Goal: Information Seeking & Learning: Compare options

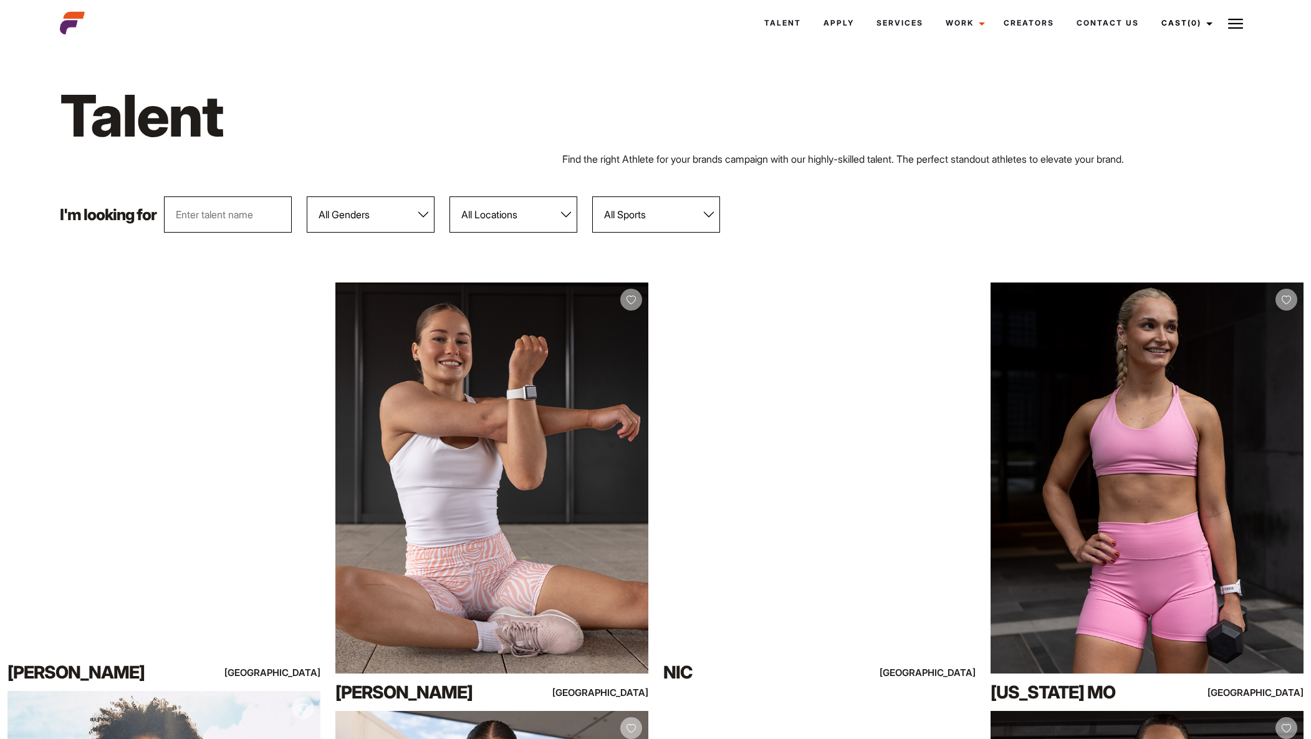
select select "103"
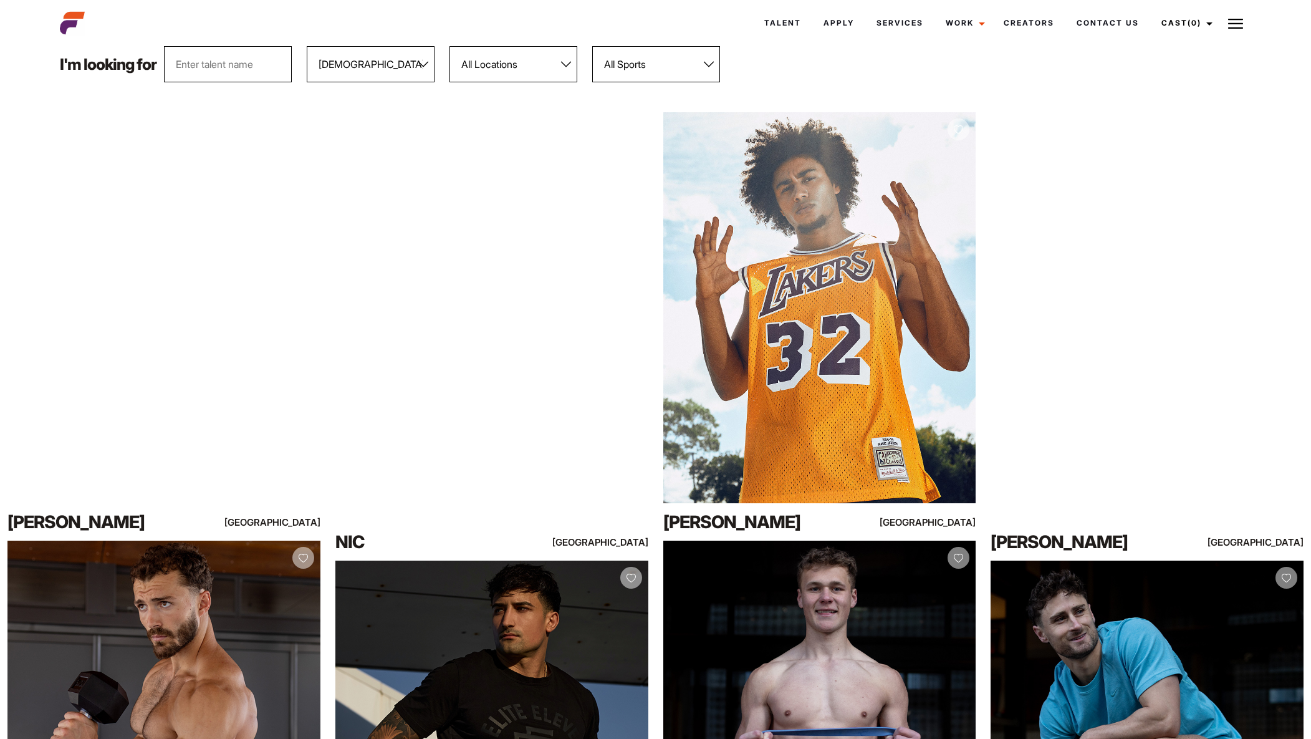
scroll to position [146, 0]
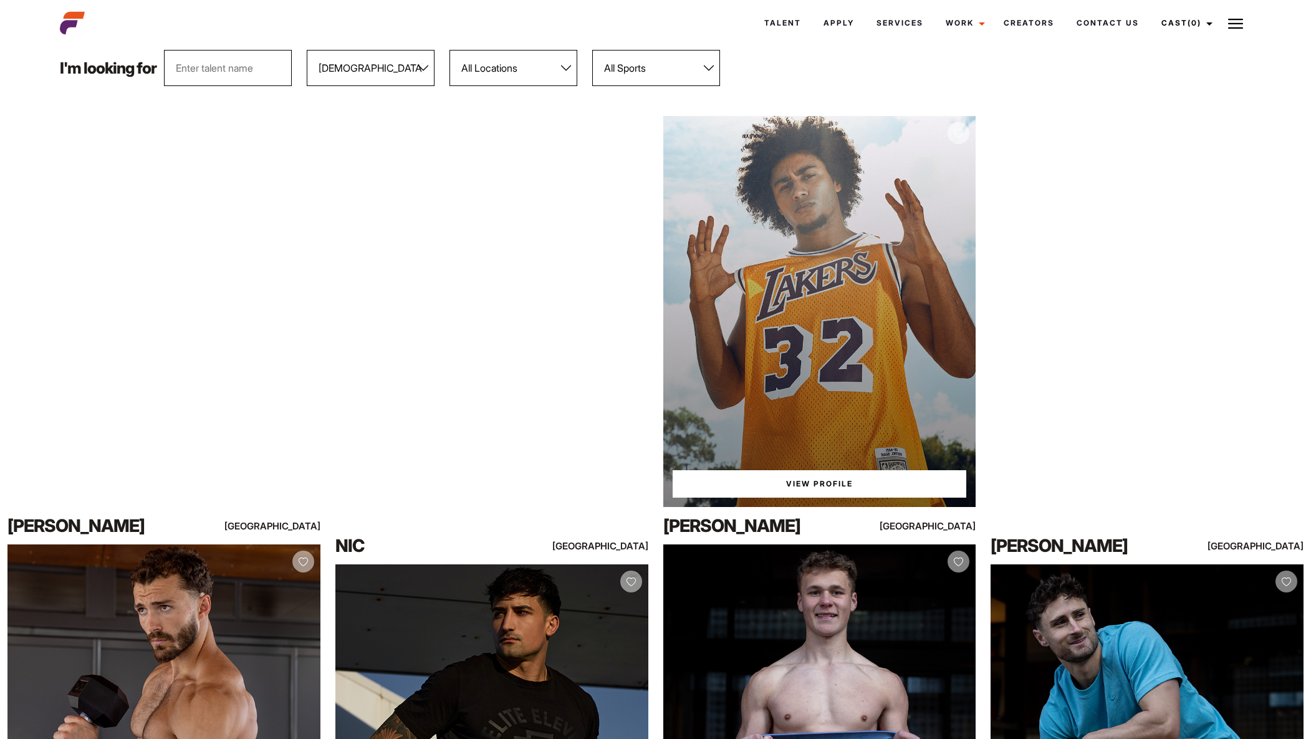
click at [812, 300] on div "View Profile" at bounding box center [819, 311] width 313 height 391
click at [807, 303] on div "View Profile" at bounding box center [819, 311] width 313 height 391
click at [825, 481] on link "View Profile" at bounding box center [820, 483] width 294 height 27
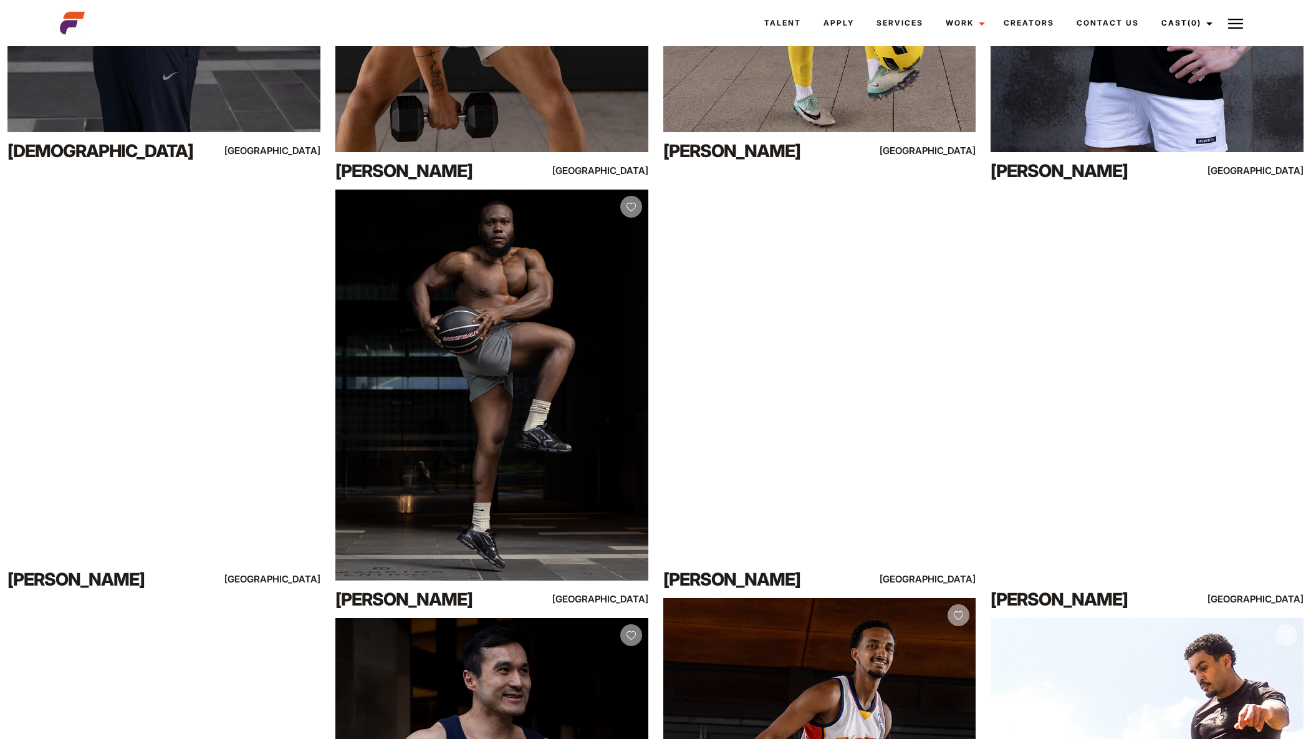
scroll to position [1801, 0]
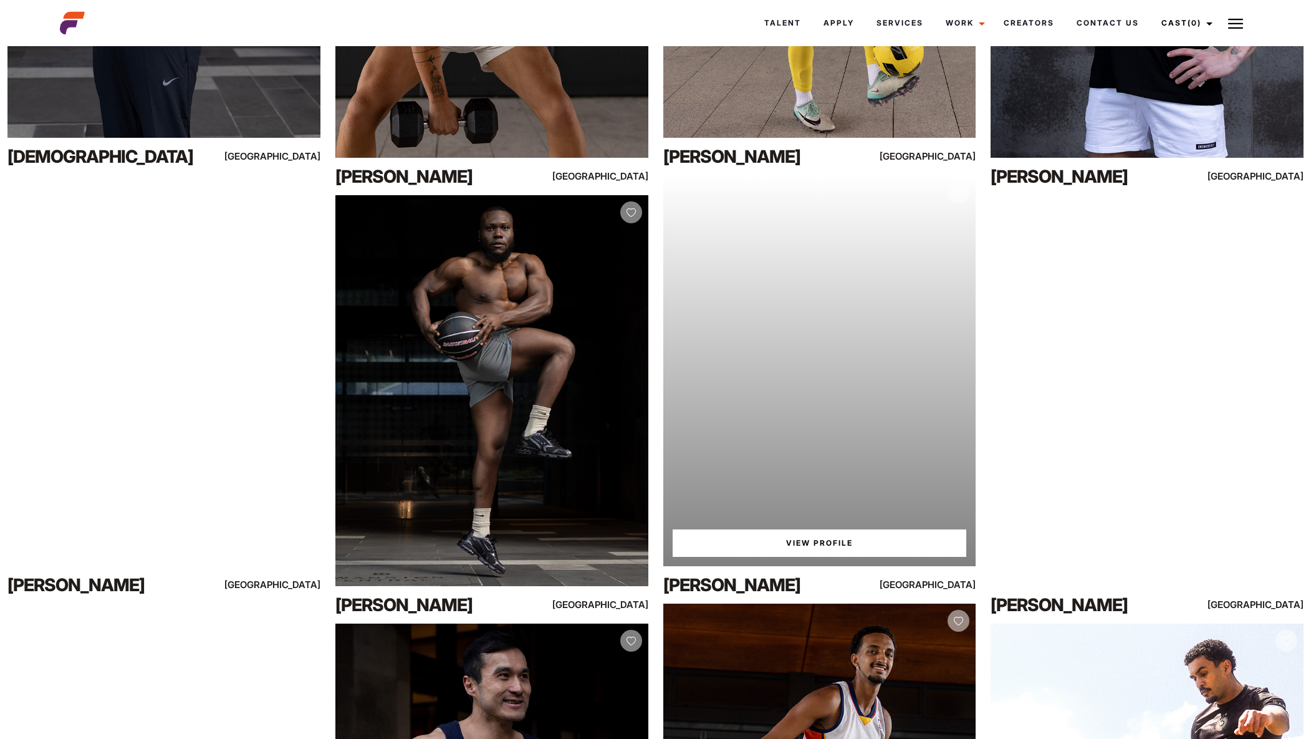
click at [804, 386] on div "Your browser does not support the video tag. View Profile" at bounding box center [819, 370] width 313 height 391
click at [821, 544] on link "View Profile" at bounding box center [820, 542] width 294 height 27
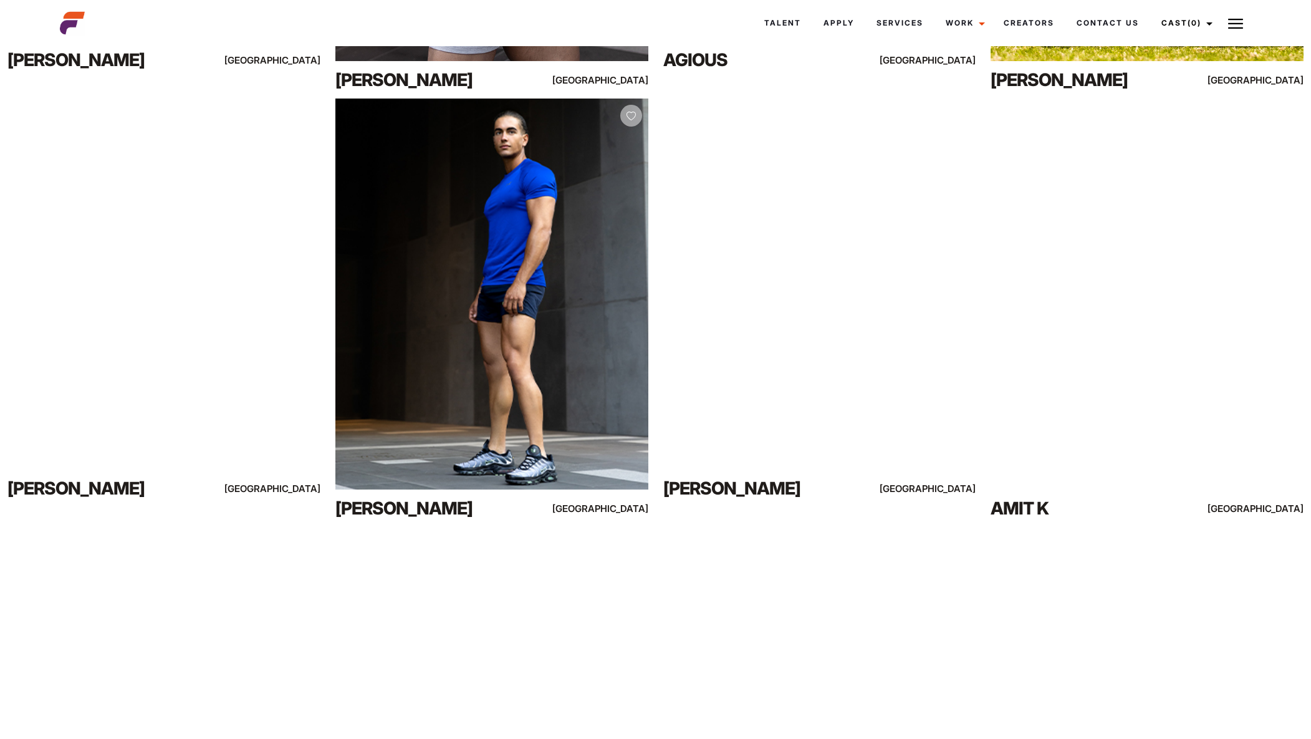
scroll to position [2789, 0]
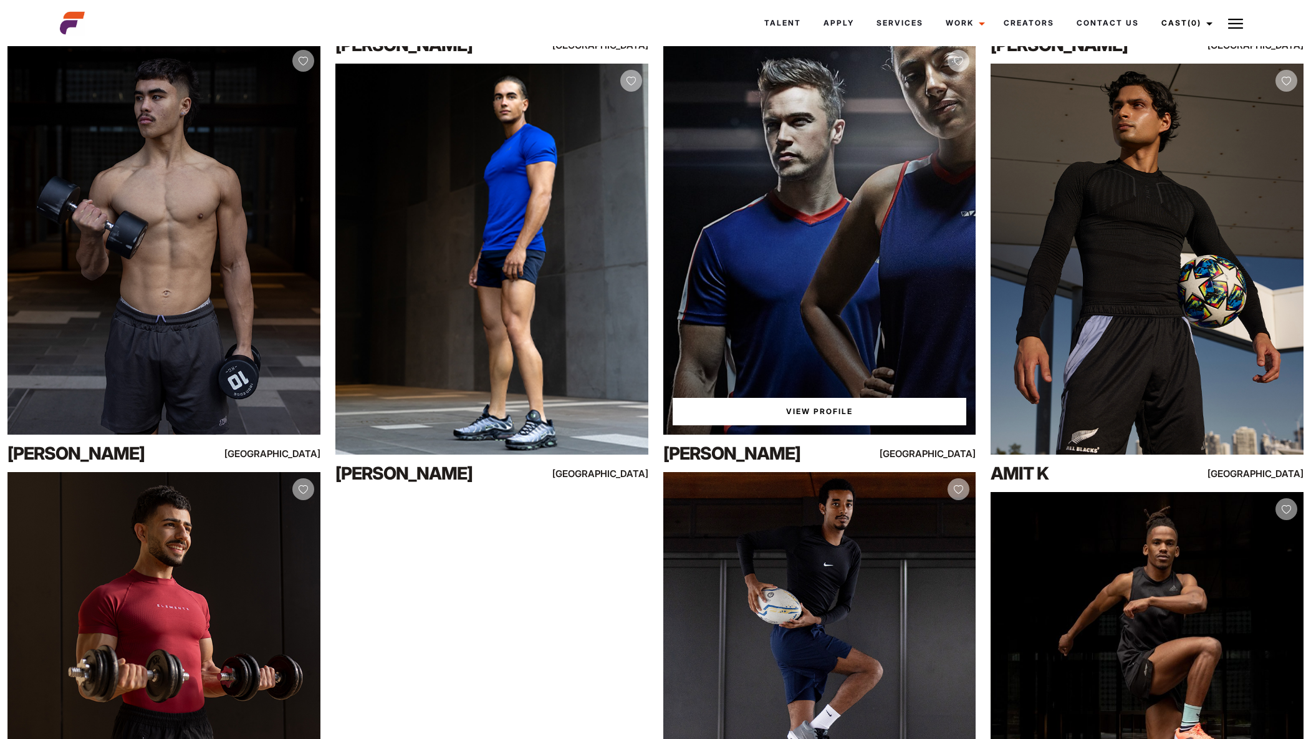
click at [792, 408] on link "View Profile" at bounding box center [820, 411] width 294 height 27
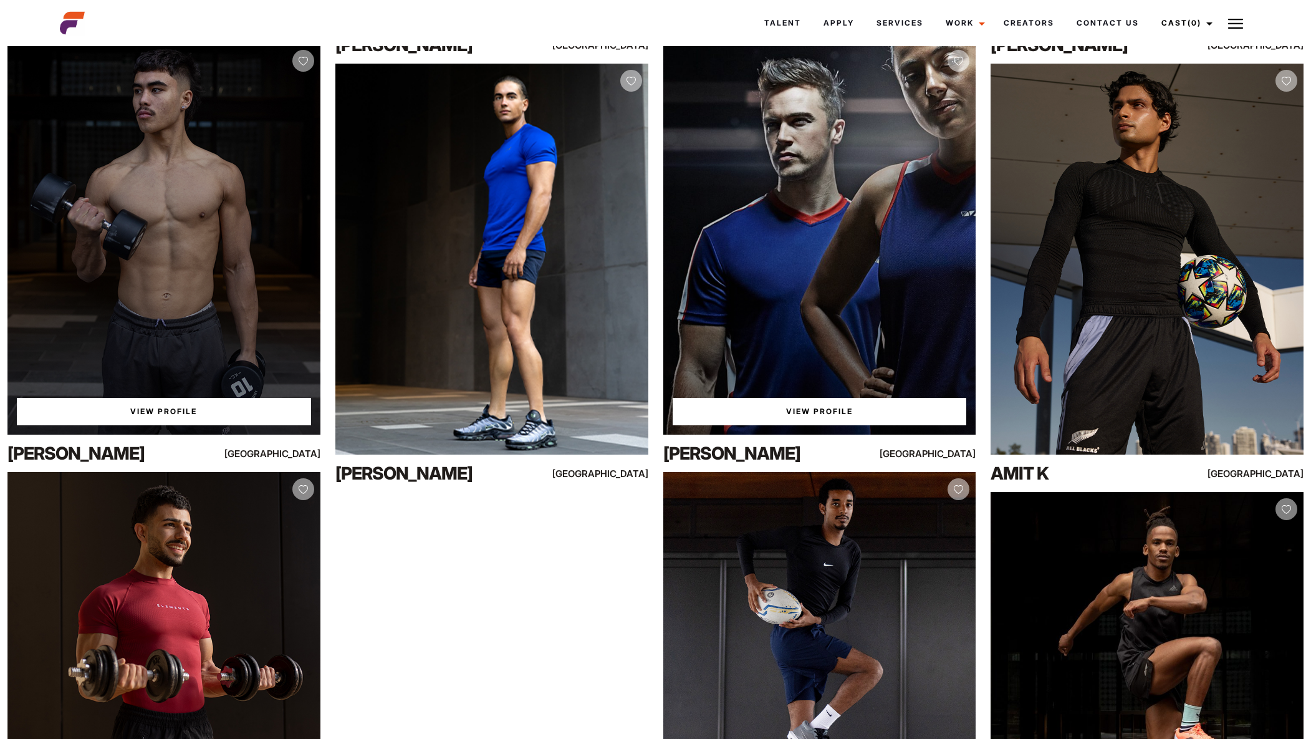
click at [199, 370] on div "View Profile" at bounding box center [163, 239] width 313 height 391
click at [184, 413] on link "View Profile" at bounding box center [164, 411] width 294 height 27
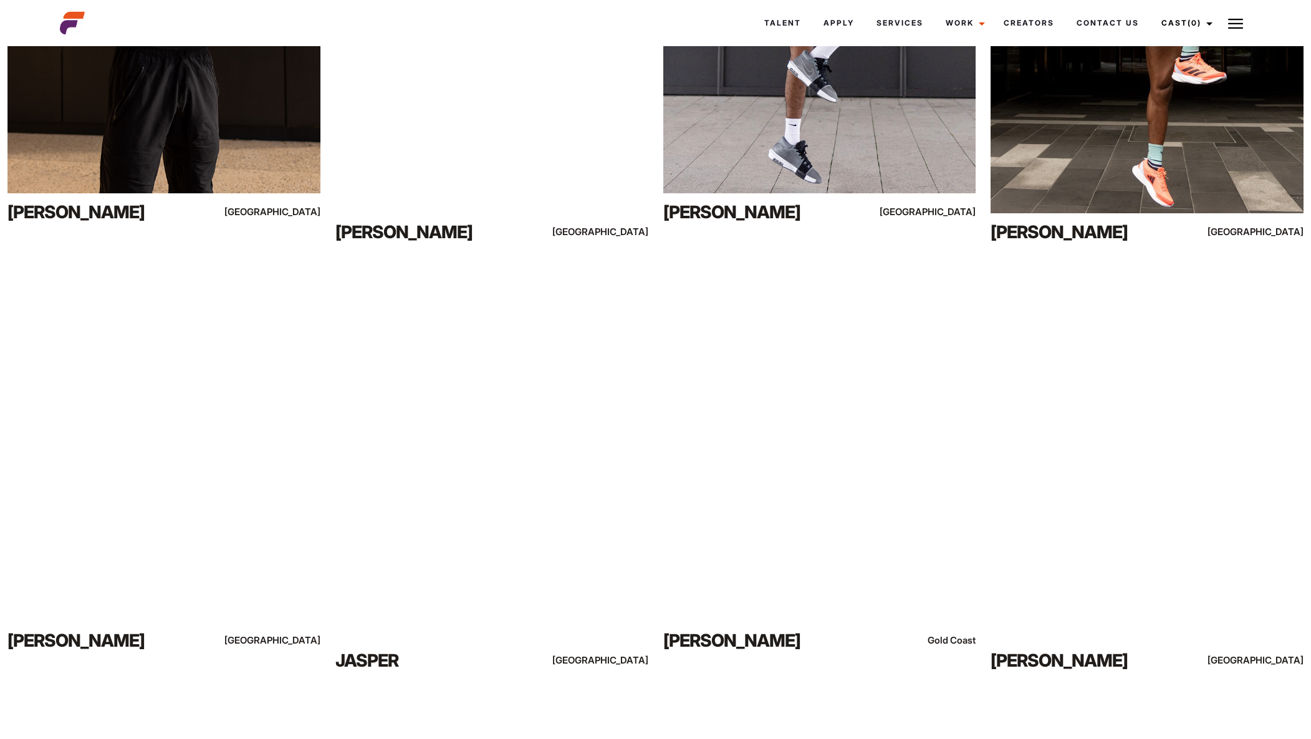
scroll to position [3549, 0]
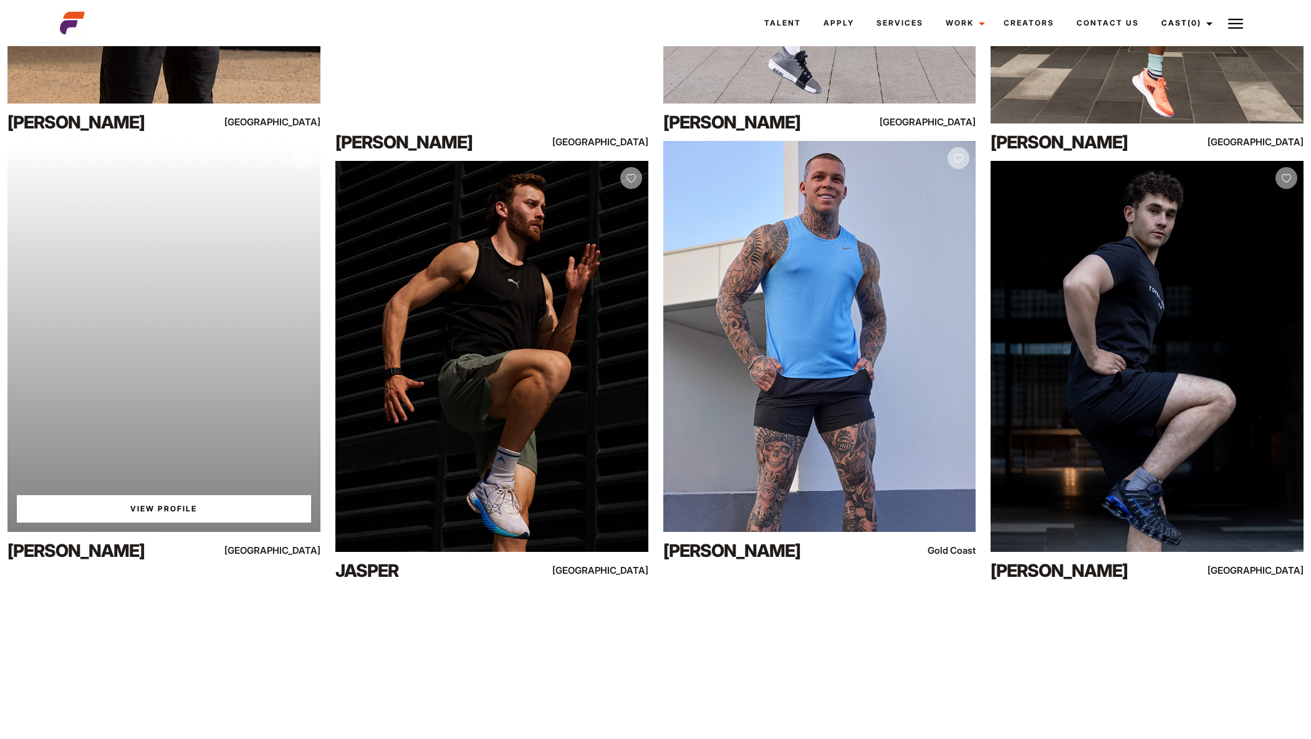
click at [166, 507] on link "View Profile" at bounding box center [164, 508] width 294 height 27
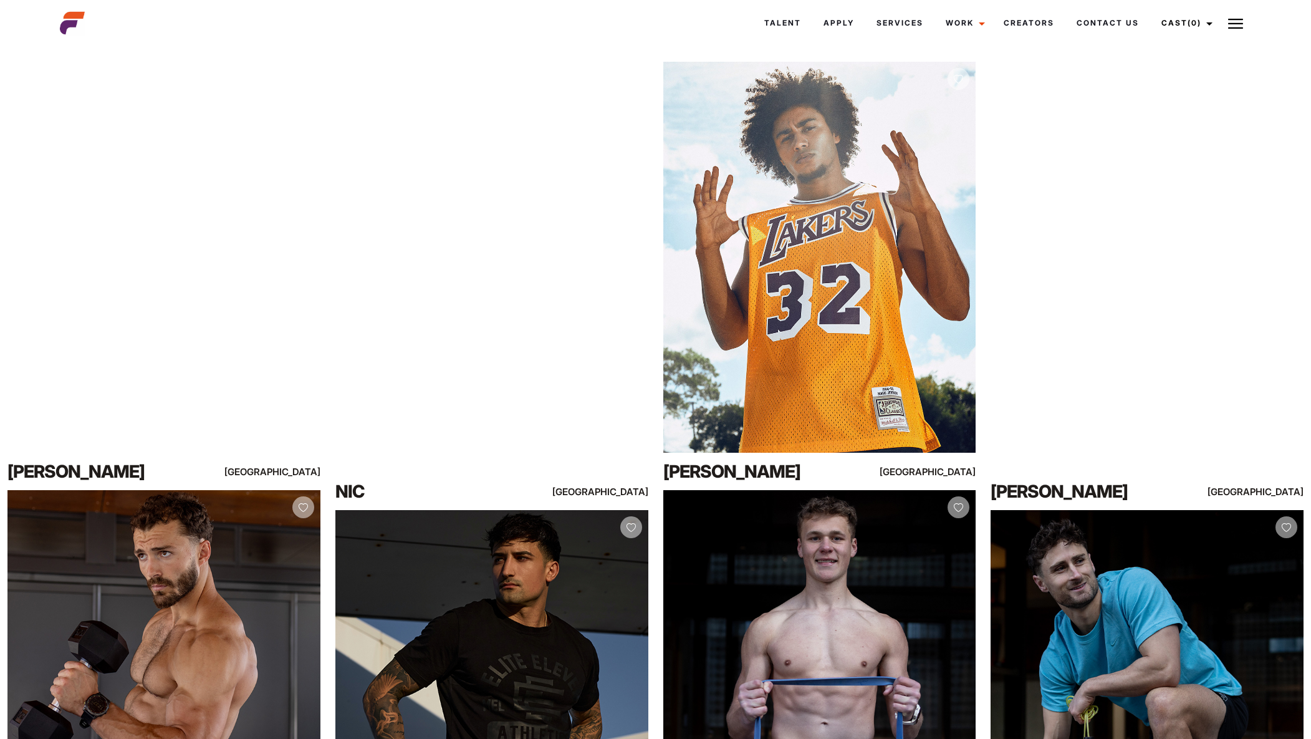
scroll to position [0, 0]
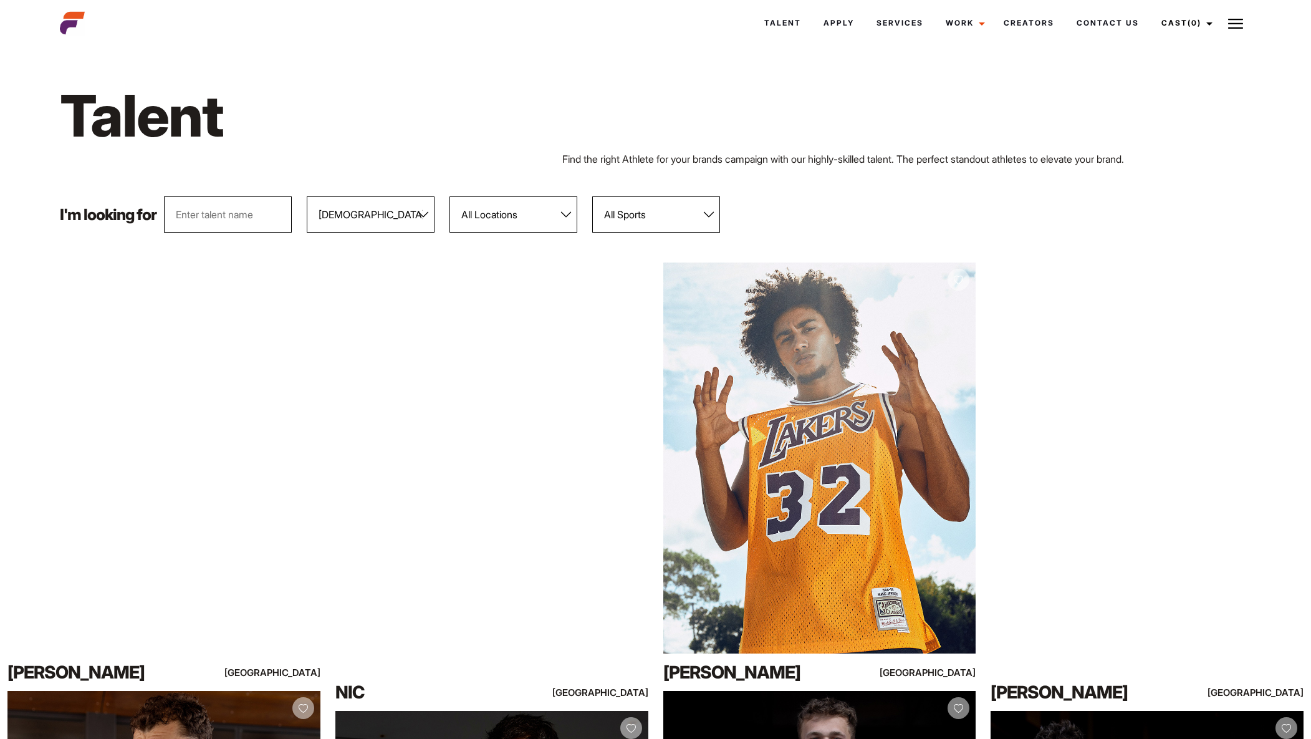
select select "118"
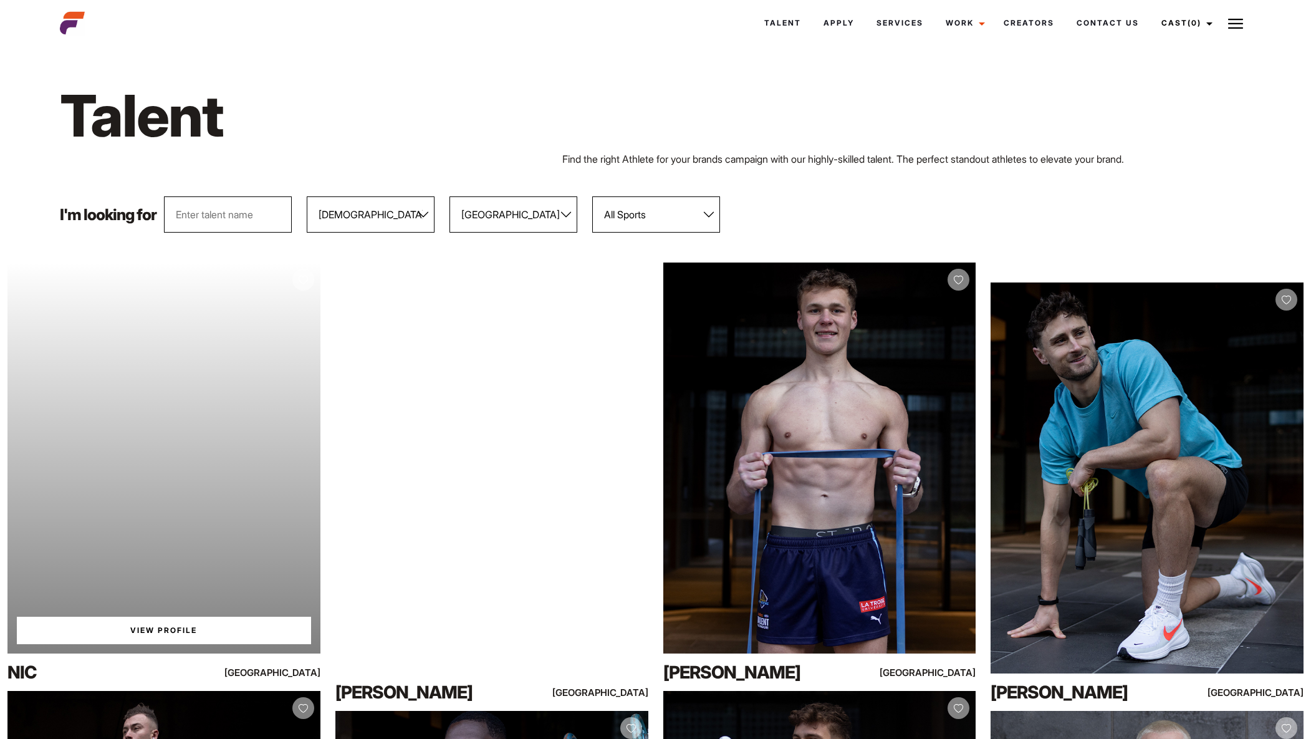
click at [224, 555] on div "Your browser does not support the video tag. View Profile" at bounding box center [163, 457] width 313 height 391
click at [182, 628] on link "View Profile" at bounding box center [164, 630] width 294 height 27
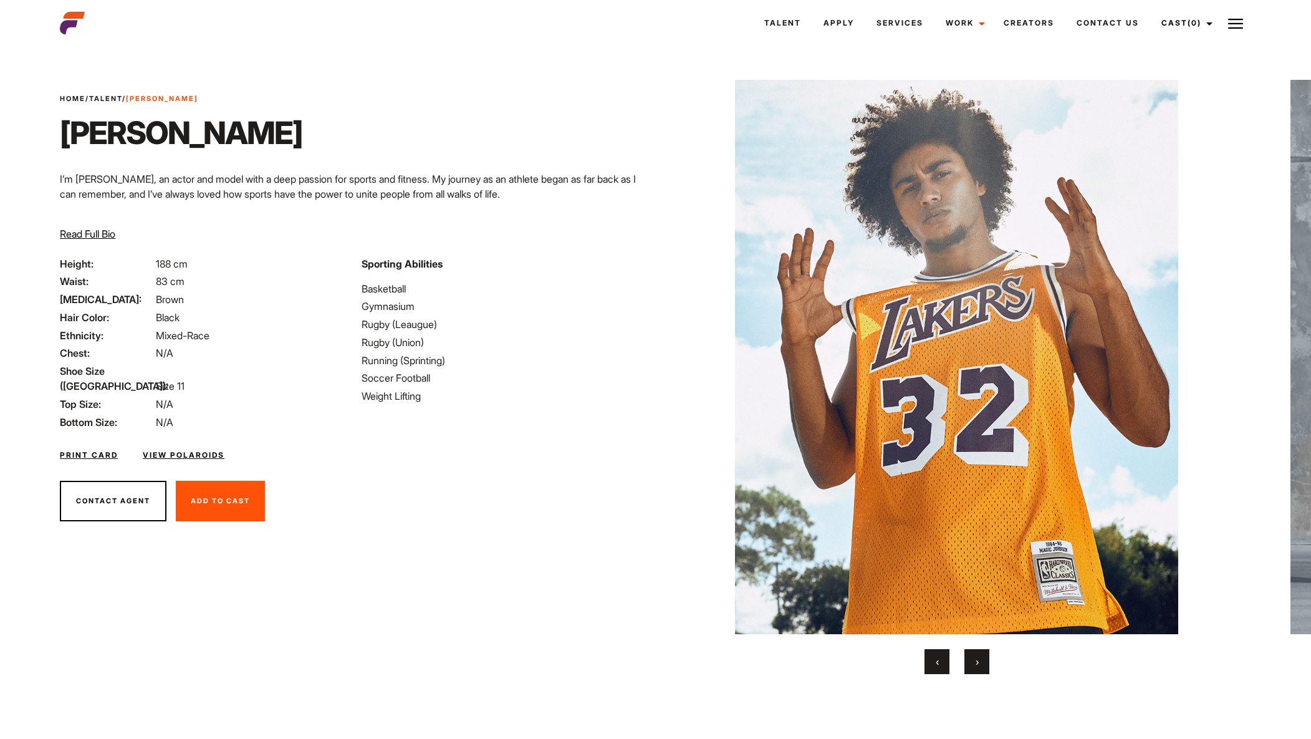
click at [980, 656] on button "›" at bounding box center [976, 661] width 25 height 25
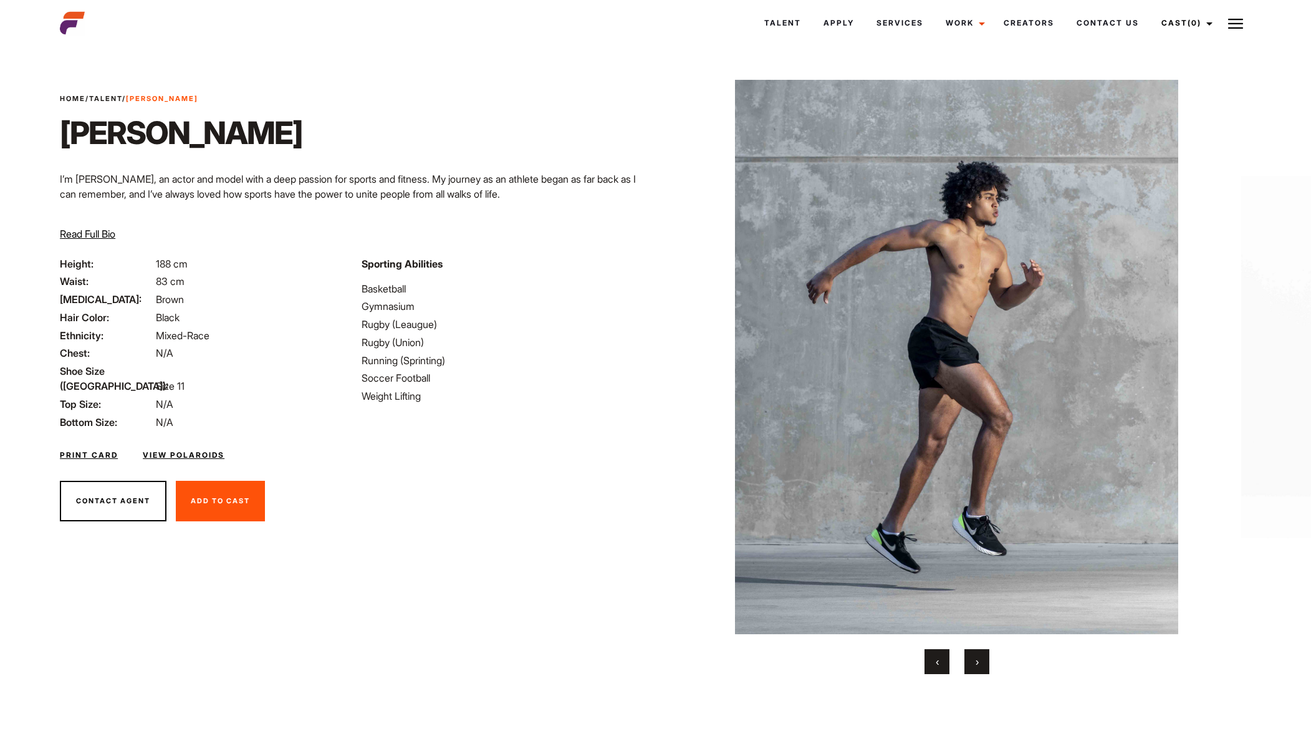
click at [981, 656] on button "›" at bounding box center [976, 661] width 25 height 25
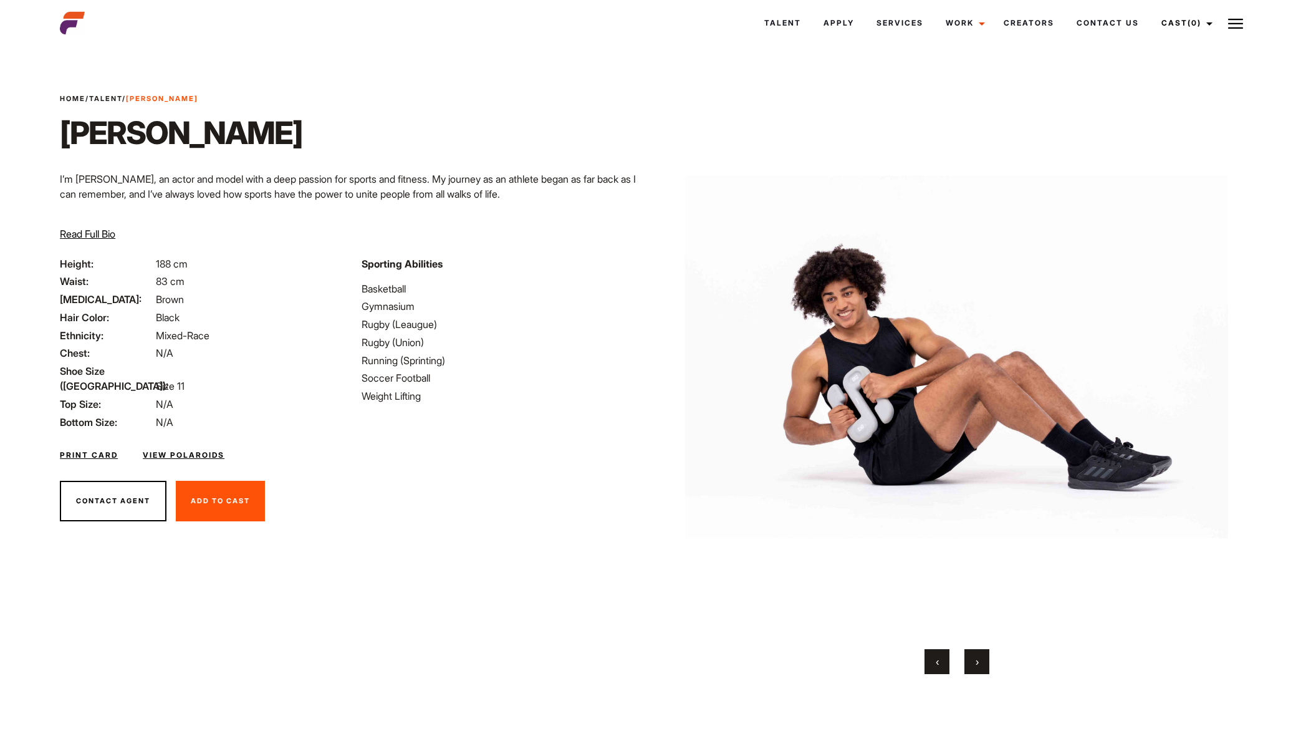
click at [983, 657] on button "›" at bounding box center [976, 661] width 25 height 25
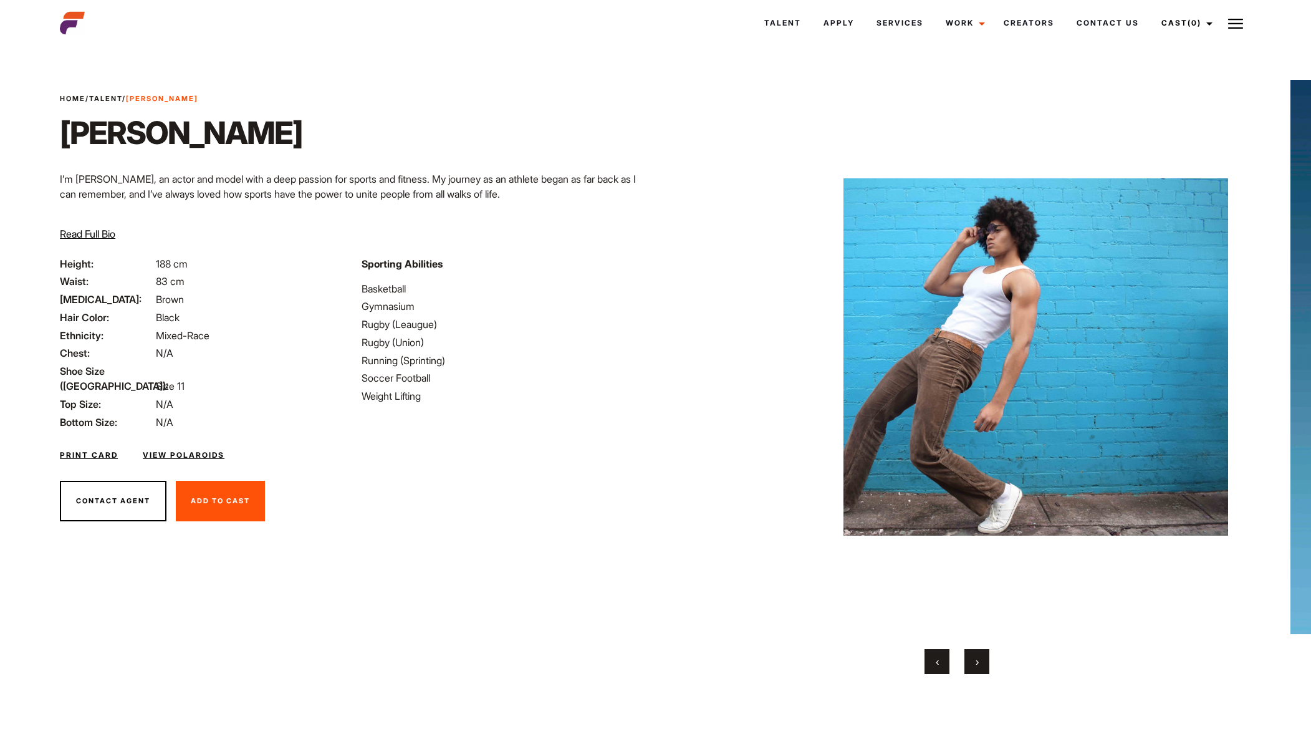
click at [984, 657] on button "›" at bounding box center [976, 661] width 25 height 25
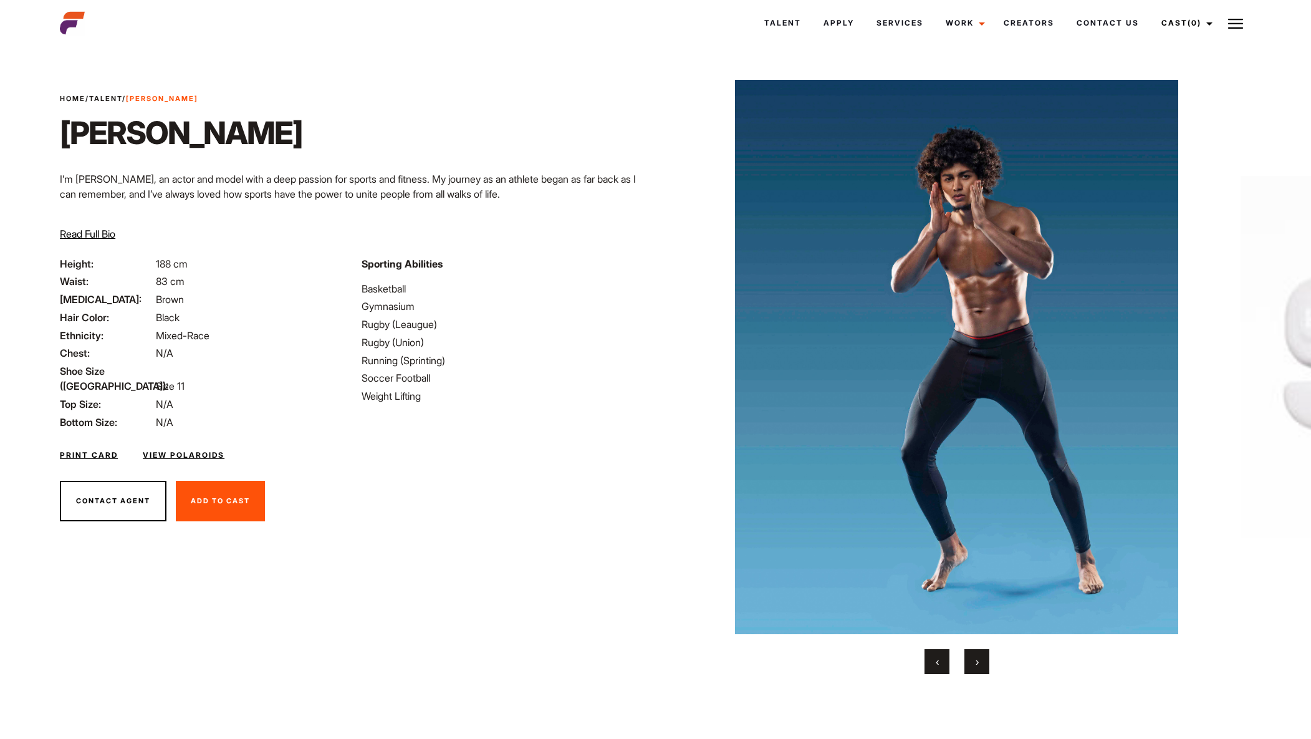
click at [984, 658] on button "›" at bounding box center [976, 661] width 25 height 25
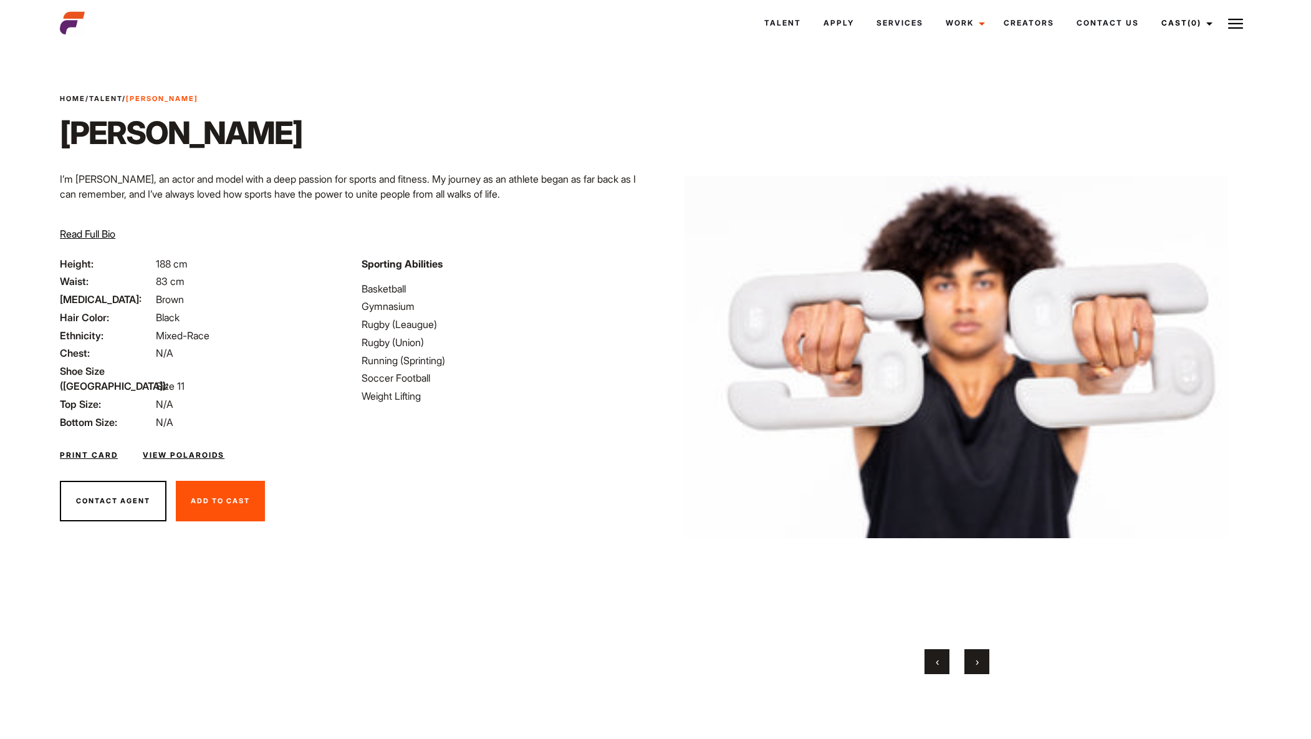
click at [985, 658] on button "›" at bounding box center [976, 661] width 25 height 25
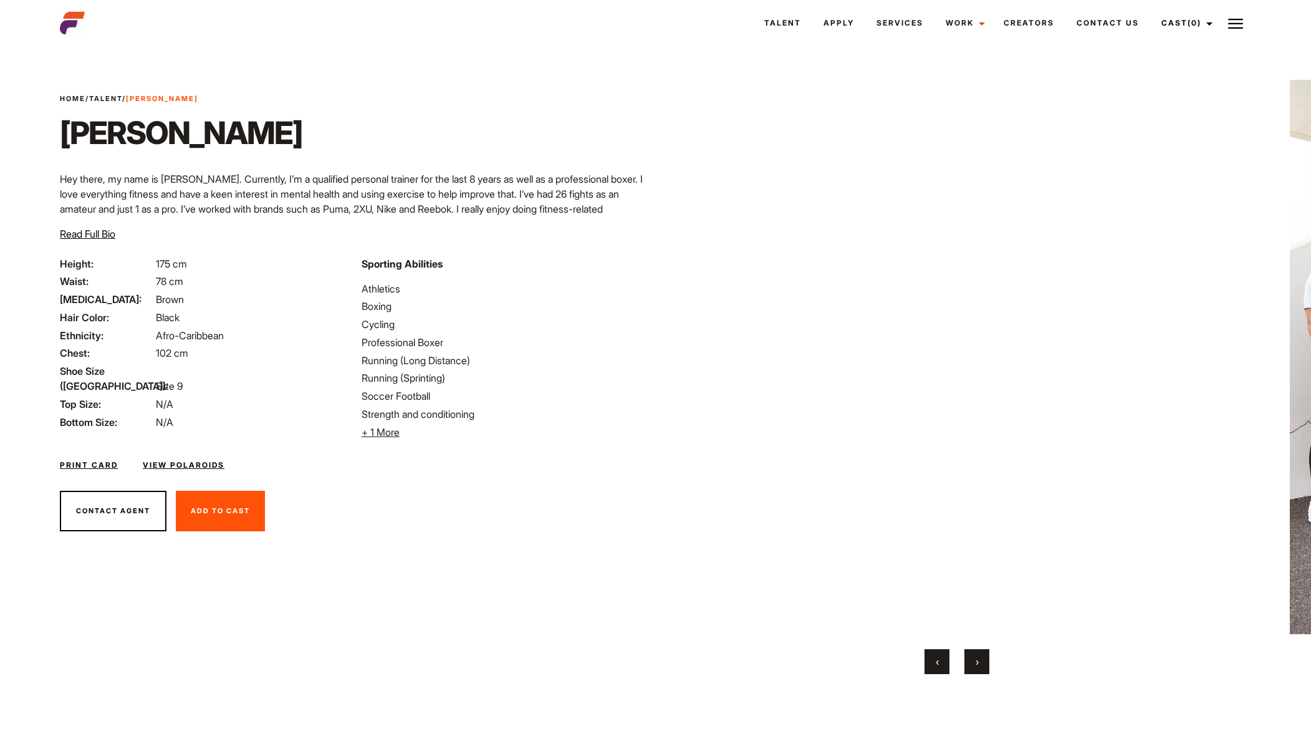
click at [972, 663] on button "›" at bounding box center [976, 661] width 25 height 25
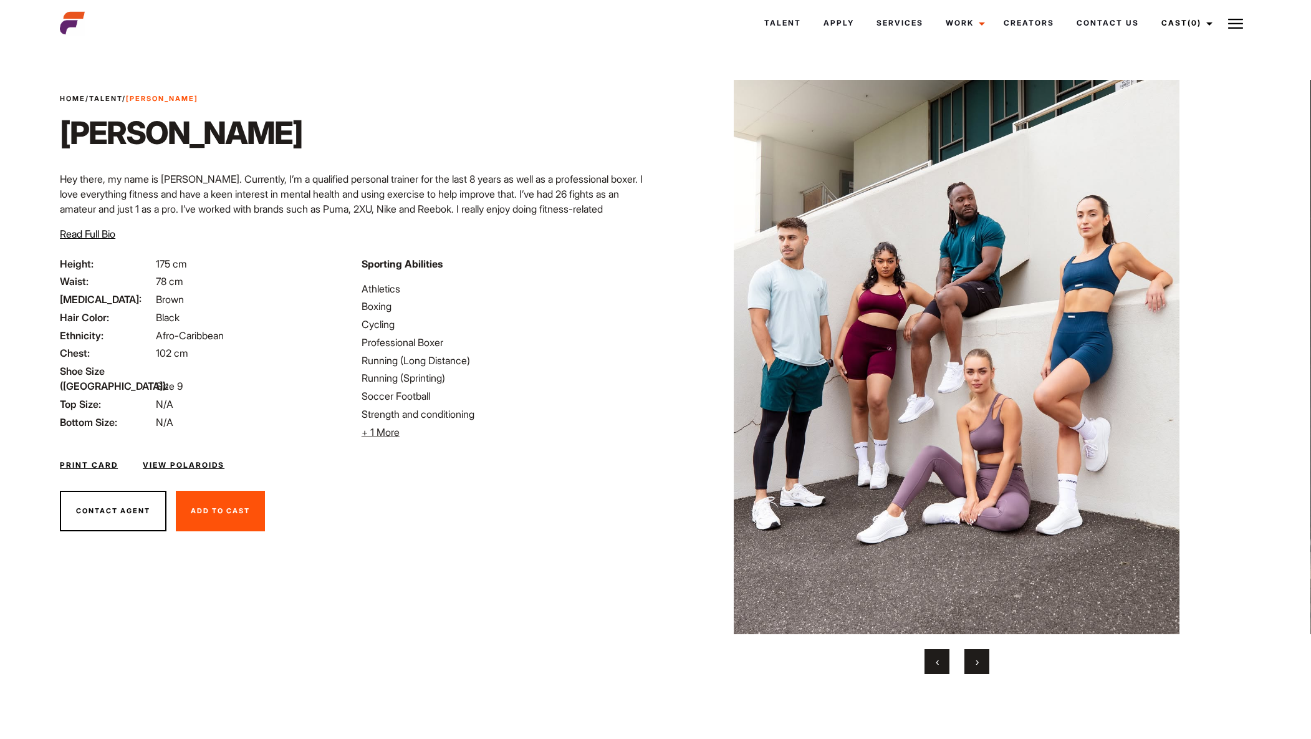
click at [980, 661] on button "›" at bounding box center [976, 661] width 25 height 25
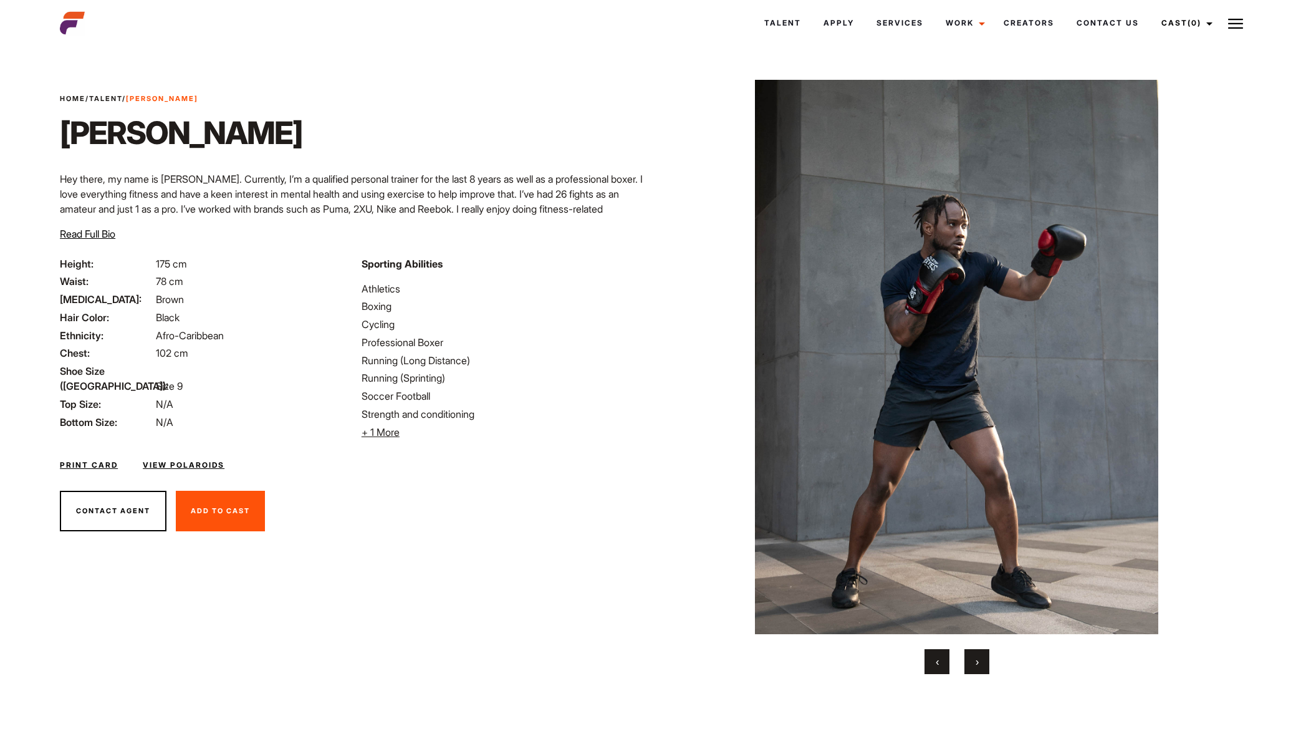
click at [982, 661] on button "›" at bounding box center [976, 661] width 25 height 25
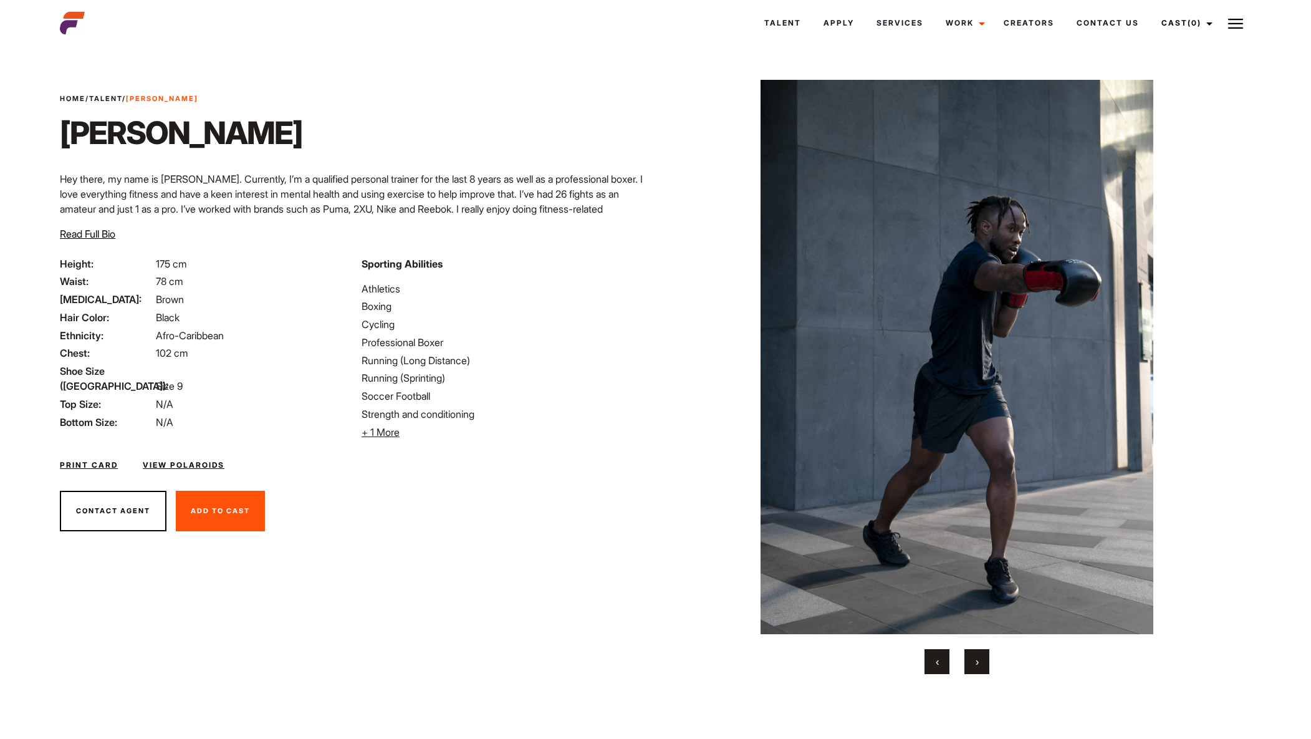
click at [982, 661] on button "›" at bounding box center [976, 661] width 25 height 25
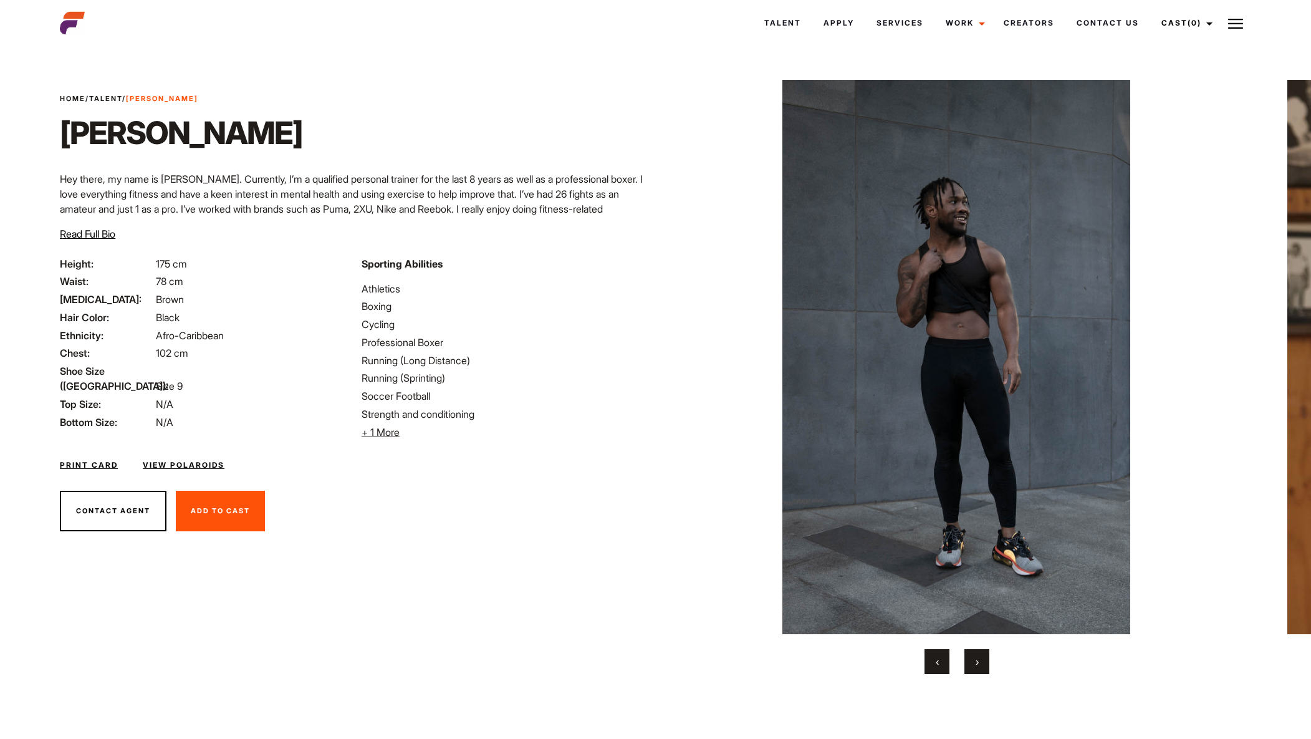
click at [982, 661] on button "›" at bounding box center [976, 661] width 25 height 25
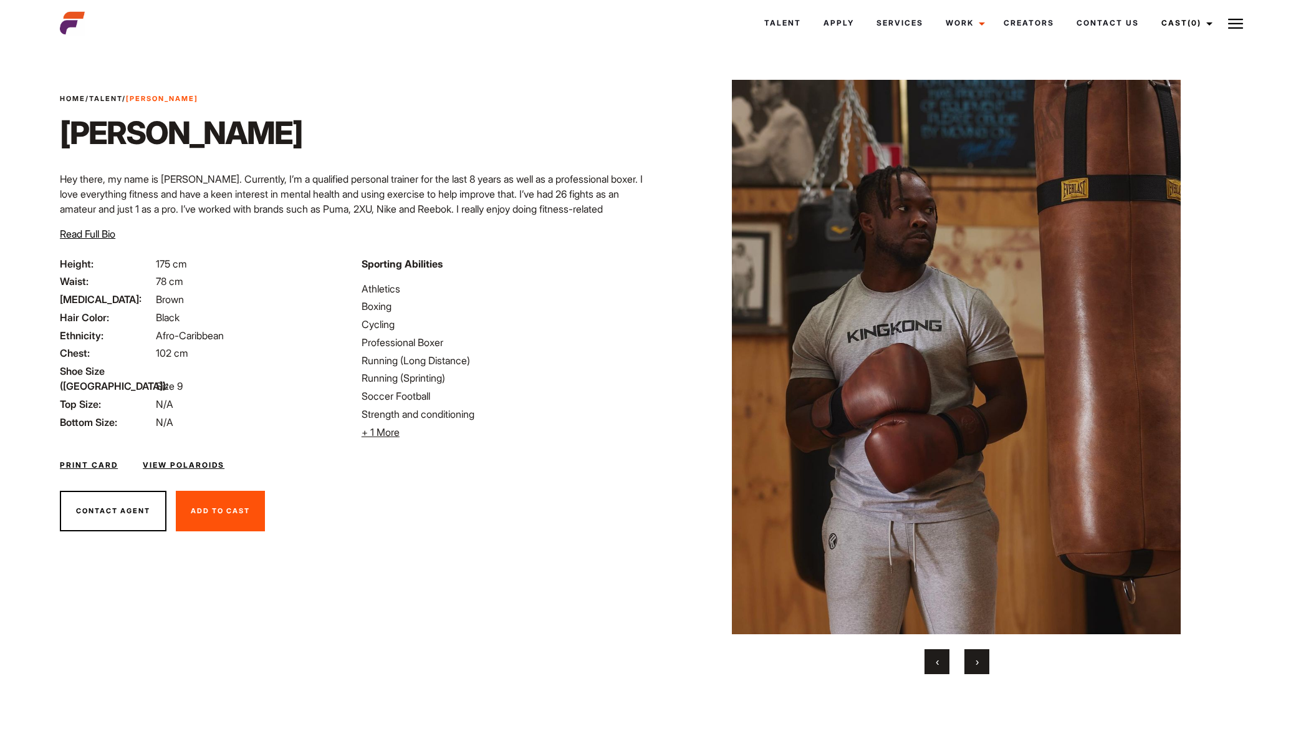
click at [979, 662] on button "›" at bounding box center [976, 661] width 25 height 25
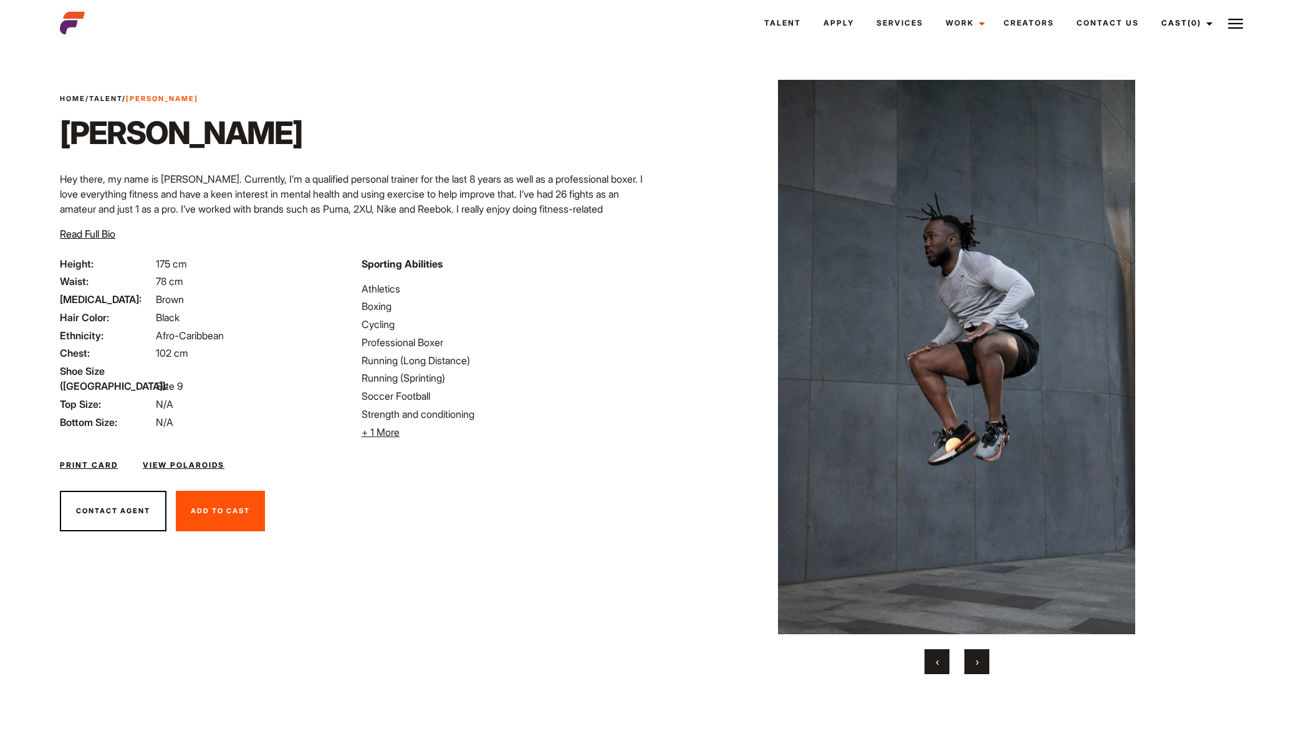
click at [979, 661] on button "›" at bounding box center [976, 661] width 25 height 25
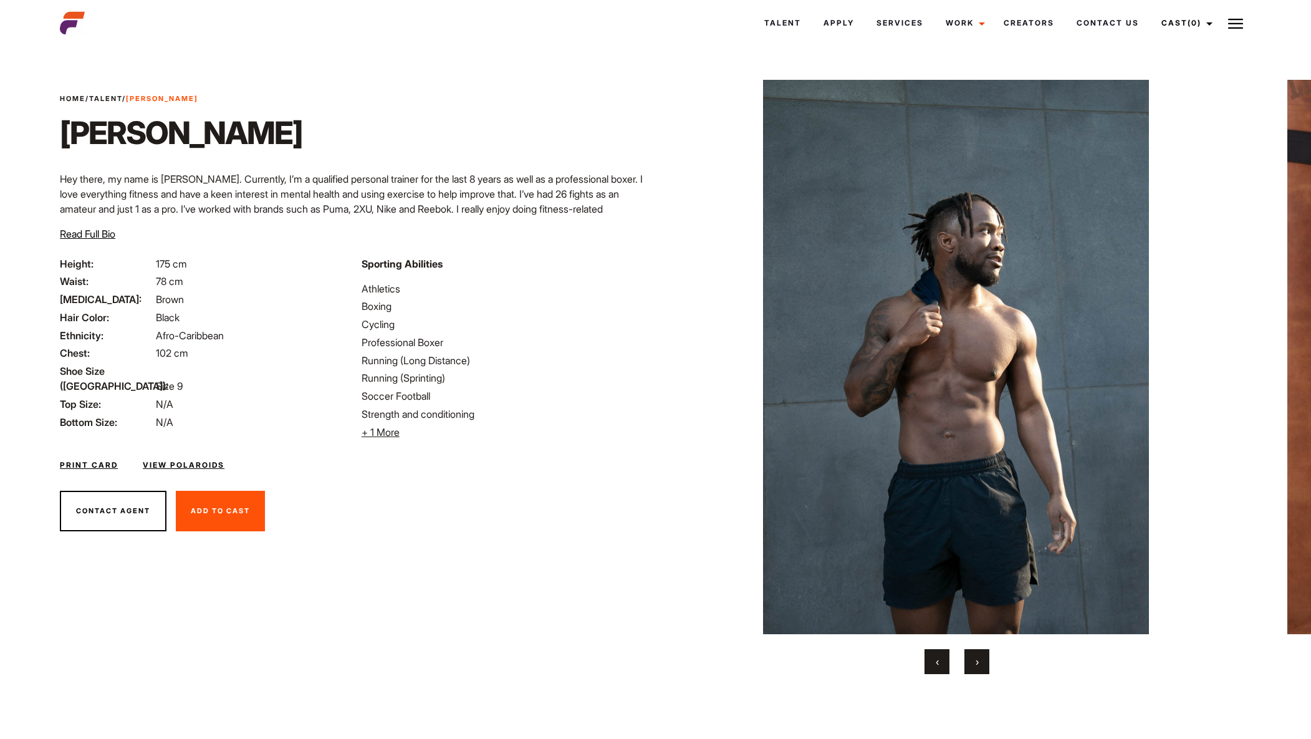
click at [979, 661] on button "›" at bounding box center [976, 661] width 25 height 25
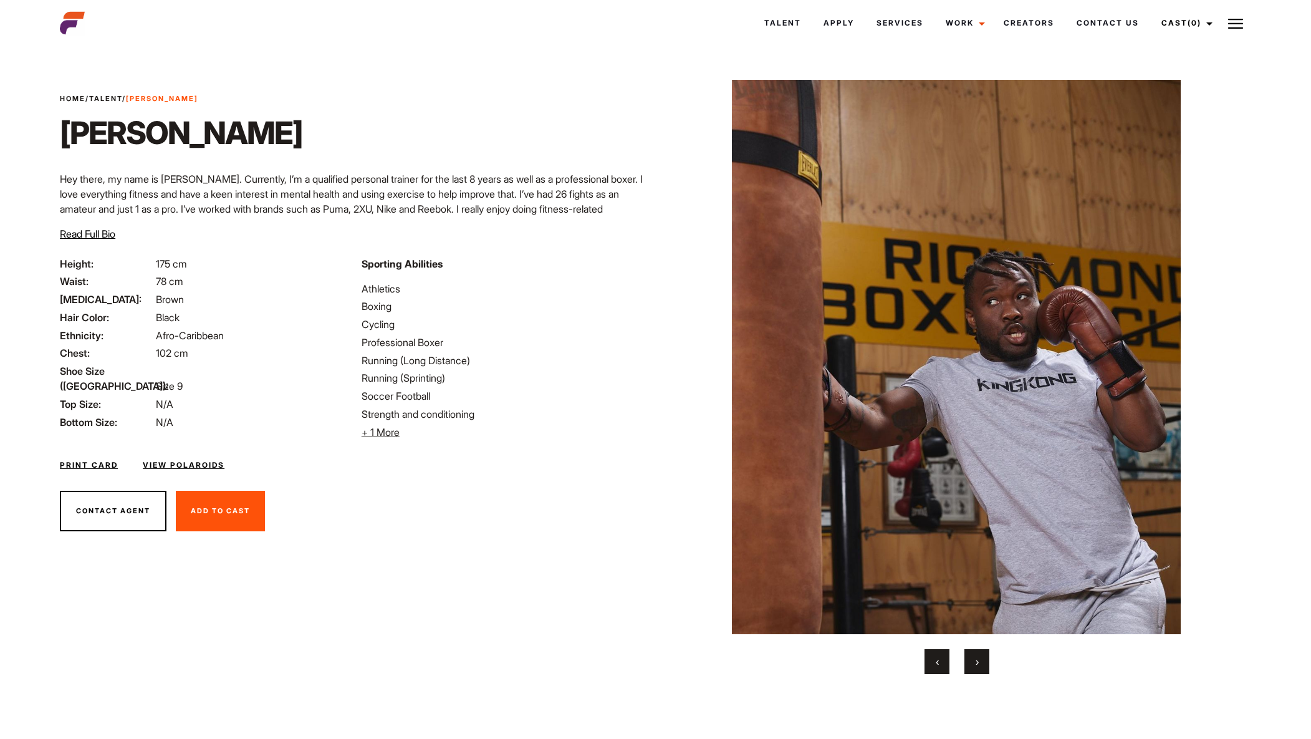
click at [979, 661] on span "›" at bounding box center [977, 661] width 3 height 12
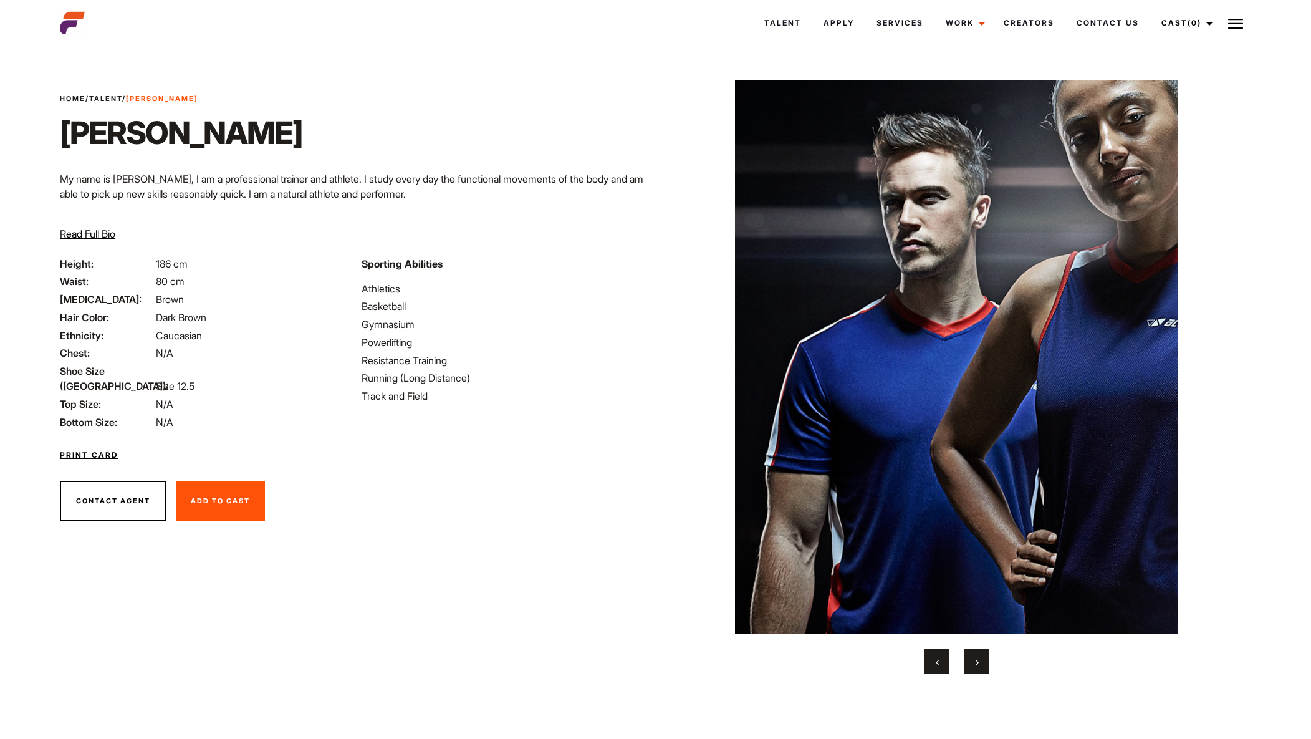
click at [977, 660] on span "›" at bounding box center [977, 661] width 3 height 12
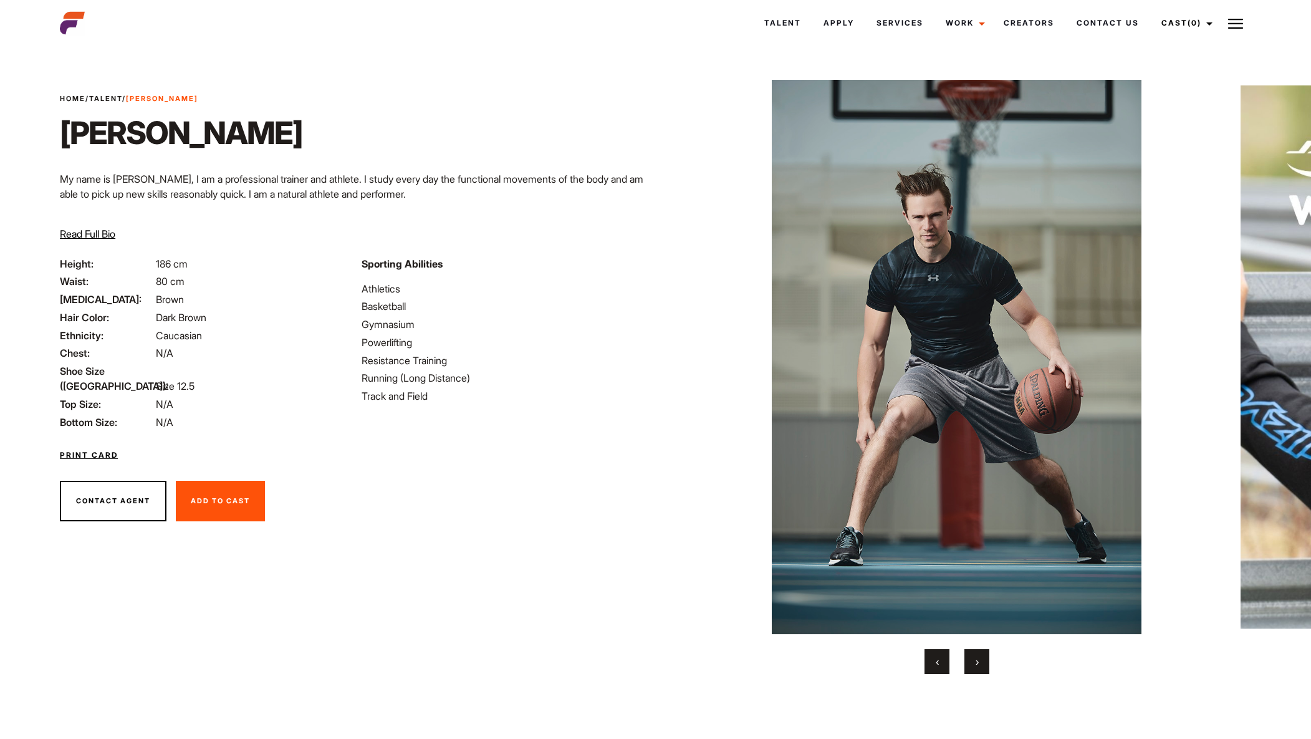
click at [979, 659] on button "›" at bounding box center [976, 661] width 25 height 25
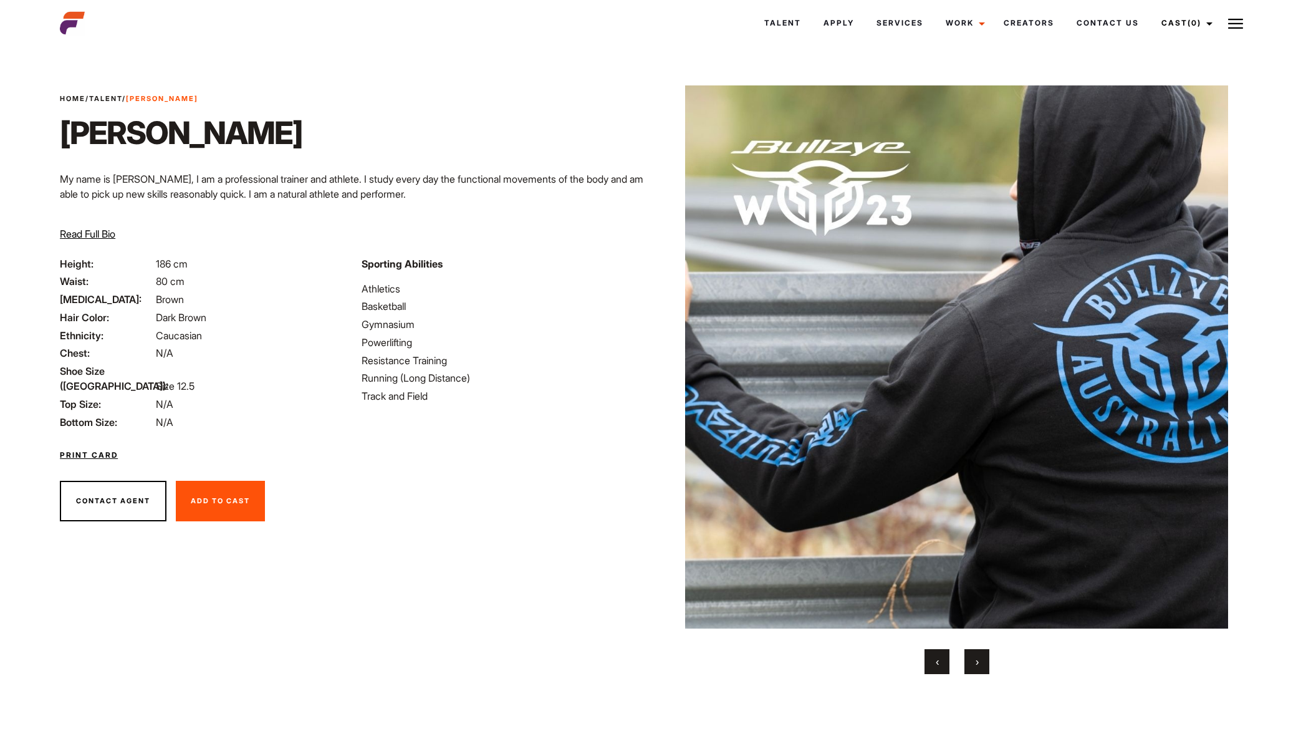
click at [981, 657] on button "›" at bounding box center [976, 661] width 25 height 25
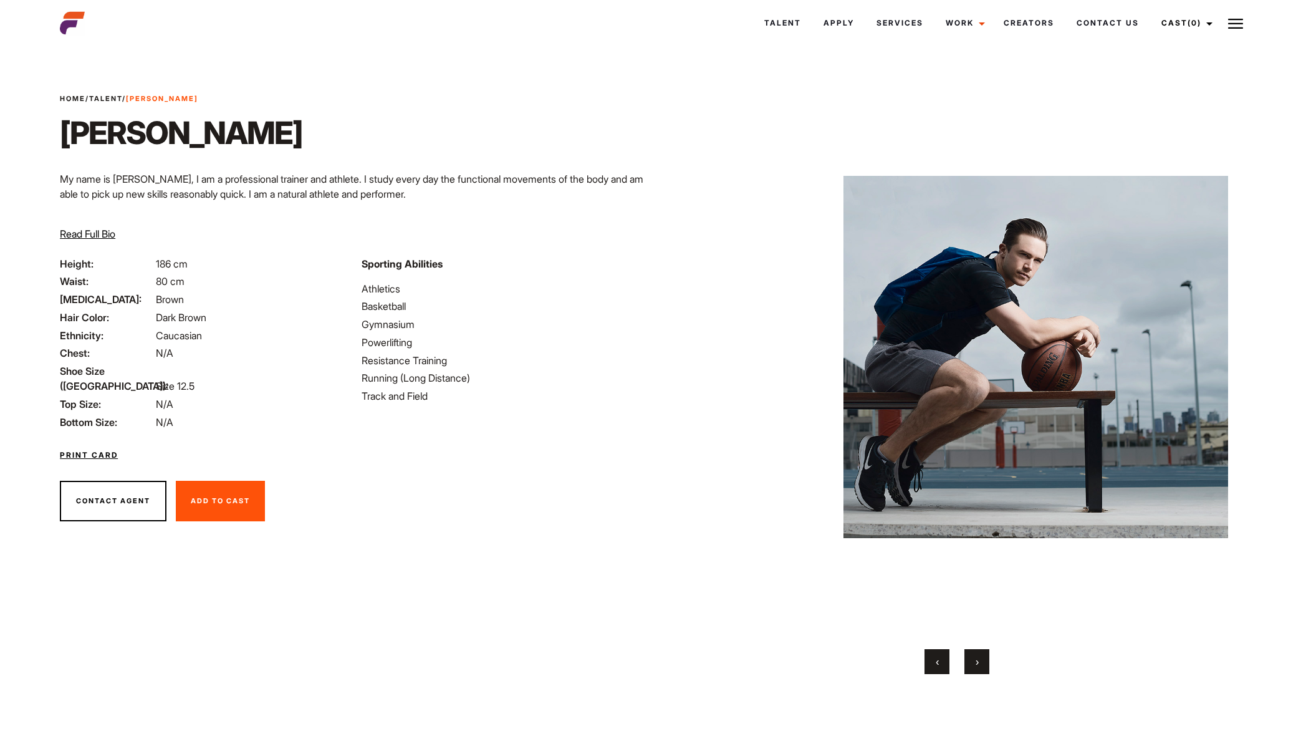
click at [982, 658] on button "›" at bounding box center [976, 661] width 25 height 25
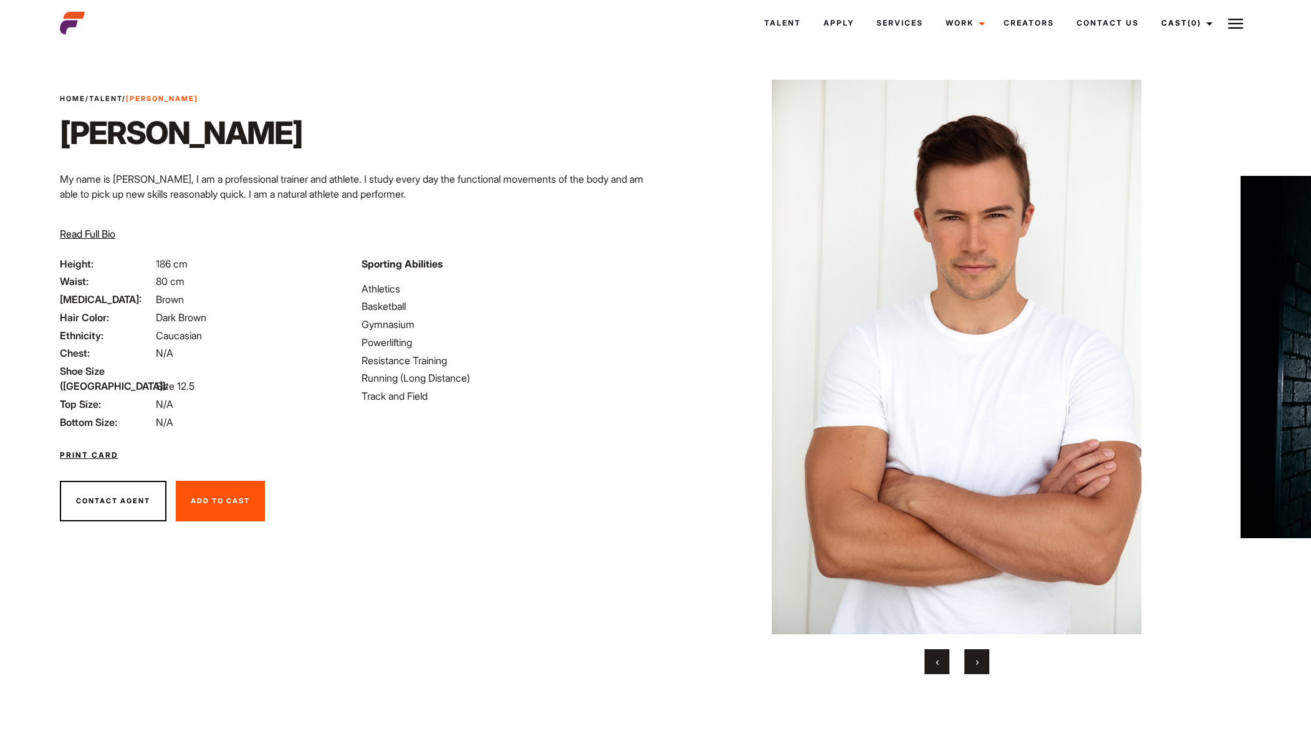
click at [984, 657] on button "›" at bounding box center [976, 661] width 25 height 25
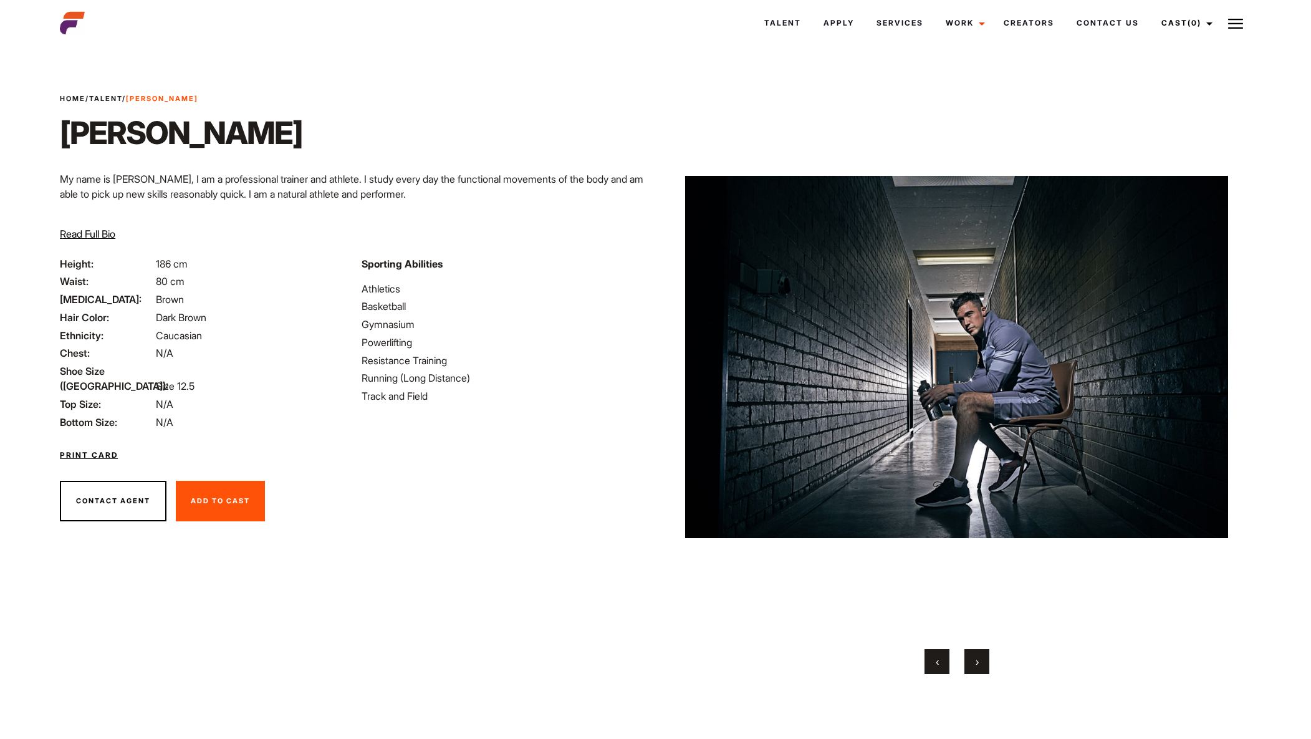
click at [984, 656] on button "›" at bounding box center [976, 661] width 25 height 25
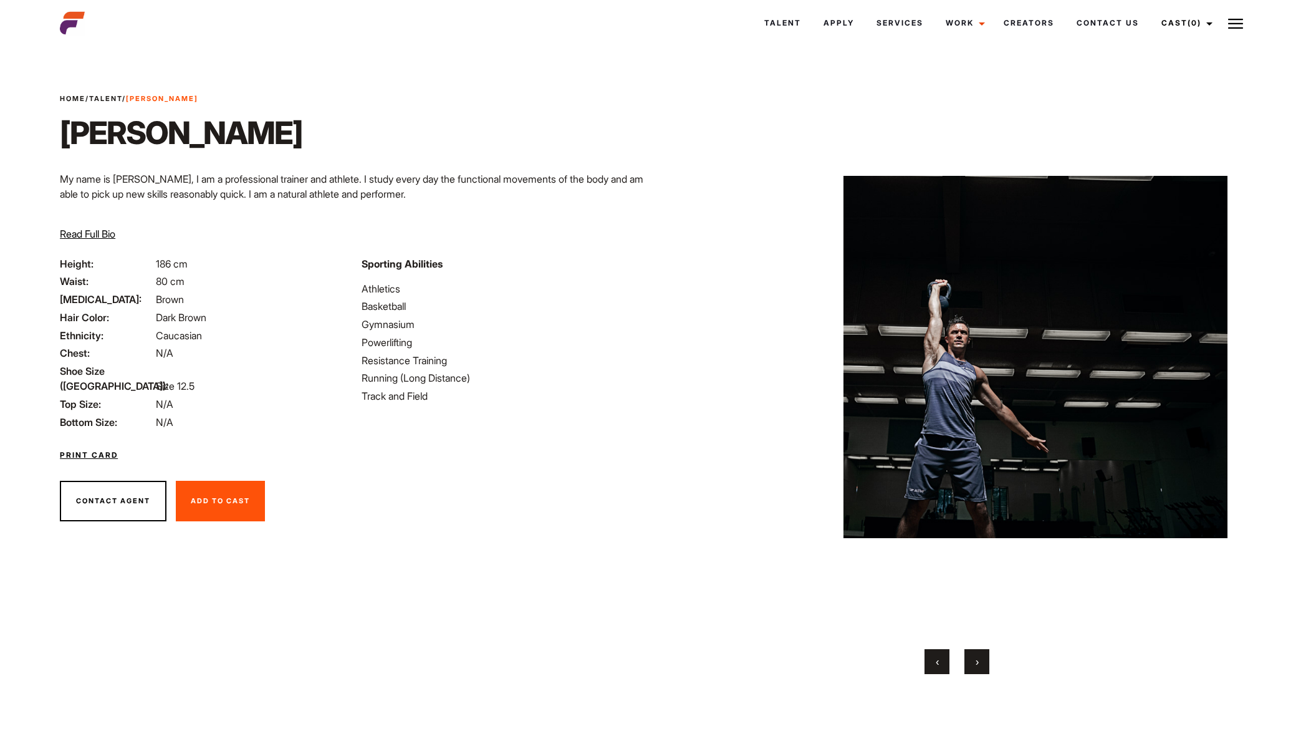
click at [984, 658] on button "›" at bounding box center [976, 661] width 25 height 25
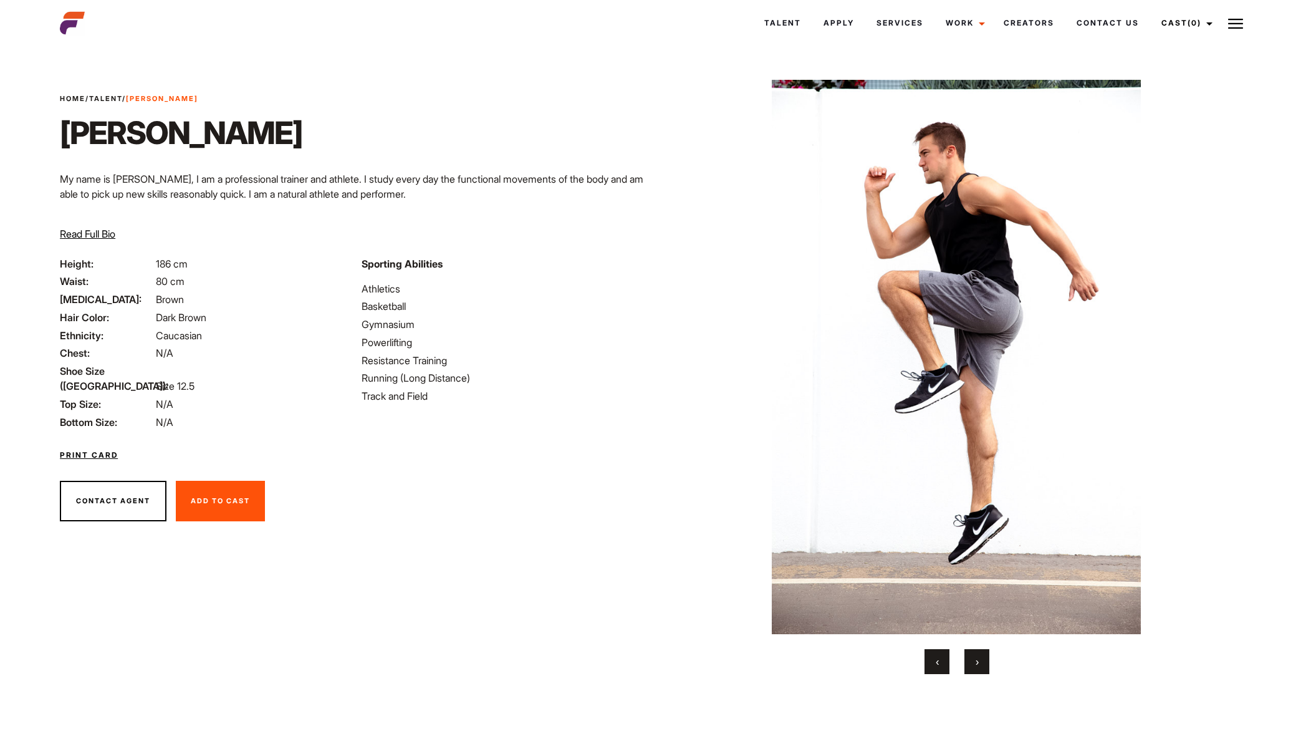
click at [984, 659] on button "›" at bounding box center [976, 661] width 25 height 25
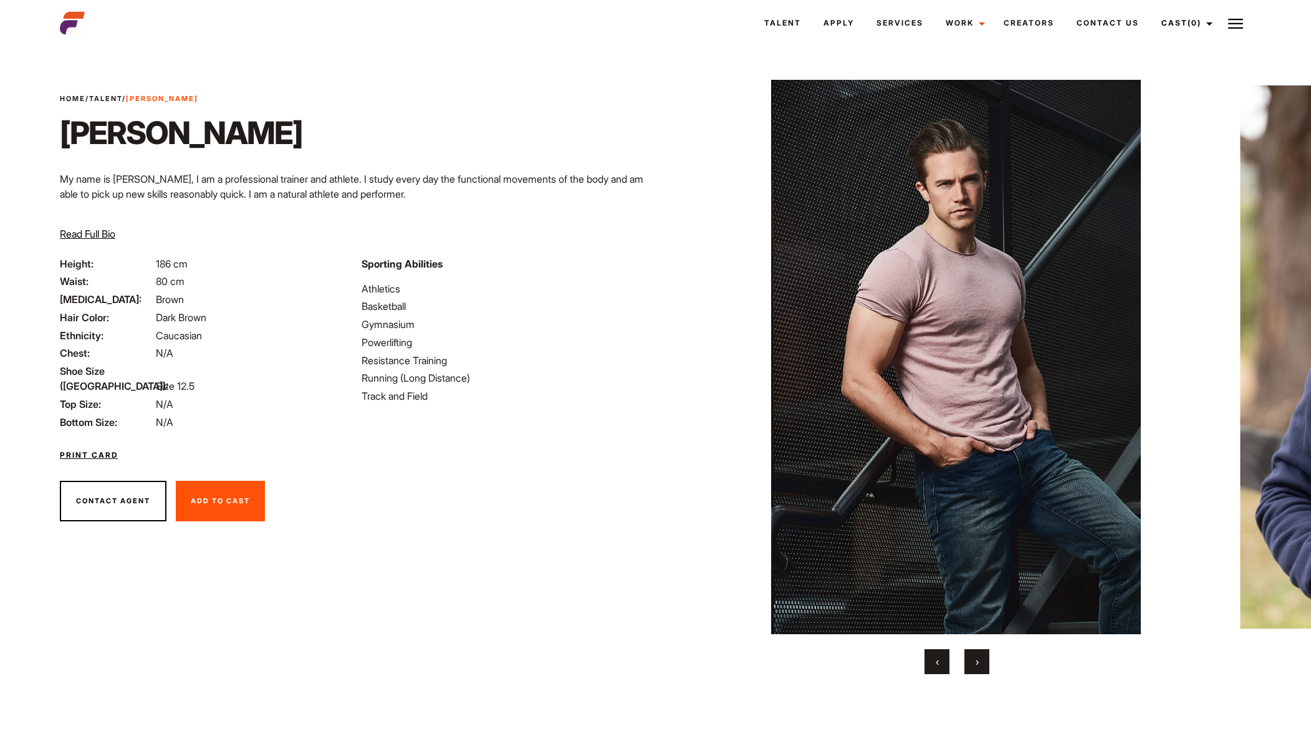
click at [987, 659] on button "›" at bounding box center [976, 661] width 25 height 25
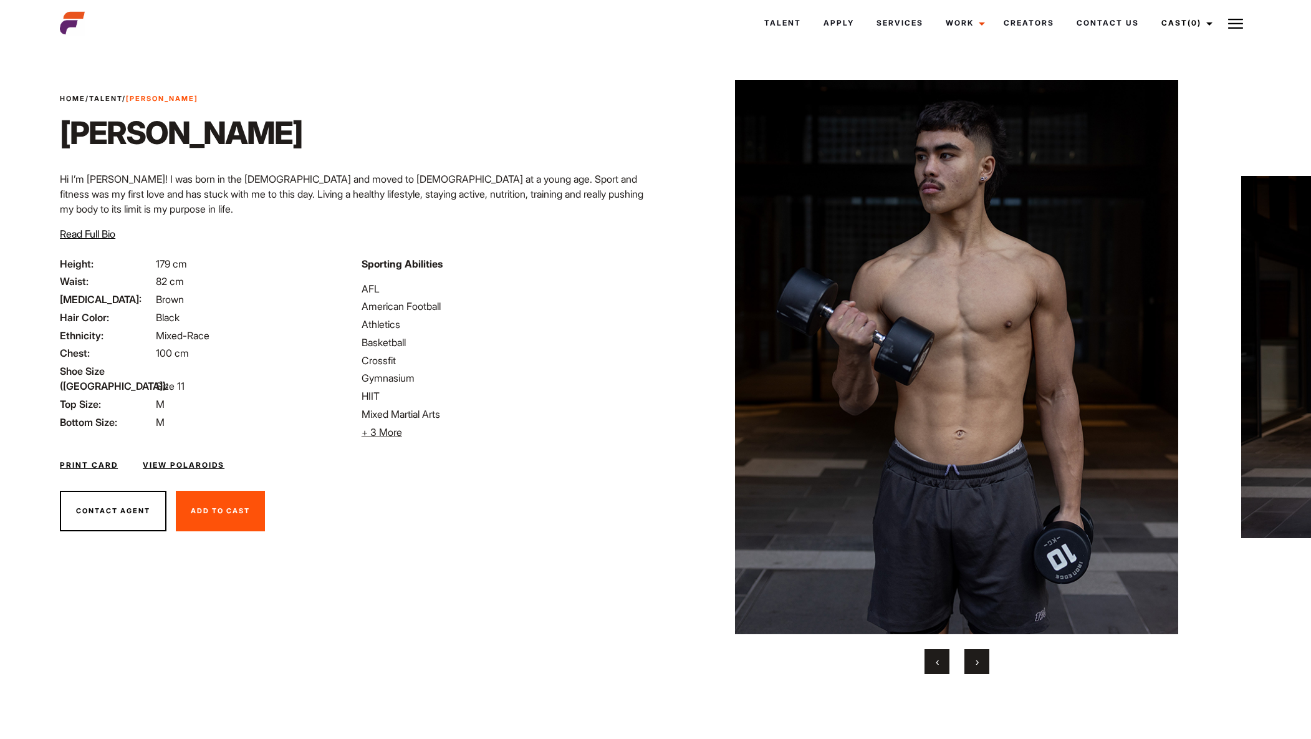
click at [979, 659] on button "›" at bounding box center [976, 661] width 25 height 25
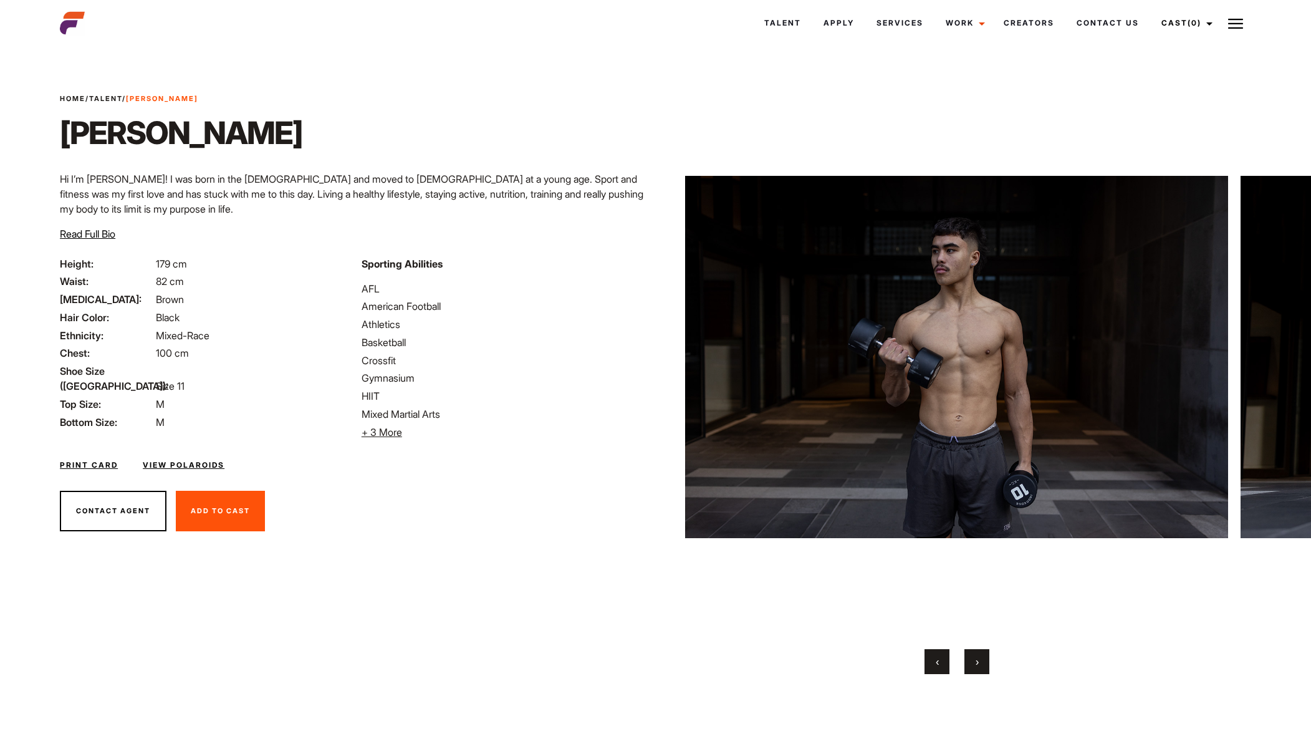
click at [979, 660] on button "›" at bounding box center [976, 661] width 25 height 25
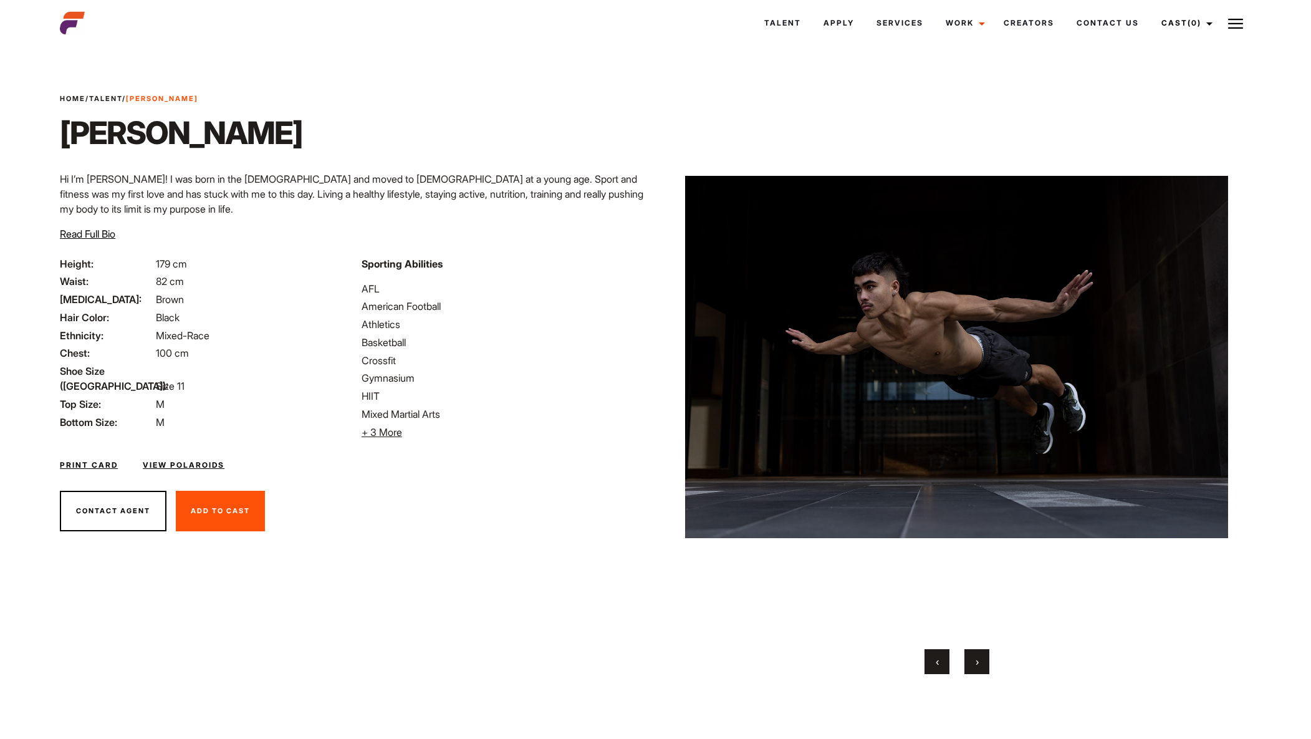
click at [981, 660] on button "›" at bounding box center [976, 661] width 25 height 25
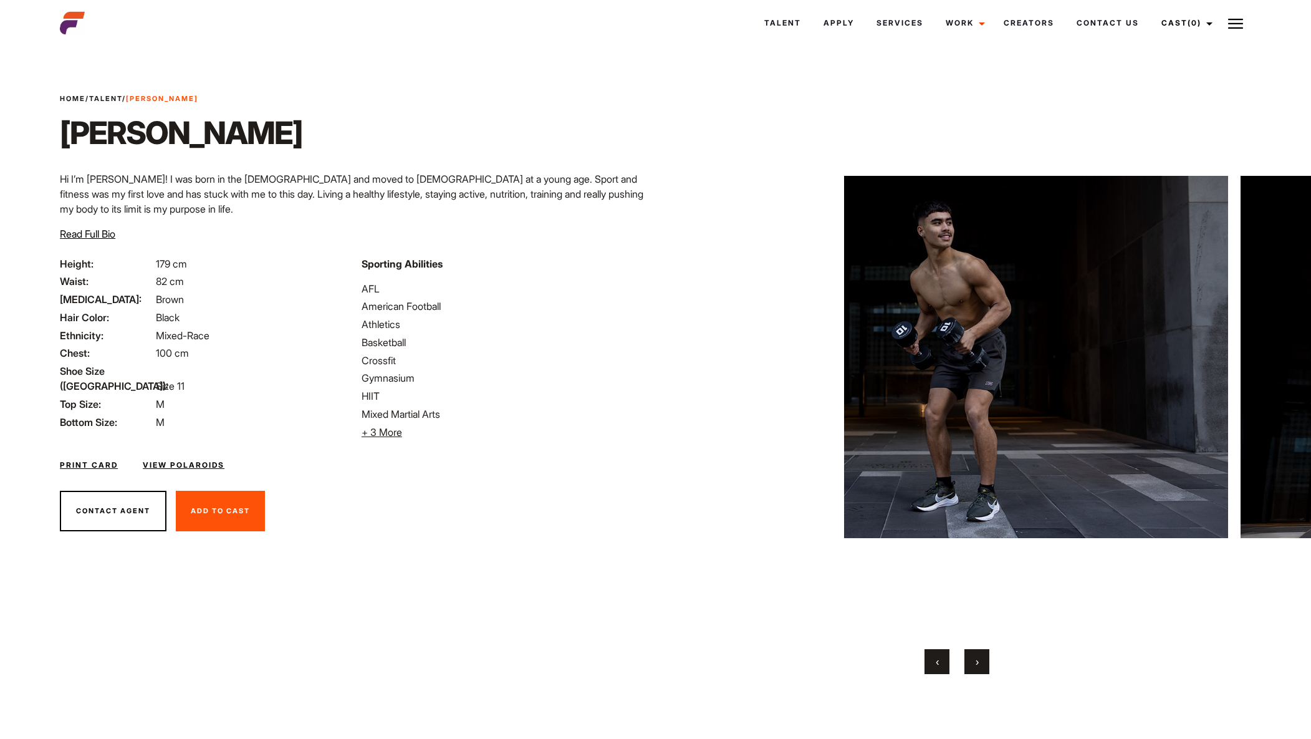
click at [983, 660] on button "›" at bounding box center [976, 661] width 25 height 25
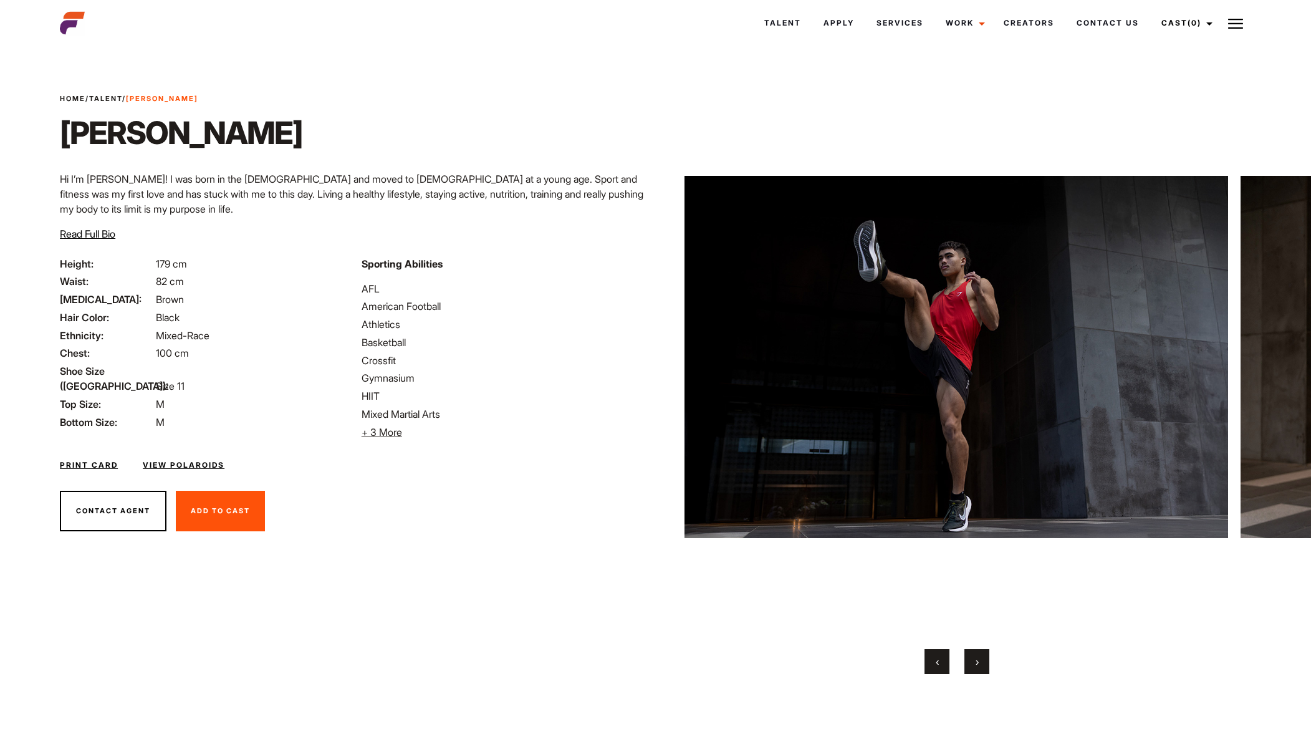
click at [983, 660] on button "›" at bounding box center [976, 661] width 25 height 25
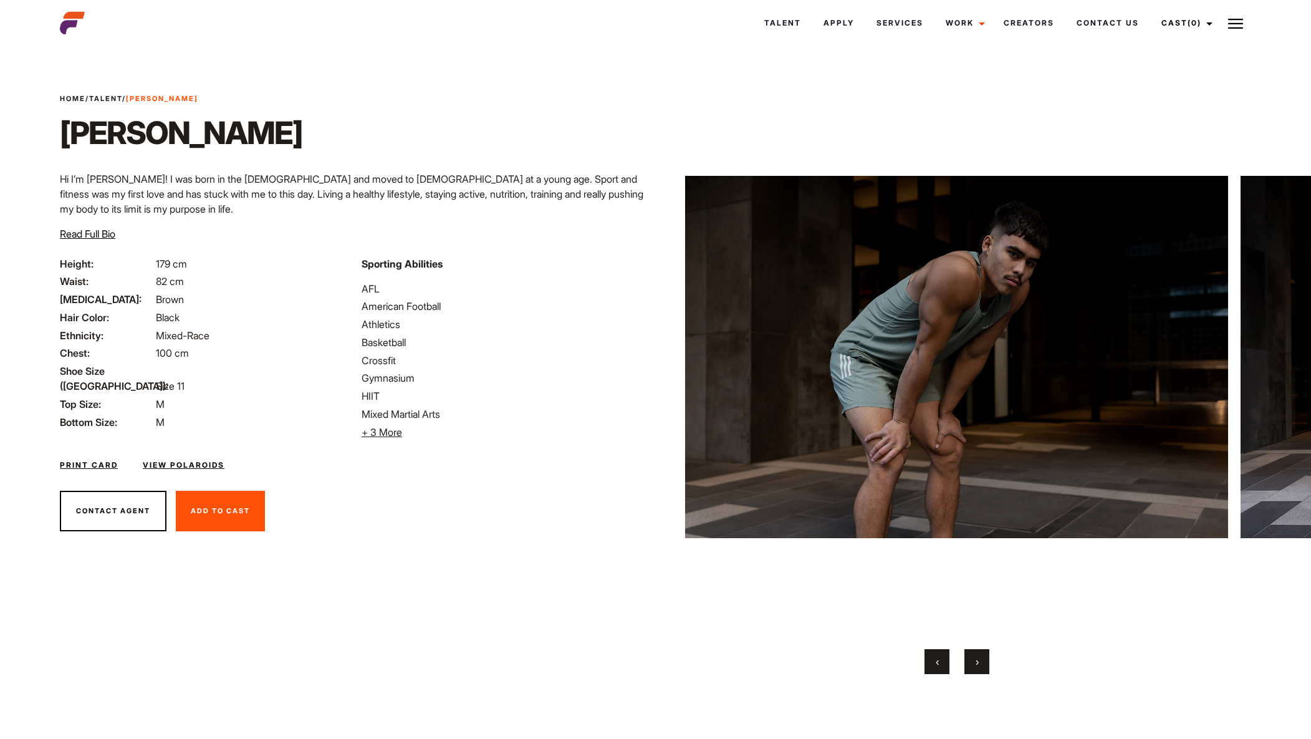
click at [984, 659] on button "›" at bounding box center [976, 661] width 25 height 25
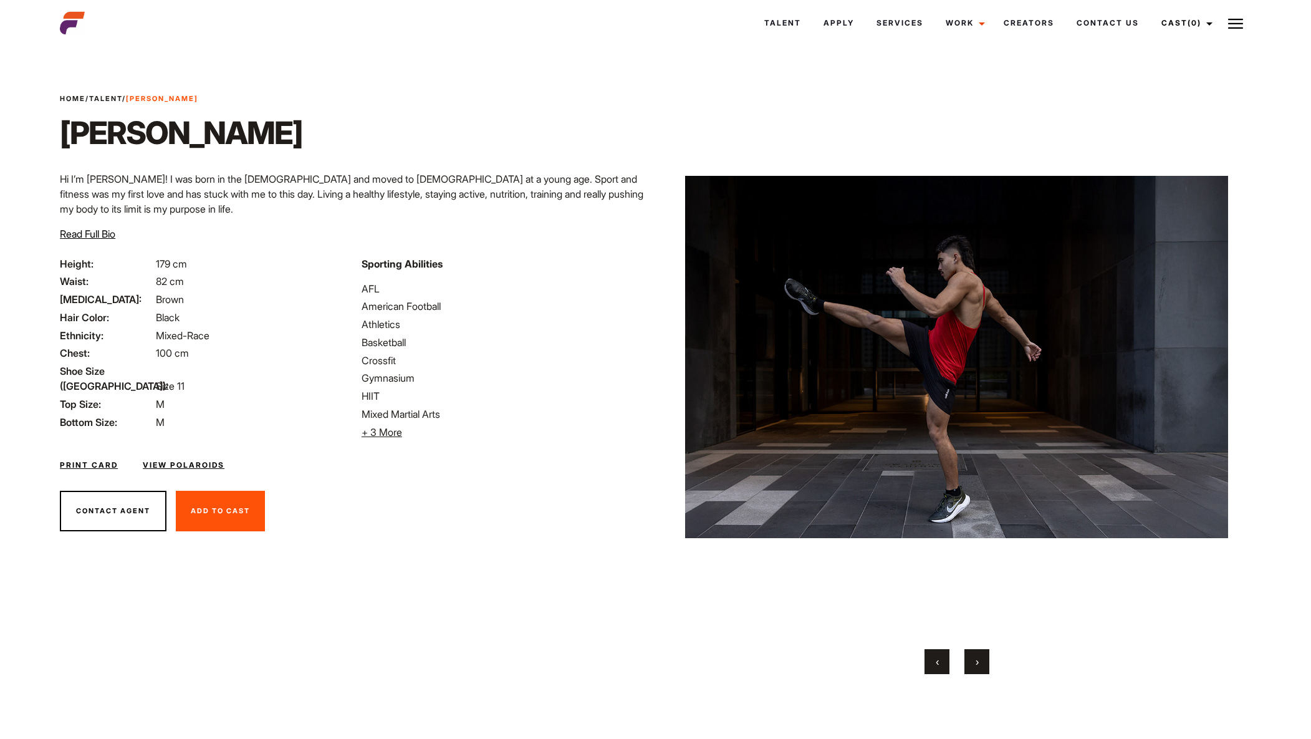
click at [986, 660] on button "›" at bounding box center [976, 661] width 25 height 25
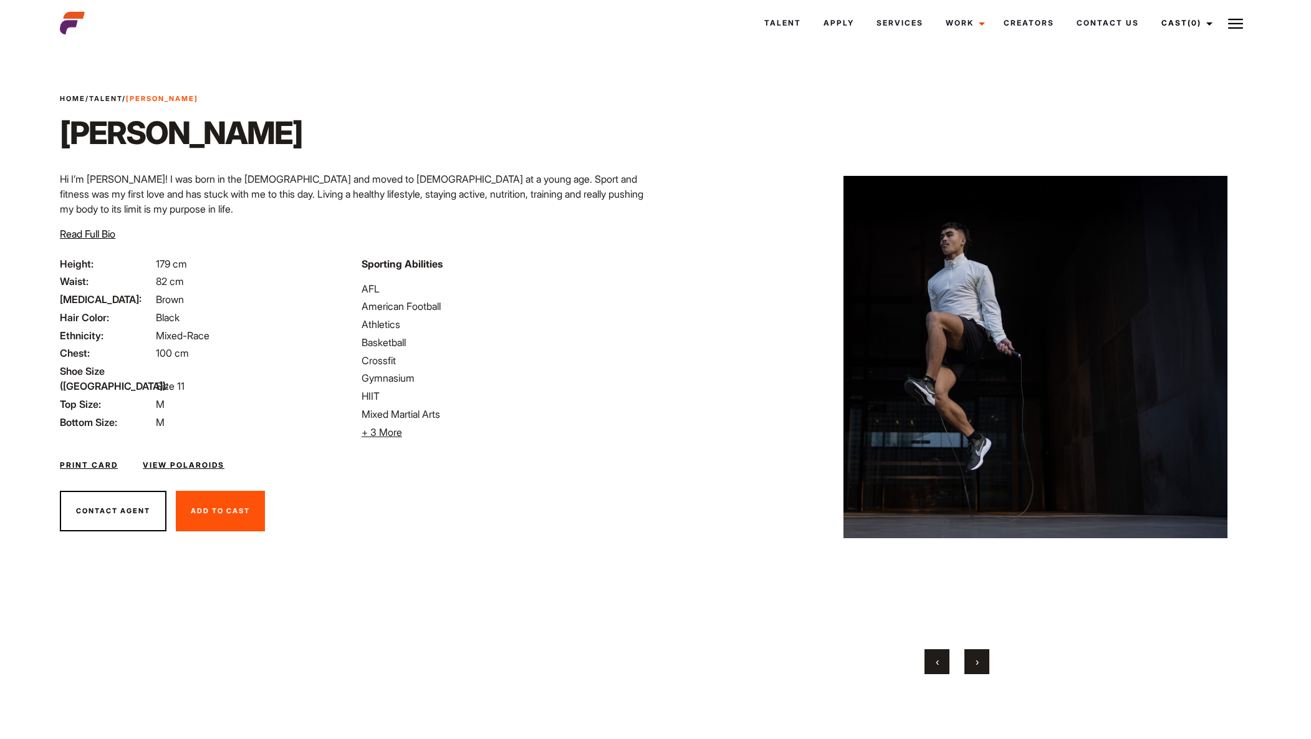
click at [987, 660] on button "›" at bounding box center [976, 661] width 25 height 25
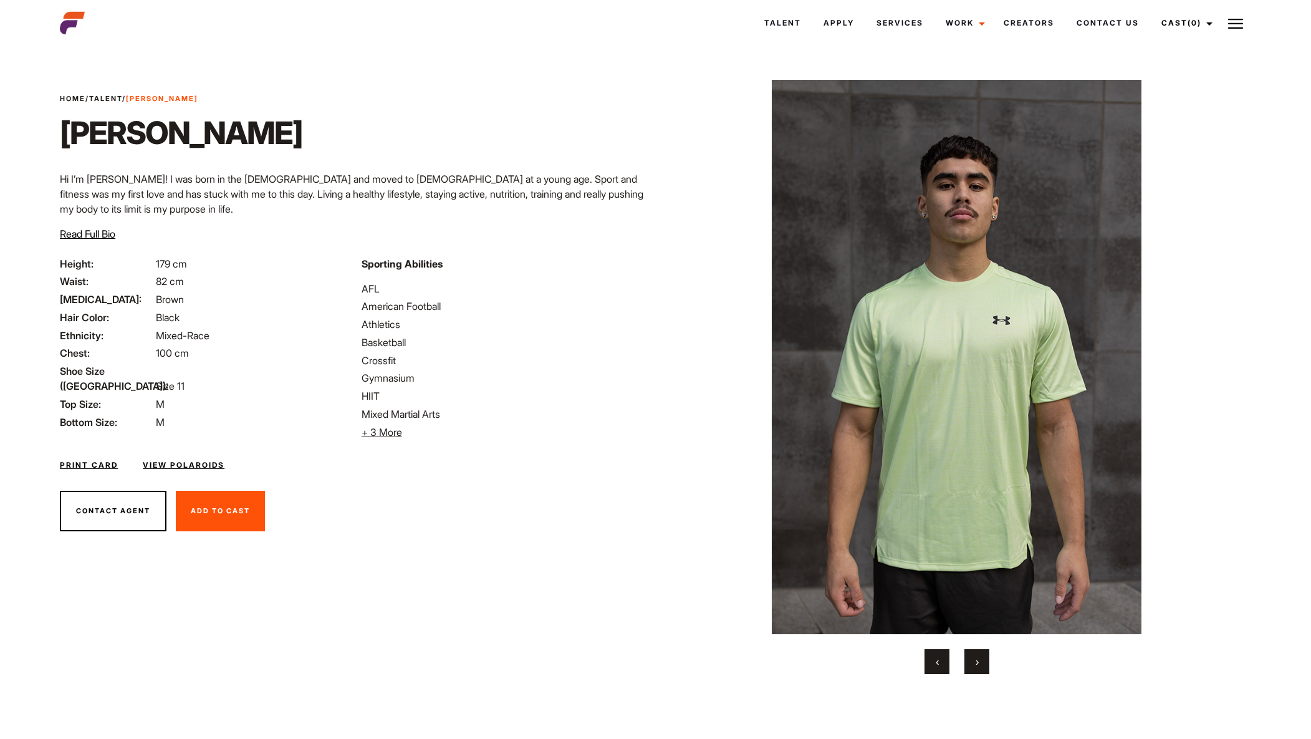
click at [988, 660] on button "›" at bounding box center [976, 661] width 25 height 25
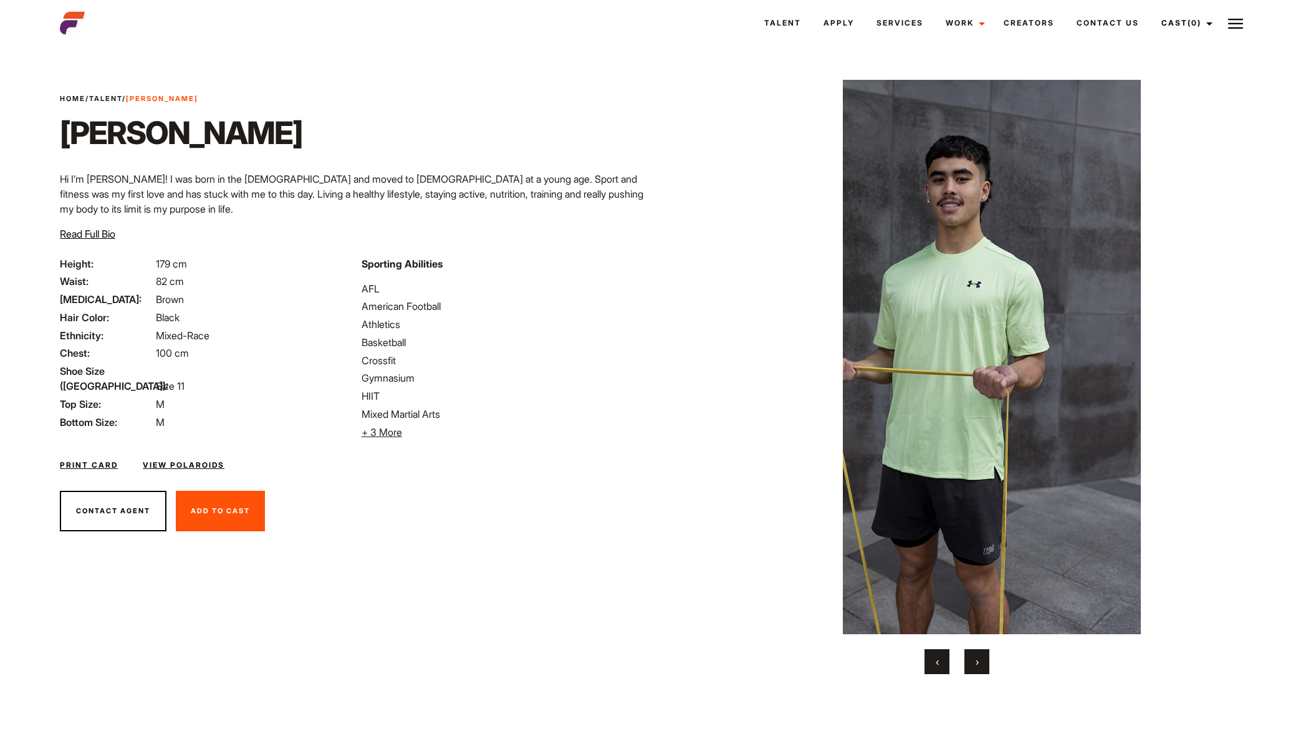
click at [989, 660] on button "›" at bounding box center [976, 661] width 25 height 25
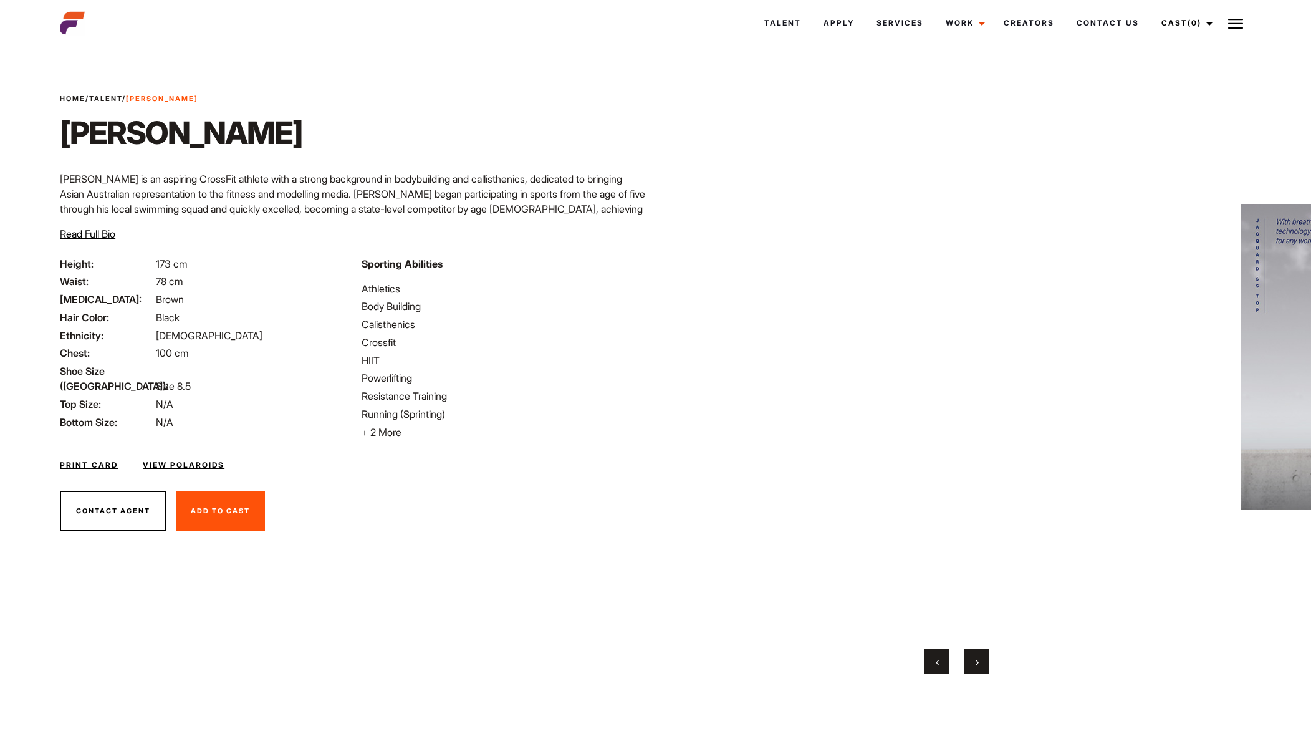
click at [977, 661] on span "›" at bounding box center [977, 661] width 3 height 12
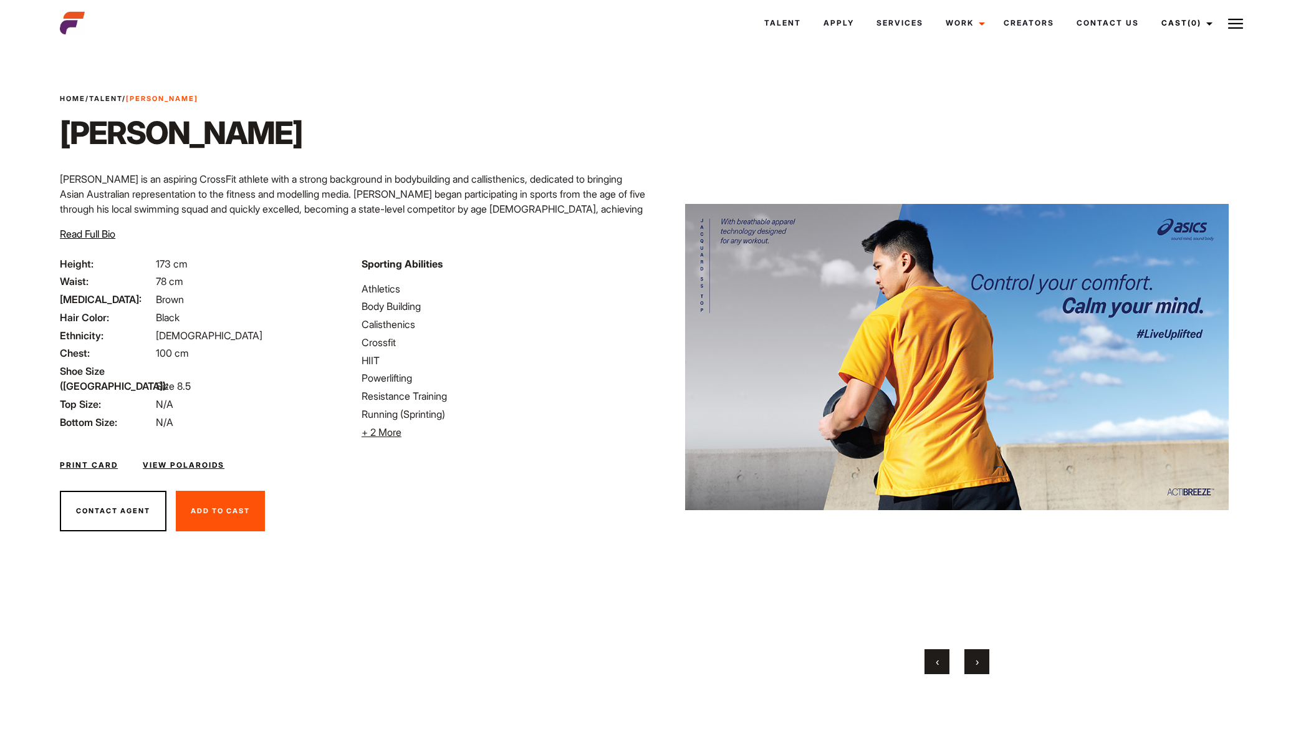
click at [974, 661] on button "›" at bounding box center [976, 661] width 25 height 25
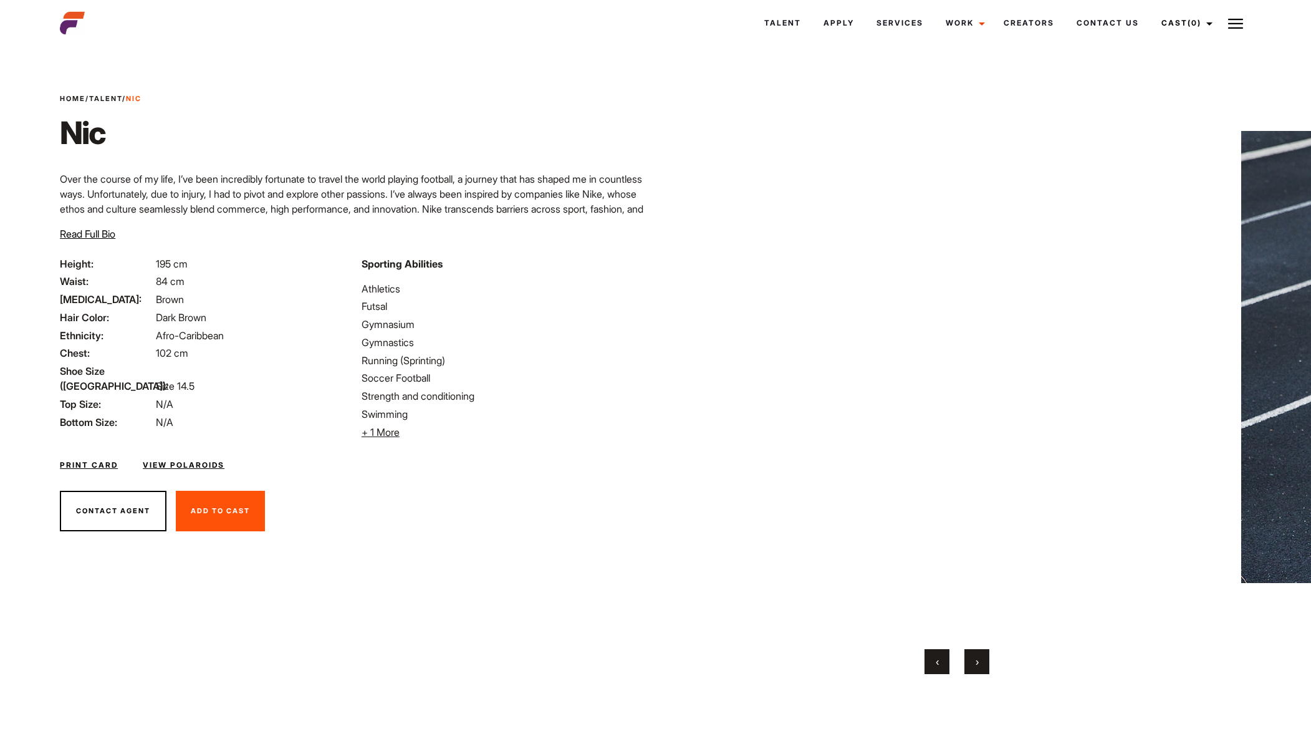
click at [973, 661] on button "›" at bounding box center [976, 661] width 25 height 25
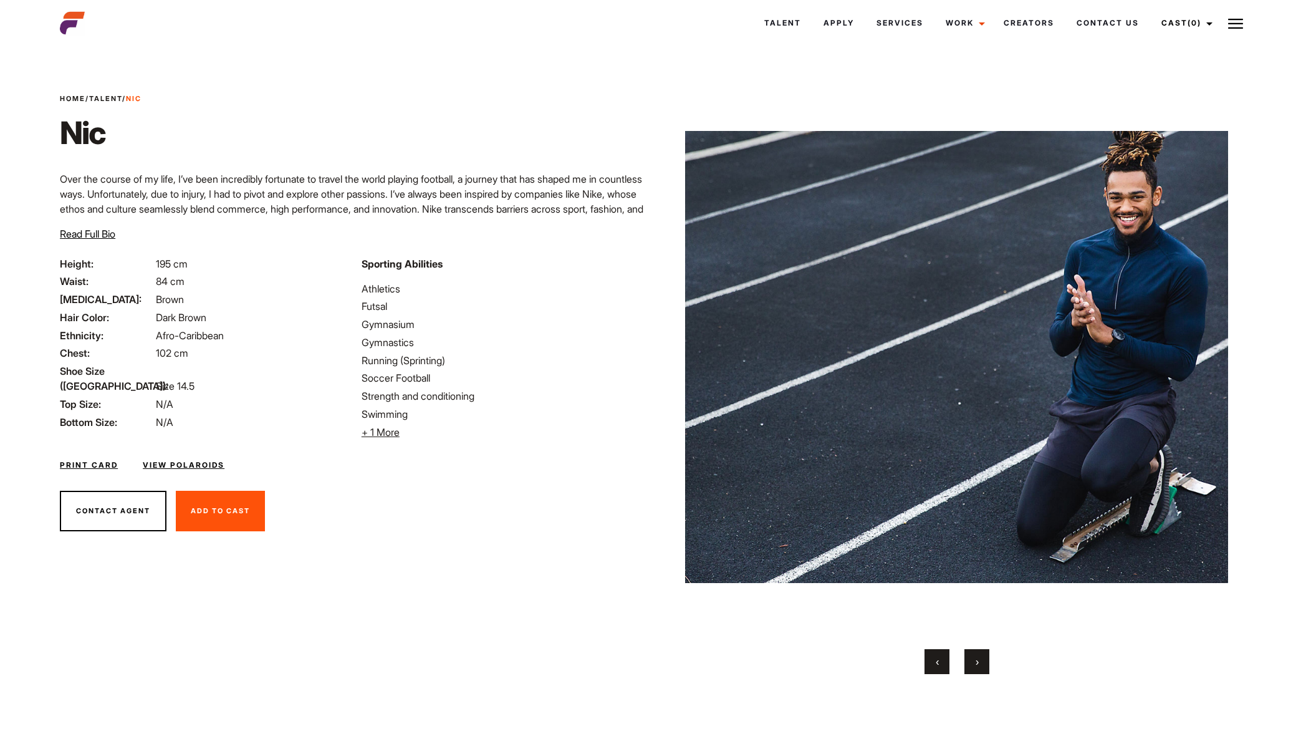
click at [973, 661] on button "›" at bounding box center [976, 661] width 25 height 25
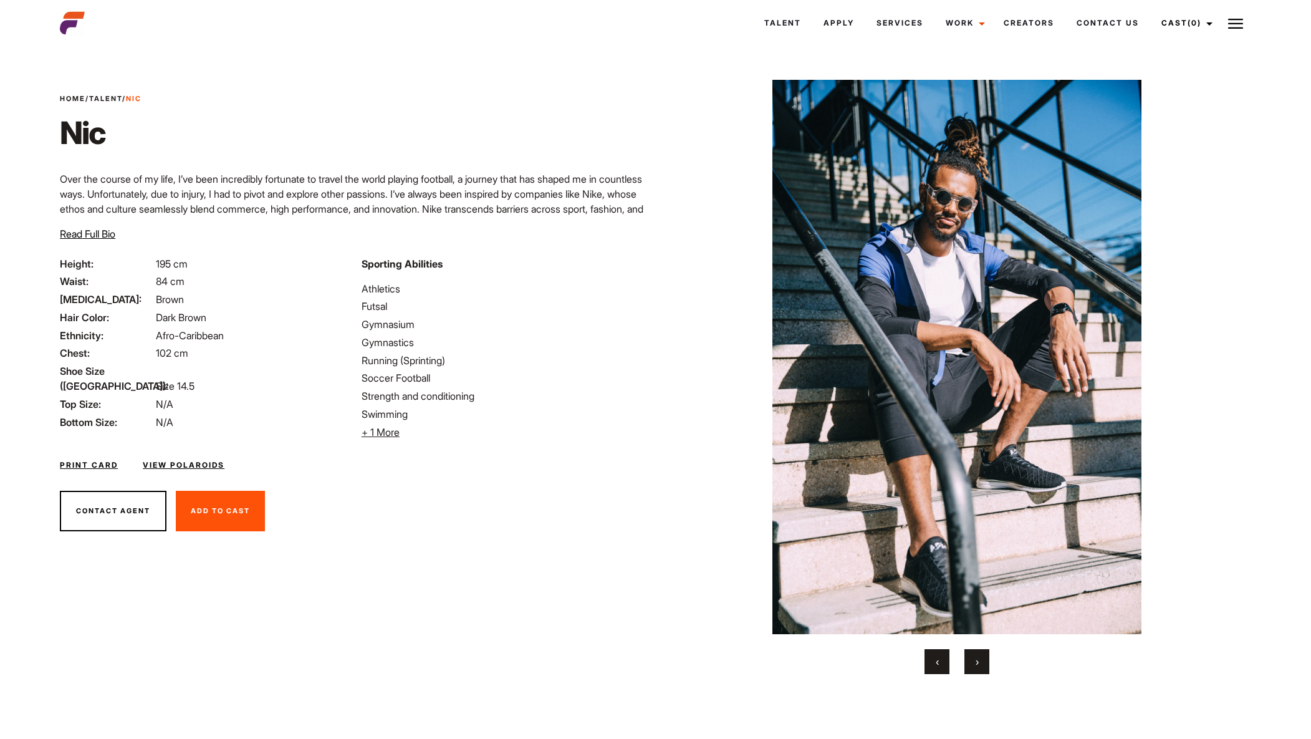
click at [974, 661] on button "›" at bounding box center [976, 661] width 25 height 25
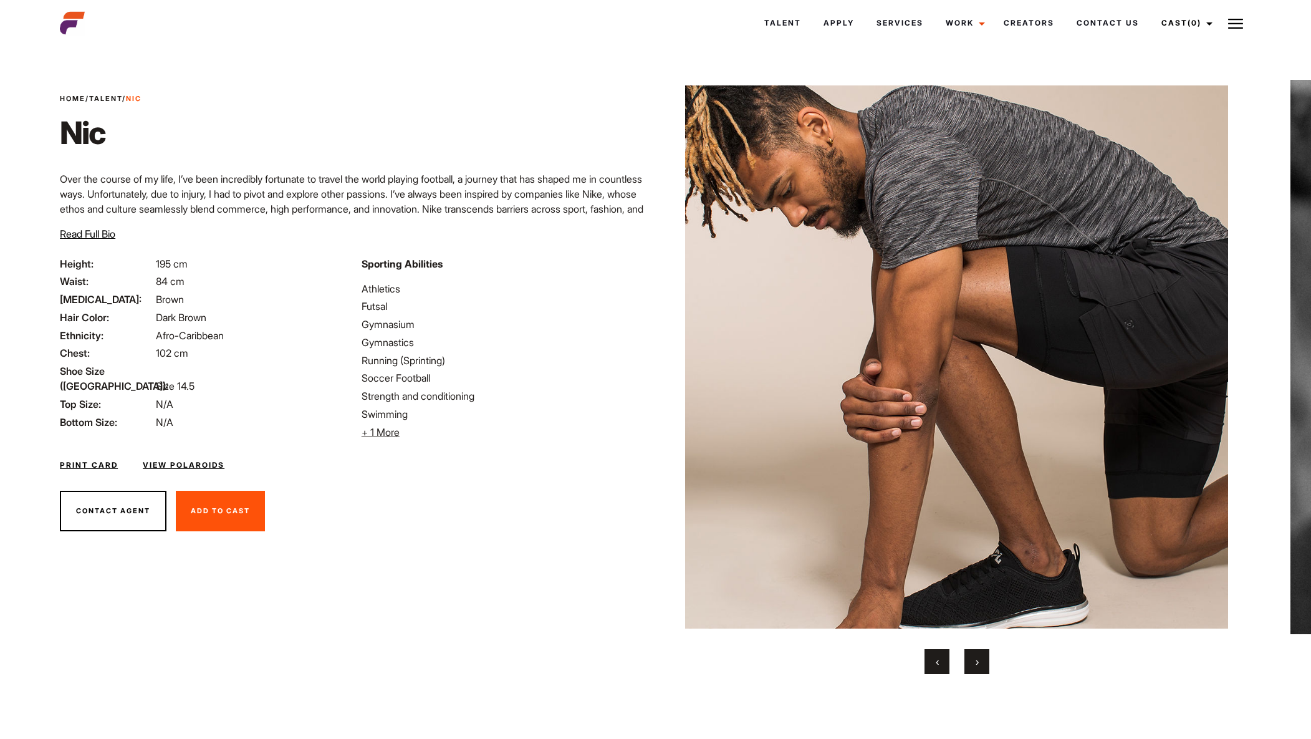
click at [978, 660] on span "›" at bounding box center [977, 661] width 3 height 12
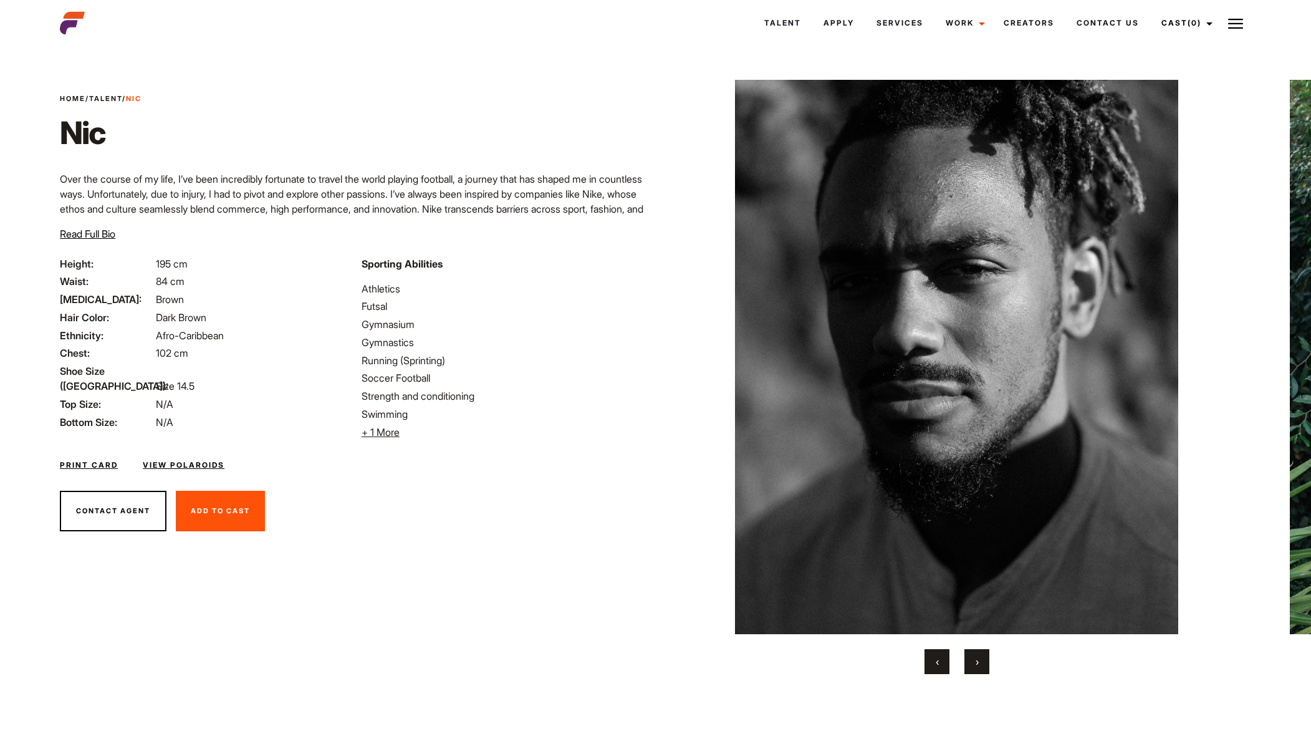
click at [977, 661] on span "›" at bounding box center [977, 661] width 3 height 12
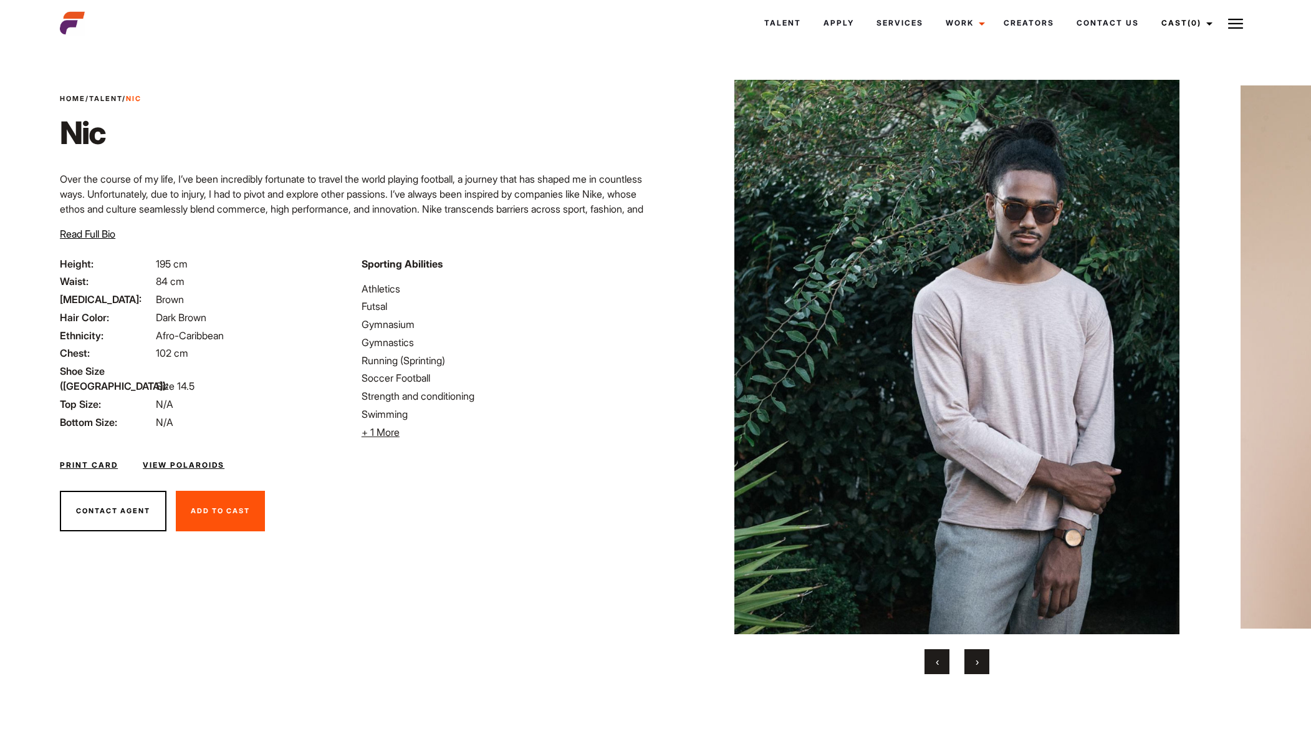
click at [979, 662] on button "›" at bounding box center [976, 661] width 25 height 25
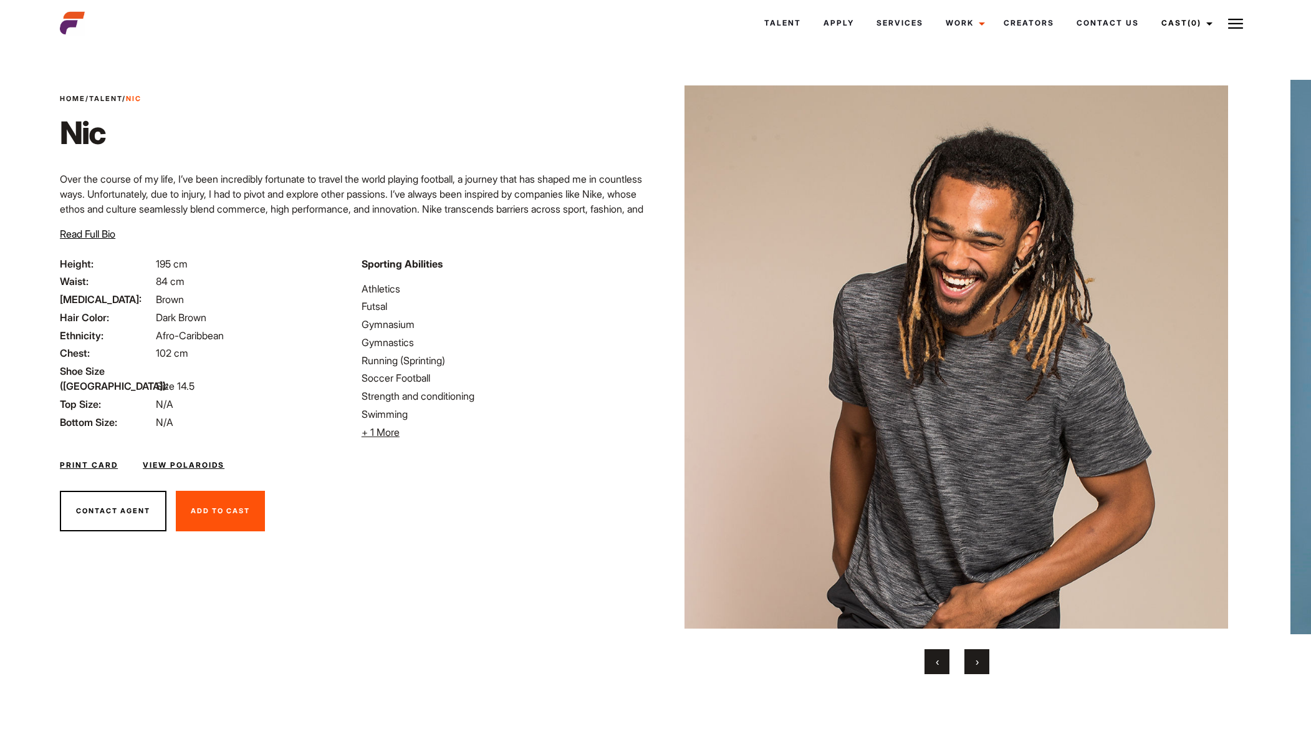
click at [979, 662] on span "›" at bounding box center [977, 661] width 3 height 12
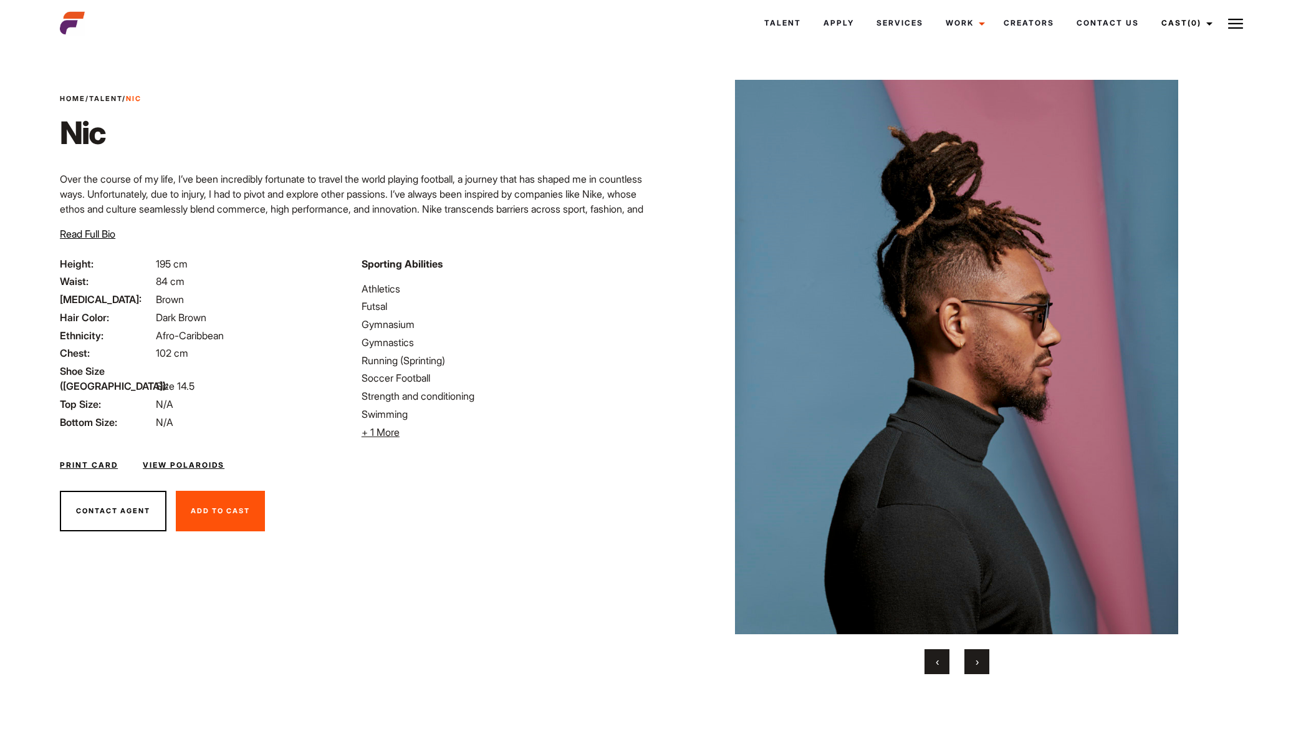
click at [979, 661] on button "›" at bounding box center [976, 661] width 25 height 25
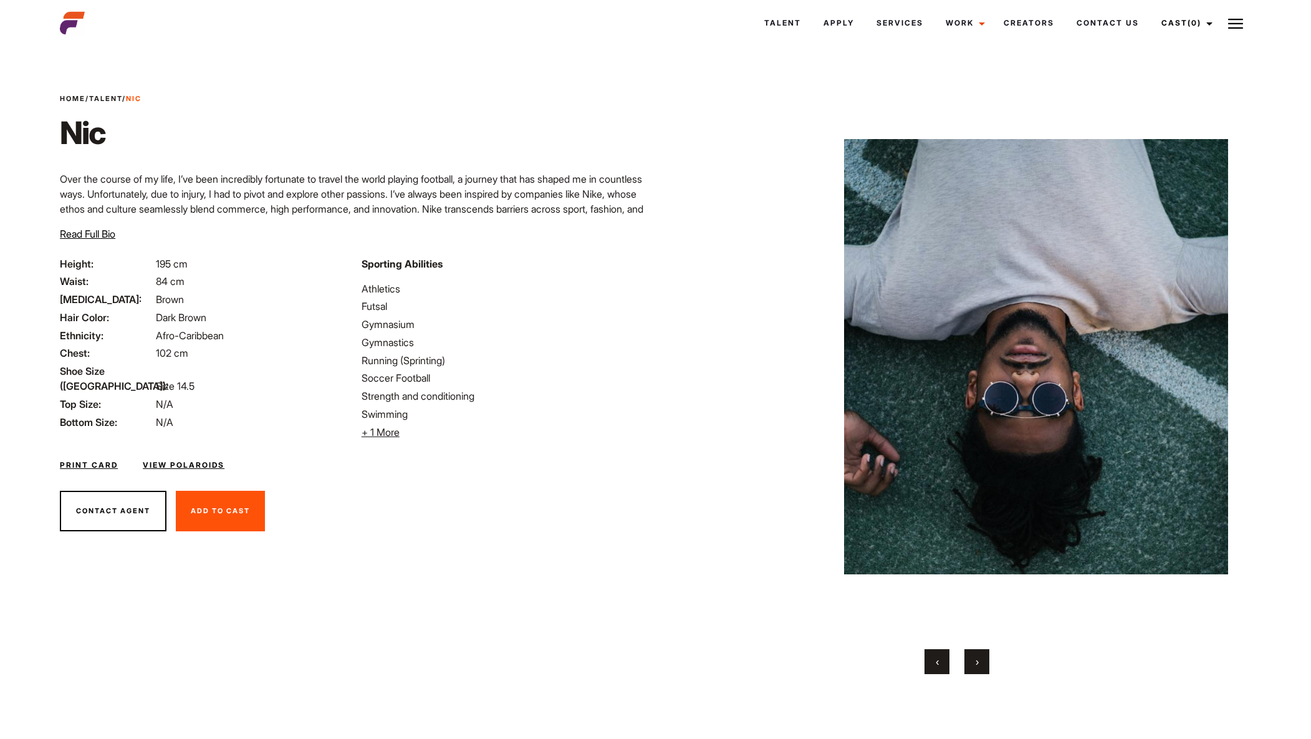
click at [979, 661] on button "›" at bounding box center [976, 661] width 25 height 25
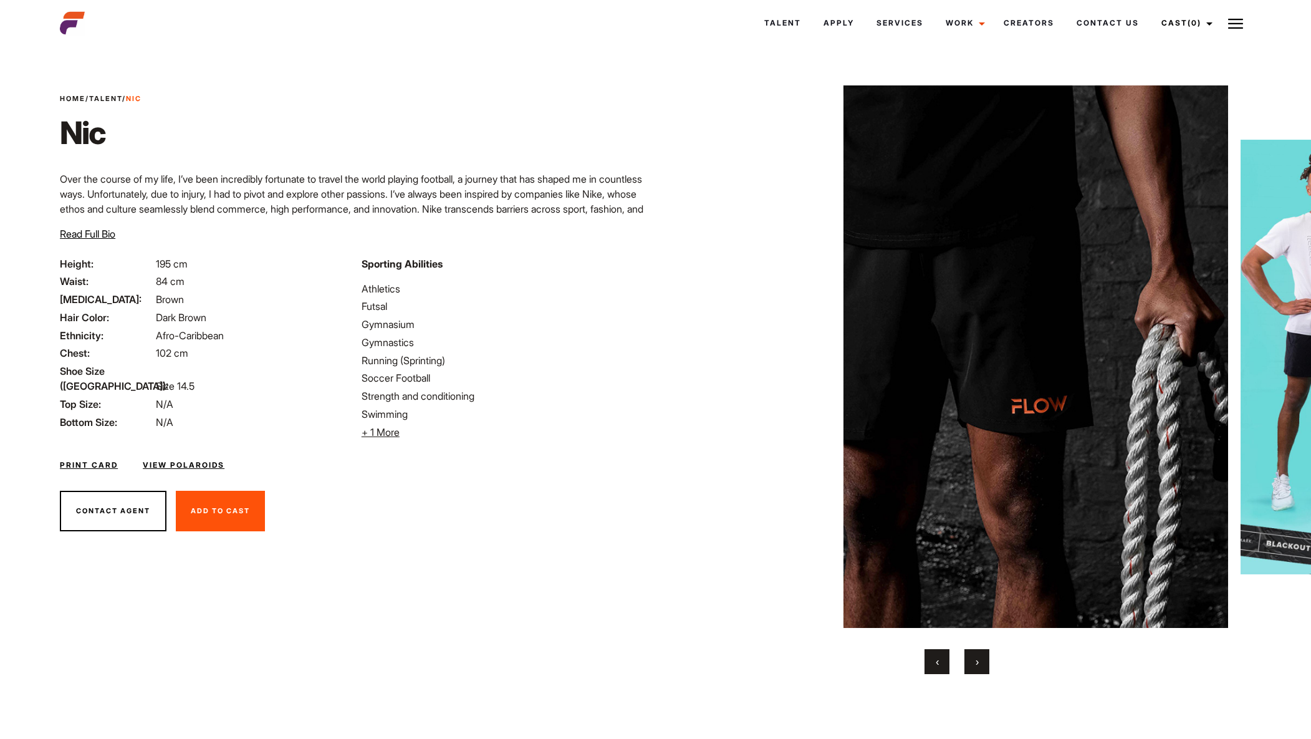
click at [980, 662] on button "›" at bounding box center [976, 661] width 25 height 25
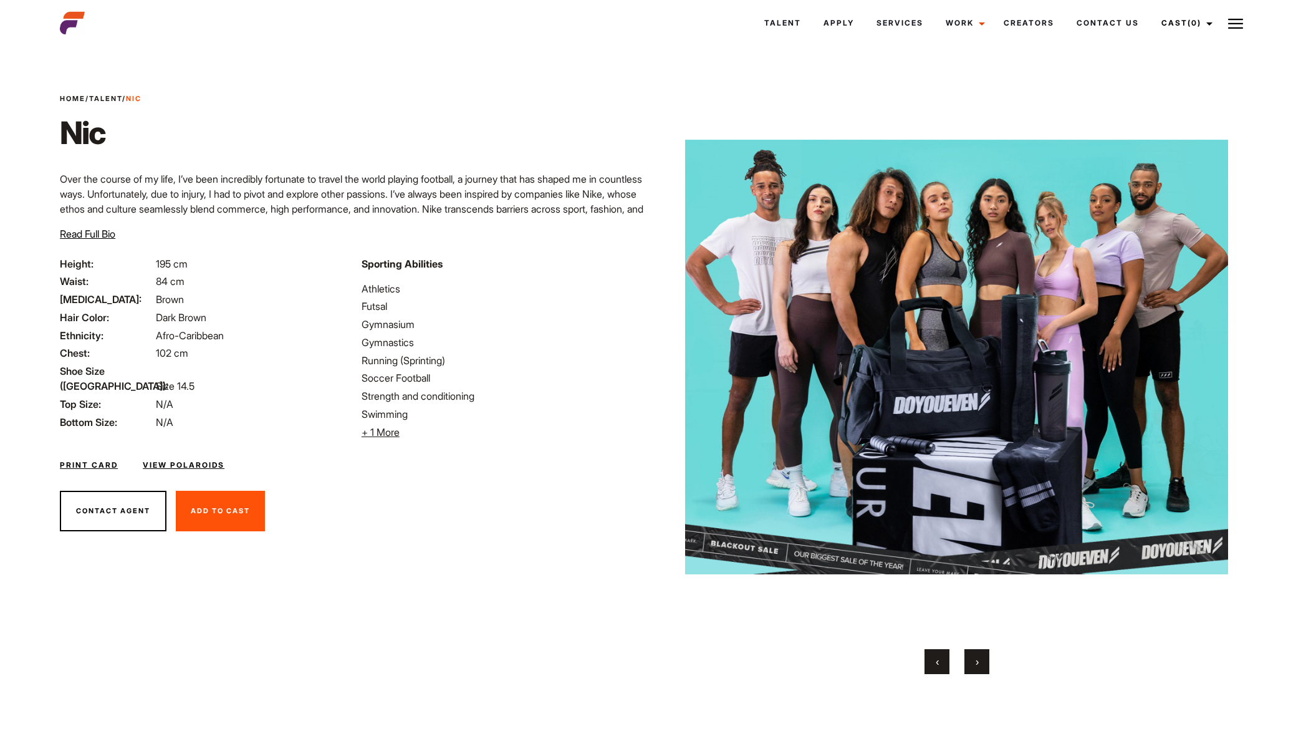
click at [979, 663] on span "›" at bounding box center [977, 661] width 3 height 12
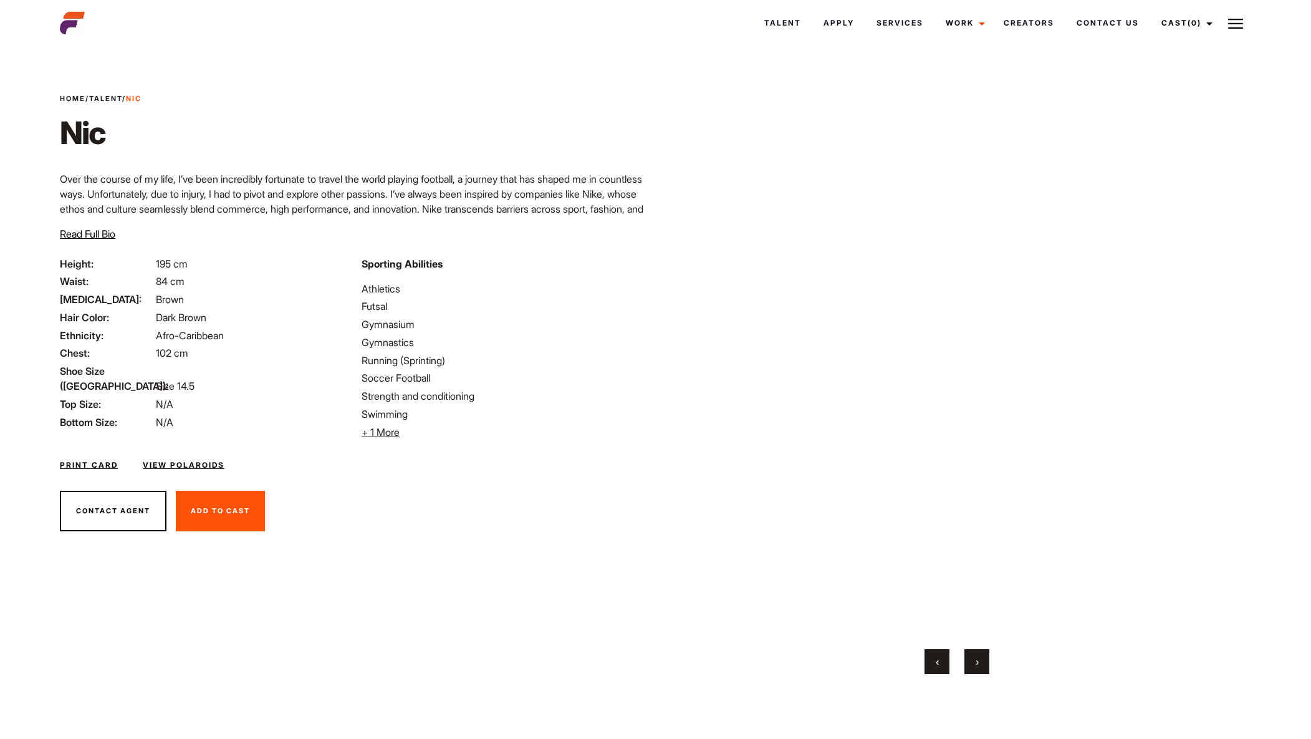
click at [979, 665] on span "›" at bounding box center [977, 661] width 3 height 12
click at [977, 661] on span "›" at bounding box center [977, 661] width 3 height 12
click at [979, 661] on span "›" at bounding box center [977, 661] width 3 height 12
click at [980, 660] on button "›" at bounding box center [976, 661] width 25 height 25
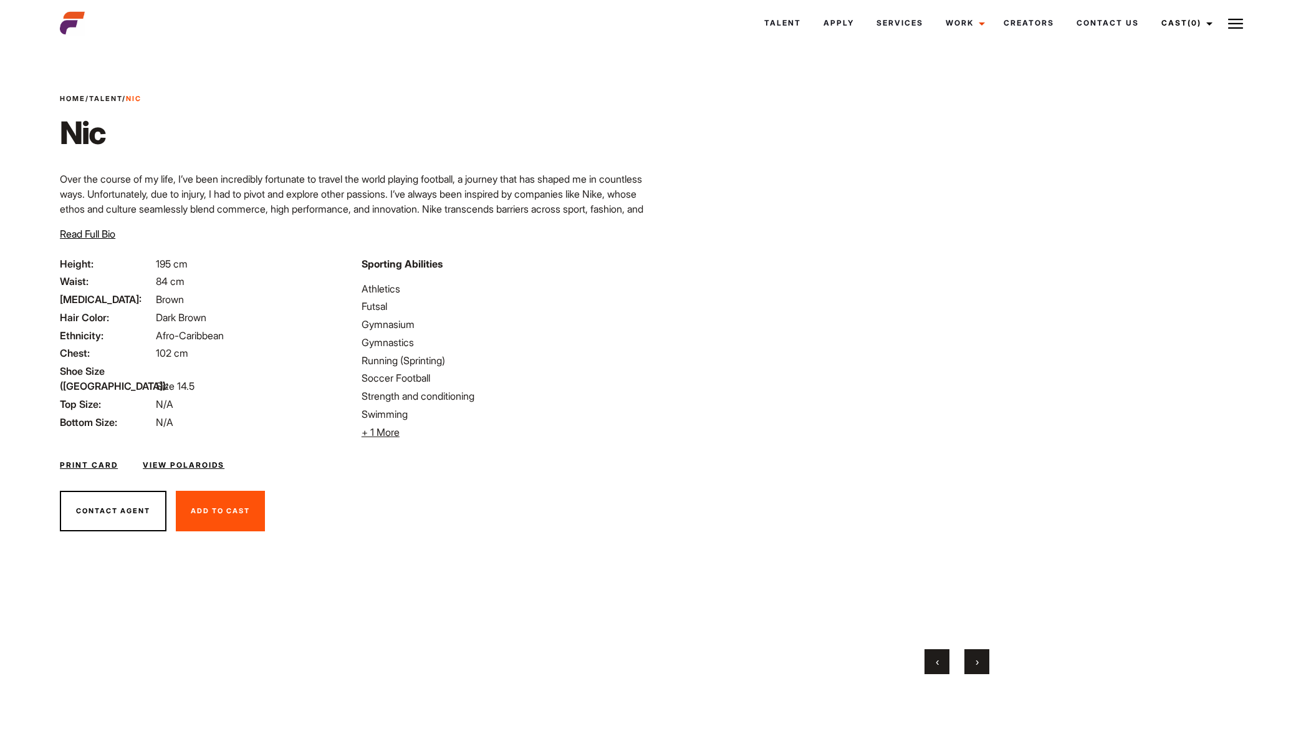
click at [980, 661] on button "›" at bounding box center [976, 661] width 25 height 25
click at [978, 661] on span "›" at bounding box center [977, 661] width 3 height 12
click at [980, 661] on button "›" at bounding box center [976, 661] width 25 height 25
click at [979, 660] on span "›" at bounding box center [977, 661] width 3 height 12
click at [976, 661] on span "›" at bounding box center [977, 661] width 3 height 12
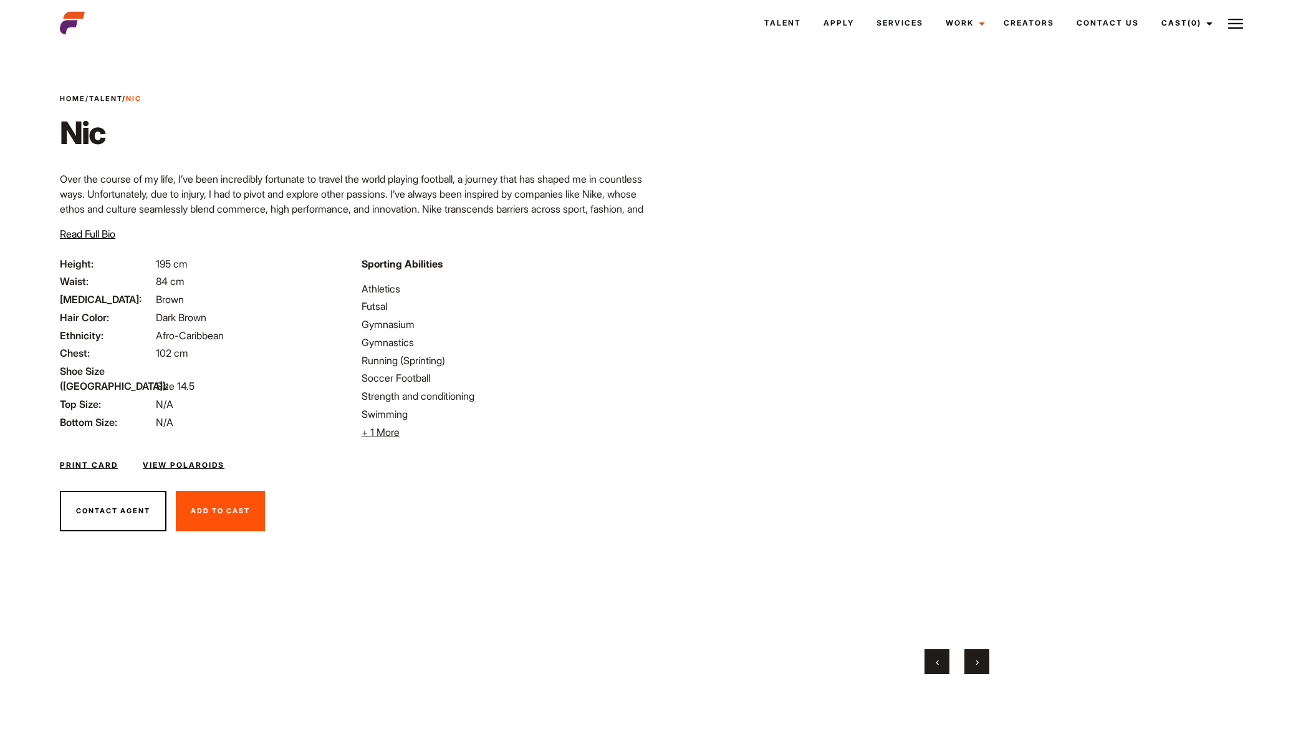
click at [928, 661] on button "‹" at bounding box center [936, 661] width 25 height 25
click at [934, 660] on button "‹" at bounding box center [936, 661] width 25 height 25
click at [936, 660] on span "‹" at bounding box center [937, 661] width 3 height 12
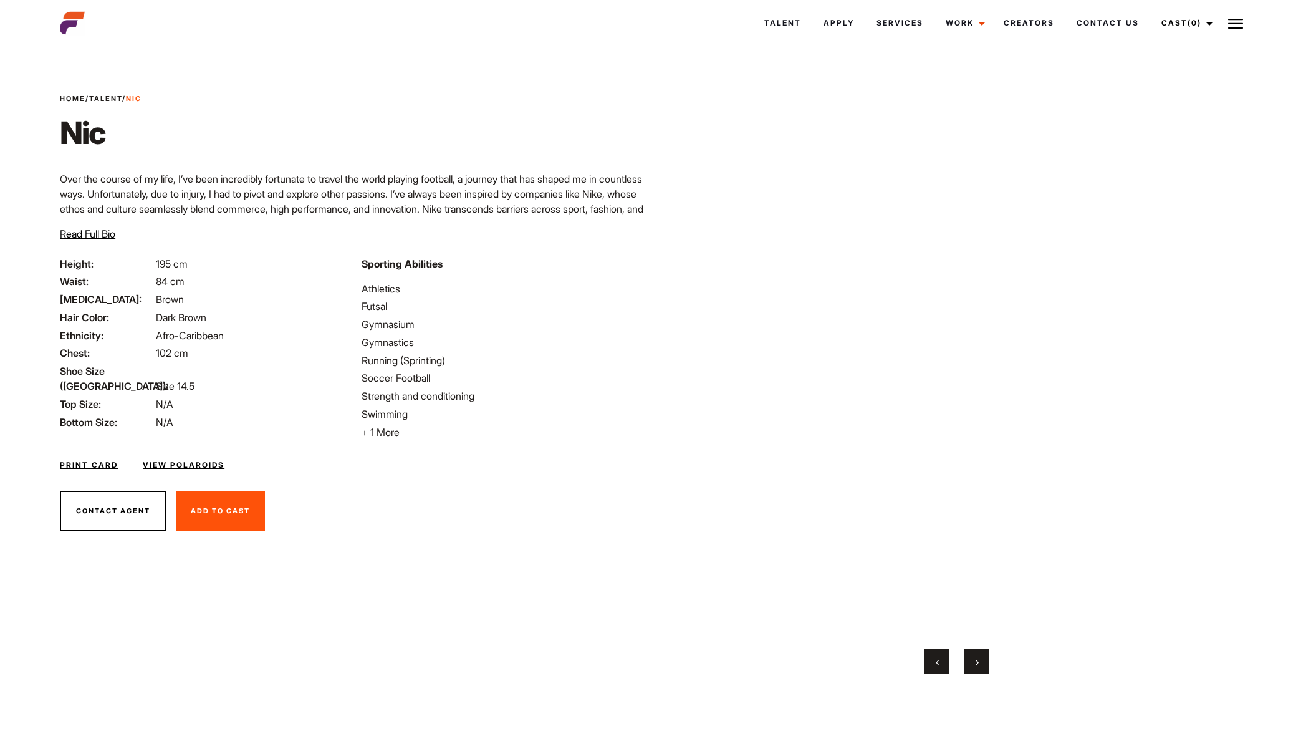
click at [936, 660] on span "‹" at bounding box center [937, 661] width 3 height 12
click at [938, 660] on span "‹" at bounding box center [937, 661] width 3 height 12
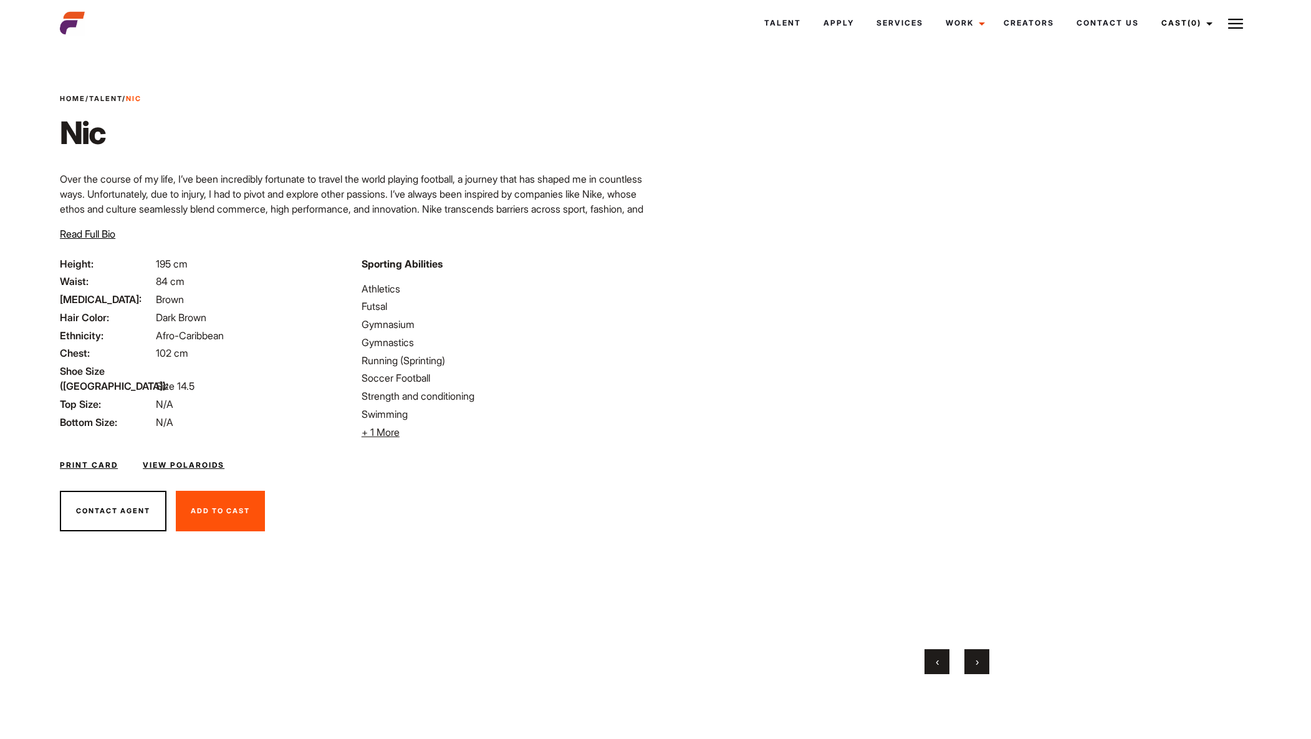
click at [941, 659] on button "‹" at bounding box center [936, 661] width 25 height 25
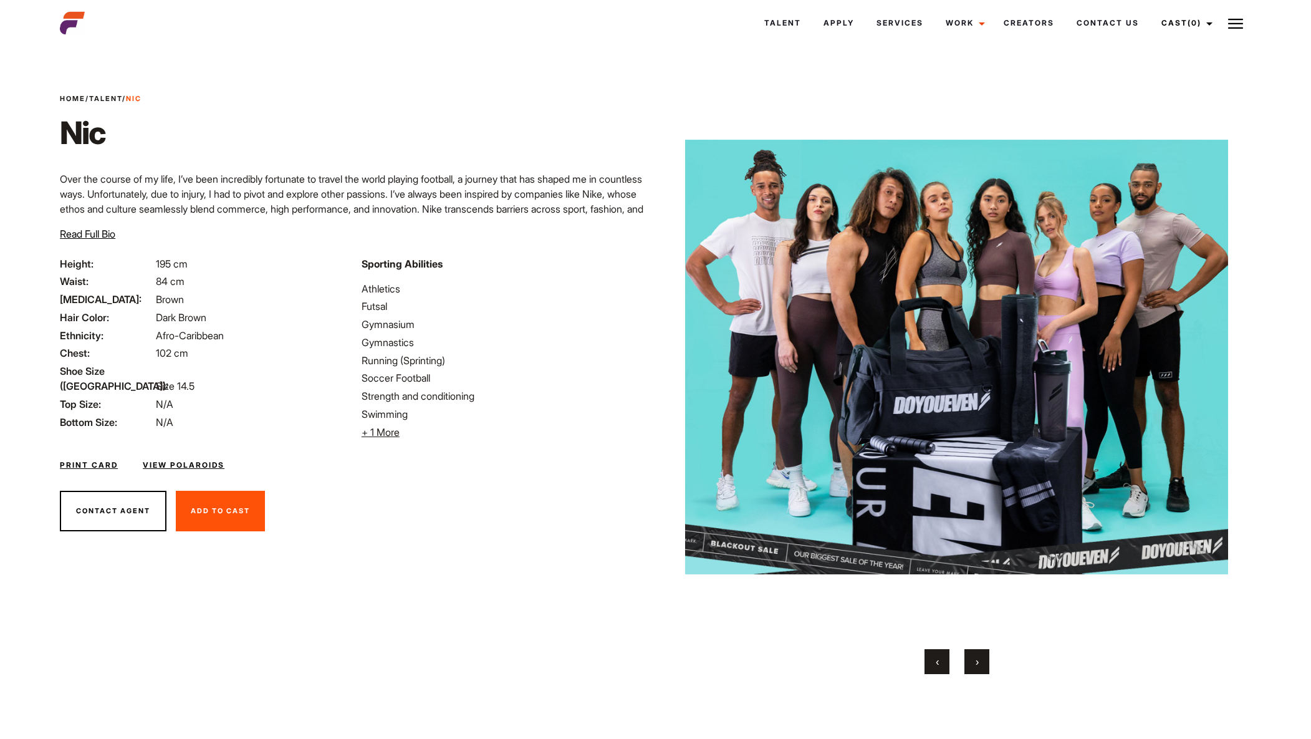
click at [931, 659] on button "‹" at bounding box center [936, 661] width 25 height 25
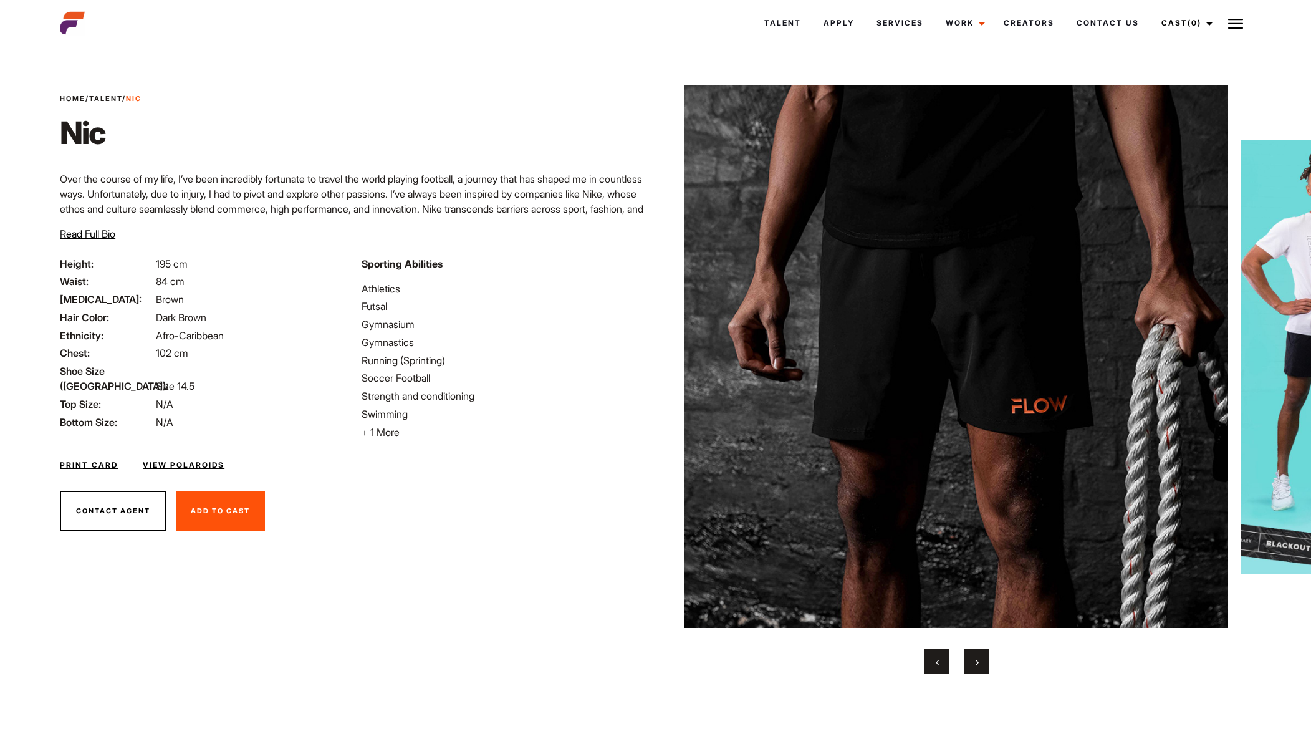
click at [931, 658] on button "‹" at bounding box center [936, 661] width 25 height 25
click at [931, 660] on button "‹" at bounding box center [936, 661] width 25 height 25
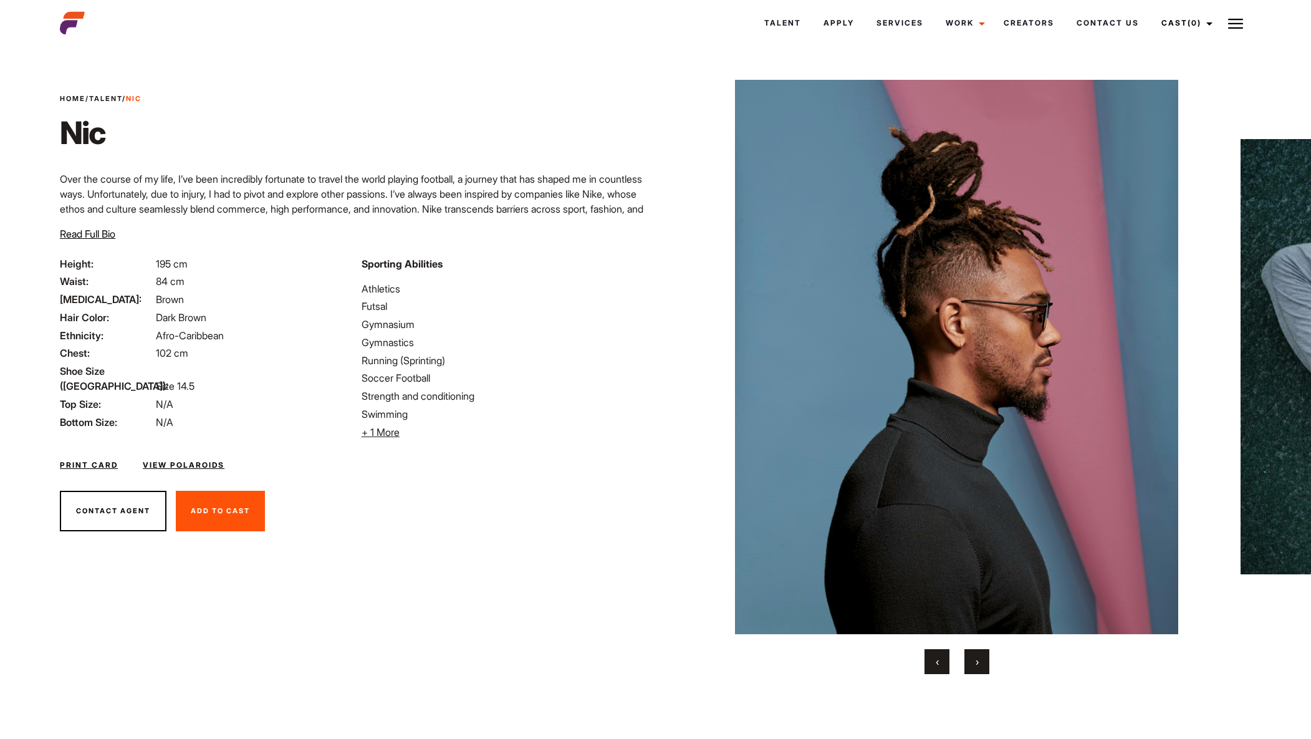
click at [931, 660] on button "‹" at bounding box center [936, 661] width 25 height 25
click at [930, 660] on button "‹" at bounding box center [936, 661] width 25 height 25
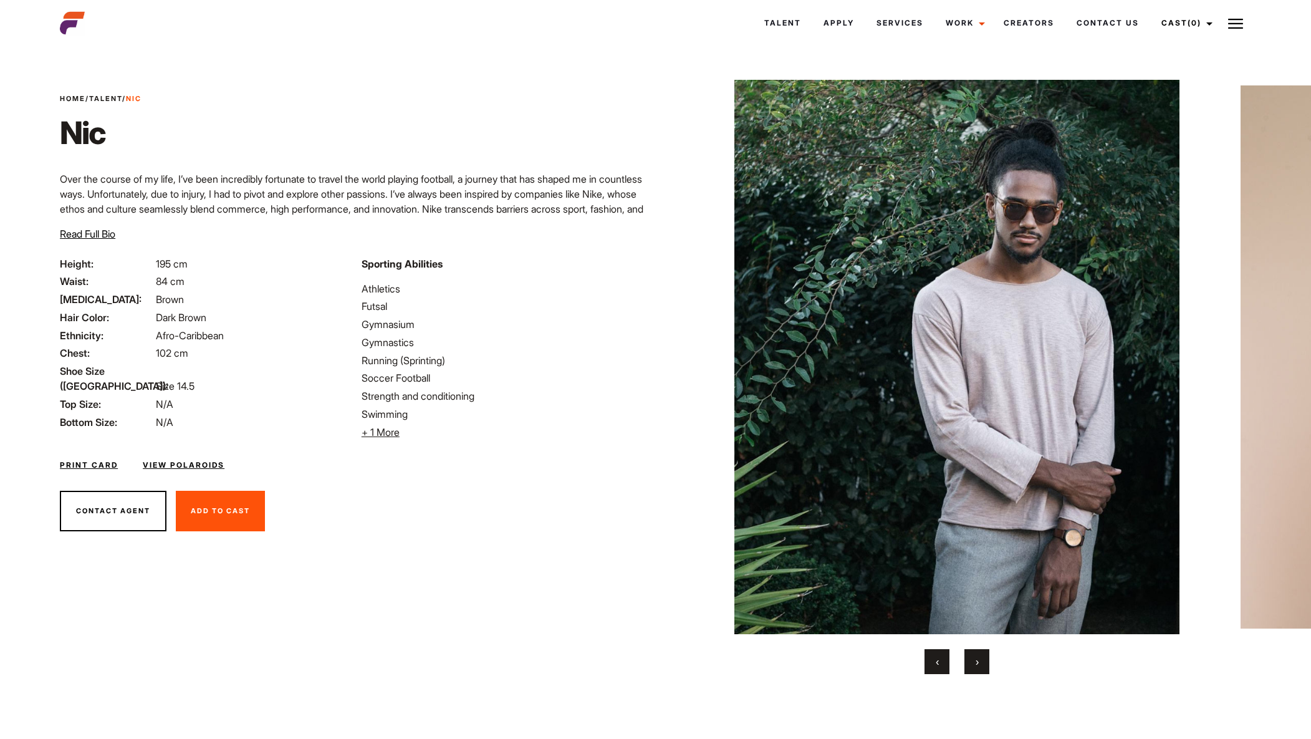
click at [933, 658] on button "‹" at bounding box center [936, 661] width 25 height 25
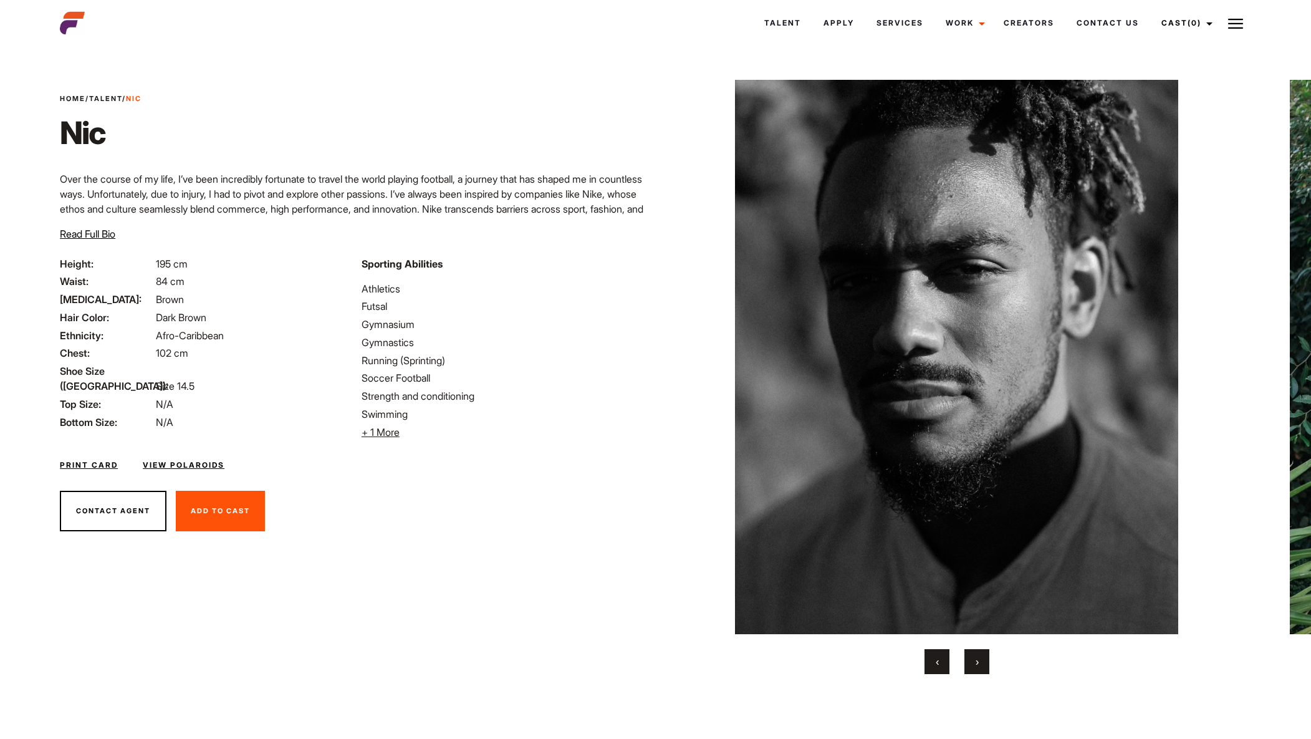
click at [933, 657] on button "‹" at bounding box center [936, 661] width 25 height 25
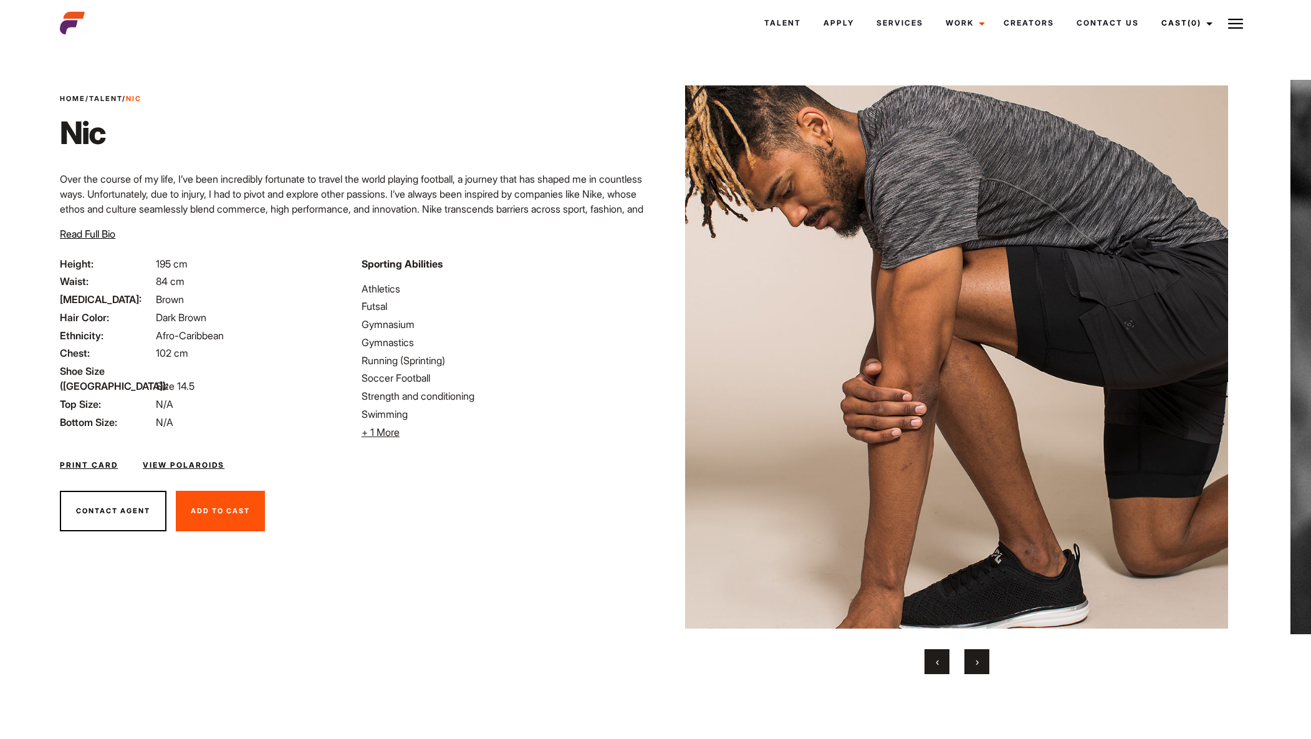
click at [979, 658] on span "›" at bounding box center [977, 661] width 3 height 12
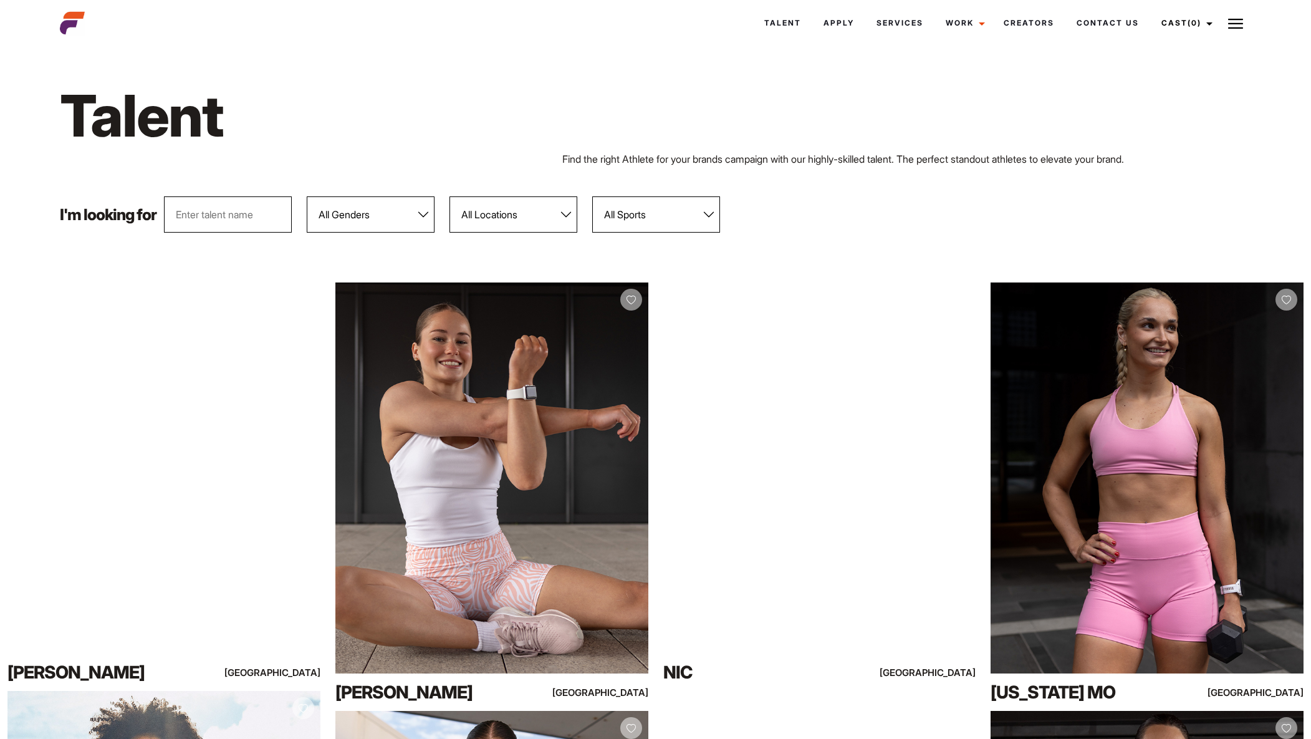
select select "103"
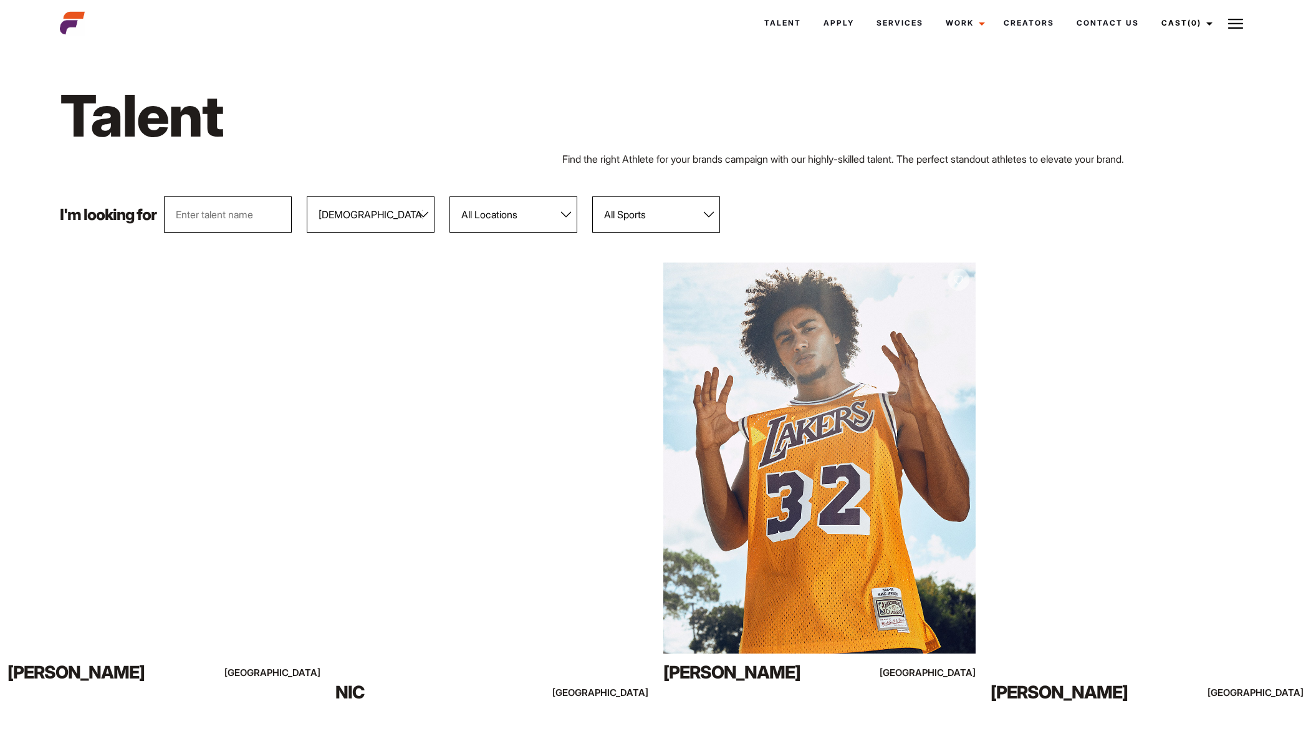
select select "118"
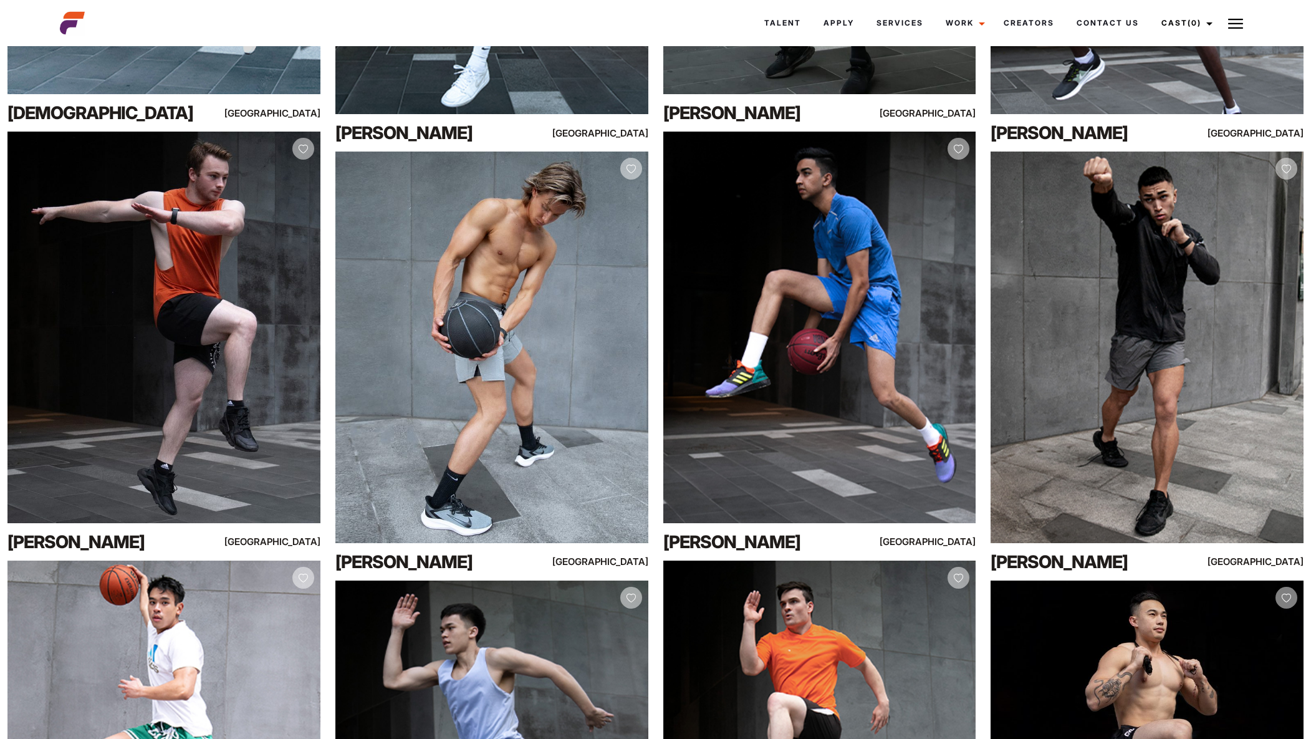
scroll to position [5693, 0]
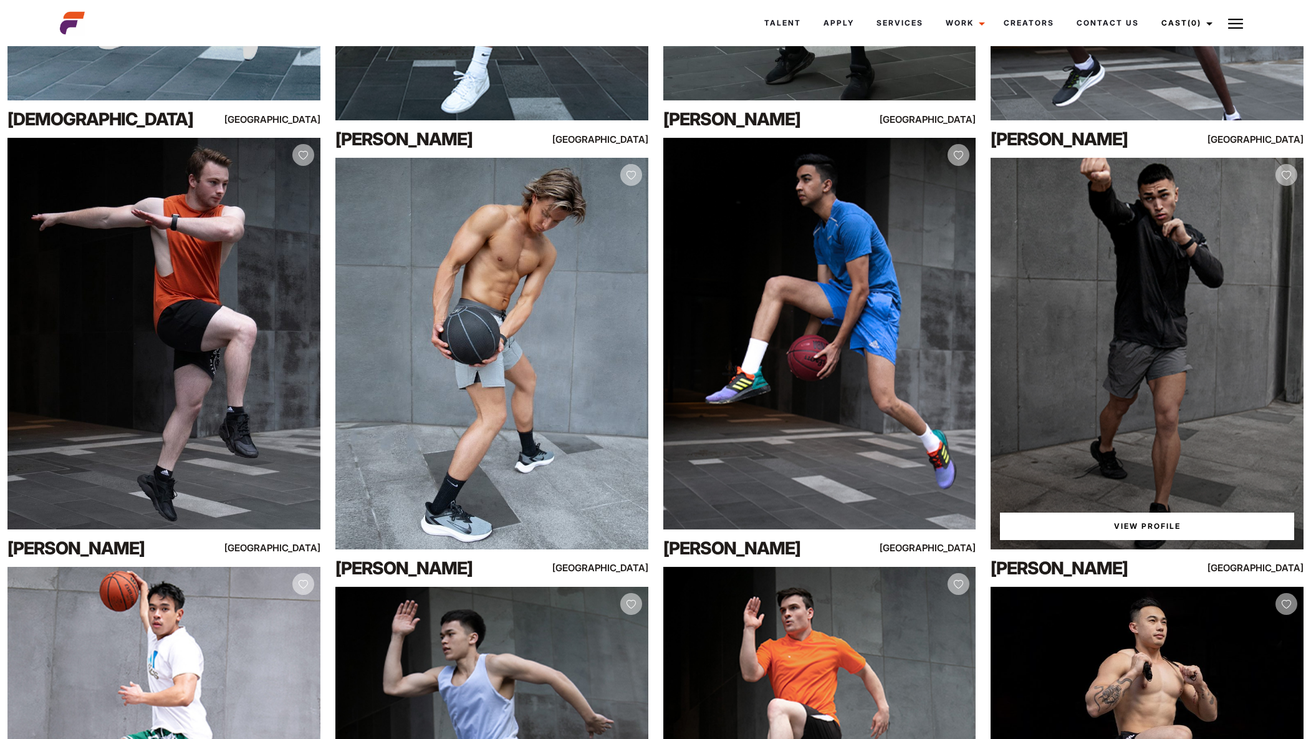
click at [1115, 526] on link "View Profile" at bounding box center [1147, 525] width 294 height 27
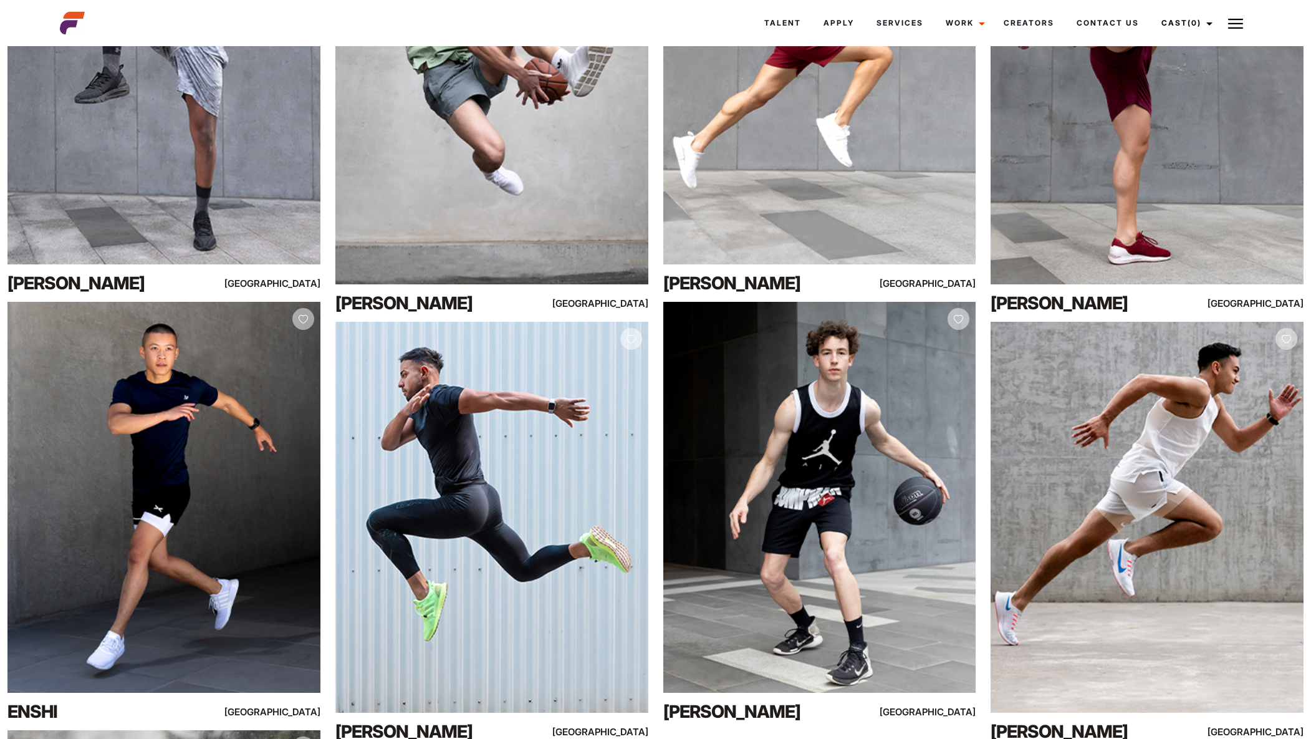
scroll to position [6937, 0]
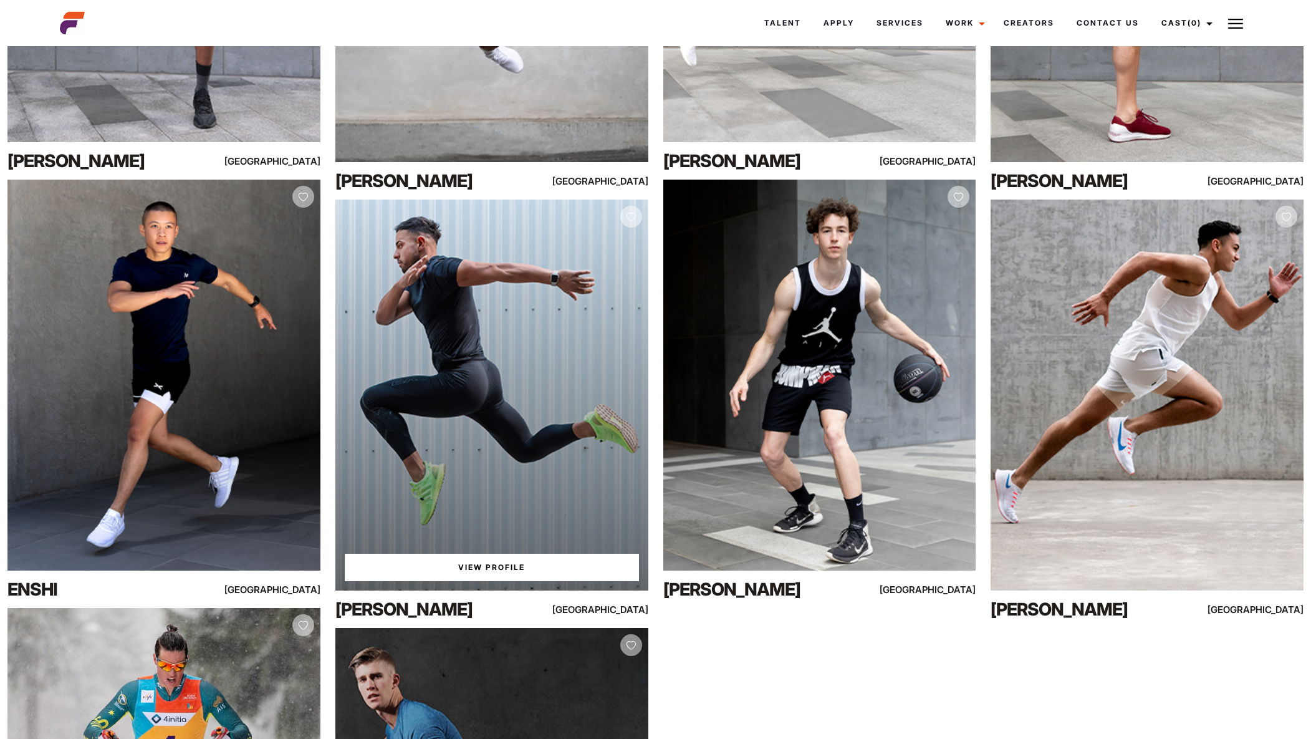
click at [484, 565] on link "View Profile" at bounding box center [492, 567] width 294 height 27
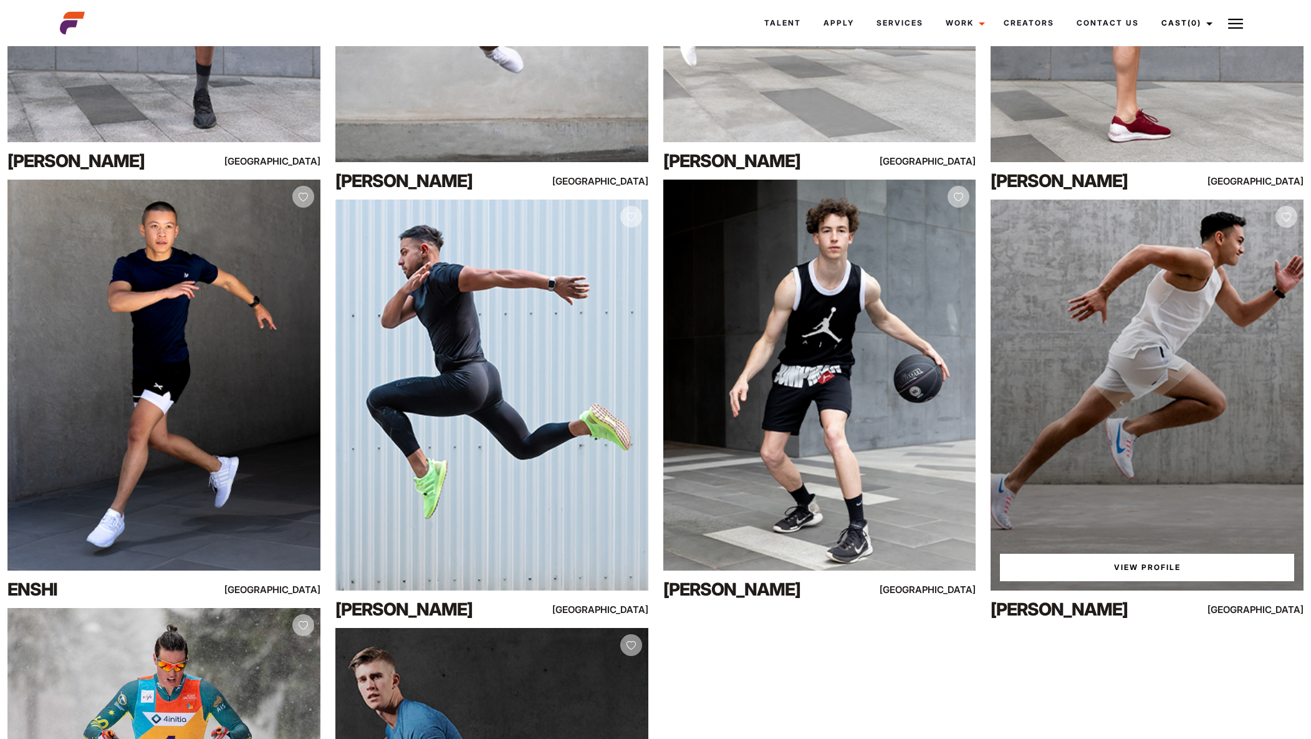
click at [1120, 370] on div "View Profile" at bounding box center [1147, 394] width 313 height 391
click at [1129, 569] on link "View Profile" at bounding box center [1147, 567] width 294 height 27
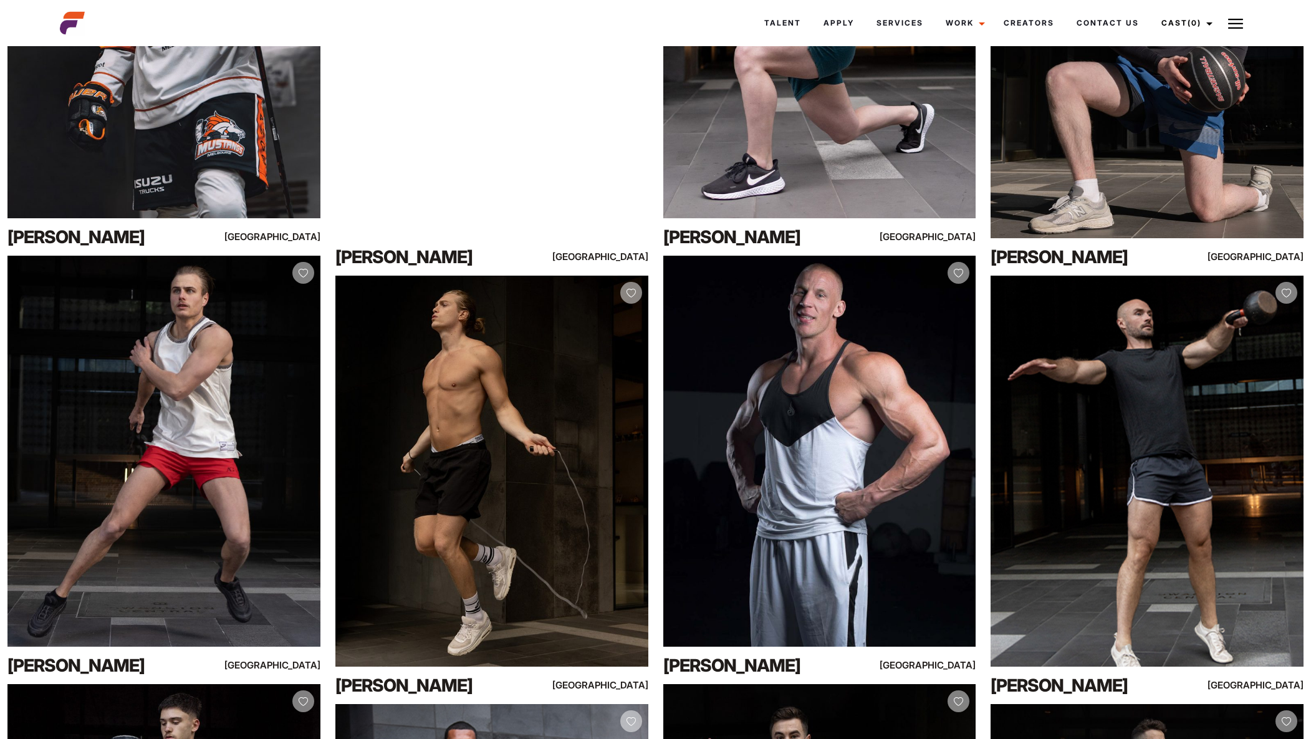
scroll to position [3870, 0]
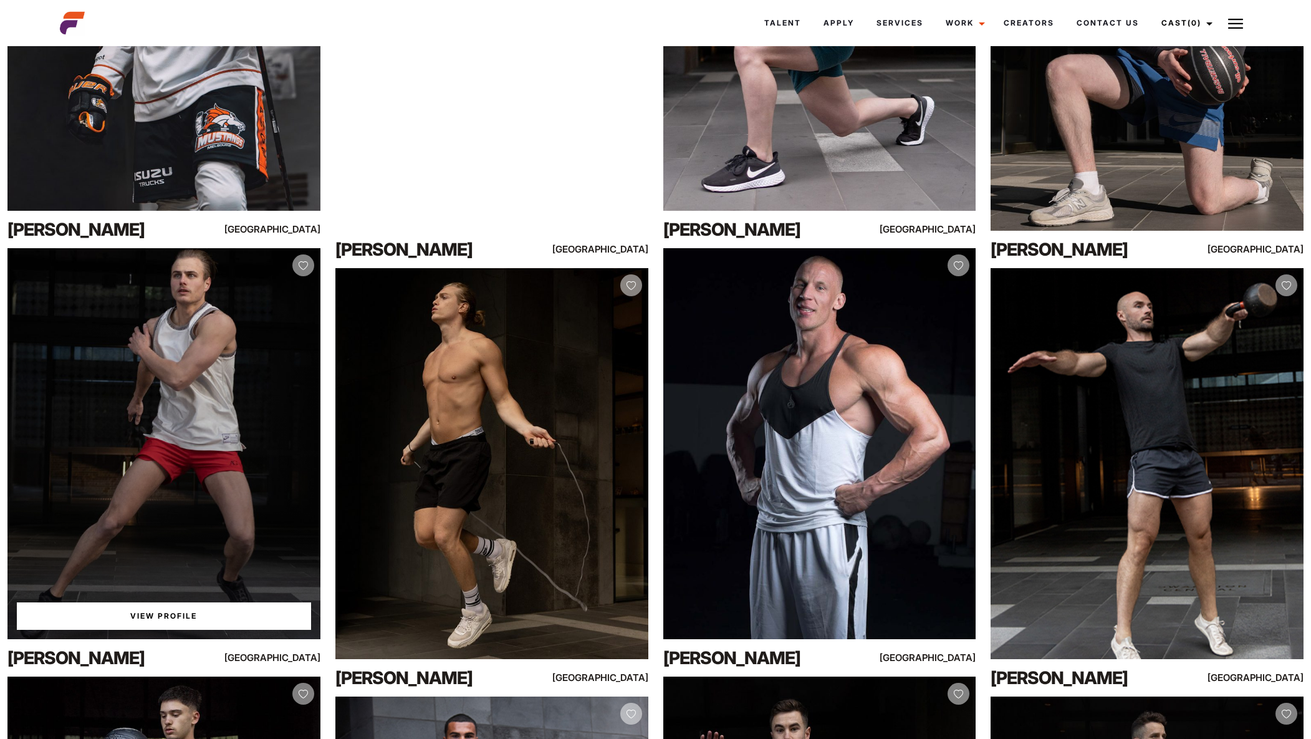
click at [144, 617] on link "View Profile" at bounding box center [164, 615] width 294 height 27
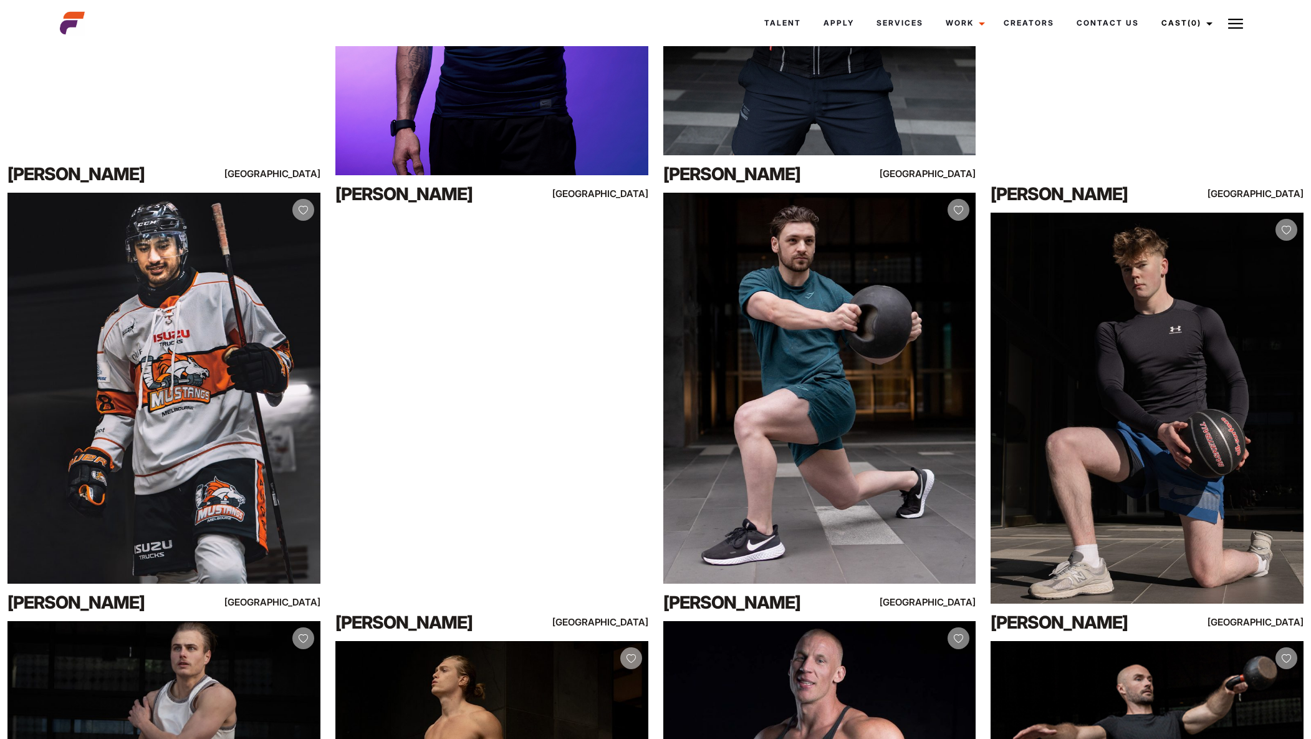
scroll to position [3504, 0]
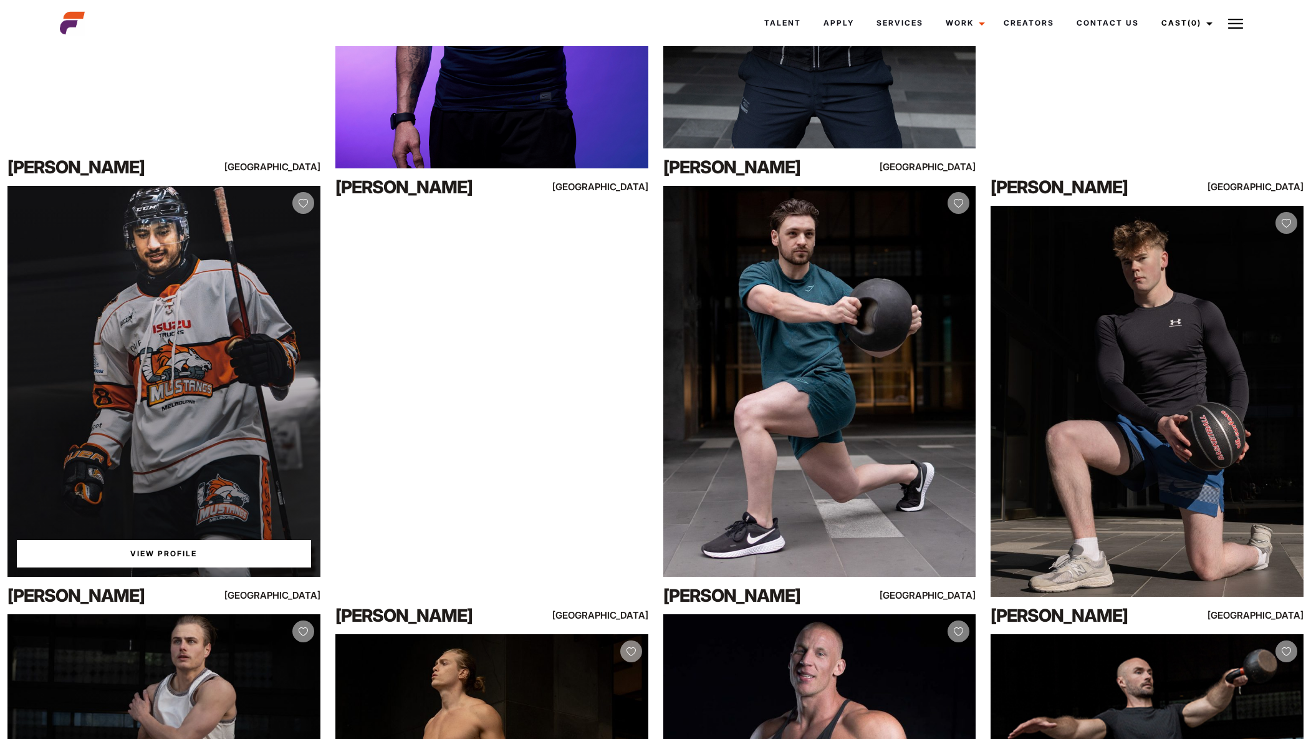
click at [150, 555] on link "View Profile" at bounding box center [164, 553] width 294 height 27
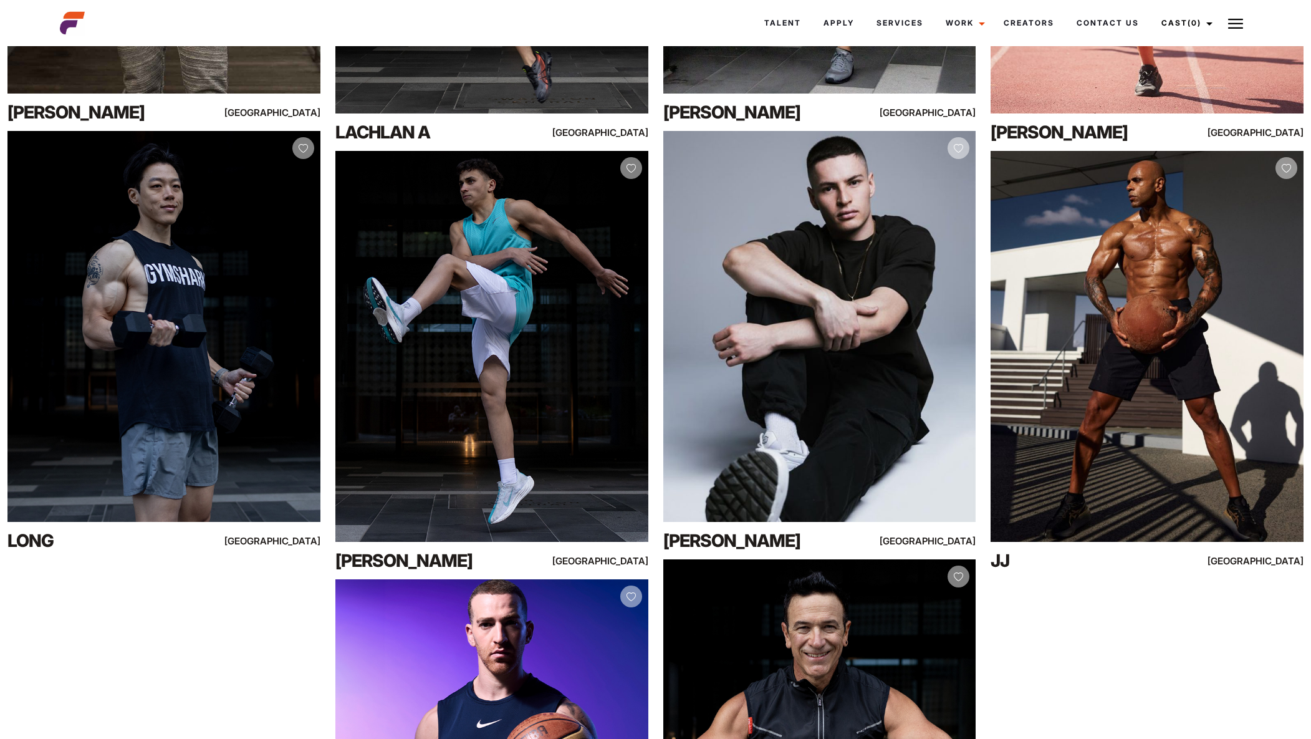
scroll to position [2665, 0]
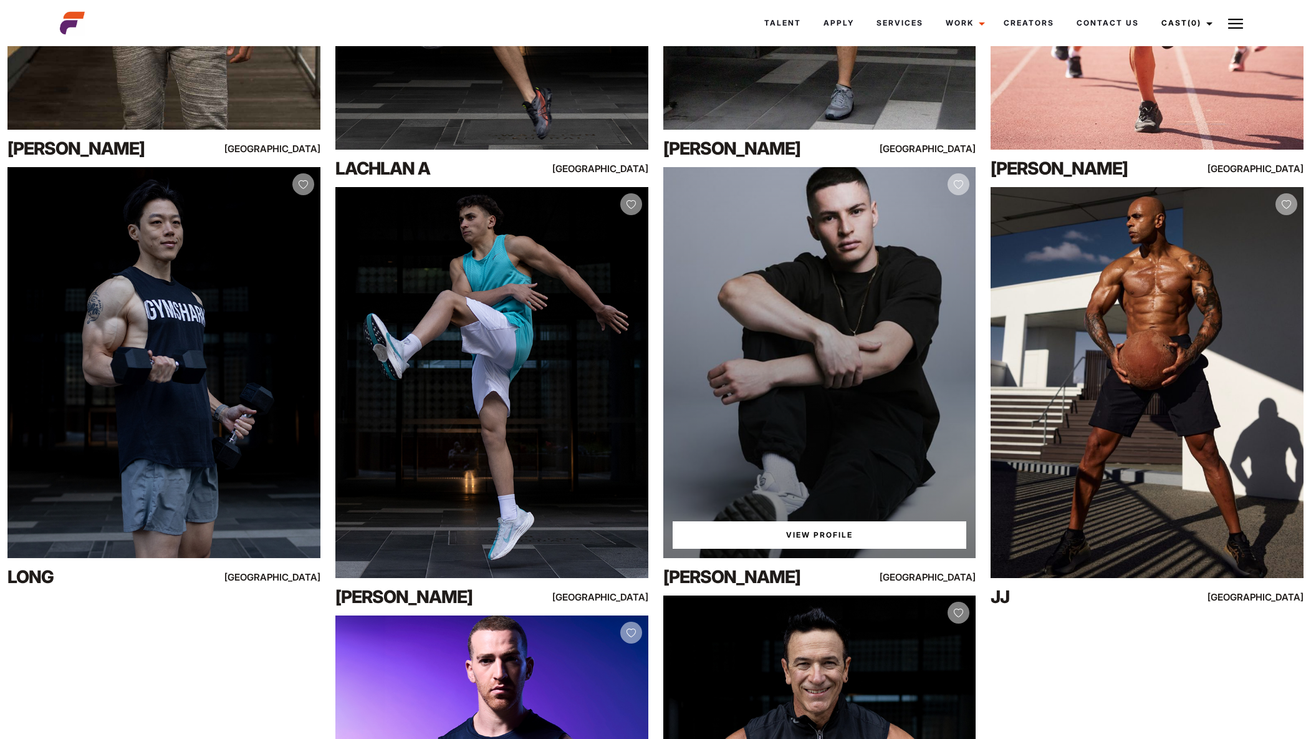
click at [811, 531] on link "View Profile" at bounding box center [820, 534] width 294 height 27
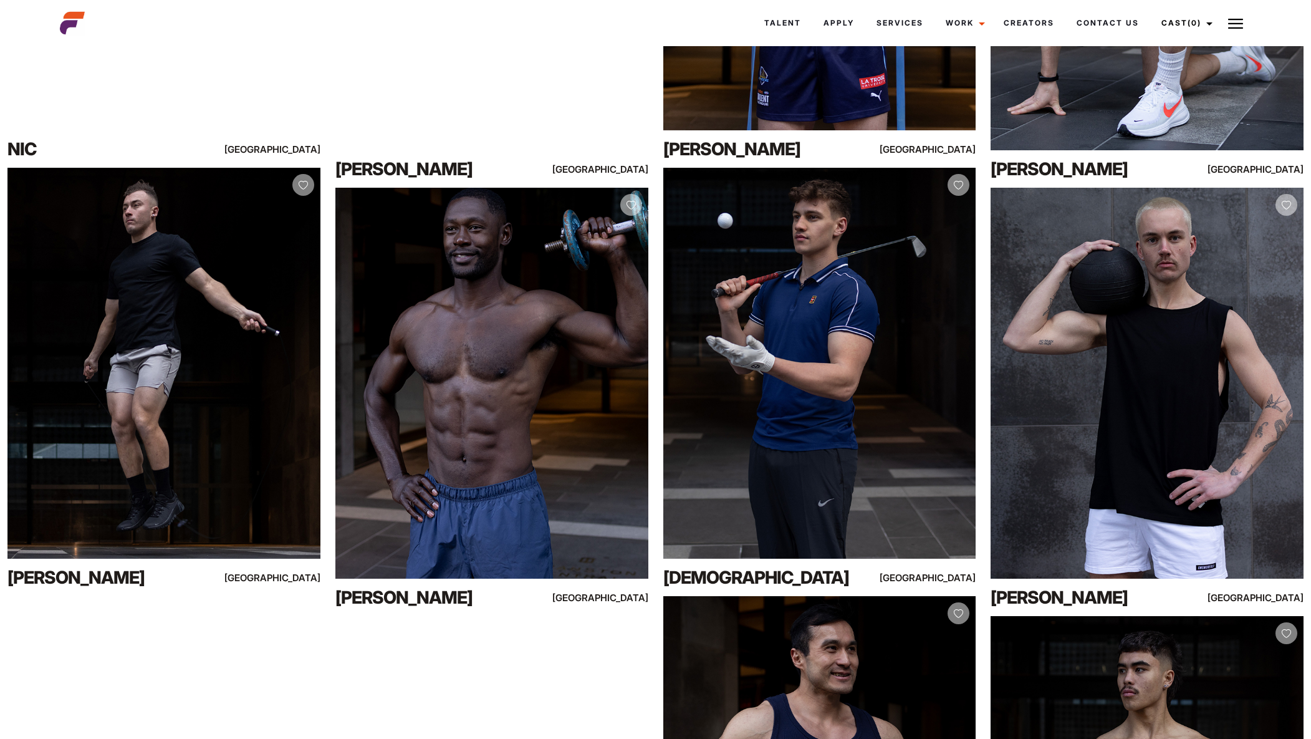
scroll to position [0, 0]
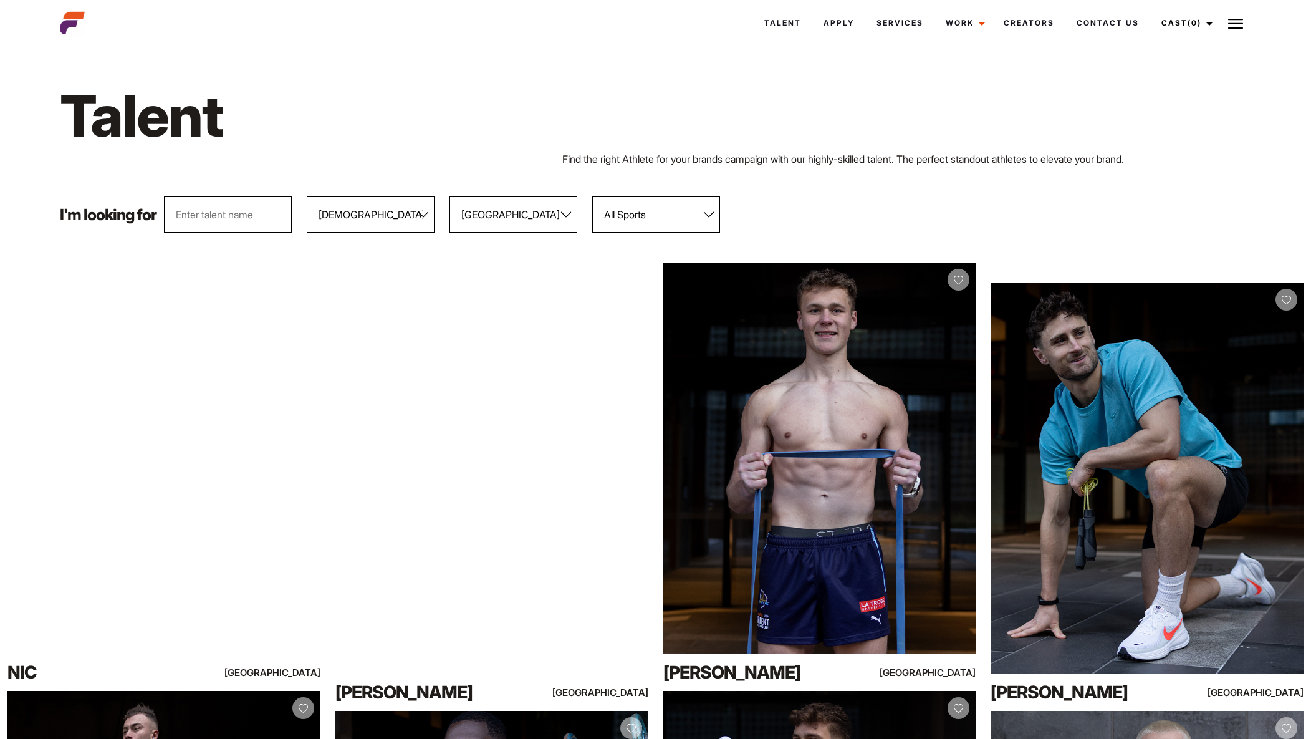
select select "104"
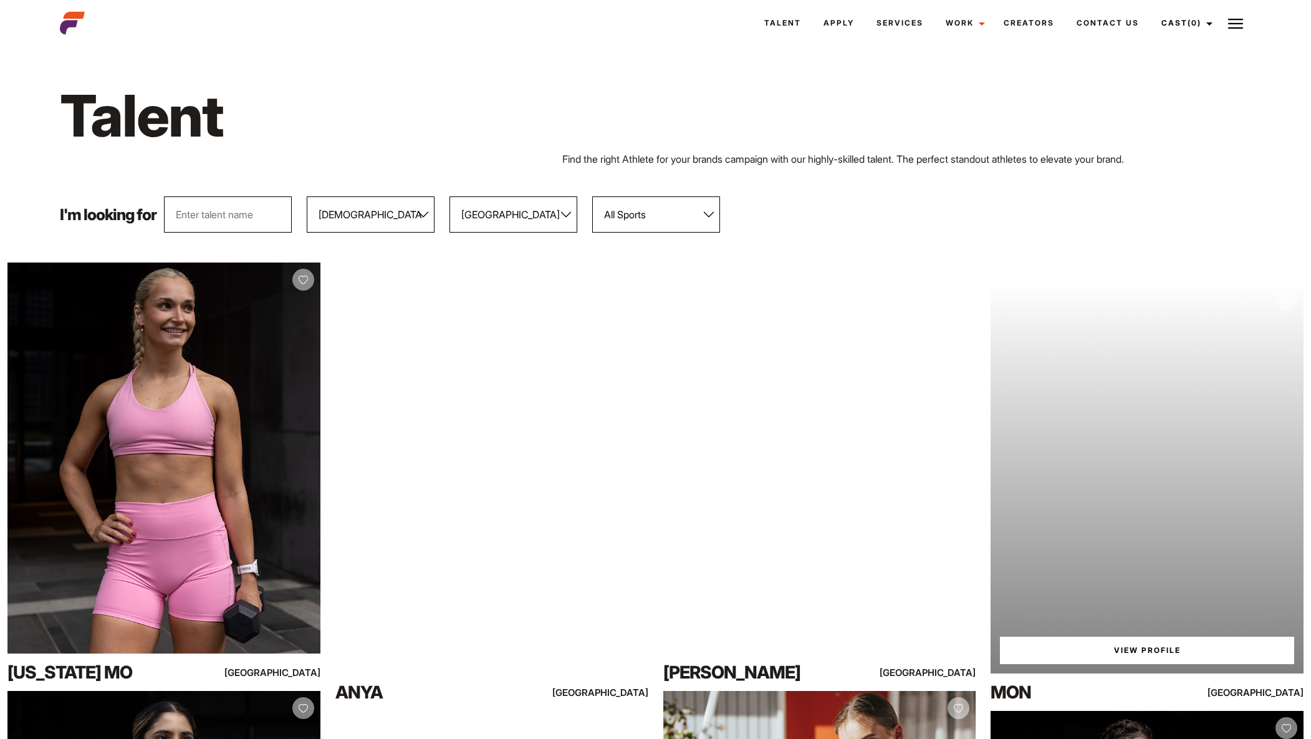
click at [1149, 653] on link "View Profile" at bounding box center [1147, 649] width 294 height 27
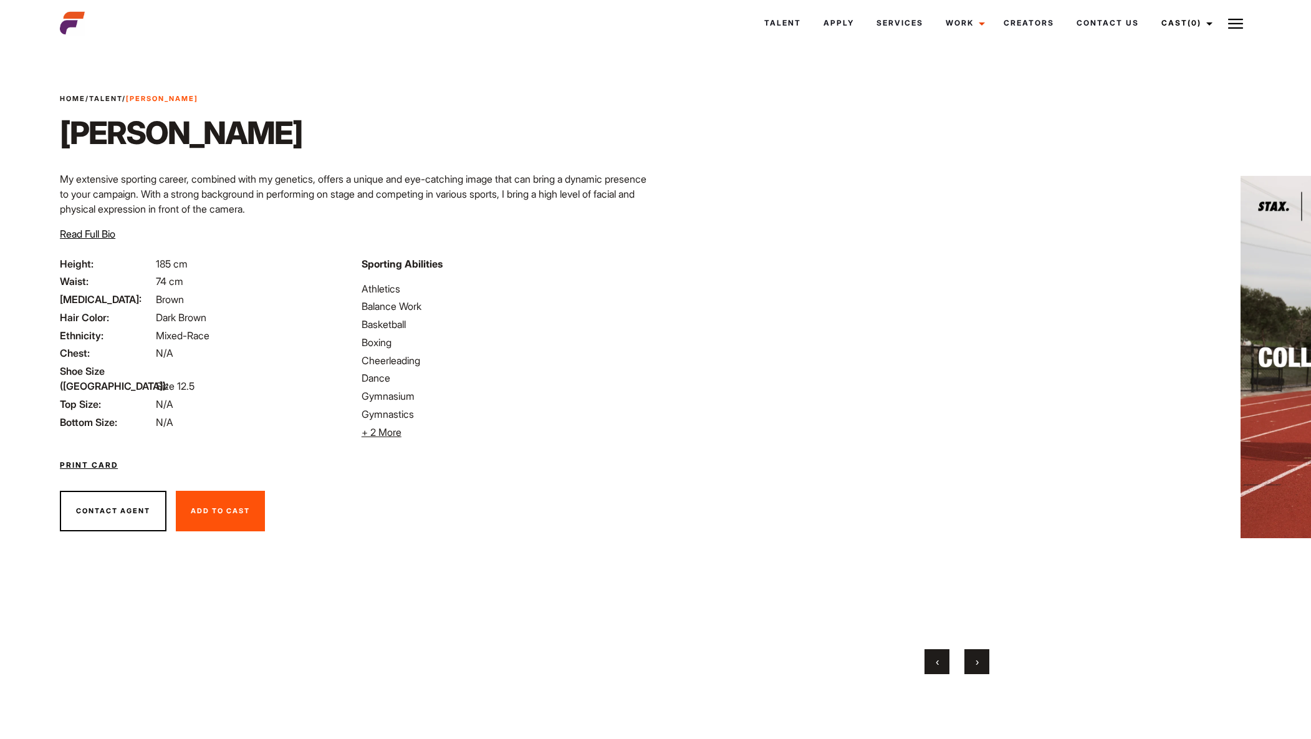
click at [979, 655] on button "›" at bounding box center [976, 661] width 25 height 25
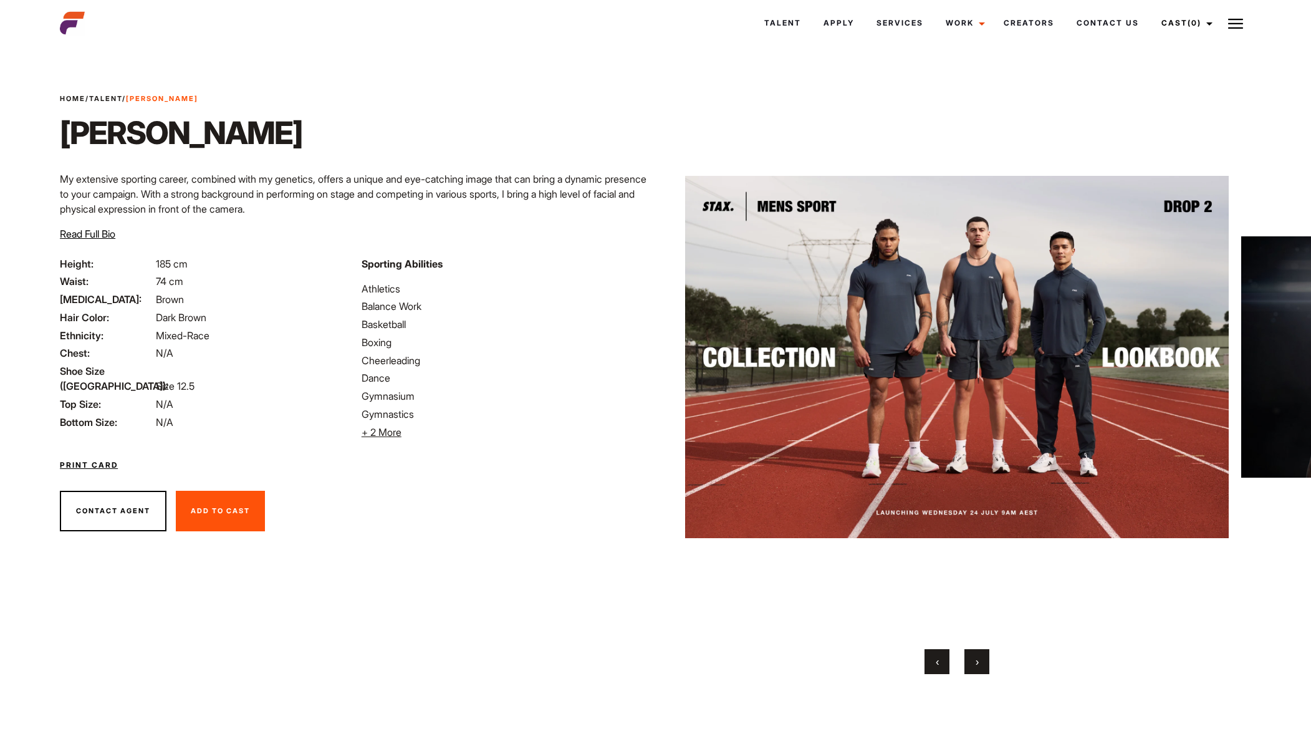
click at [982, 662] on button "›" at bounding box center [976, 661] width 25 height 25
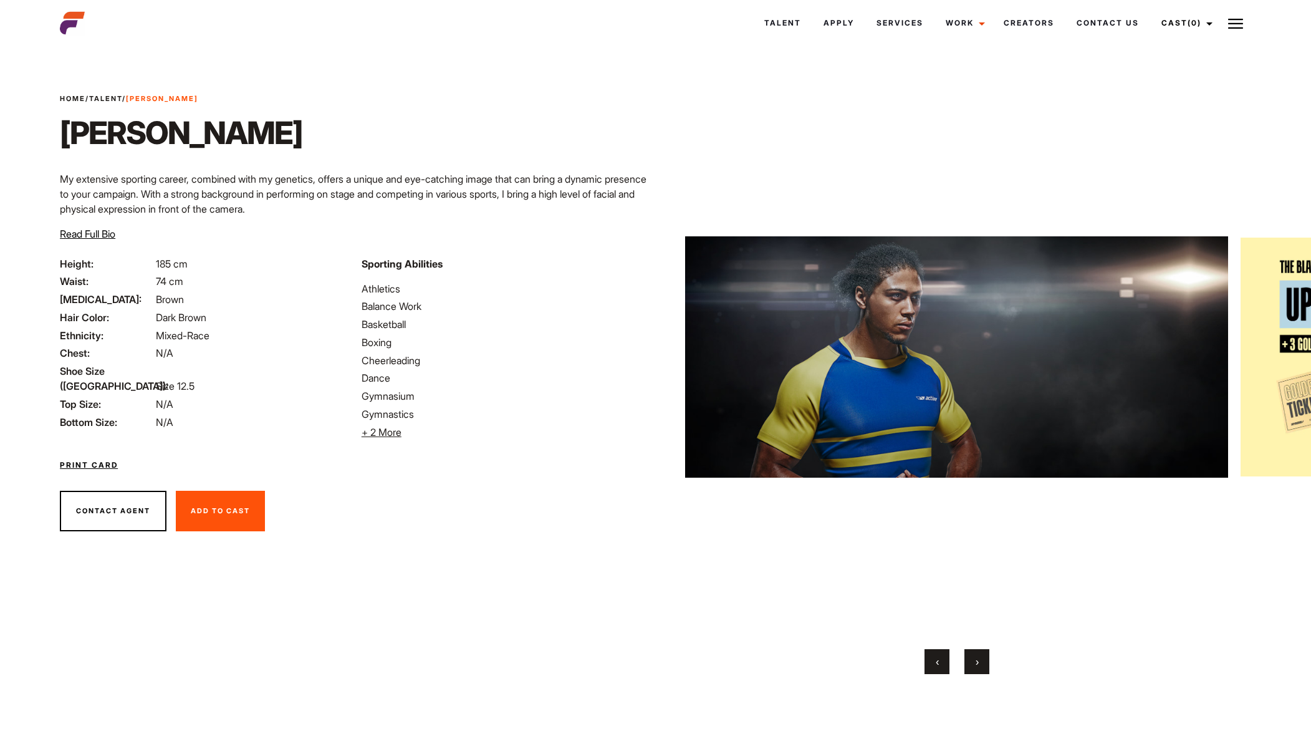
click at [980, 665] on button "›" at bounding box center [976, 661] width 25 height 25
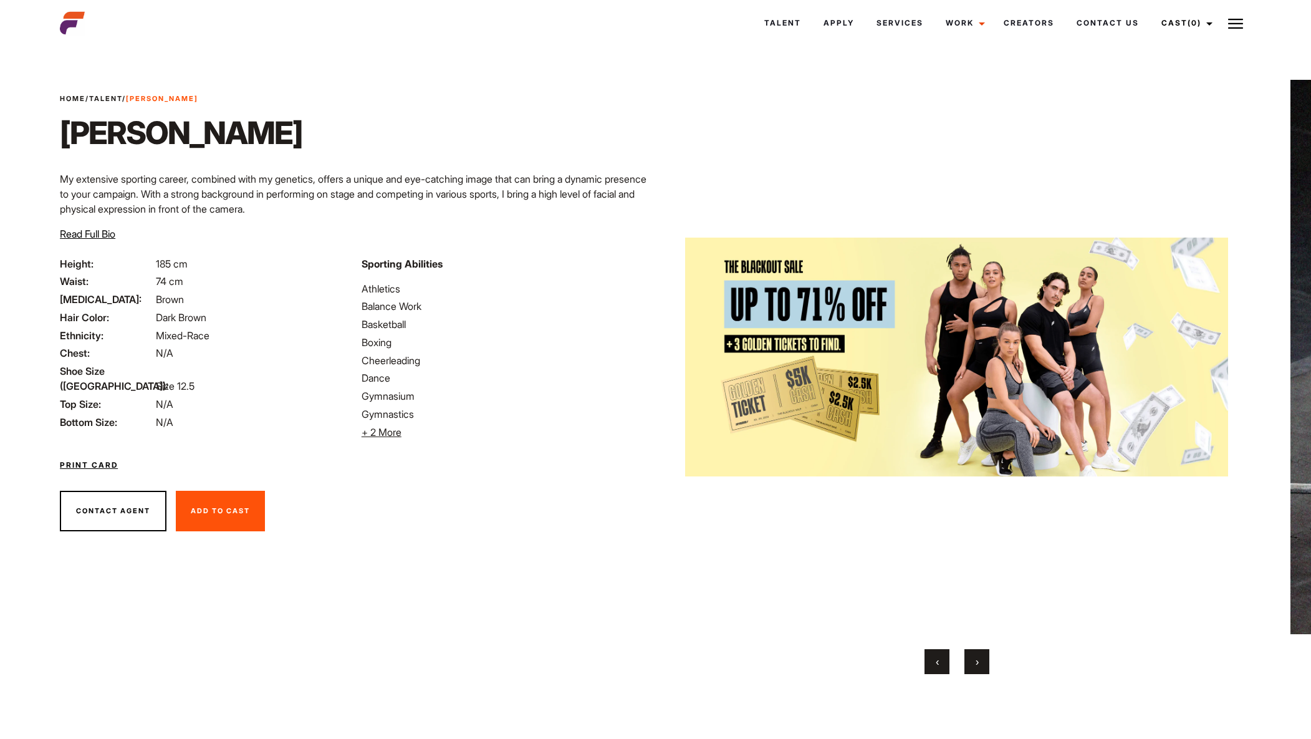
click at [980, 666] on button "›" at bounding box center [976, 661] width 25 height 25
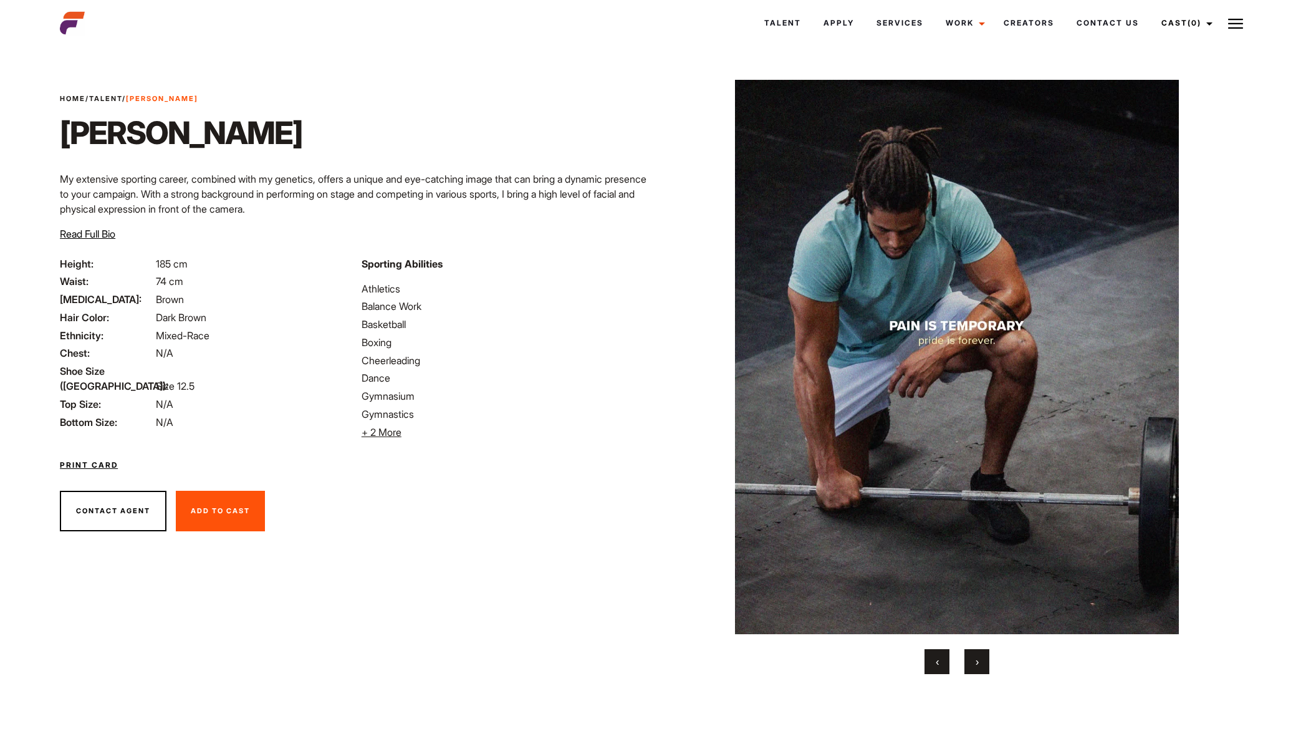
click at [981, 668] on button "›" at bounding box center [976, 661] width 25 height 25
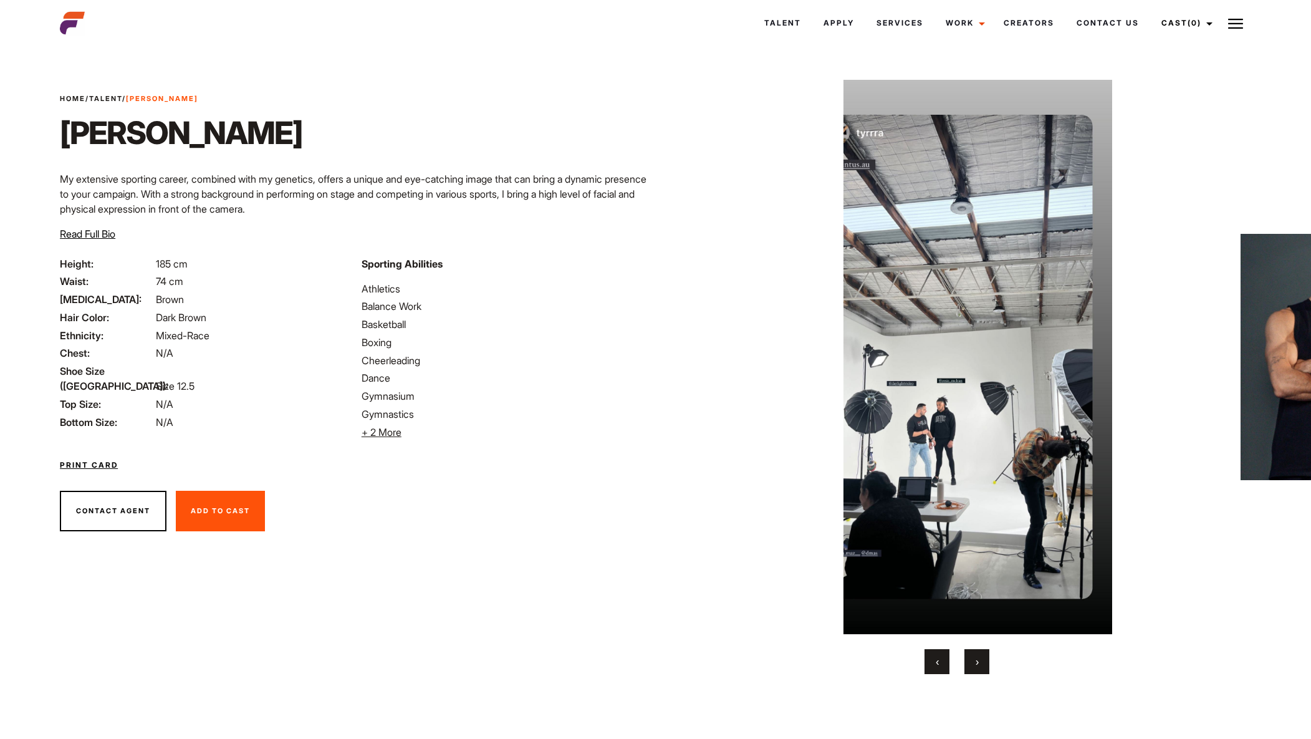
click at [984, 668] on button "›" at bounding box center [976, 661] width 25 height 25
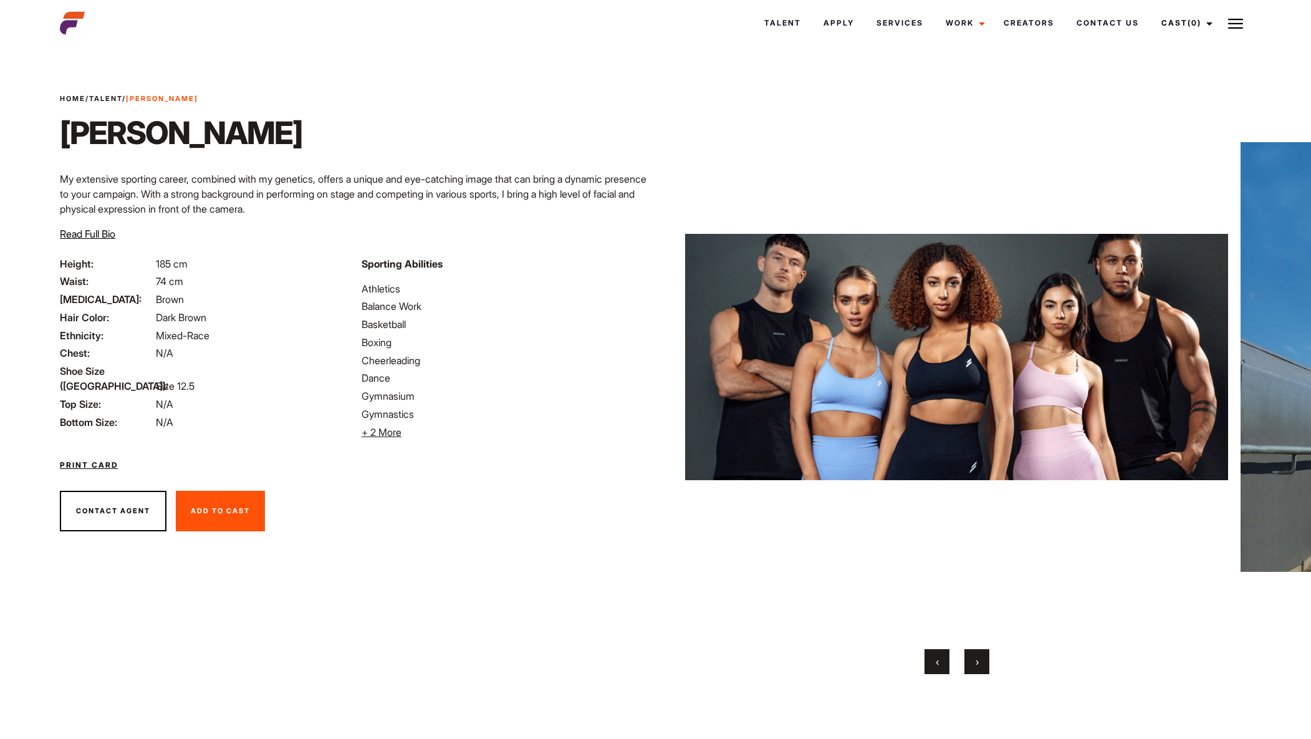
click at [987, 669] on button "›" at bounding box center [976, 661] width 25 height 25
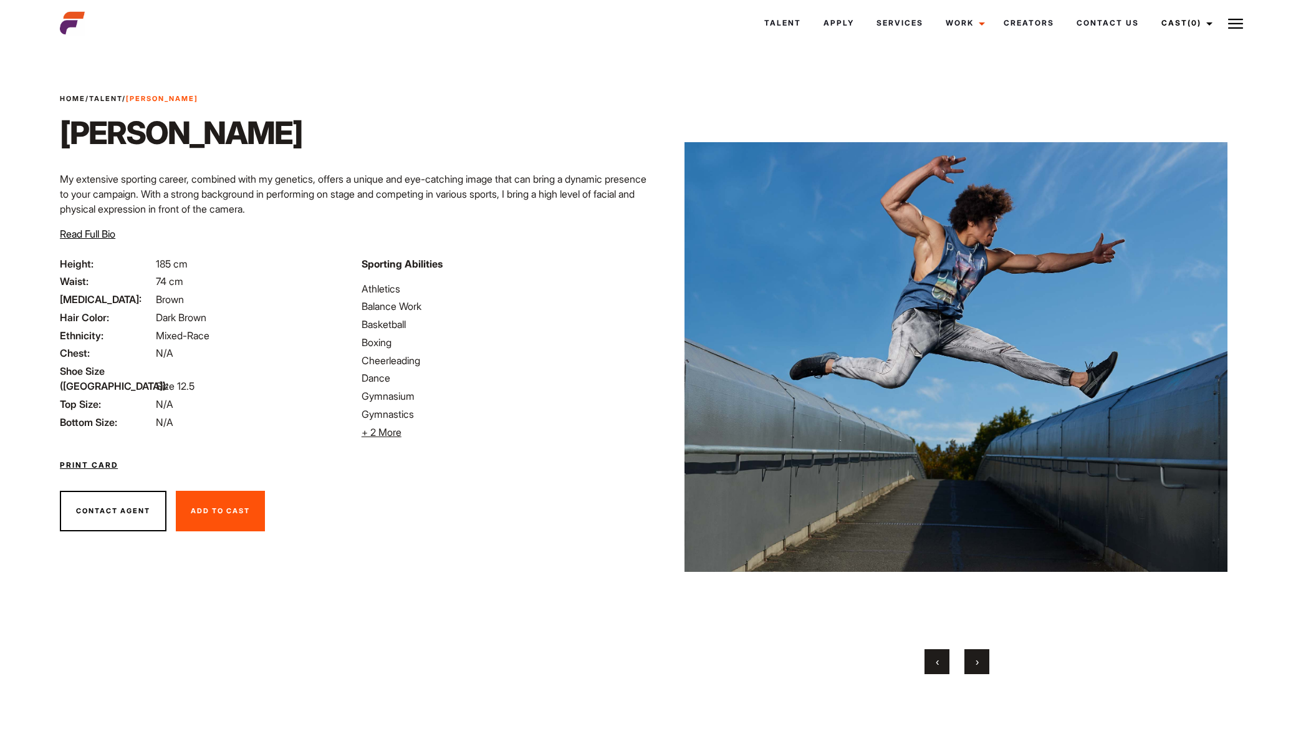
click at [984, 672] on button "›" at bounding box center [976, 661] width 25 height 25
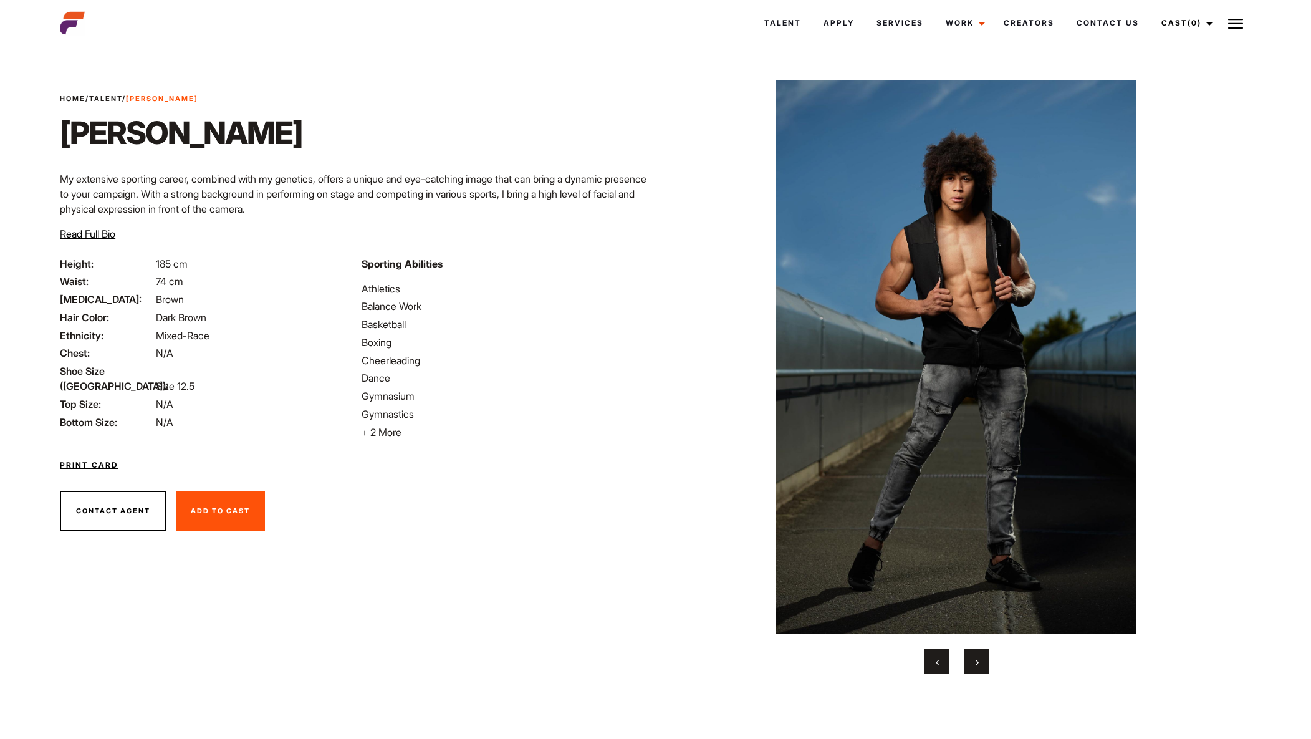
click at [986, 672] on button "›" at bounding box center [976, 661] width 25 height 25
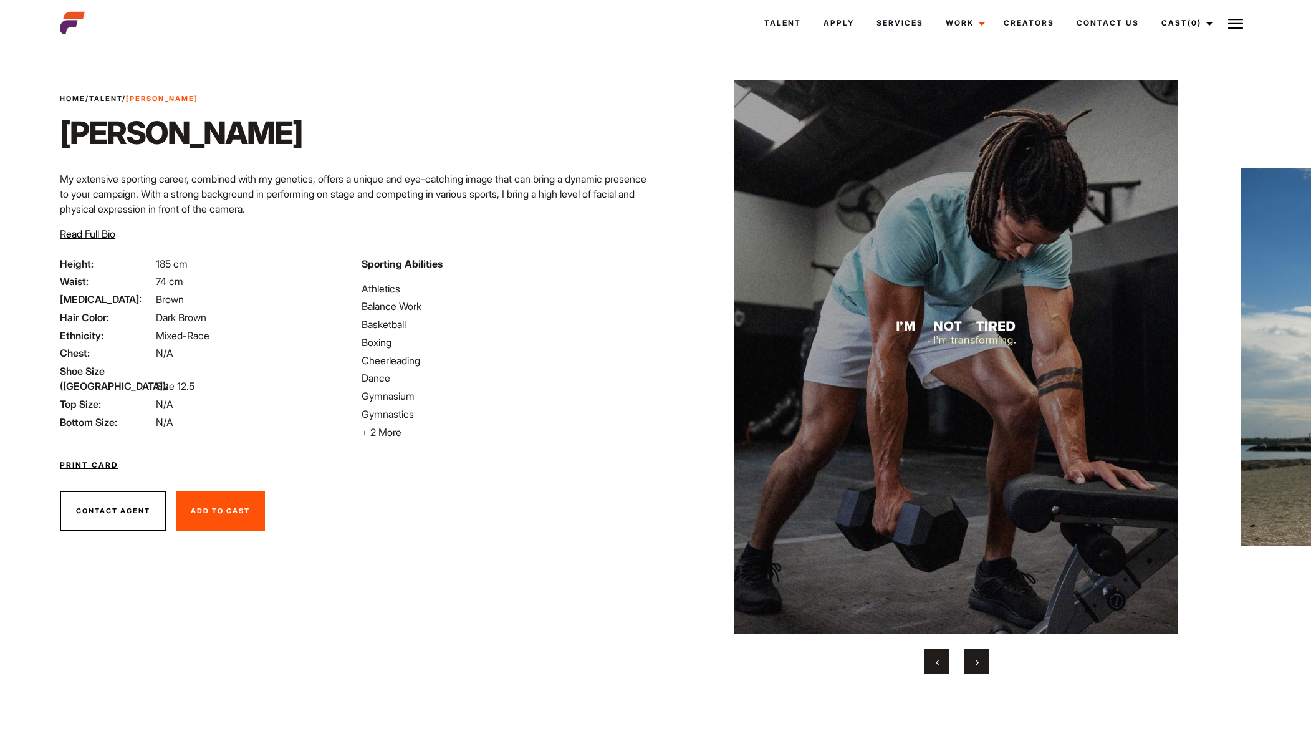
click at [986, 673] on button "›" at bounding box center [976, 661] width 25 height 25
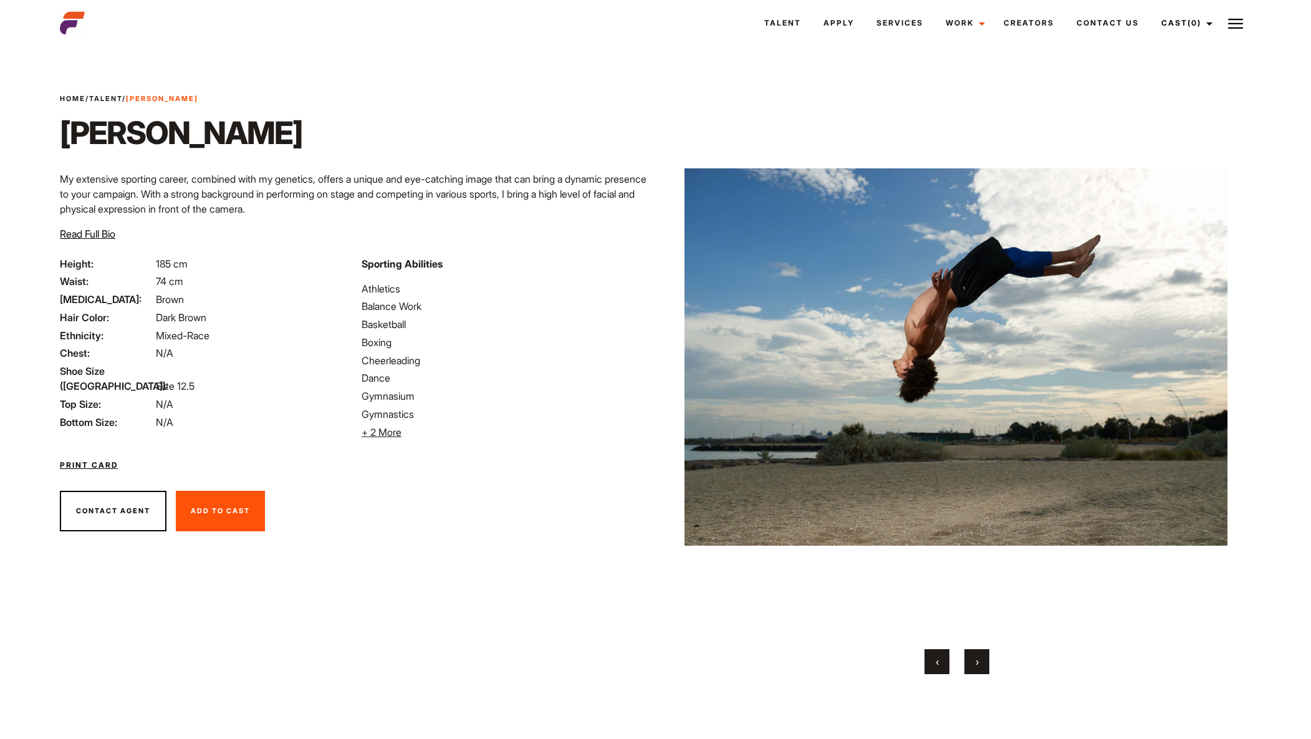
click at [979, 662] on span "›" at bounding box center [977, 661] width 3 height 12
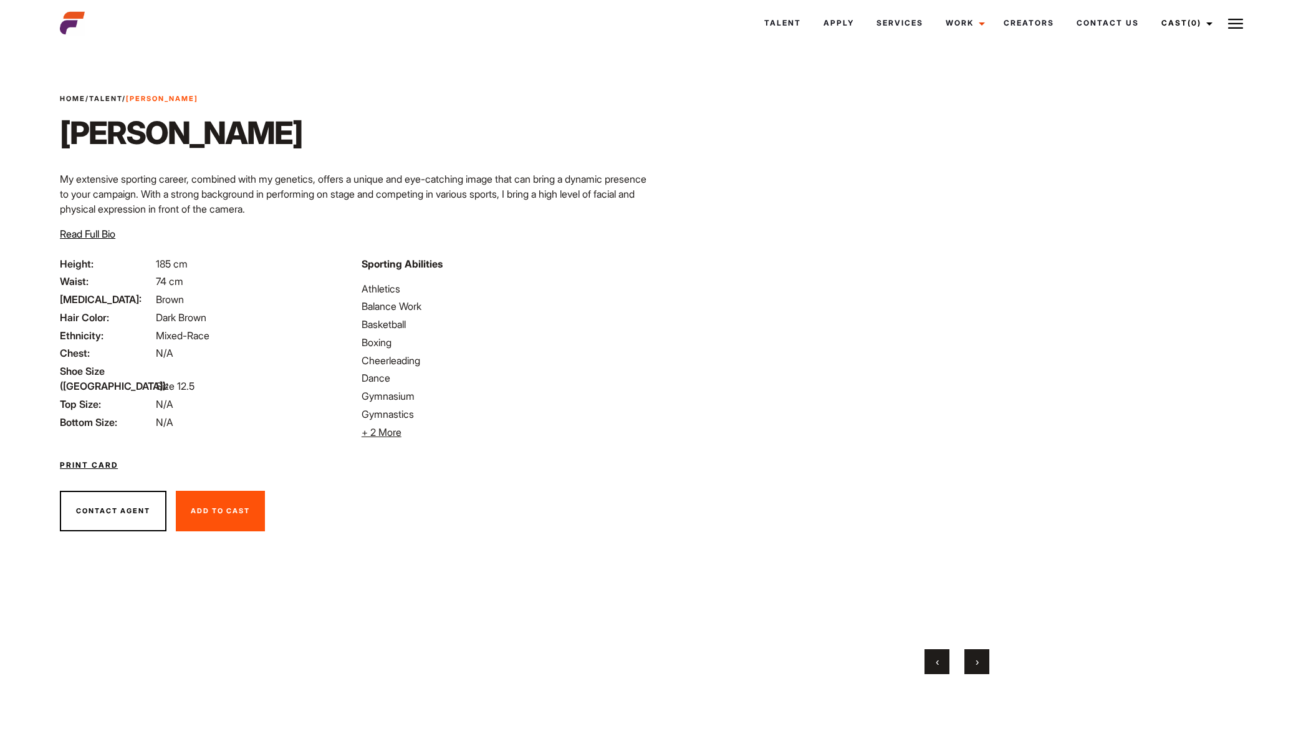
click at [981, 664] on button "›" at bounding box center [976, 661] width 25 height 25
click at [982, 663] on button "›" at bounding box center [976, 661] width 25 height 25
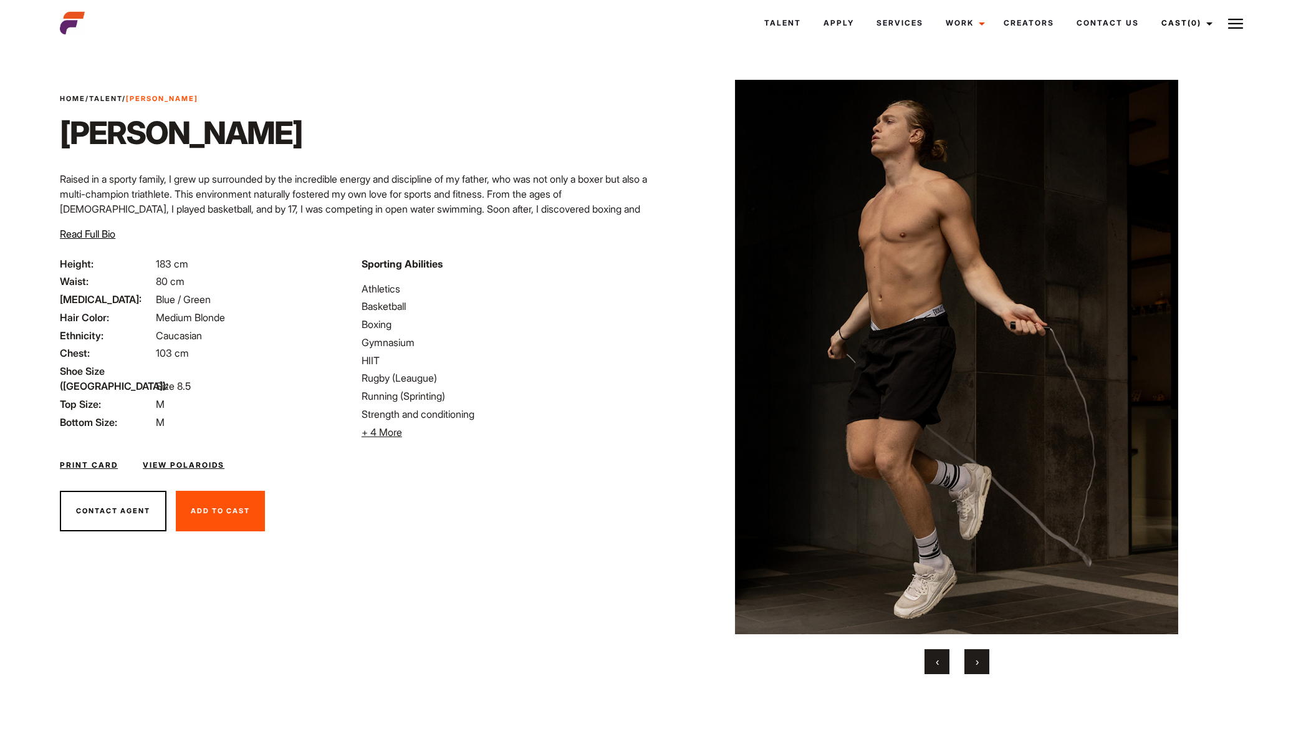
click at [977, 664] on button "›" at bounding box center [976, 661] width 25 height 25
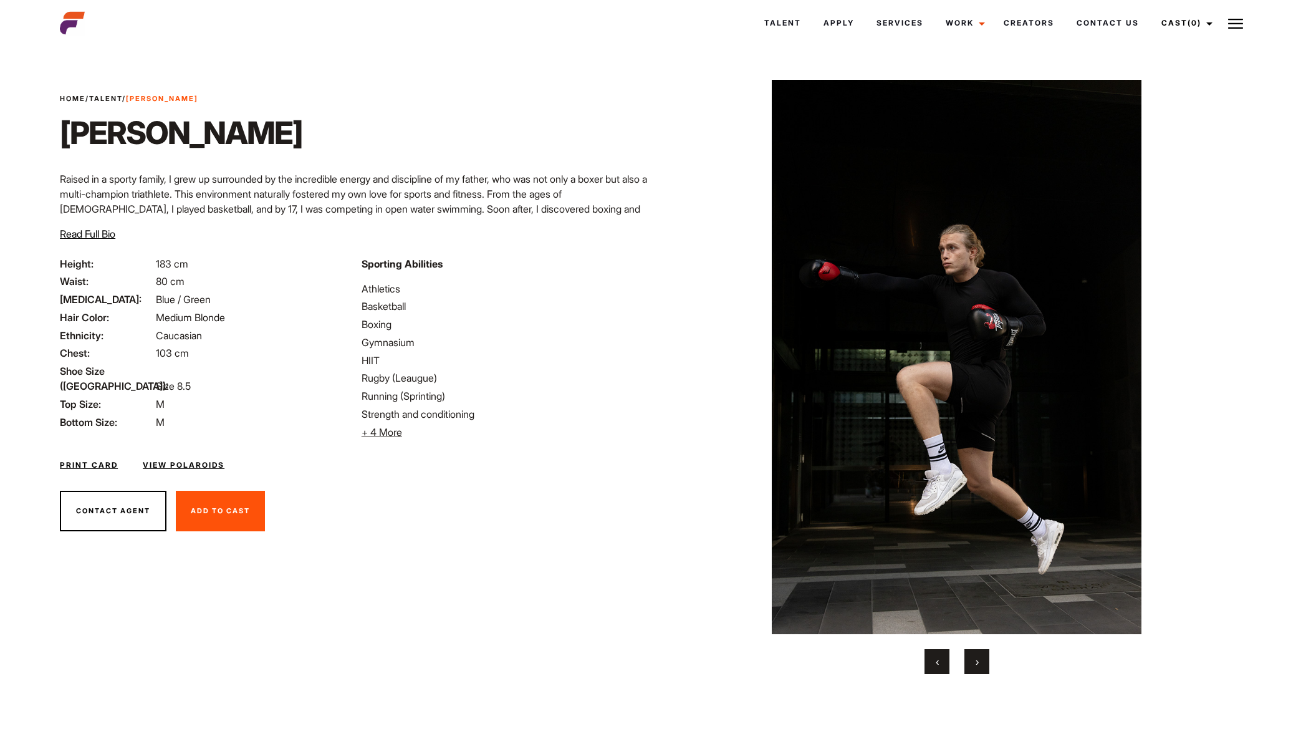
click at [978, 660] on span "›" at bounding box center [977, 661] width 3 height 12
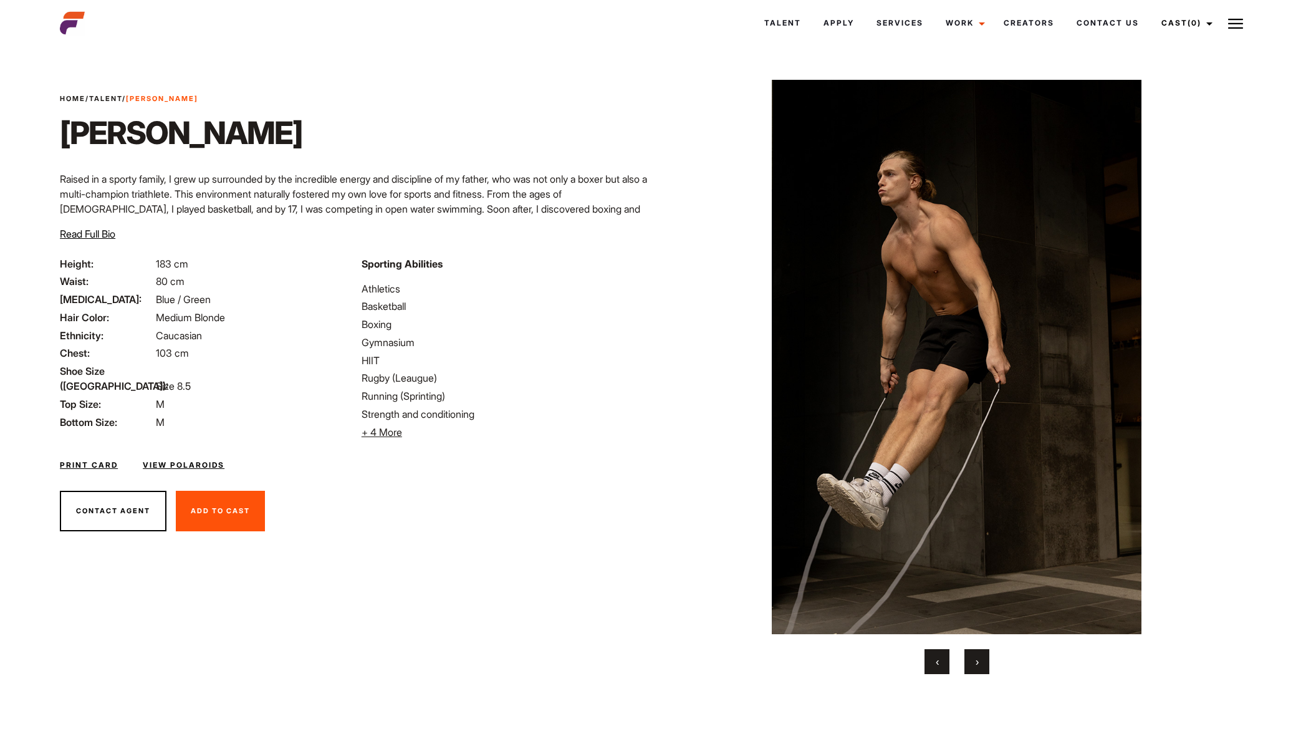
click at [981, 661] on button "›" at bounding box center [976, 661] width 25 height 25
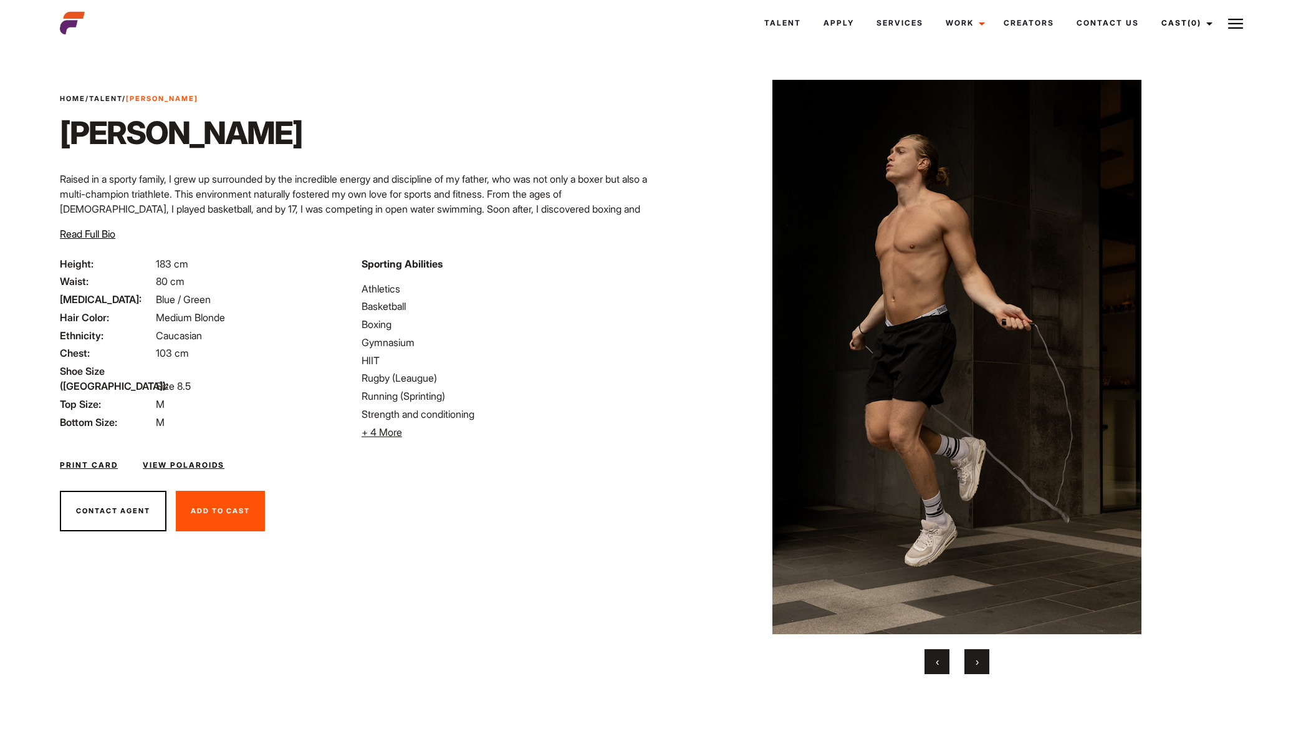
click at [981, 660] on button "›" at bounding box center [976, 661] width 25 height 25
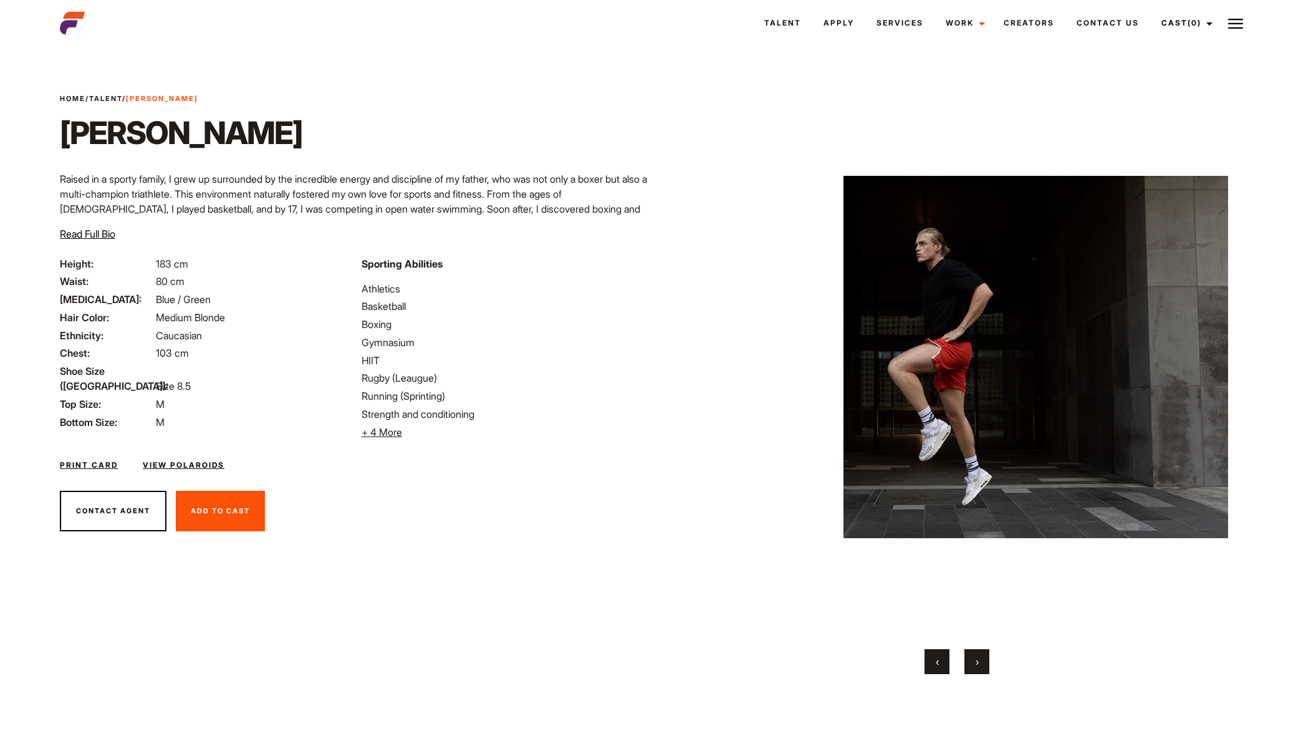
click at [980, 661] on button "›" at bounding box center [976, 661] width 25 height 25
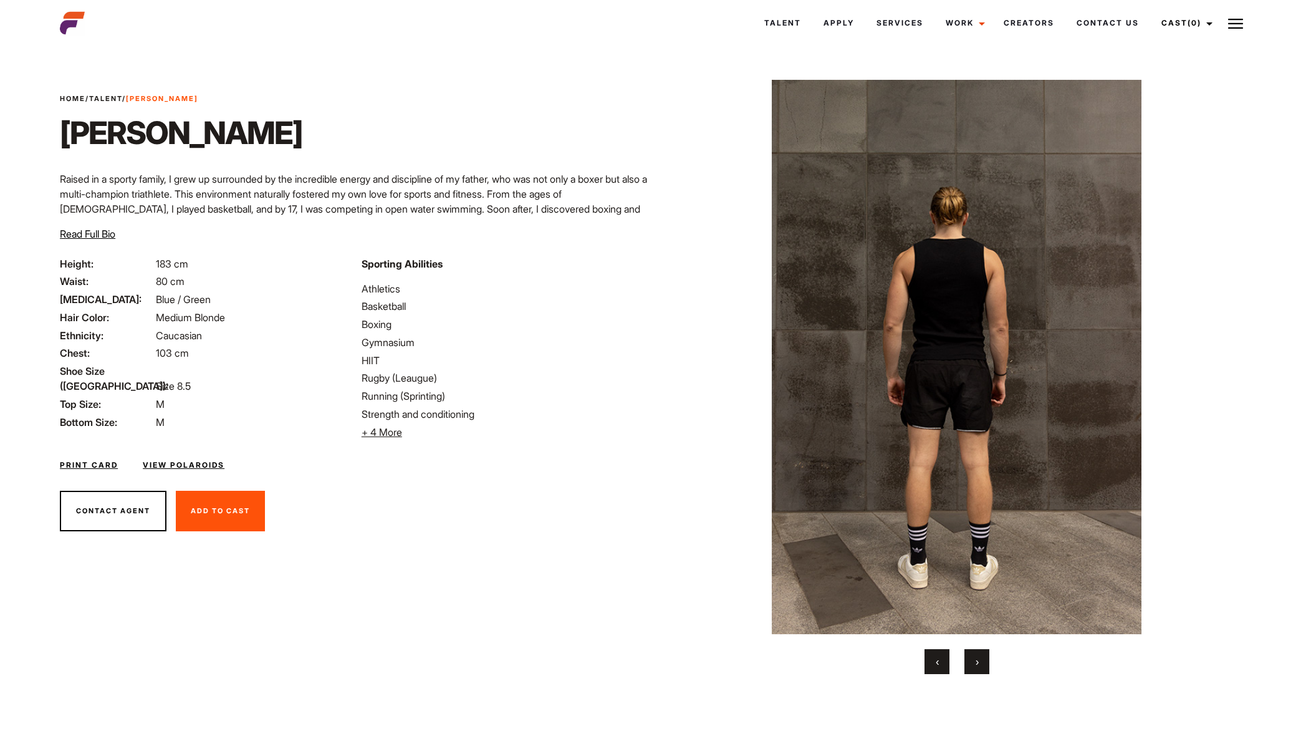
click at [980, 661] on button "›" at bounding box center [976, 661] width 25 height 25
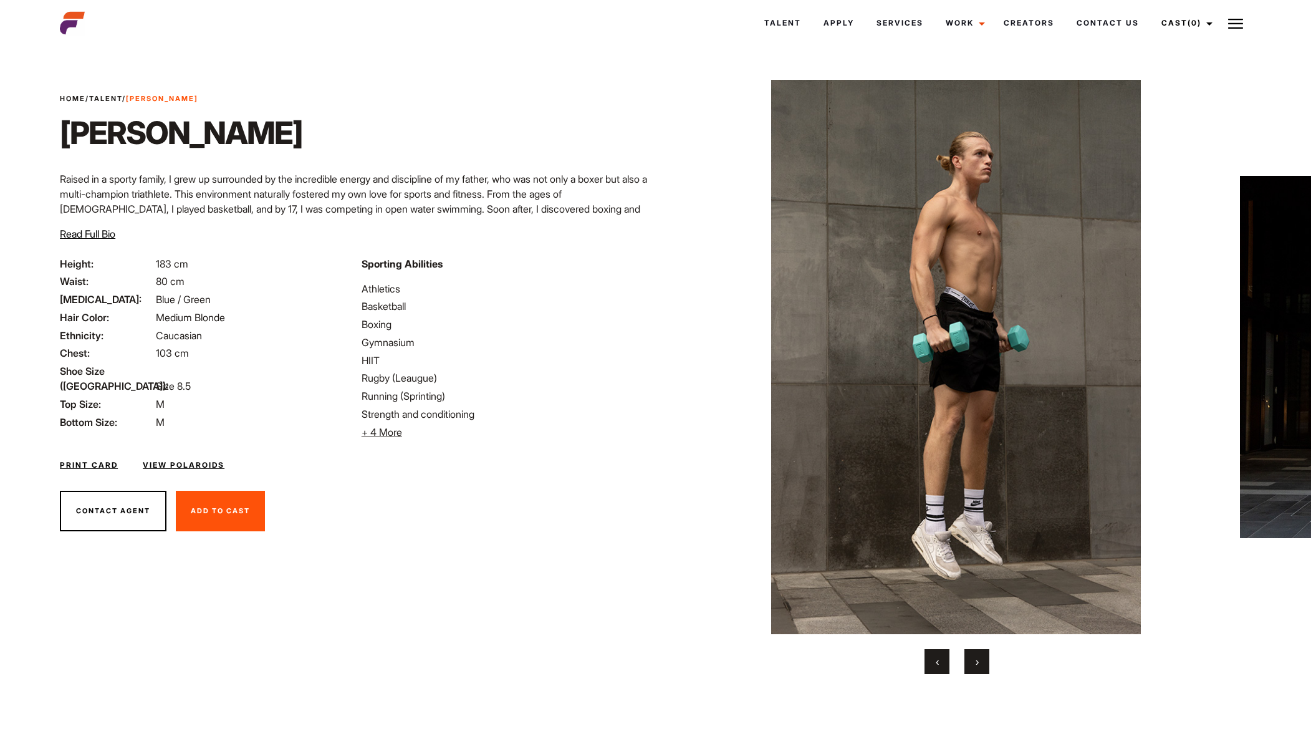
click at [979, 661] on button "›" at bounding box center [976, 661] width 25 height 25
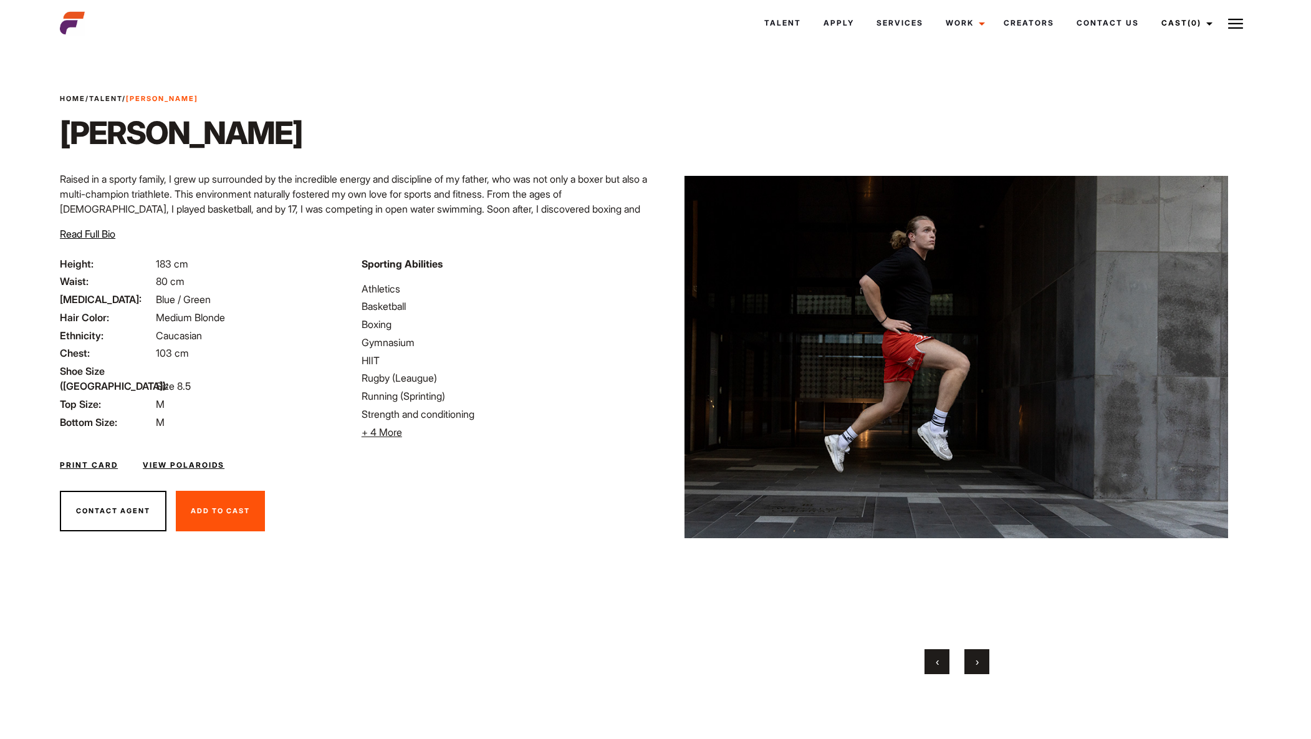
click at [979, 662] on span "›" at bounding box center [977, 661] width 3 height 12
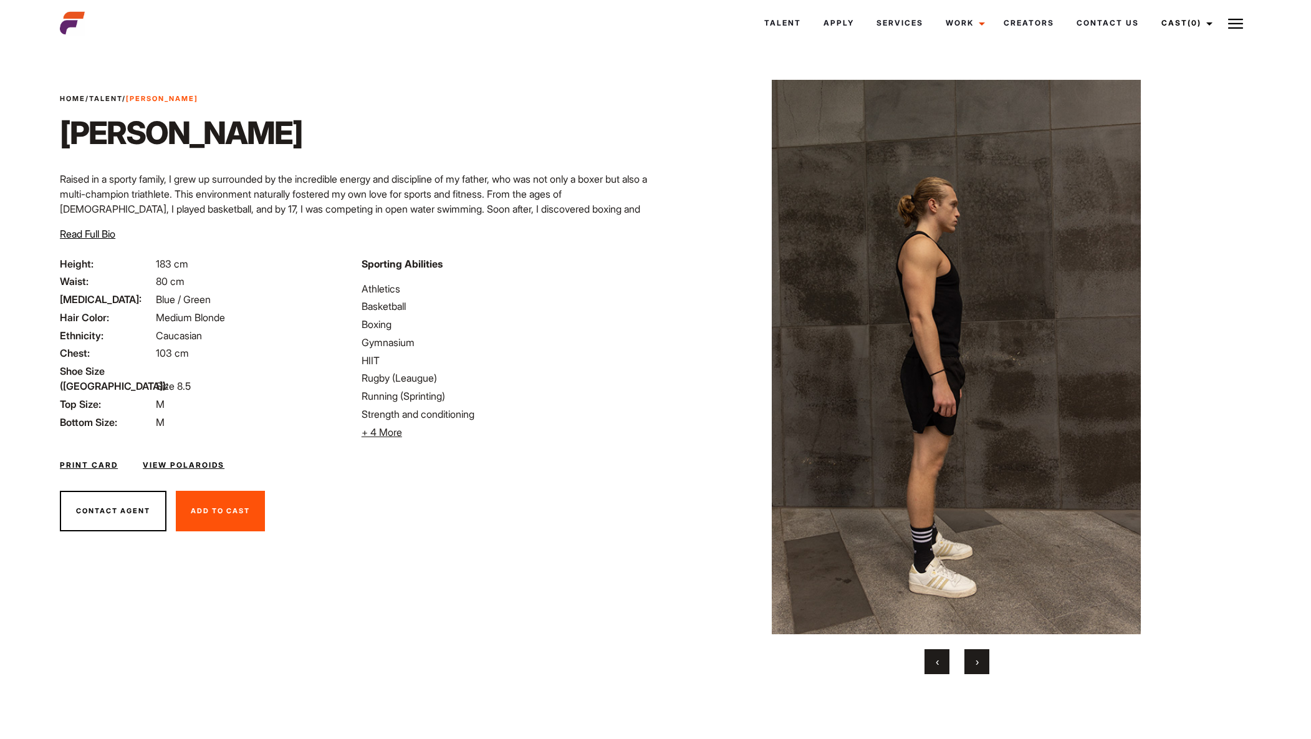
click at [979, 662] on span "›" at bounding box center [977, 661] width 3 height 12
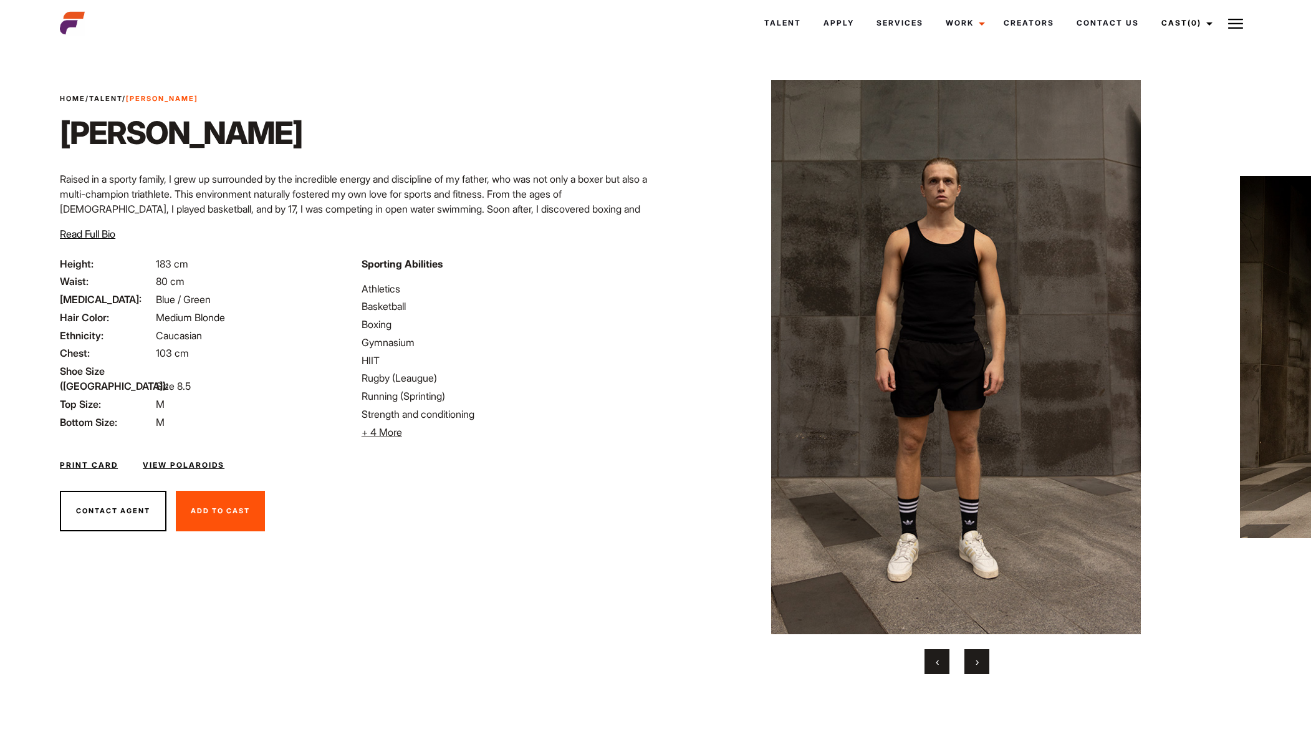
click at [977, 663] on span "›" at bounding box center [977, 661] width 3 height 12
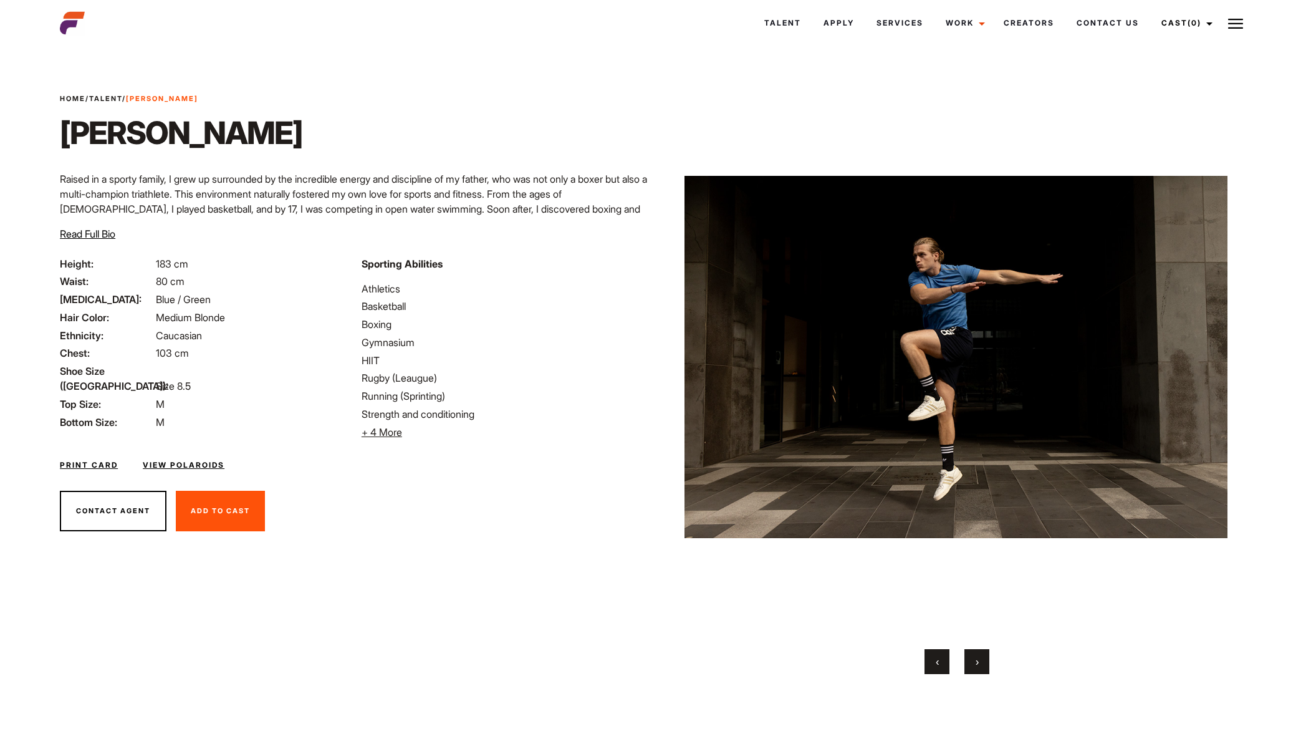
click at [977, 663] on span "›" at bounding box center [977, 661] width 3 height 12
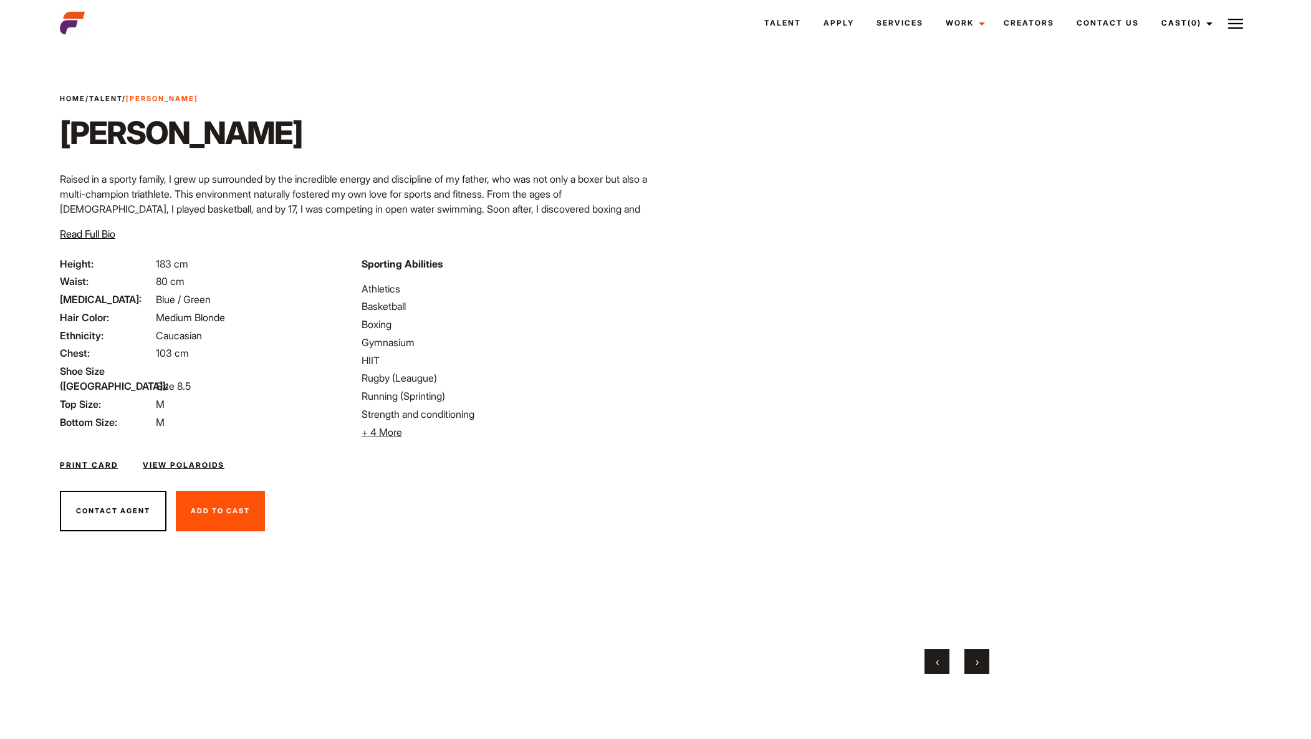
click at [977, 663] on span "›" at bounding box center [977, 661] width 3 height 12
click at [977, 665] on span "›" at bounding box center [977, 661] width 3 height 12
click at [976, 665] on span "›" at bounding box center [977, 661] width 3 height 12
click at [976, 664] on span "›" at bounding box center [977, 661] width 3 height 12
click at [976, 665] on span "›" at bounding box center [977, 661] width 3 height 12
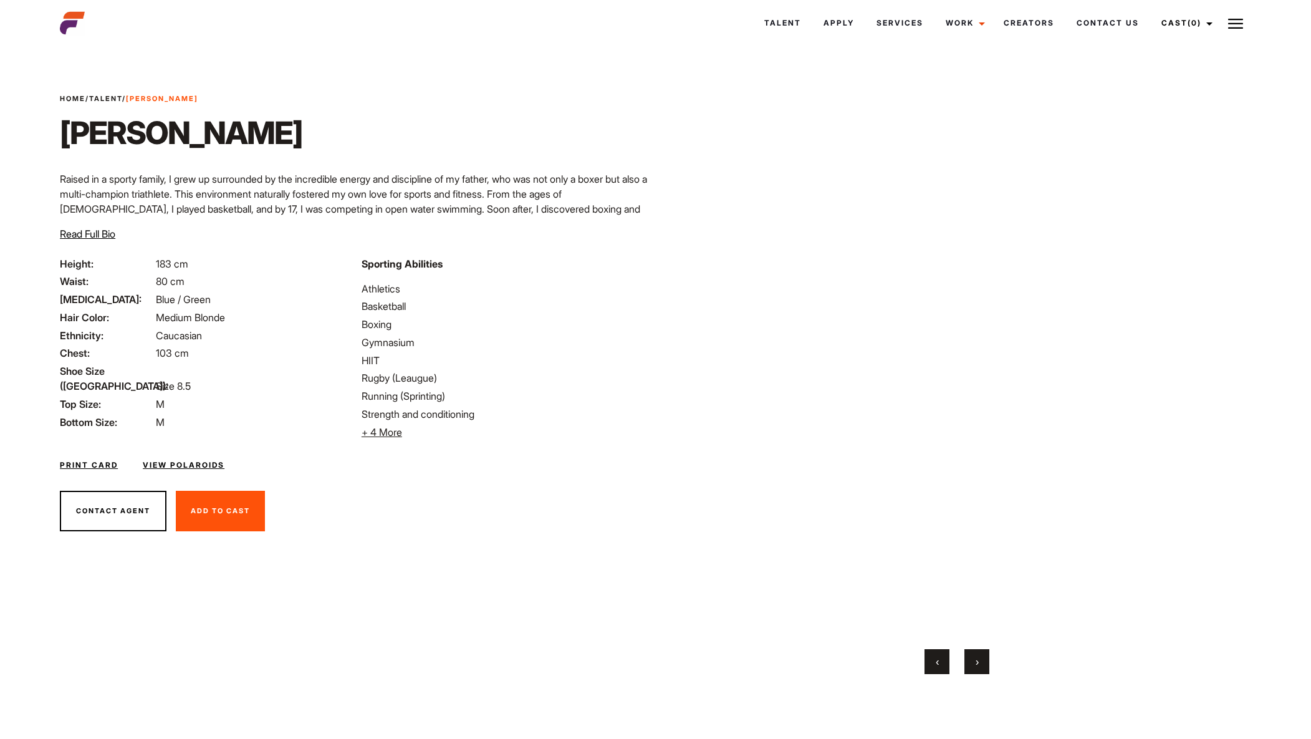
click at [976, 665] on span "›" at bounding box center [977, 661] width 3 height 12
click at [976, 665] on button "›" at bounding box center [976, 661] width 25 height 25
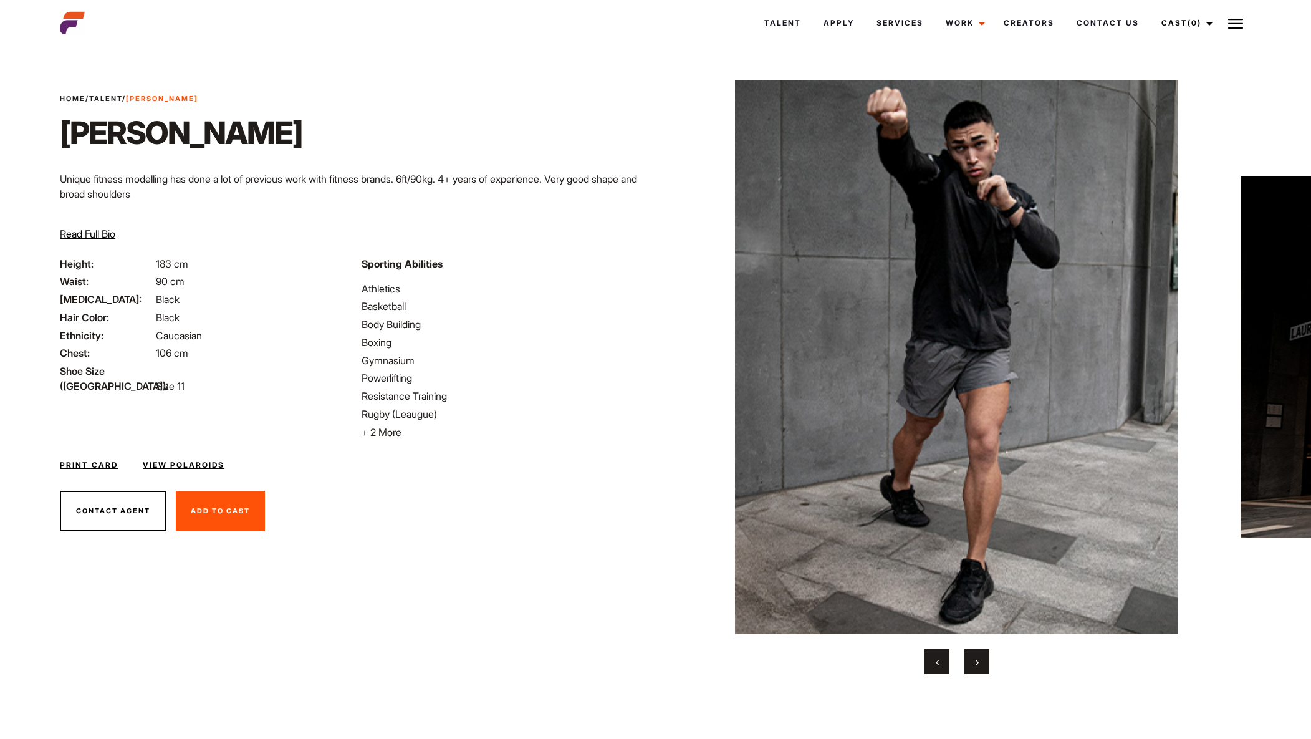
click at [981, 659] on button "›" at bounding box center [976, 661] width 25 height 25
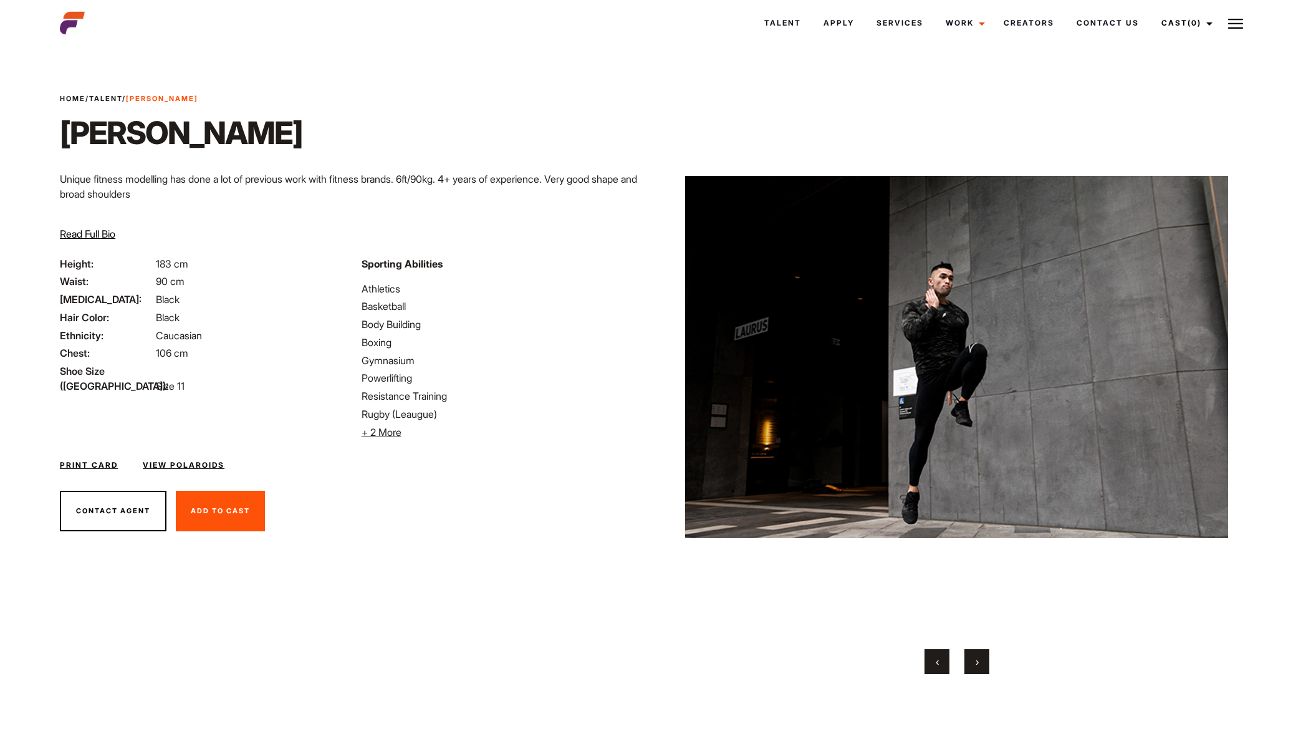
click at [979, 662] on span "›" at bounding box center [977, 661] width 3 height 12
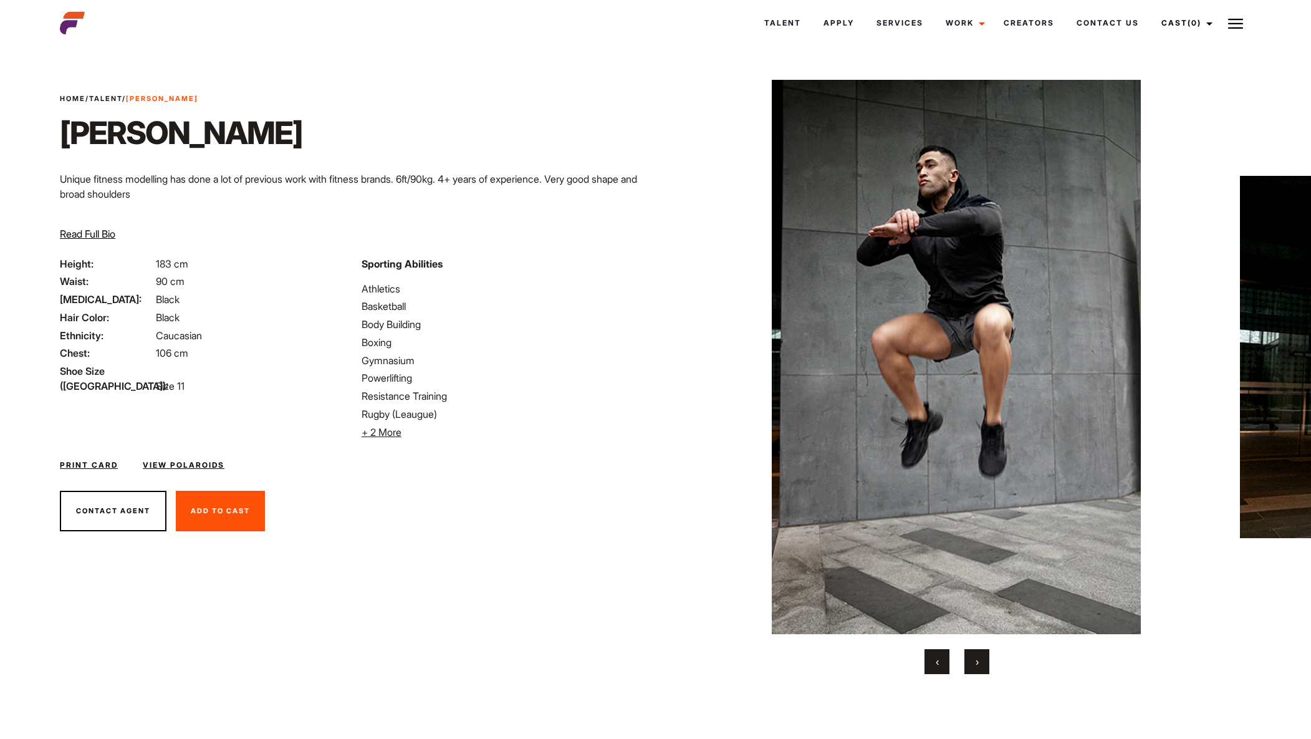
click at [978, 662] on span "›" at bounding box center [977, 661] width 3 height 12
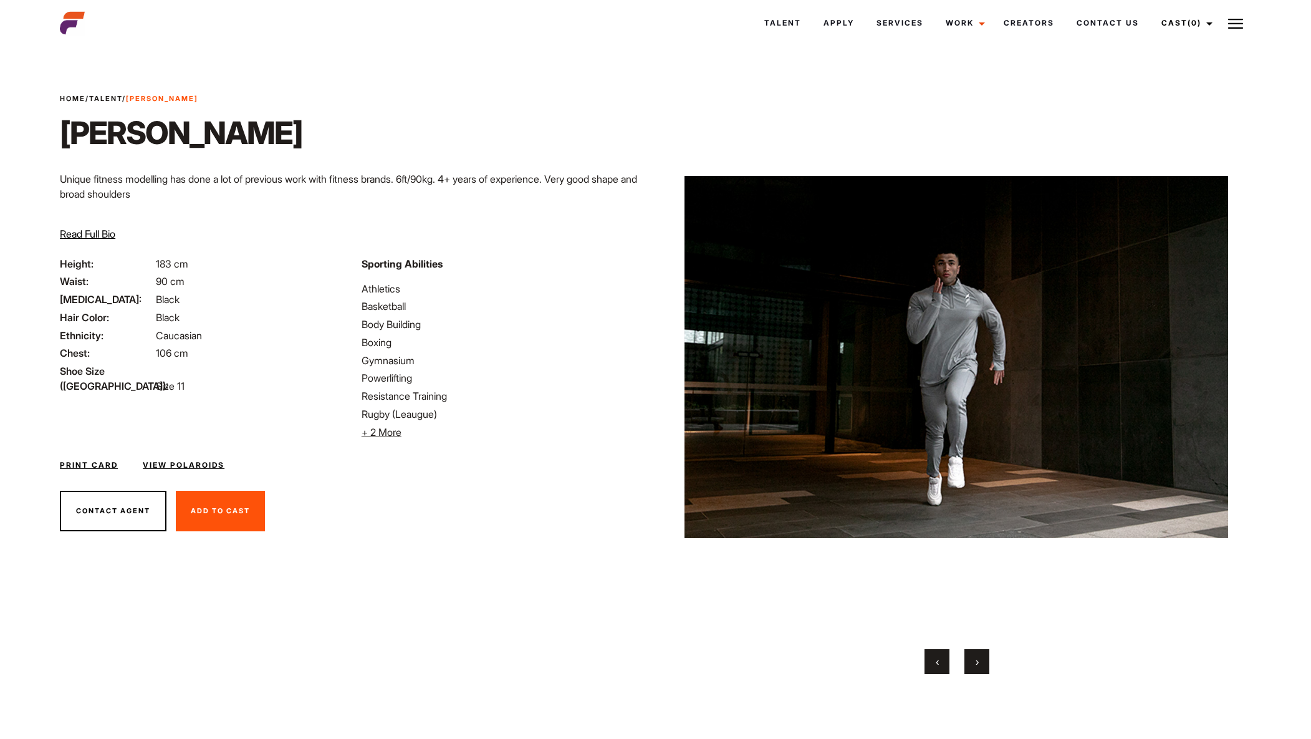
click at [977, 663] on span "›" at bounding box center [977, 661] width 3 height 12
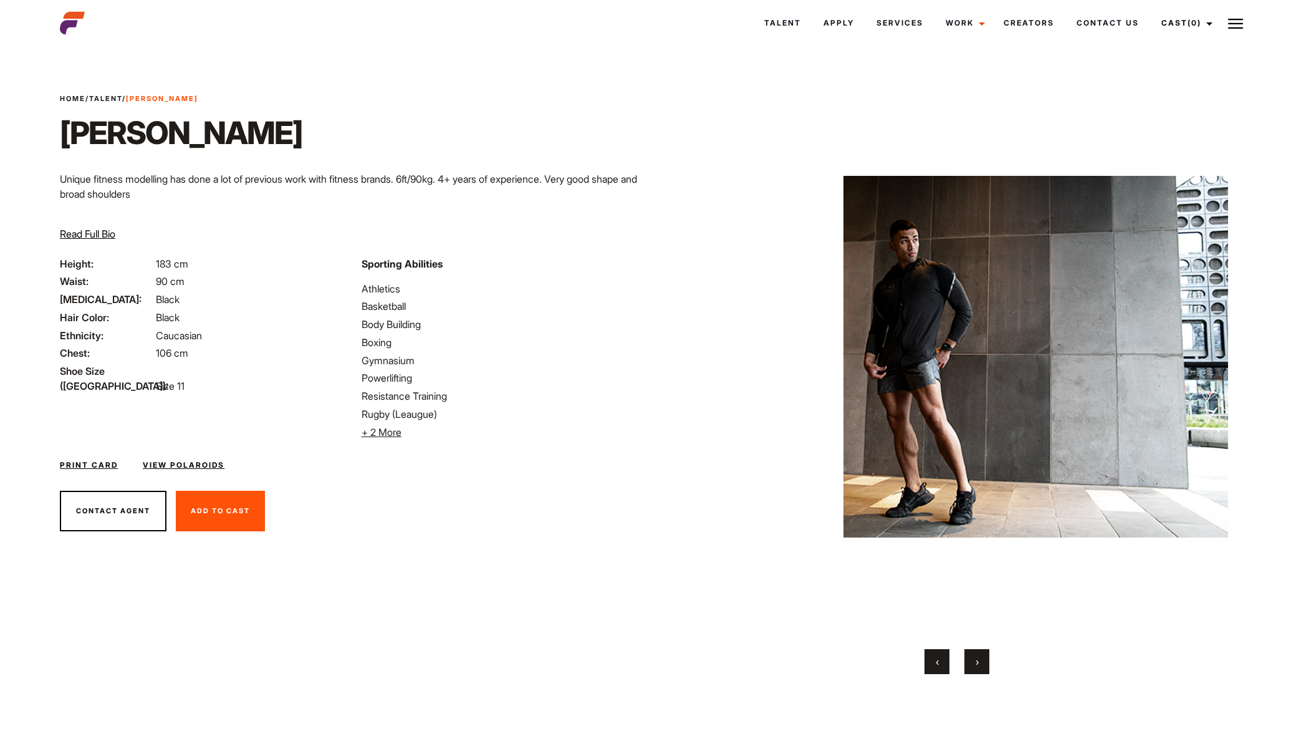
click at [977, 662] on span "›" at bounding box center [977, 661] width 3 height 12
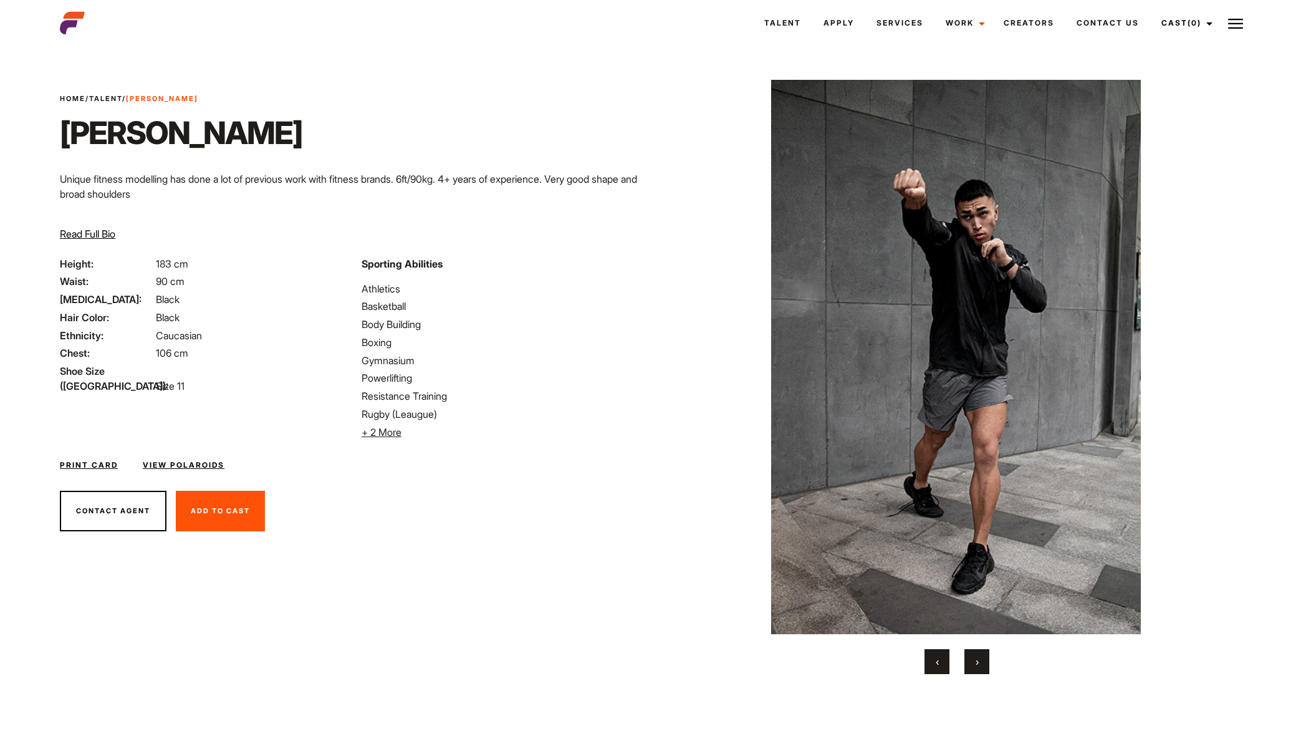
click at [979, 662] on span "›" at bounding box center [977, 661] width 3 height 12
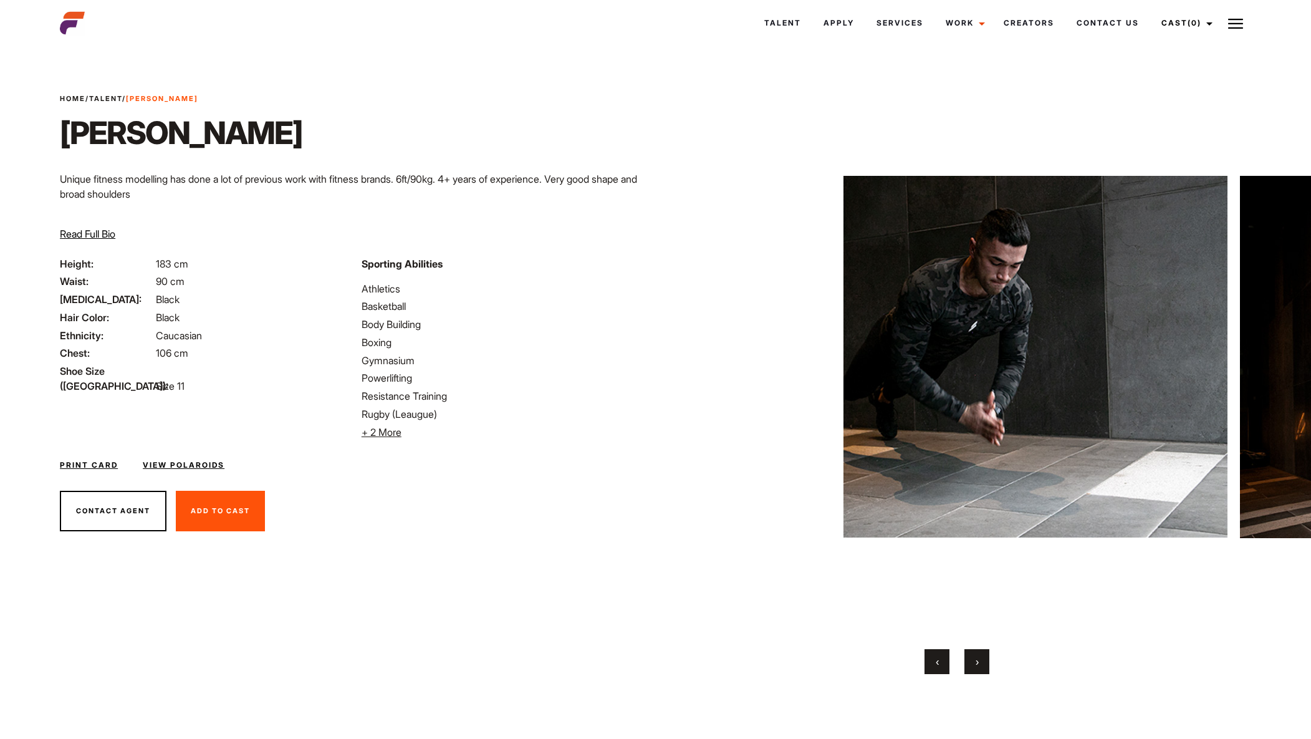
click at [979, 662] on span "›" at bounding box center [977, 661] width 3 height 12
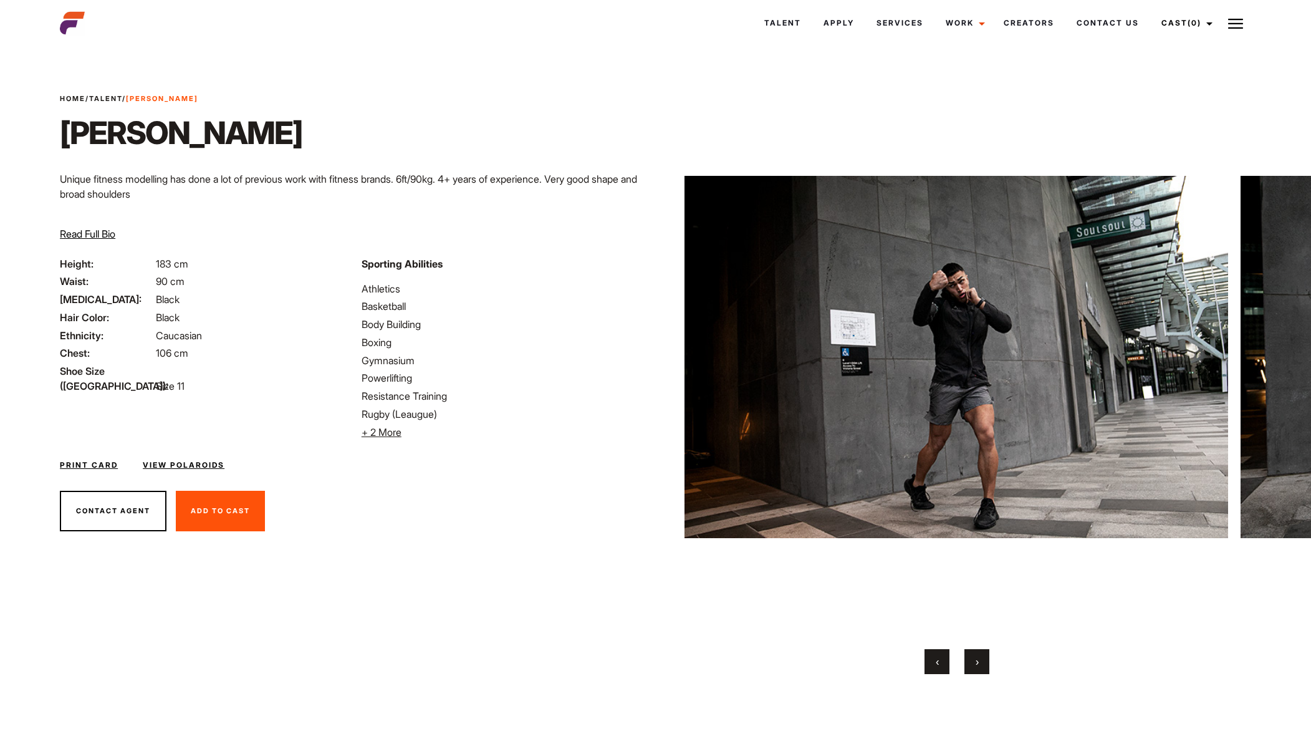
click at [979, 662] on span "›" at bounding box center [977, 661] width 3 height 12
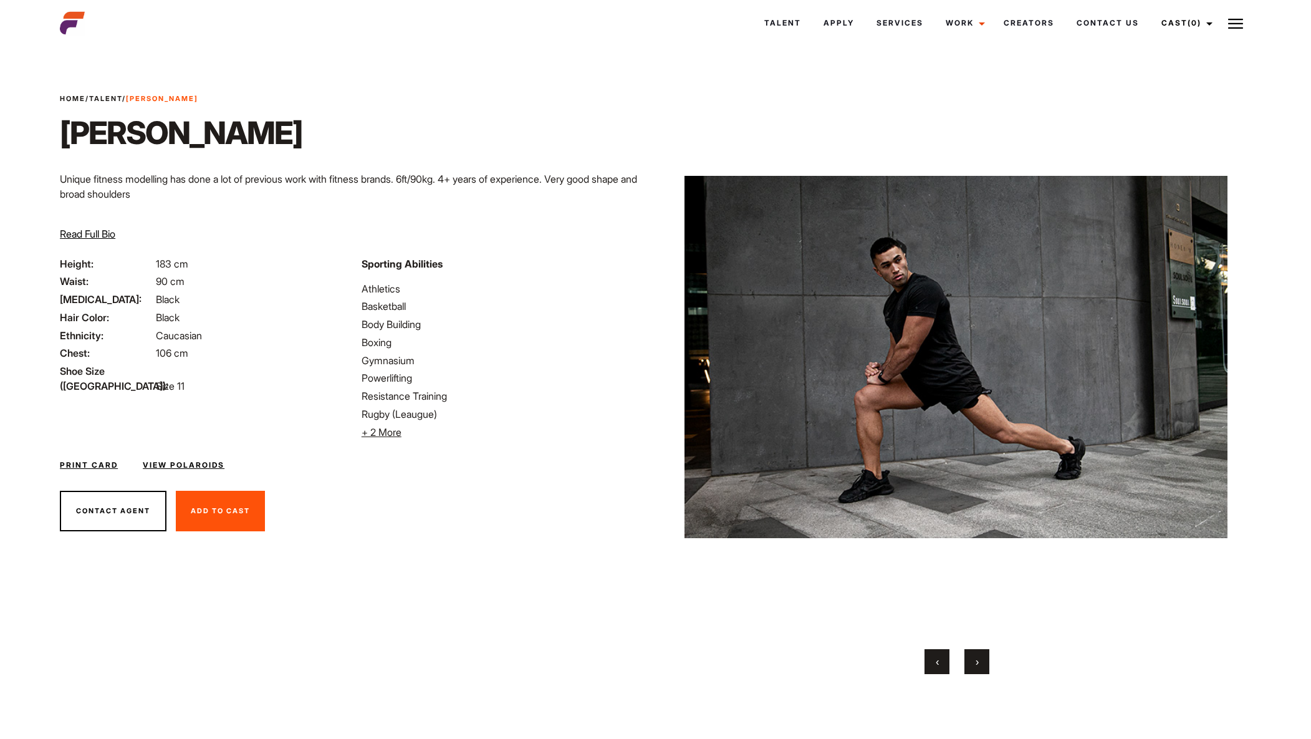
click at [979, 662] on span "›" at bounding box center [977, 661] width 3 height 12
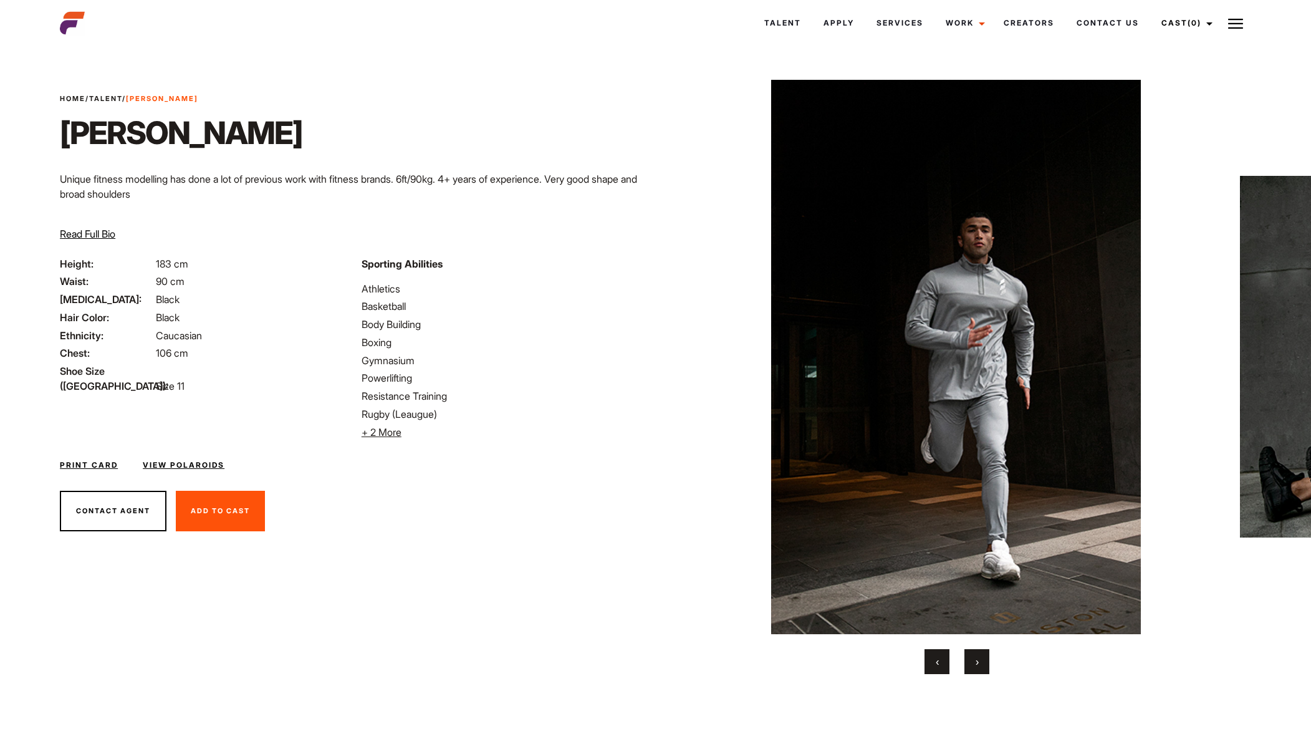
click at [978, 661] on span "›" at bounding box center [977, 661] width 3 height 12
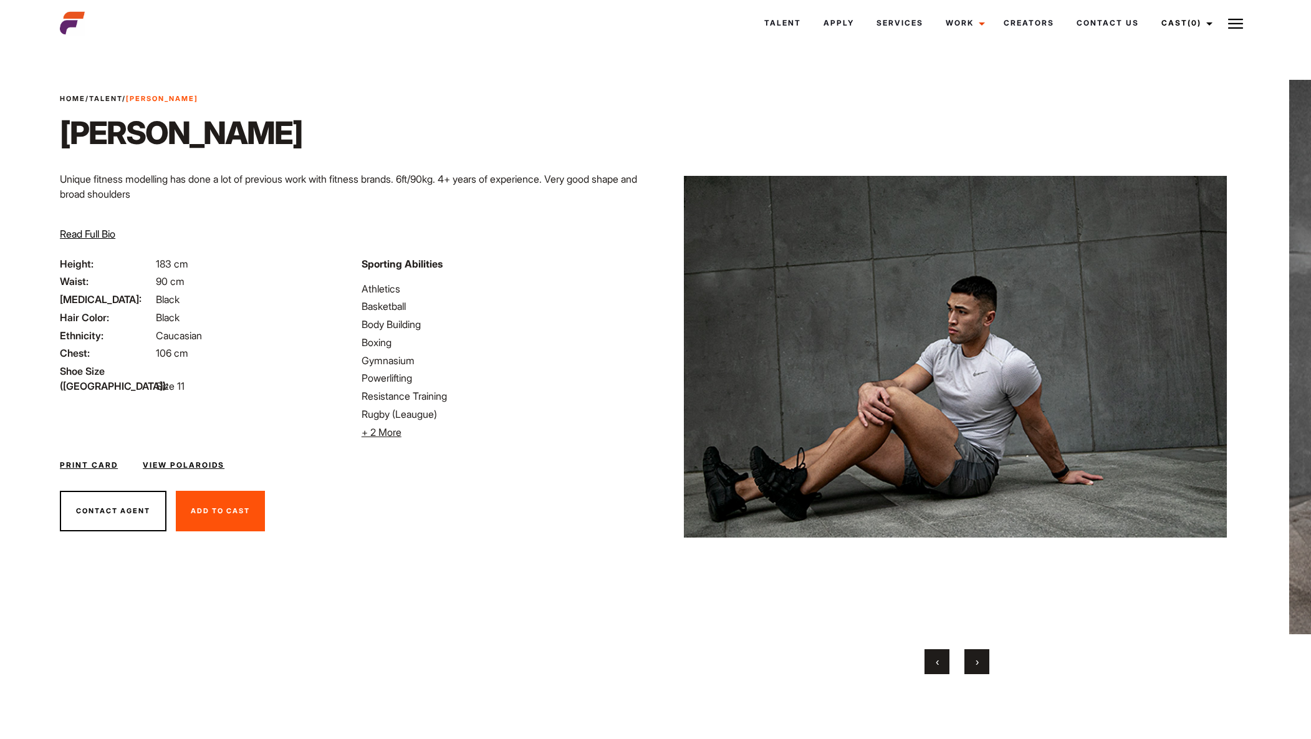
click at [980, 661] on button "›" at bounding box center [976, 661] width 25 height 25
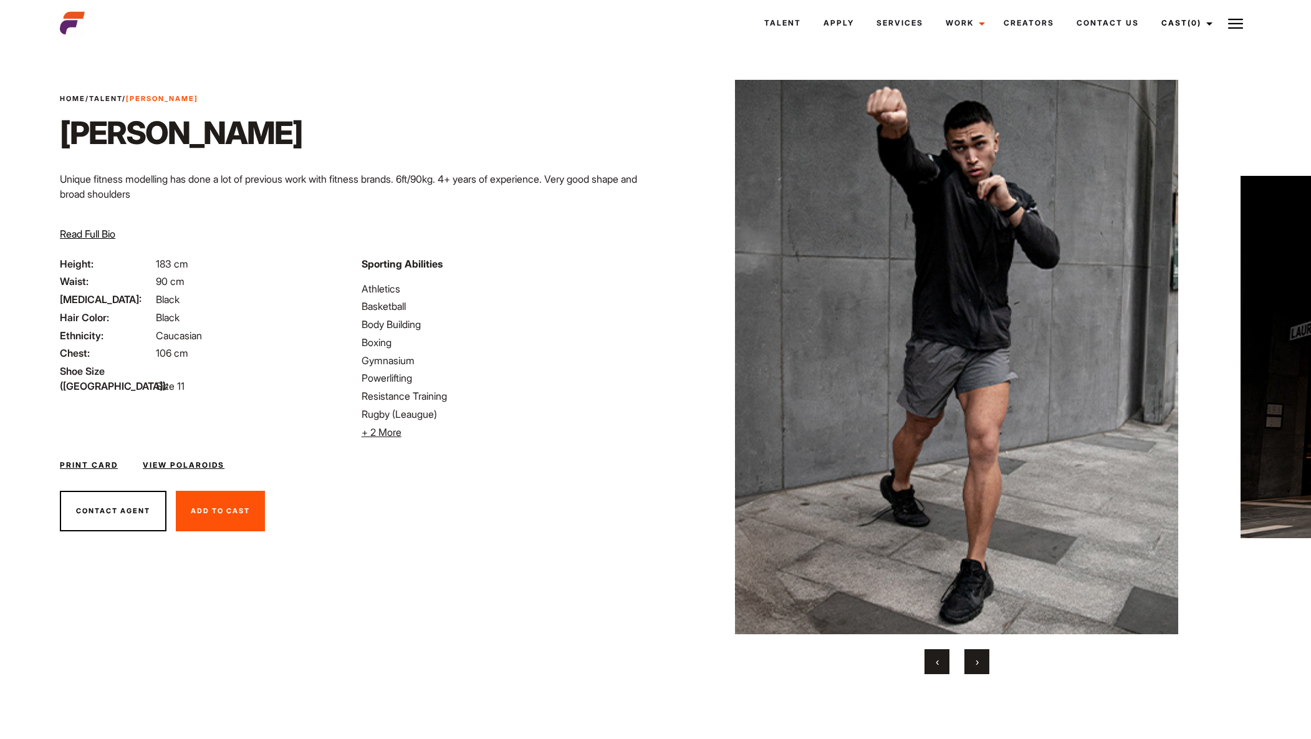
click at [982, 660] on button "›" at bounding box center [976, 661] width 25 height 25
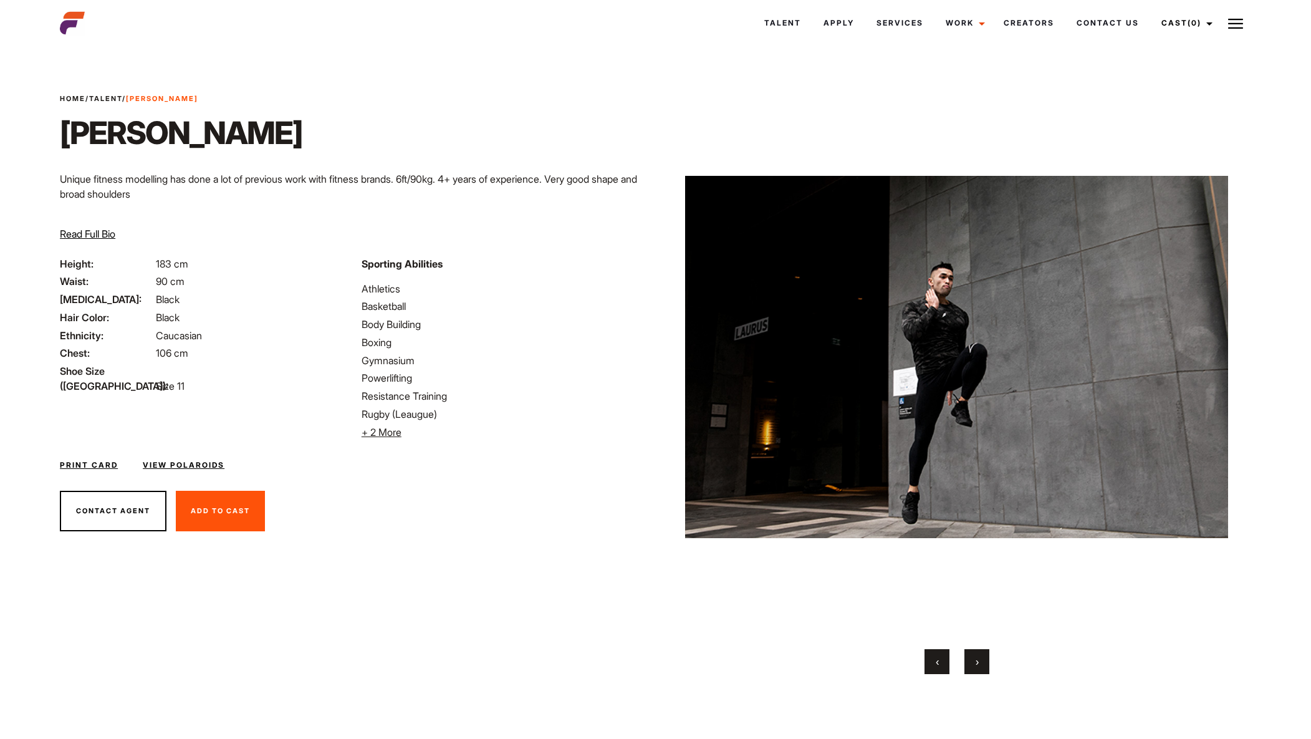
click at [982, 660] on button "›" at bounding box center [976, 661] width 25 height 25
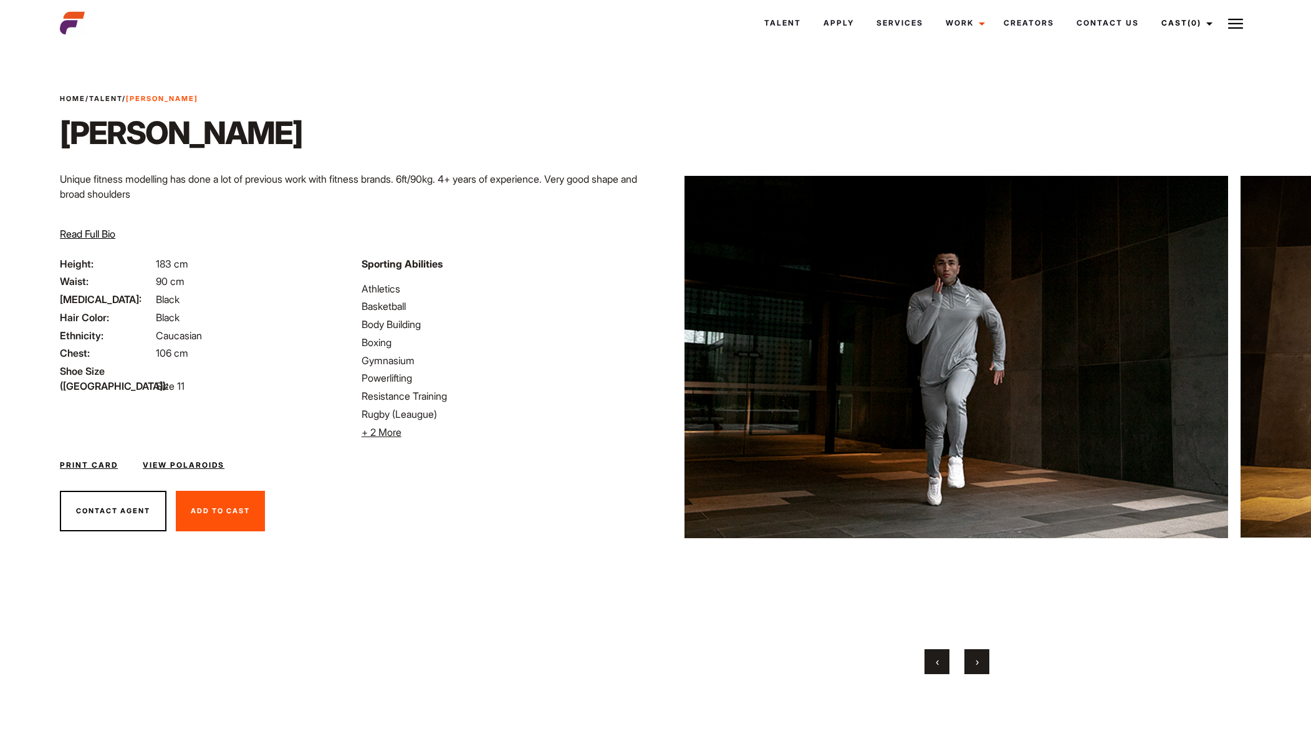
click at [936, 660] on span "‹" at bounding box center [937, 661] width 3 height 12
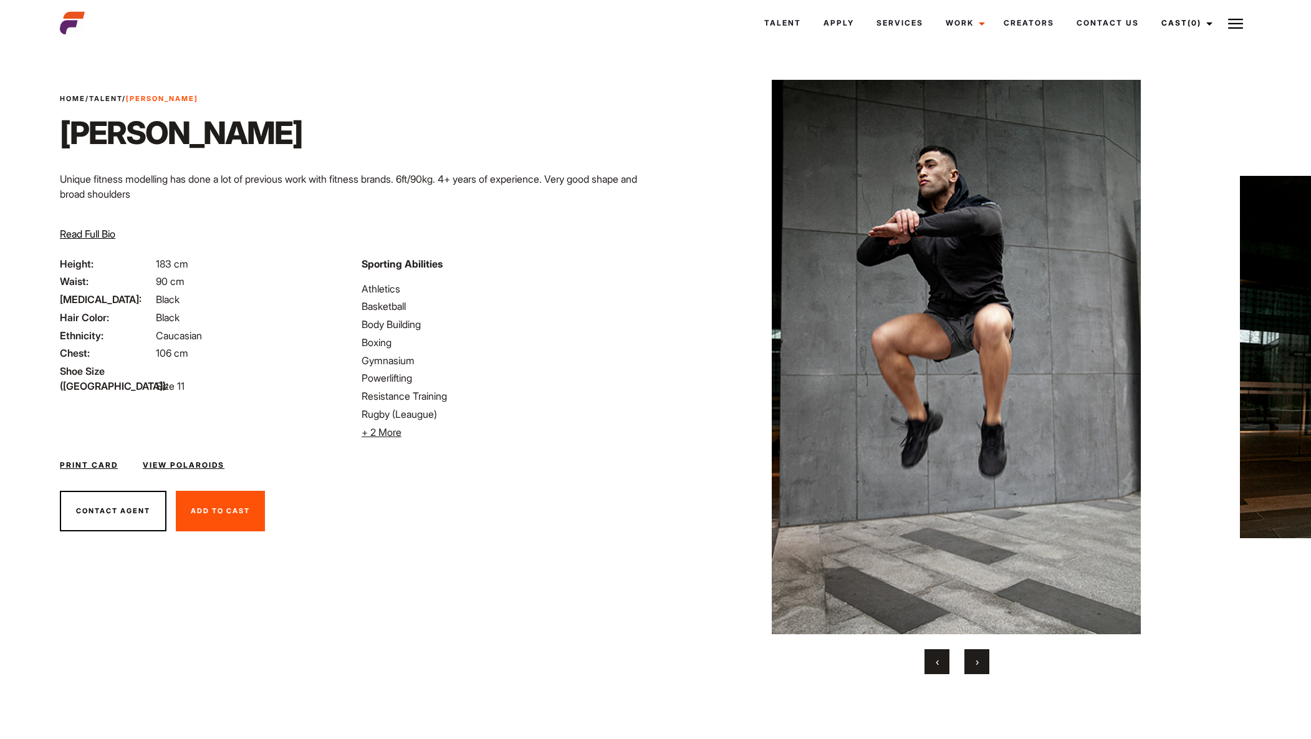
click at [941, 660] on button "‹" at bounding box center [936, 661] width 25 height 25
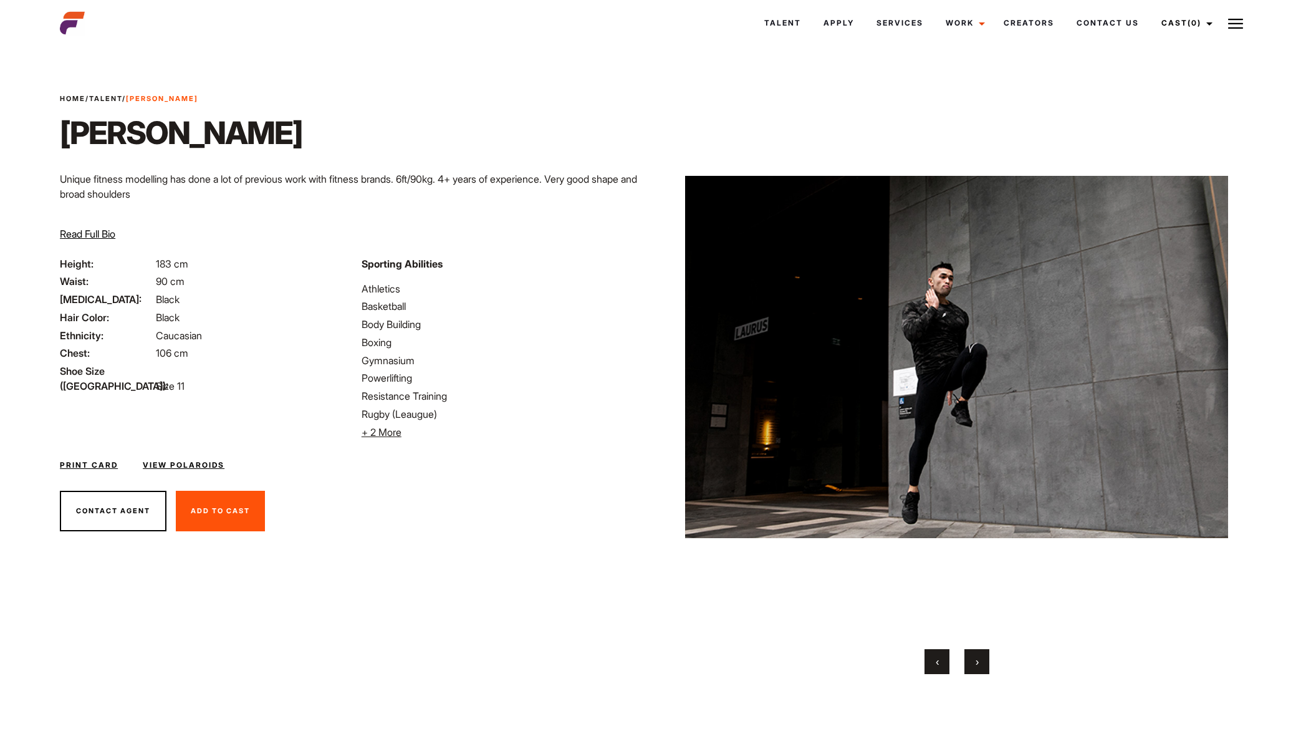
click at [977, 665] on span "›" at bounding box center [977, 661] width 3 height 12
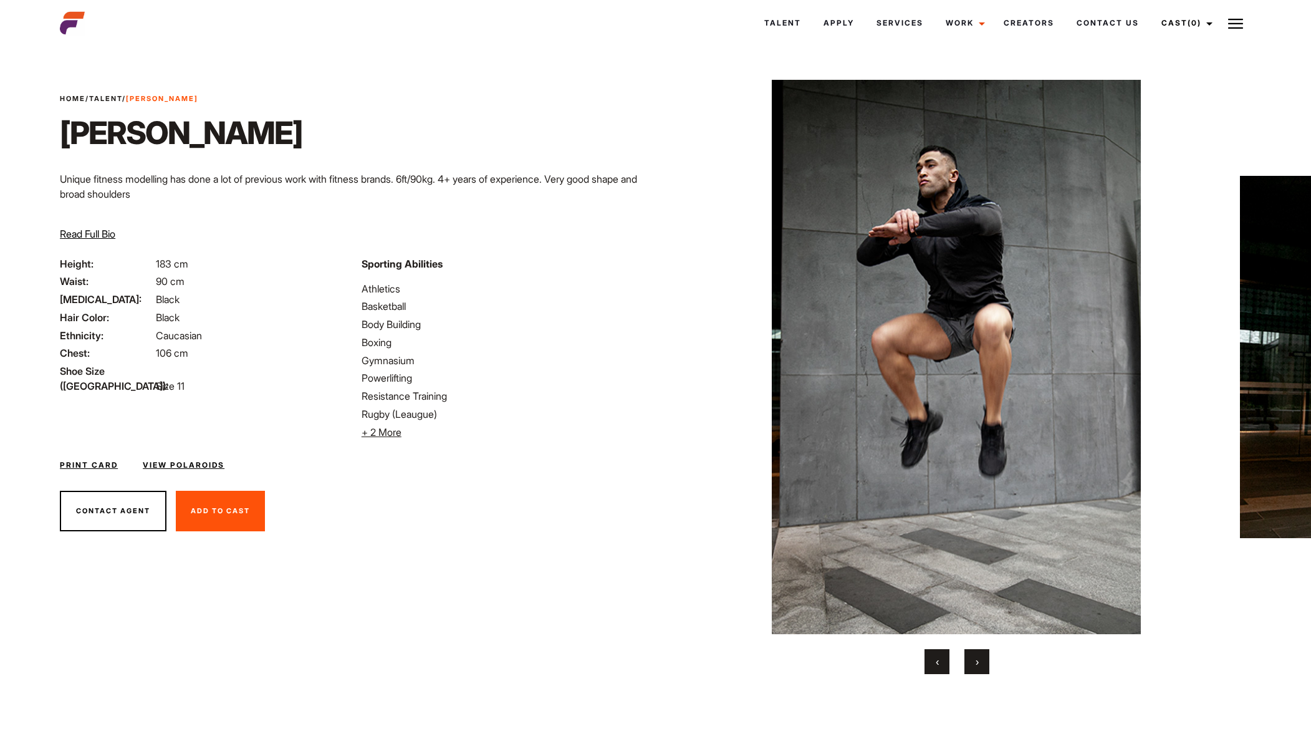
click at [938, 661] on span "‹" at bounding box center [937, 661] width 3 height 12
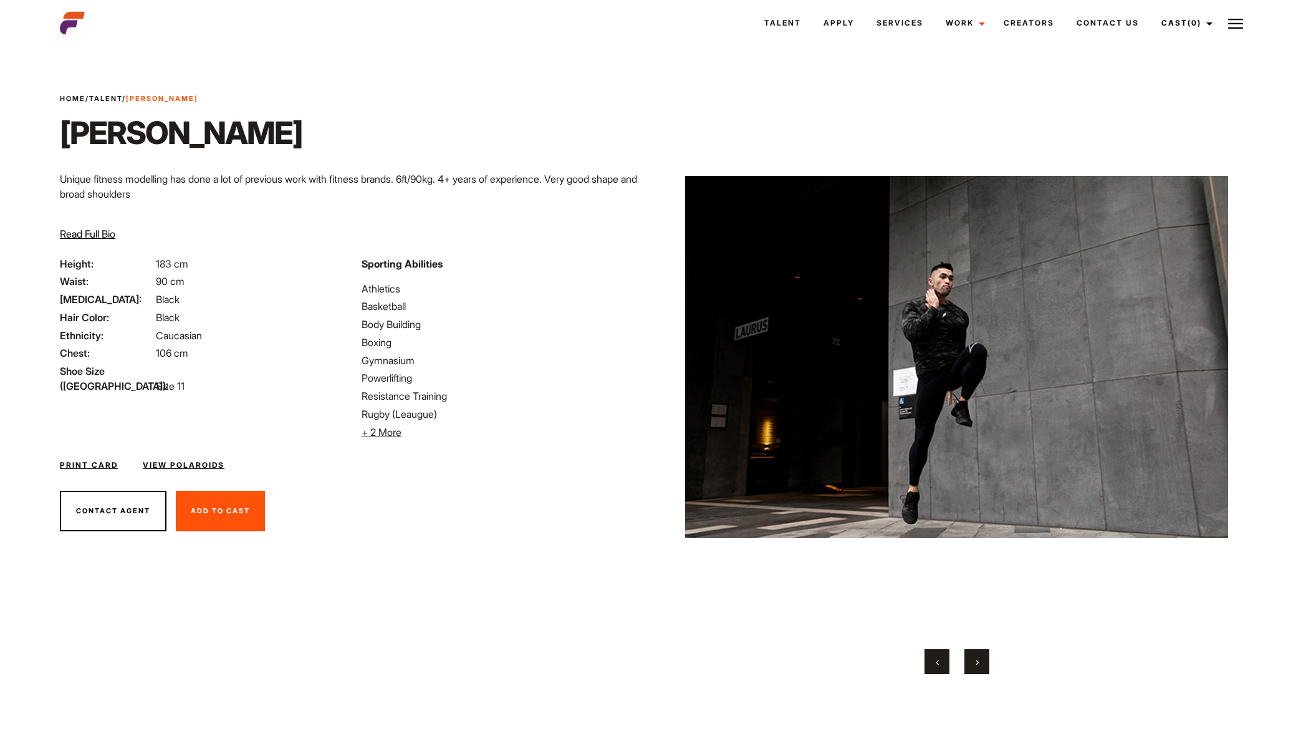
drag, startPoint x: 936, startPoint y: 661, endPoint x: 946, endPoint y: 661, distance: 10.6
click at [944, 661] on button "‹" at bounding box center [936, 661] width 25 height 25
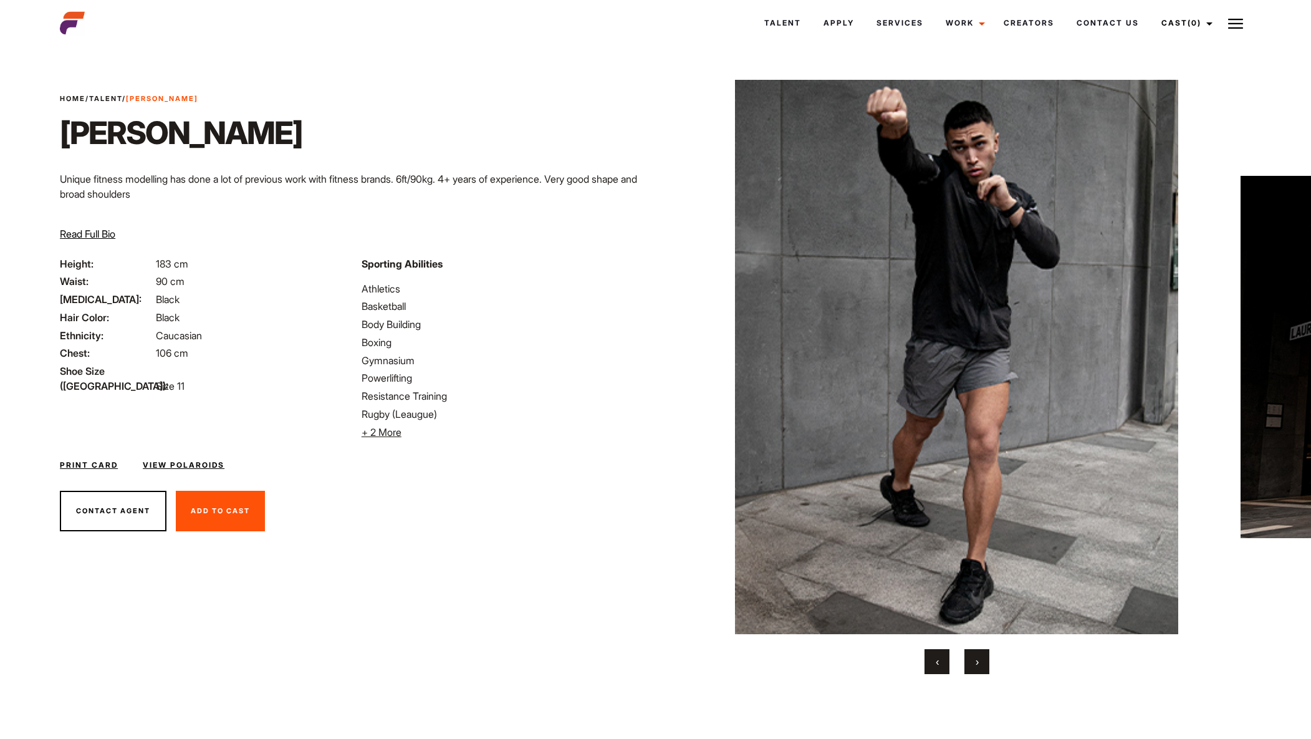
click at [936, 662] on span "‹" at bounding box center [937, 661] width 3 height 12
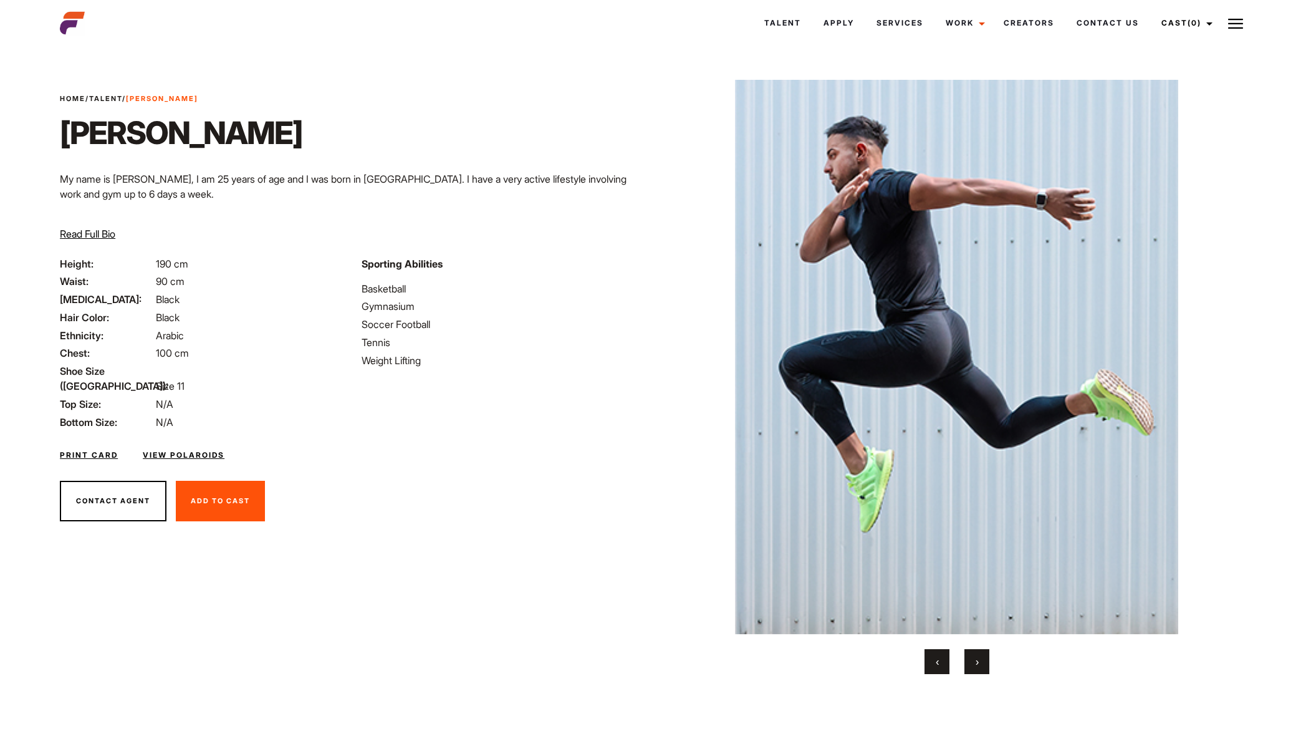
click at [979, 657] on span "›" at bounding box center [977, 661] width 3 height 12
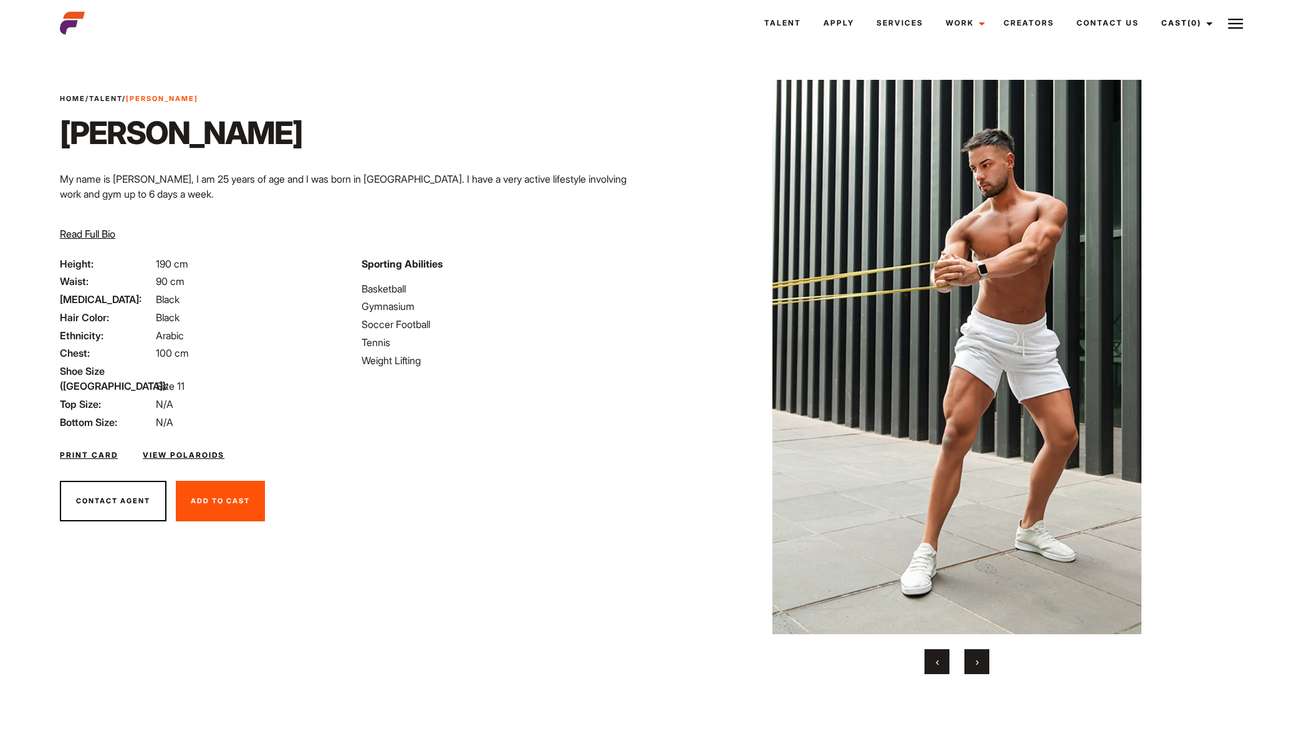
click at [982, 657] on button "›" at bounding box center [976, 661] width 25 height 25
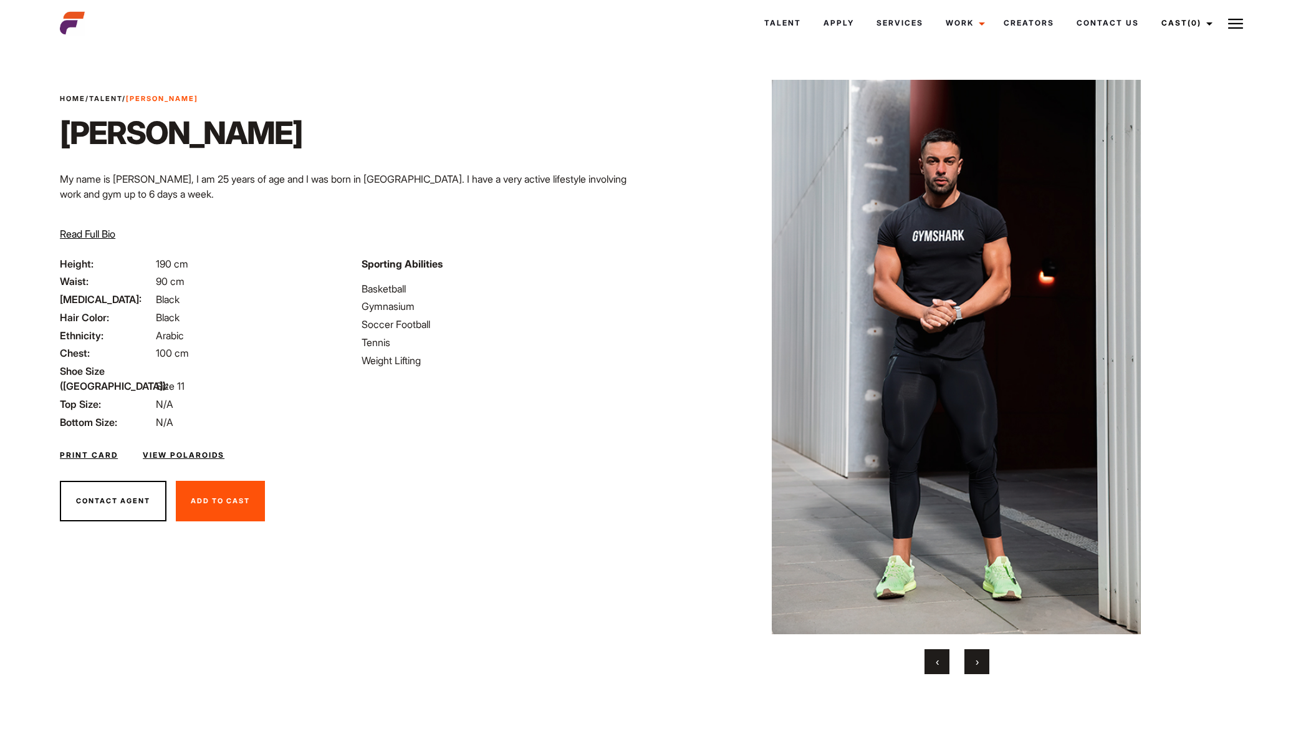
click at [986, 656] on button "›" at bounding box center [976, 661] width 25 height 25
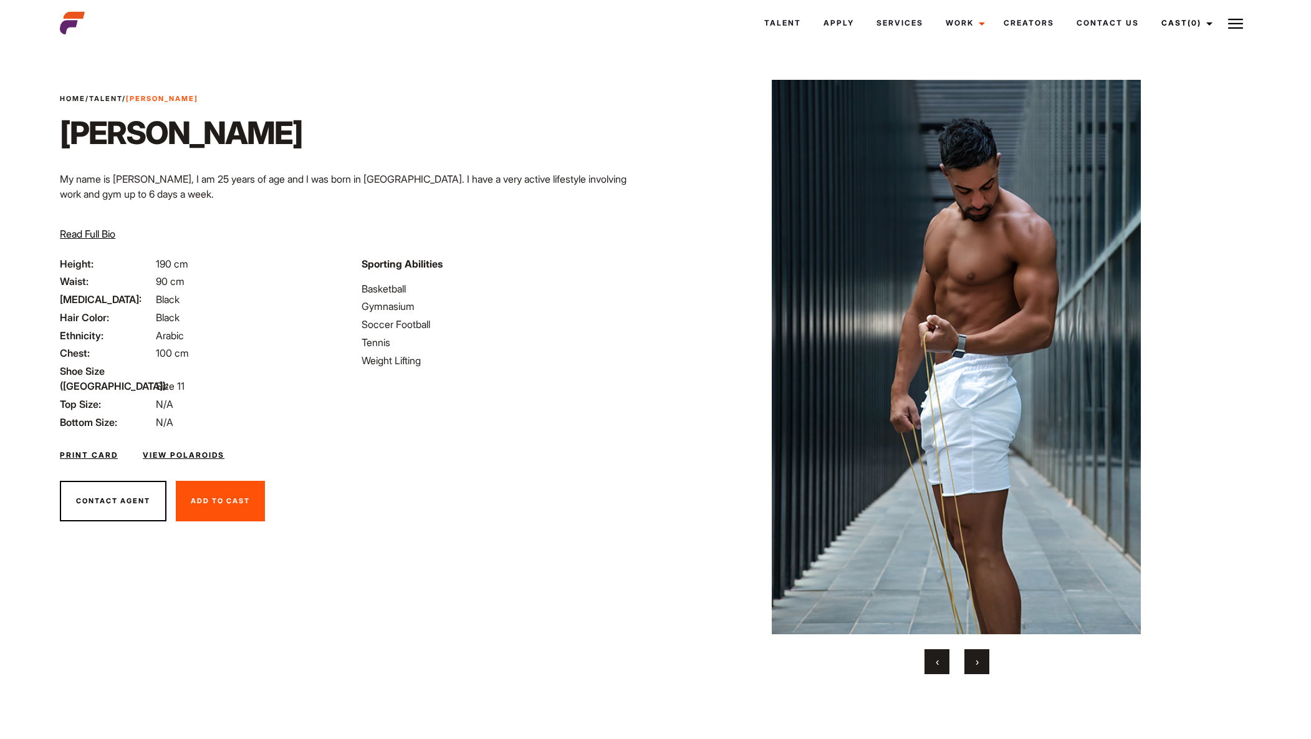
click at [987, 656] on button "›" at bounding box center [976, 661] width 25 height 25
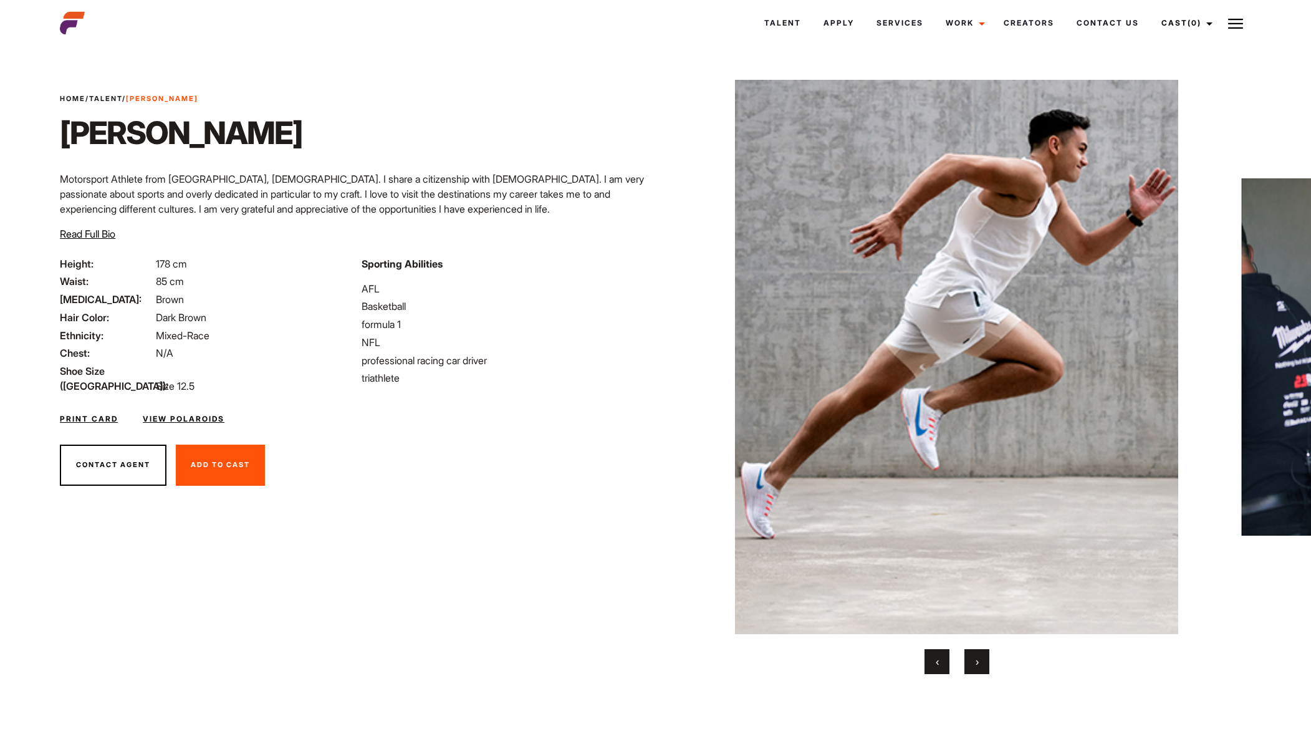
click at [979, 667] on button "›" at bounding box center [976, 661] width 25 height 25
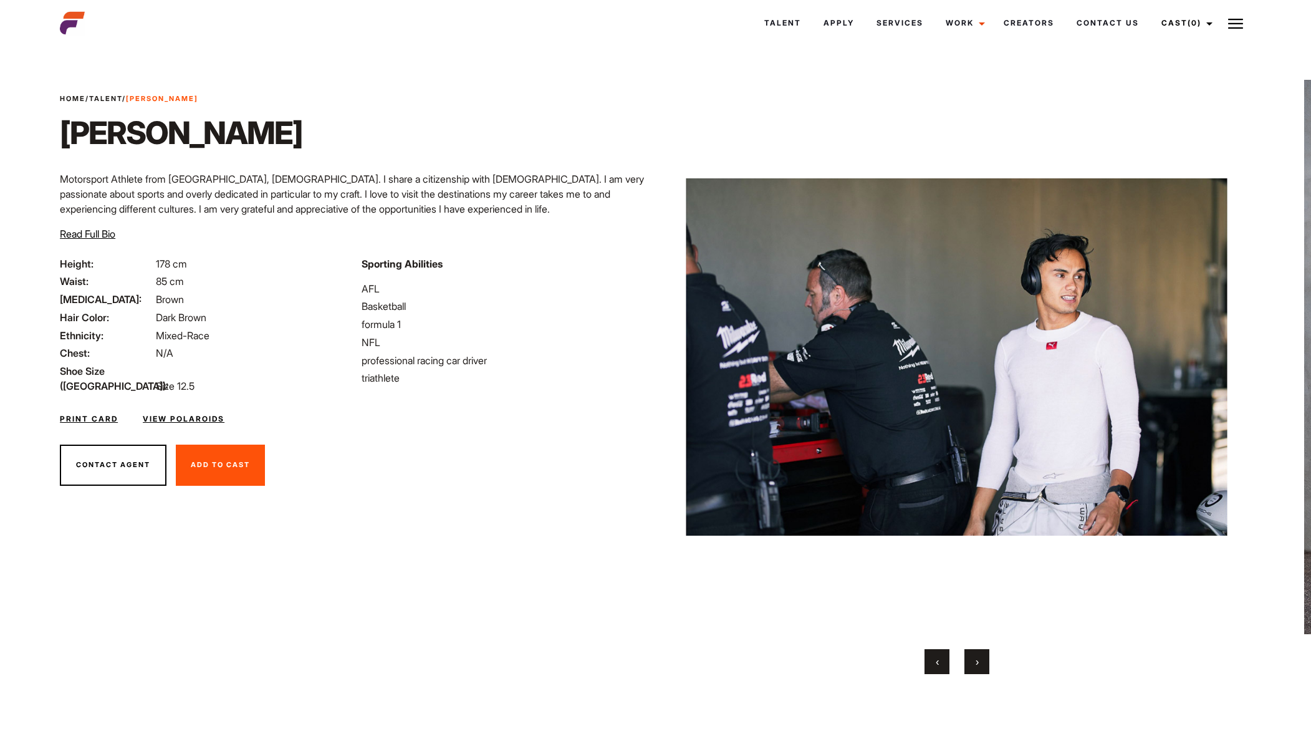
click at [981, 658] on button "›" at bounding box center [976, 661] width 25 height 25
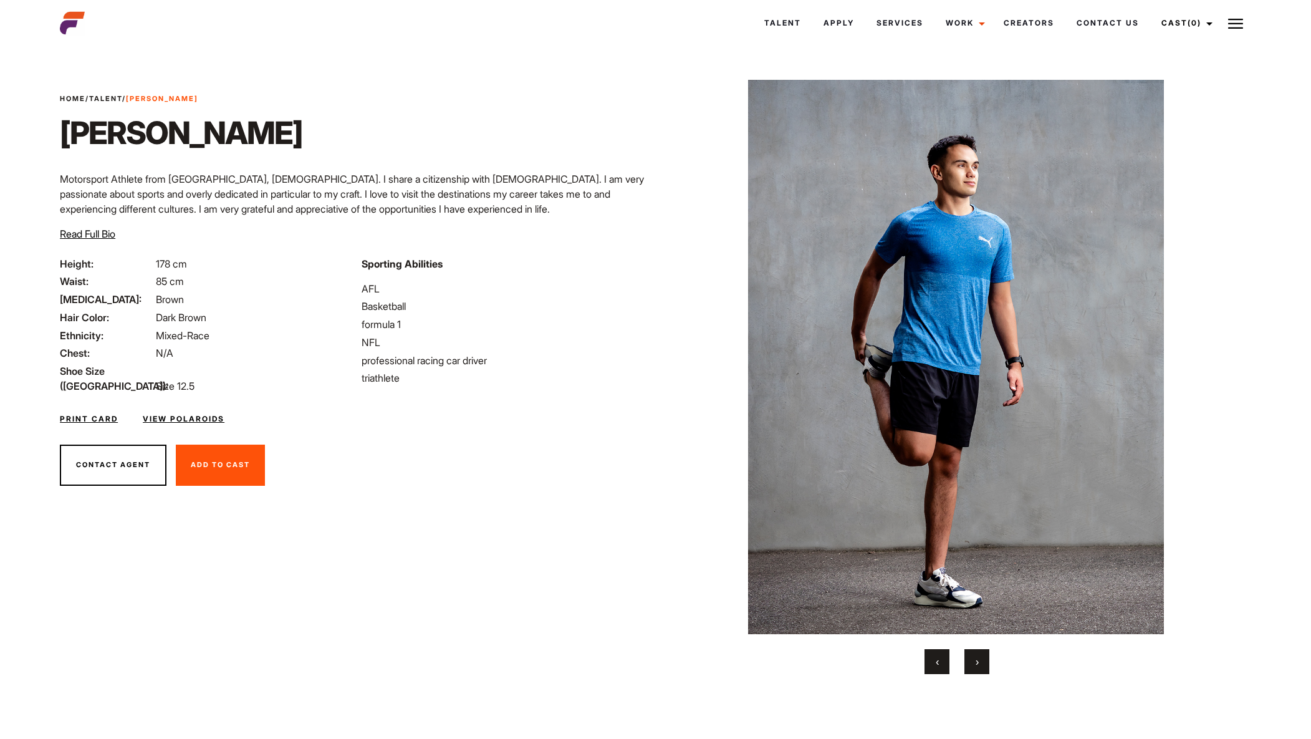
click at [979, 660] on span "›" at bounding box center [977, 661] width 3 height 12
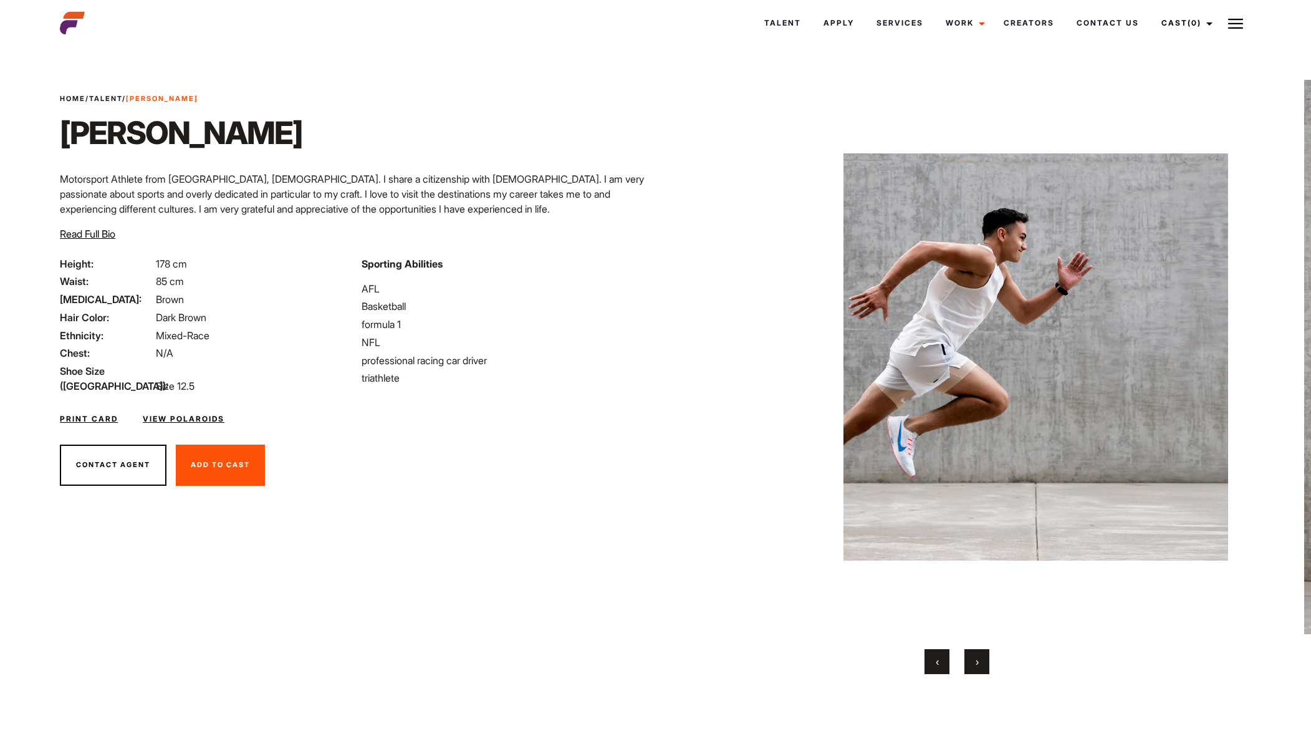
click at [979, 661] on button "›" at bounding box center [976, 661] width 25 height 25
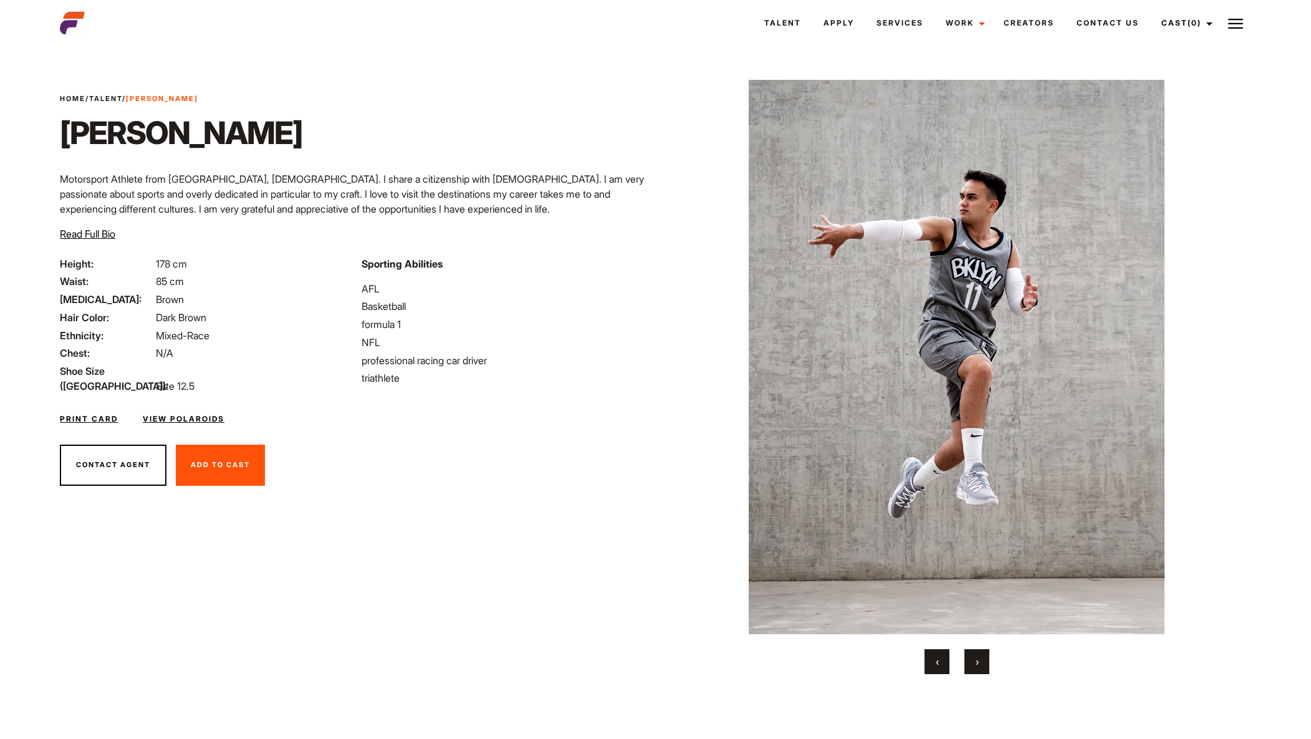
click at [979, 661] on button "›" at bounding box center [976, 661] width 25 height 25
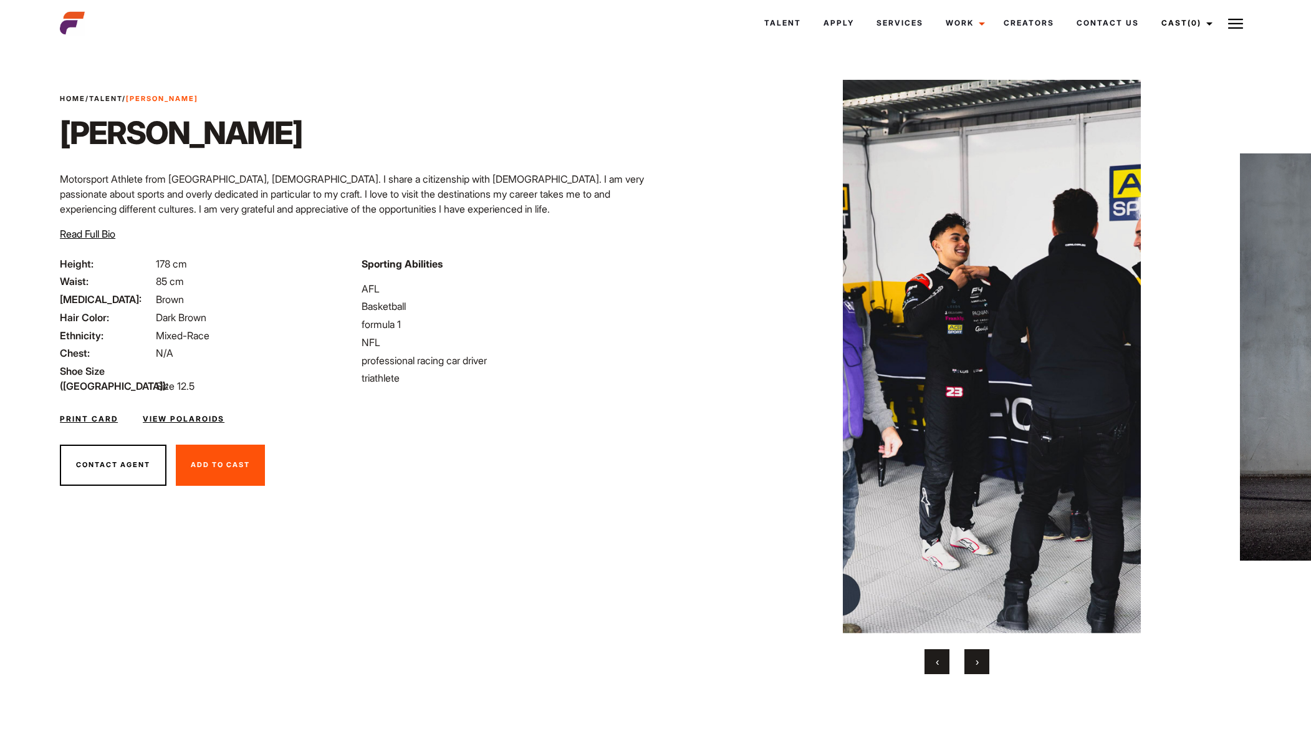
click at [979, 663] on span "›" at bounding box center [977, 661] width 3 height 12
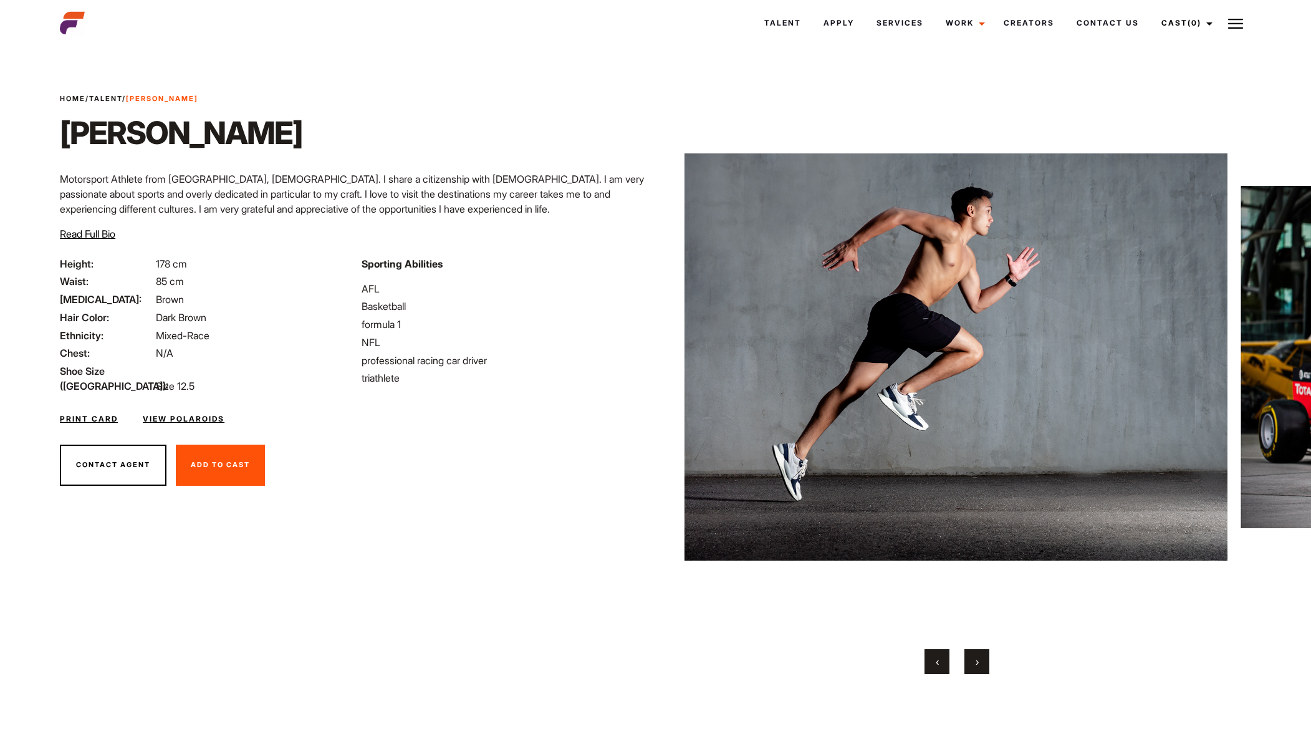
click at [979, 661] on span "›" at bounding box center [977, 661] width 3 height 12
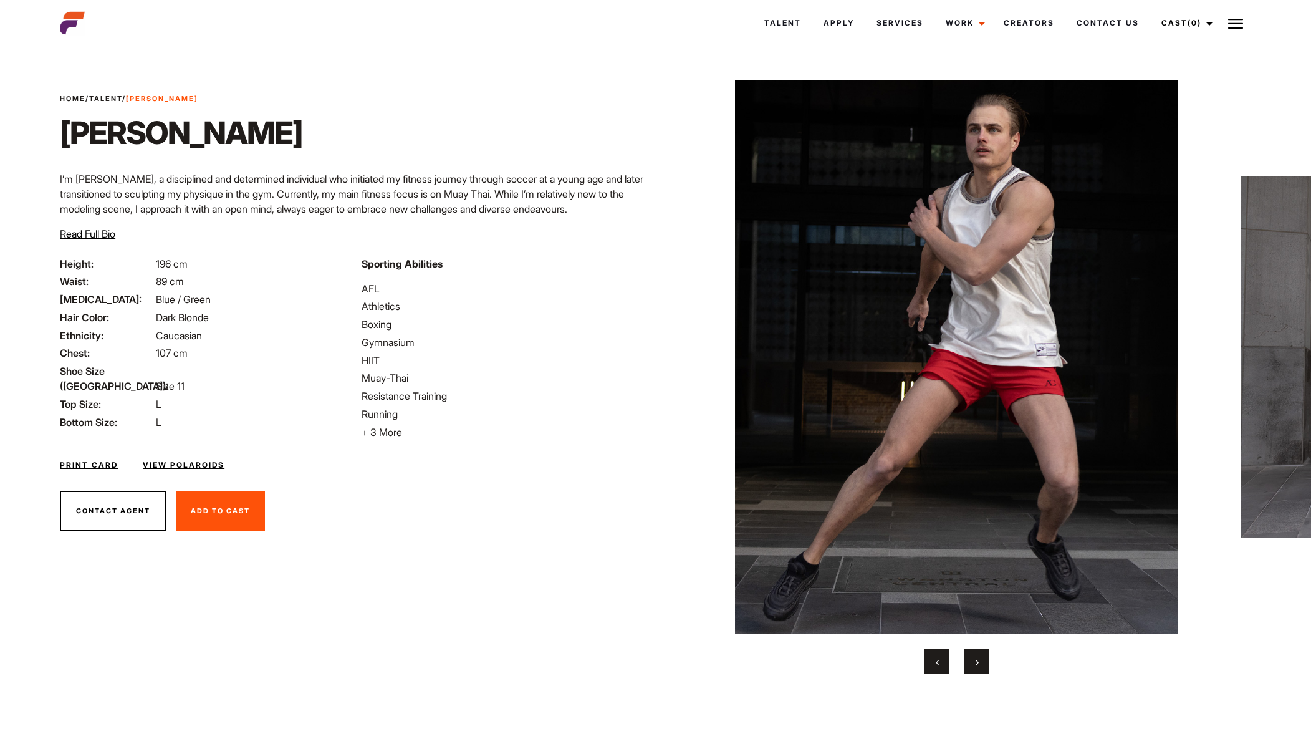
click at [974, 663] on button "›" at bounding box center [976, 661] width 25 height 25
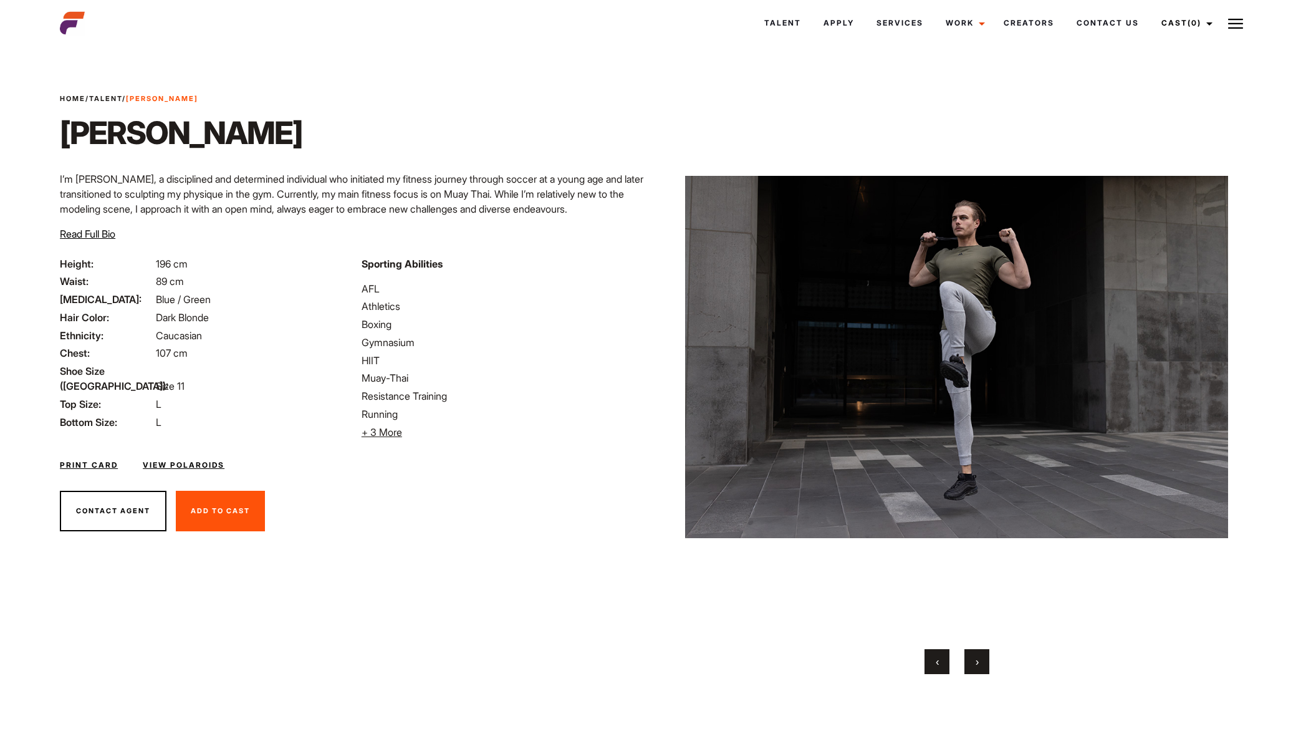
click at [977, 664] on span "›" at bounding box center [977, 661] width 3 height 12
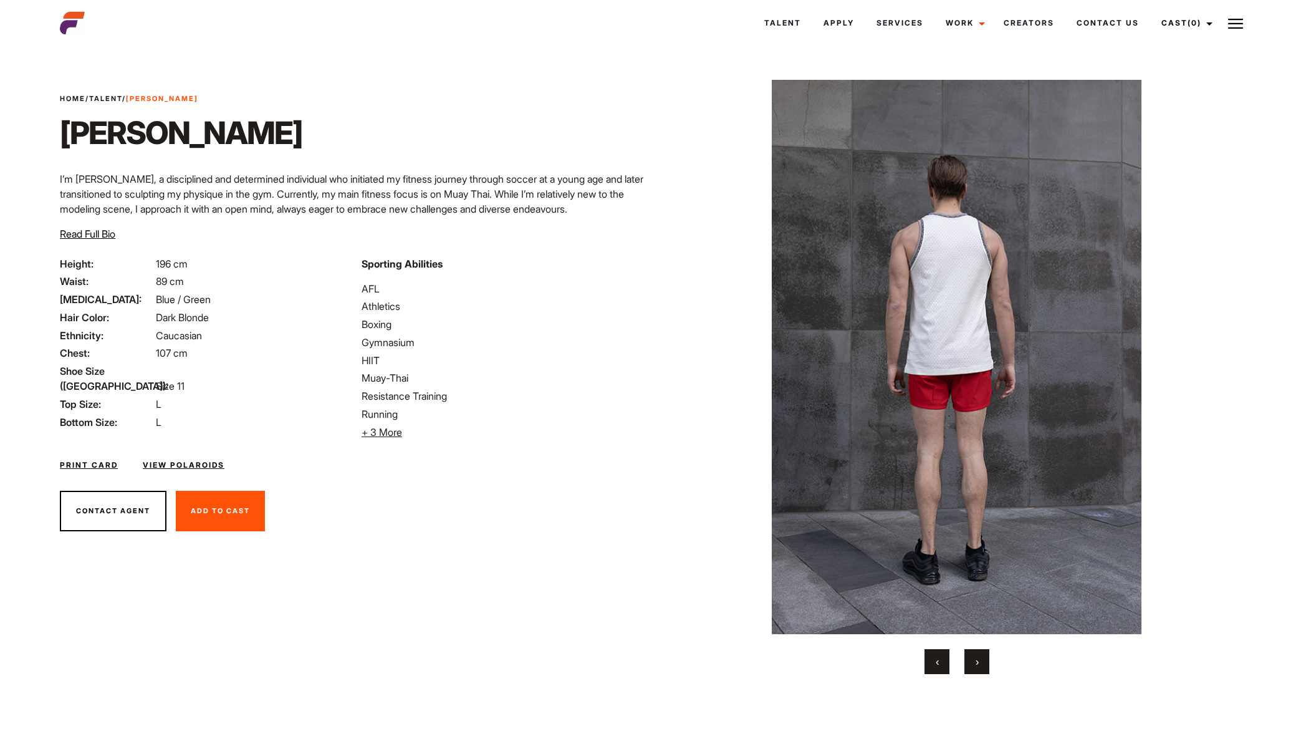
click at [977, 664] on span "›" at bounding box center [977, 661] width 3 height 12
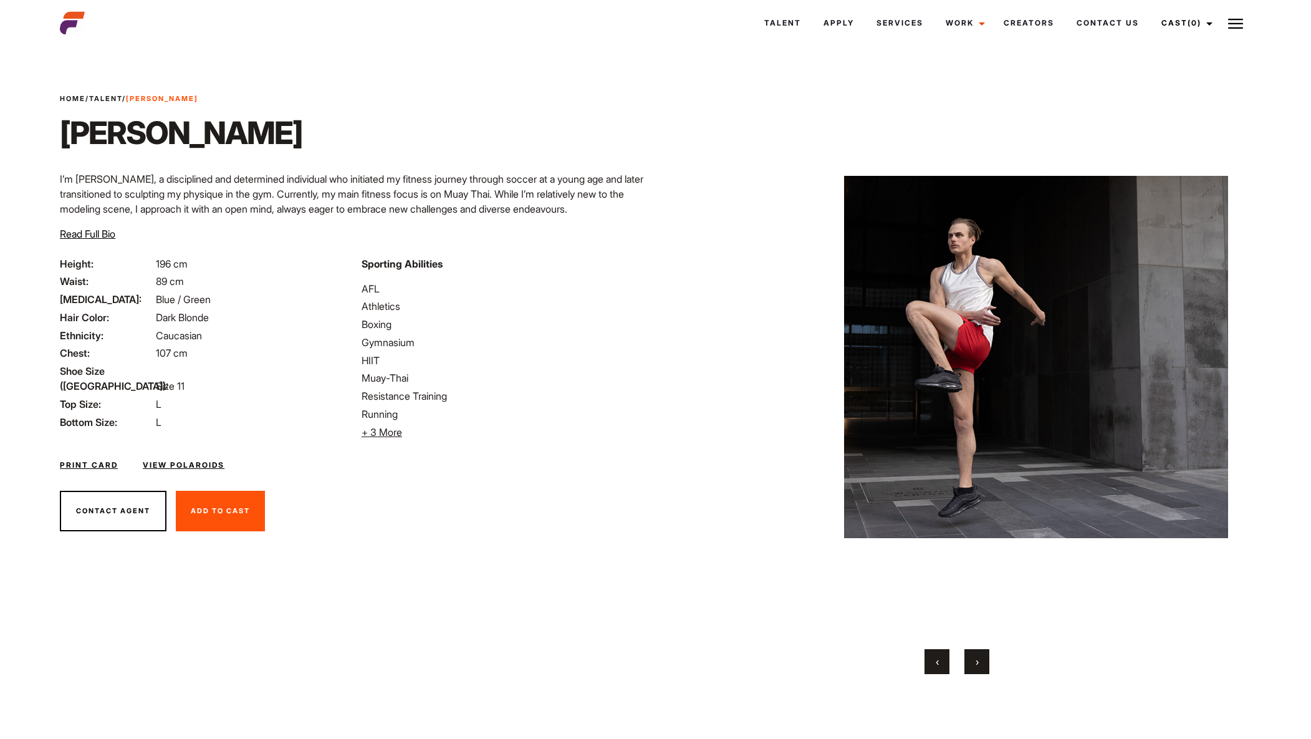
click at [976, 665] on span "›" at bounding box center [977, 661] width 3 height 12
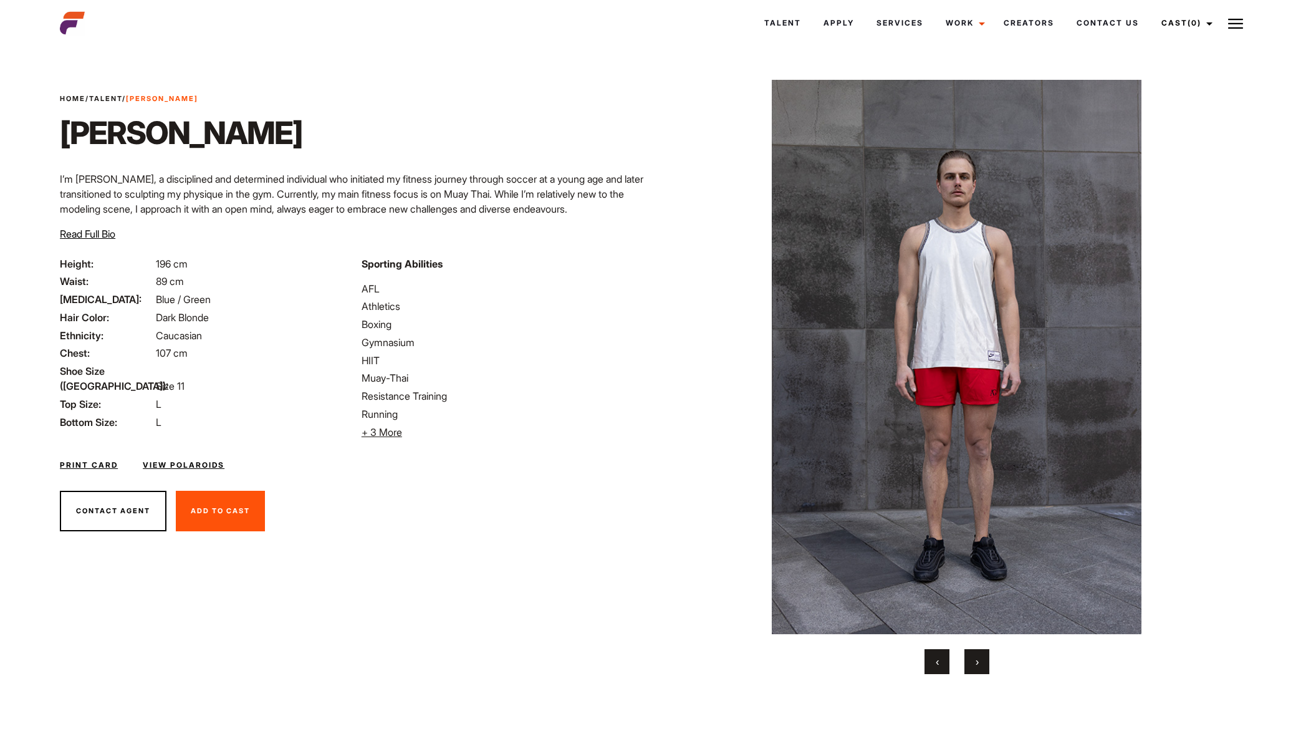
click at [974, 666] on button "›" at bounding box center [976, 661] width 25 height 25
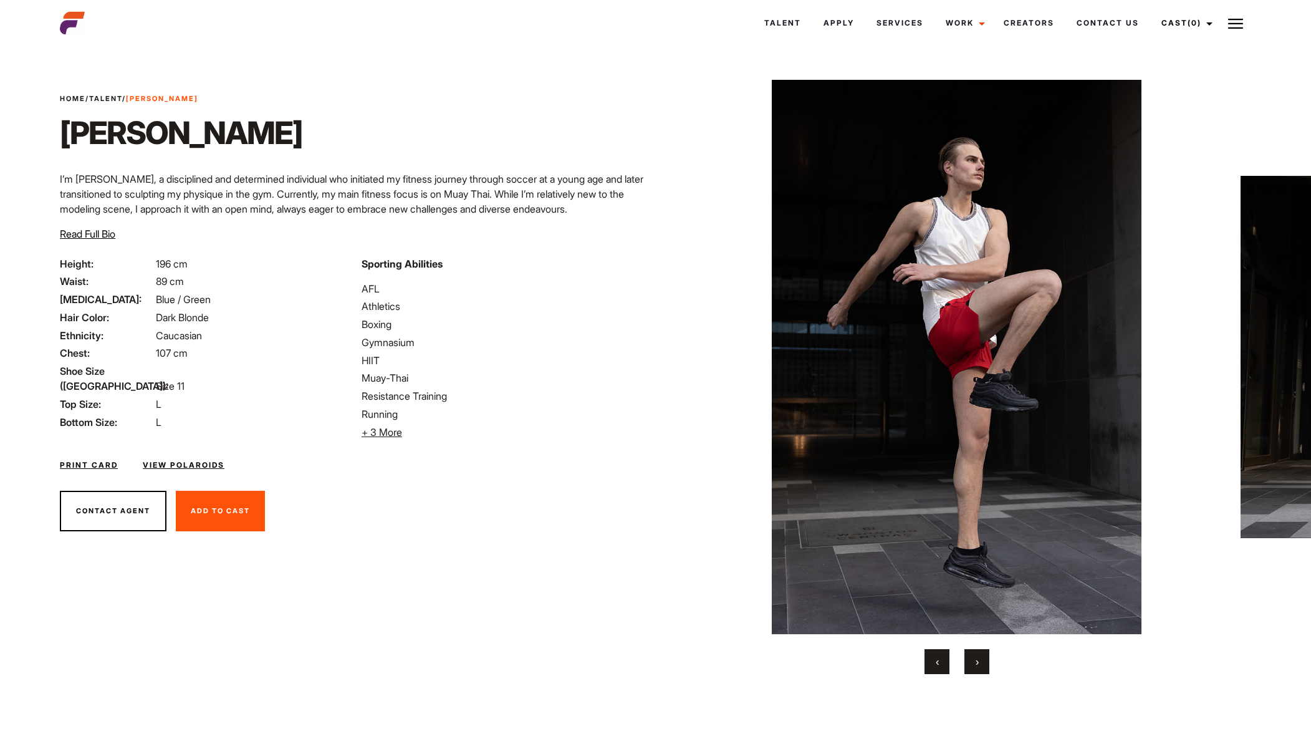
click at [973, 667] on button "›" at bounding box center [976, 661] width 25 height 25
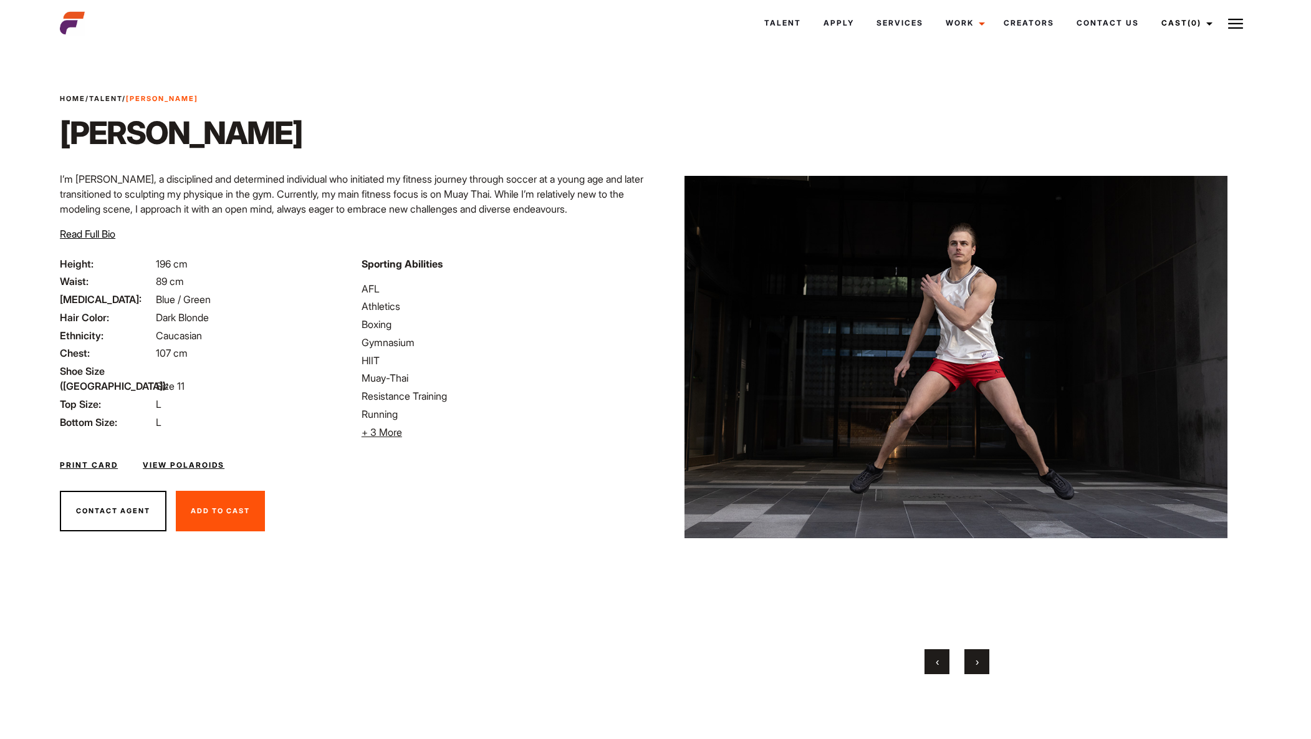
click at [973, 668] on button "›" at bounding box center [976, 661] width 25 height 25
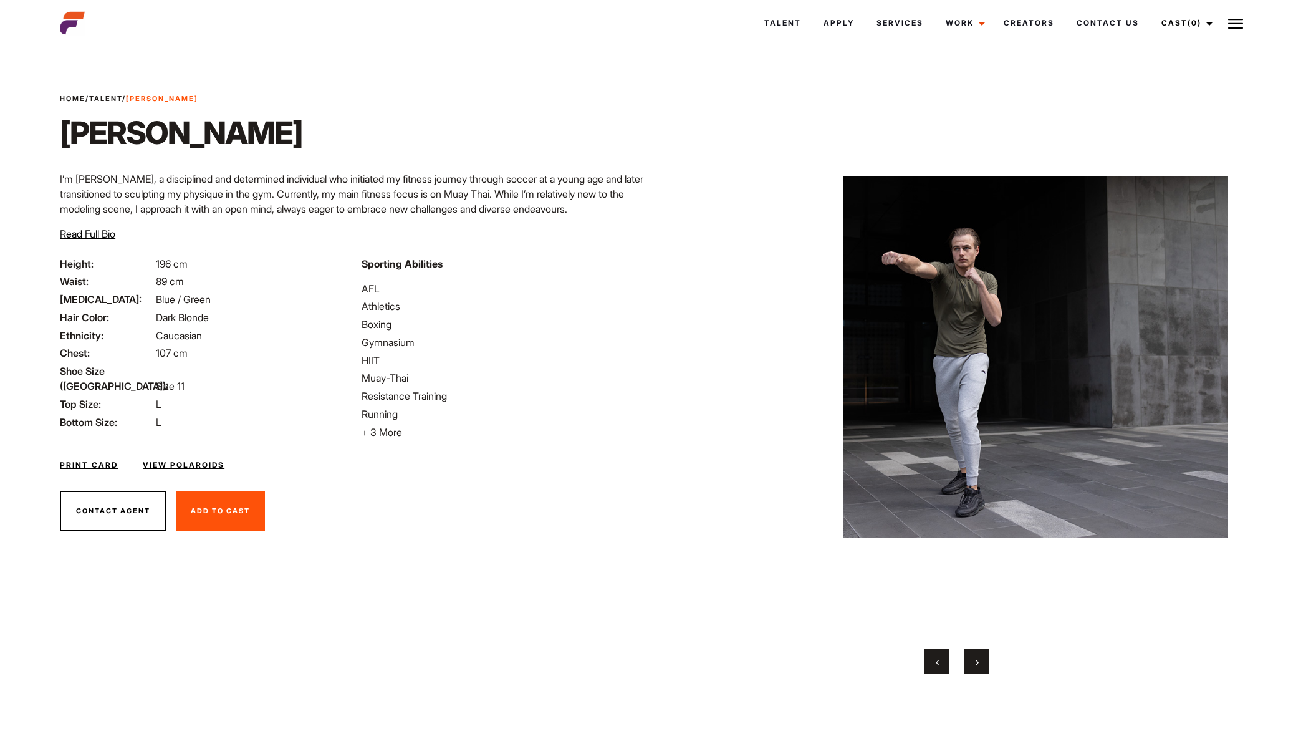
click at [972, 668] on button "›" at bounding box center [976, 661] width 25 height 25
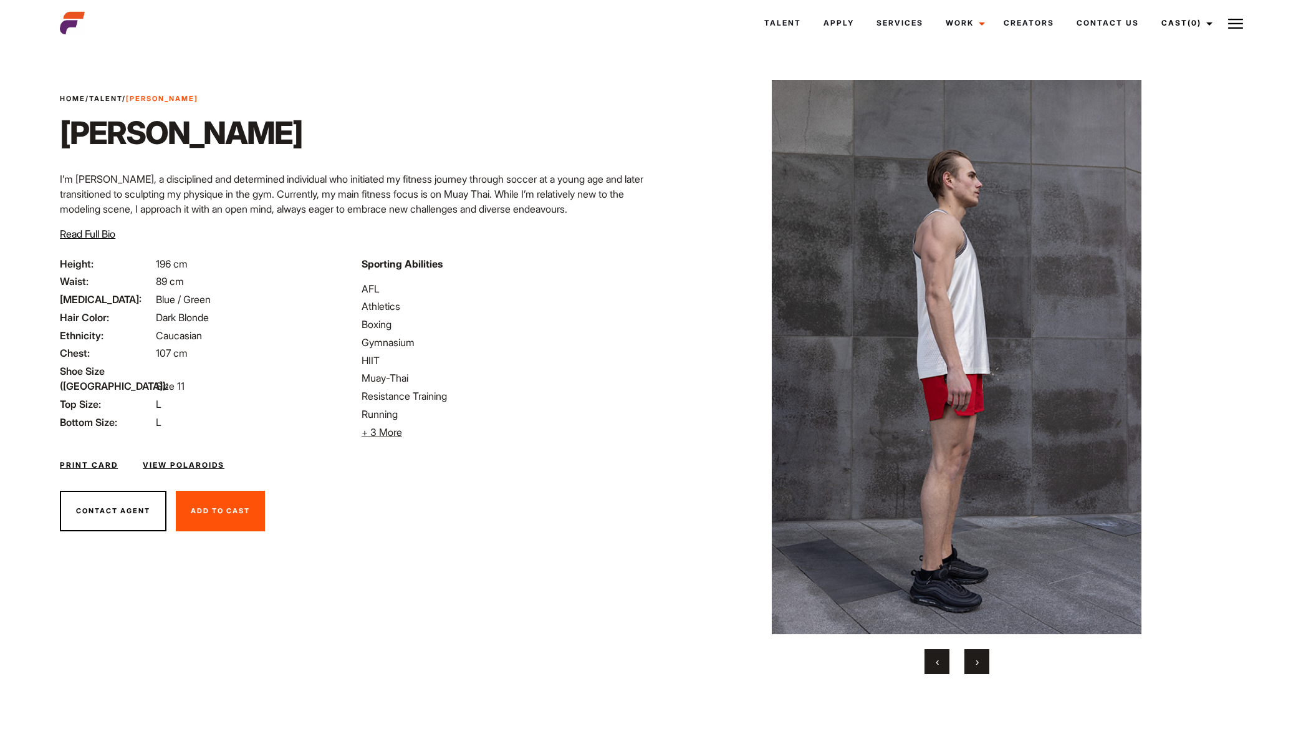
click at [972, 668] on button "›" at bounding box center [976, 661] width 25 height 25
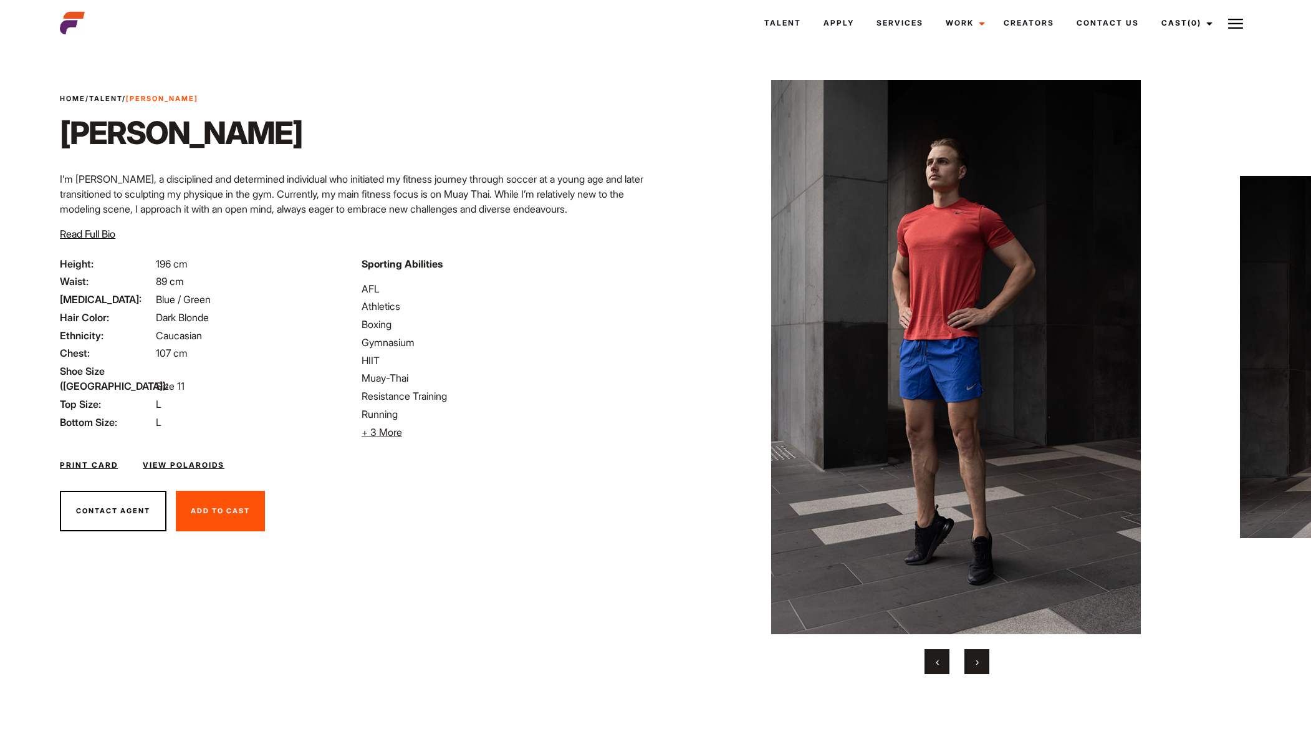
click at [971, 670] on button "›" at bounding box center [976, 661] width 25 height 25
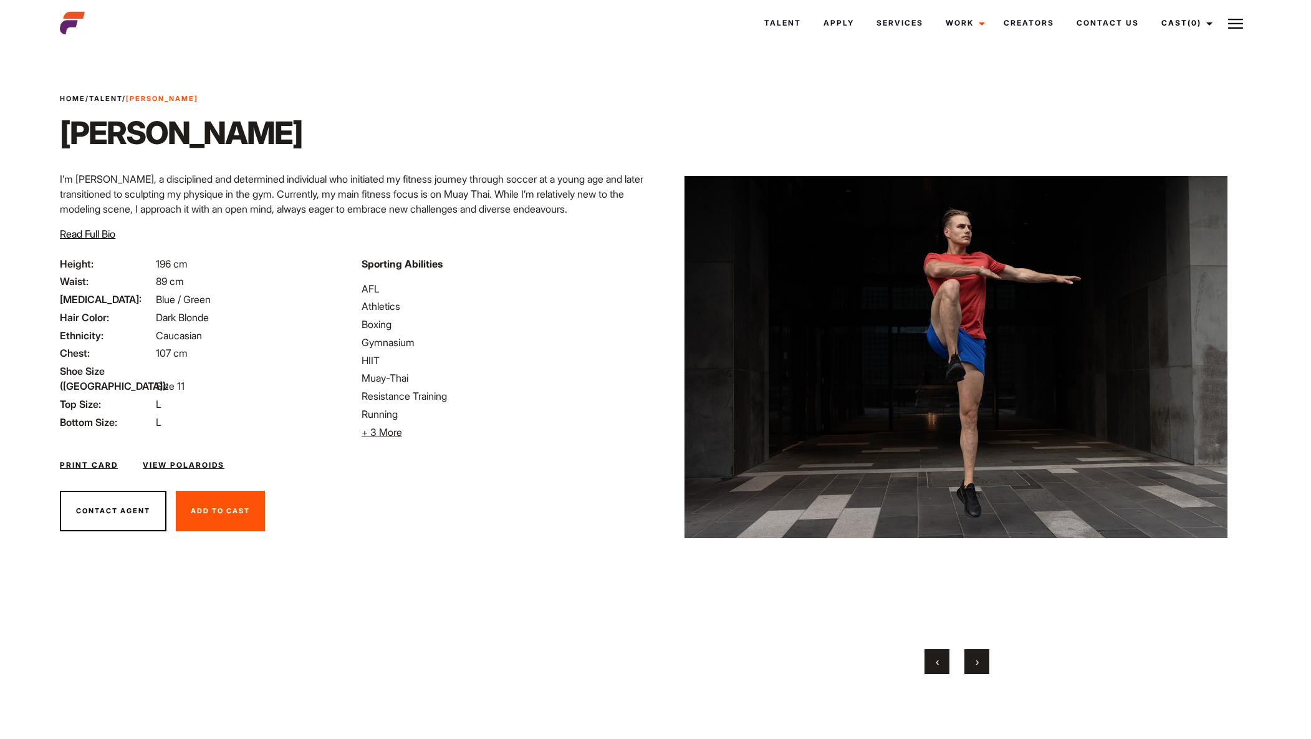
click at [971, 670] on button "›" at bounding box center [976, 661] width 25 height 25
click at [971, 671] on button "›" at bounding box center [976, 661] width 25 height 25
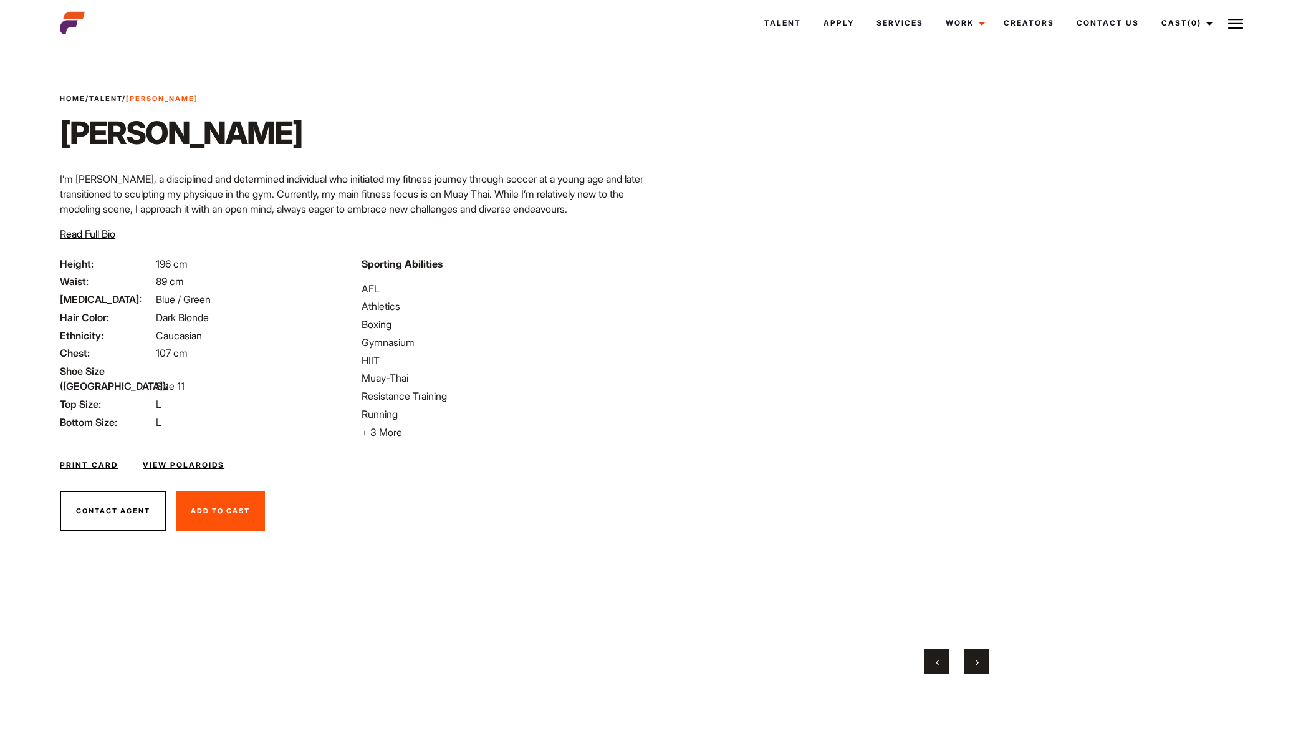
click at [976, 661] on span "›" at bounding box center [977, 661] width 3 height 12
click at [976, 669] on button "›" at bounding box center [976, 661] width 25 height 25
click at [974, 671] on button "›" at bounding box center [976, 661] width 25 height 25
click at [976, 671] on button "›" at bounding box center [976, 661] width 25 height 25
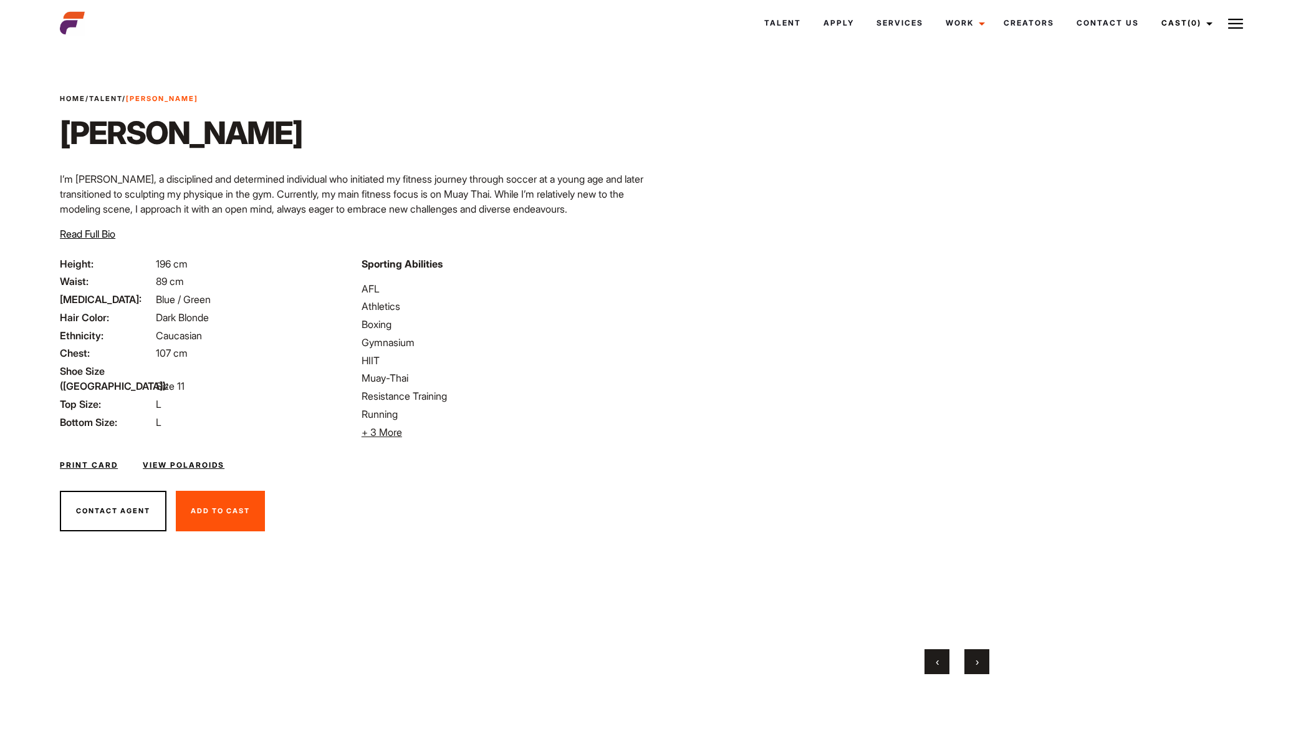
click at [967, 673] on button "›" at bounding box center [976, 661] width 25 height 25
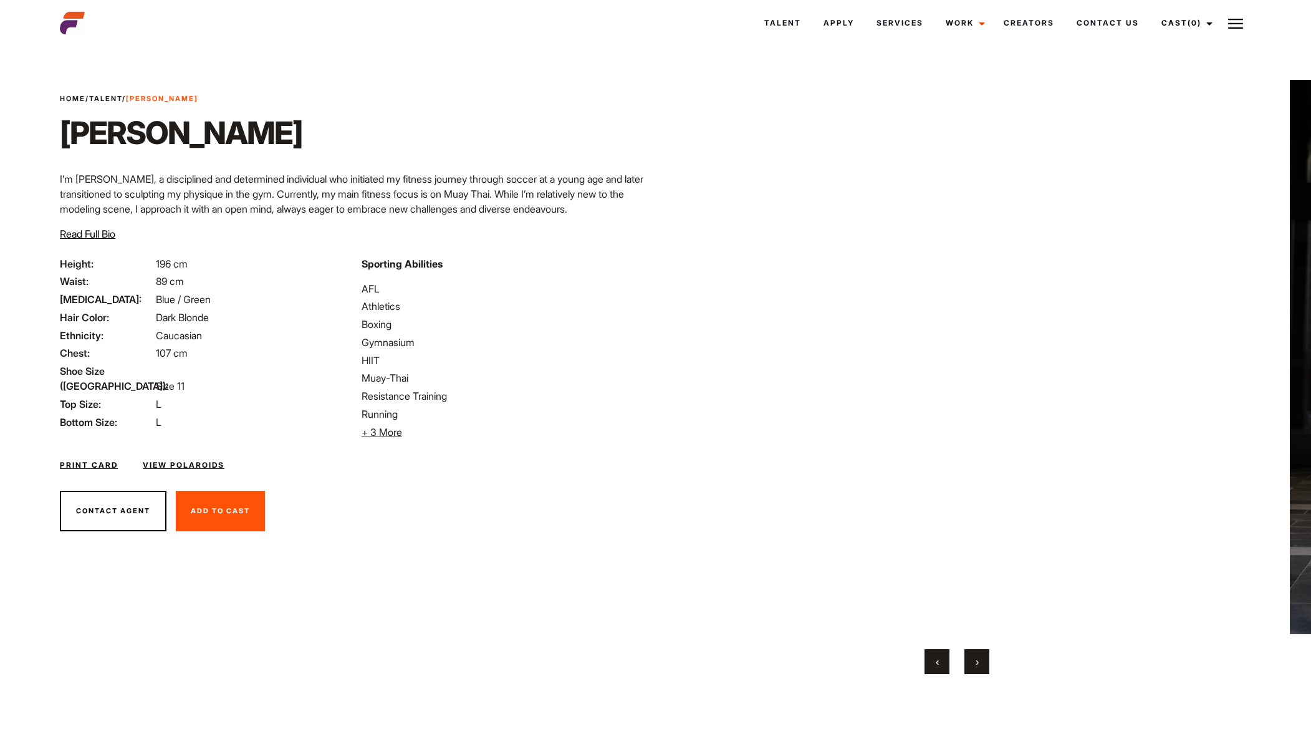
click at [968, 671] on button "›" at bounding box center [976, 661] width 25 height 25
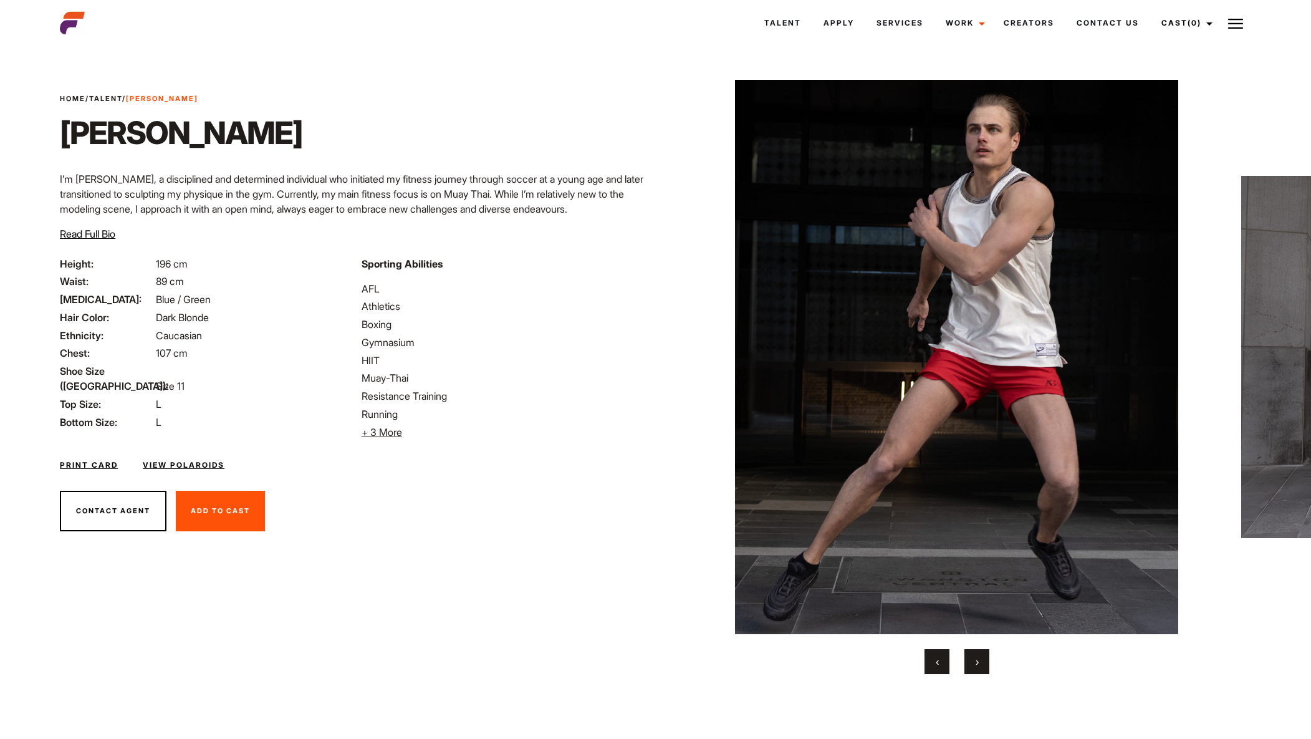
click at [968, 672] on button "›" at bounding box center [976, 661] width 25 height 25
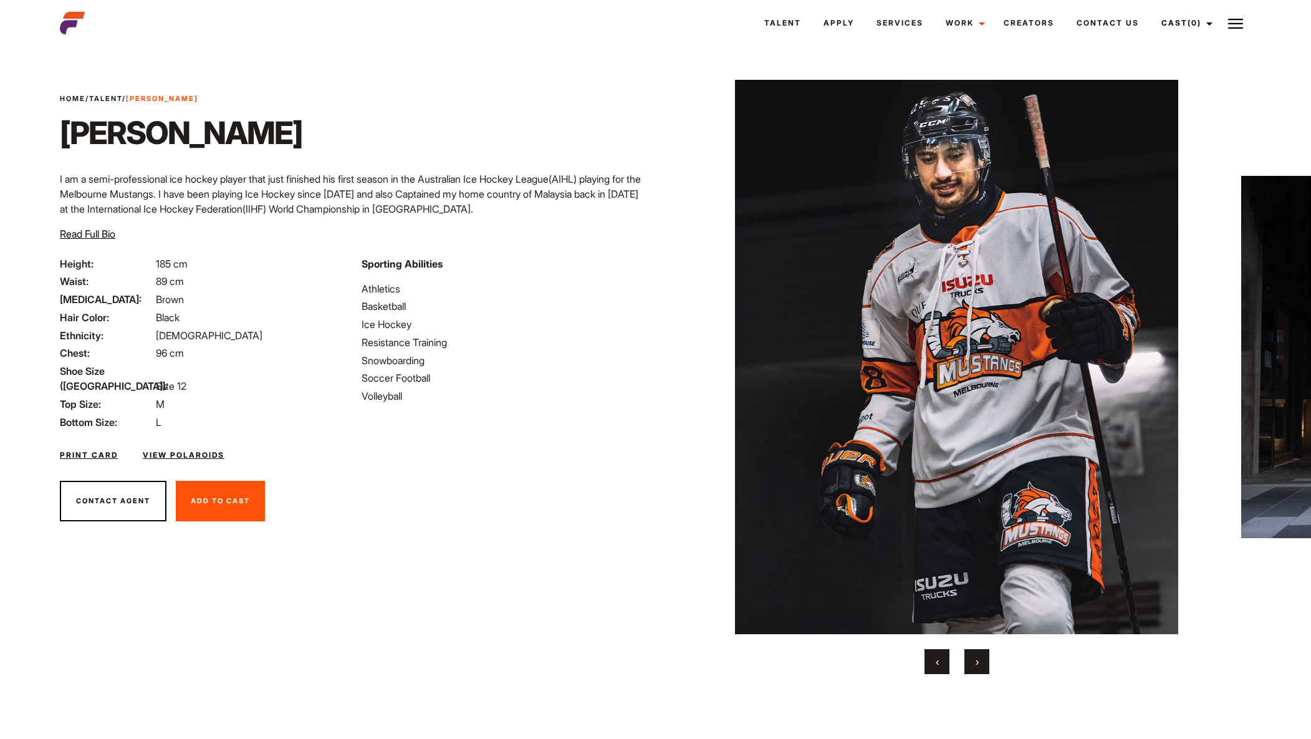
click at [977, 658] on button "›" at bounding box center [976, 661] width 25 height 25
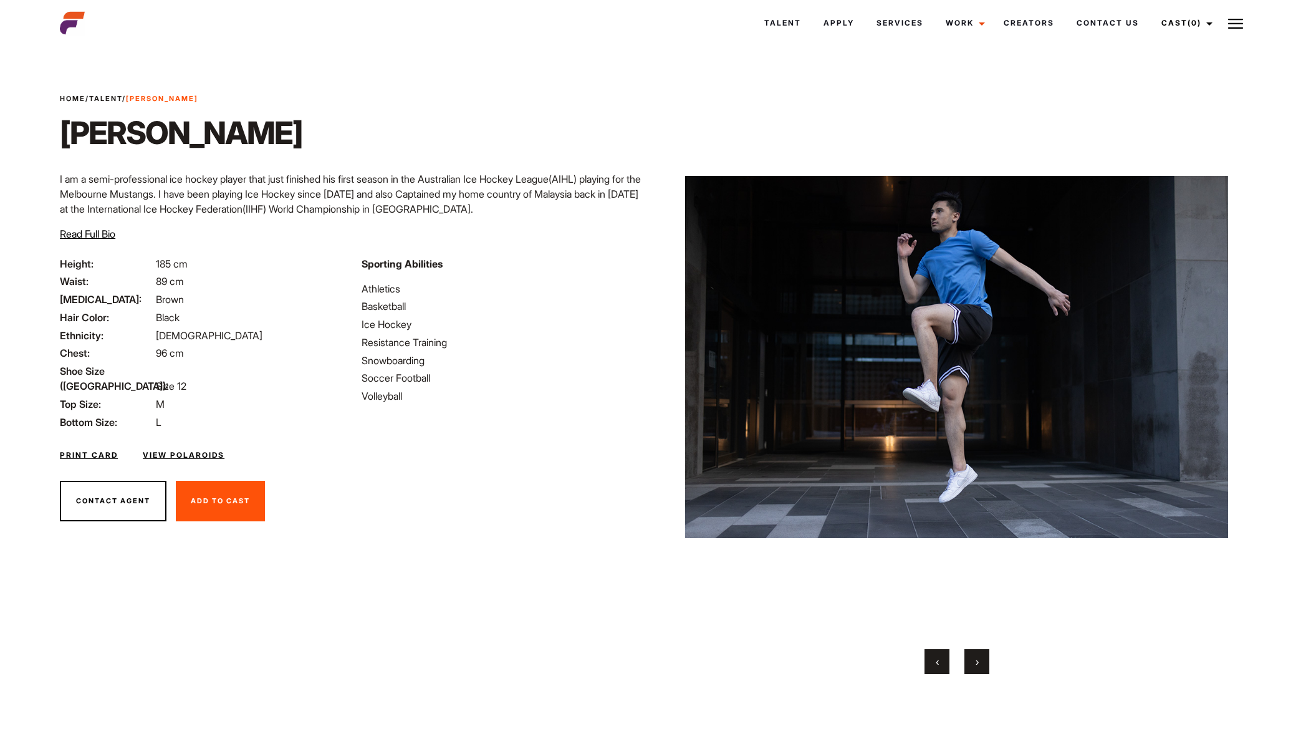
click at [977, 656] on span "›" at bounding box center [977, 661] width 3 height 12
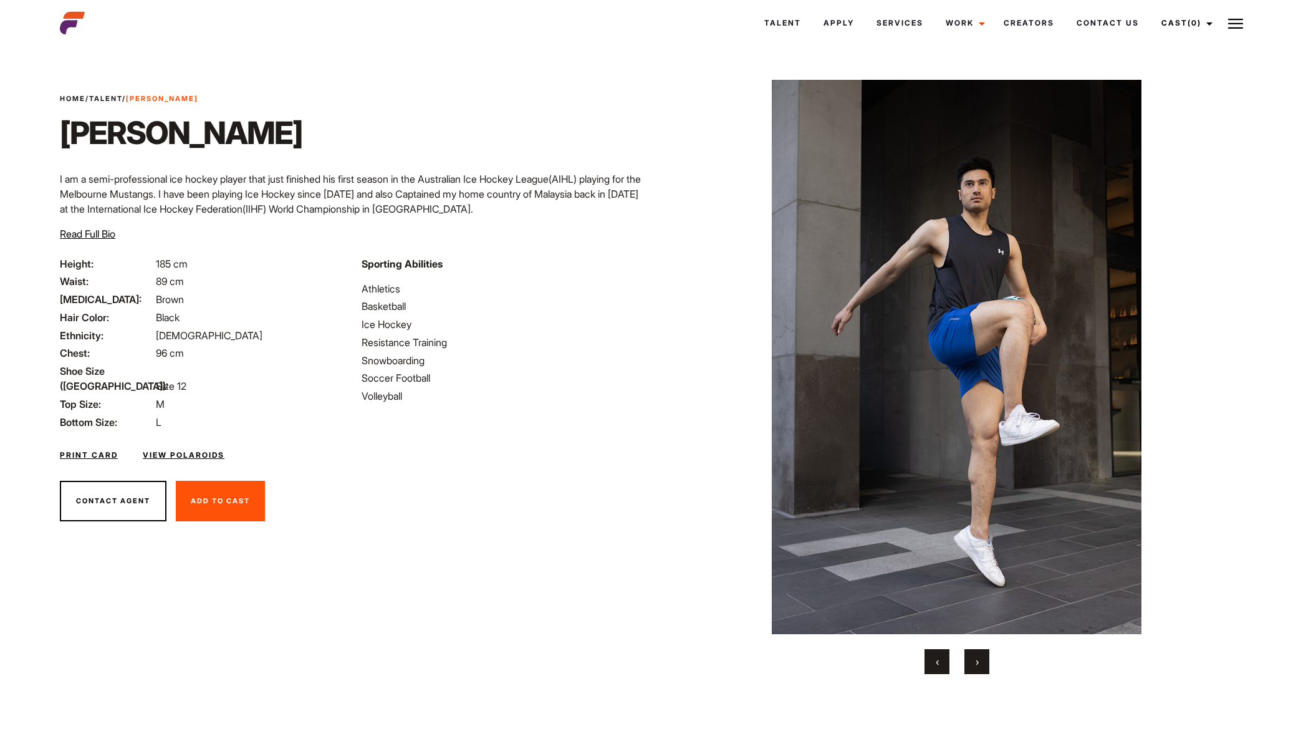
click at [979, 658] on span "›" at bounding box center [977, 661] width 3 height 12
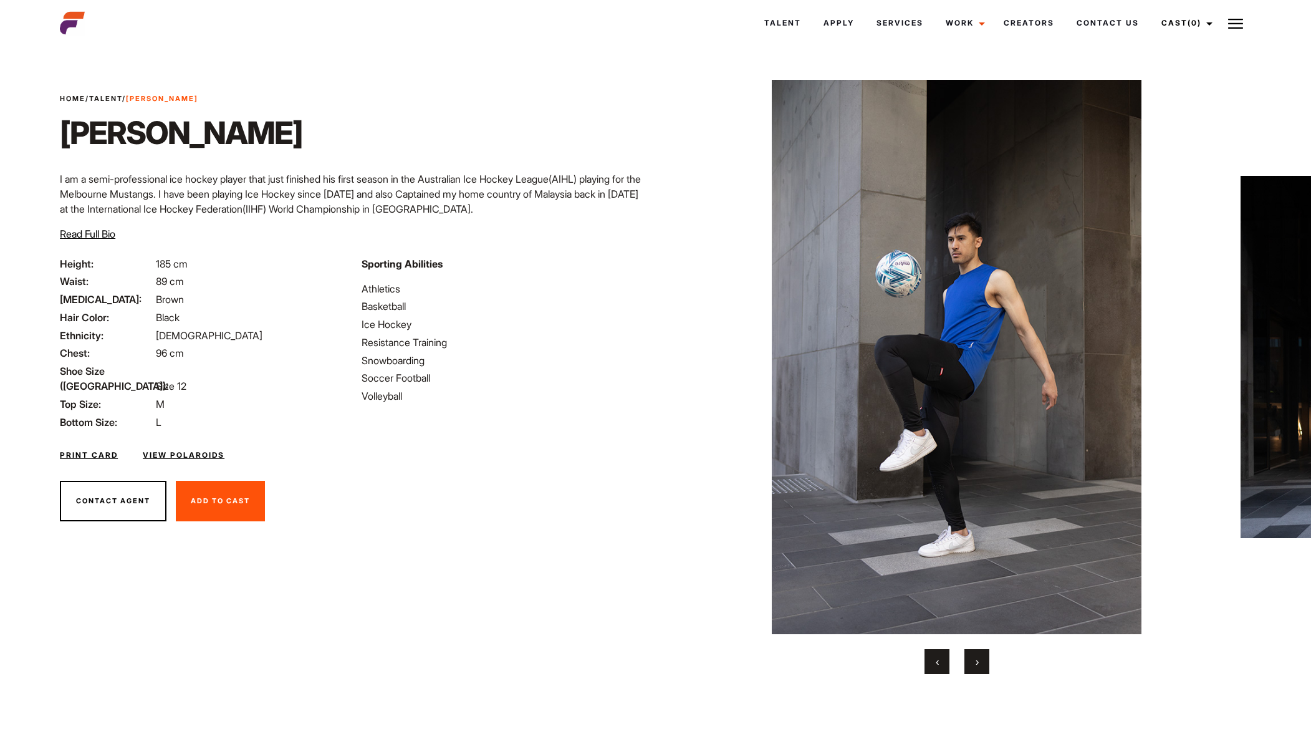
click at [976, 660] on span "›" at bounding box center [977, 661] width 3 height 12
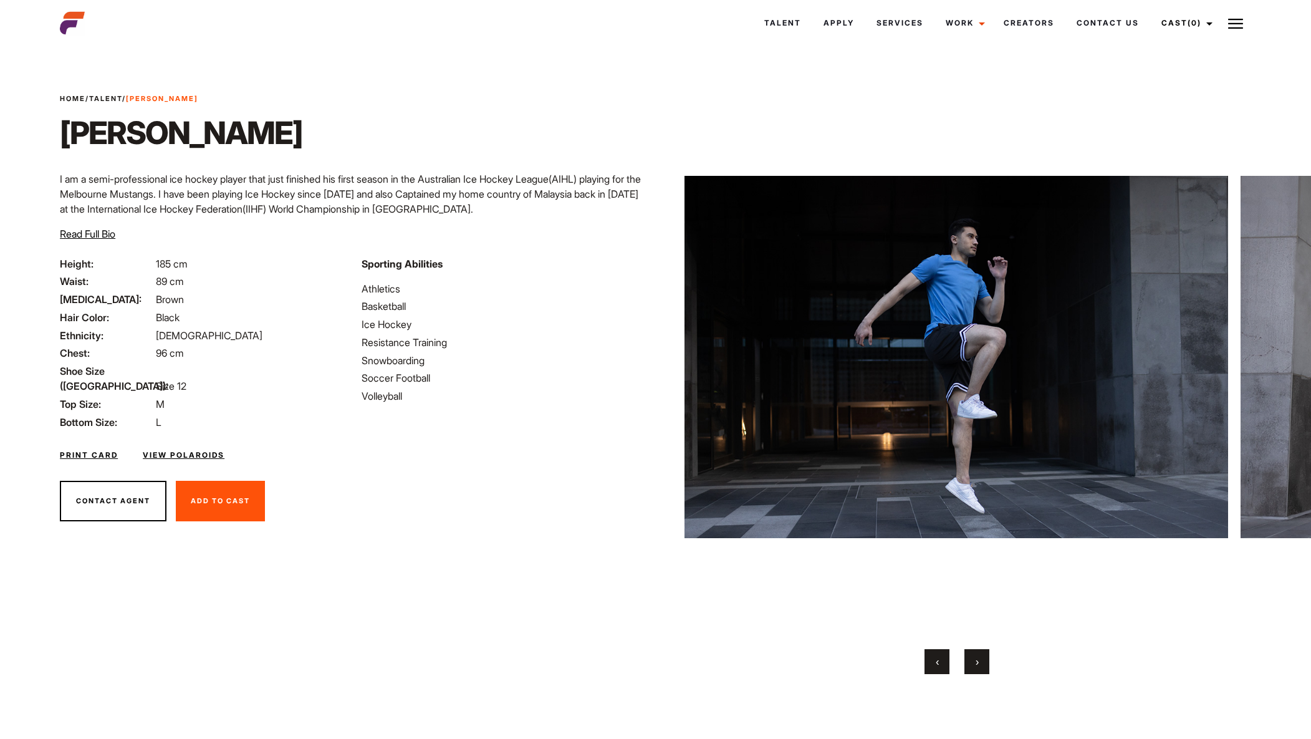
click at [976, 661] on span "›" at bounding box center [977, 661] width 3 height 12
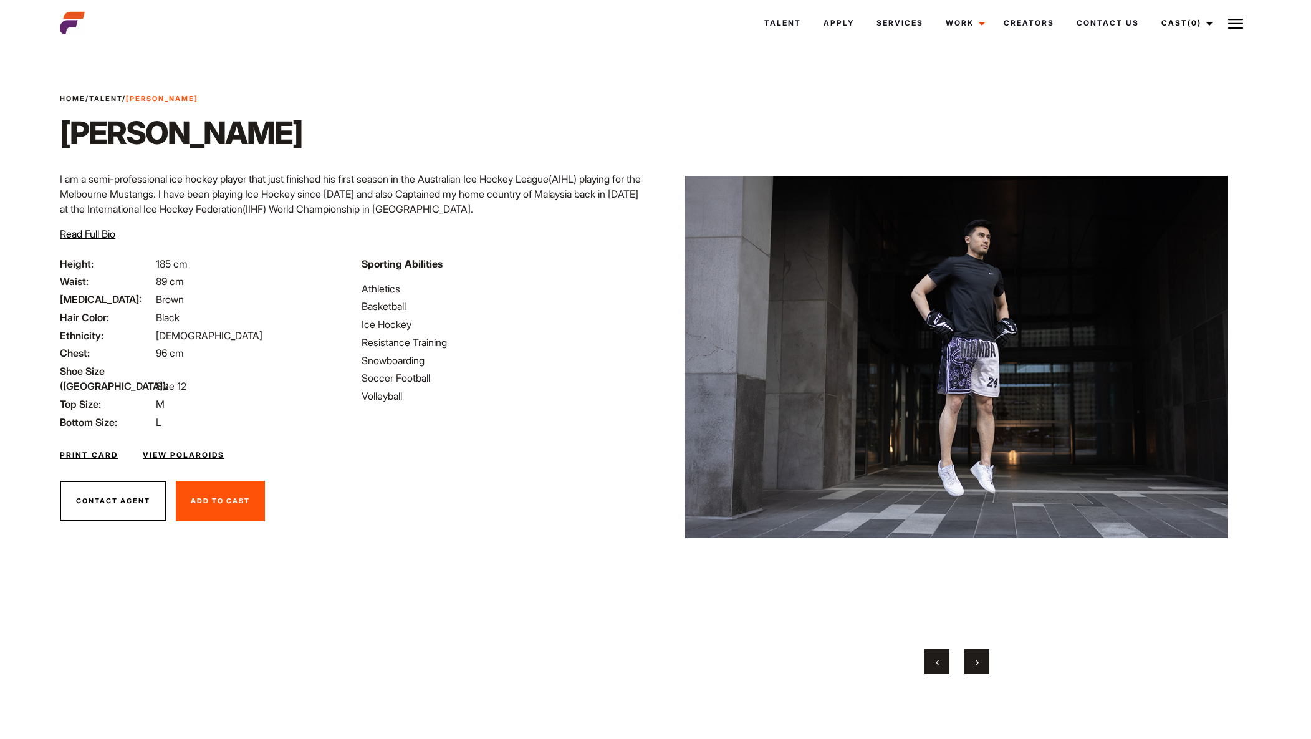
click at [977, 663] on span "›" at bounding box center [977, 661] width 3 height 12
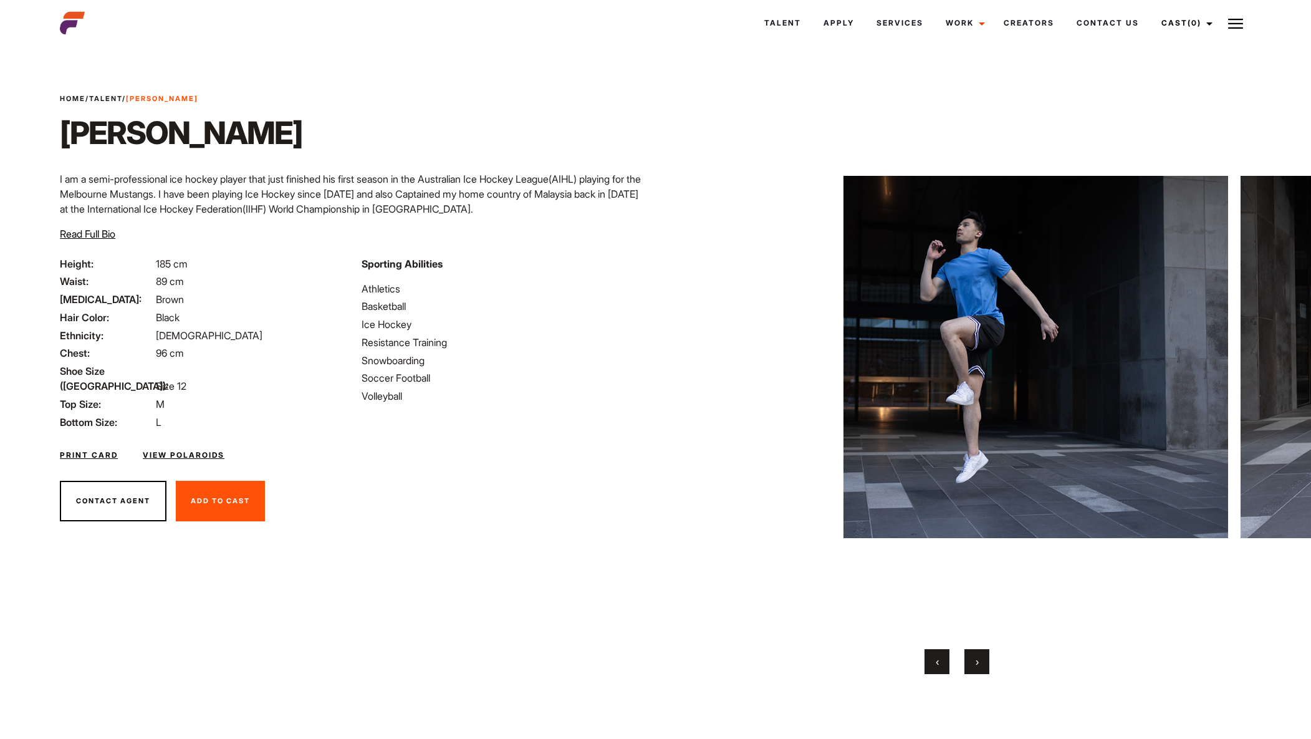
click at [978, 663] on span "›" at bounding box center [977, 661] width 3 height 12
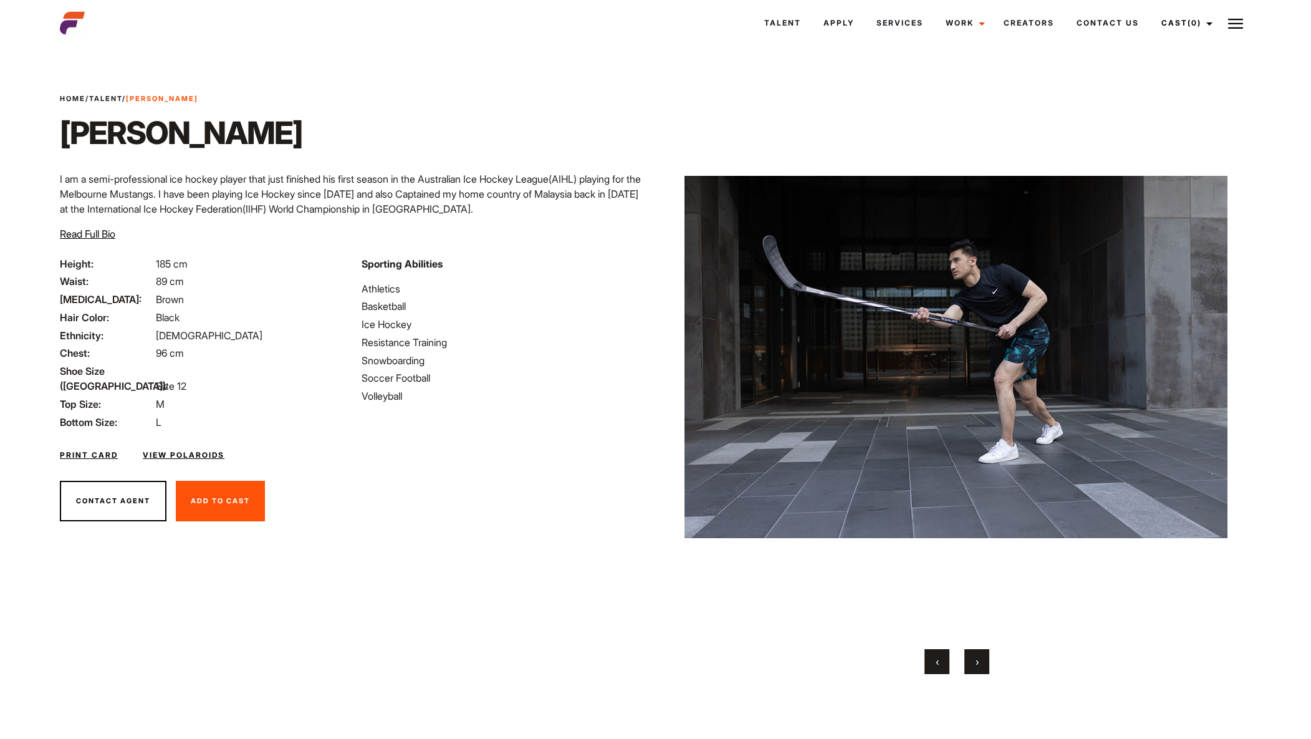
click at [979, 663] on button "›" at bounding box center [976, 661] width 25 height 25
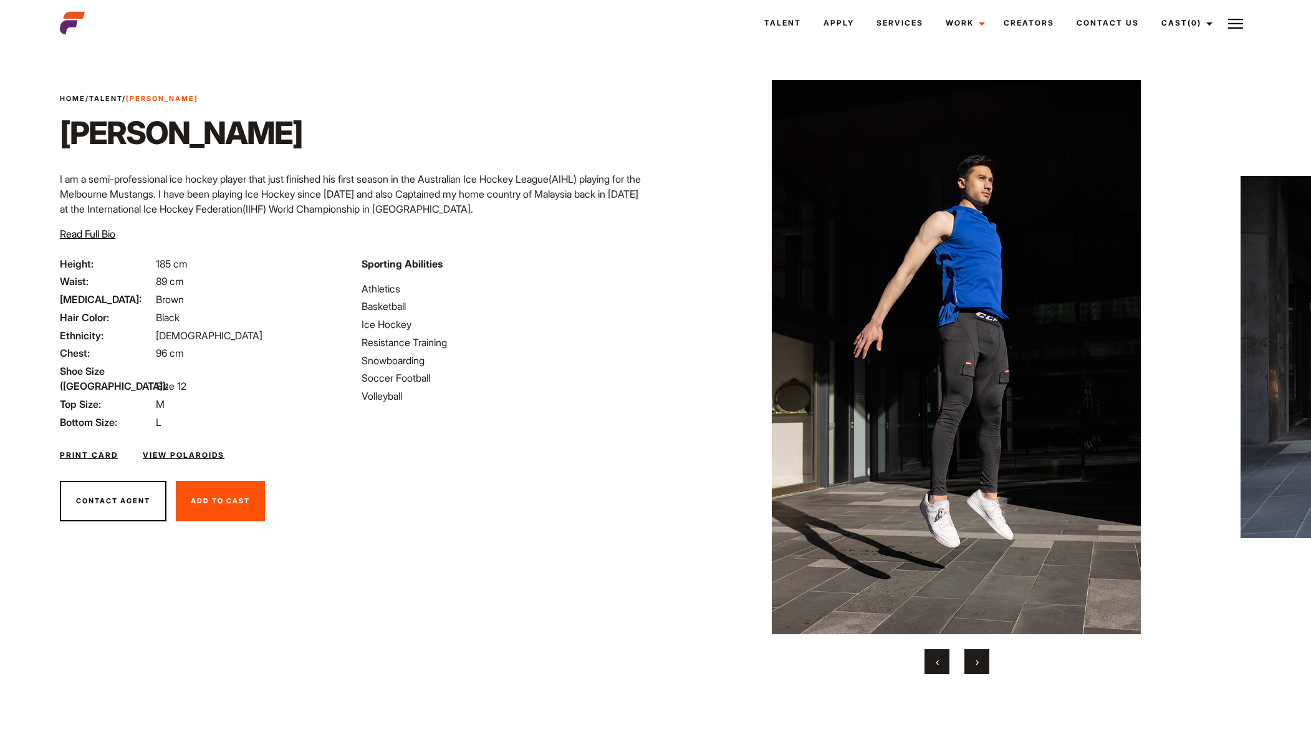
click at [979, 663] on button "›" at bounding box center [976, 661] width 25 height 25
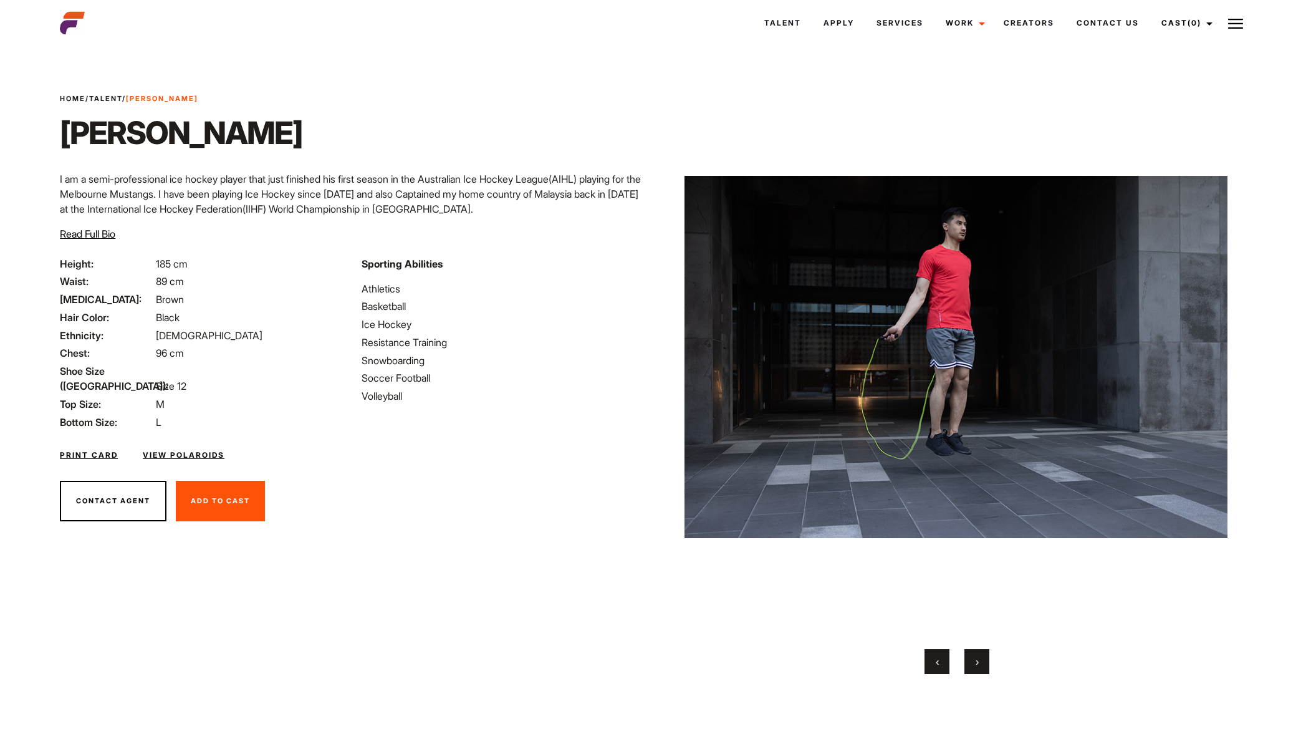
click at [980, 663] on button "›" at bounding box center [976, 661] width 25 height 25
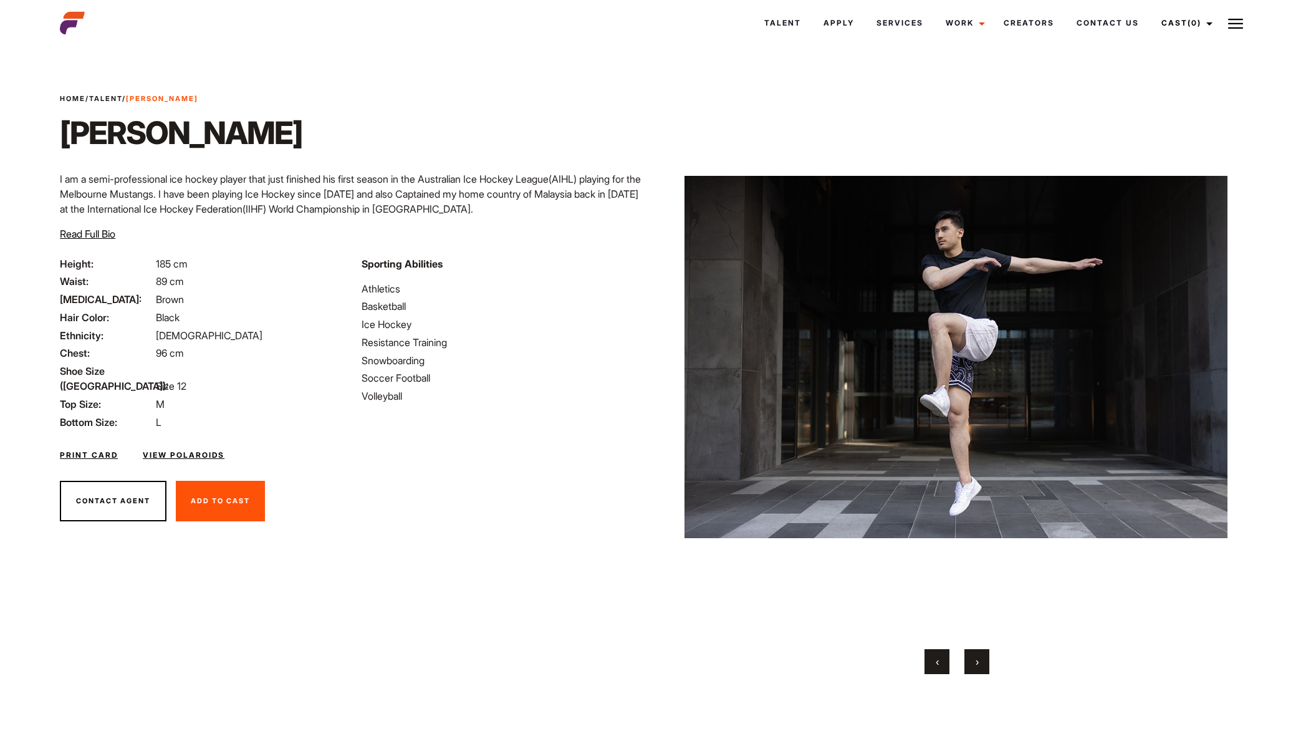
click at [979, 666] on span "›" at bounding box center [977, 661] width 3 height 12
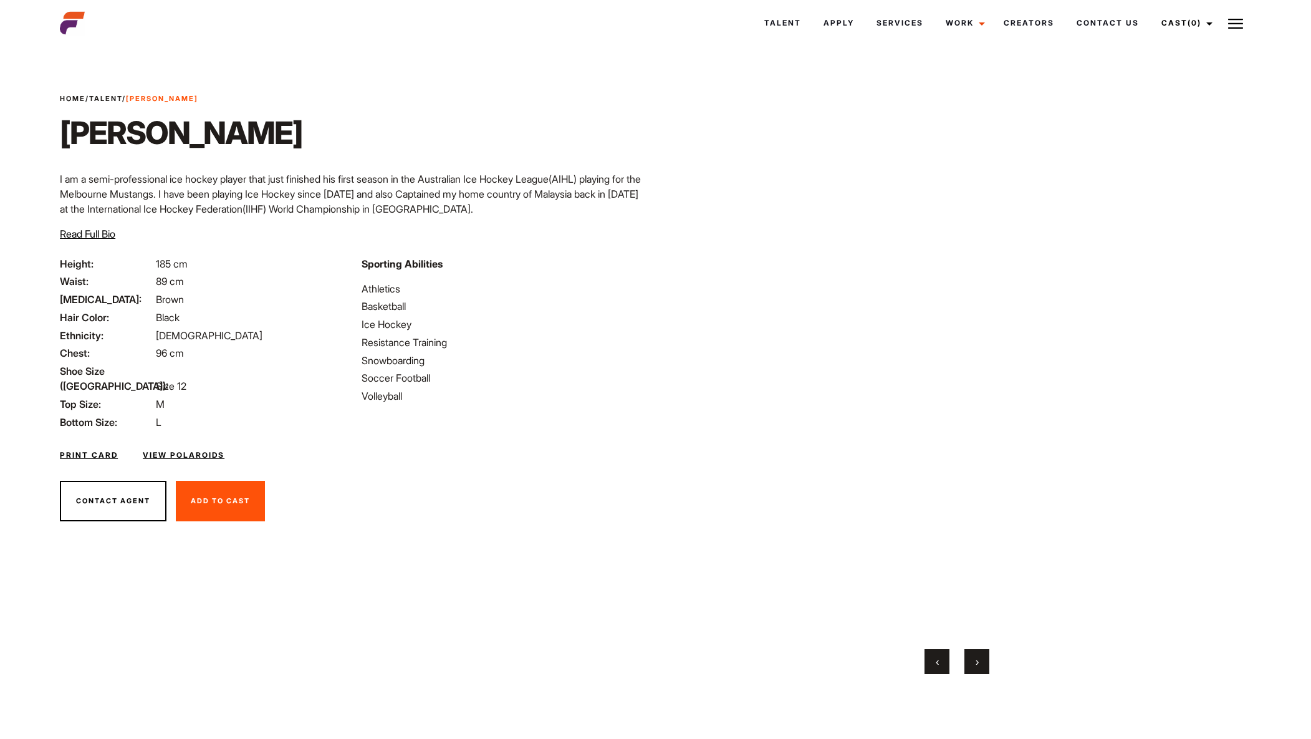
click at [979, 663] on button "›" at bounding box center [976, 661] width 25 height 25
click at [978, 661] on span "›" at bounding box center [977, 661] width 3 height 12
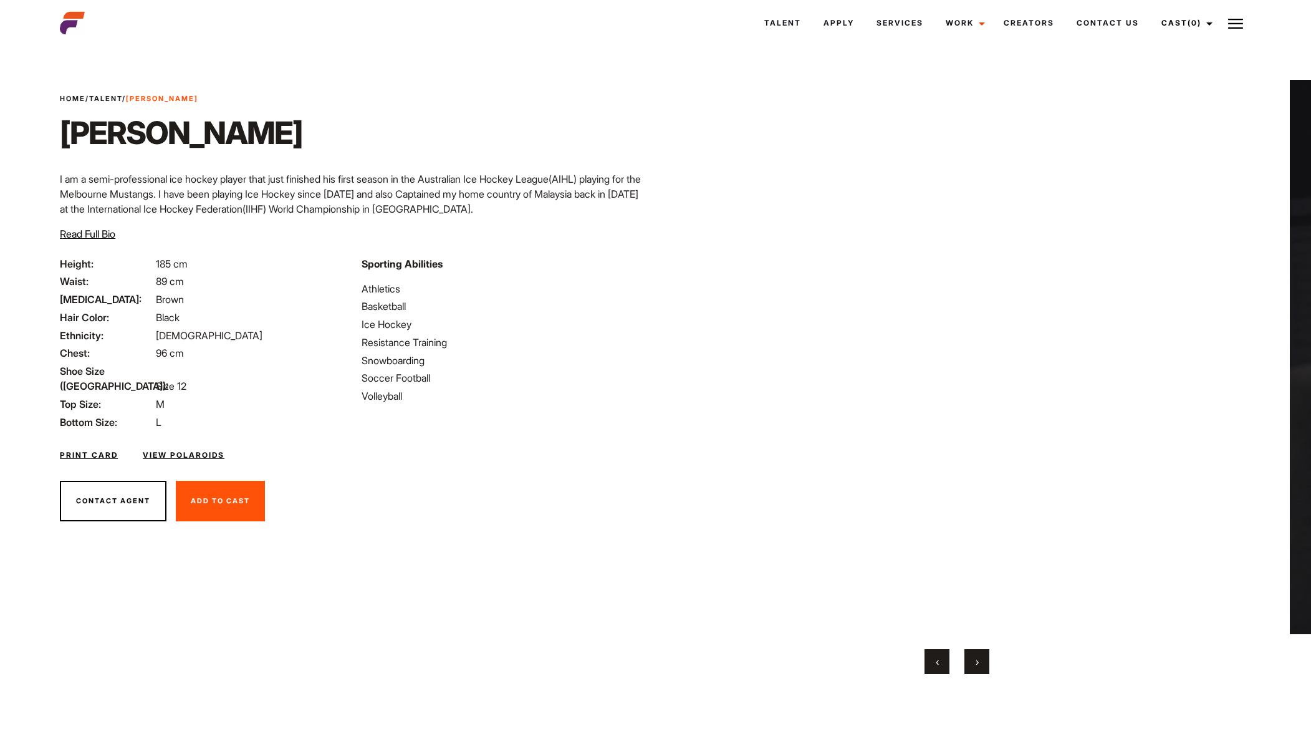
click at [976, 663] on span "›" at bounding box center [977, 661] width 3 height 12
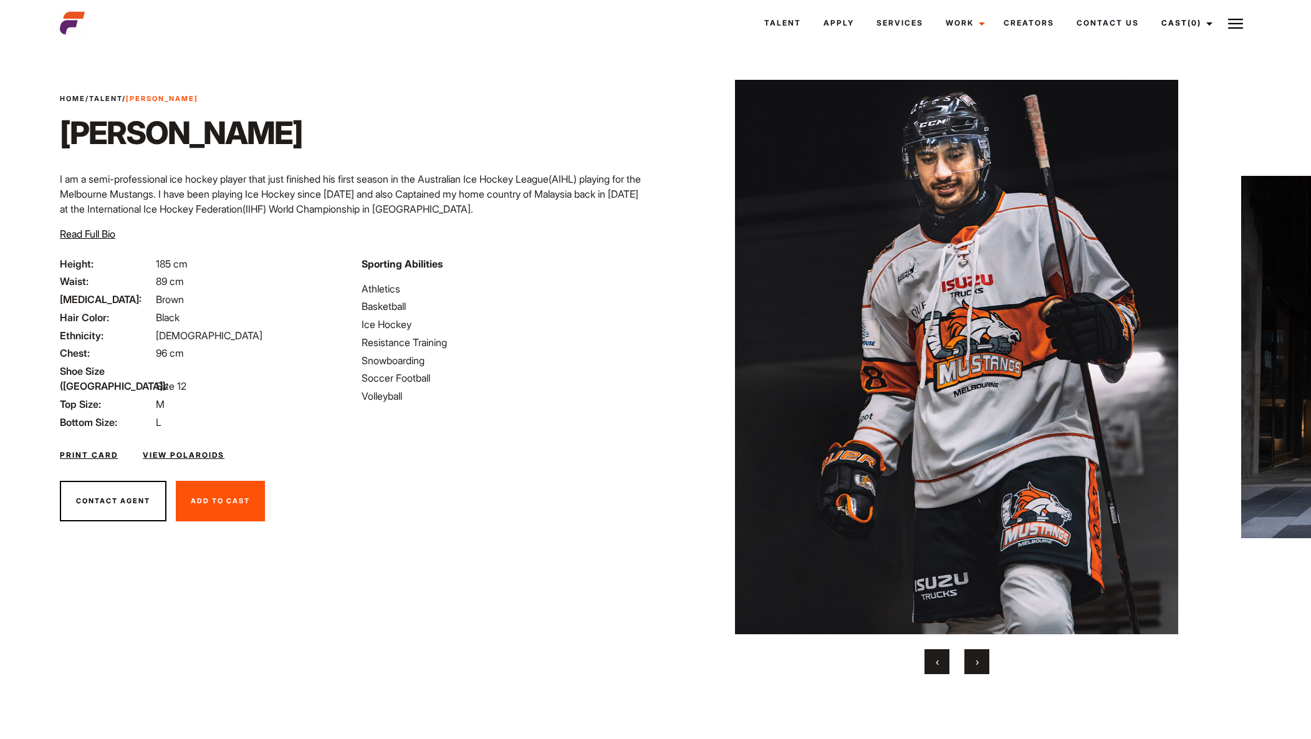
click at [978, 658] on span "›" at bounding box center [977, 661] width 3 height 12
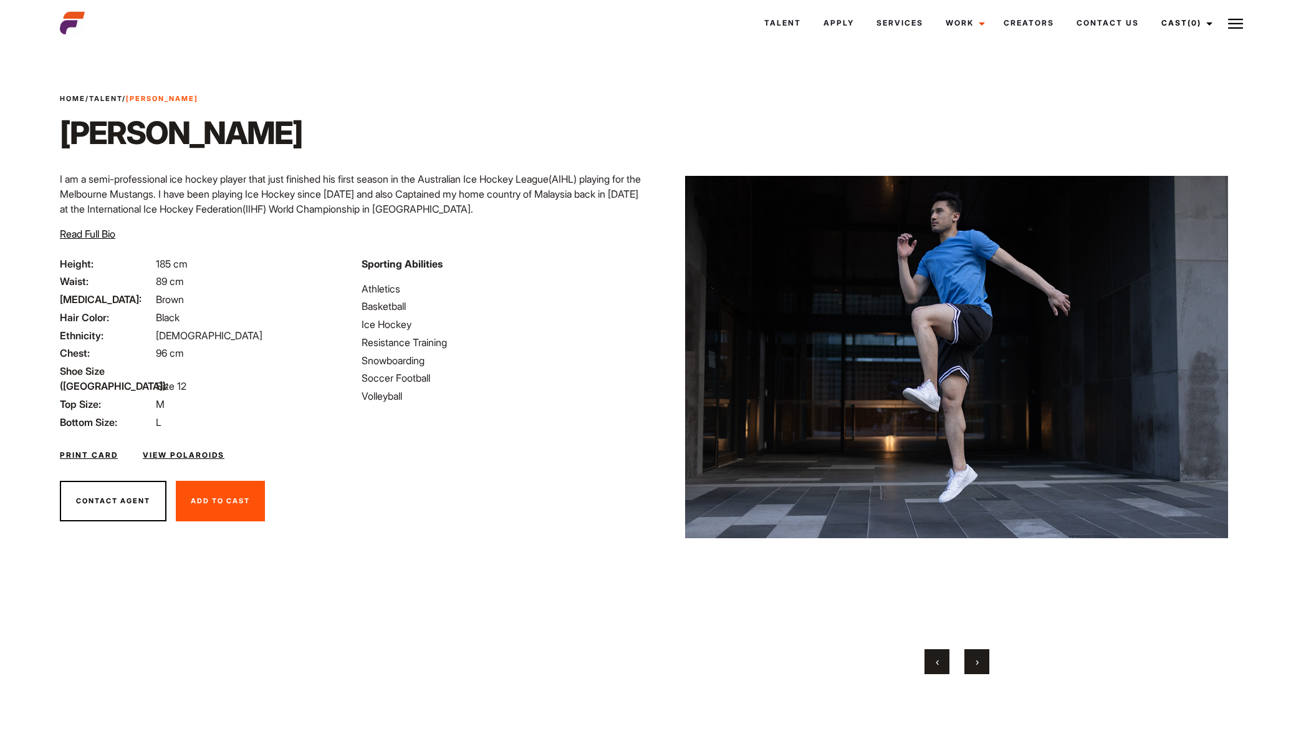
click at [981, 658] on button "›" at bounding box center [976, 661] width 25 height 25
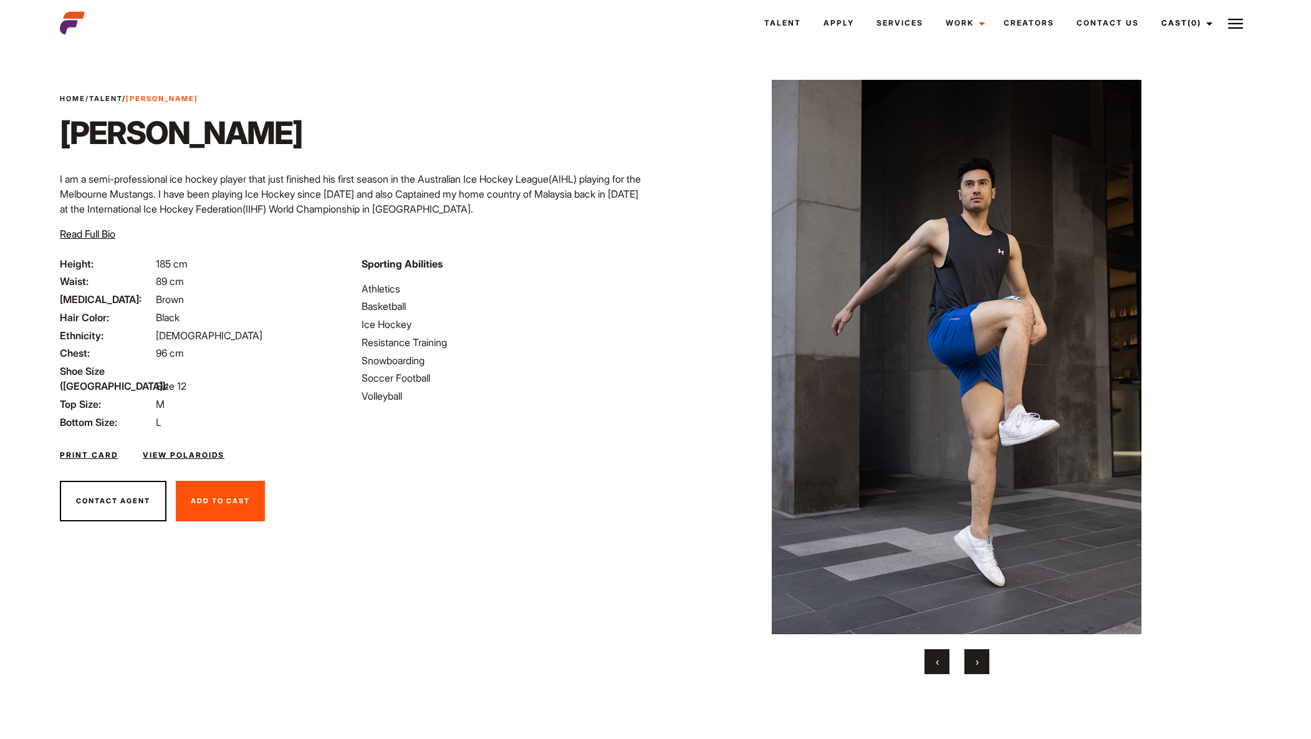
click at [984, 660] on button "›" at bounding box center [976, 661] width 25 height 25
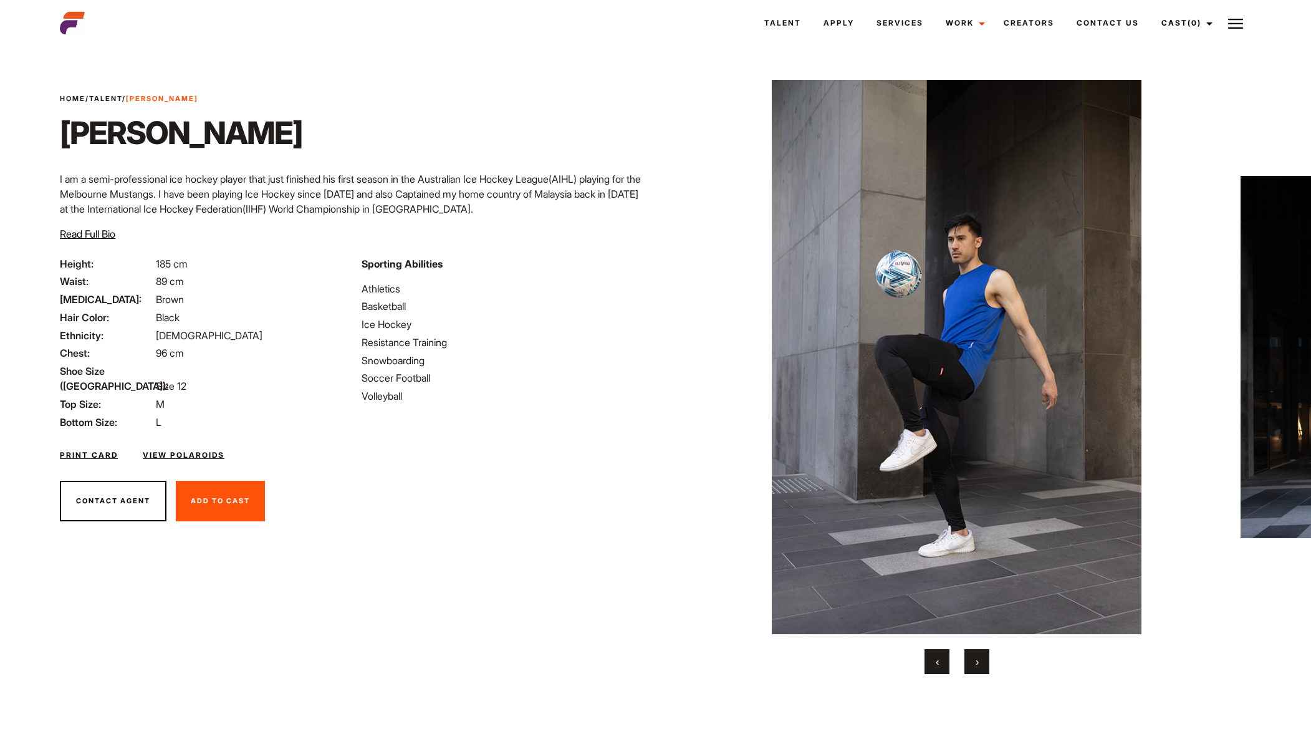
click at [985, 660] on button "›" at bounding box center [976, 661] width 25 height 25
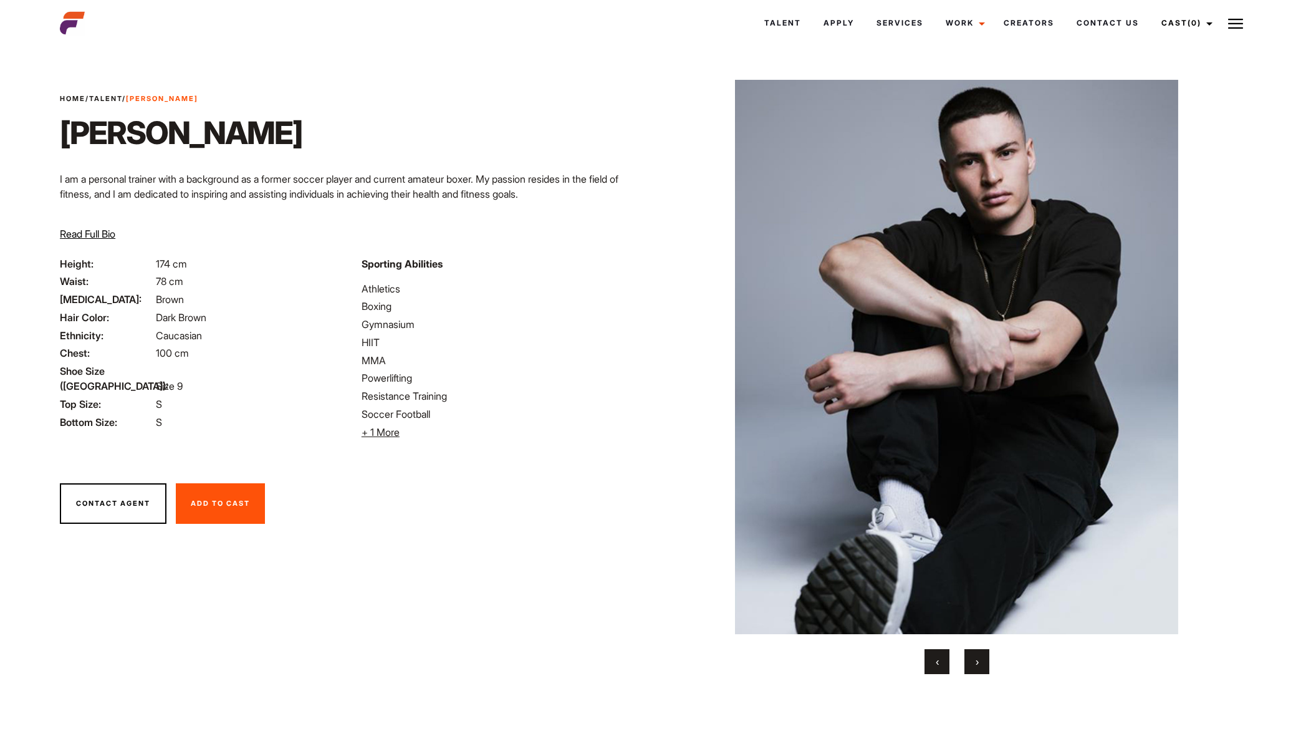
click at [979, 660] on span "›" at bounding box center [977, 661] width 3 height 12
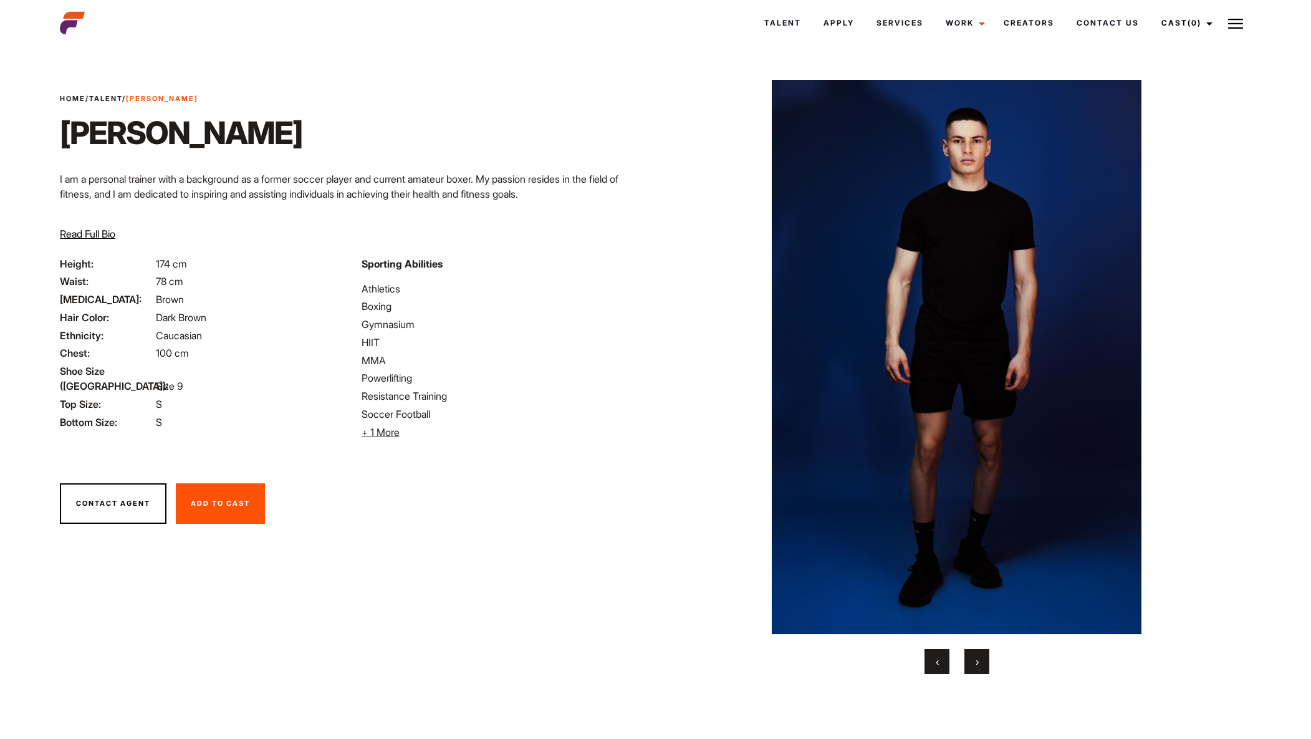
click at [978, 660] on span "›" at bounding box center [977, 661] width 3 height 12
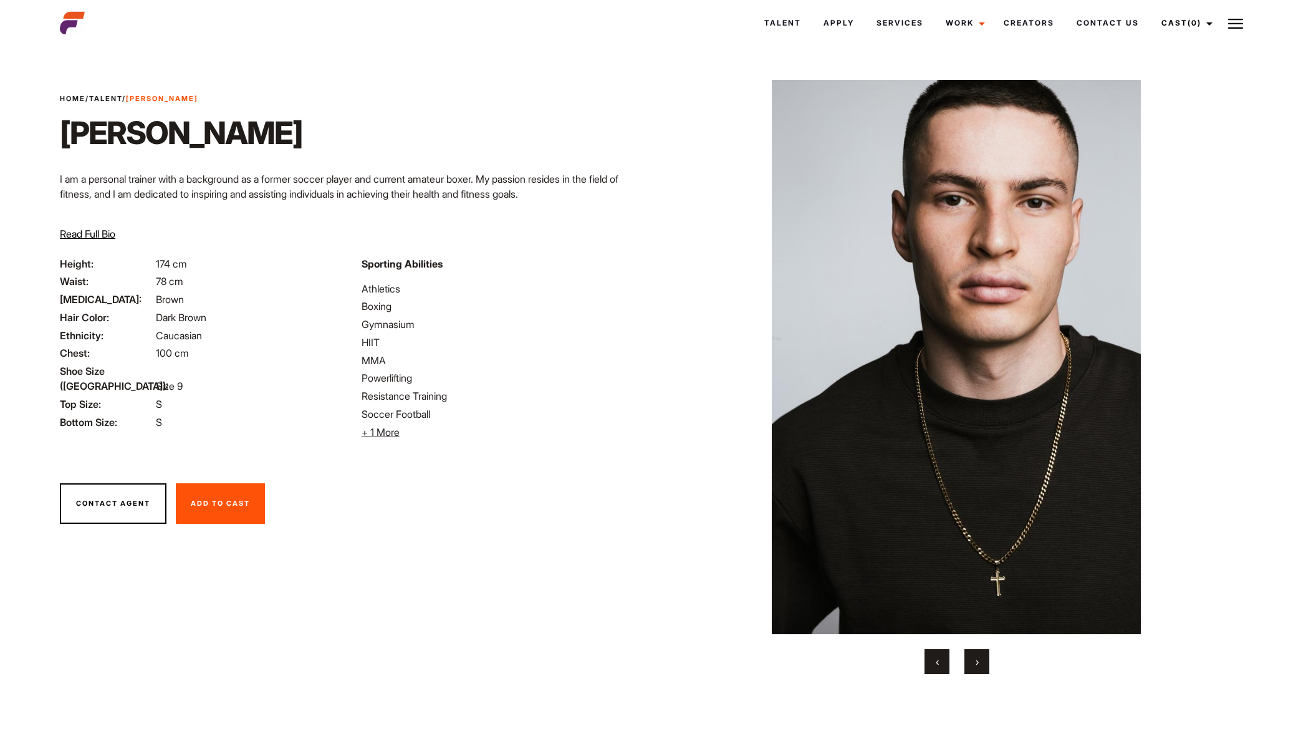
click at [980, 658] on button "›" at bounding box center [976, 661] width 25 height 25
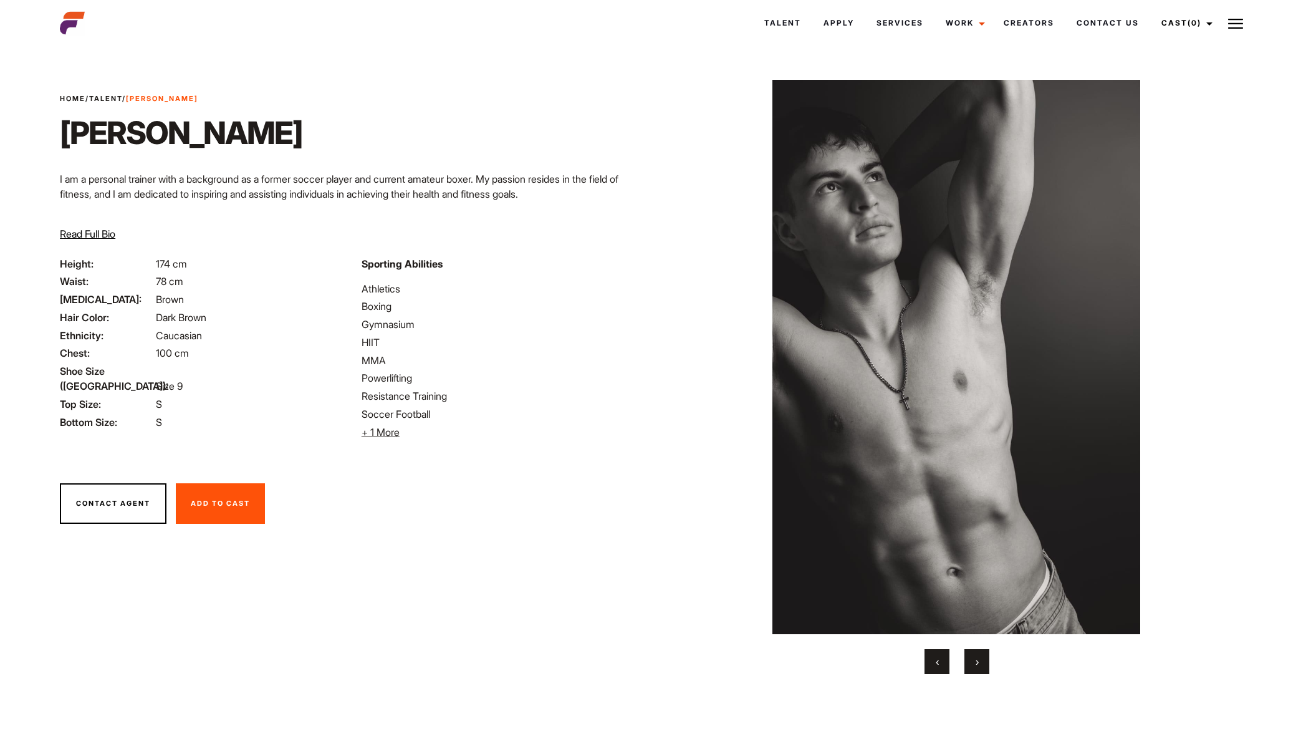
click at [981, 658] on button "›" at bounding box center [976, 661] width 25 height 25
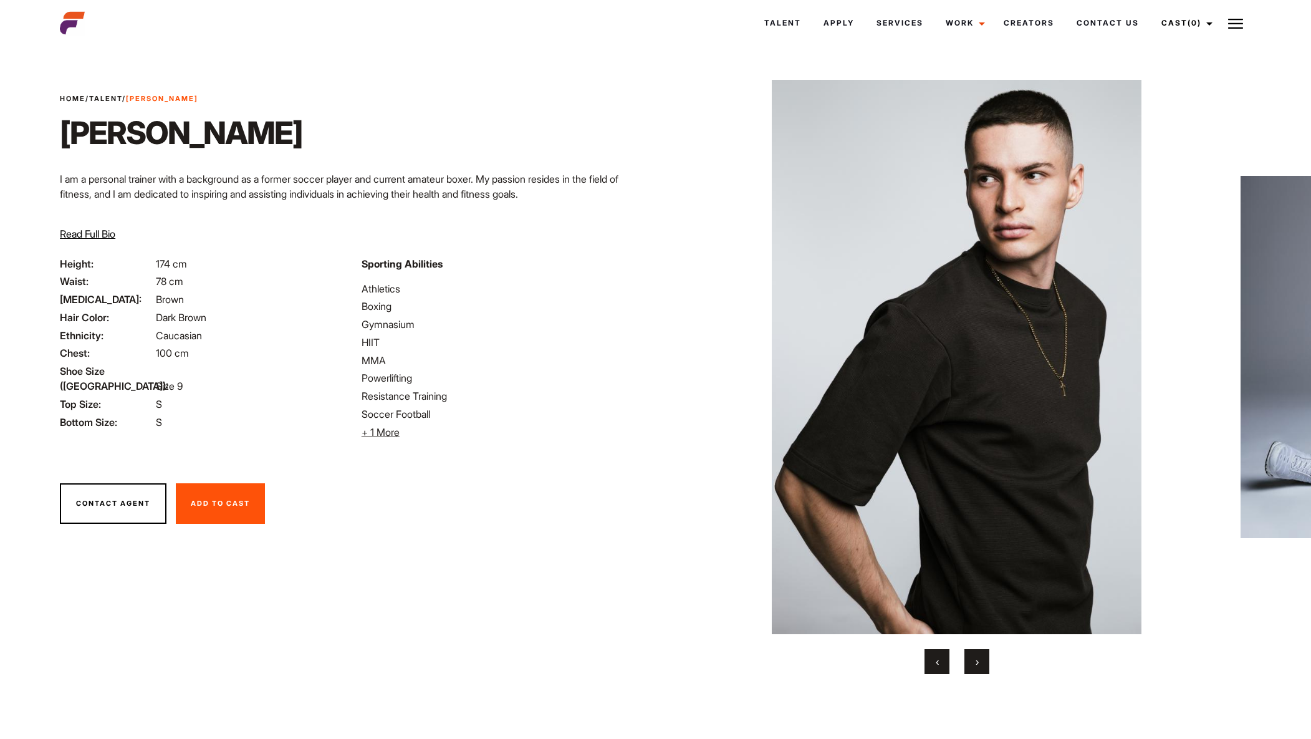
click at [974, 660] on button "›" at bounding box center [976, 661] width 25 height 25
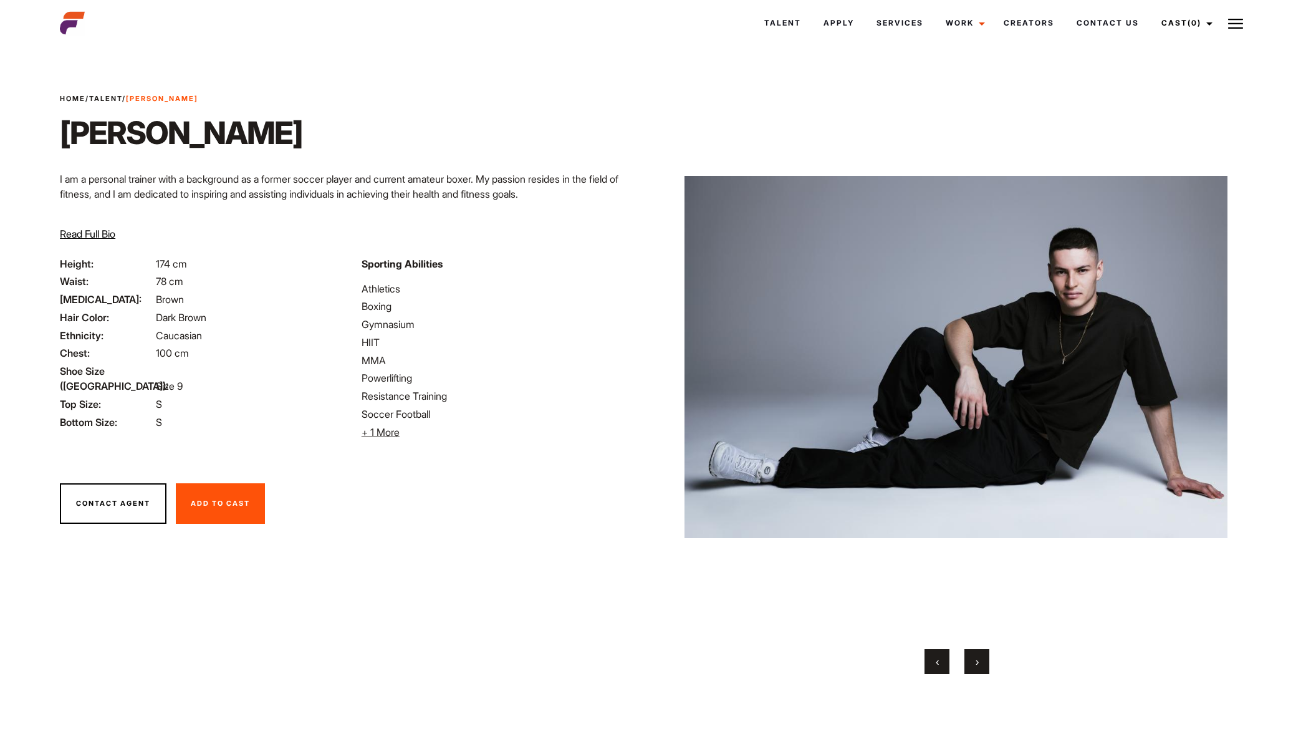
click at [974, 660] on button "›" at bounding box center [976, 661] width 25 height 25
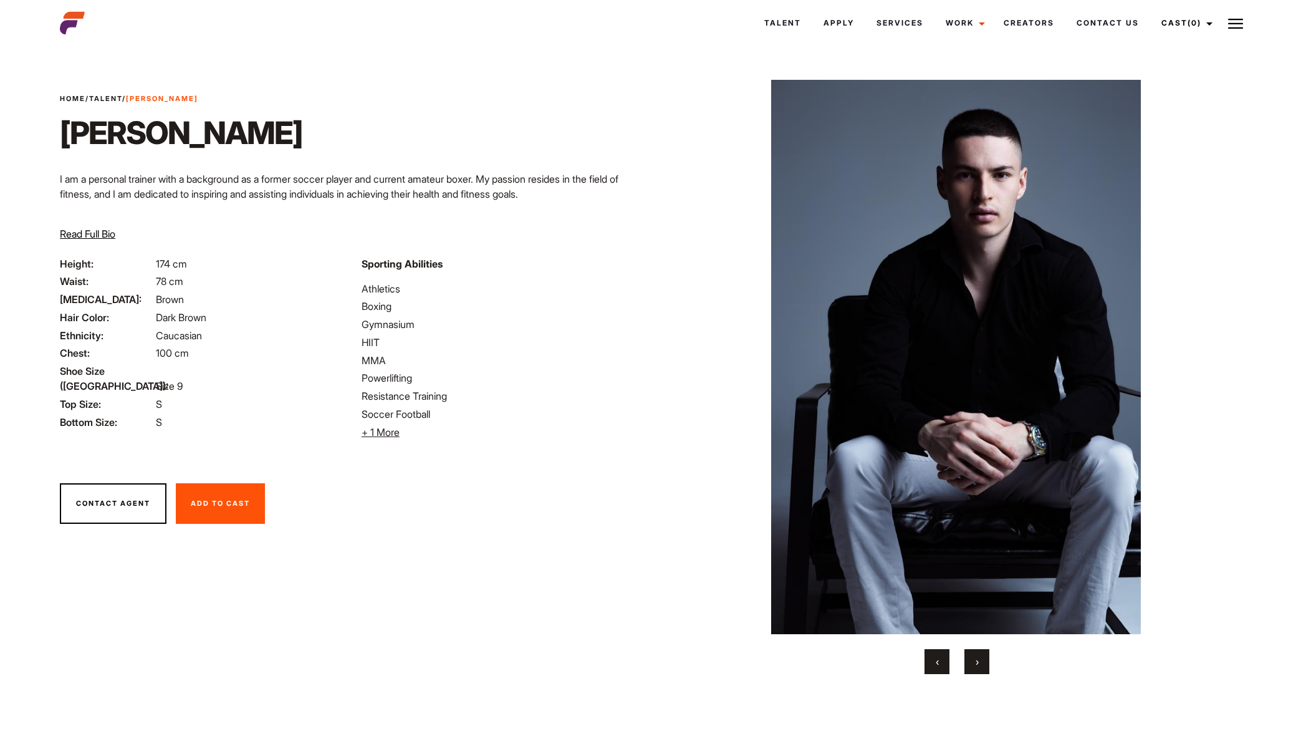
click at [976, 658] on span "›" at bounding box center [977, 661] width 3 height 12
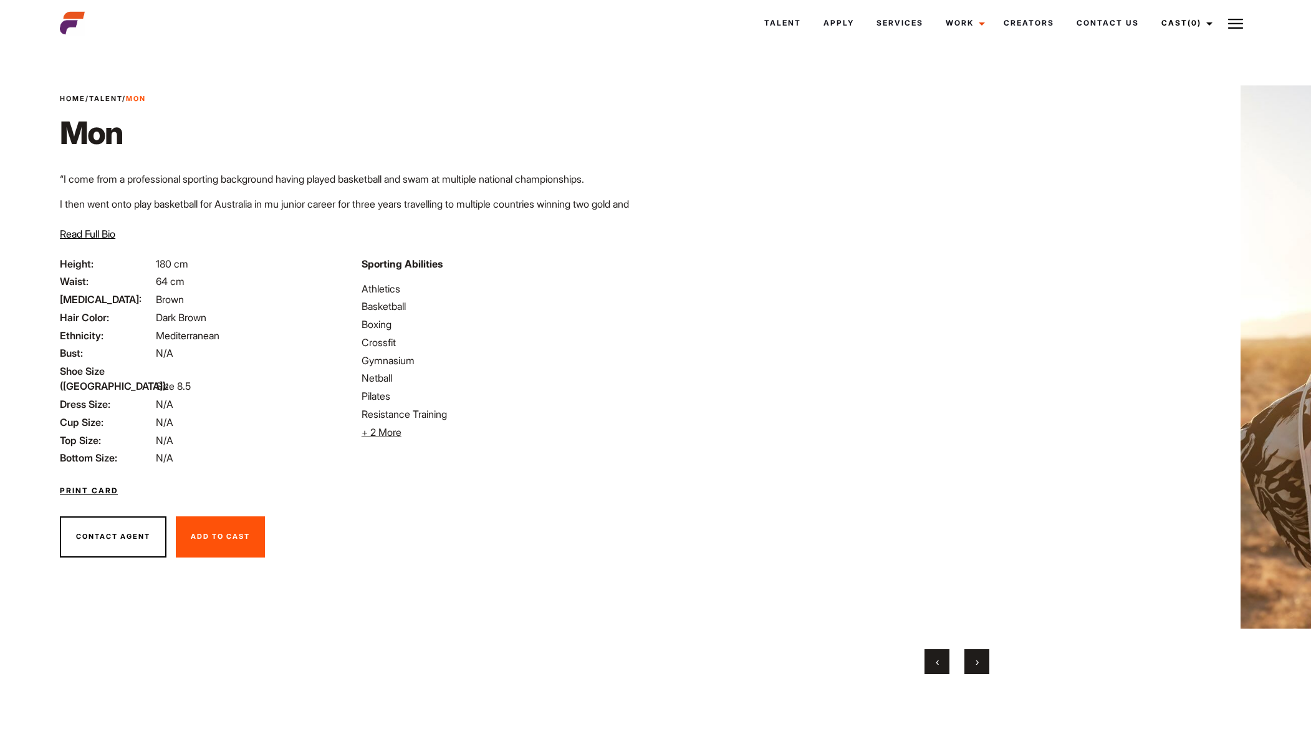
click at [976, 664] on span "›" at bounding box center [977, 661] width 3 height 12
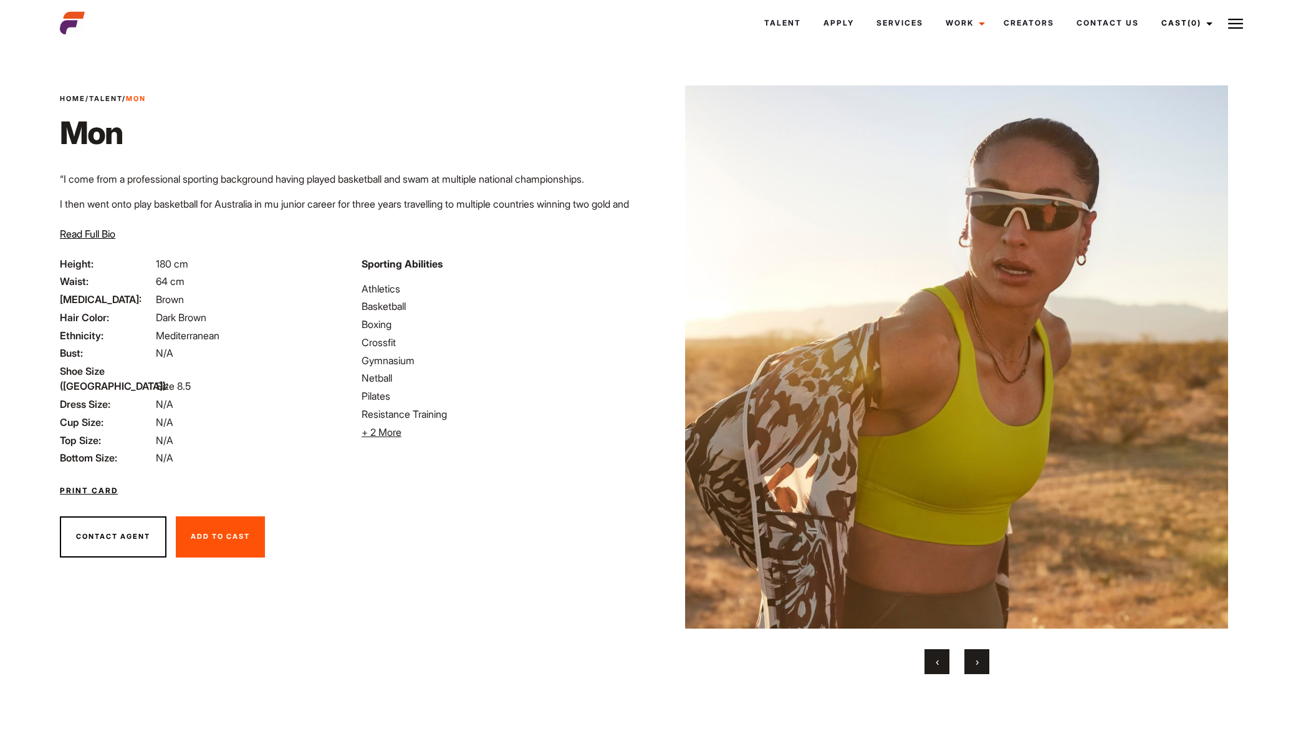
click at [982, 661] on button "›" at bounding box center [976, 661] width 25 height 25
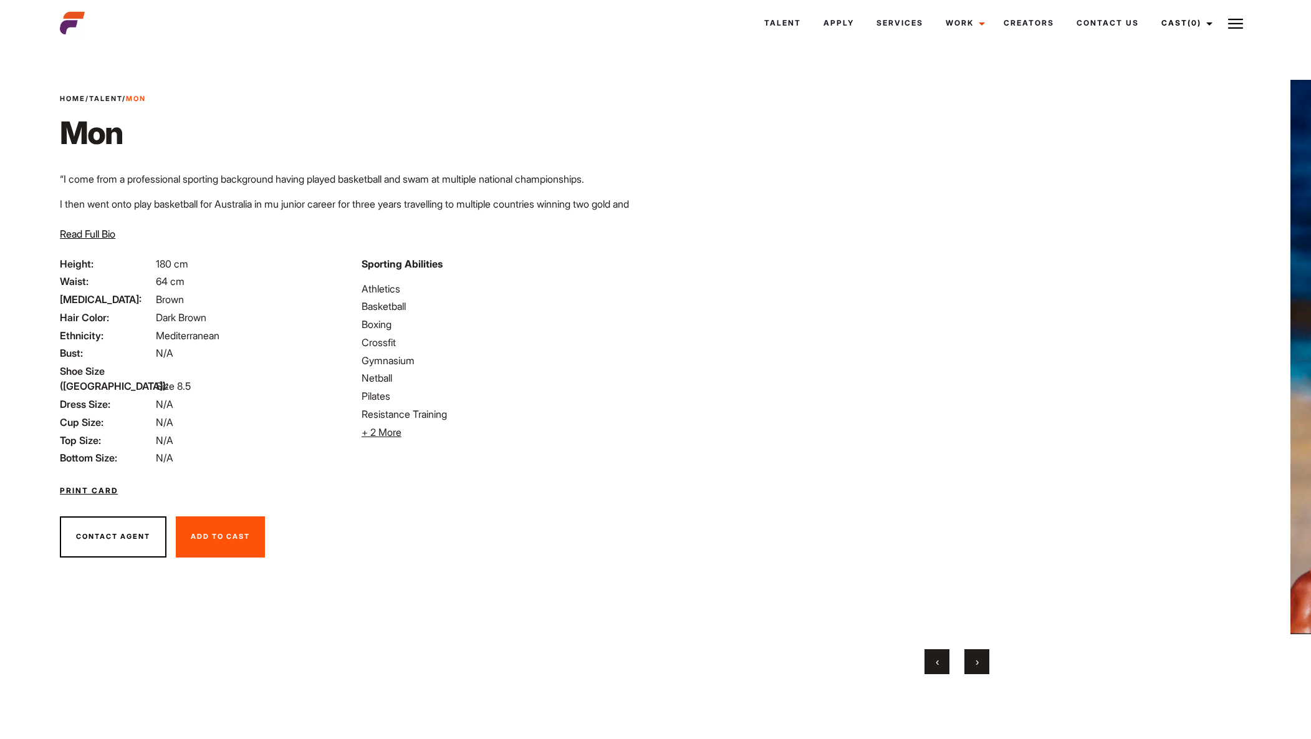
click at [978, 661] on span "›" at bounding box center [977, 661] width 3 height 12
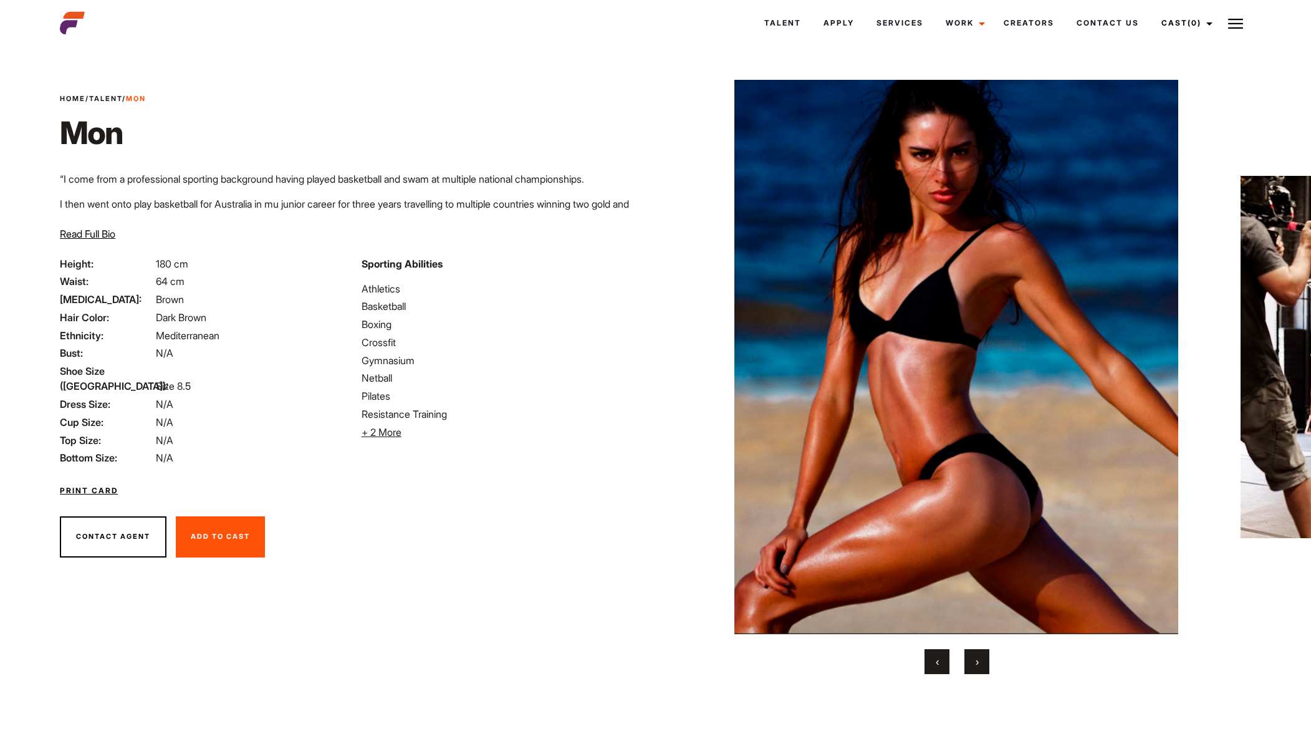
click at [979, 660] on span "›" at bounding box center [977, 661] width 3 height 12
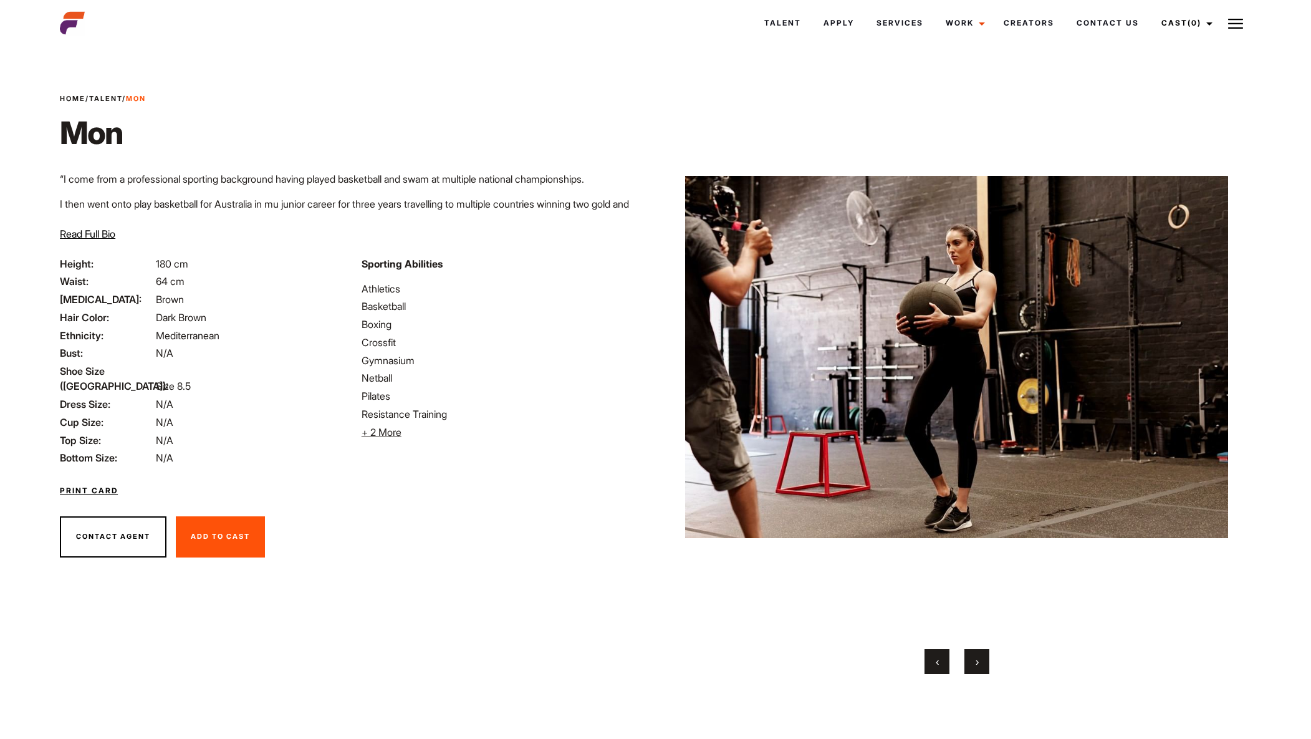
click at [979, 660] on button "›" at bounding box center [976, 661] width 25 height 25
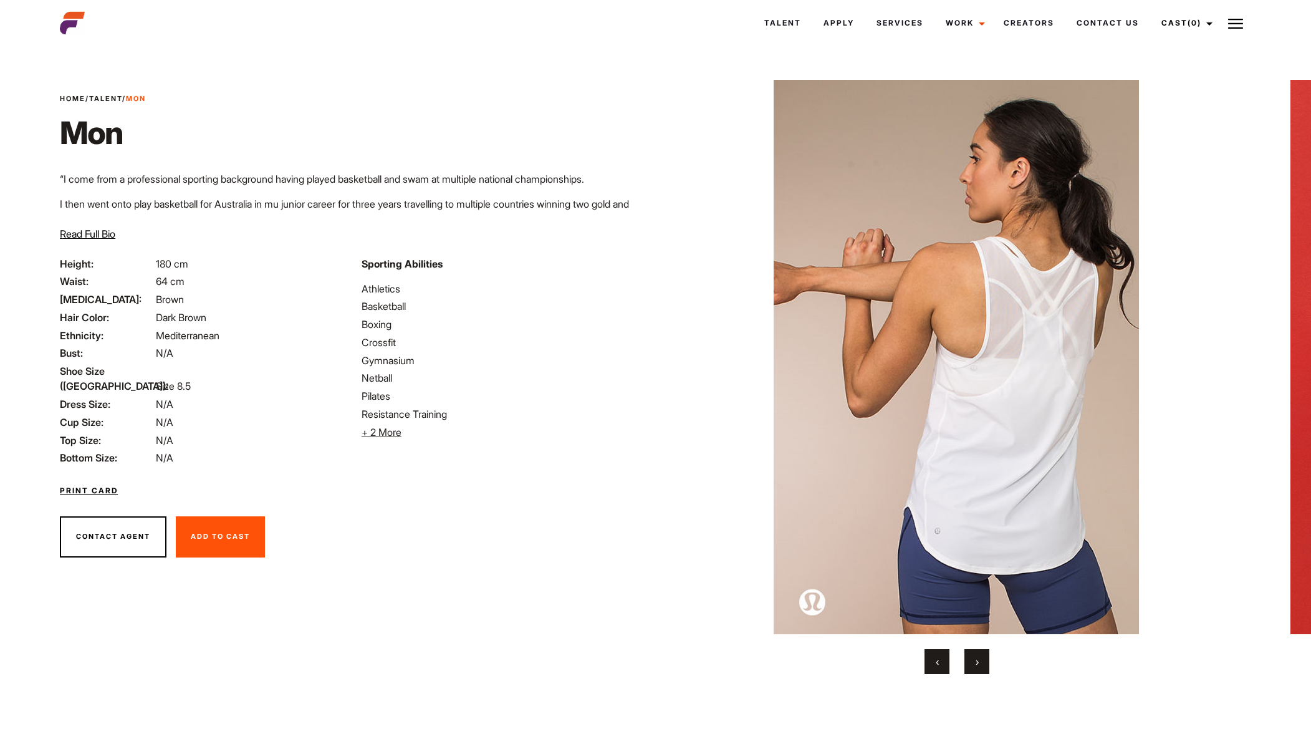
click at [979, 660] on button "›" at bounding box center [976, 661] width 25 height 25
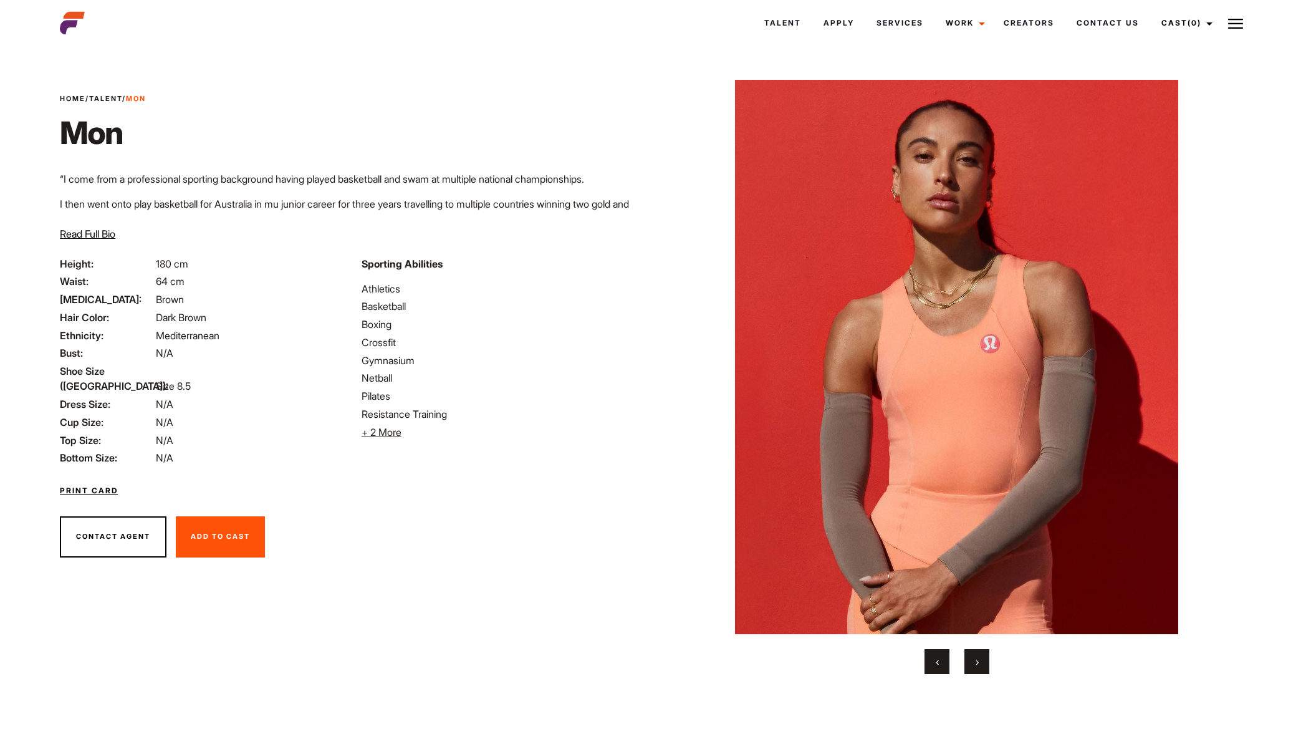
click at [979, 659] on button "›" at bounding box center [976, 661] width 25 height 25
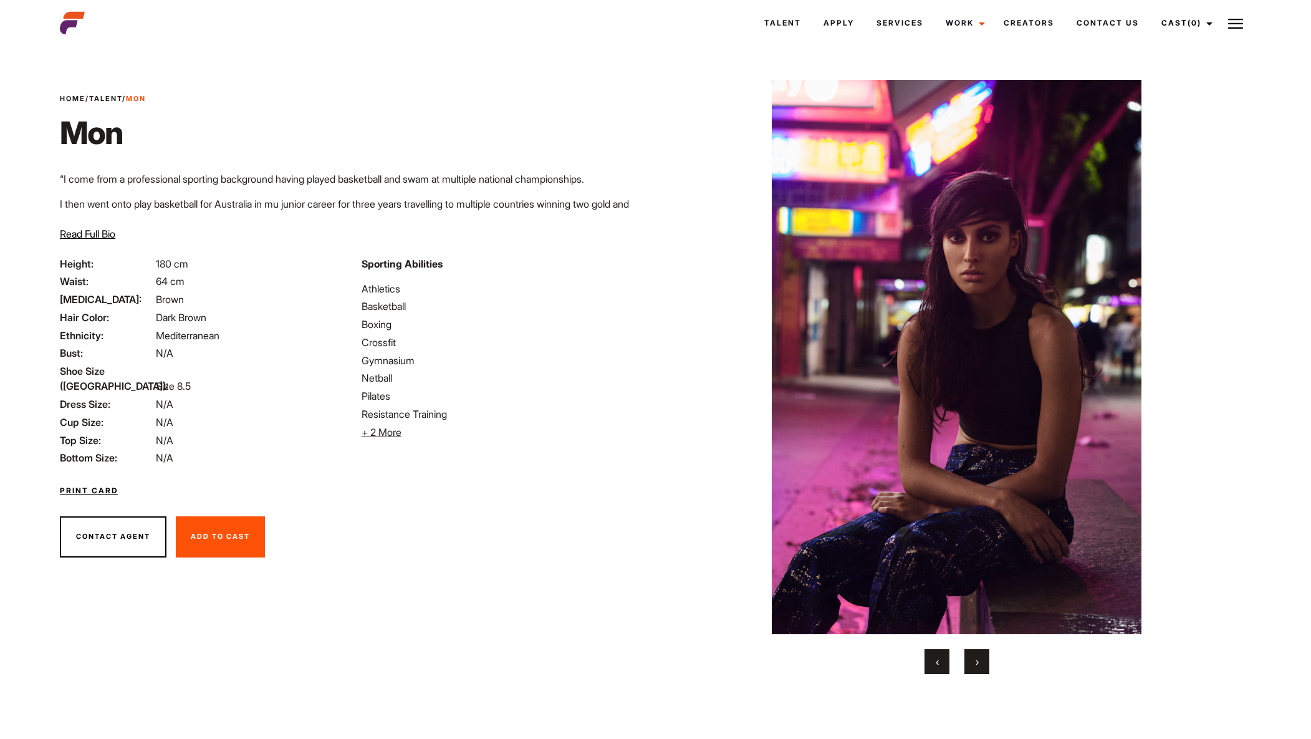
click at [979, 658] on button "›" at bounding box center [976, 661] width 25 height 25
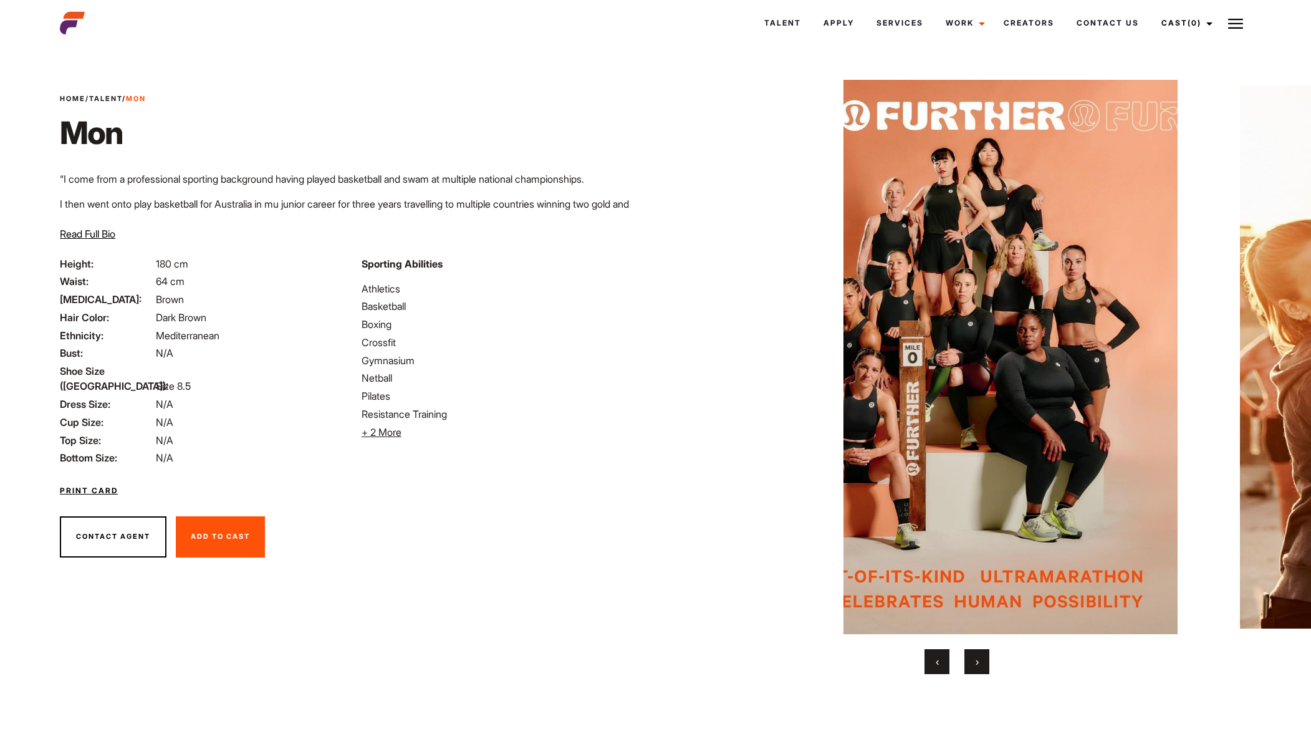
click at [978, 658] on span "›" at bounding box center [977, 661] width 3 height 12
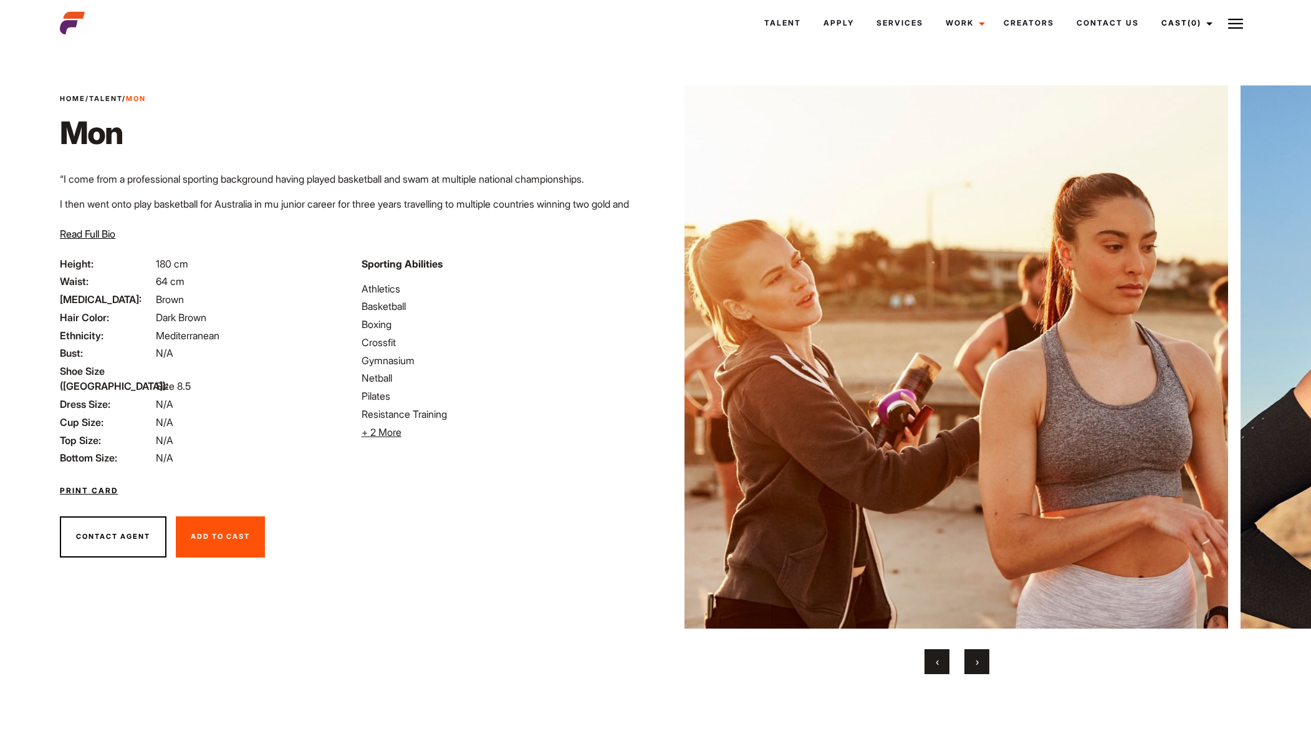
click at [977, 659] on span "›" at bounding box center [977, 661] width 3 height 12
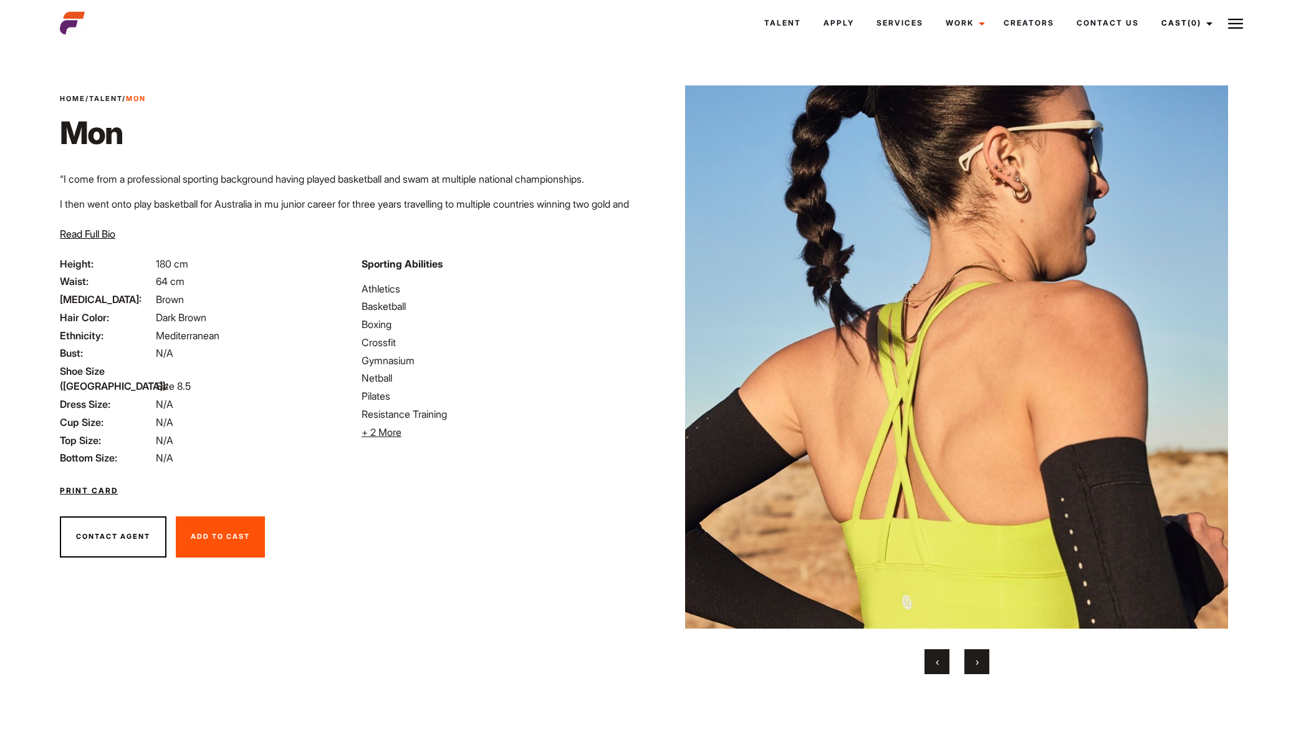
click at [977, 659] on span "›" at bounding box center [977, 661] width 3 height 12
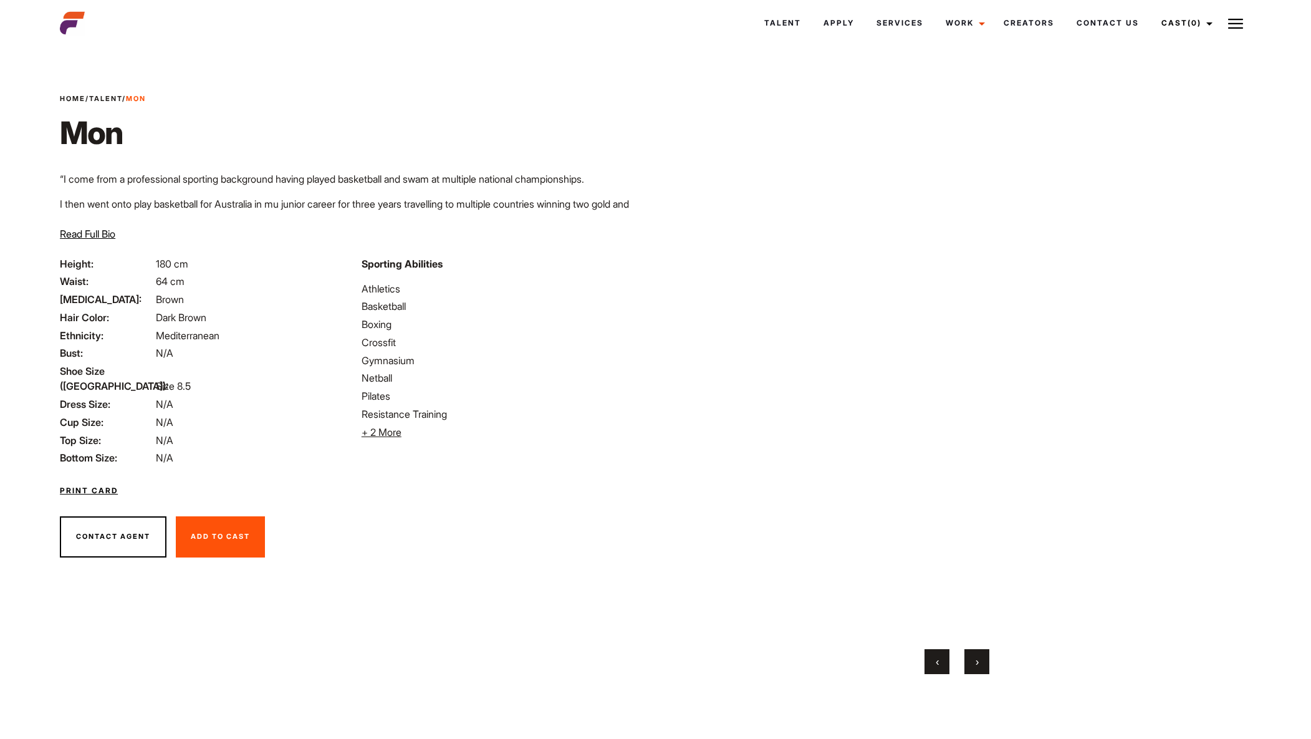
click at [977, 659] on span "›" at bounding box center [977, 661] width 3 height 12
click at [977, 658] on span "›" at bounding box center [977, 661] width 3 height 12
click at [977, 659] on span "›" at bounding box center [977, 661] width 3 height 12
click at [978, 658] on span "›" at bounding box center [977, 661] width 3 height 12
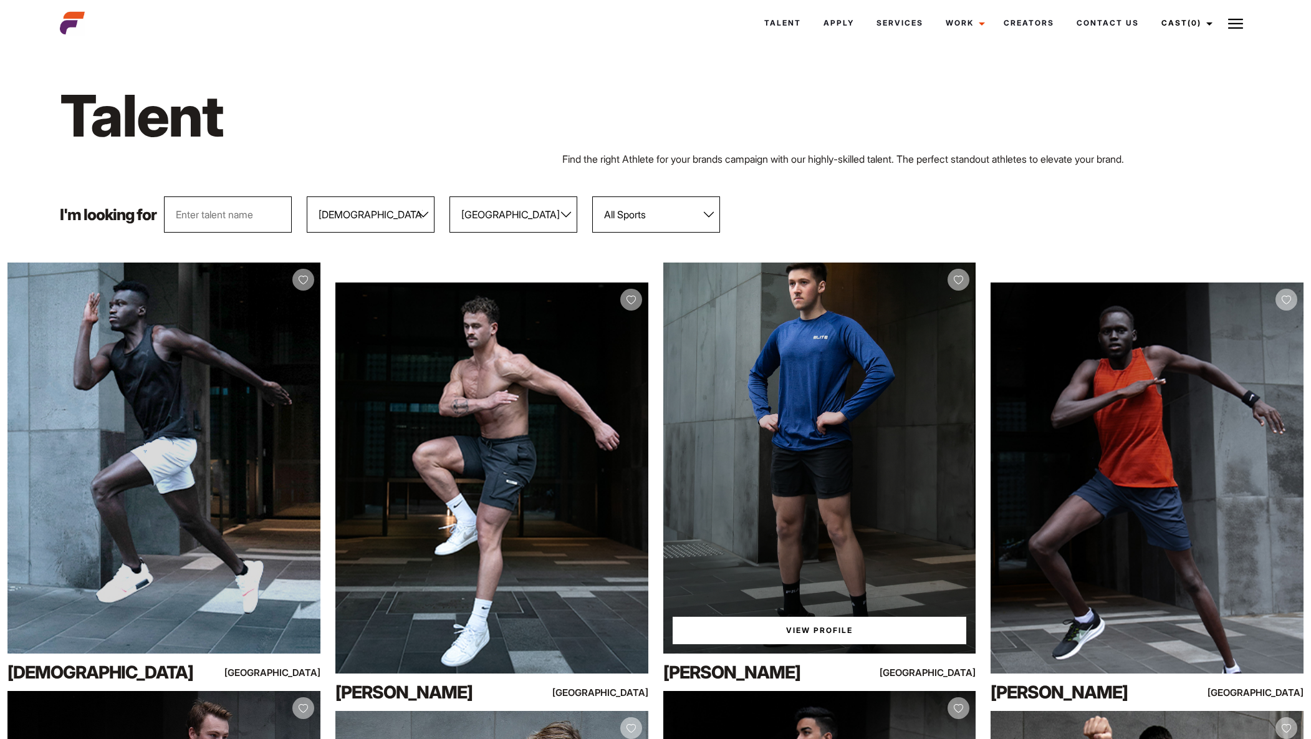
select select "103"
select select "118"
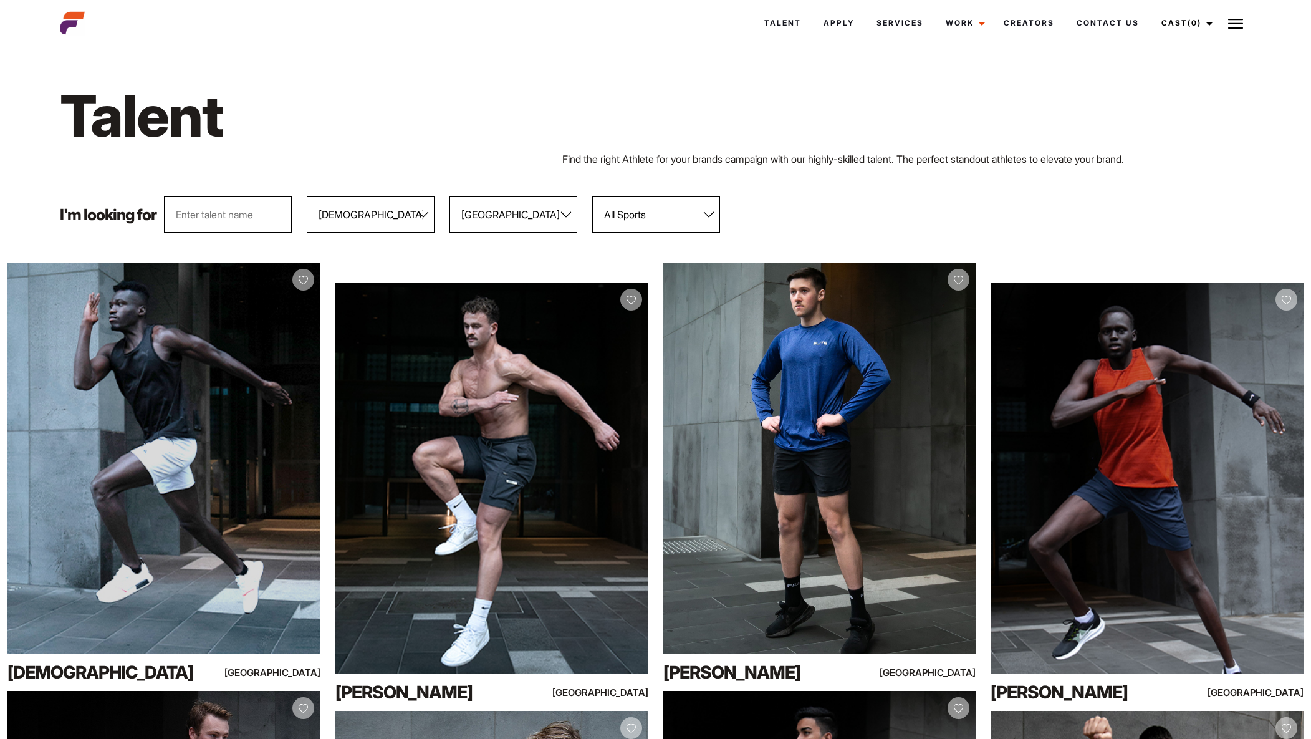
select select "104"
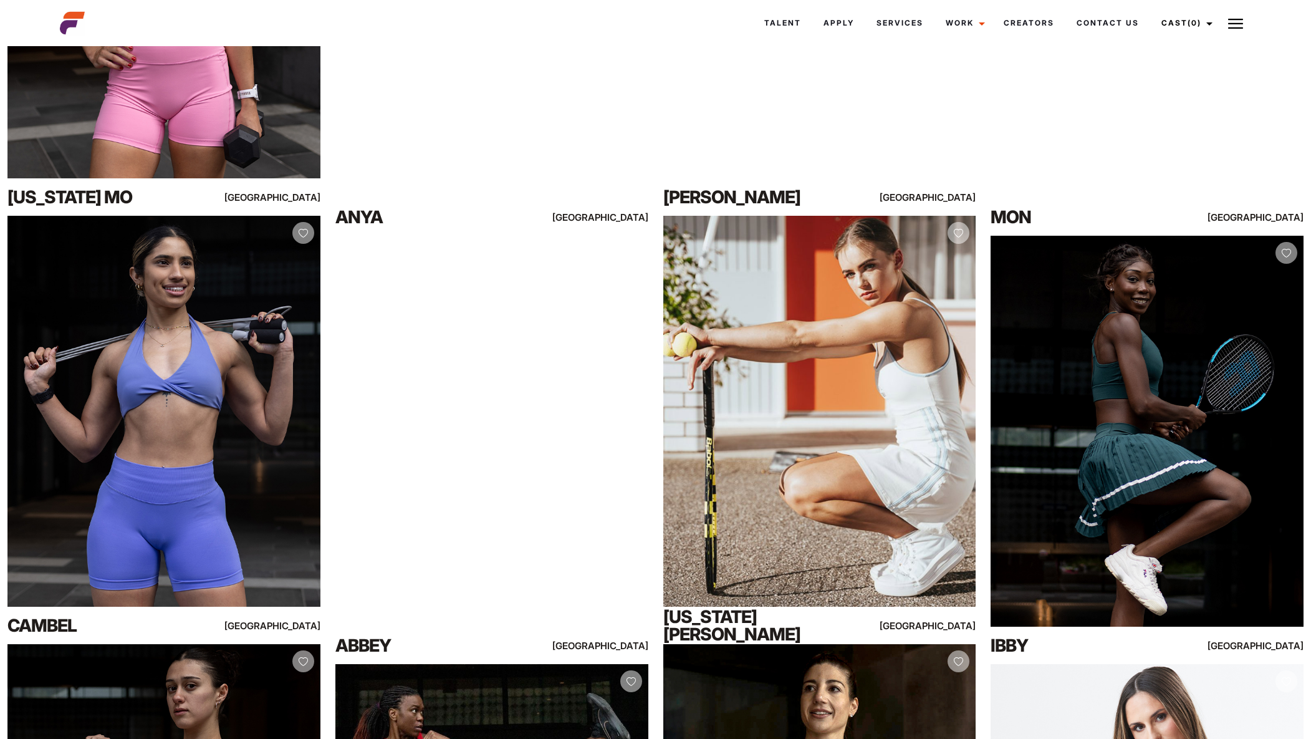
scroll to position [477, 0]
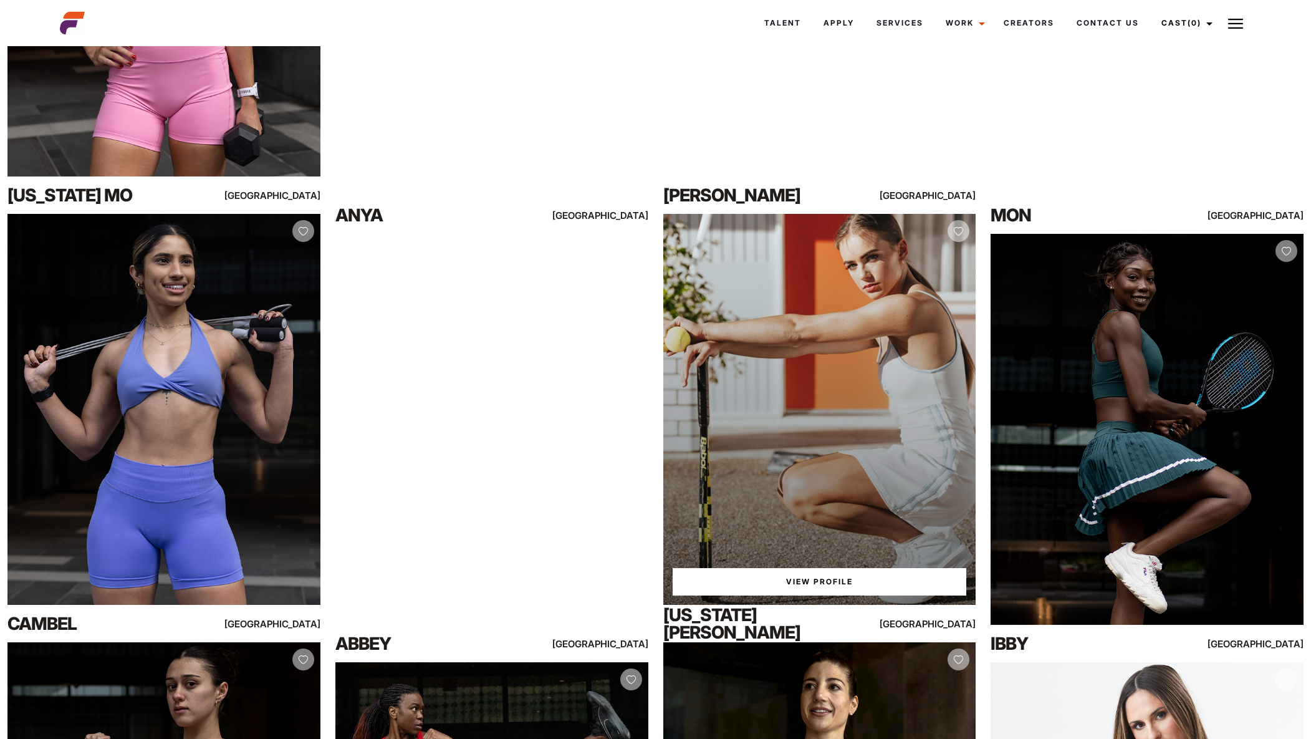
click at [807, 585] on link "View Profile" at bounding box center [820, 581] width 294 height 27
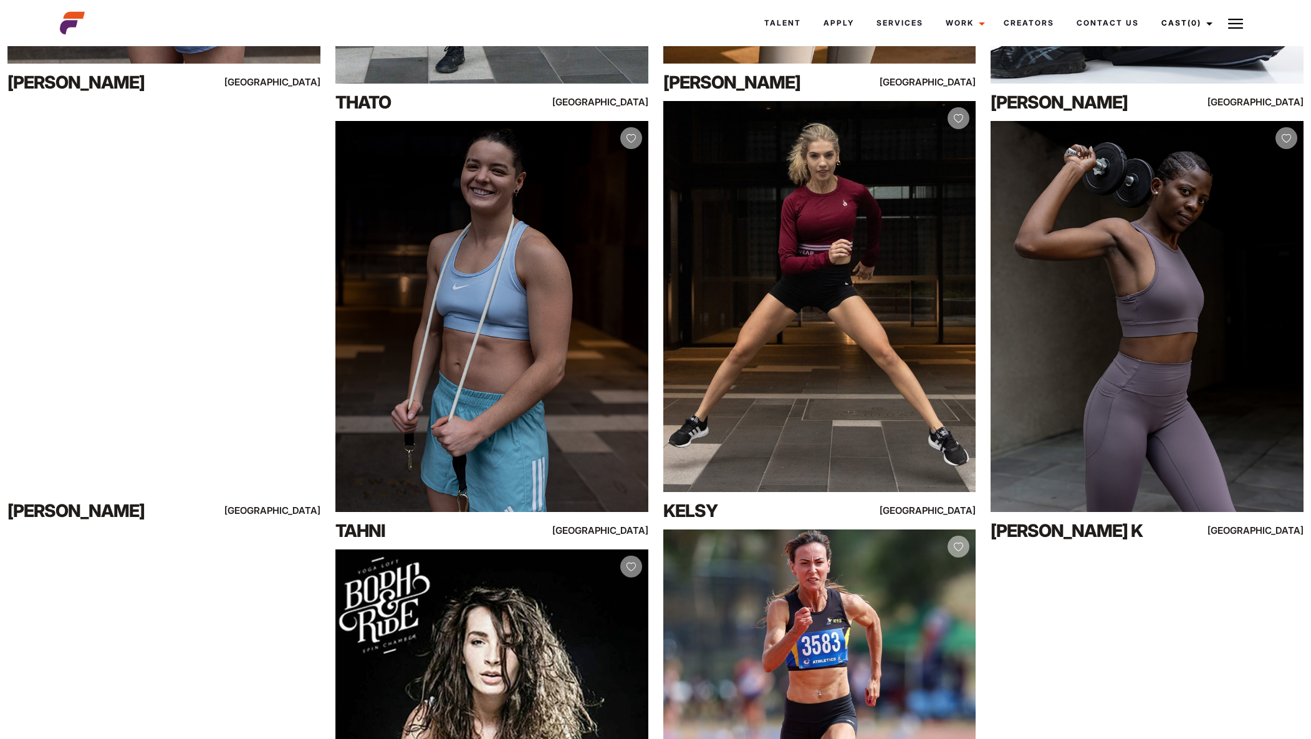
scroll to position [1450, 0]
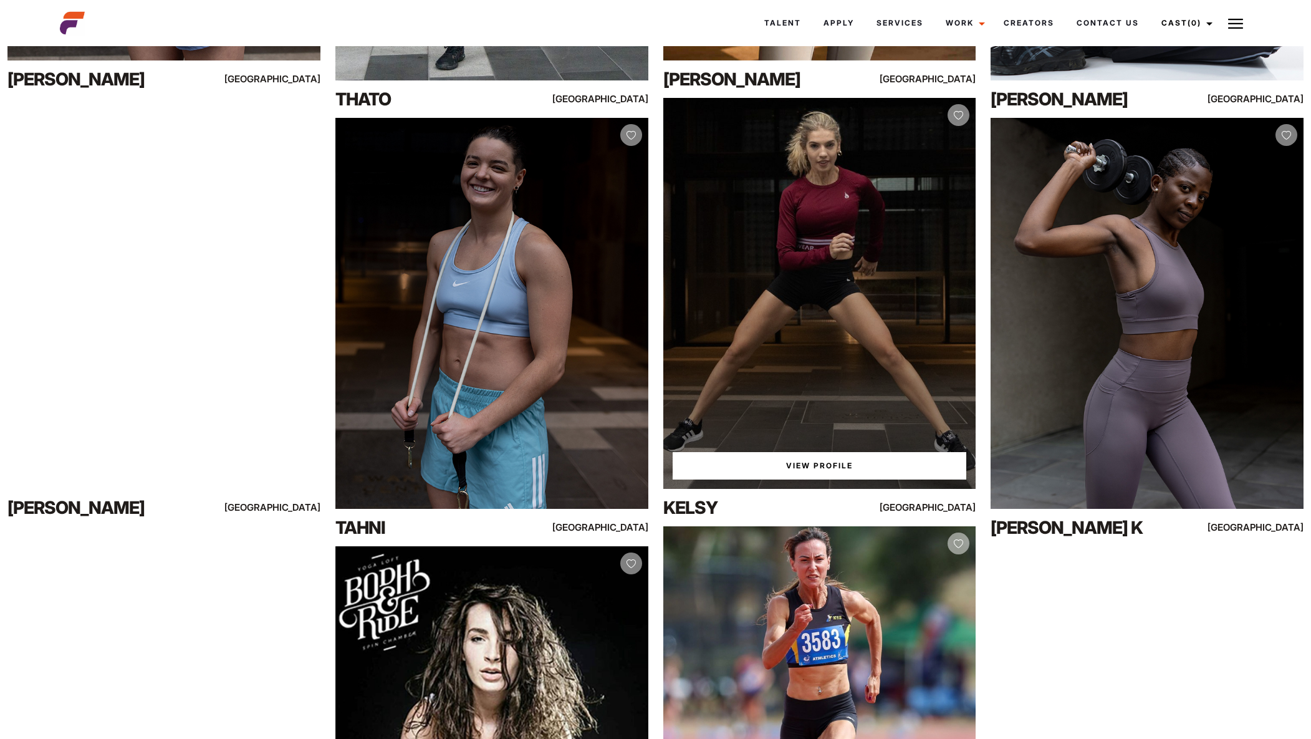
click at [826, 468] on link "View Profile" at bounding box center [820, 465] width 294 height 27
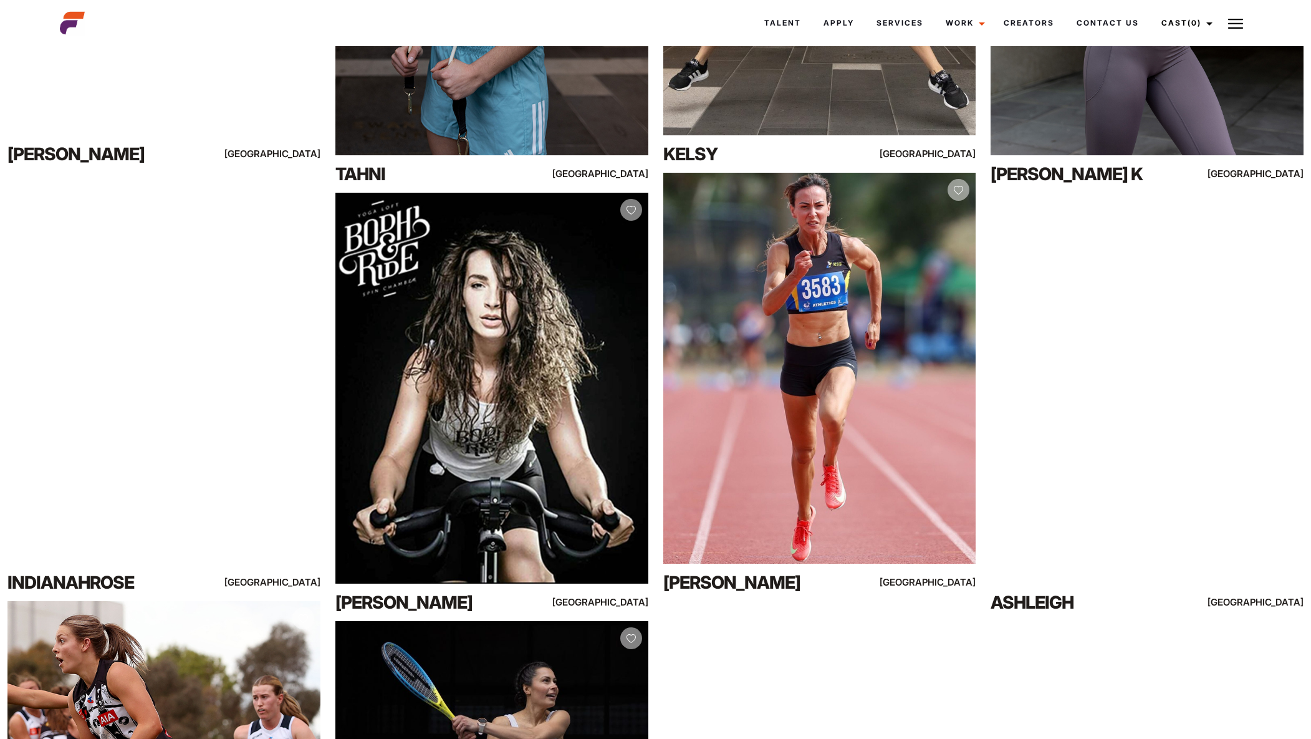
scroll to position [1809, 0]
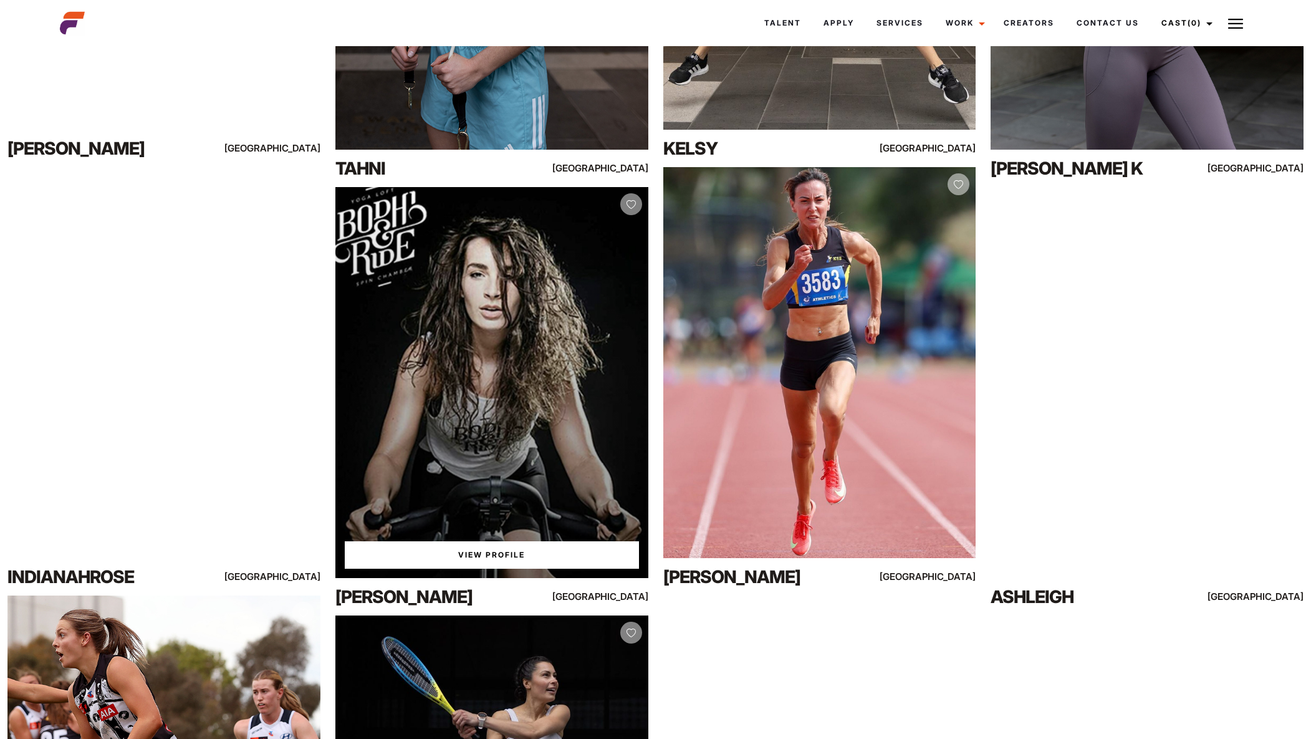
click at [518, 554] on link "View Profile" at bounding box center [492, 554] width 294 height 27
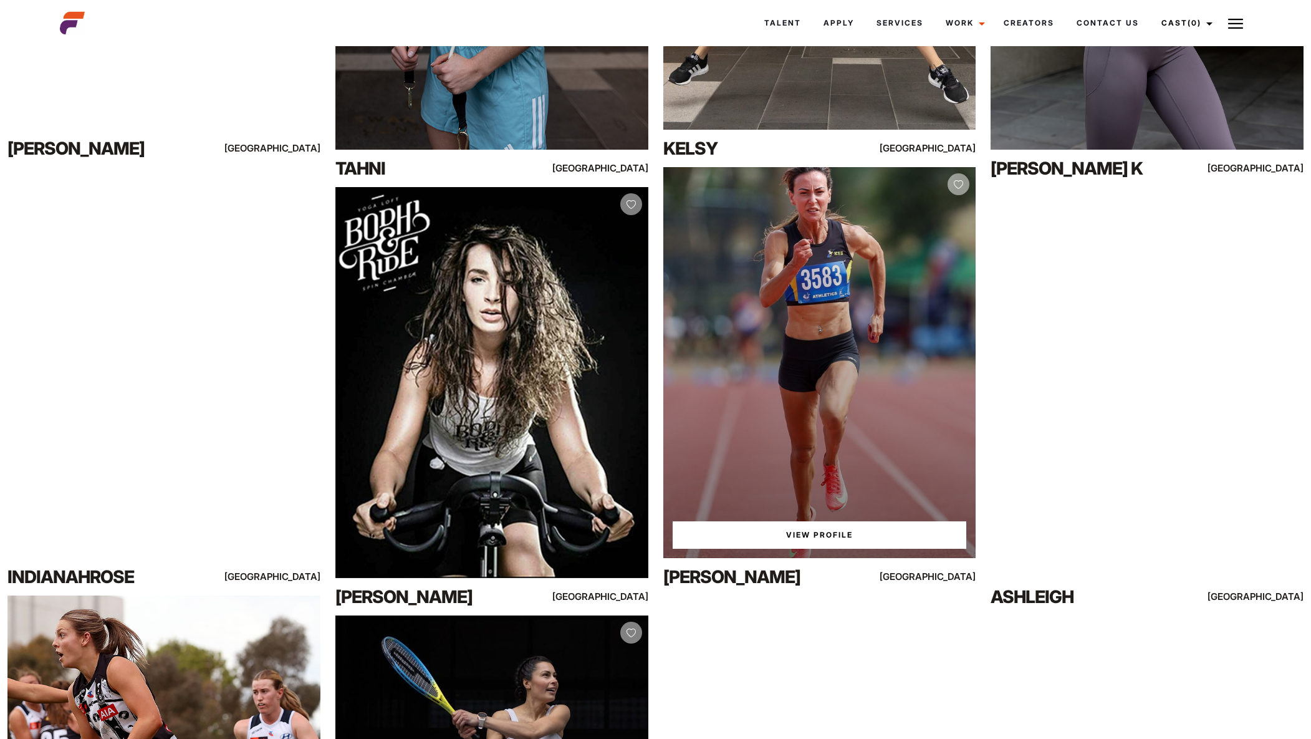
click at [797, 532] on link "View Profile" at bounding box center [820, 534] width 294 height 27
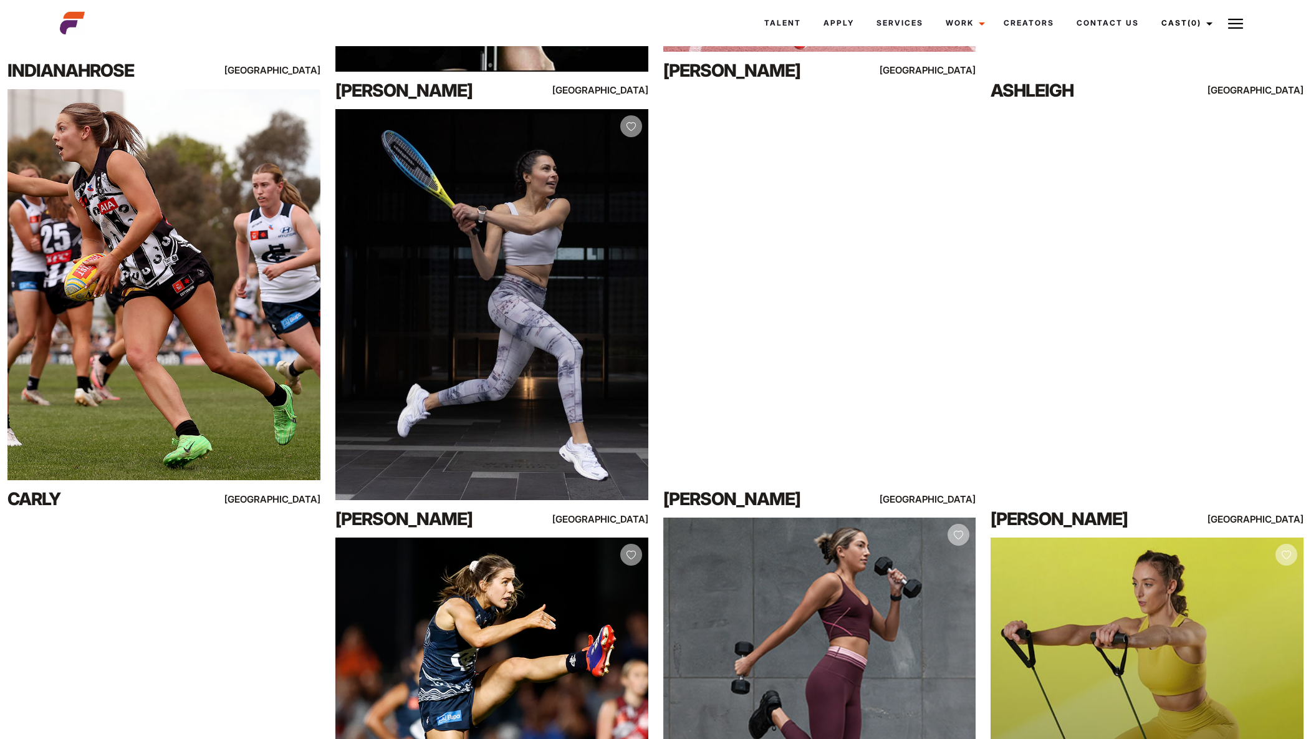
scroll to position [2327, 0]
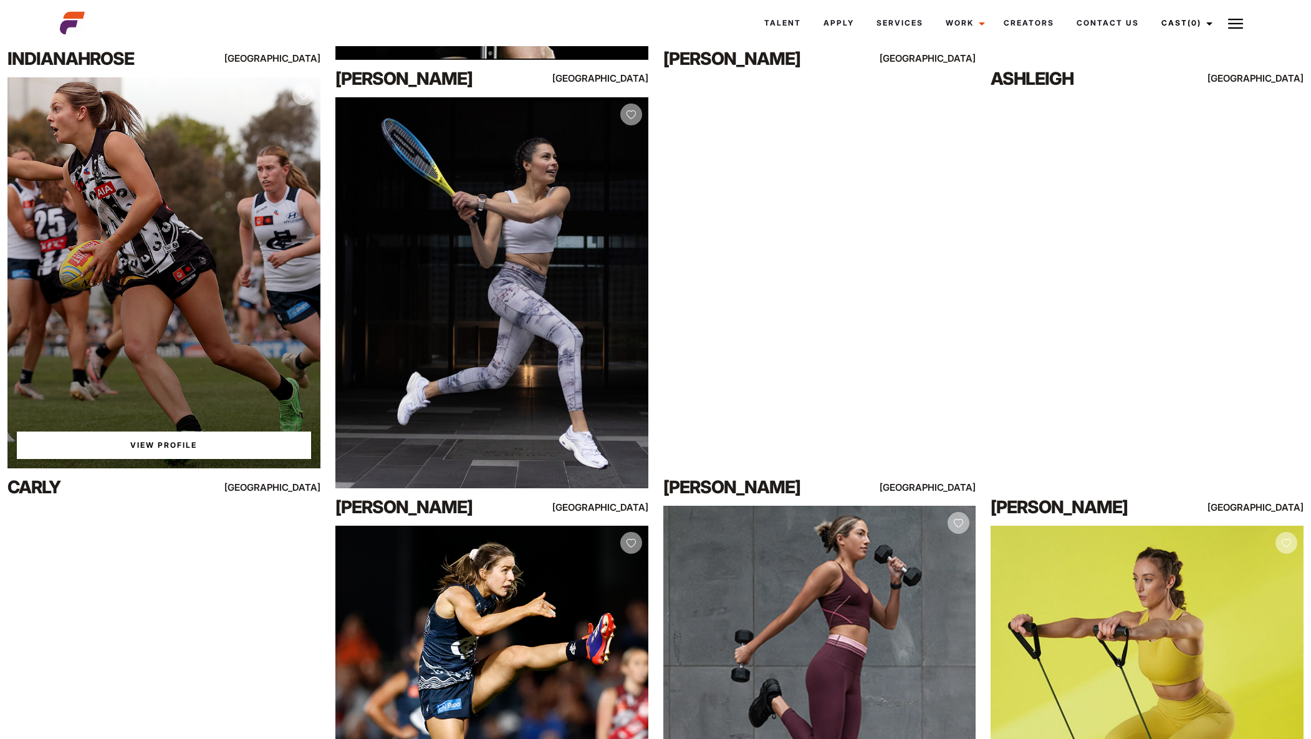
click at [173, 373] on div "View Profile" at bounding box center [163, 272] width 313 height 391
click at [160, 442] on link "View Profile" at bounding box center [164, 444] width 294 height 27
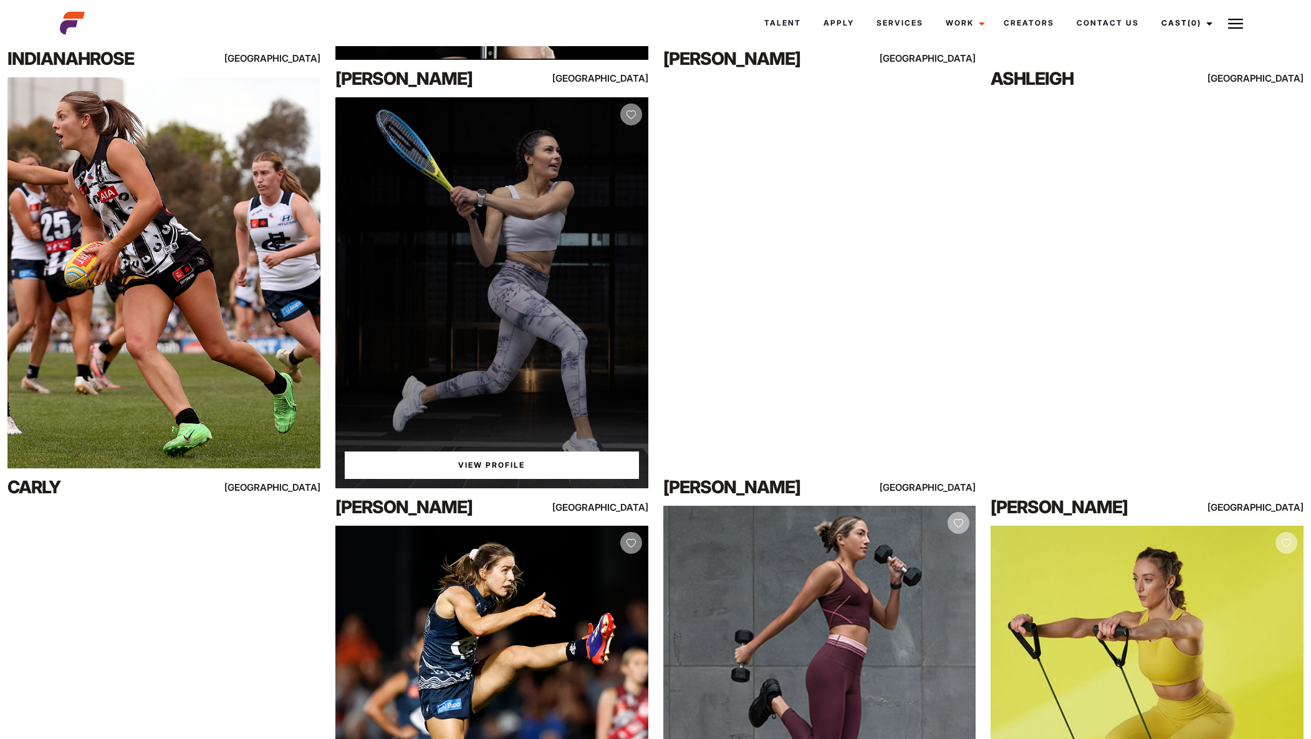
click at [491, 470] on link "View Profile" at bounding box center [492, 464] width 294 height 27
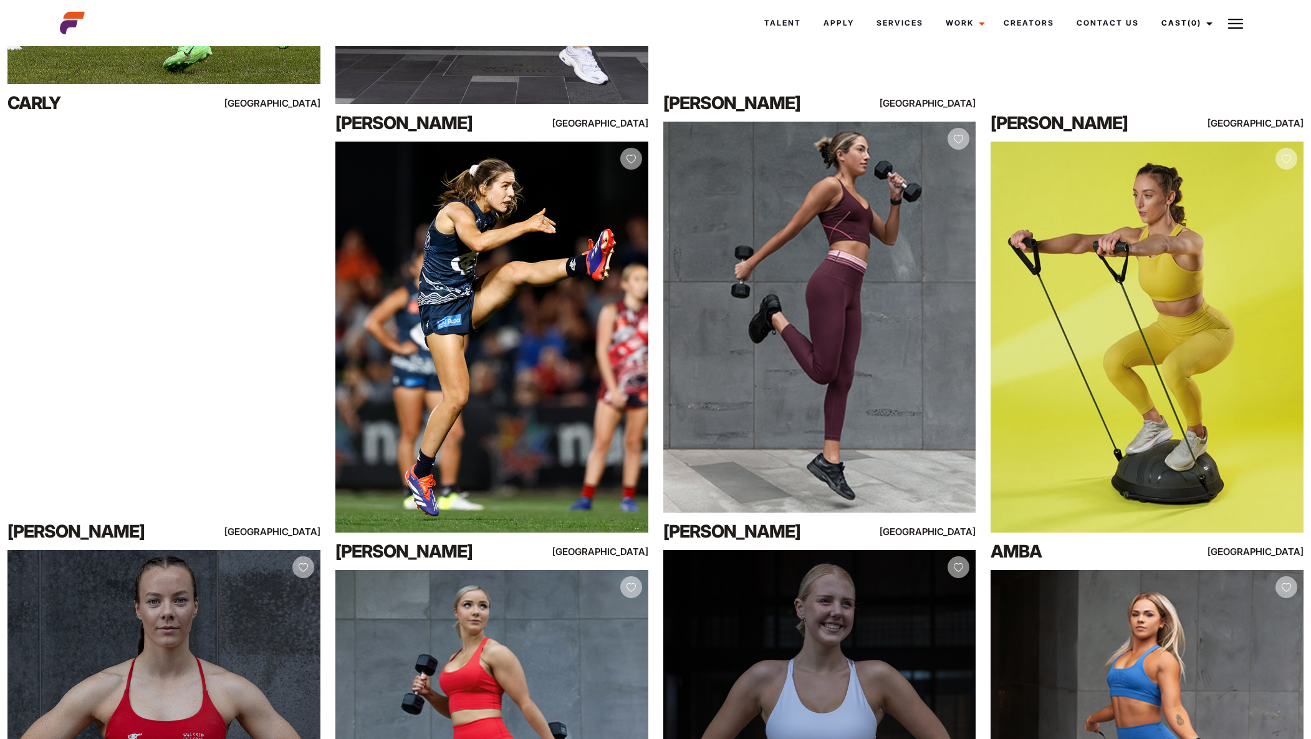
scroll to position [2715, 0]
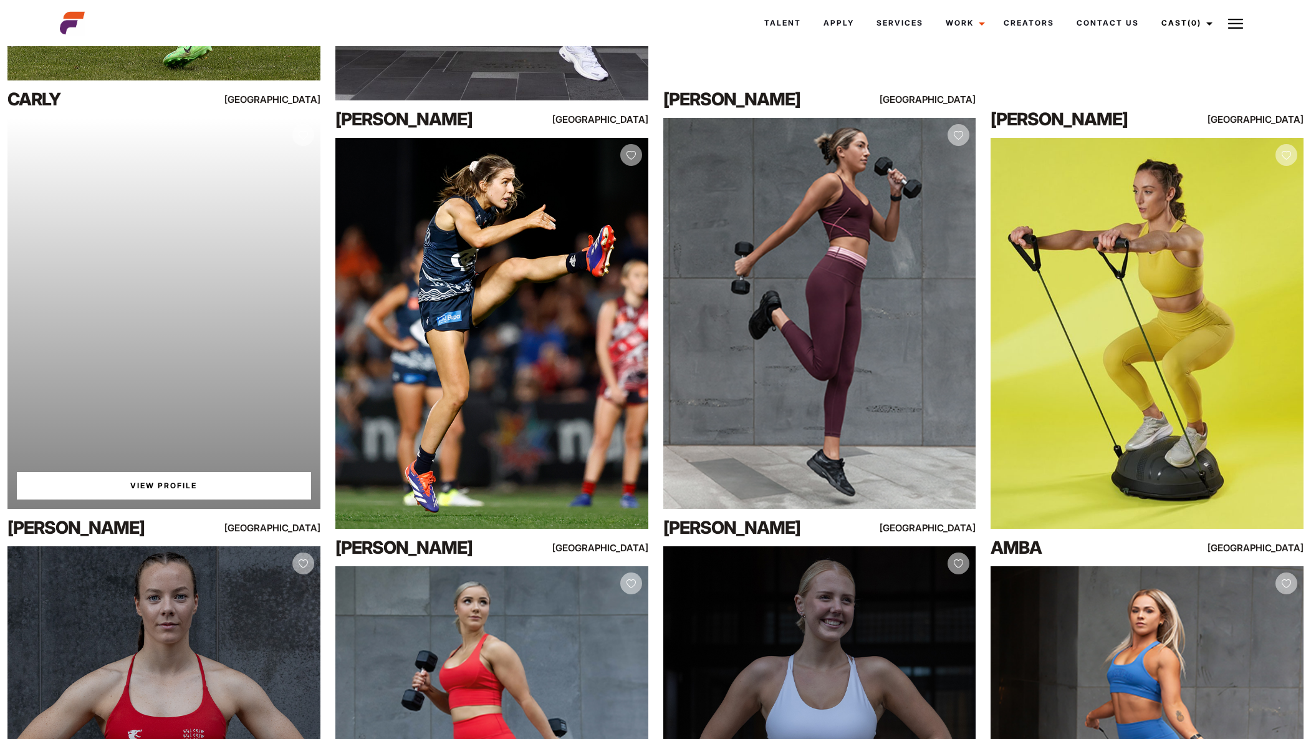
click at [160, 490] on link "View Profile" at bounding box center [164, 485] width 294 height 27
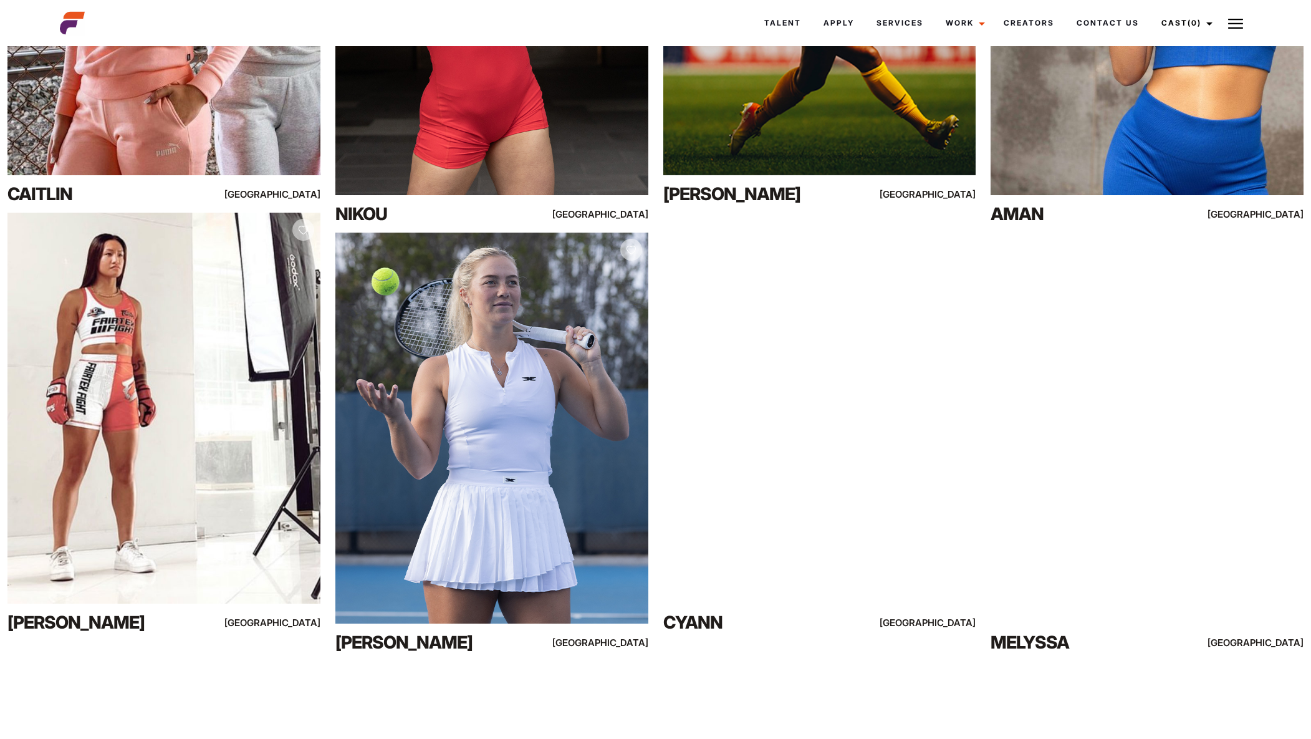
scroll to position [4772, 0]
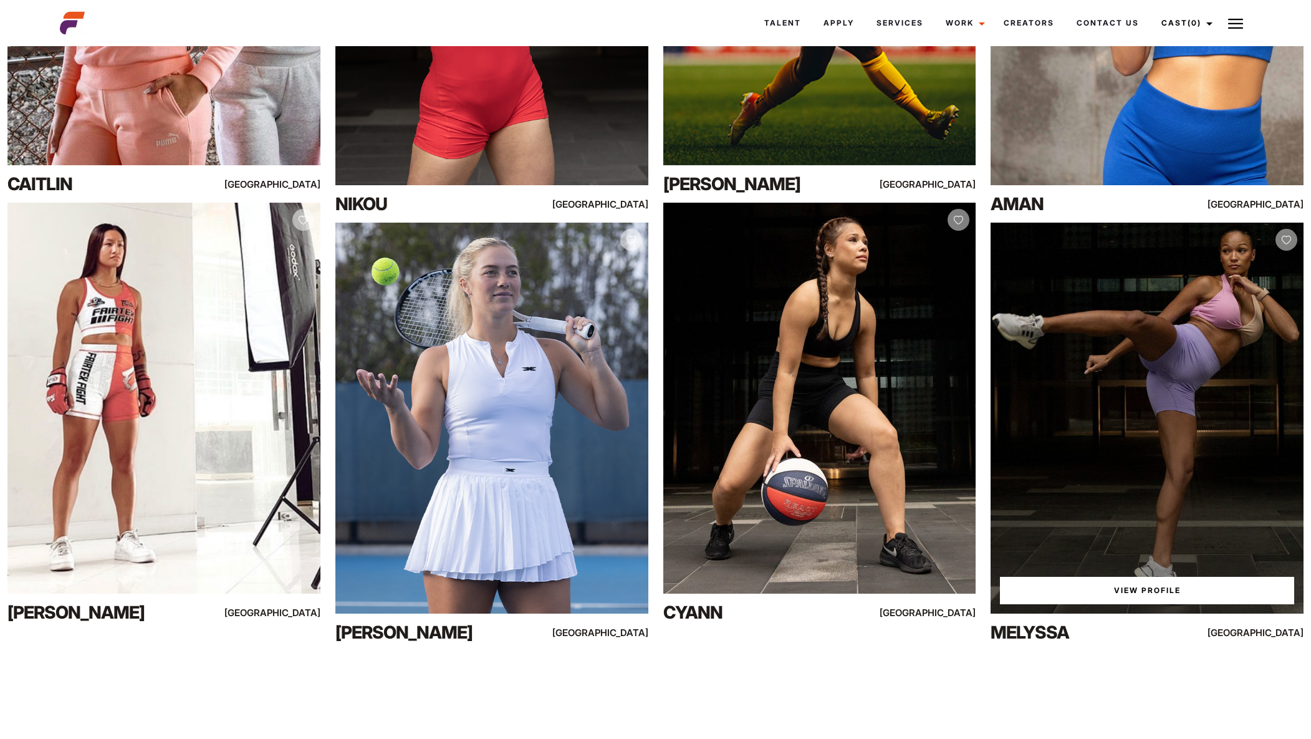
click at [1124, 595] on link "View Profile" at bounding box center [1147, 590] width 294 height 27
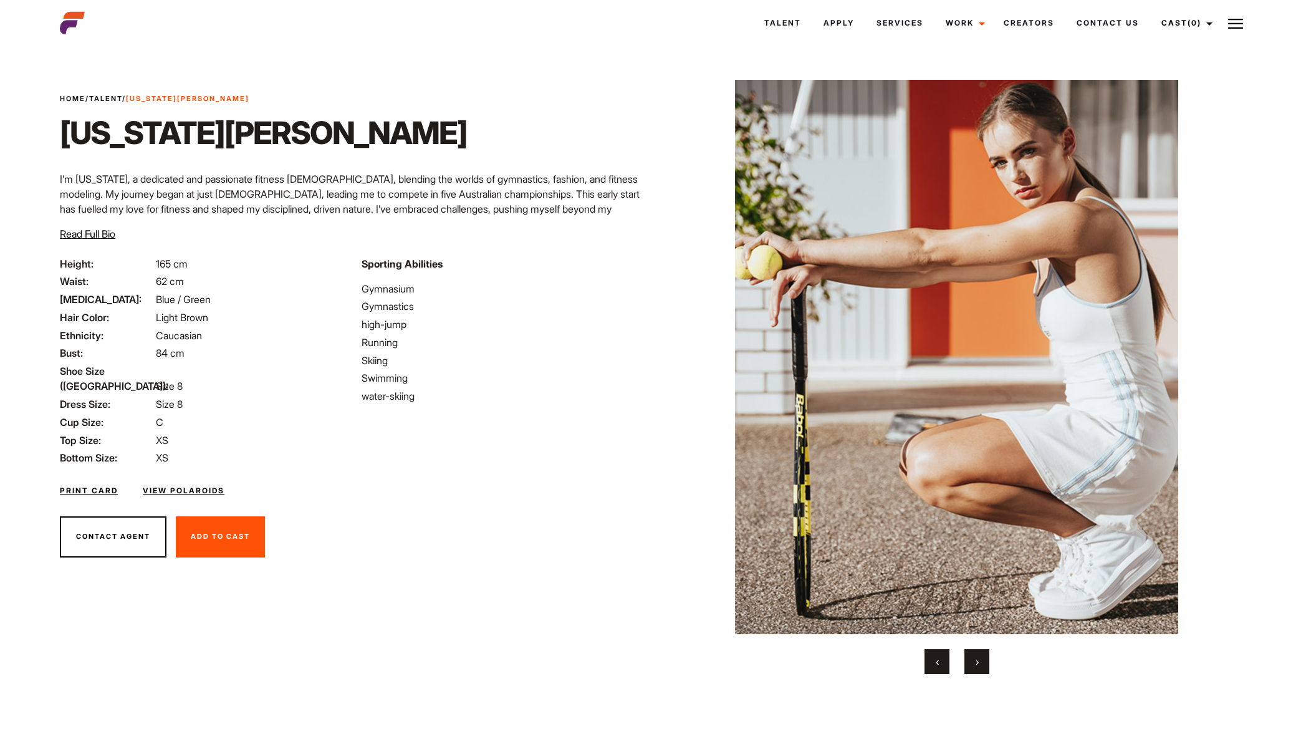
click at [978, 656] on span "›" at bounding box center [977, 661] width 3 height 12
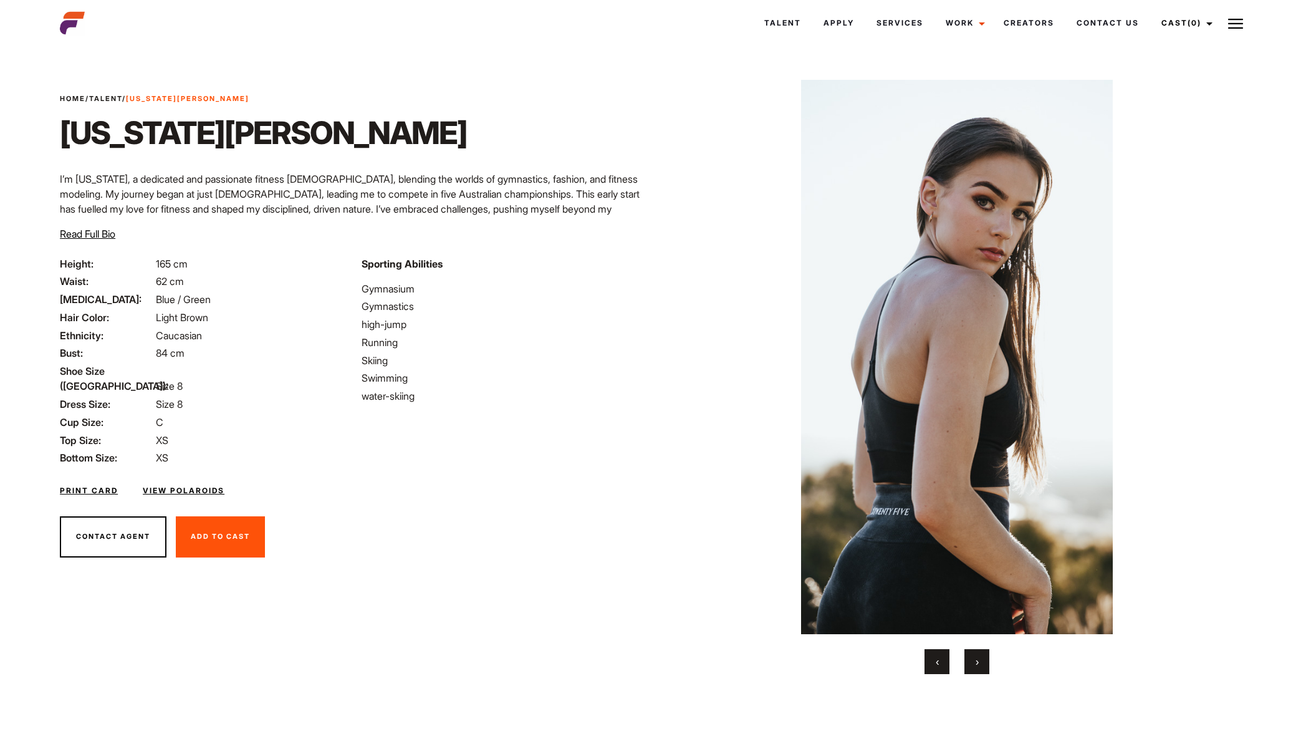
click at [978, 660] on span "›" at bounding box center [977, 661] width 3 height 12
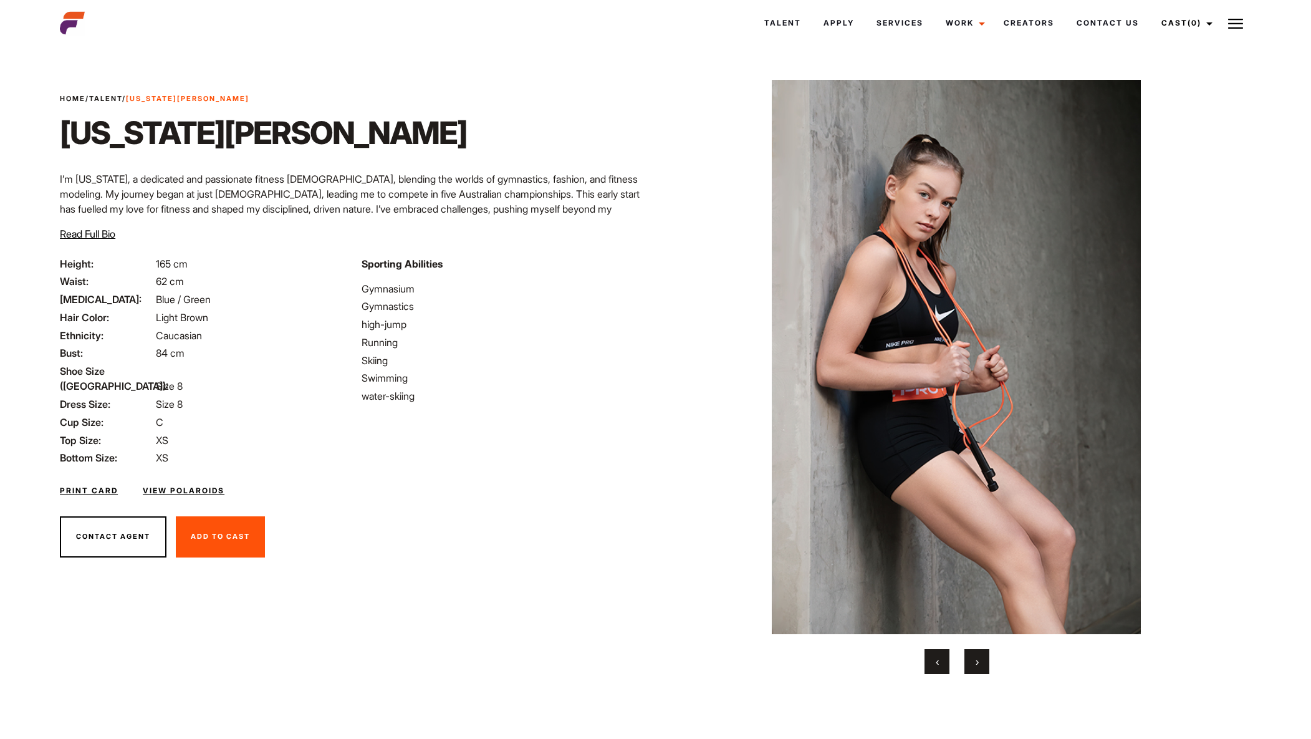
click at [982, 660] on button "›" at bounding box center [976, 661] width 25 height 25
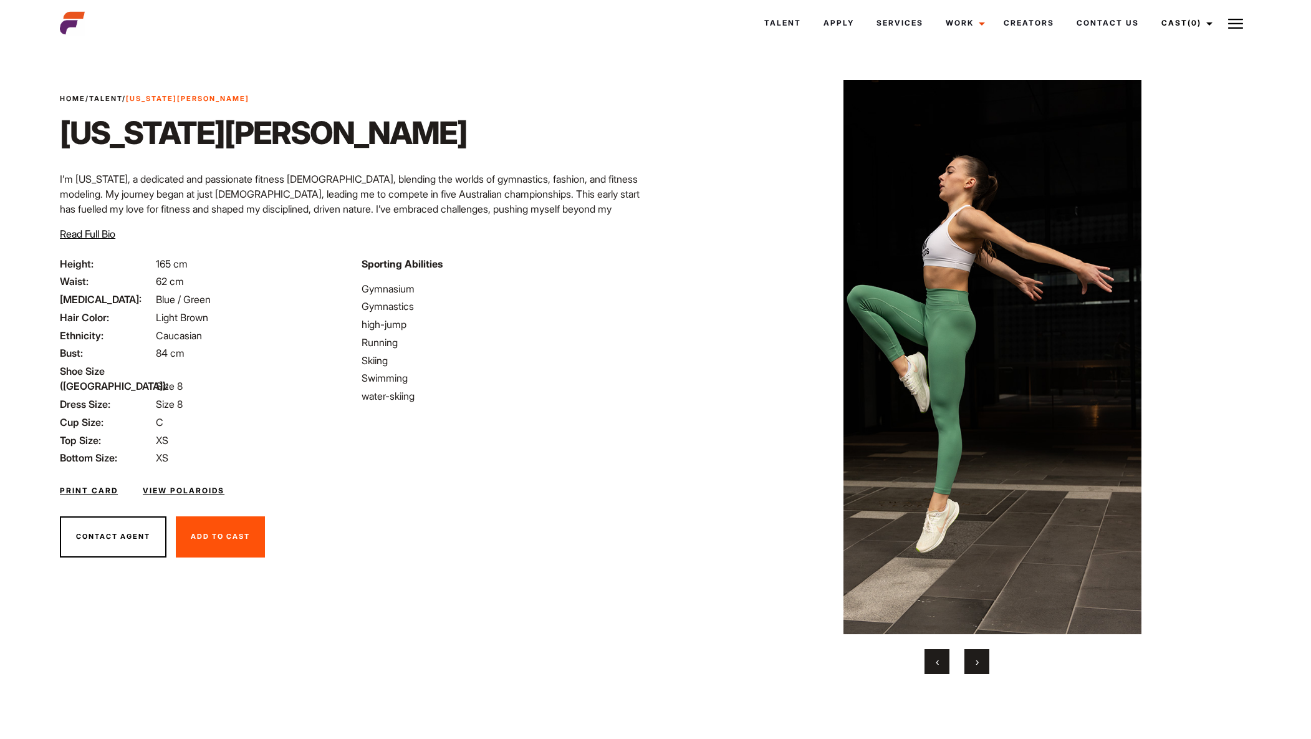
click at [981, 660] on button "›" at bounding box center [976, 661] width 25 height 25
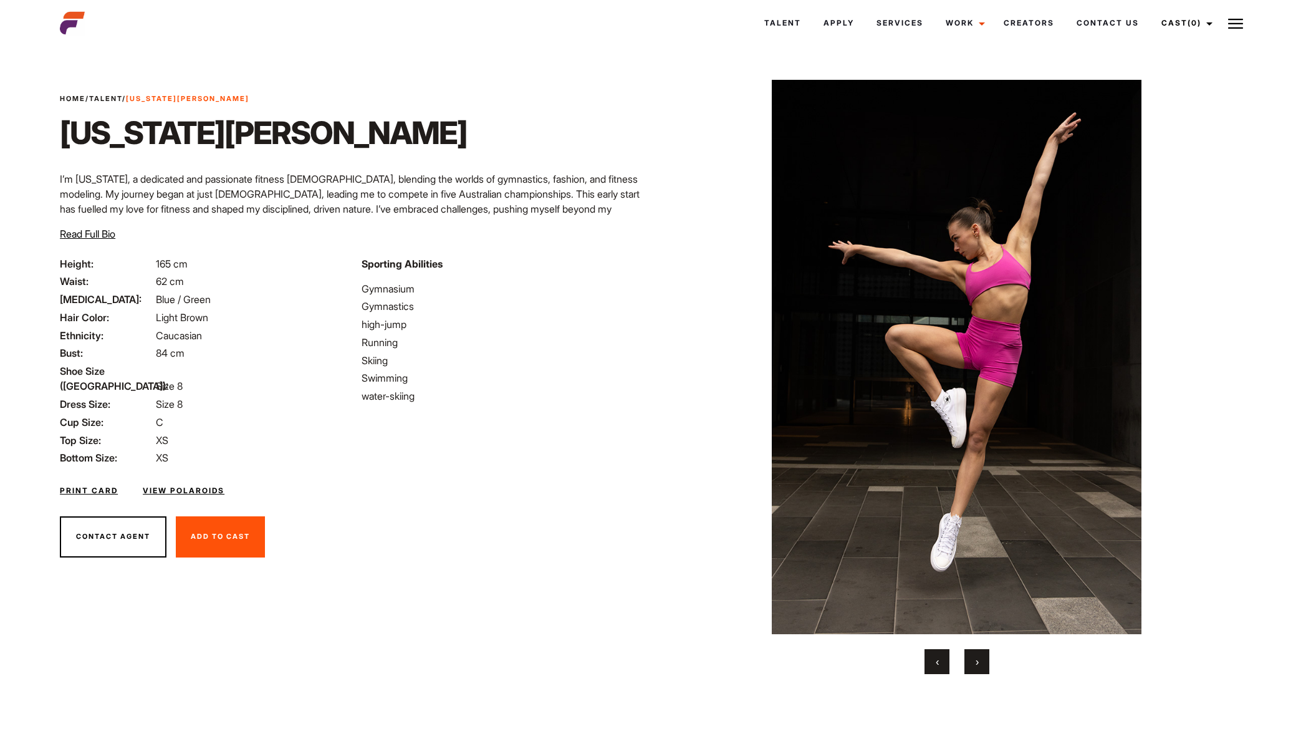
click at [981, 661] on button "›" at bounding box center [976, 661] width 25 height 25
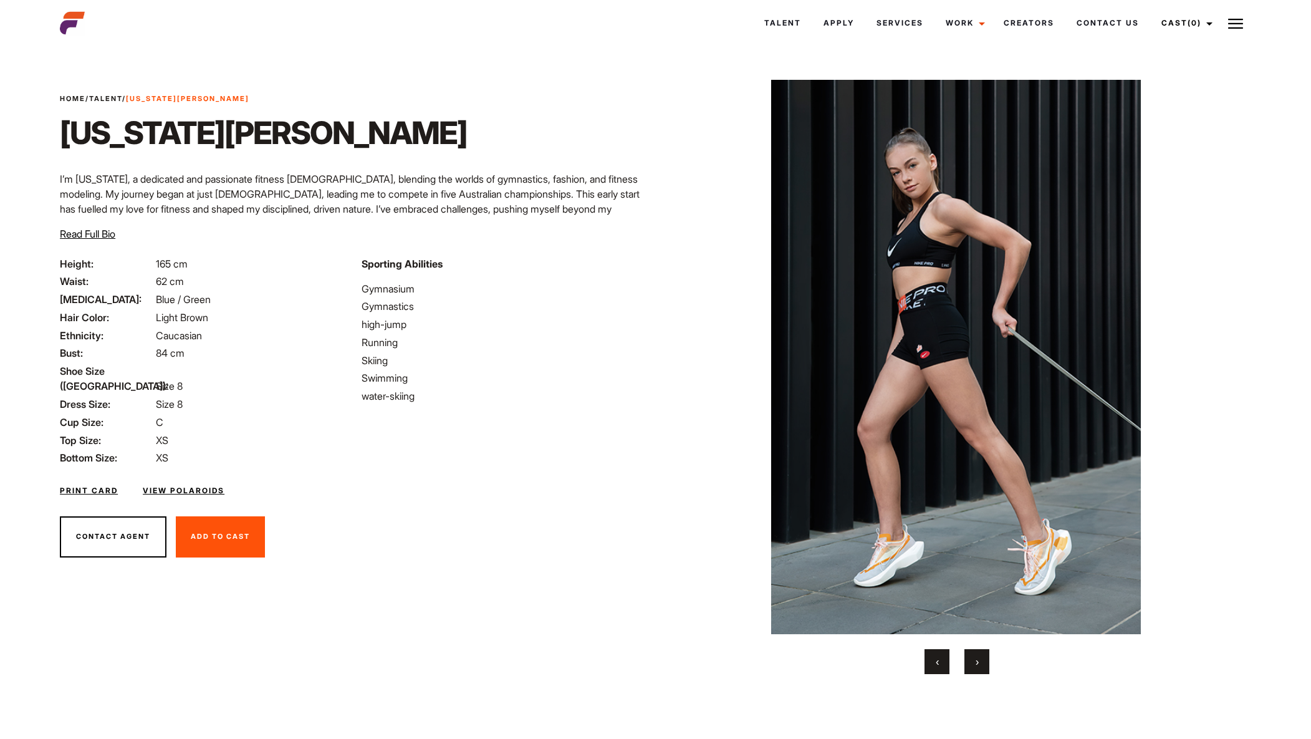
click at [982, 661] on button "›" at bounding box center [976, 661] width 25 height 25
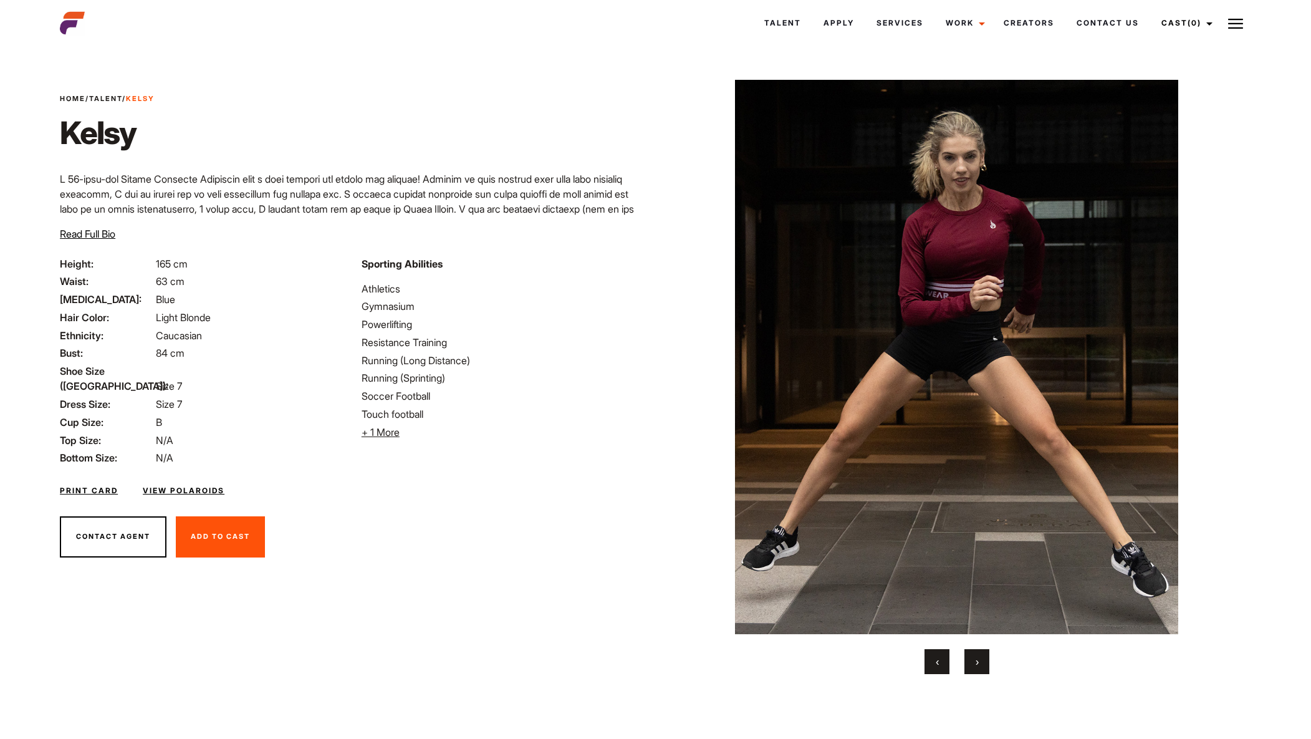
click at [977, 663] on span "›" at bounding box center [977, 661] width 3 height 12
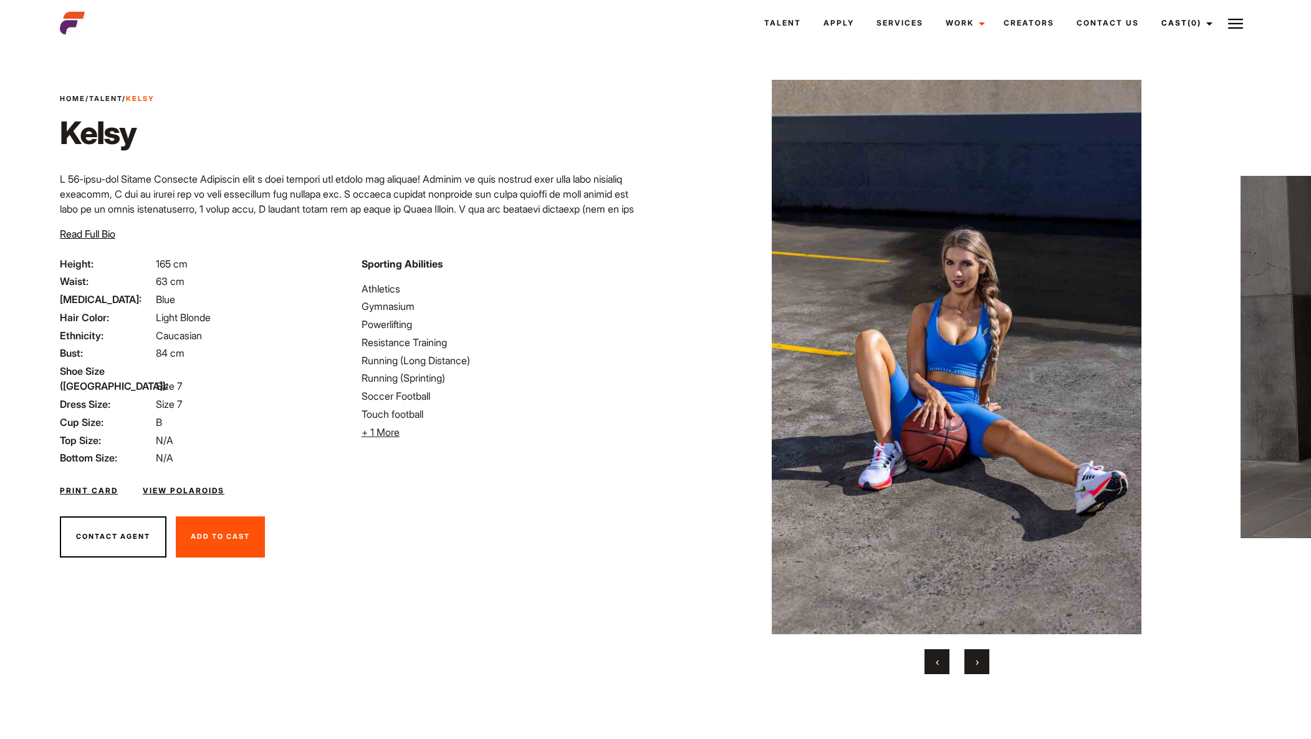
click at [978, 661] on span "›" at bounding box center [977, 661] width 3 height 12
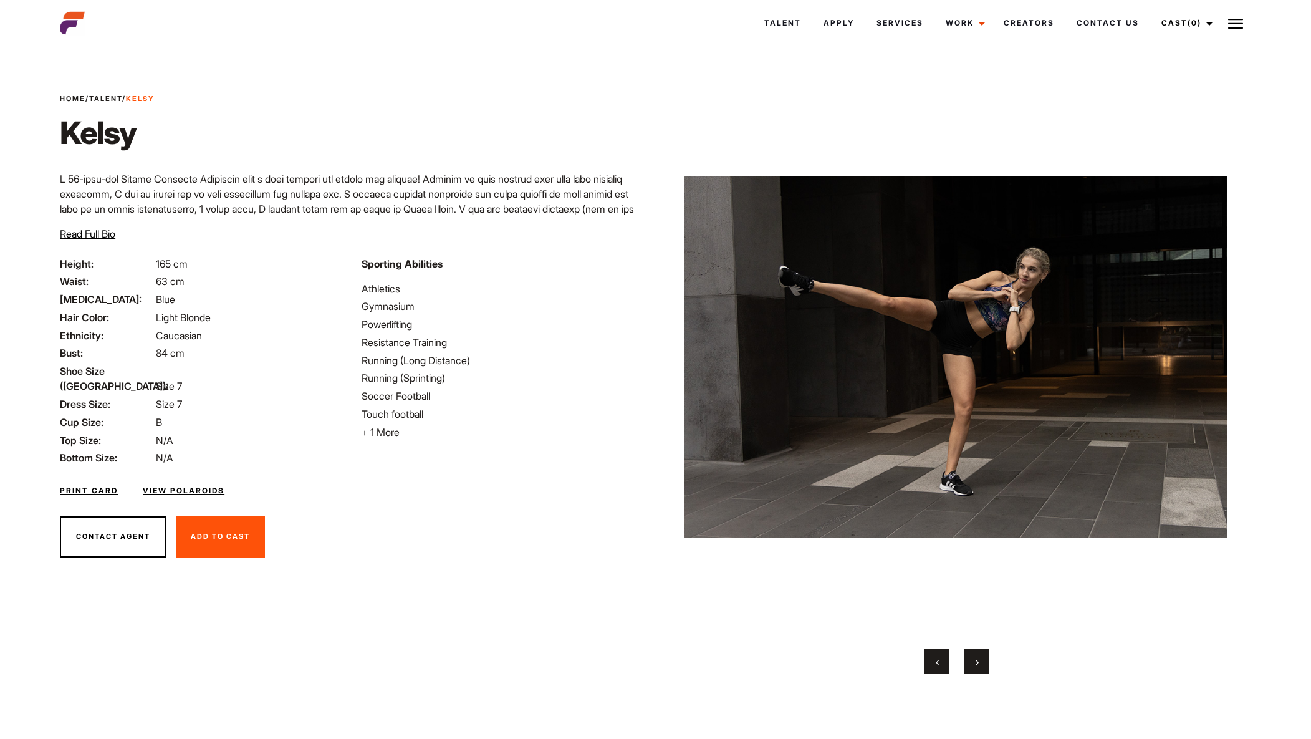
click at [979, 661] on span "›" at bounding box center [977, 661] width 3 height 12
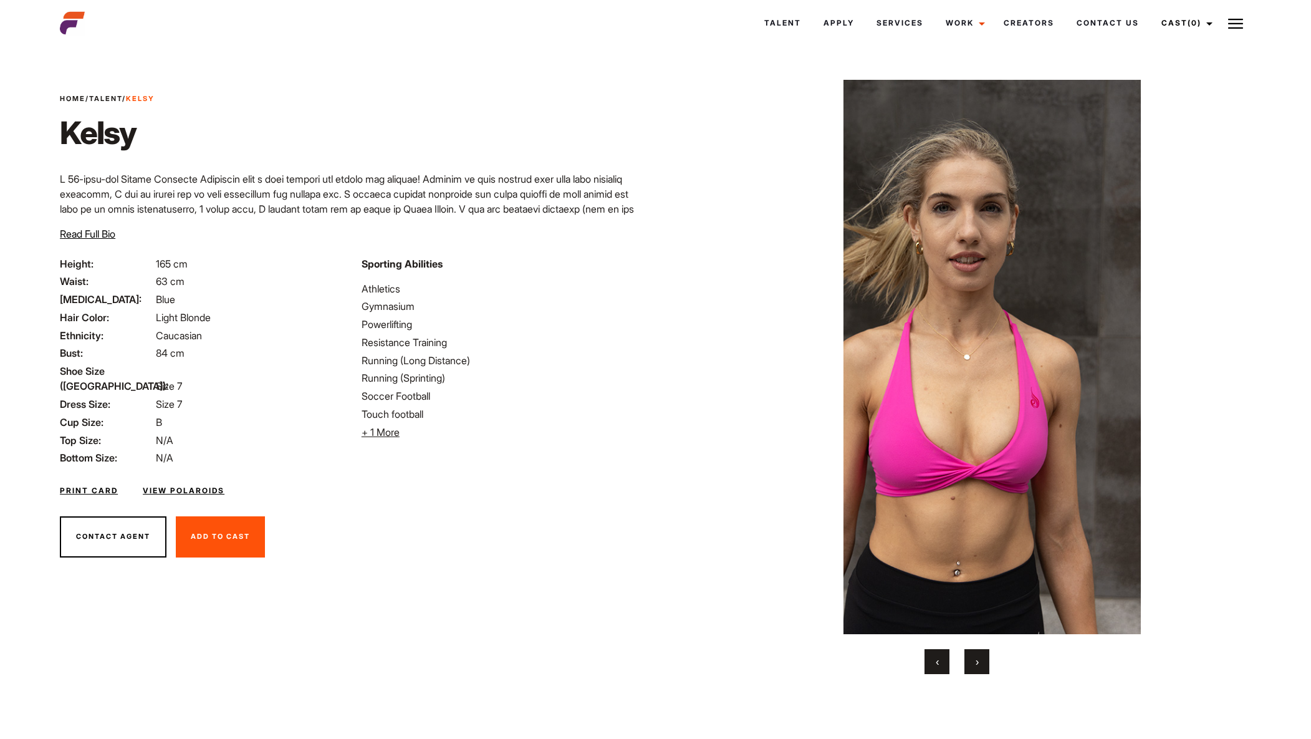
click at [981, 661] on button "›" at bounding box center [976, 661] width 25 height 25
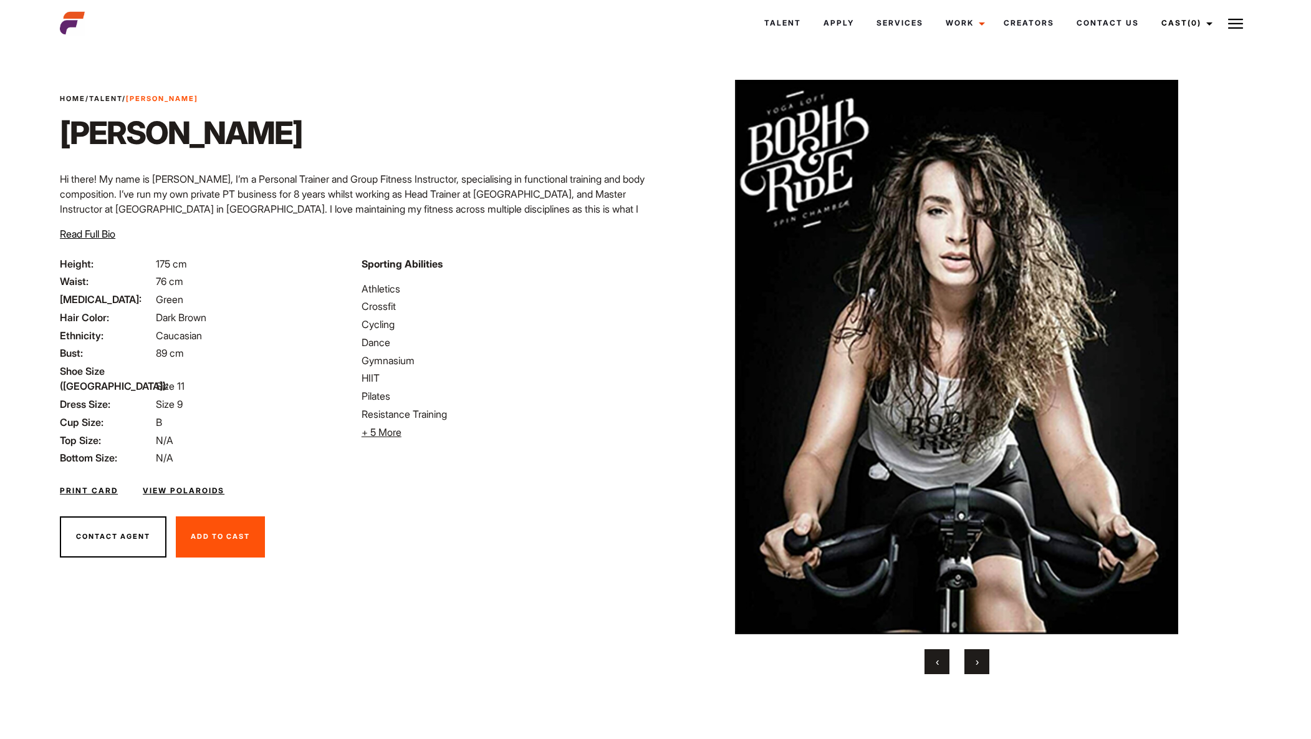
click at [974, 660] on button "›" at bounding box center [976, 661] width 25 height 25
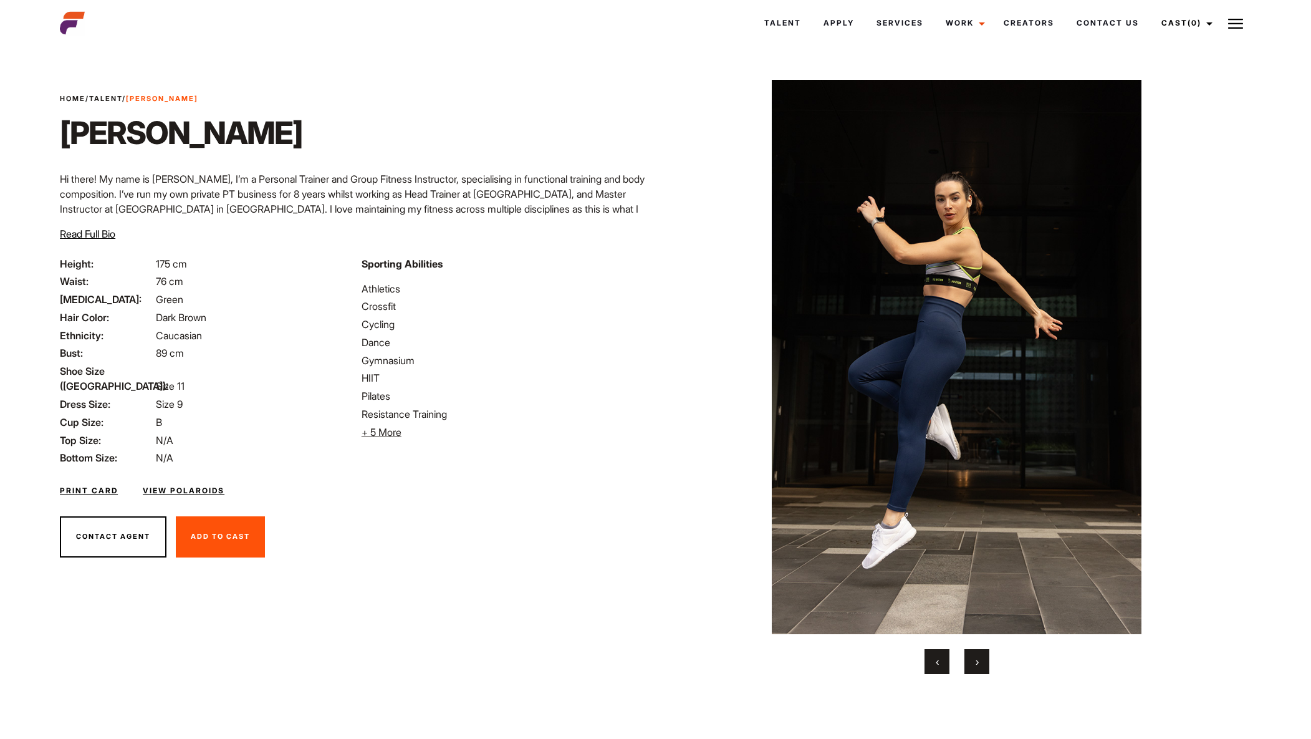
click at [981, 660] on button "›" at bounding box center [976, 661] width 25 height 25
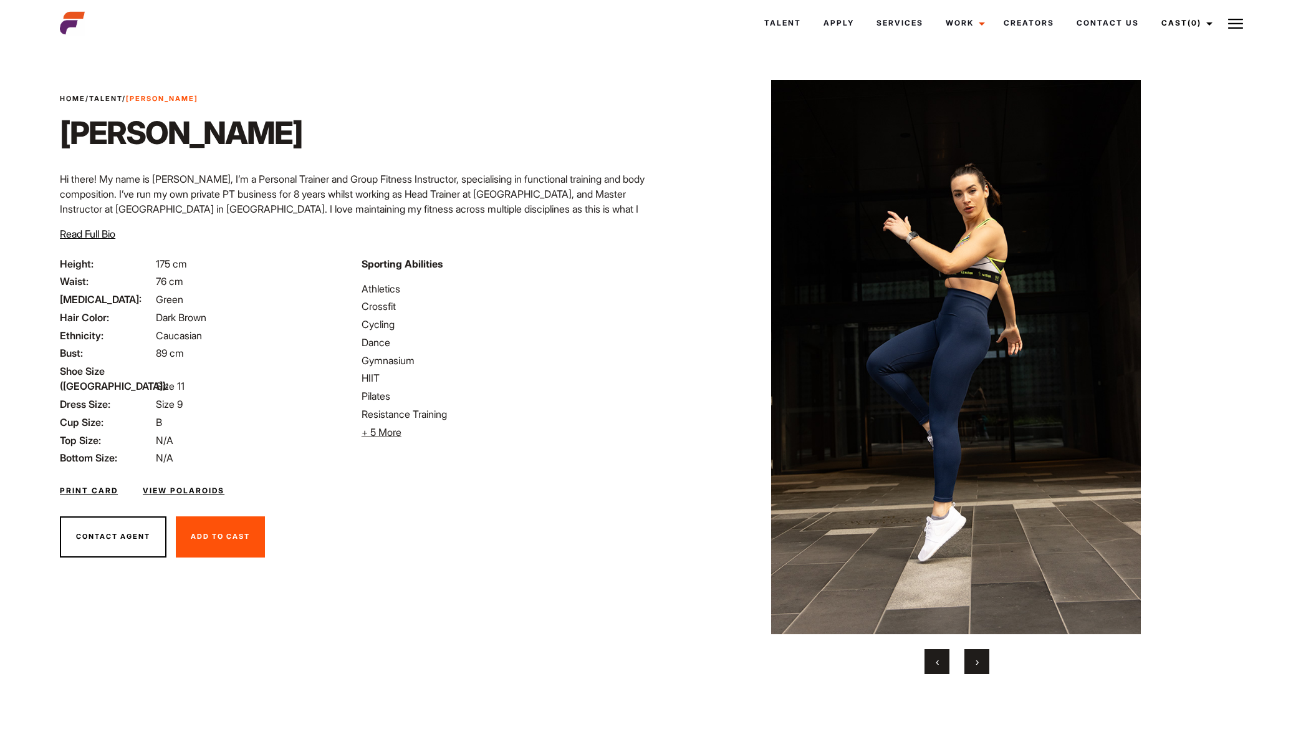
click at [982, 661] on button "›" at bounding box center [976, 661] width 25 height 25
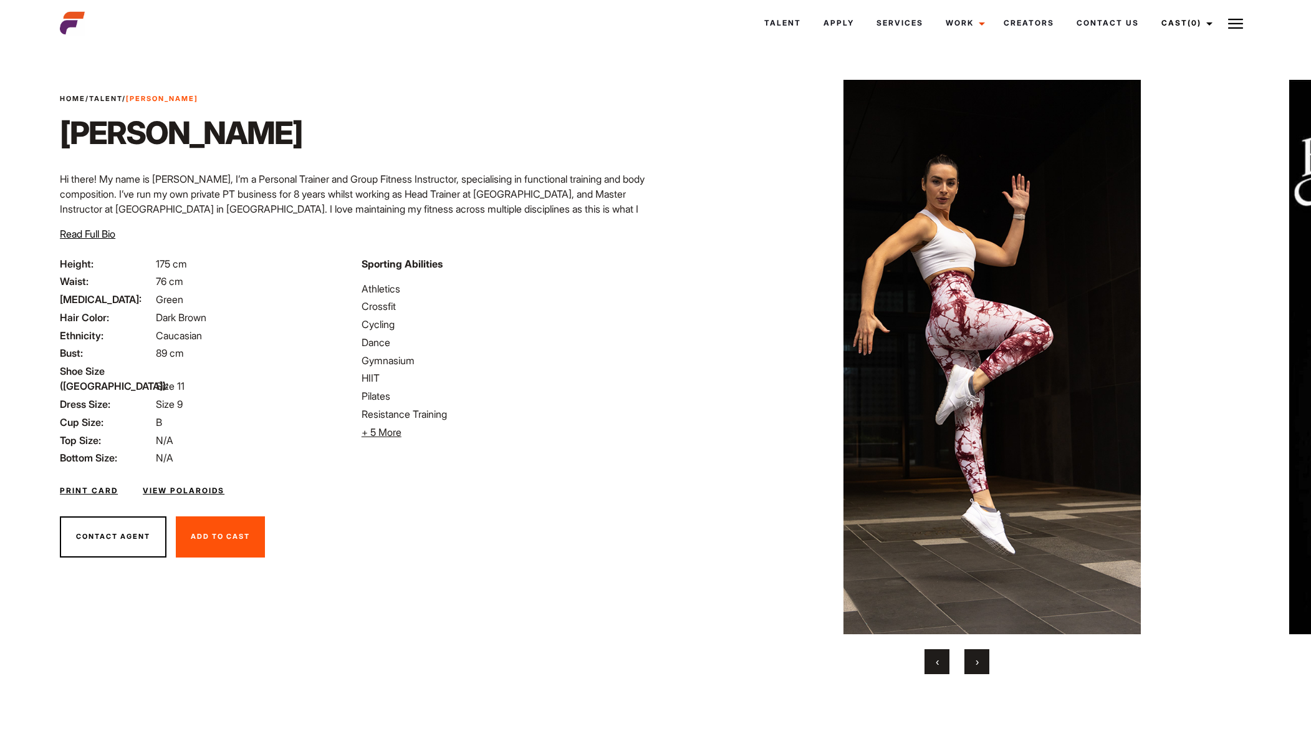
click at [982, 661] on button "›" at bounding box center [976, 661] width 25 height 25
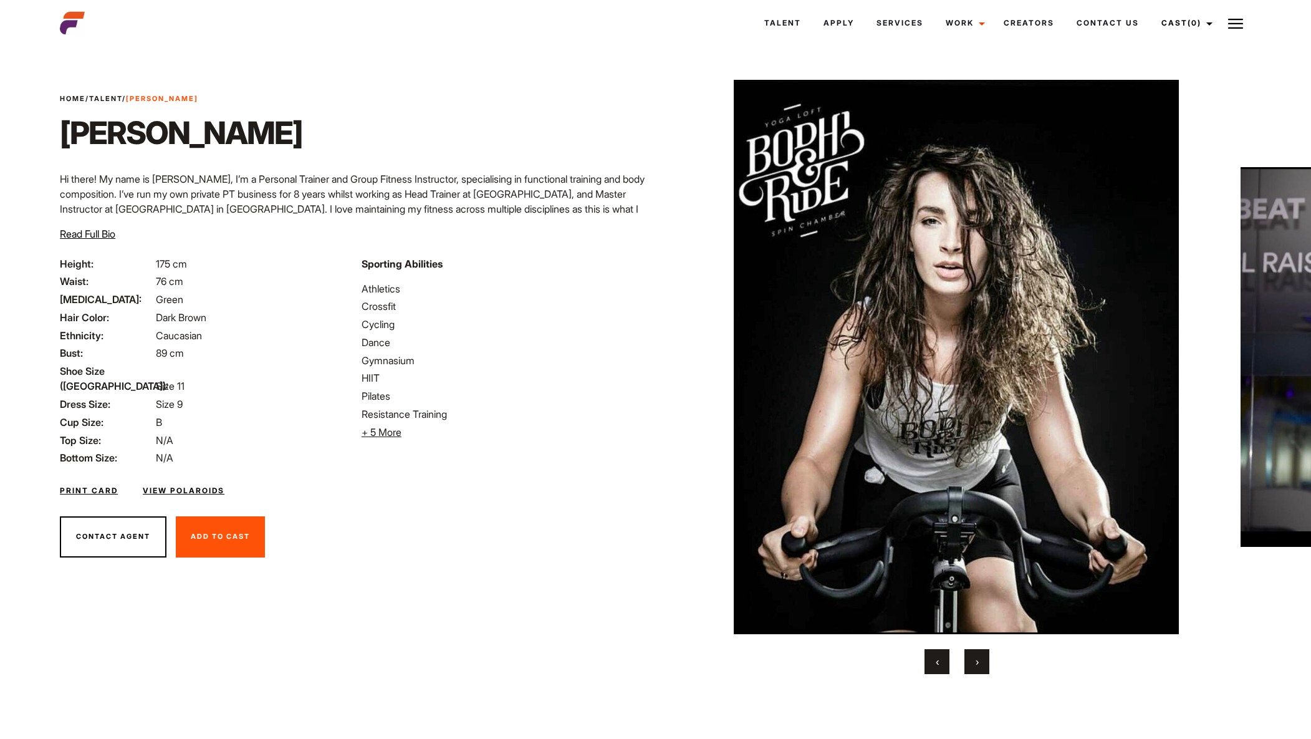
click at [982, 661] on button "›" at bounding box center [976, 661] width 25 height 25
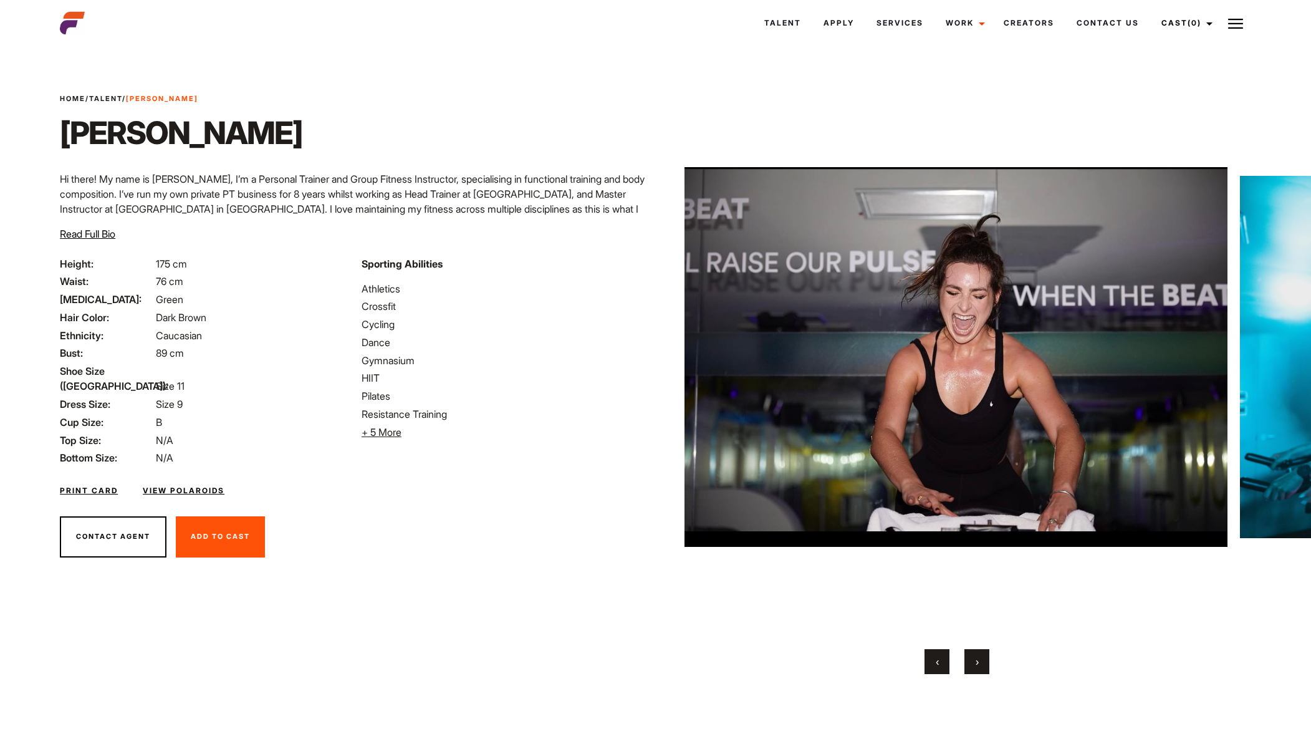
click at [983, 663] on button "›" at bounding box center [976, 661] width 25 height 25
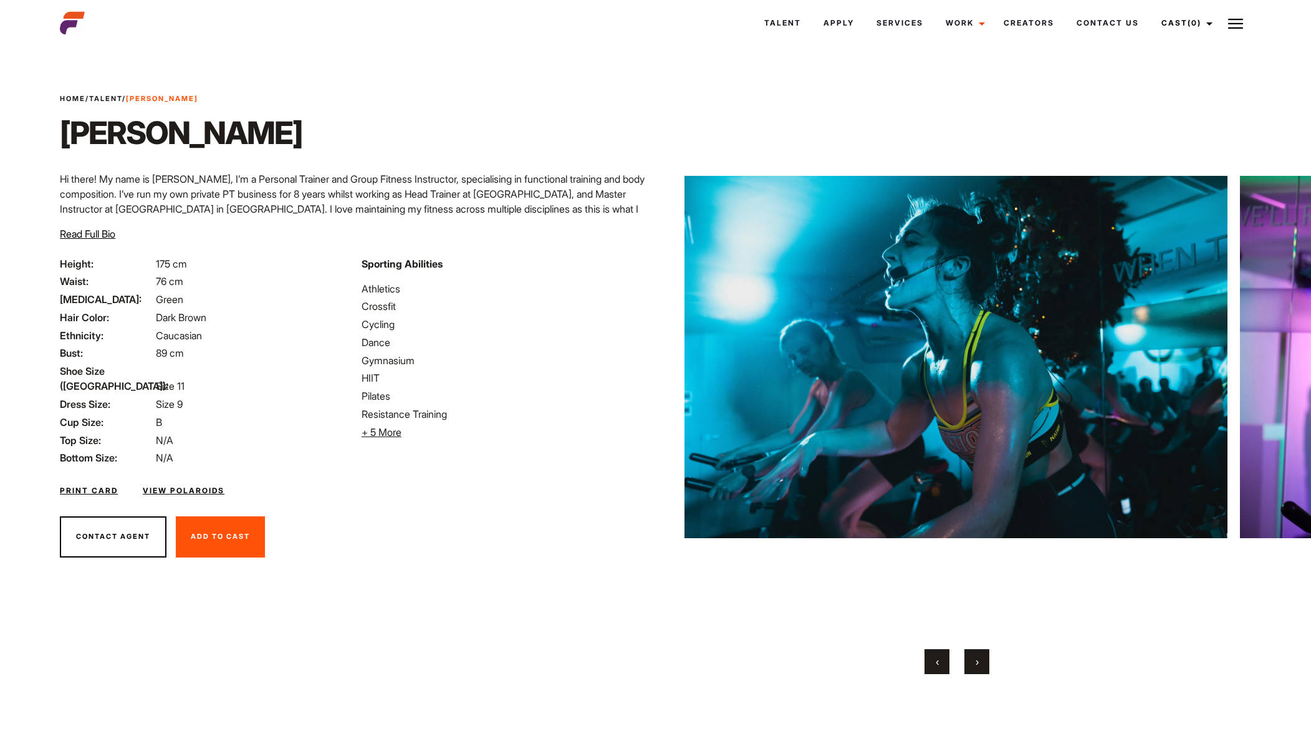
click at [984, 663] on button "›" at bounding box center [976, 661] width 25 height 25
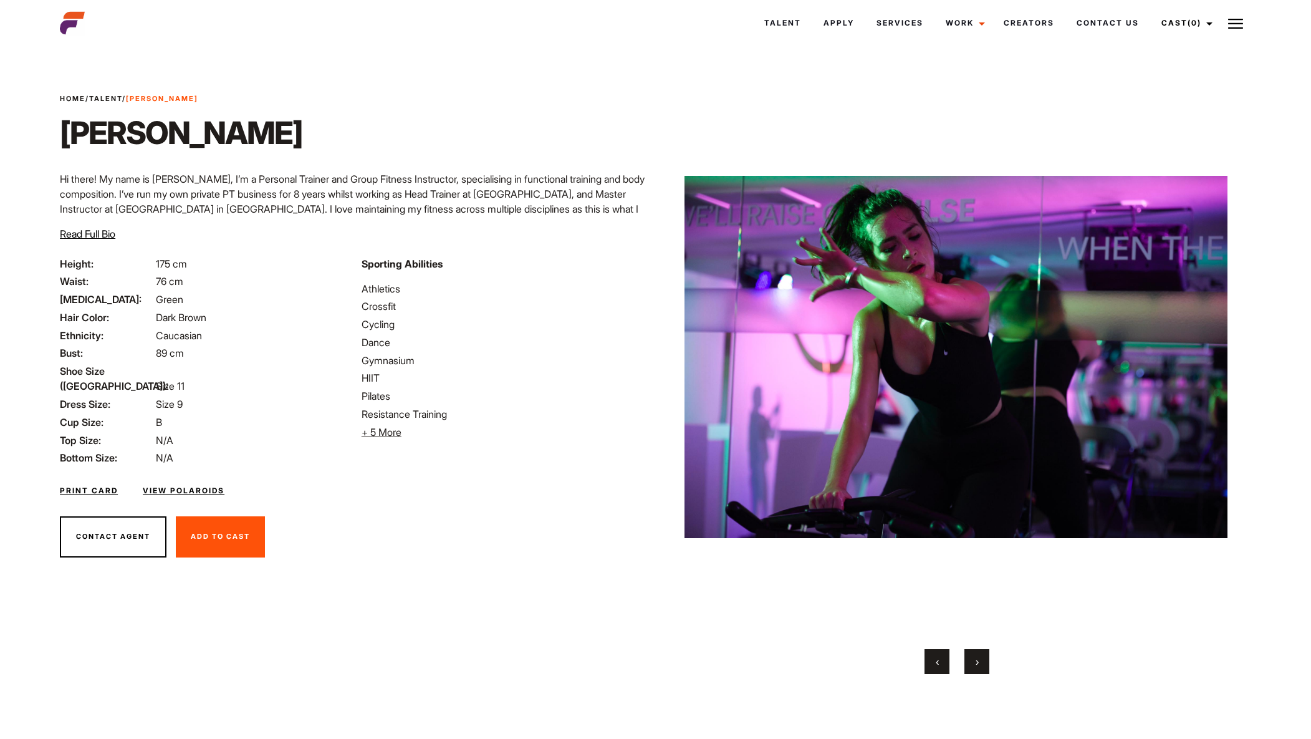
click at [985, 662] on button "›" at bounding box center [976, 661] width 25 height 25
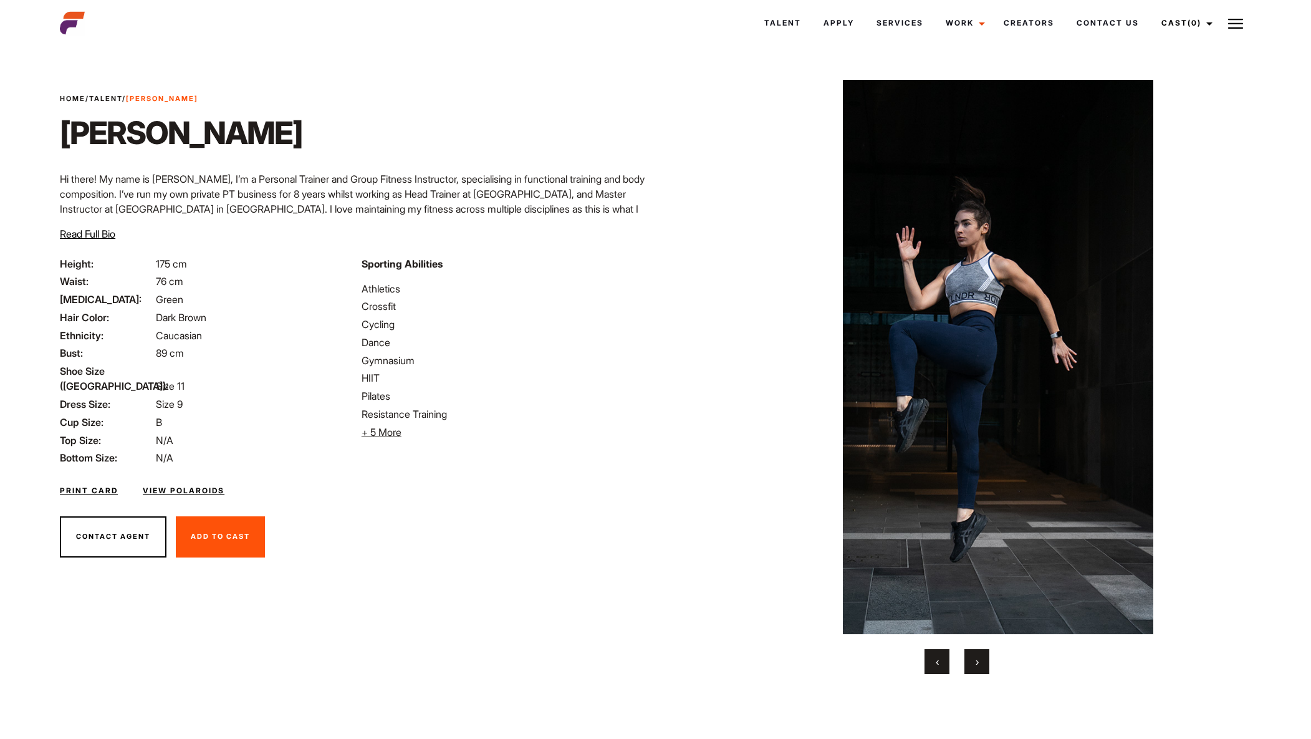
click at [984, 663] on button "›" at bounding box center [976, 661] width 25 height 25
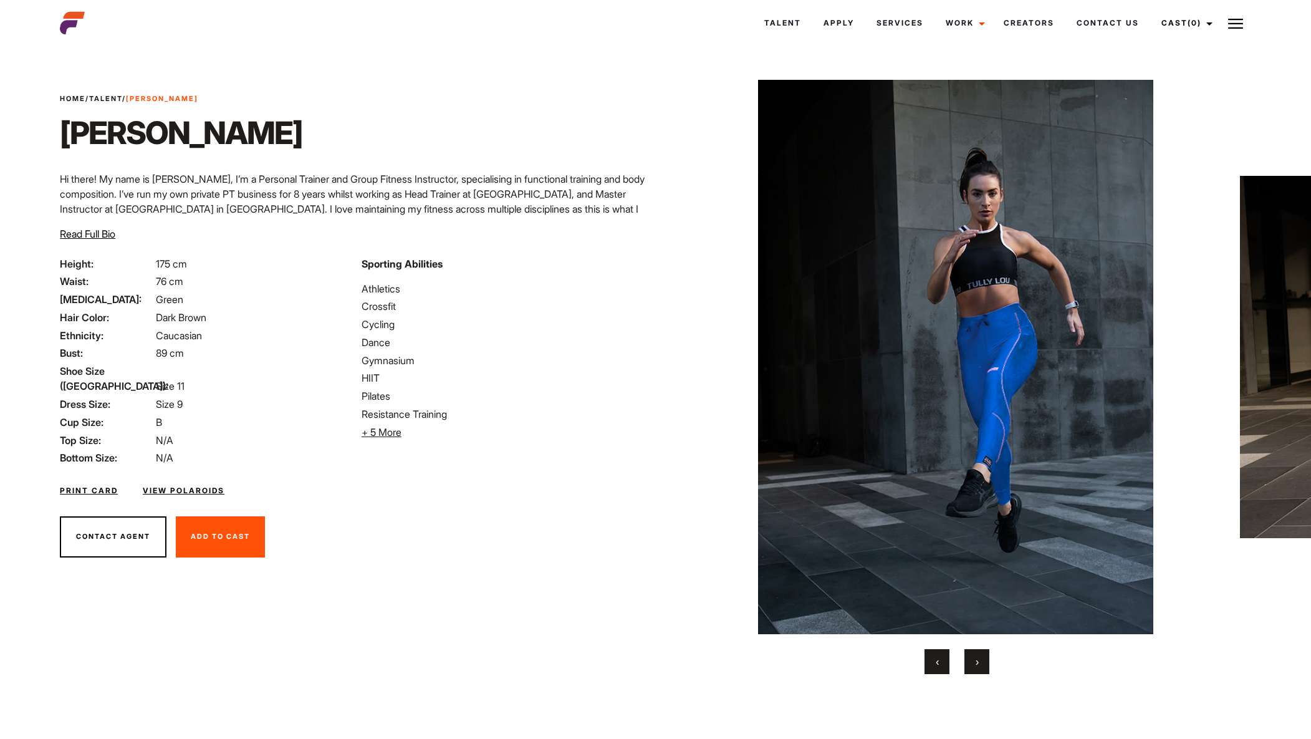
click at [979, 665] on span "›" at bounding box center [977, 661] width 3 height 12
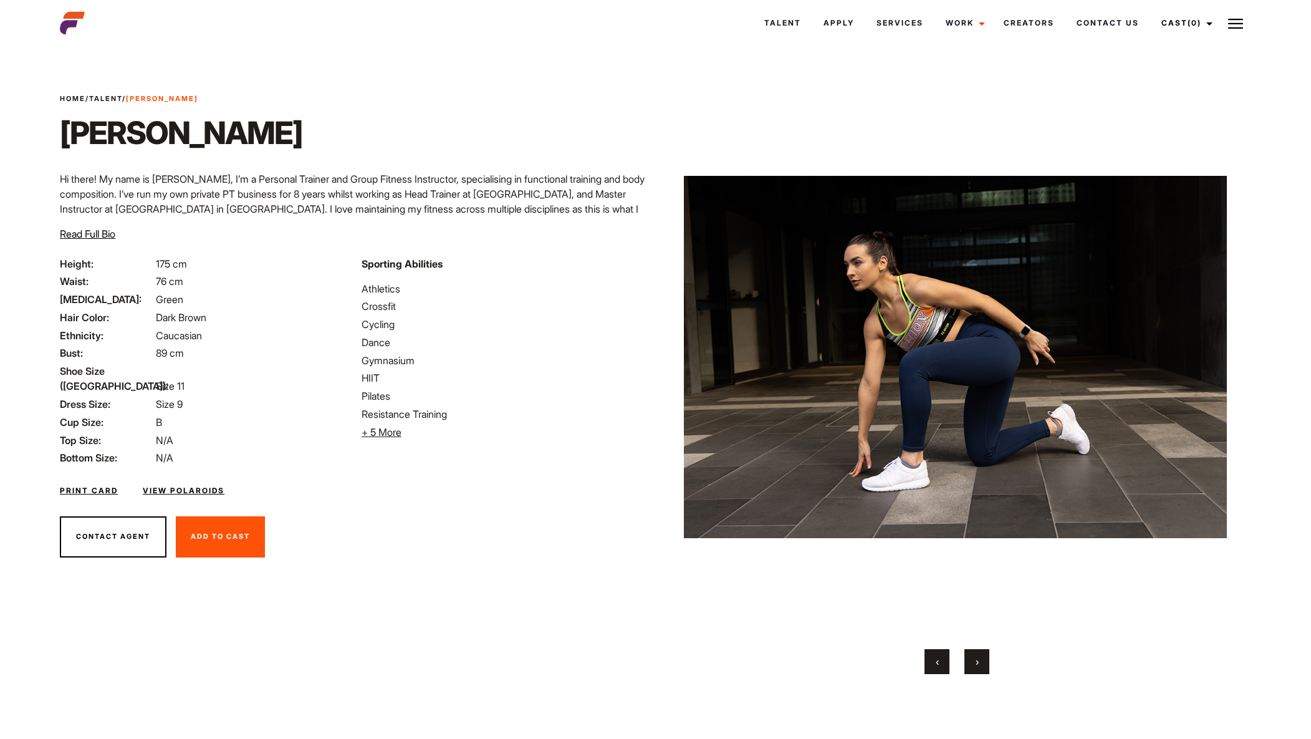
click at [981, 660] on button "›" at bounding box center [976, 661] width 25 height 25
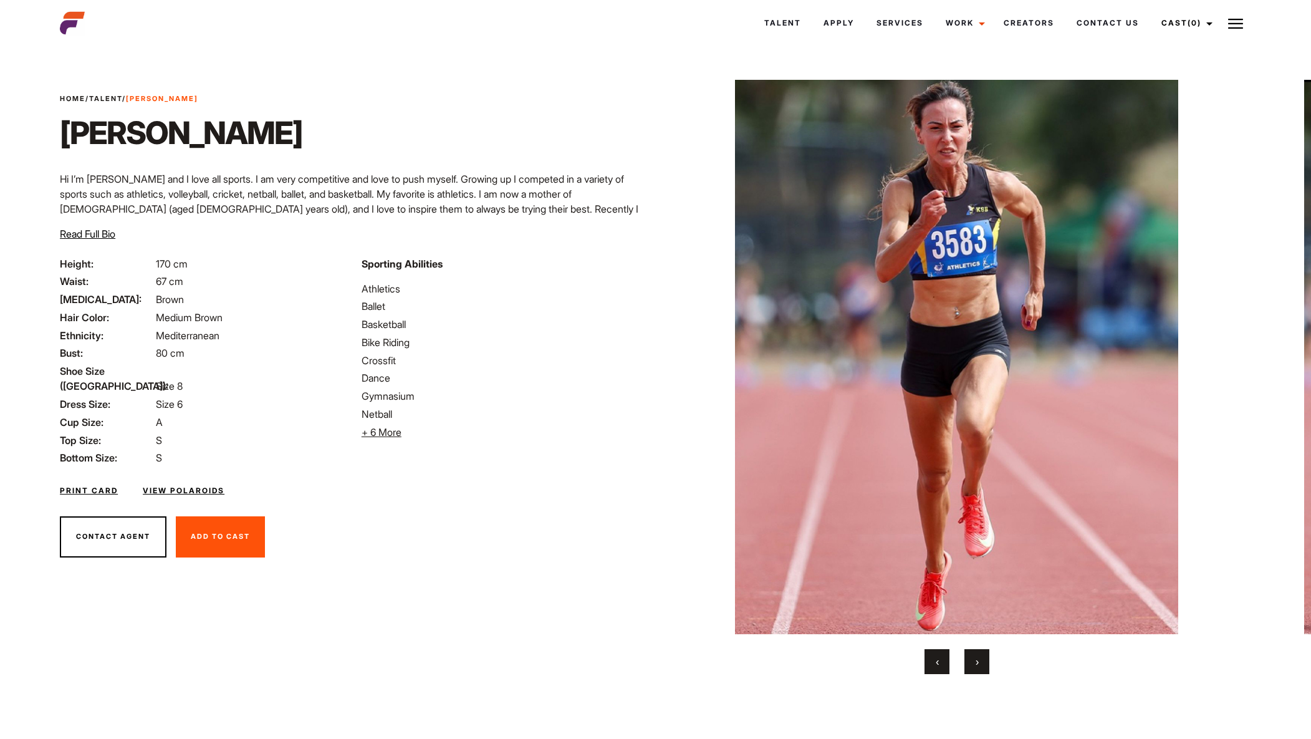
click at [979, 655] on button "›" at bounding box center [976, 661] width 25 height 25
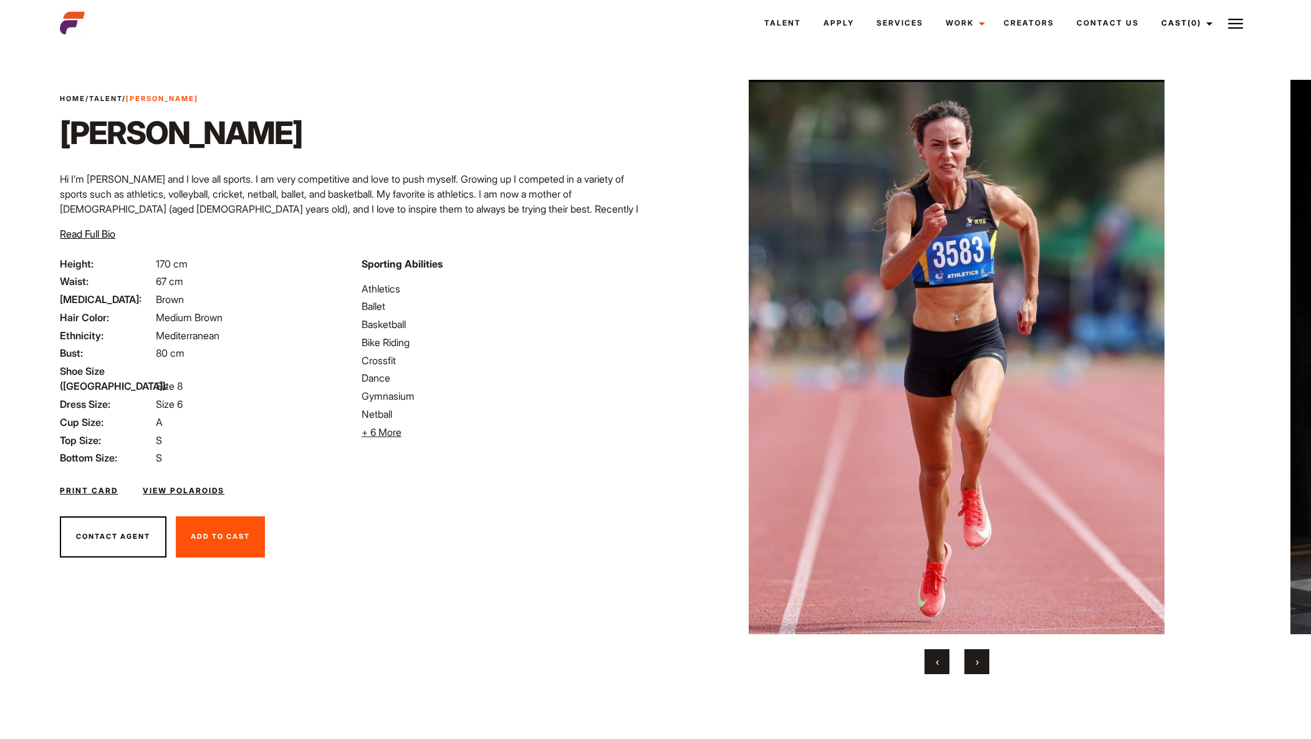
click at [980, 659] on button "›" at bounding box center [976, 661] width 25 height 25
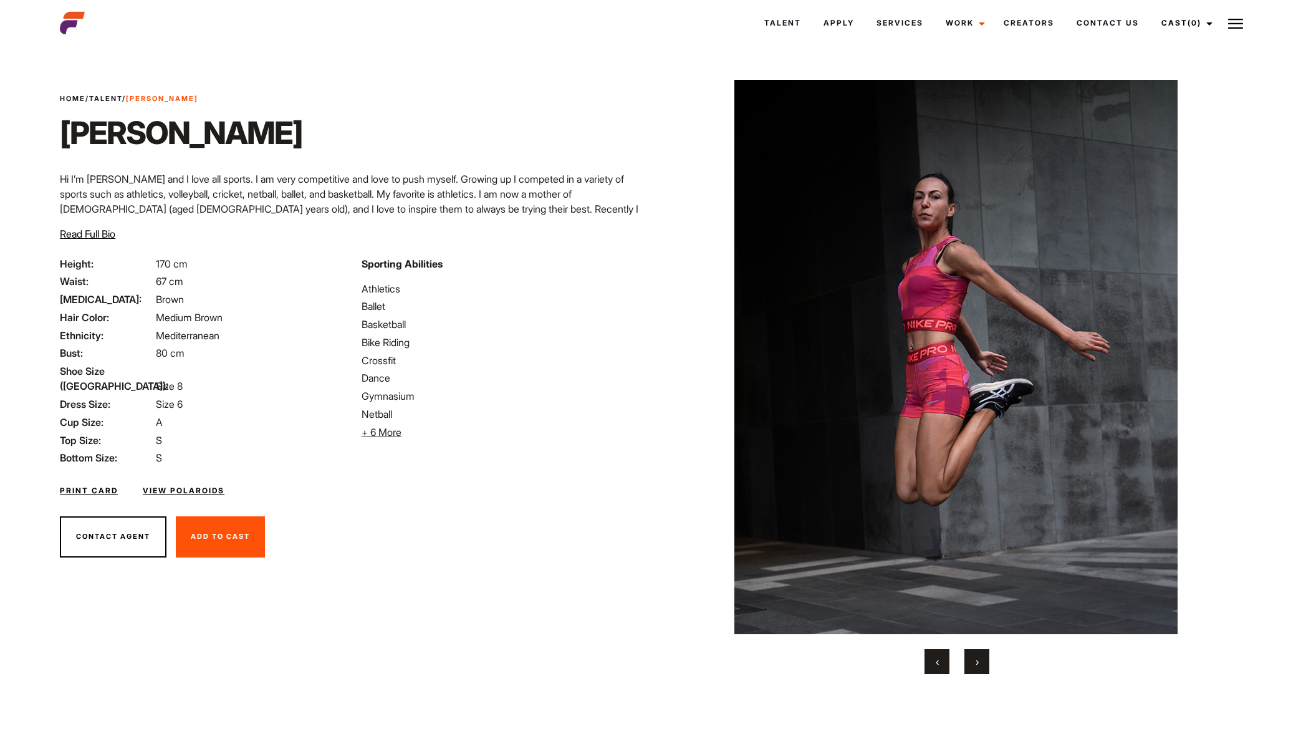
click at [982, 659] on button "›" at bounding box center [976, 661] width 25 height 25
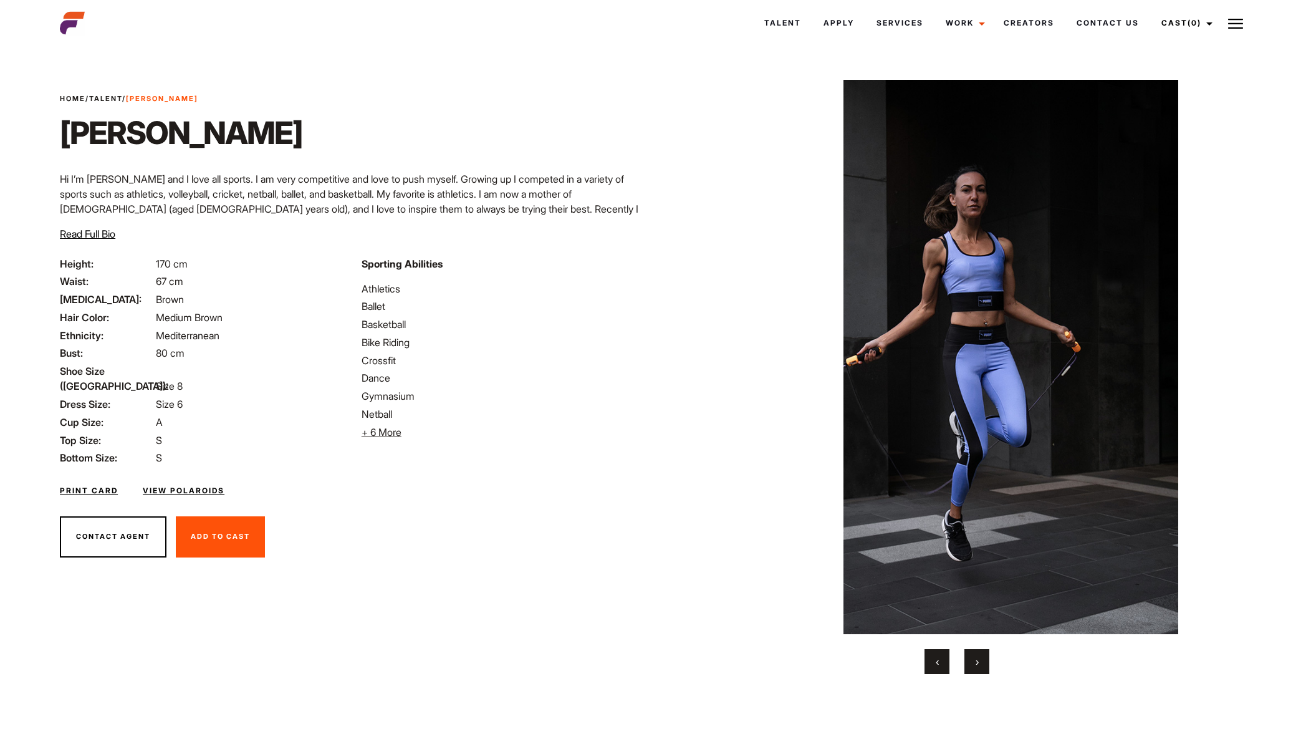
click at [982, 659] on button "›" at bounding box center [976, 661] width 25 height 25
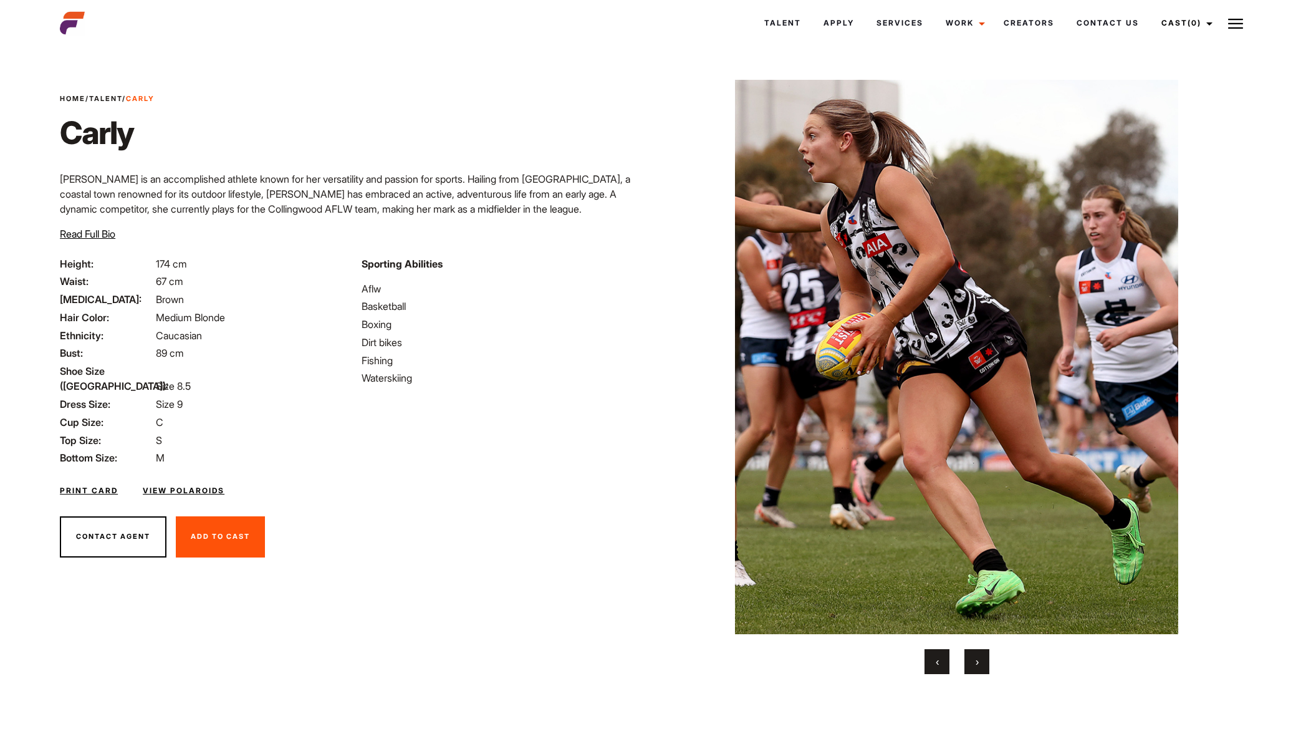
click at [975, 663] on button "›" at bounding box center [976, 661] width 25 height 25
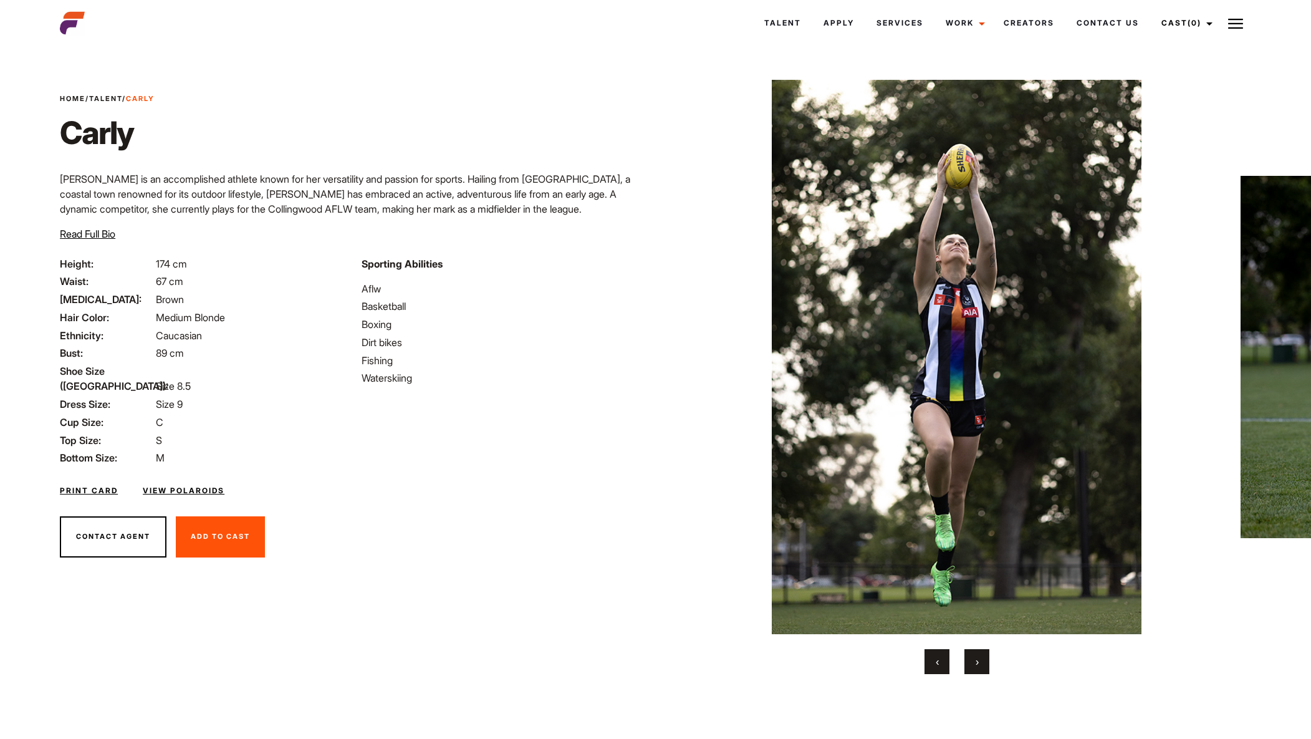
click at [976, 660] on span "›" at bounding box center [977, 661] width 3 height 12
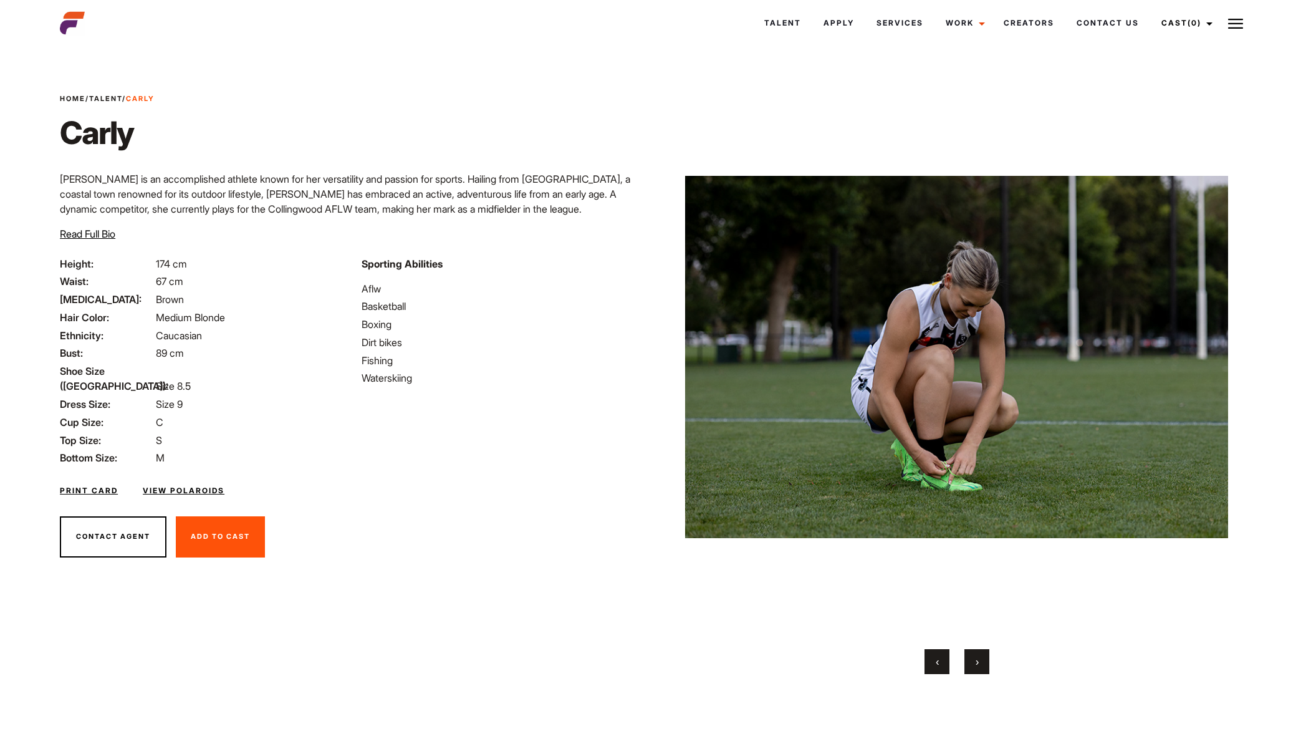
click at [978, 658] on span "›" at bounding box center [977, 661] width 3 height 12
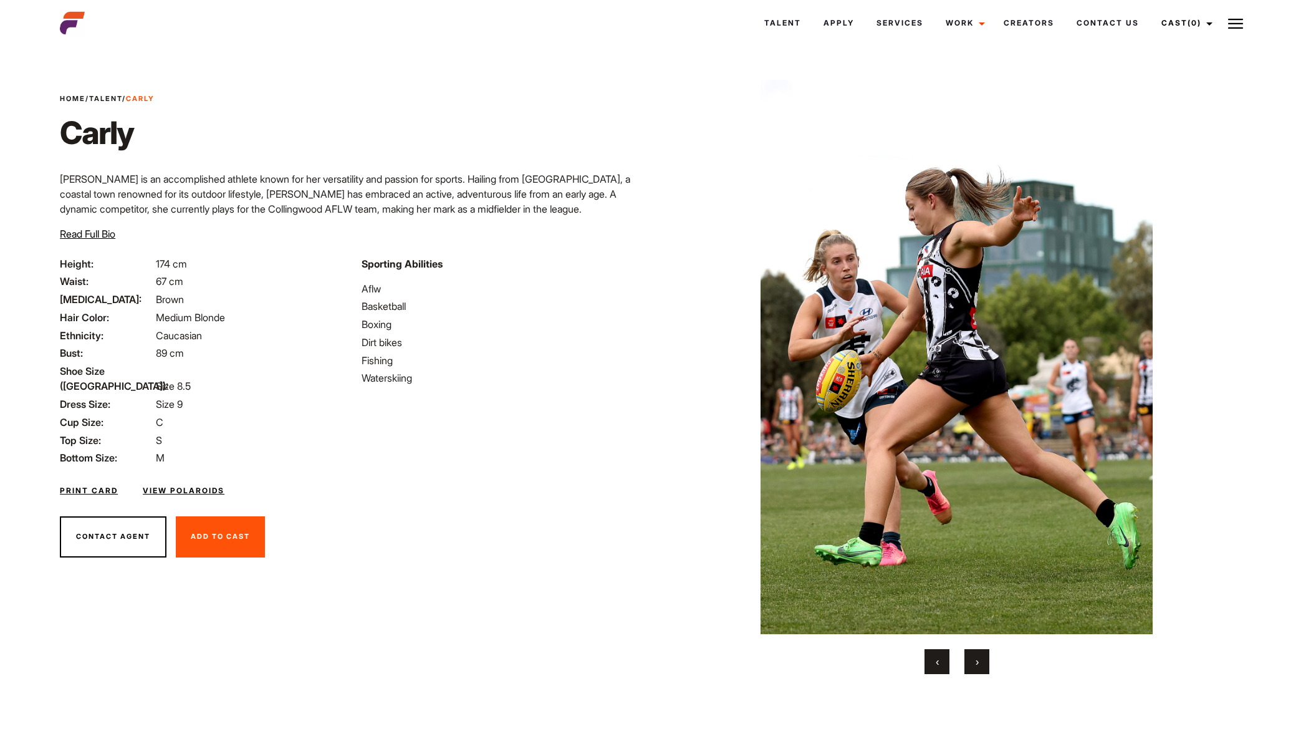
click at [981, 657] on button "›" at bounding box center [976, 661] width 25 height 25
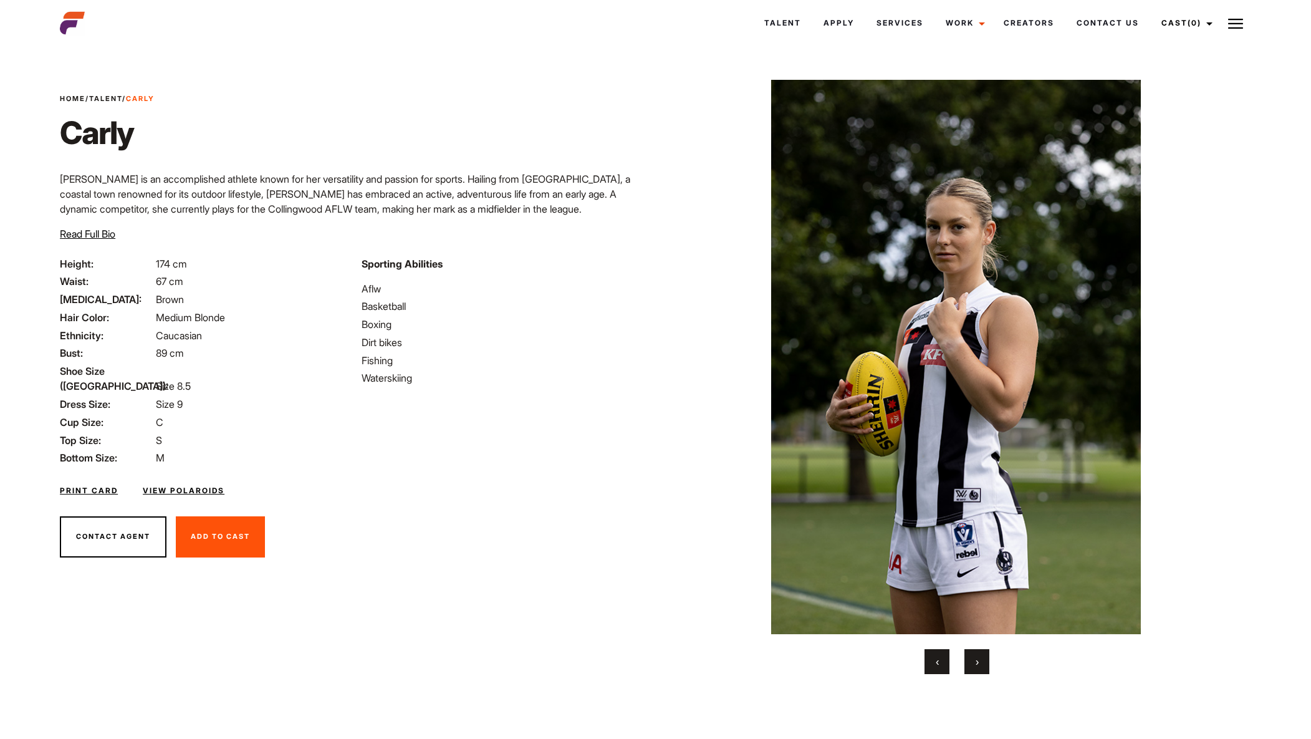
click at [982, 657] on button "›" at bounding box center [976, 661] width 25 height 25
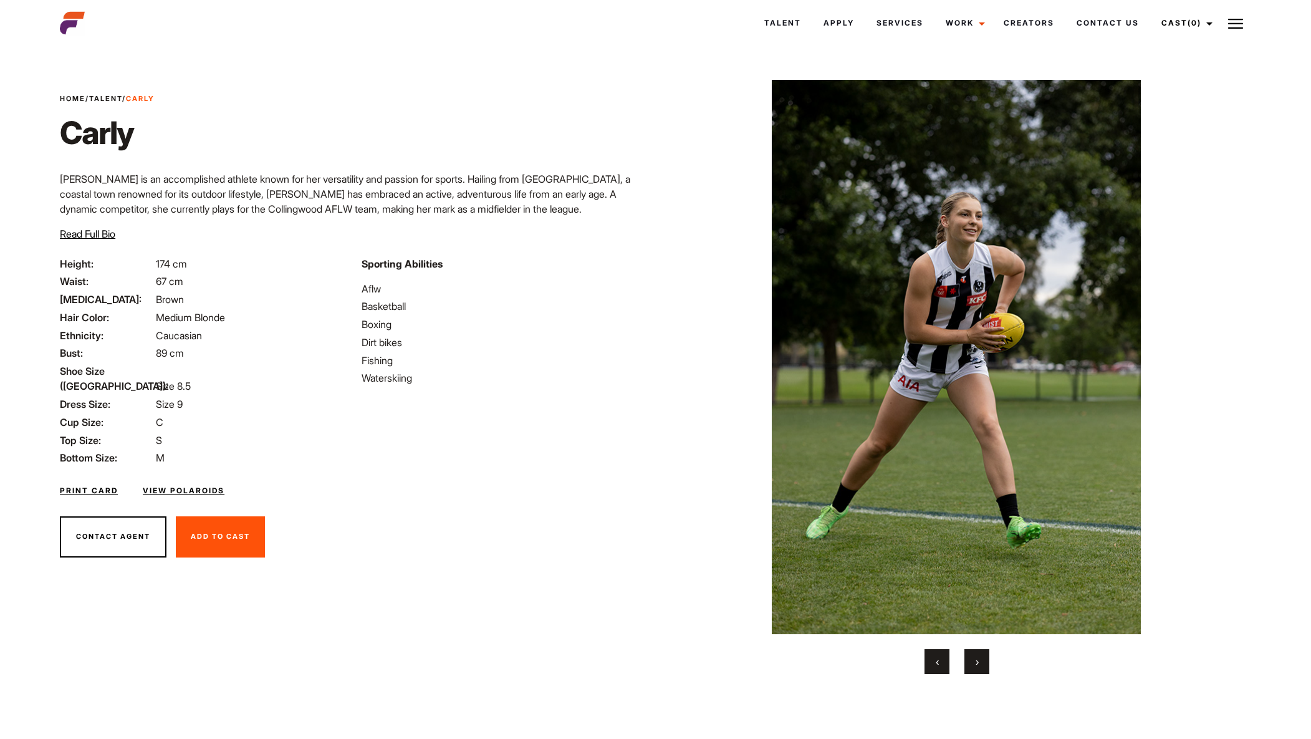
click at [984, 656] on button "›" at bounding box center [976, 661] width 25 height 25
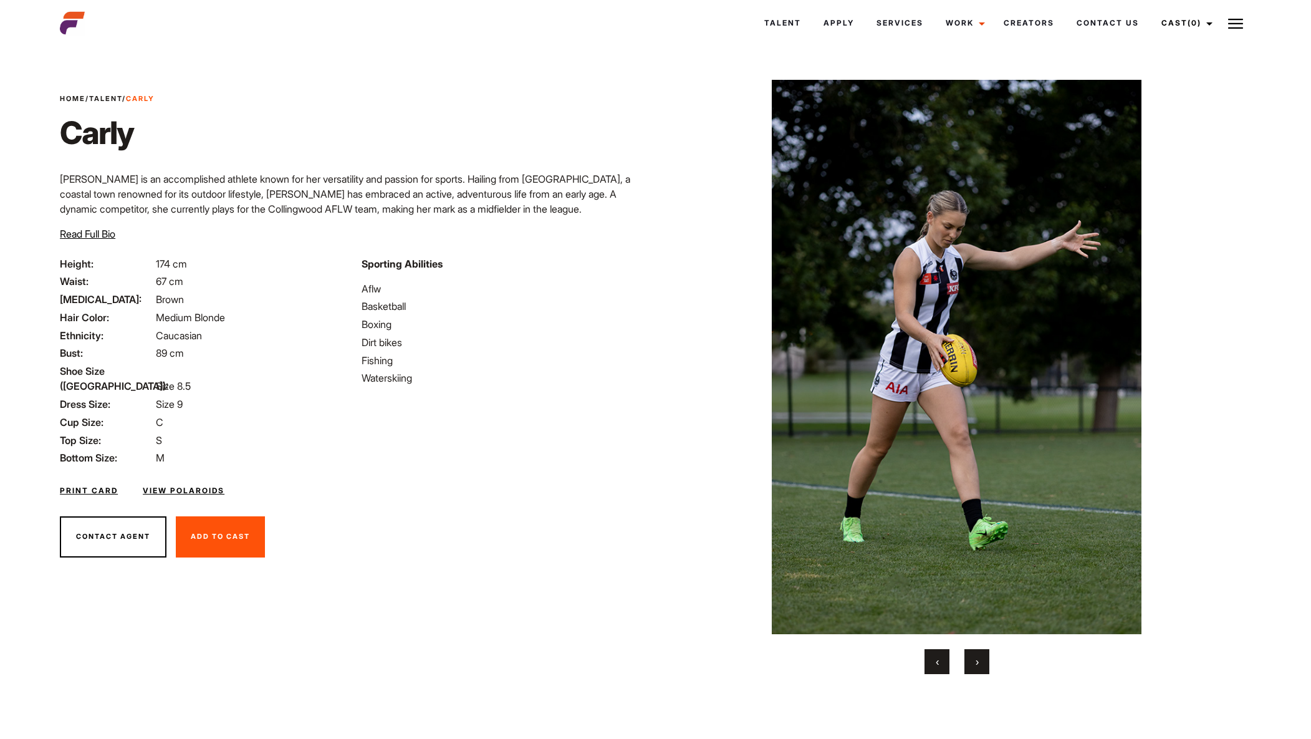
click at [984, 656] on button "›" at bounding box center [976, 661] width 25 height 25
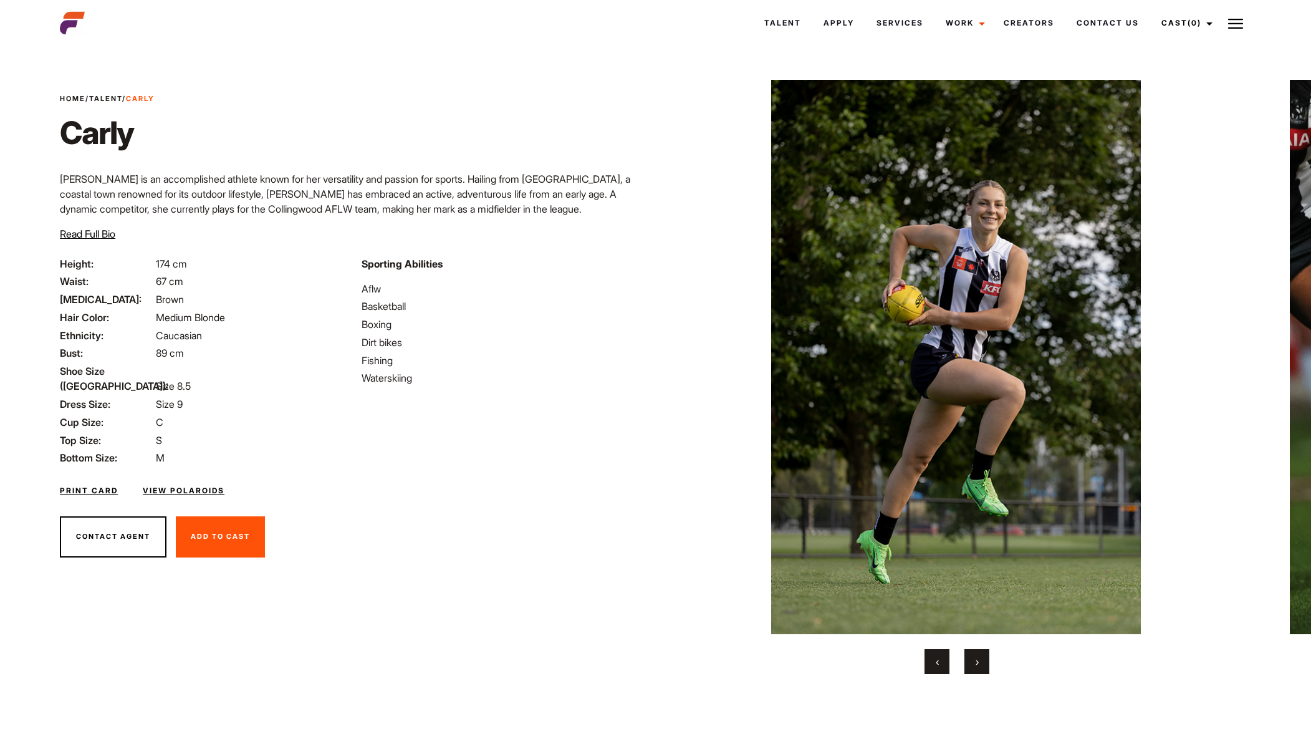
click at [985, 656] on button "›" at bounding box center [976, 661] width 25 height 25
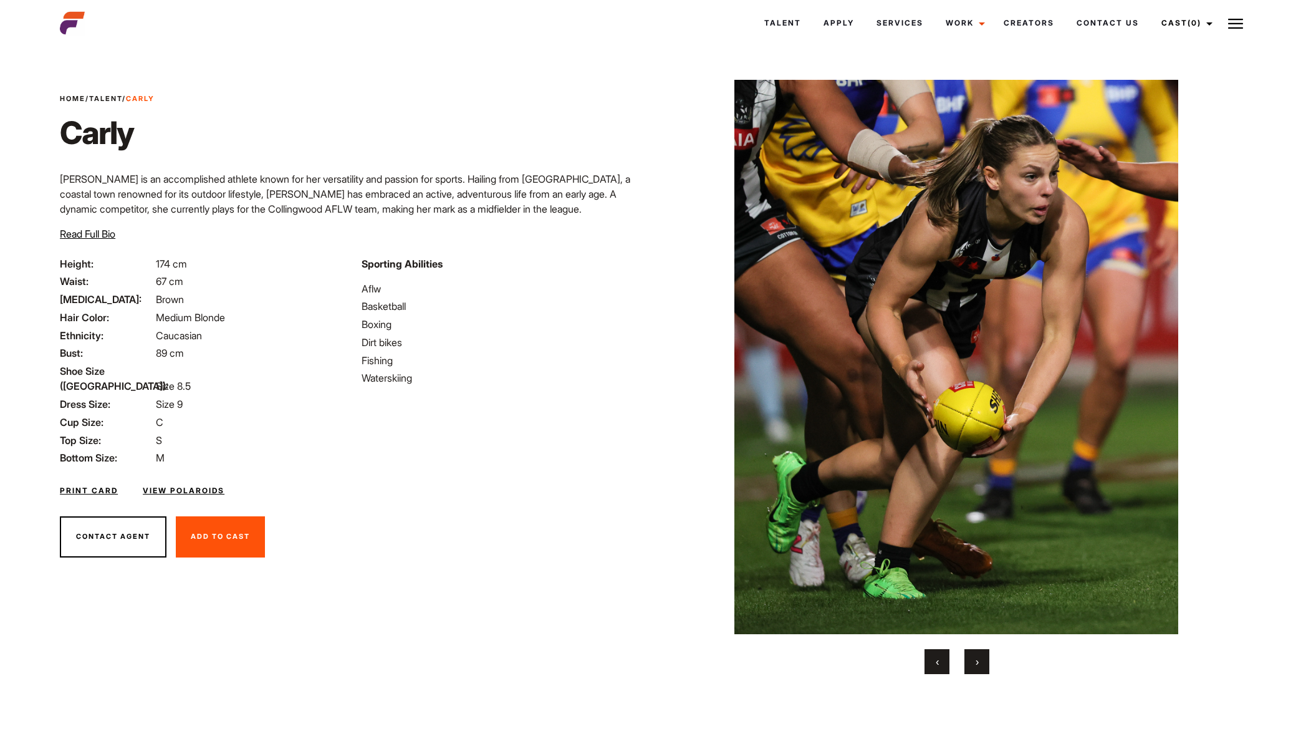
click at [980, 659] on button "›" at bounding box center [976, 661] width 25 height 25
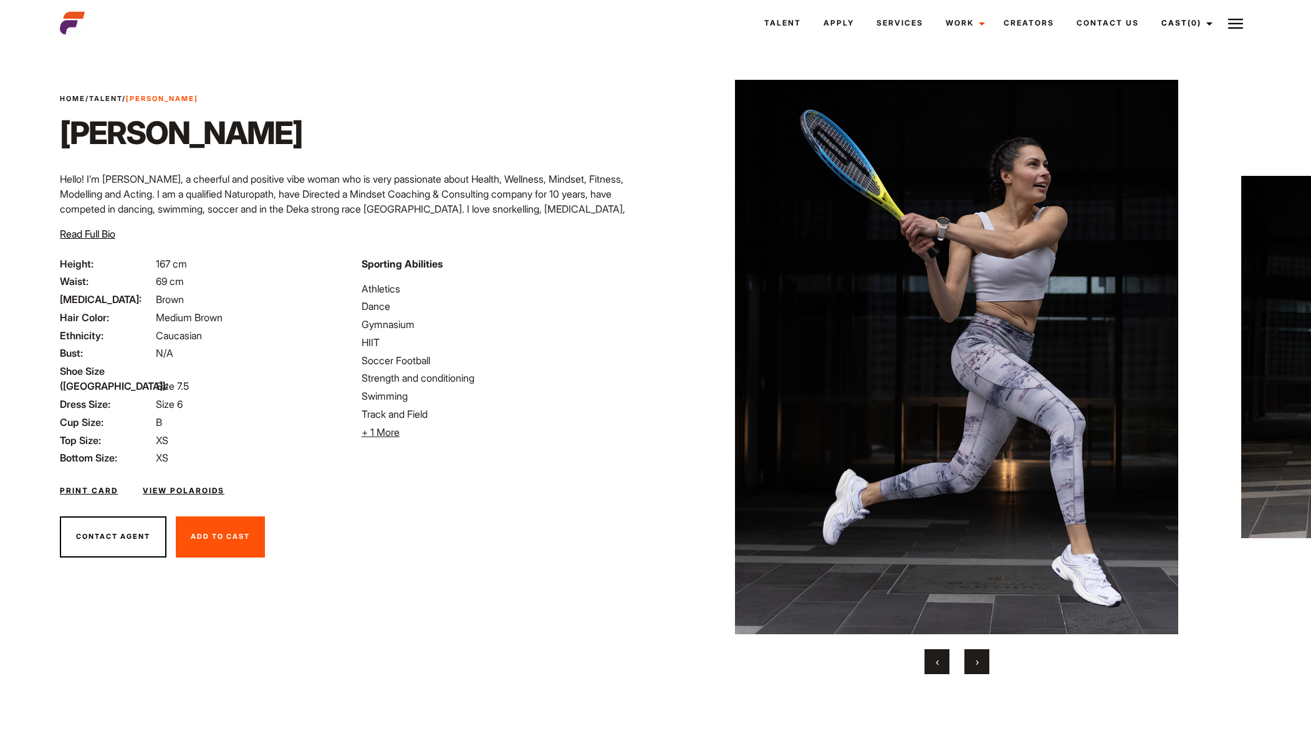
click at [979, 661] on span "›" at bounding box center [977, 661] width 3 height 12
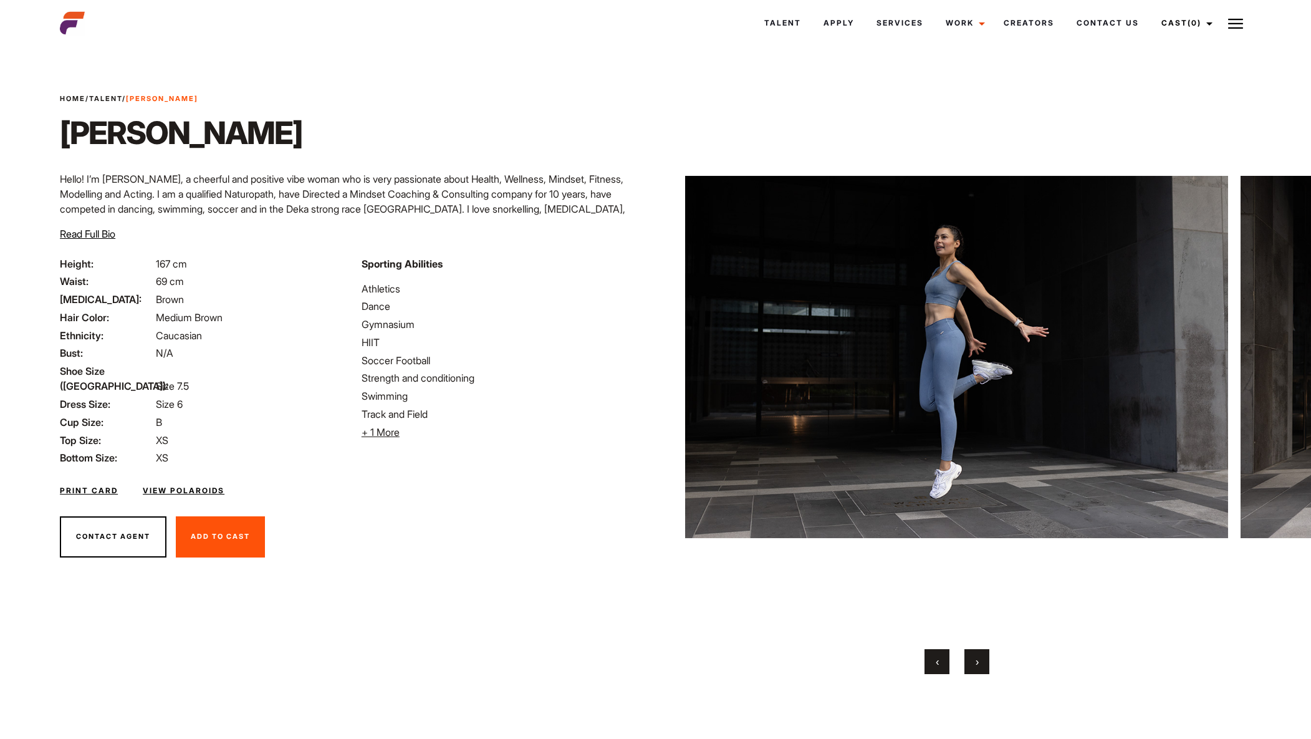
click at [983, 663] on button "›" at bounding box center [976, 661] width 25 height 25
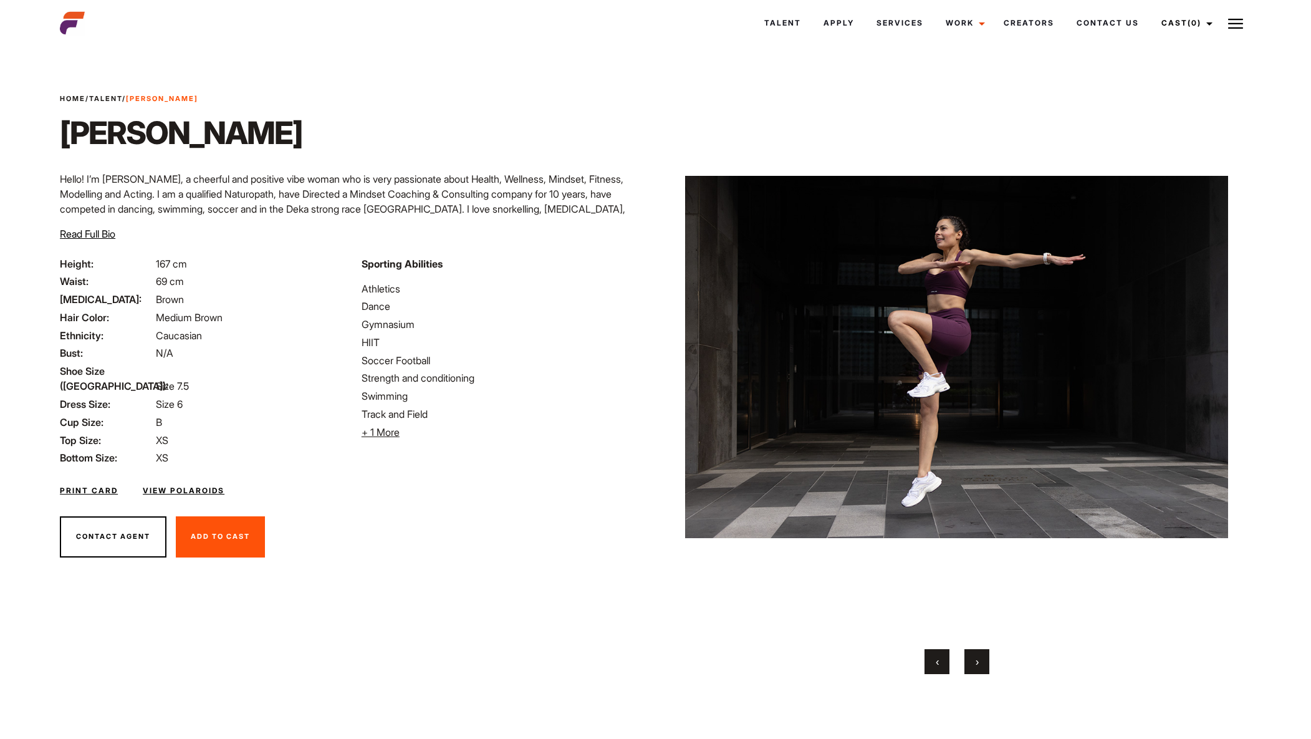
click at [985, 660] on button "›" at bounding box center [976, 661] width 25 height 25
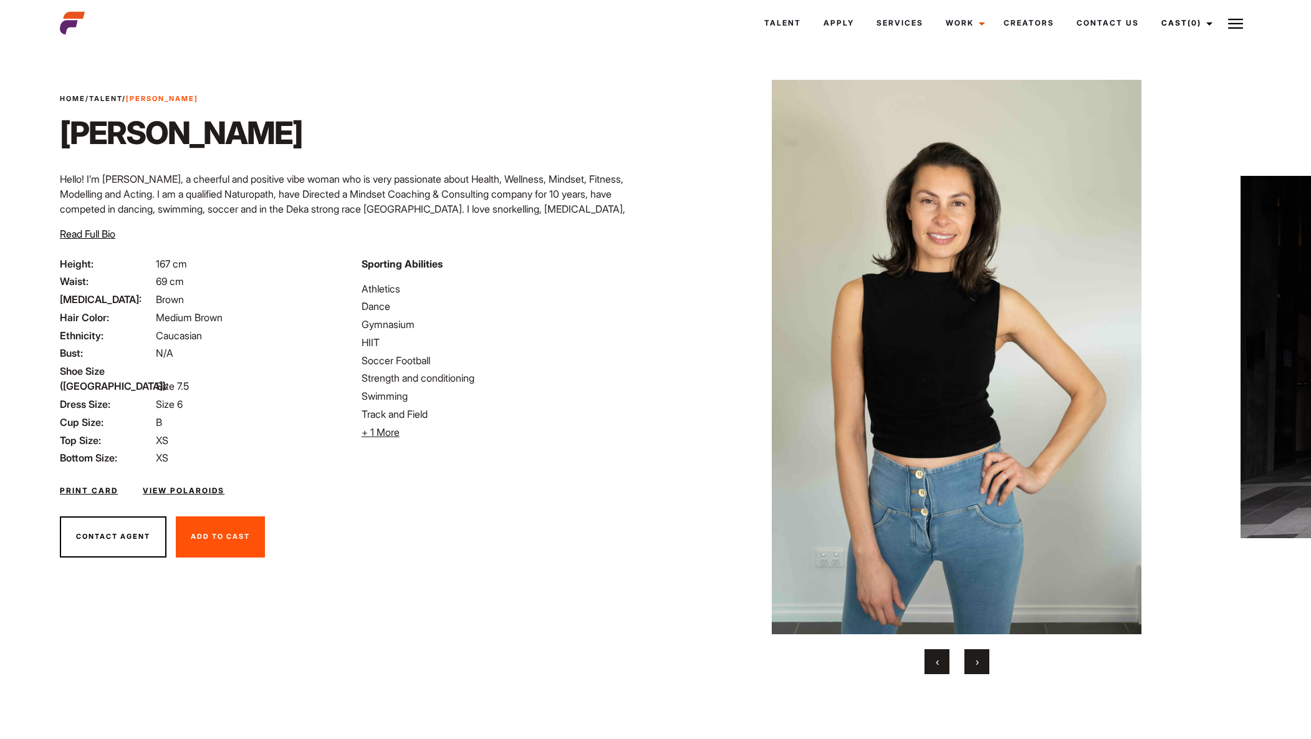
click at [987, 661] on button "›" at bounding box center [976, 661] width 25 height 25
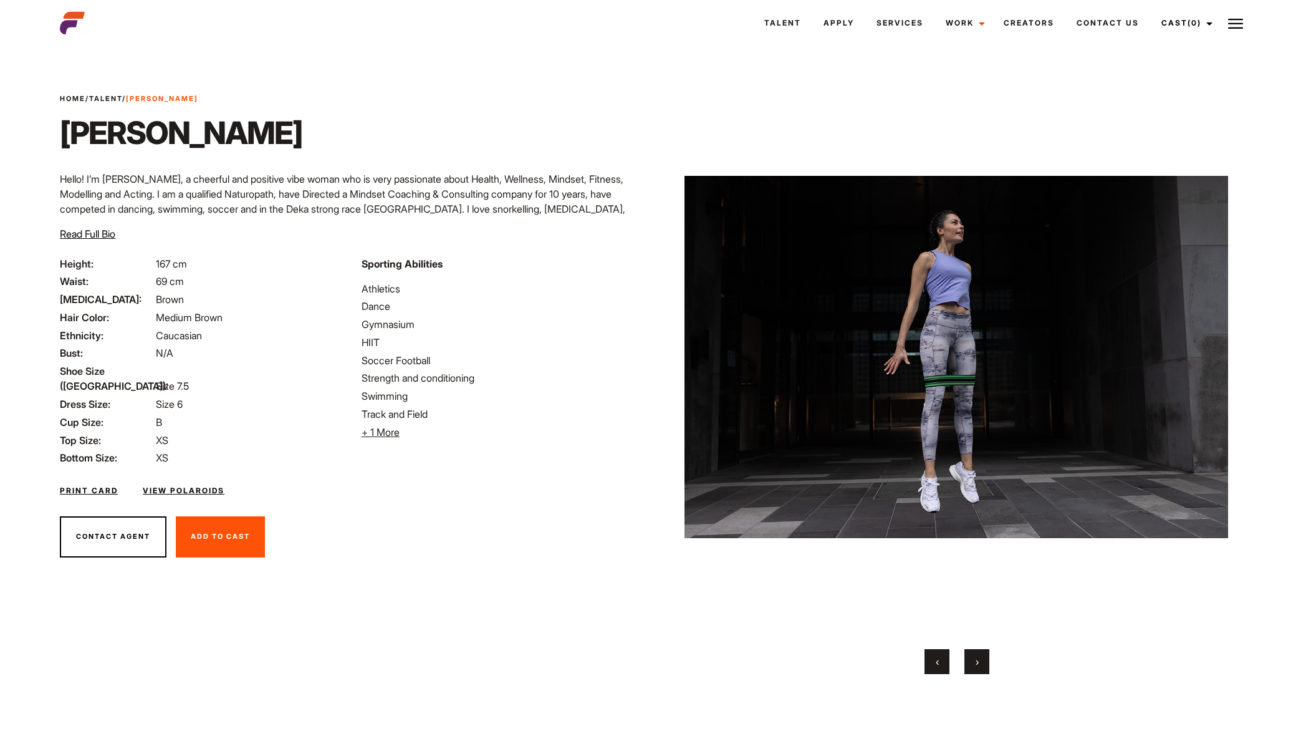
click at [987, 660] on button "›" at bounding box center [976, 661] width 25 height 25
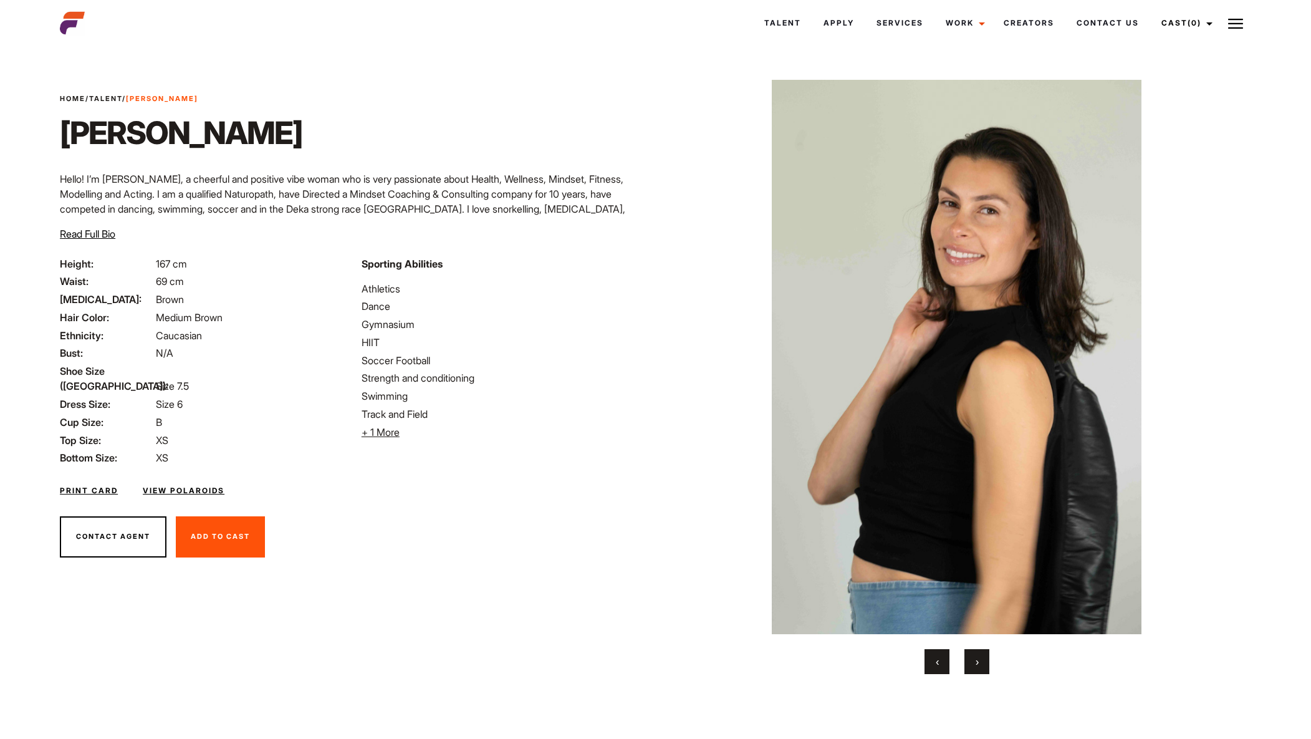
click at [987, 661] on button "›" at bounding box center [976, 661] width 25 height 25
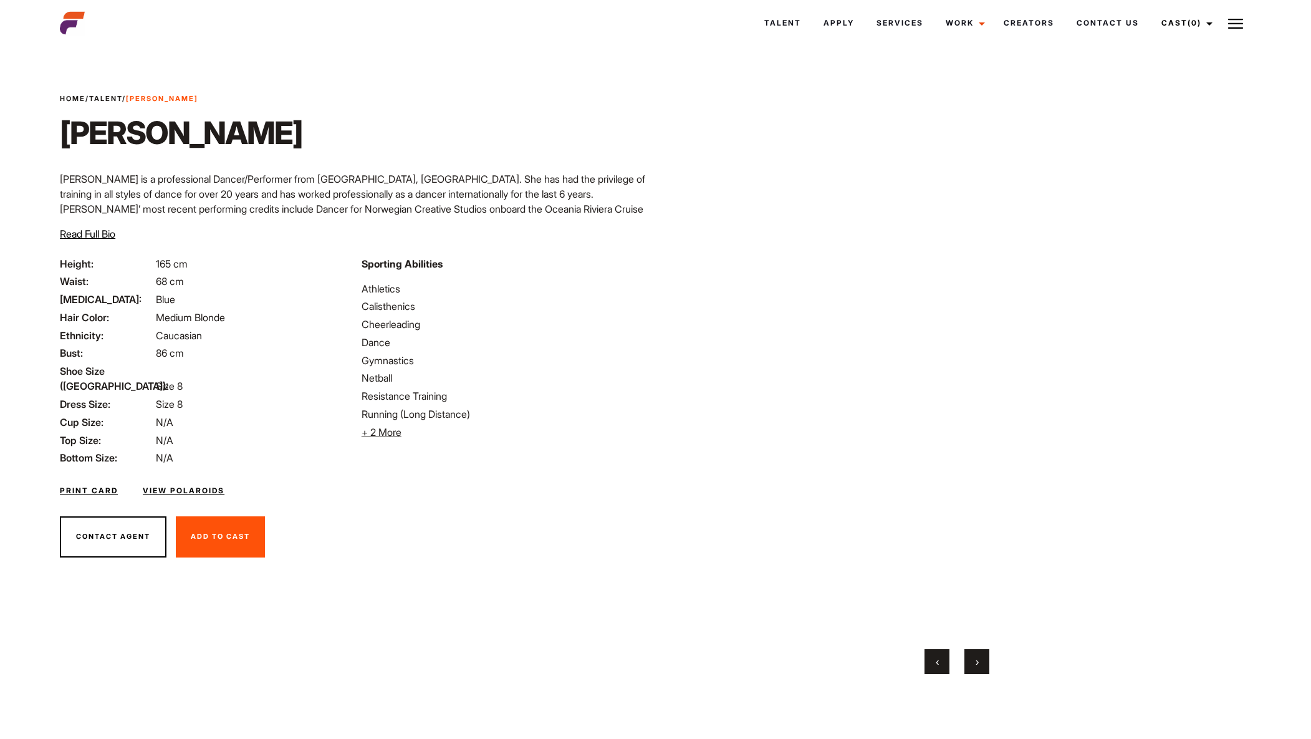
click at [977, 662] on span "›" at bounding box center [977, 661] width 3 height 12
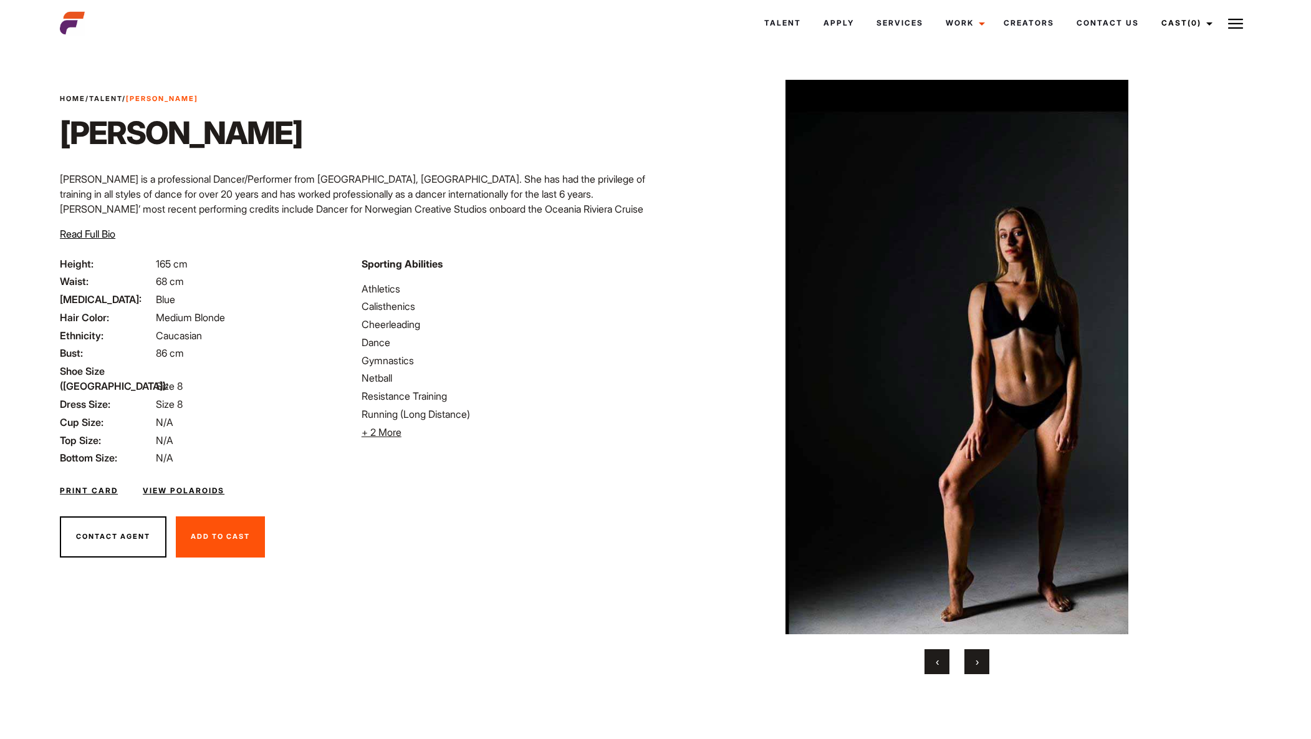
click at [974, 666] on button "›" at bounding box center [976, 661] width 25 height 25
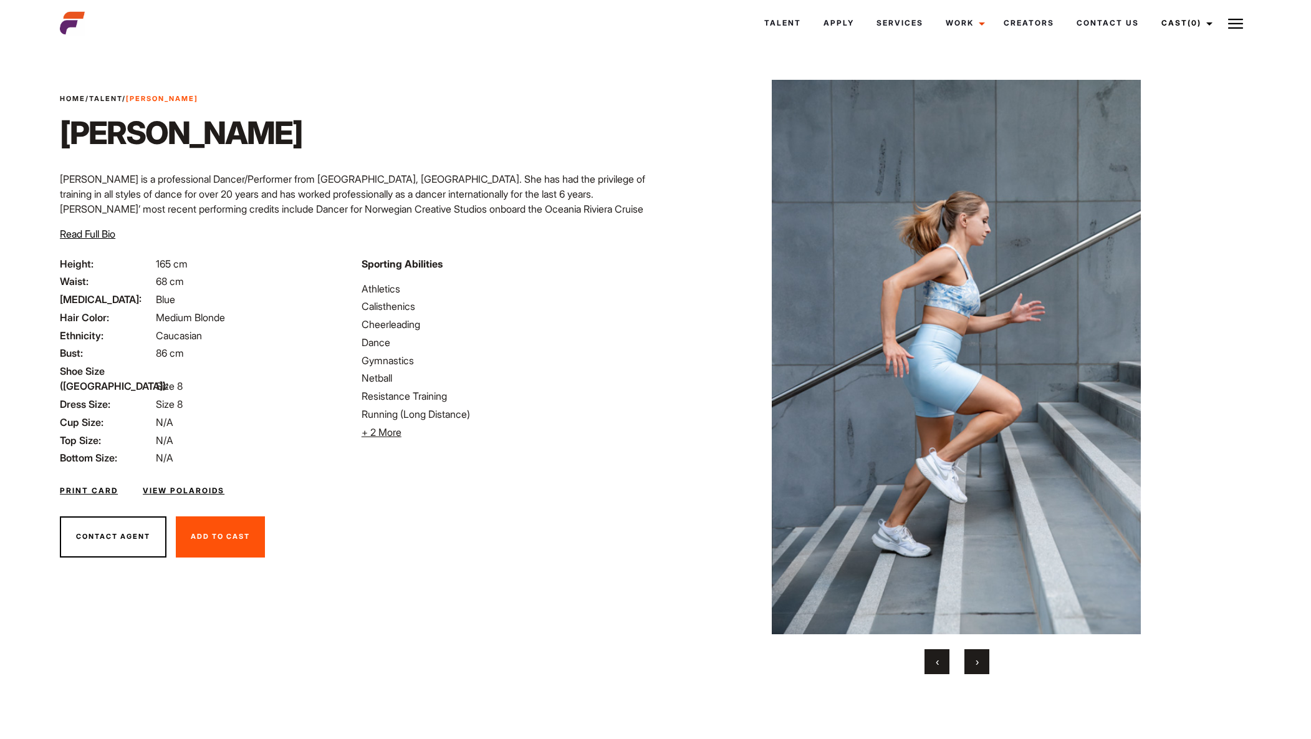
click at [973, 665] on button "›" at bounding box center [976, 661] width 25 height 25
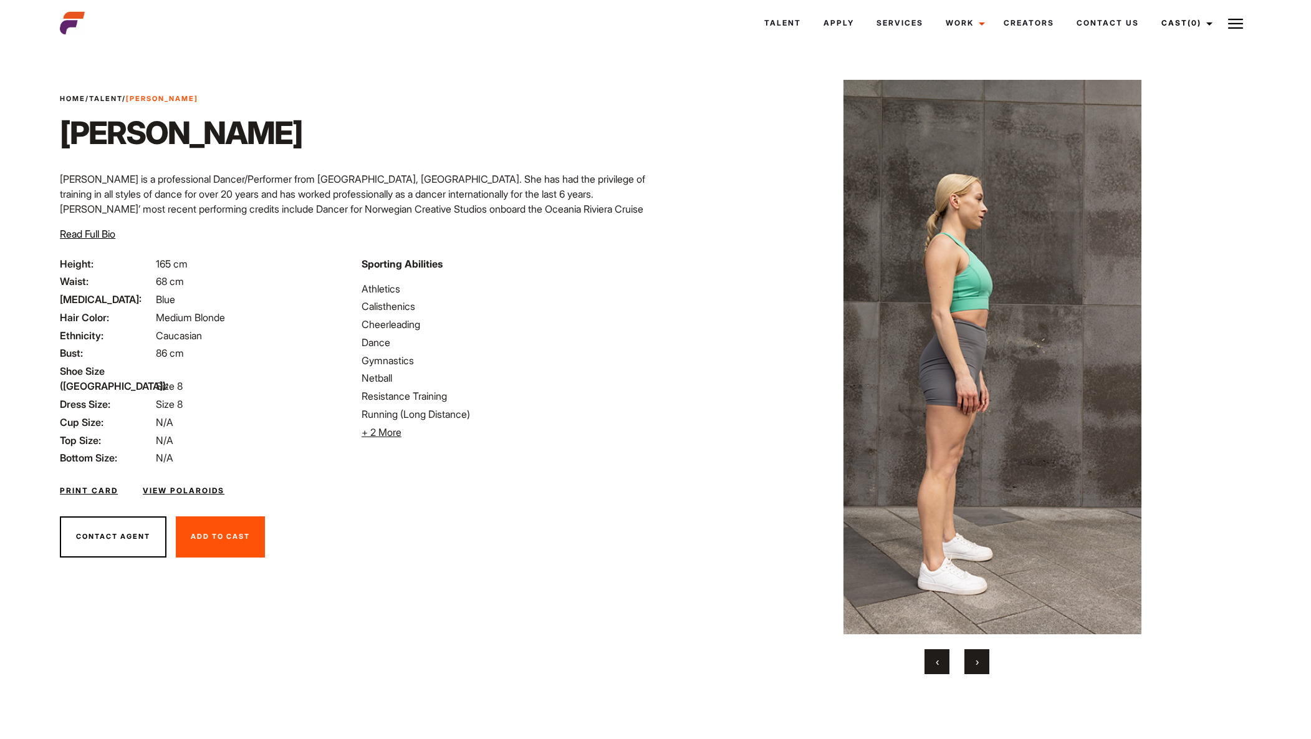
click at [972, 665] on button "›" at bounding box center [976, 661] width 25 height 25
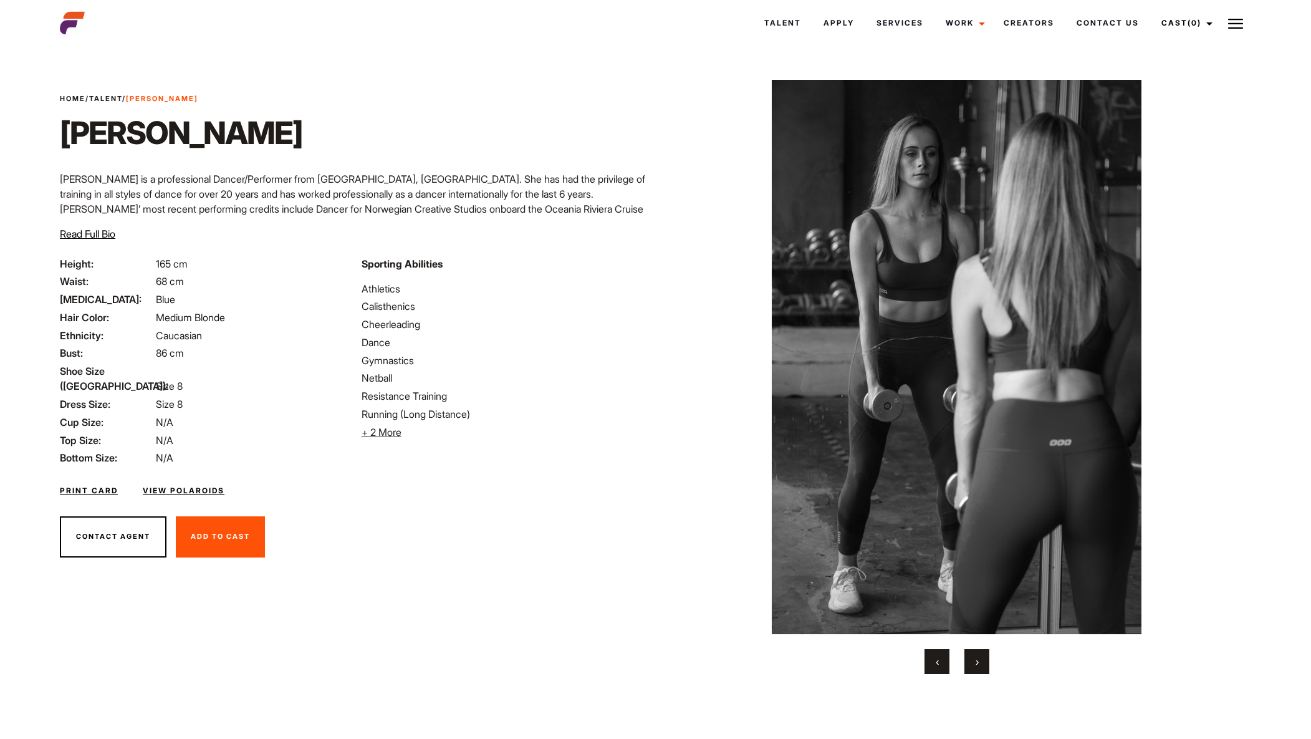
click at [972, 665] on button "›" at bounding box center [976, 661] width 25 height 25
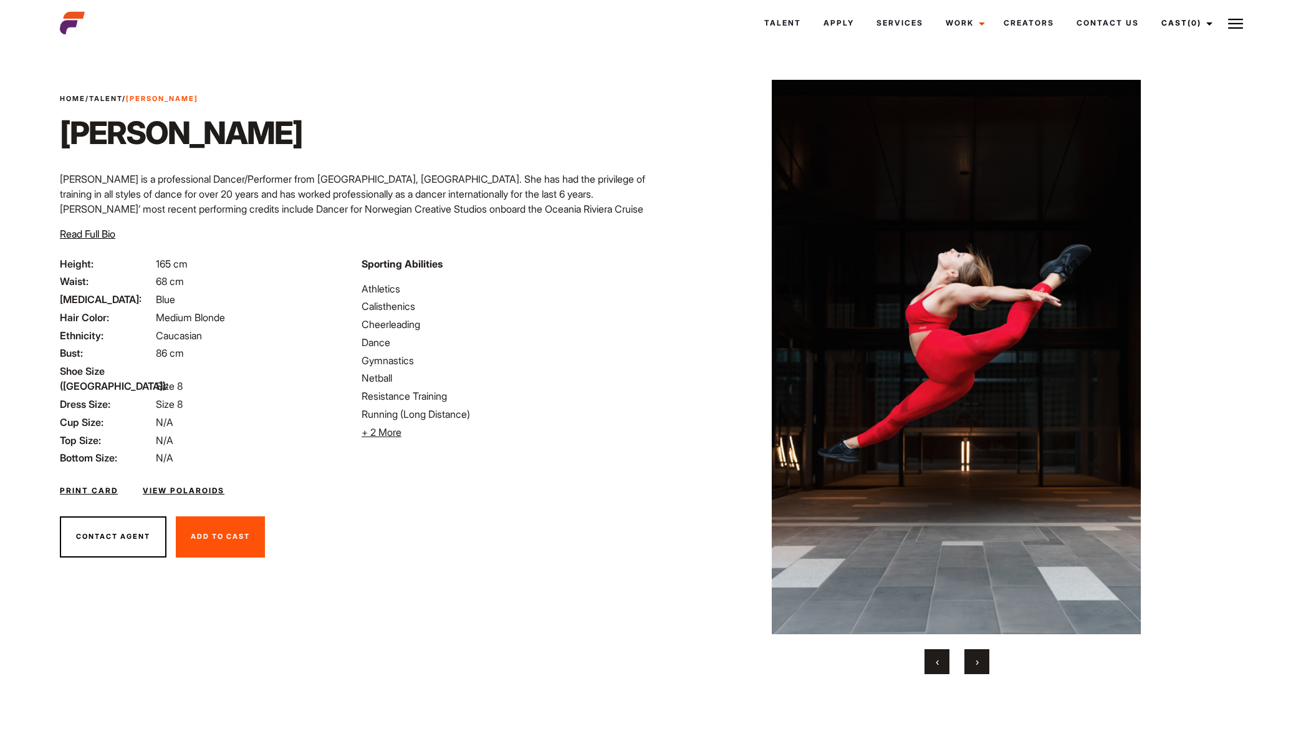
click at [972, 666] on button "›" at bounding box center [976, 661] width 25 height 25
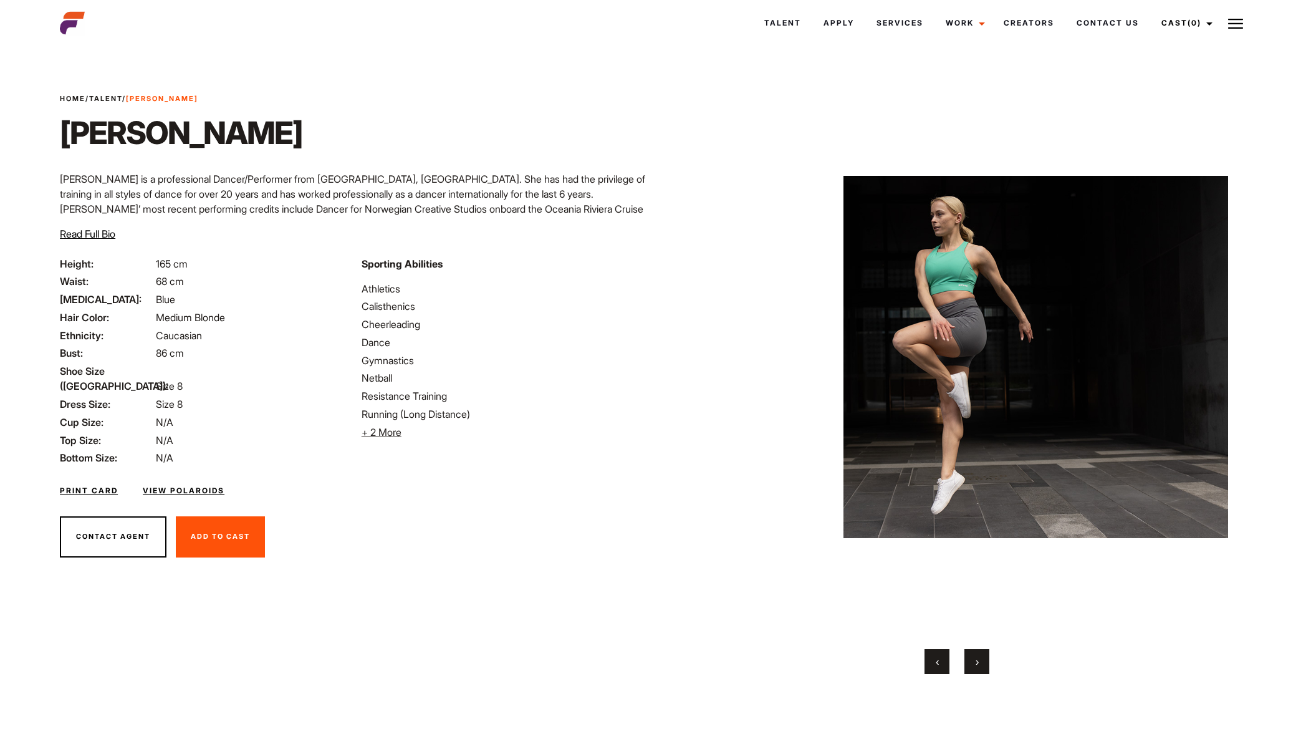
click at [971, 665] on button "›" at bounding box center [976, 661] width 25 height 25
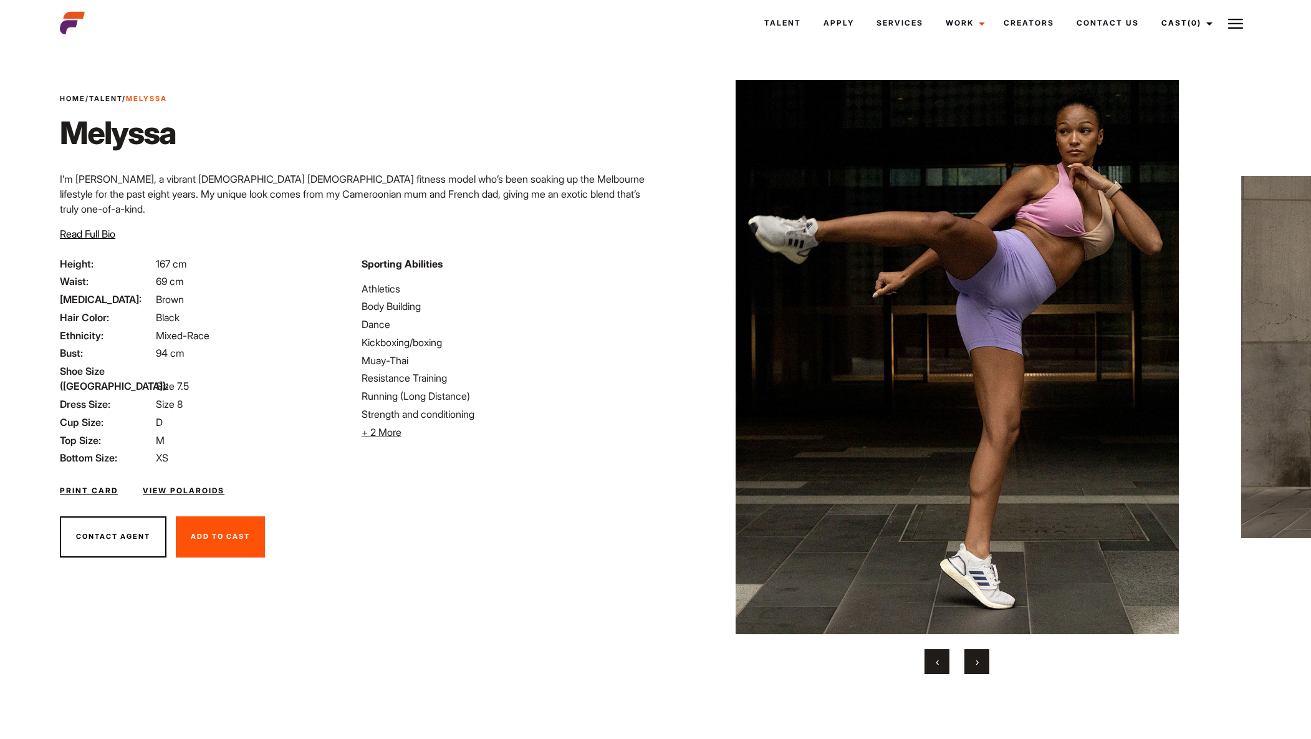
click at [978, 658] on span "›" at bounding box center [977, 661] width 3 height 12
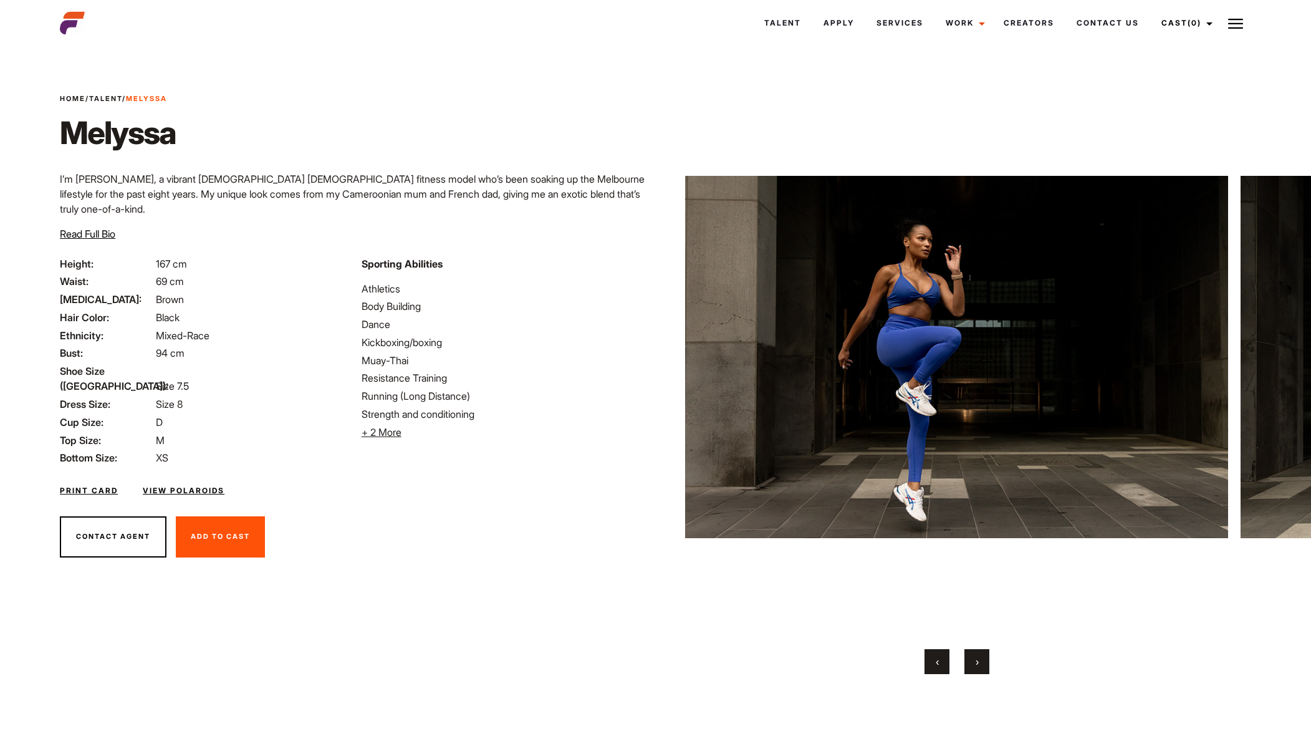
click at [976, 656] on span "›" at bounding box center [977, 661] width 3 height 12
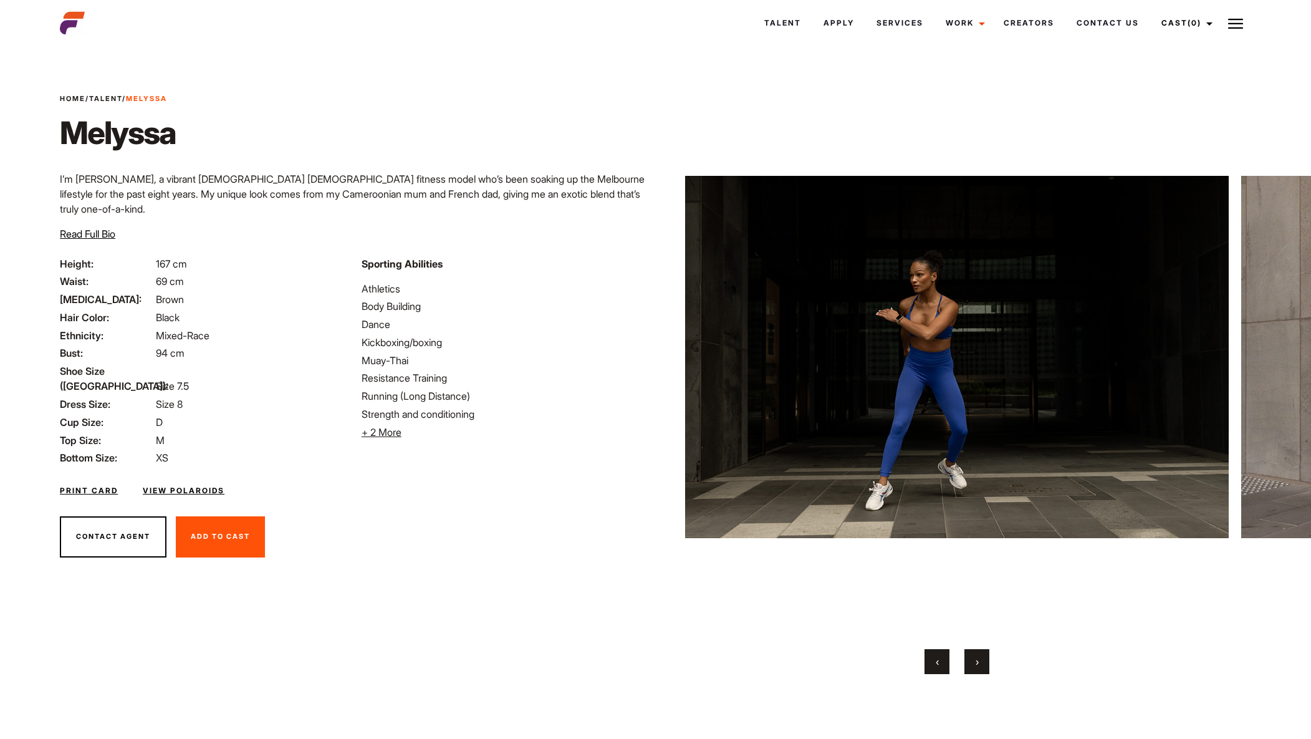
click at [977, 656] on span "›" at bounding box center [977, 661] width 3 height 12
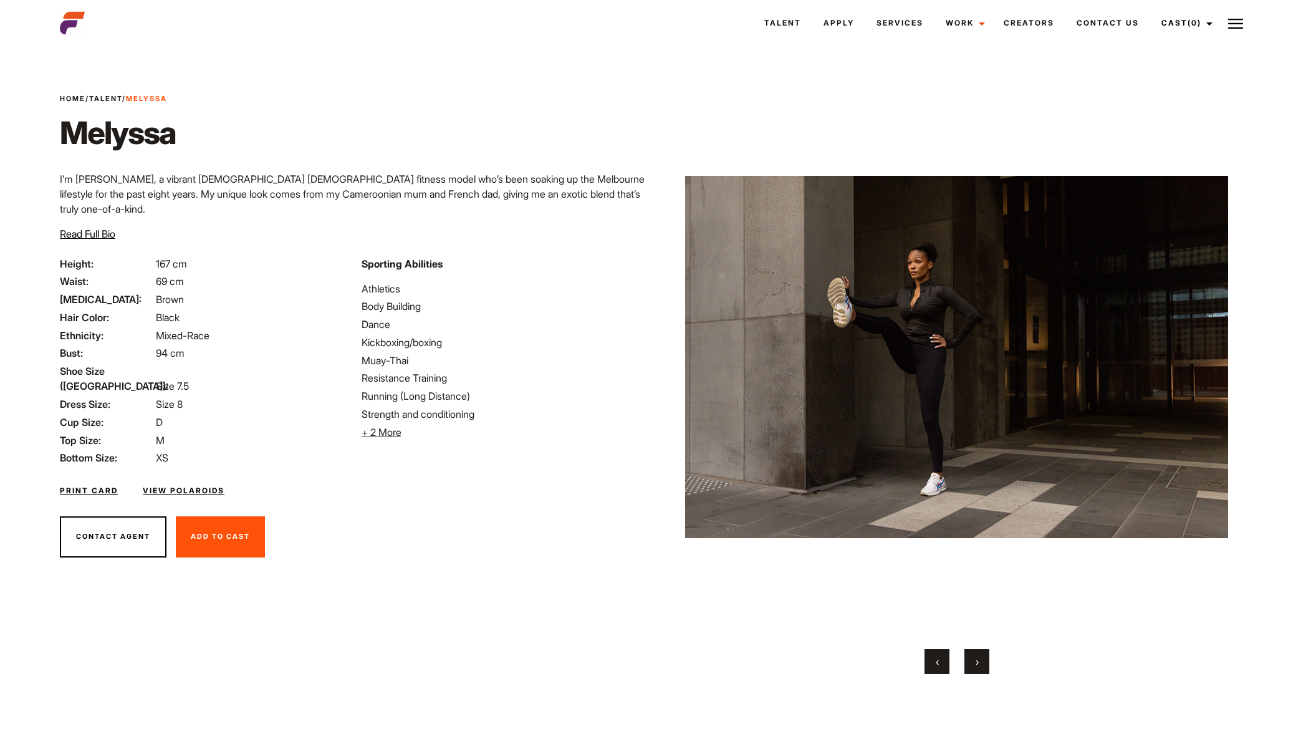
click at [977, 655] on span "›" at bounding box center [977, 661] width 3 height 12
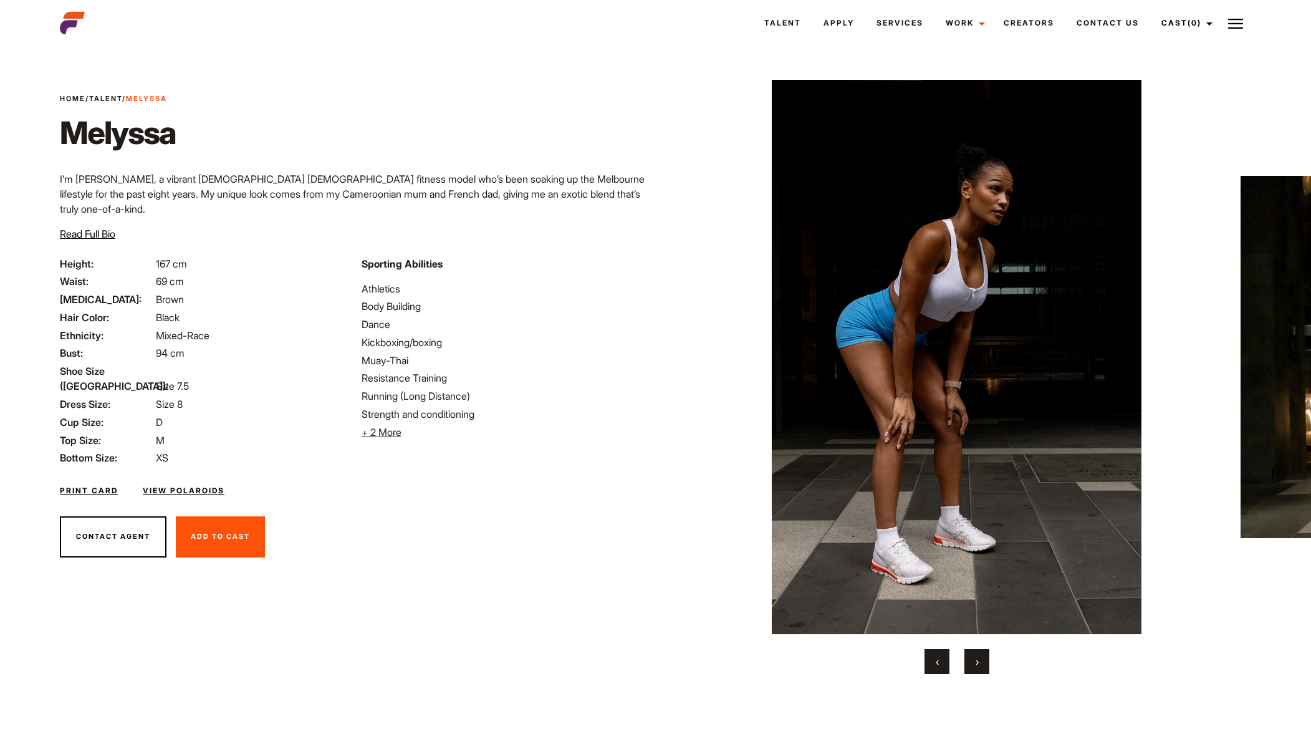
click at [976, 655] on span "›" at bounding box center [977, 661] width 3 height 12
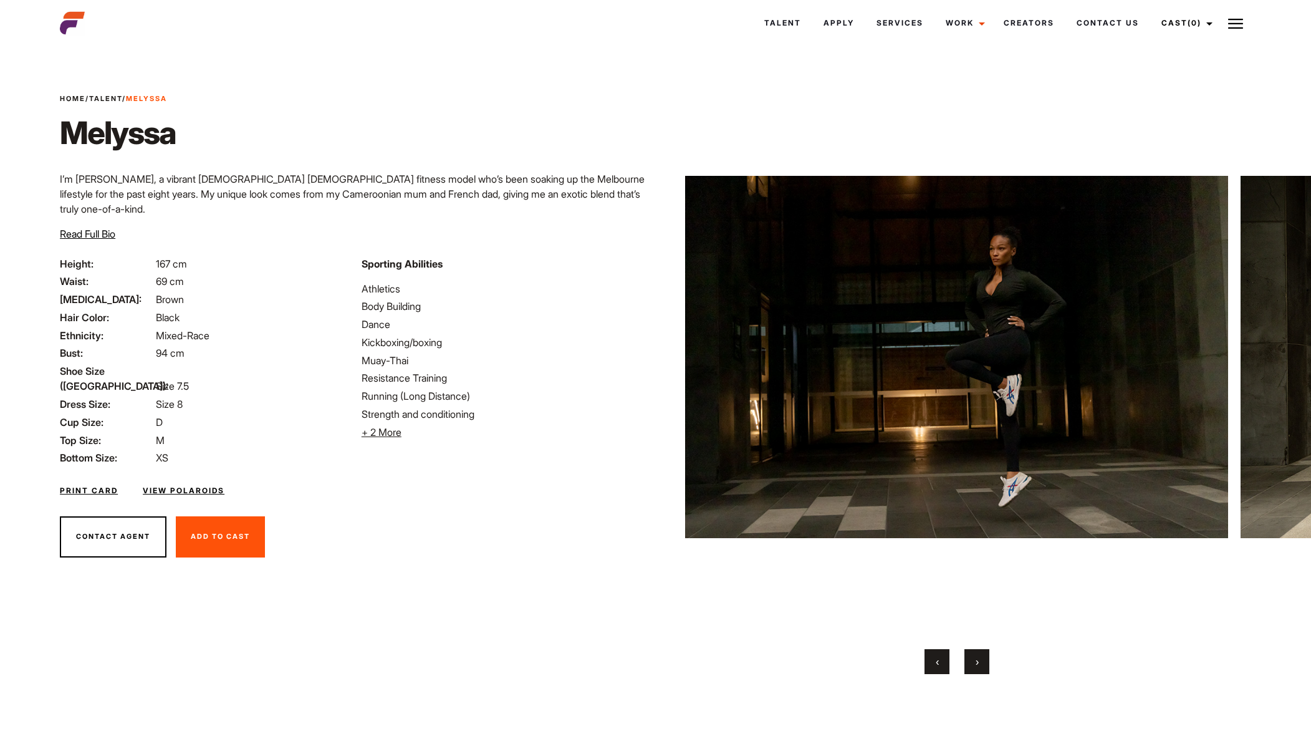
click at [976, 655] on span "›" at bounding box center [977, 661] width 3 height 12
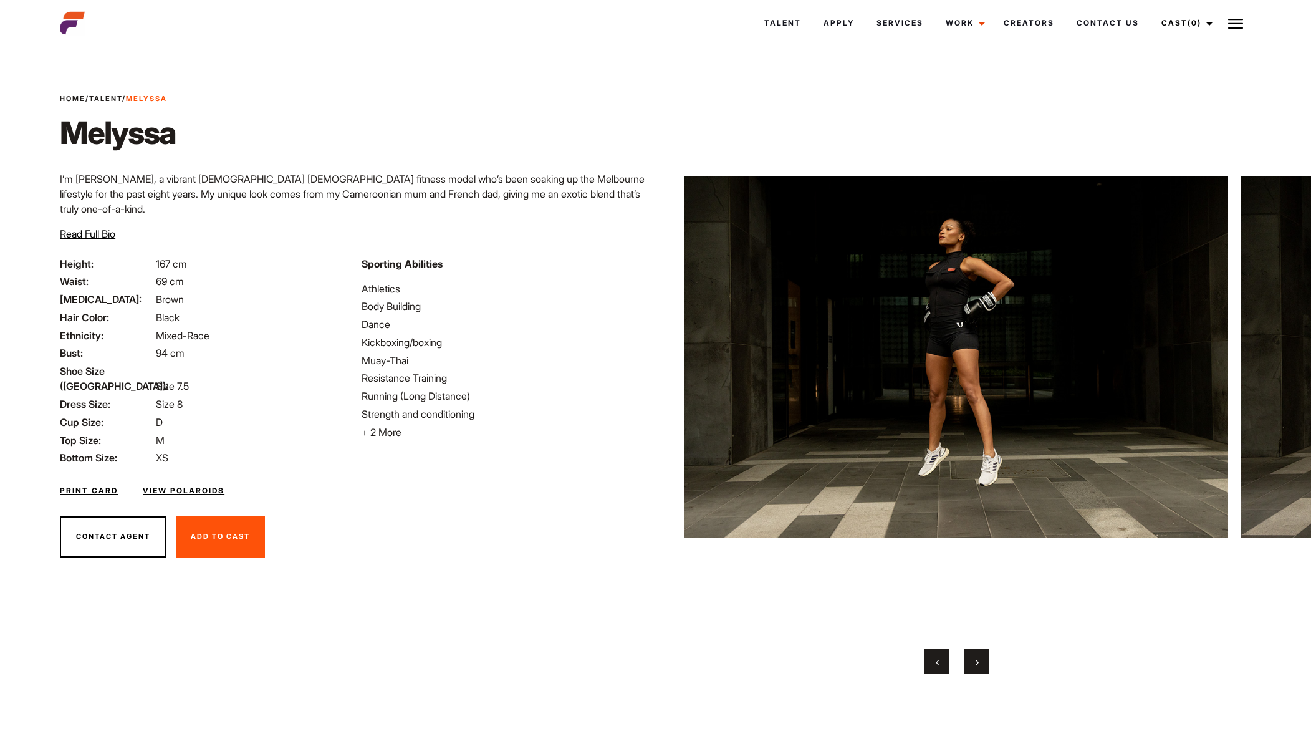
click at [977, 655] on span "›" at bounding box center [977, 661] width 3 height 12
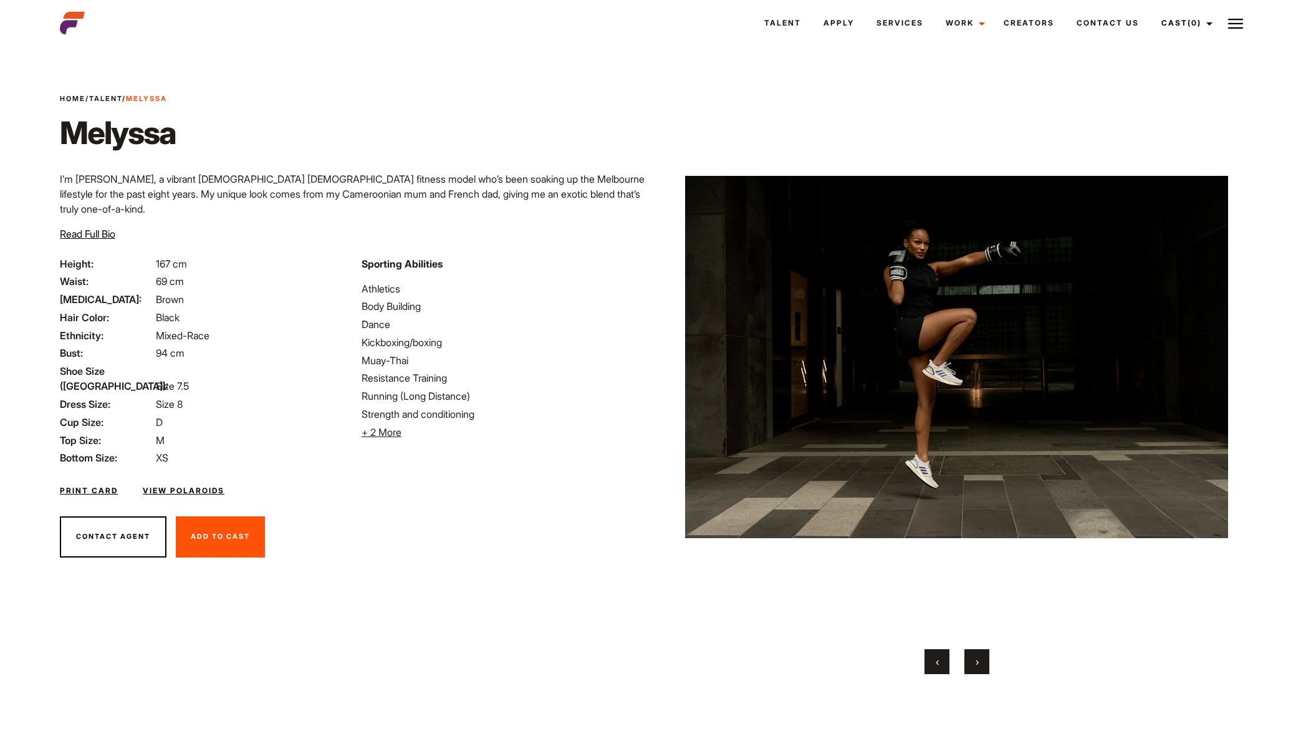
click at [976, 656] on span "›" at bounding box center [977, 661] width 3 height 12
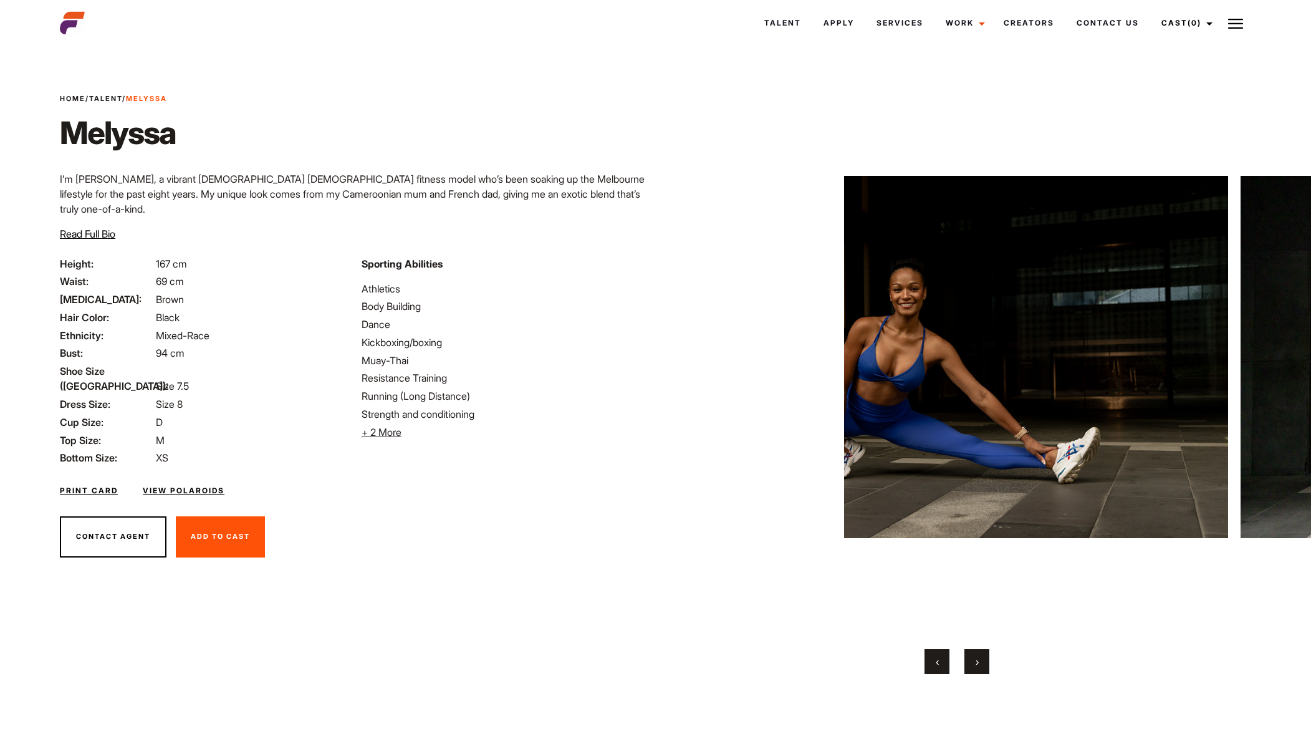
click at [974, 657] on button "›" at bounding box center [976, 661] width 25 height 25
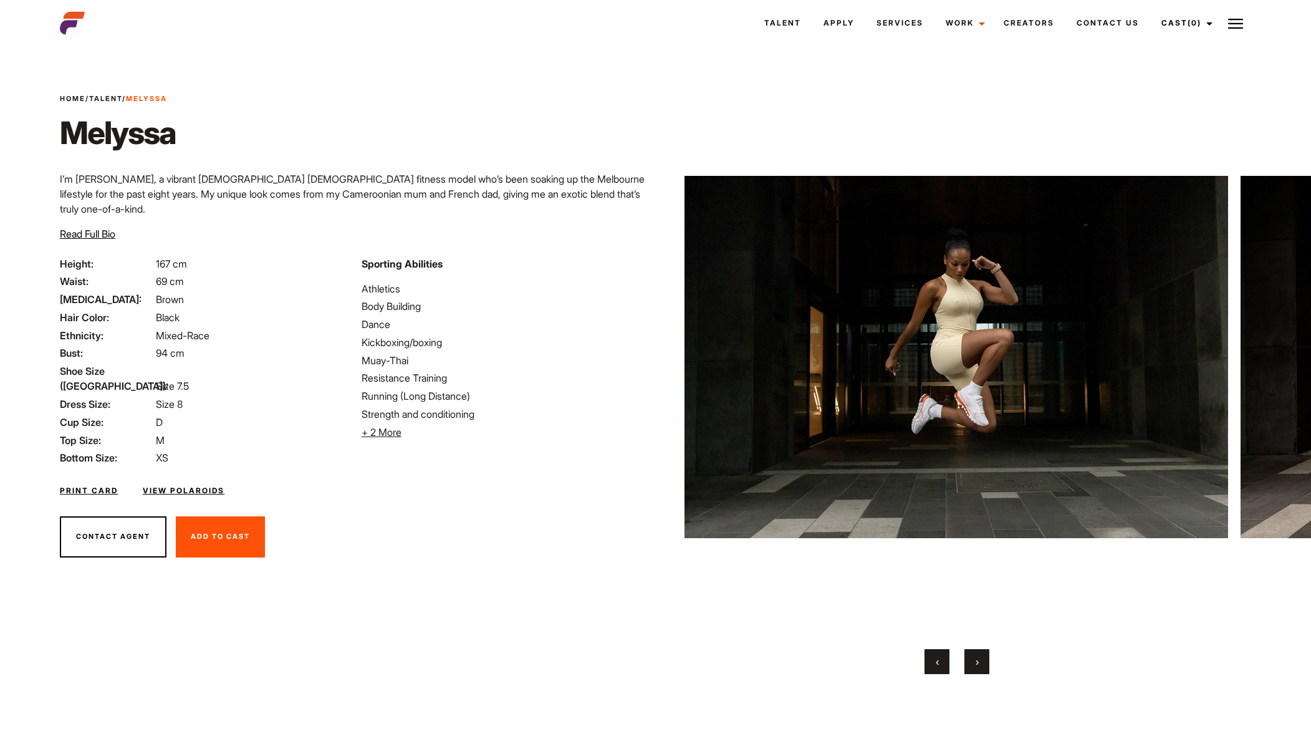
click at [974, 658] on button "›" at bounding box center [976, 661] width 25 height 25
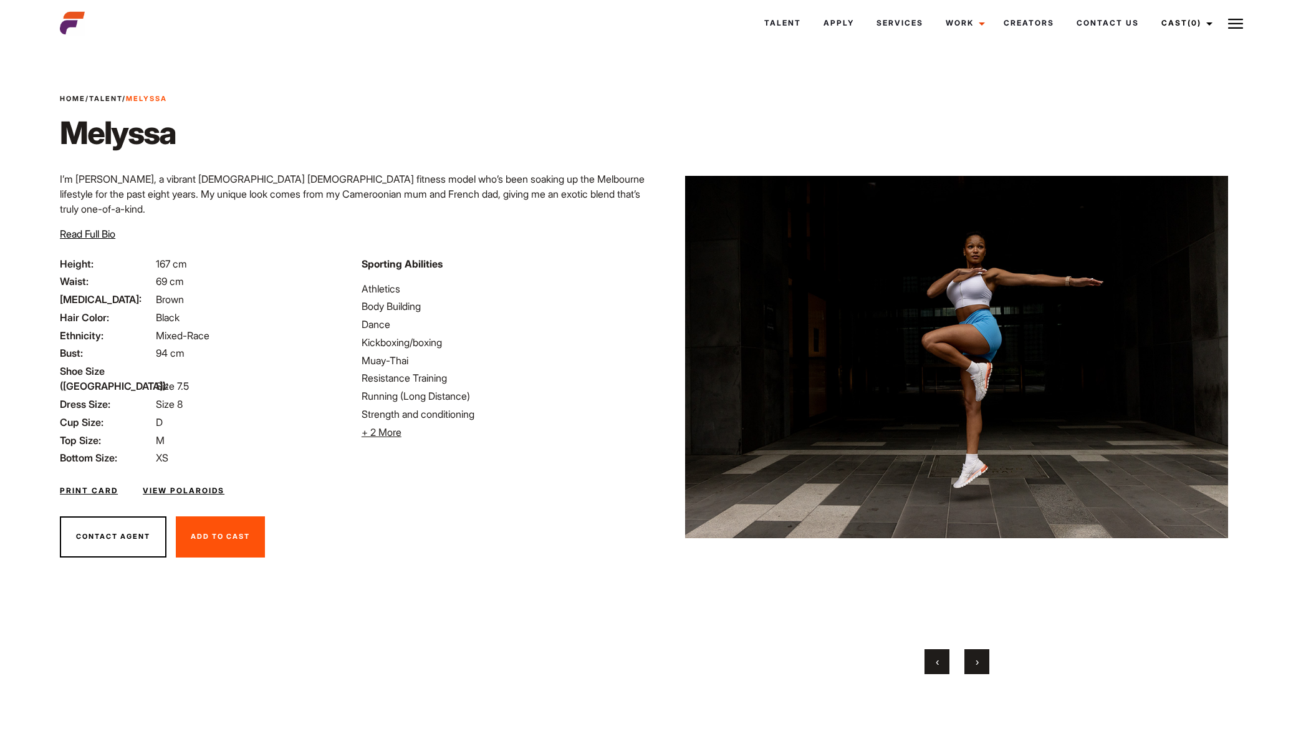
click at [976, 658] on span "›" at bounding box center [977, 661] width 3 height 12
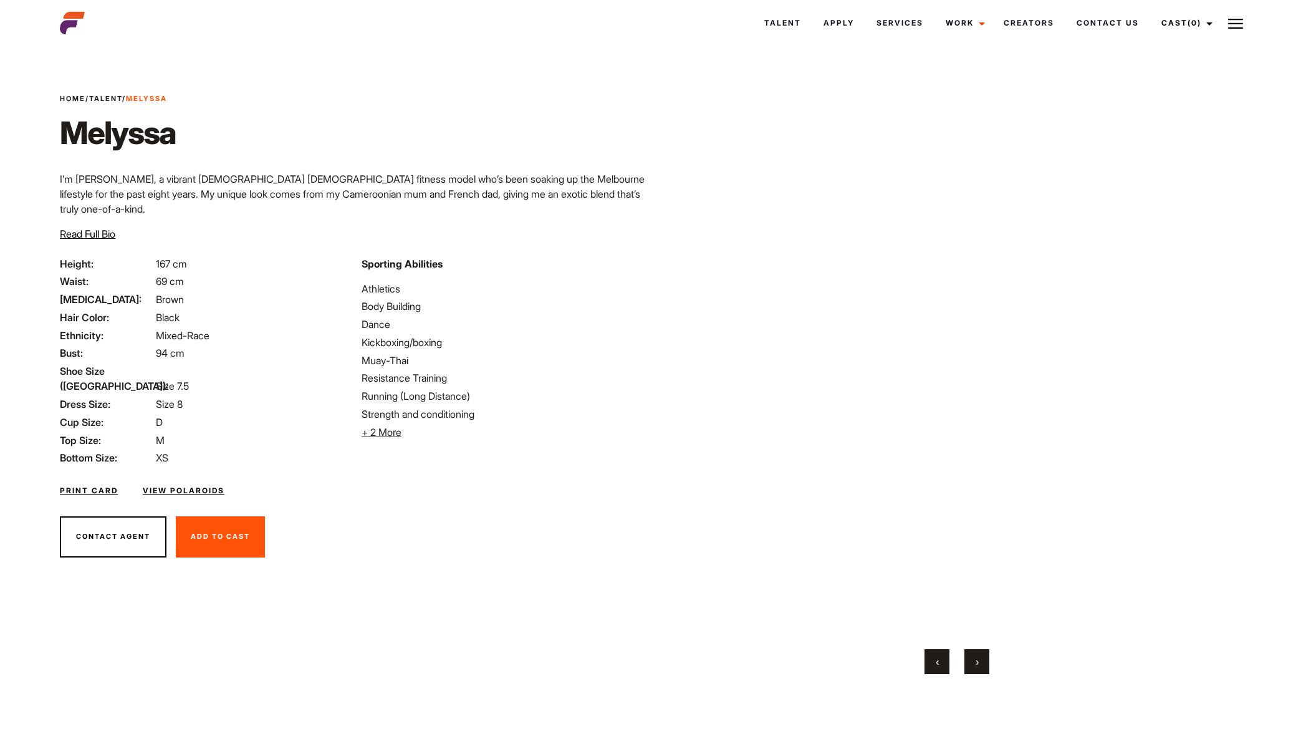
click at [979, 658] on span "›" at bounding box center [977, 661] width 3 height 12
click at [978, 660] on span "›" at bounding box center [977, 661] width 3 height 12
click at [979, 660] on span "›" at bounding box center [977, 661] width 3 height 12
click at [977, 661] on span "›" at bounding box center [977, 661] width 3 height 12
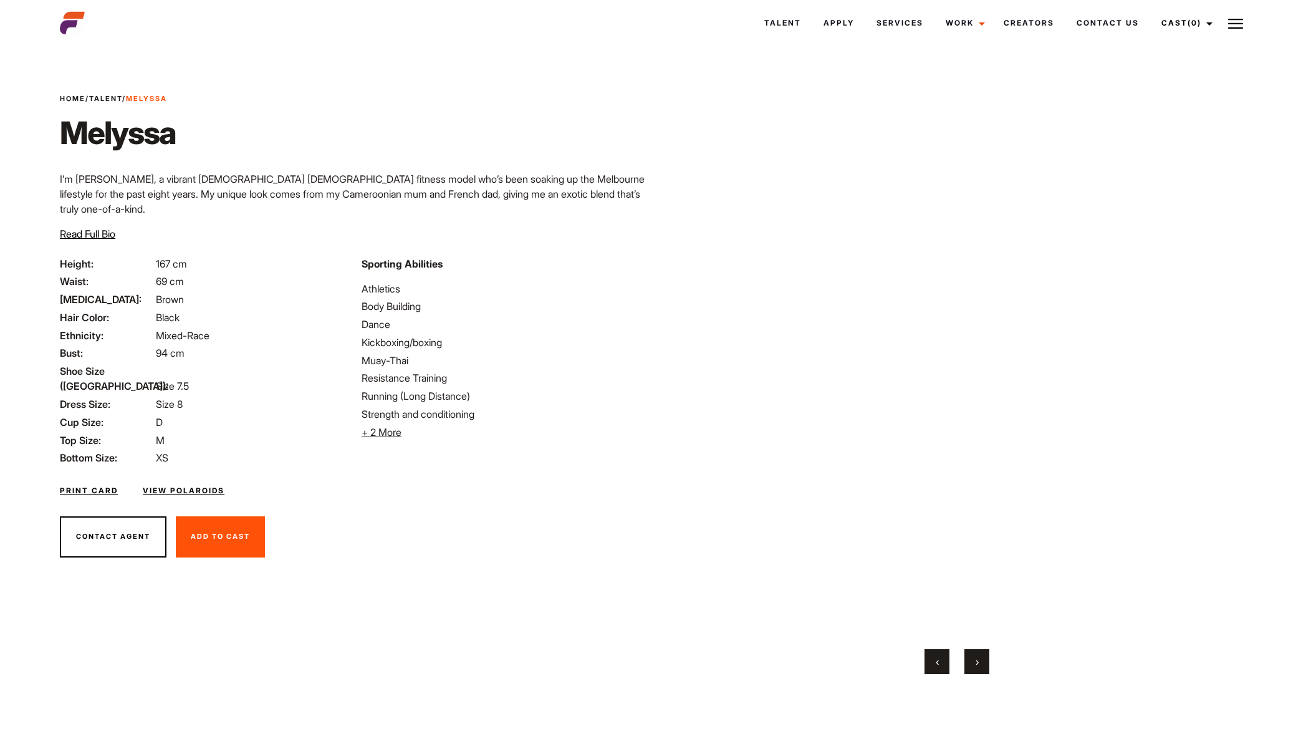
click at [978, 660] on span "›" at bounding box center [977, 661] width 3 height 12
click at [979, 658] on button "›" at bounding box center [976, 661] width 25 height 25
click at [978, 658] on span "›" at bounding box center [977, 661] width 3 height 12
click at [979, 660] on span "›" at bounding box center [977, 661] width 3 height 12
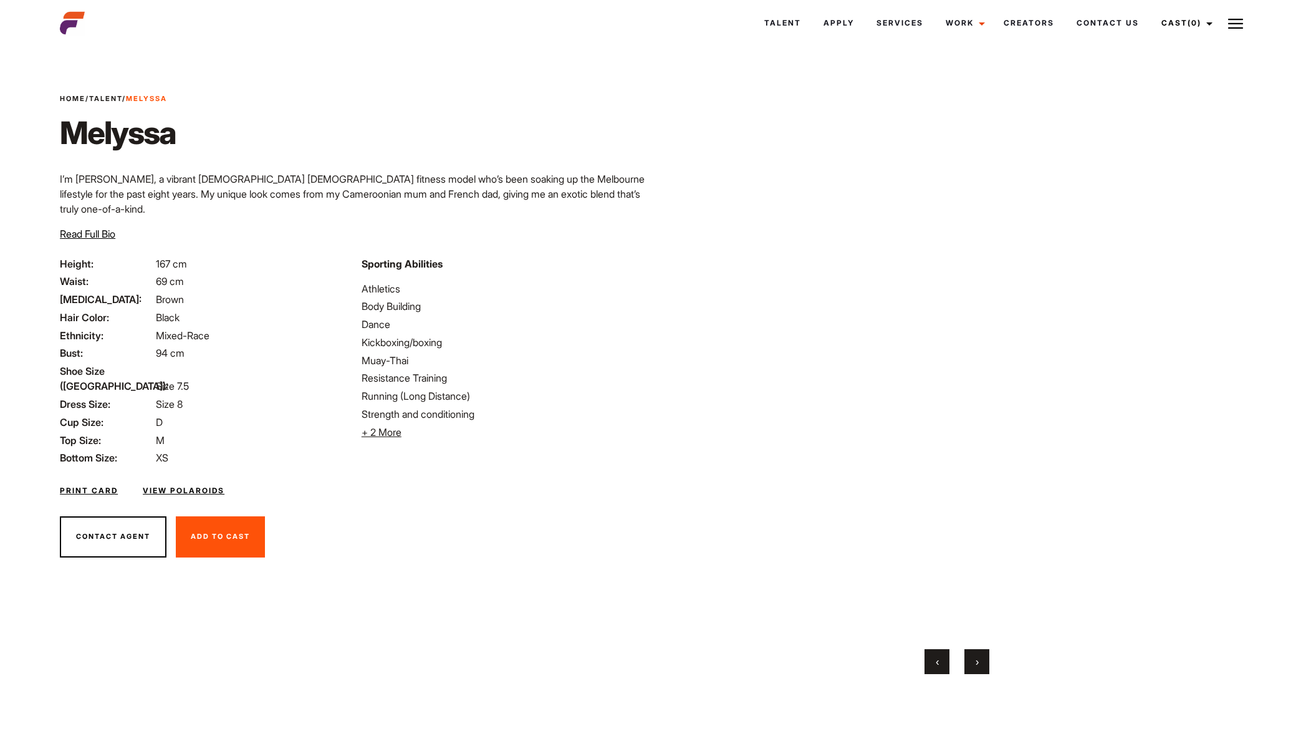
click at [979, 660] on span "›" at bounding box center [977, 661] width 3 height 12
click at [979, 661] on button "›" at bounding box center [976, 661] width 25 height 25
click at [980, 661] on button "›" at bounding box center [976, 661] width 25 height 25
click at [981, 661] on button "›" at bounding box center [976, 661] width 25 height 25
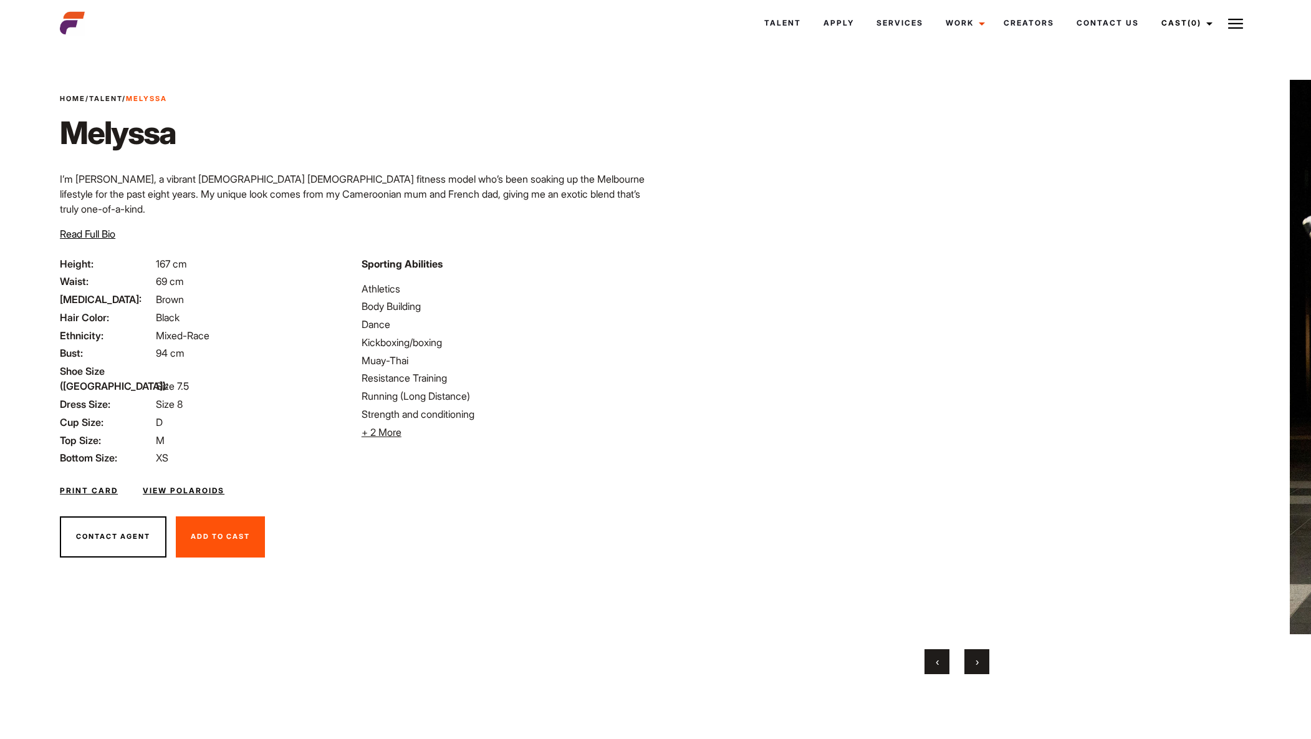
click at [981, 661] on button "›" at bounding box center [976, 661] width 25 height 25
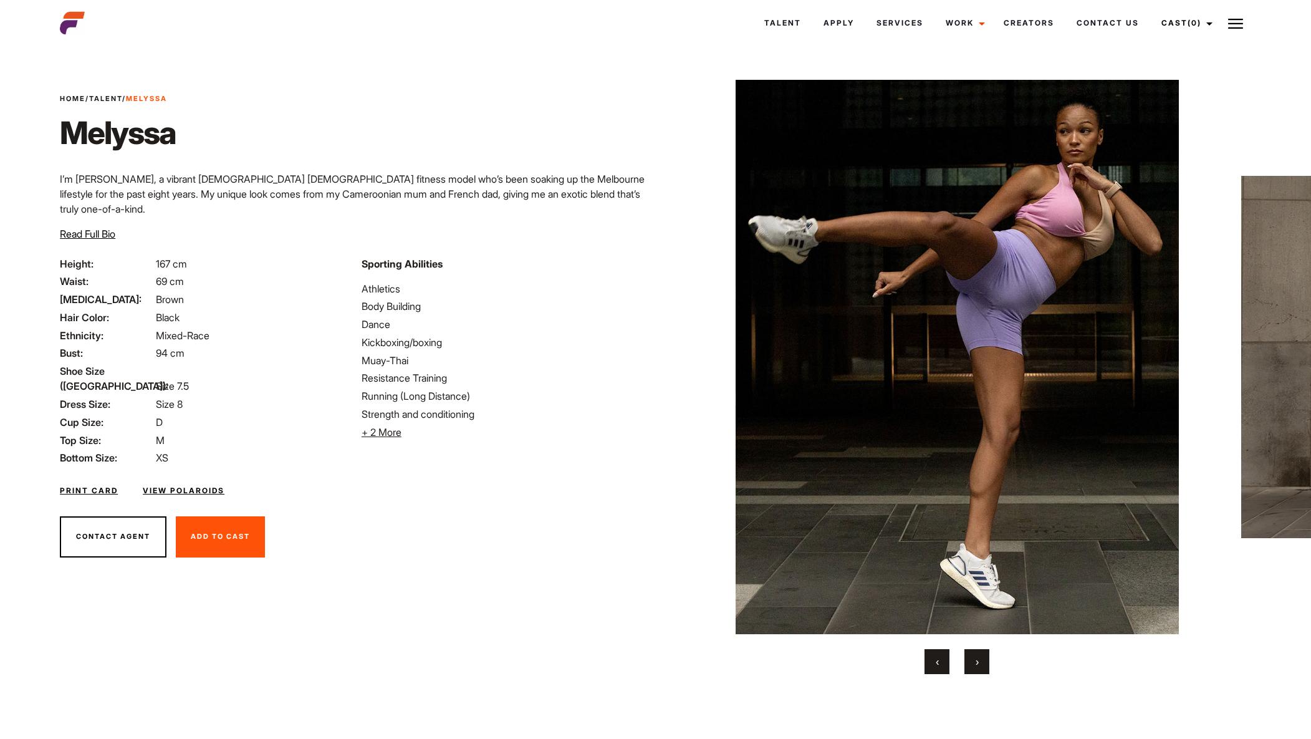
click at [980, 661] on button "›" at bounding box center [976, 661] width 25 height 25
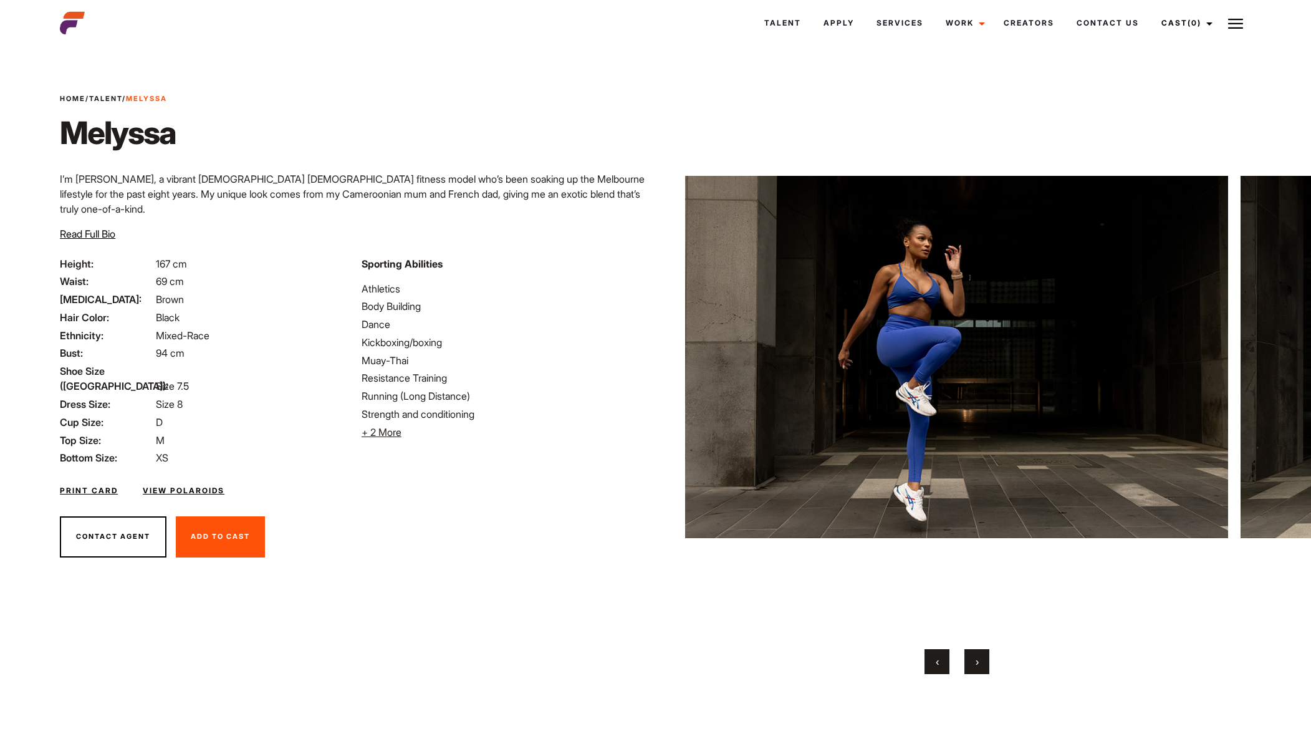
click at [976, 665] on button "›" at bounding box center [976, 661] width 25 height 25
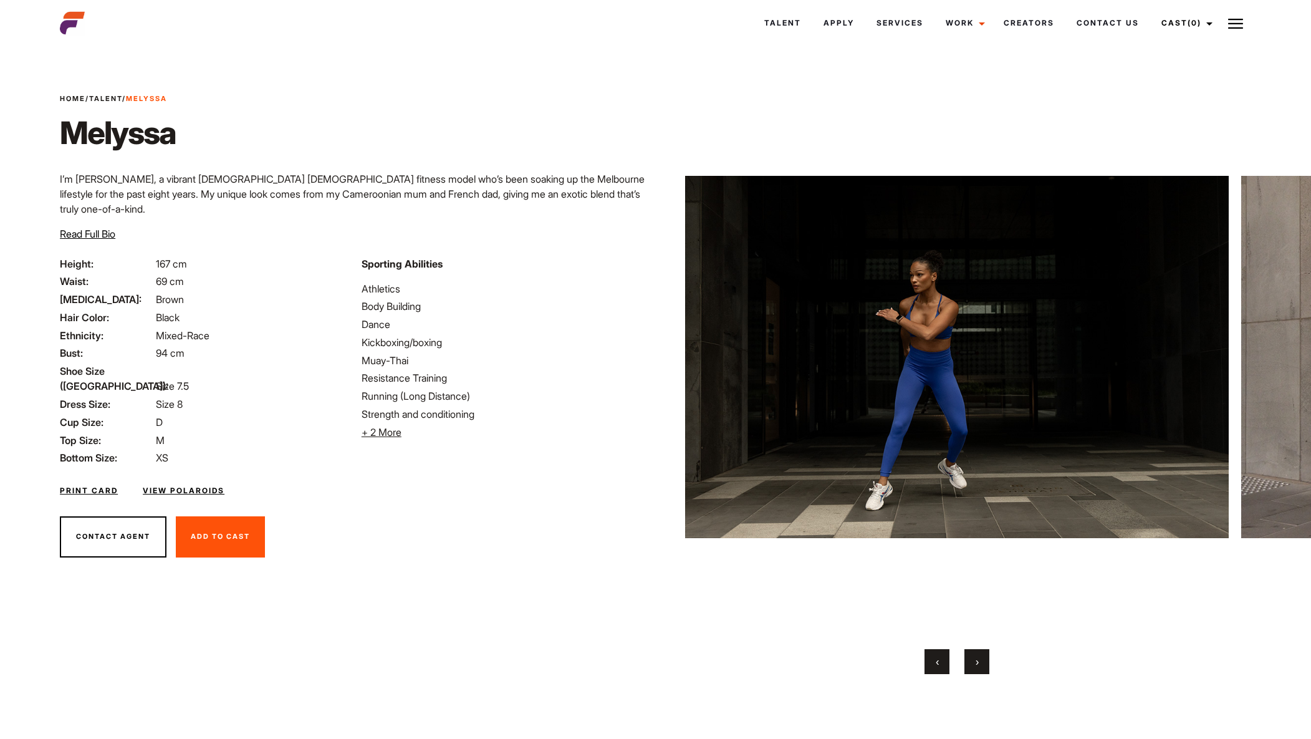
click at [976, 661] on span "›" at bounding box center [977, 661] width 3 height 12
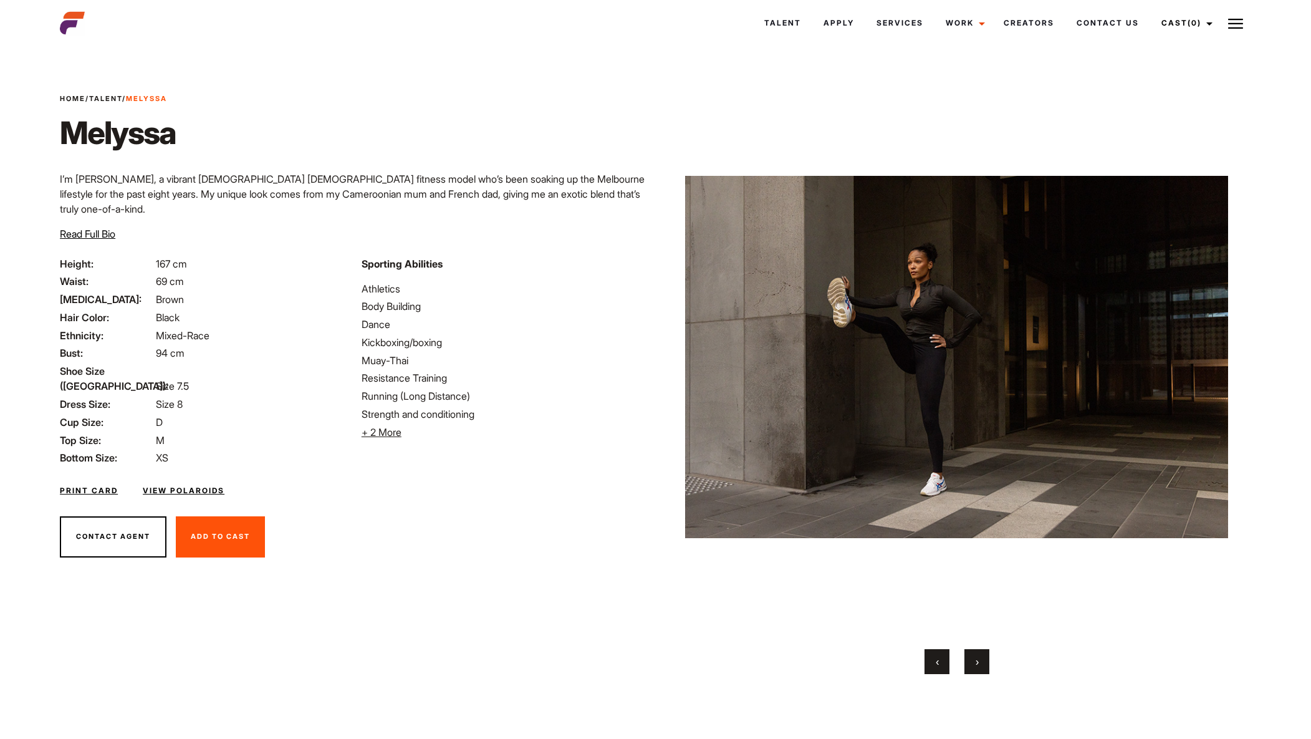
click at [974, 664] on button "›" at bounding box center [976, 661] width 25 height 25
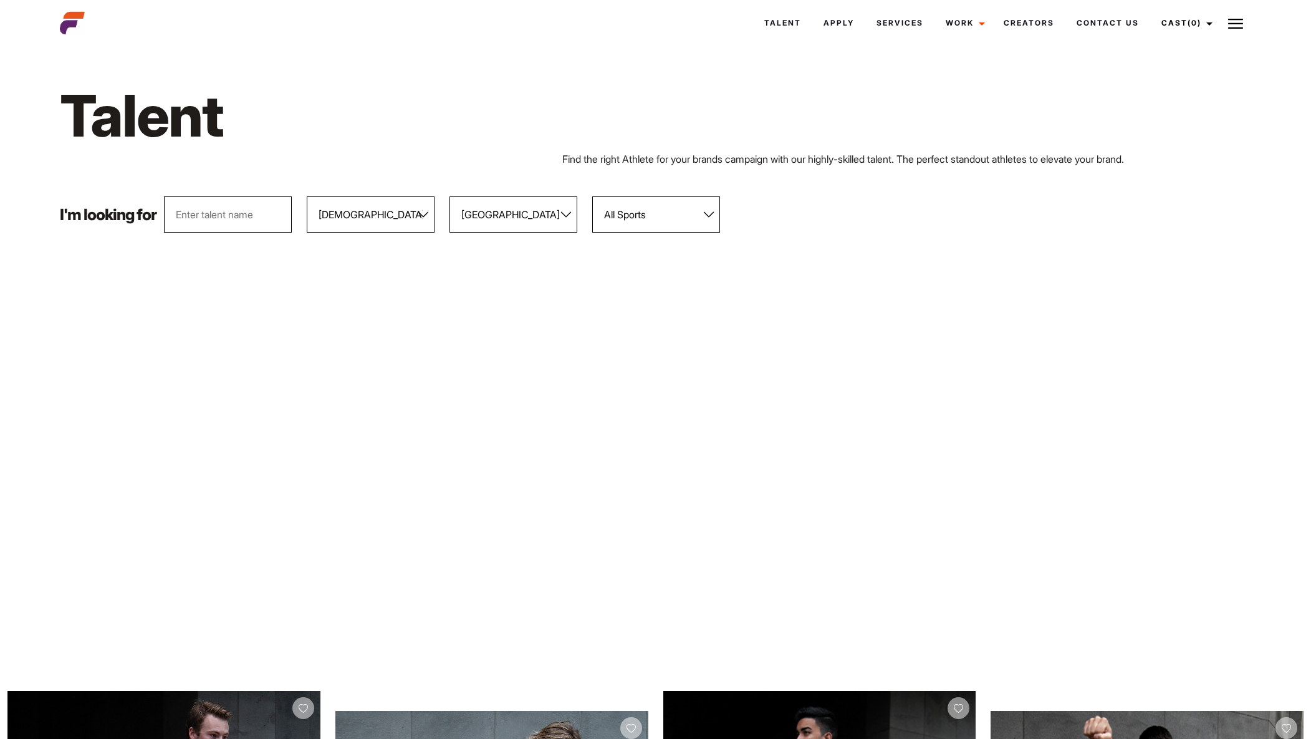
select select "103"
select select "118"
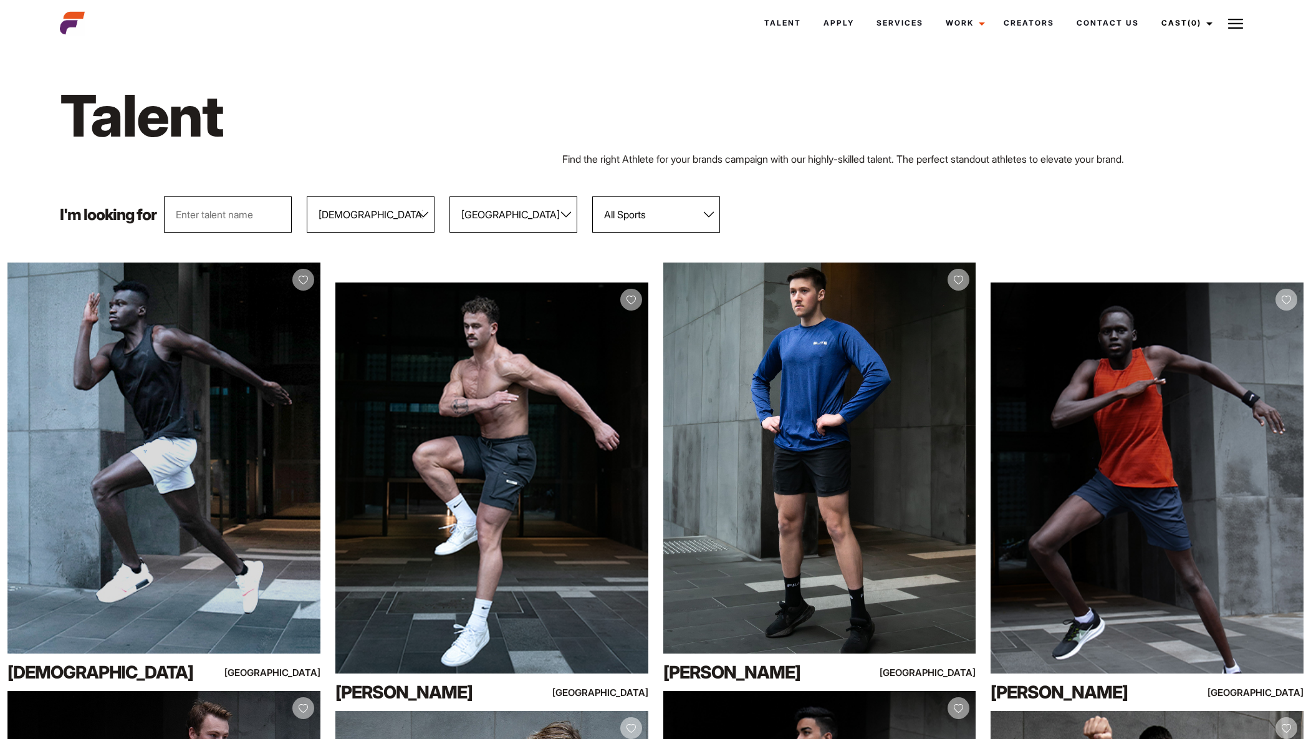
select select "104"
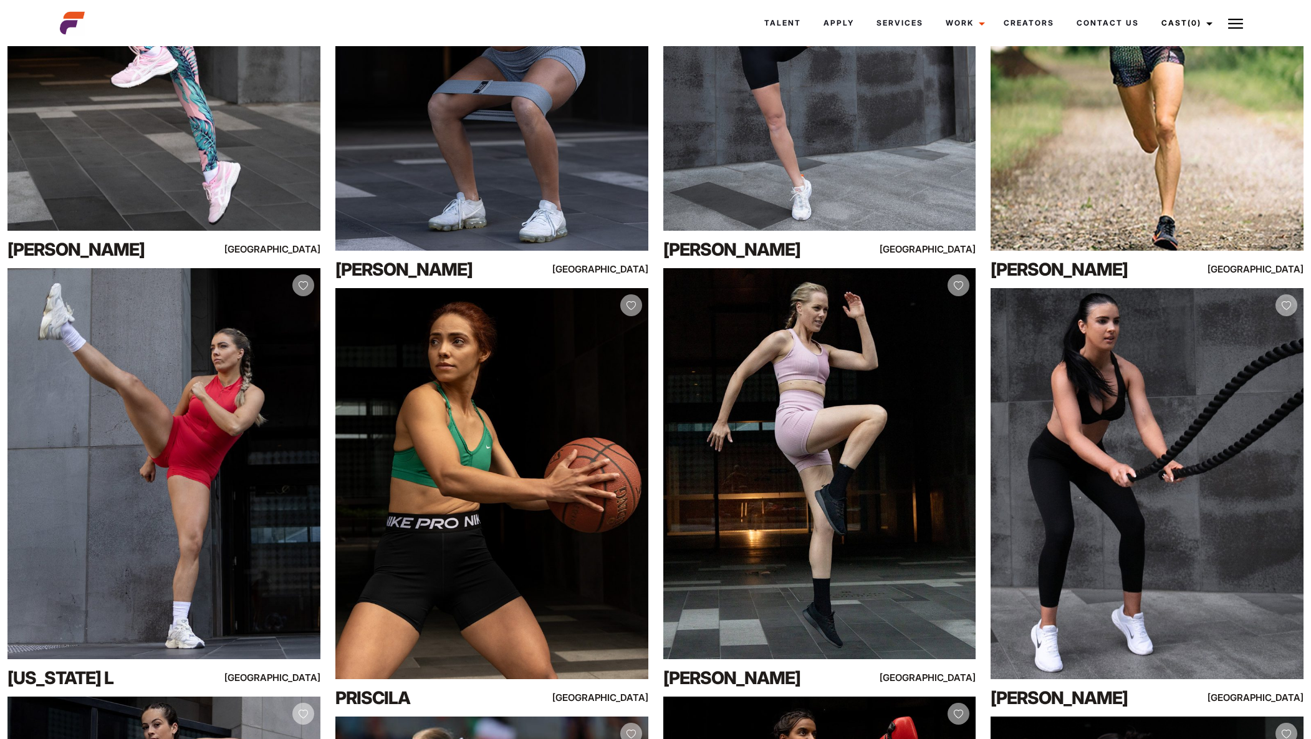
scroll to position [6059, 0]
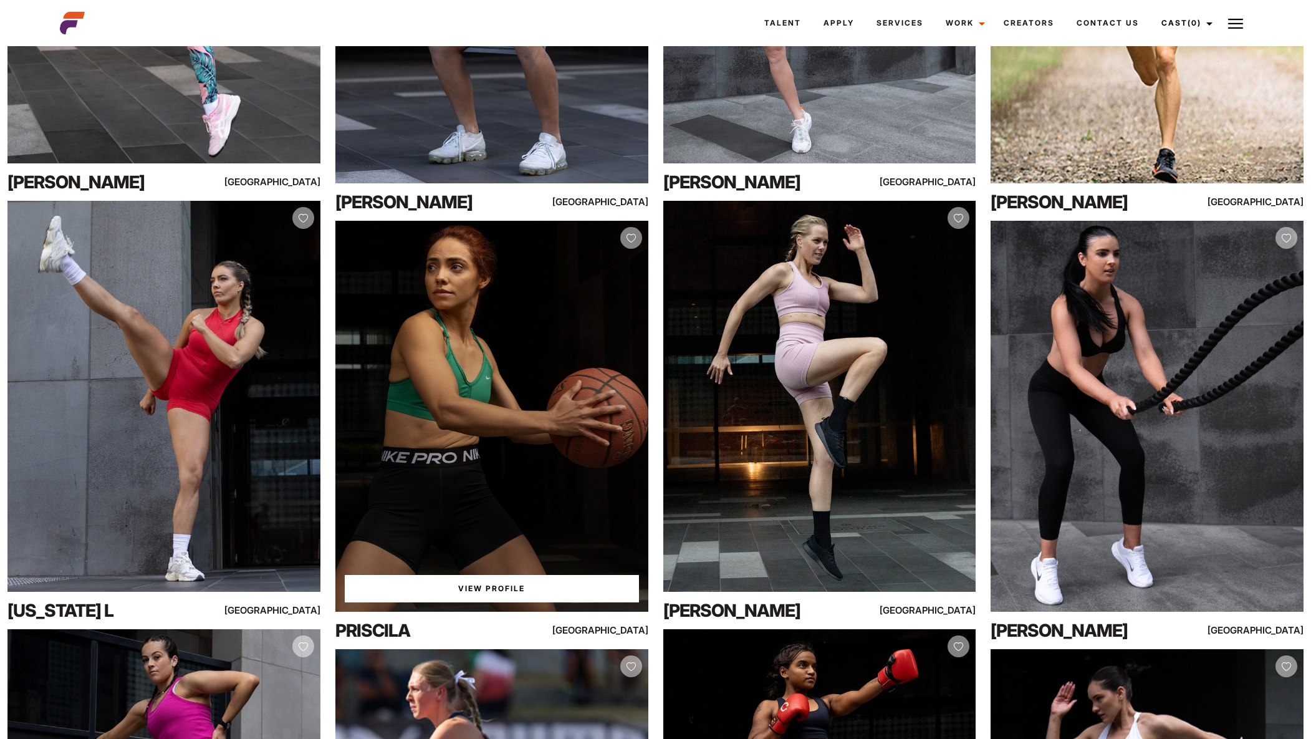
click at [499, 586] on link "View Profile" at bounding box center [492, 588] width 294 height 27
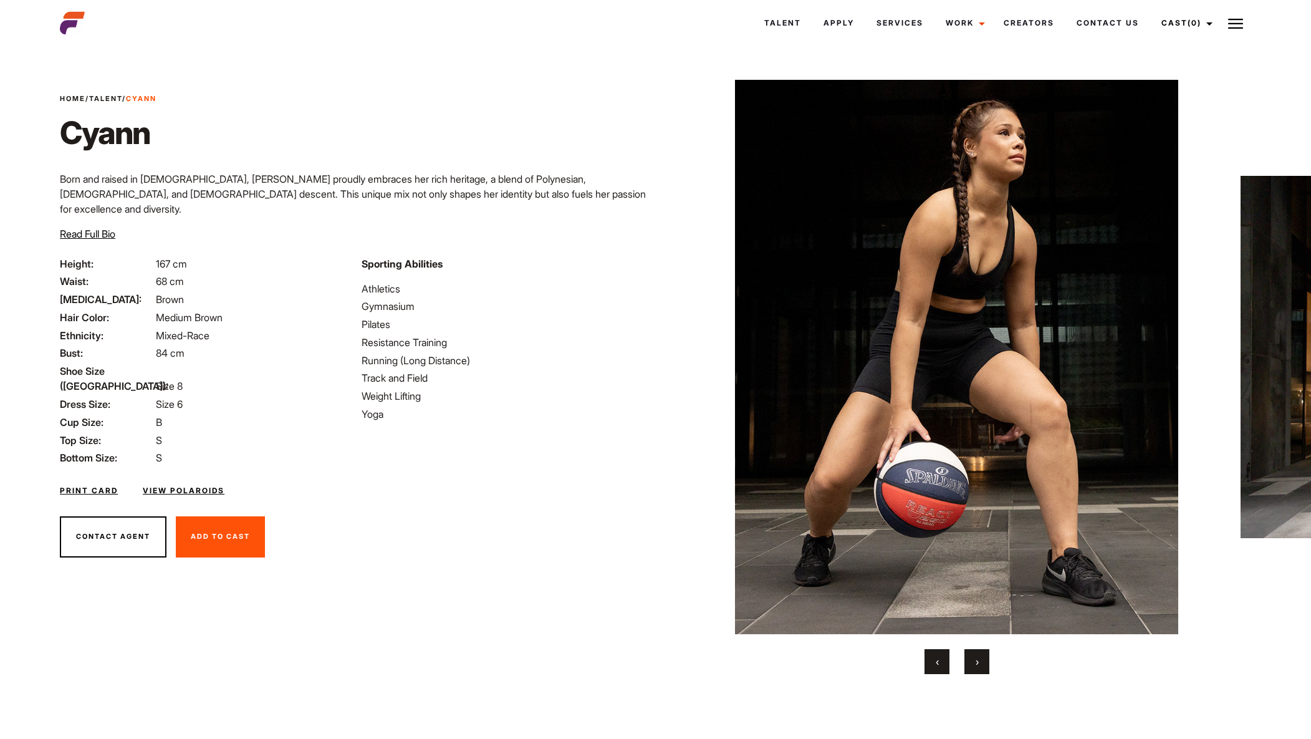
click at [975, 665] on button "›" at bounding box center [976, 661] width 25 height 25
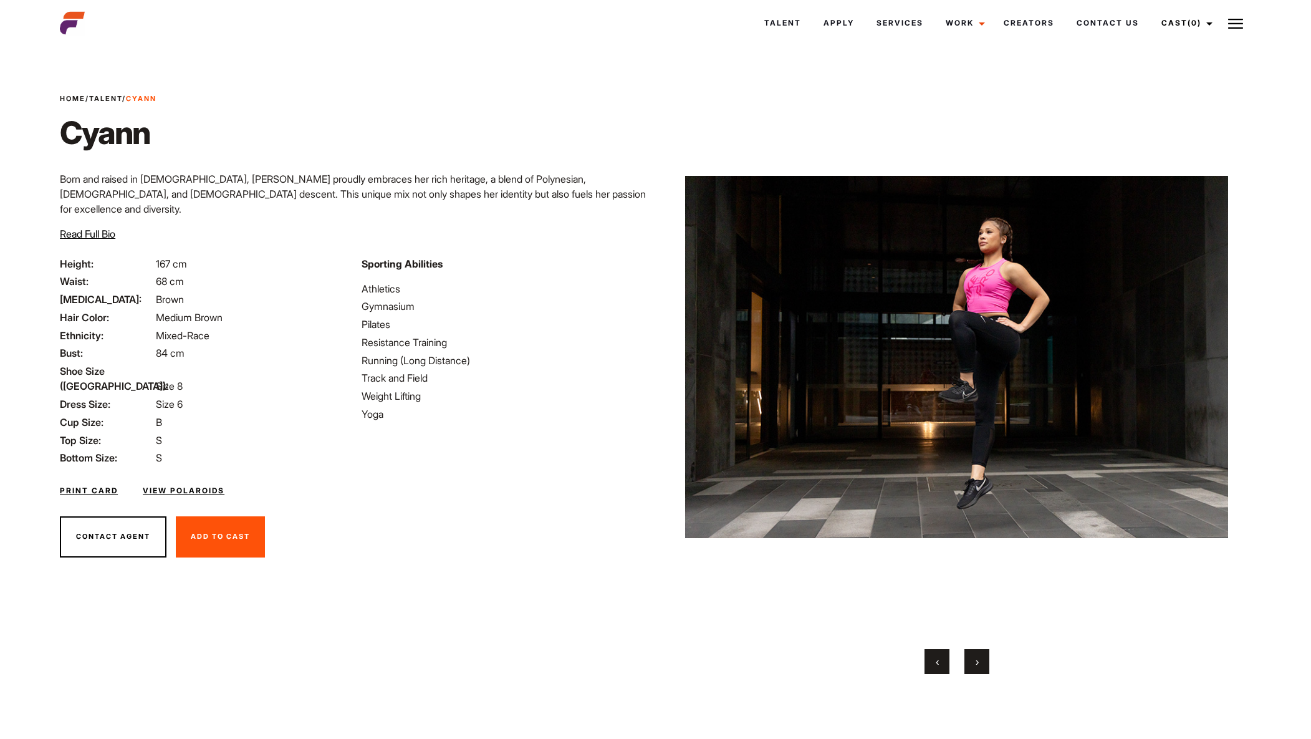
click at [974, 663] on button "›" at bounding box center [976, 661] width 25 height 25
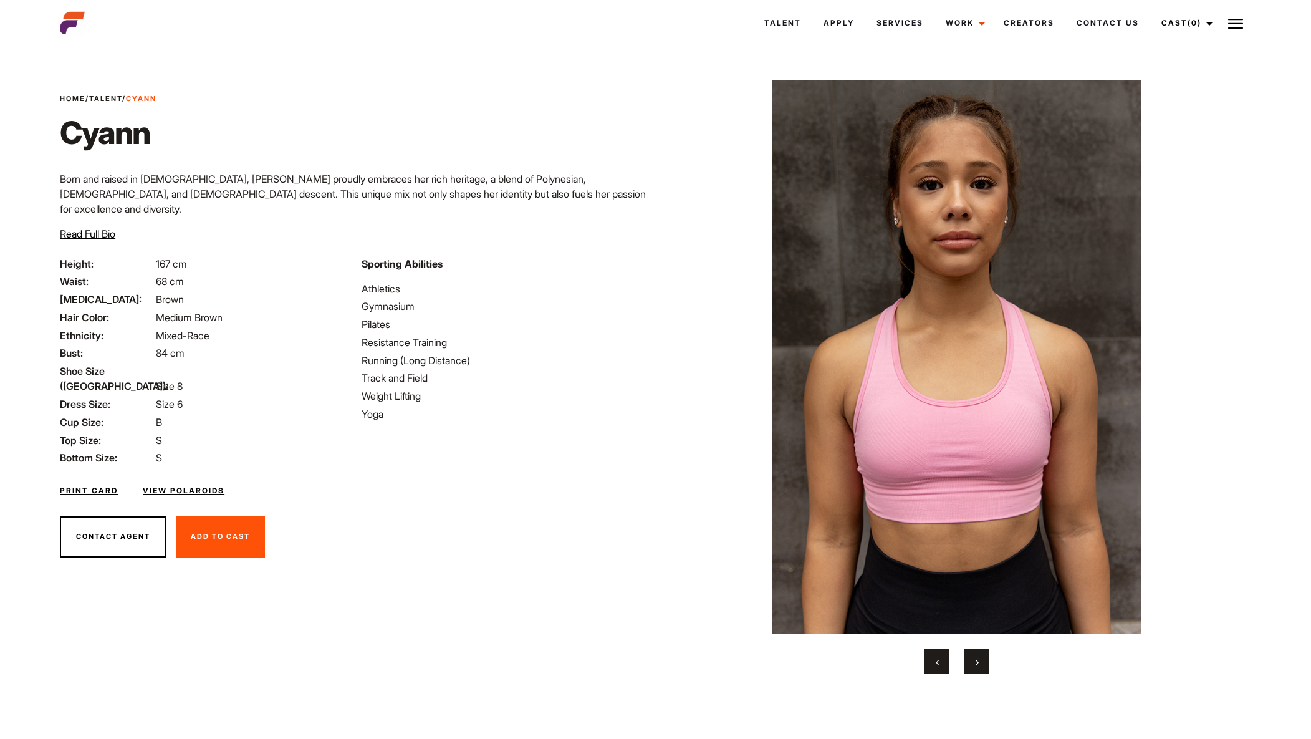
click at [972, 663] on button "›" at bounding box center [976, 661] width 25 height 25
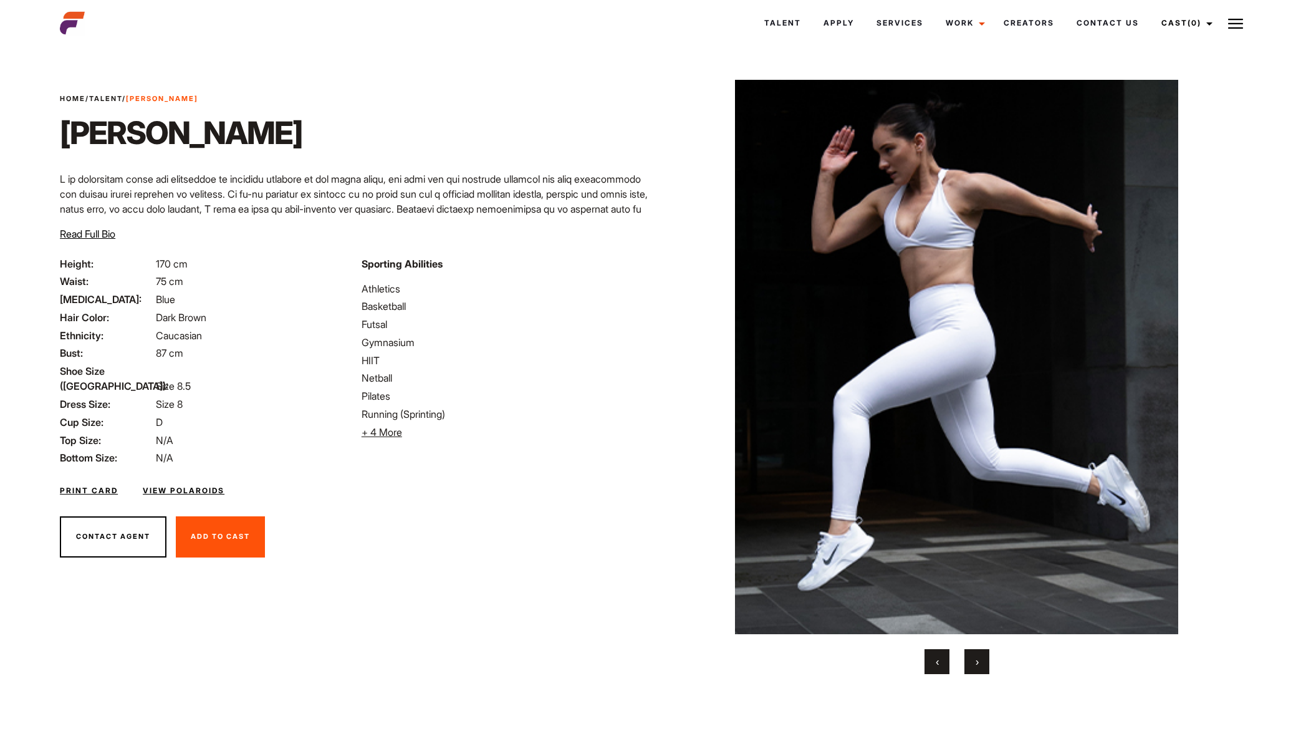
click at [973, 661] on button "›" at bounding box center [976, 661] width 25 height 25
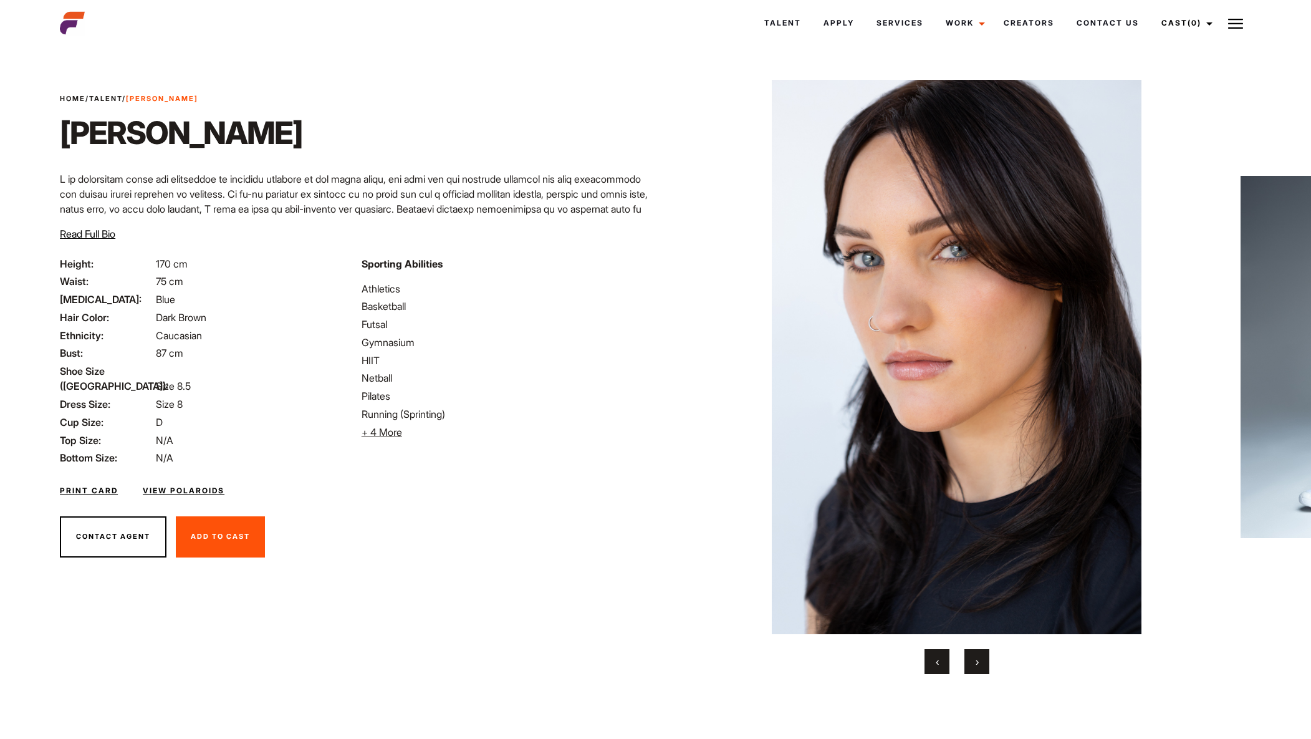
click at [981, 660] on button "›" at bounding box center [976, 661] width 25 height 25
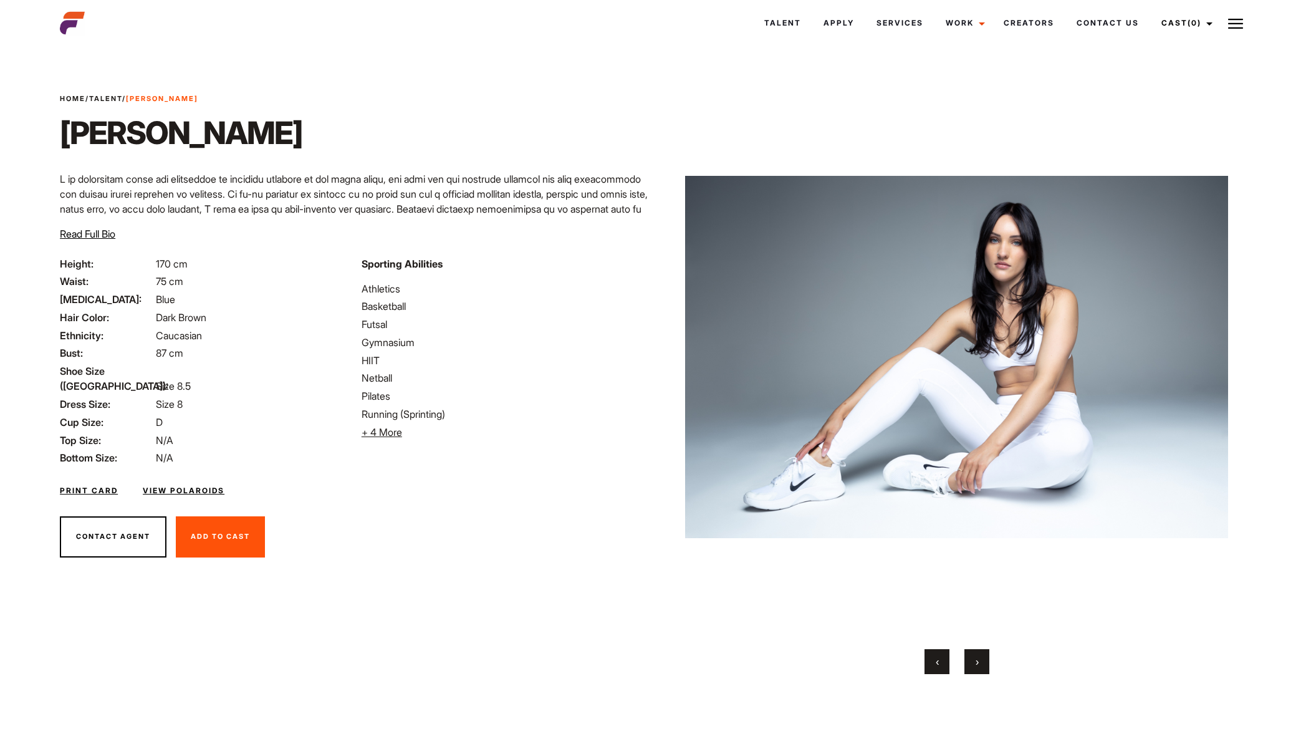
click at [984, 658] on button "›" at bounding box center [976, 661] width 25 height 25
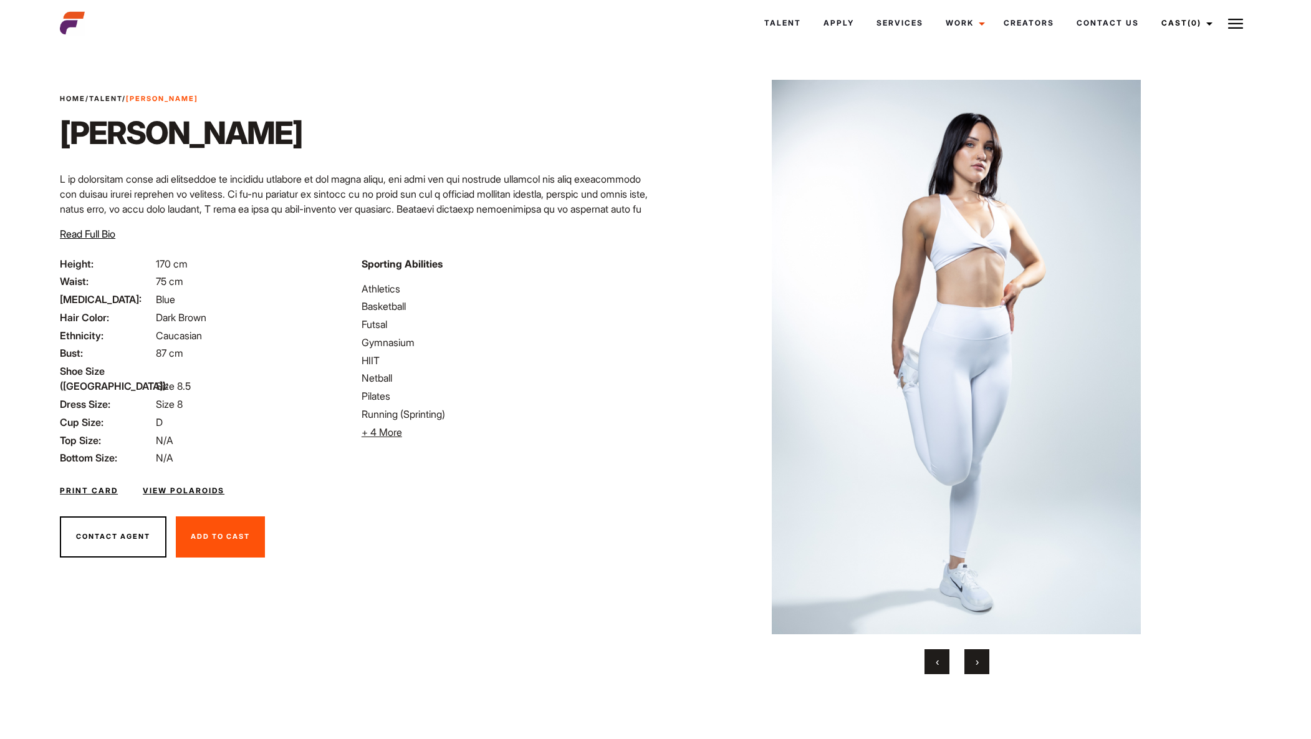
click at [984, 658] on button "›" at bounding box center [976, 661] width 25 height 25
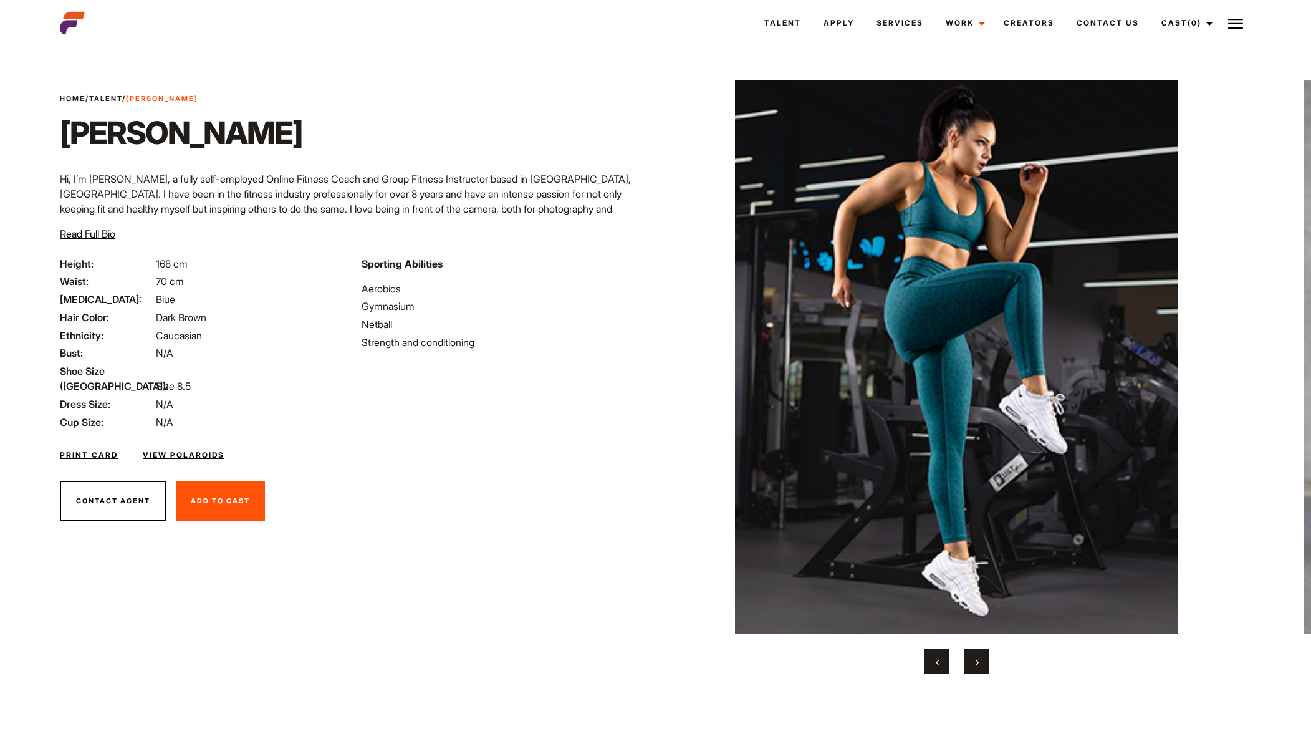
click at [976, 661] on span "›" at bounding box center [977, 661] width 3 height 12
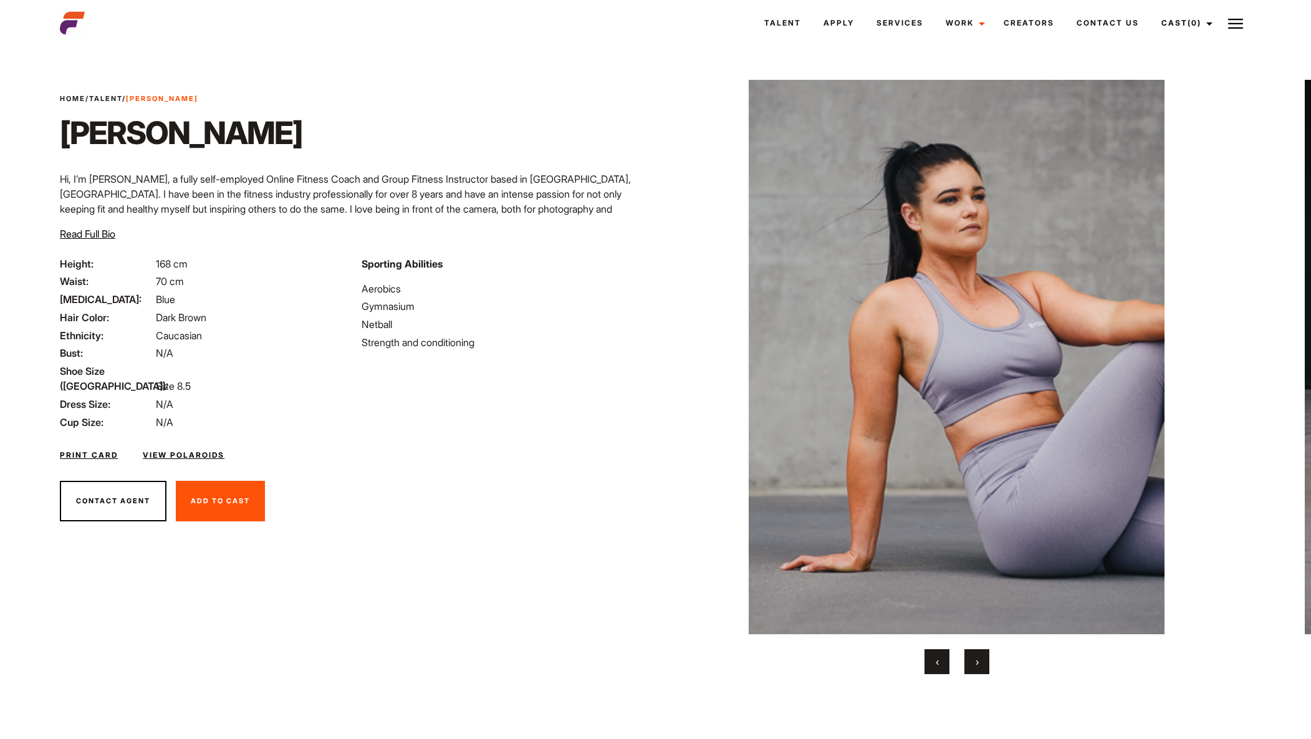
click at [978, 660] on span "›" at bounding box center [977, 661] width 3 height 12
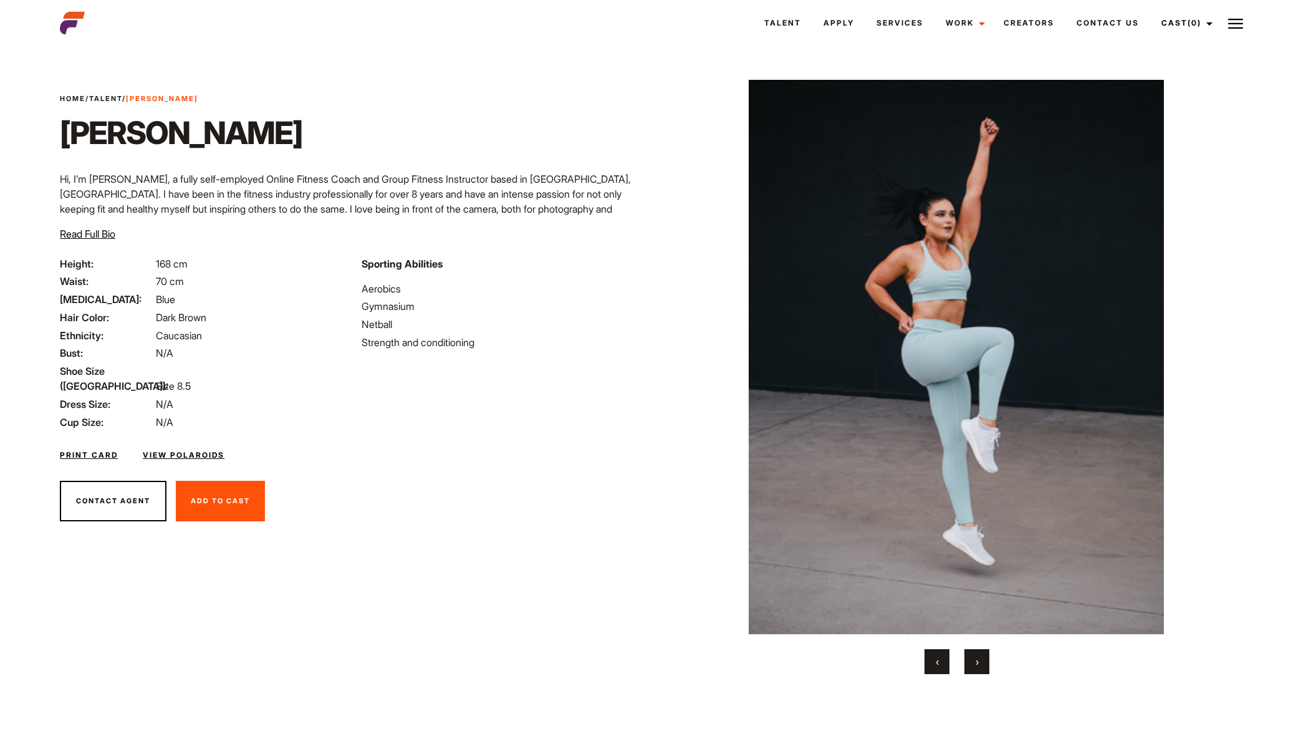
click at [979, 658] on button "›" at bounding box center [976, 661] width 25 height 25
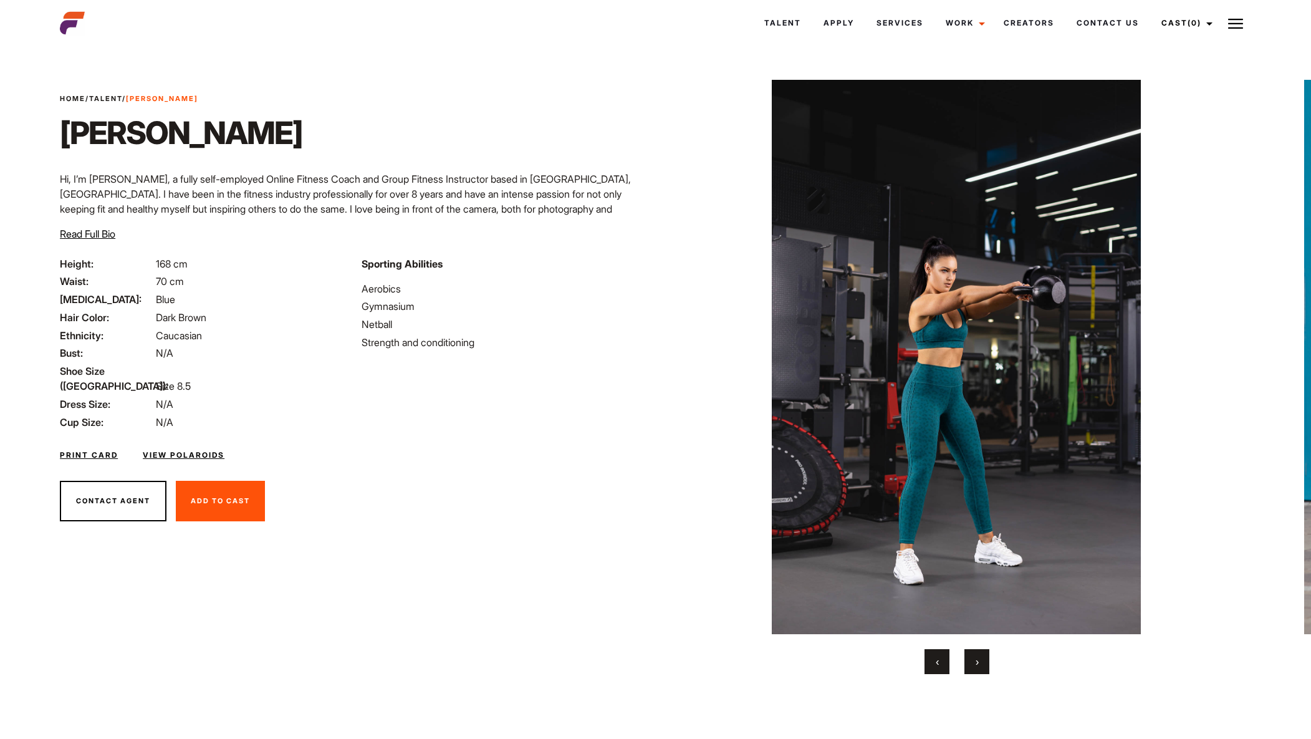
click at [981, 658] on button "›" at bounding box center [976, 661] width 25 height 25
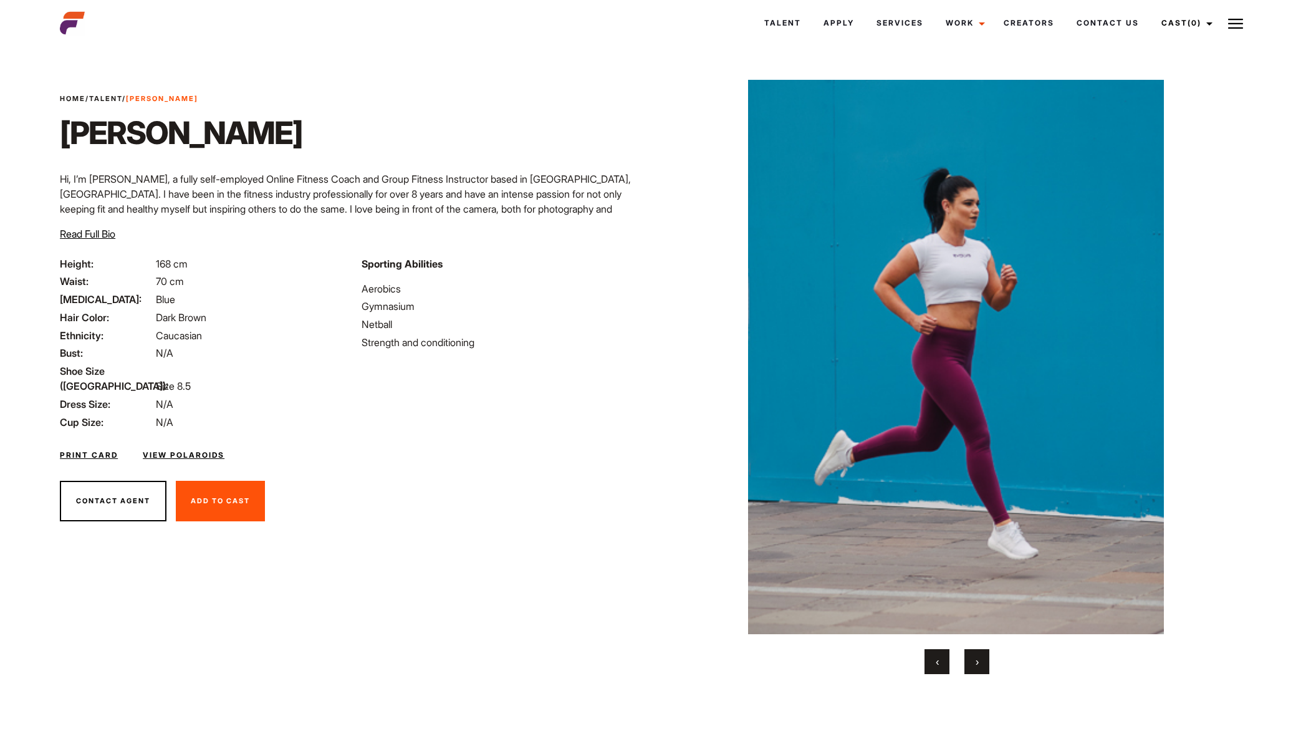
click at [982, 658] on button "›" at bounding box center [976, 661] width 25 height 25
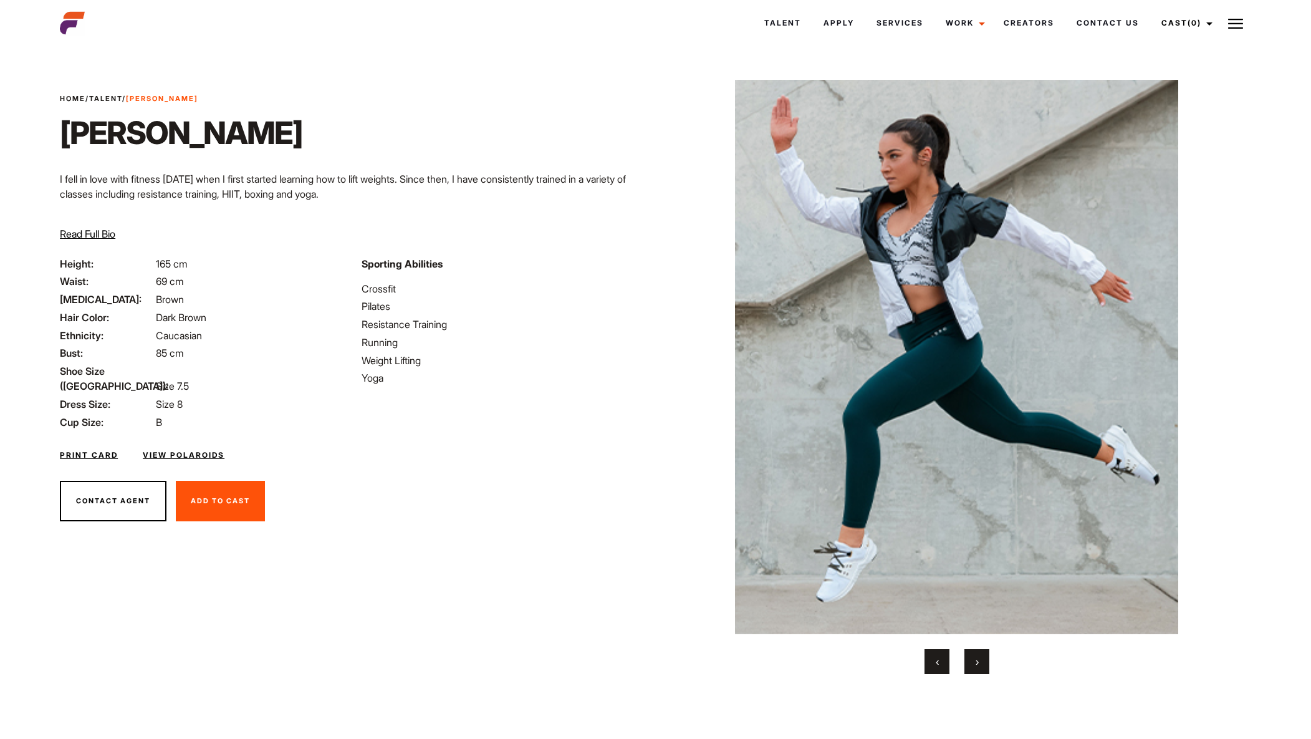
click at [977, 660] on span "›" at bounding box center [977, 661] width 3 height 12
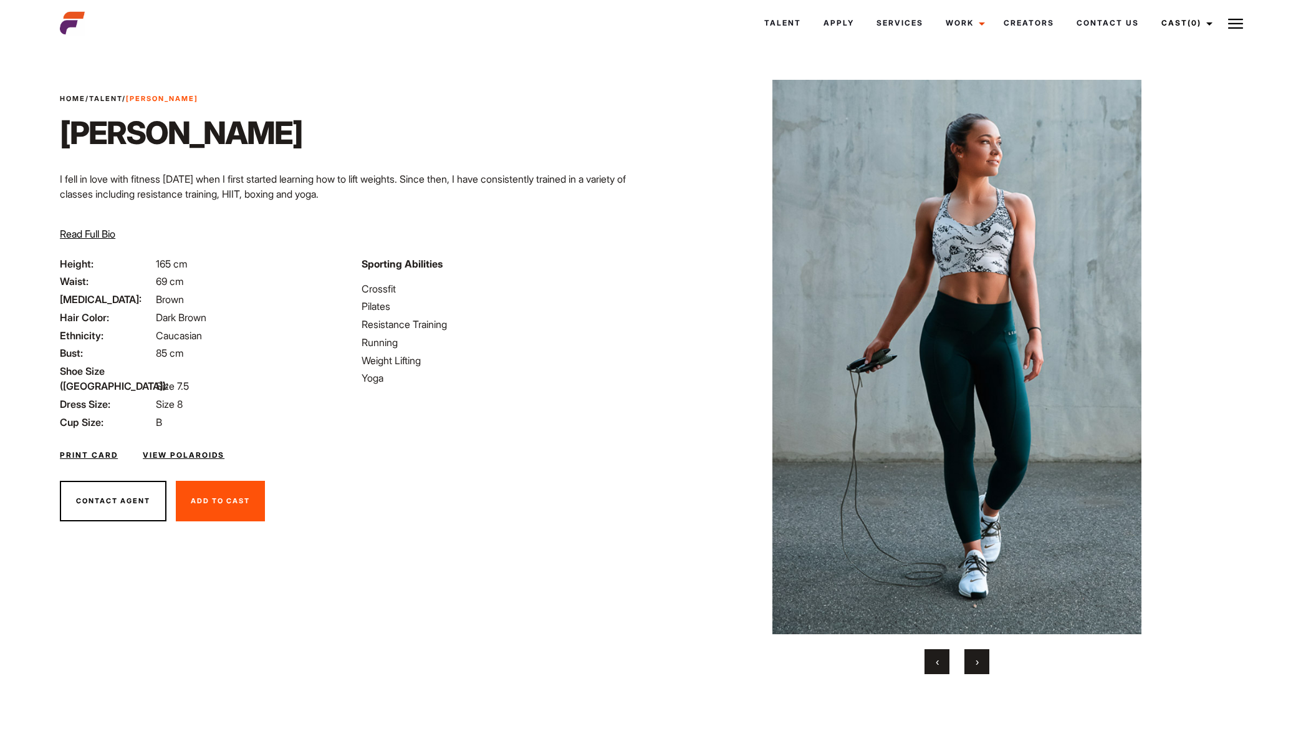
click at [976, 658] on span "›" at bounding box center [977, 661] width 3 height 12
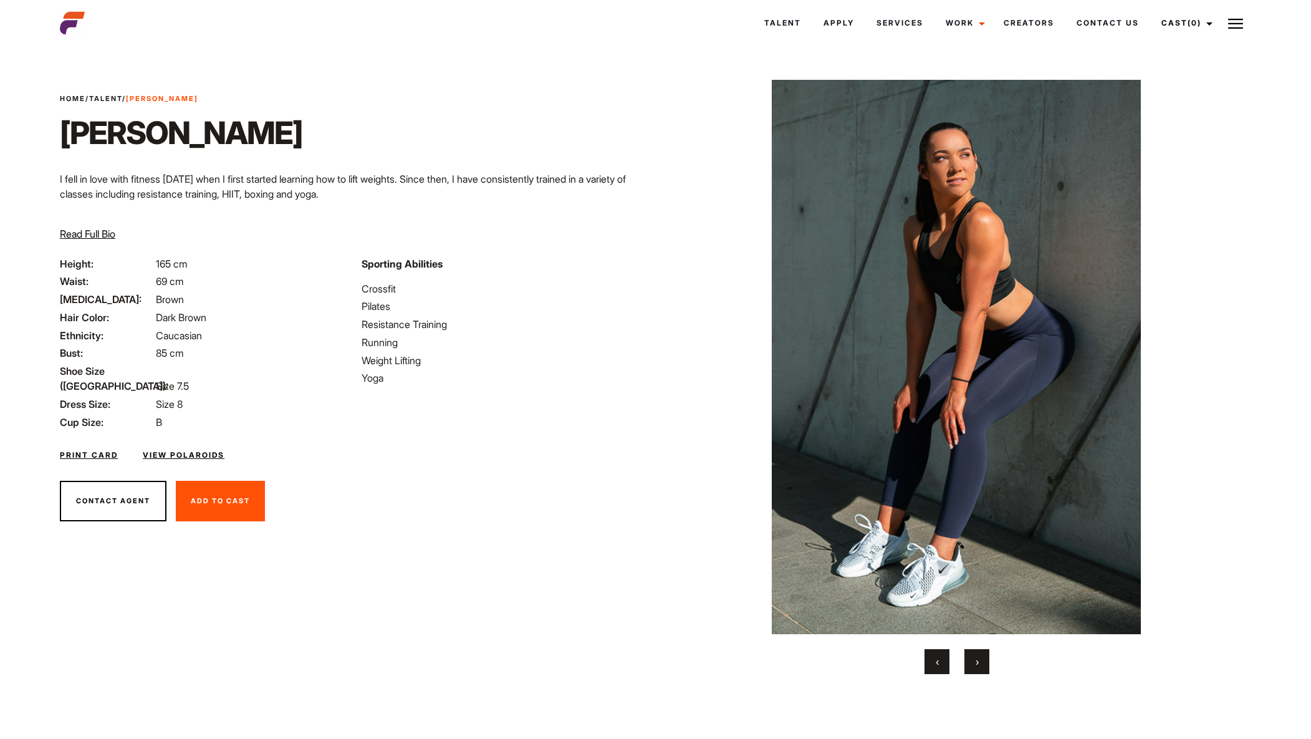
click at [974, 657] on button "›" at bounding box center [976, 661] width 25 height 25
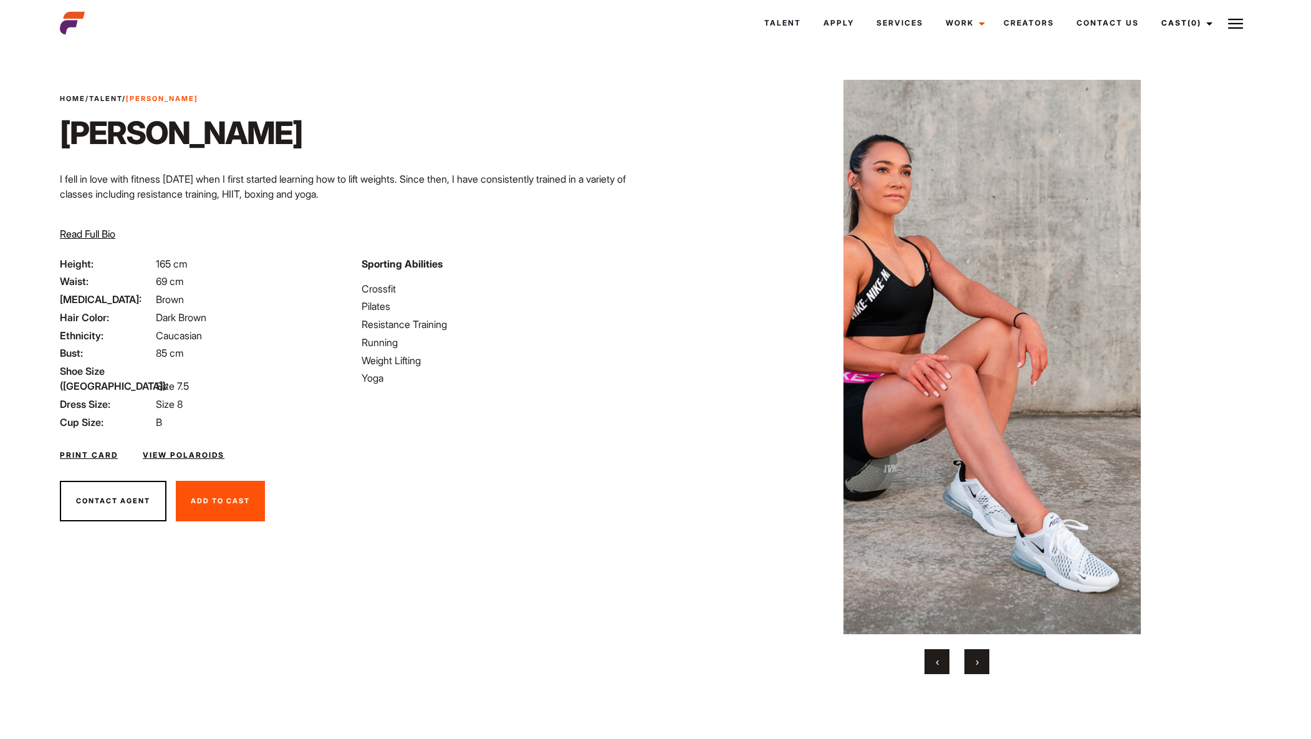
click at [974, 657] on button "›" at bounding box center [976, 661] width 25 height 25
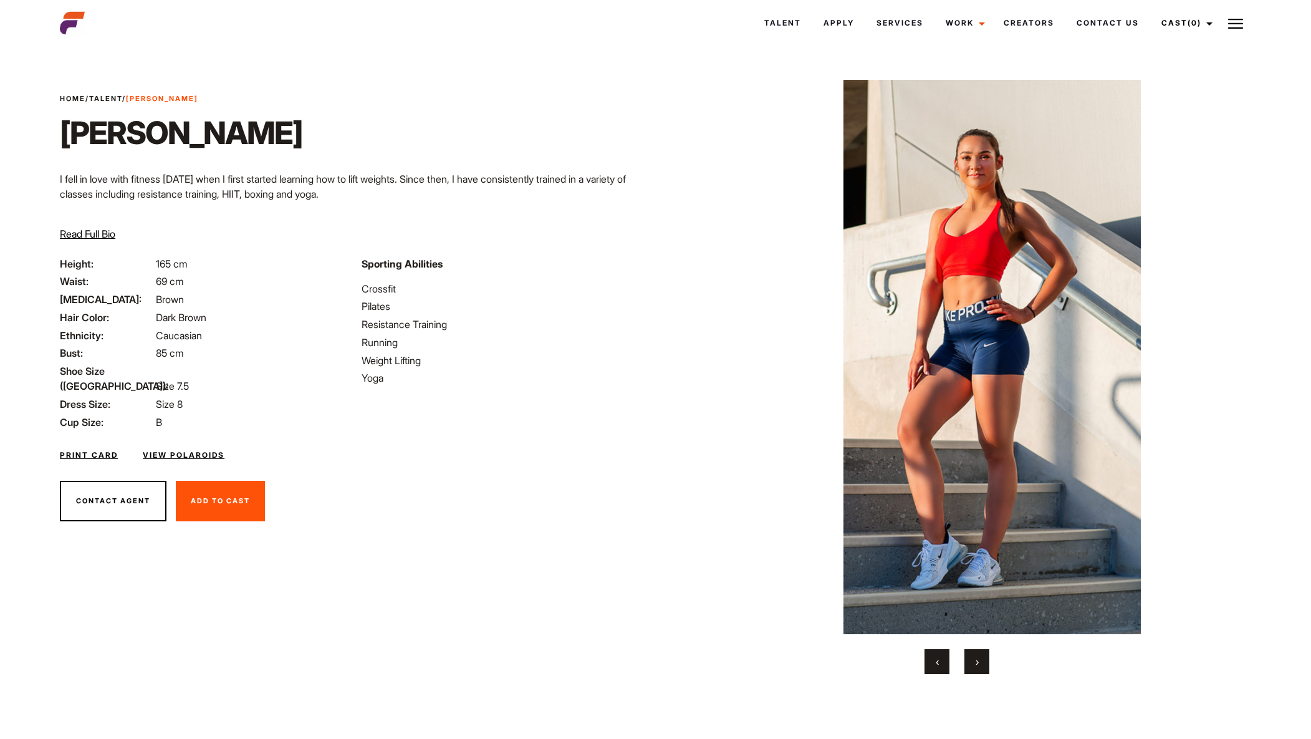
click at [974, 657] on button "›" at bounding box center [976, 661] width 25 height 25
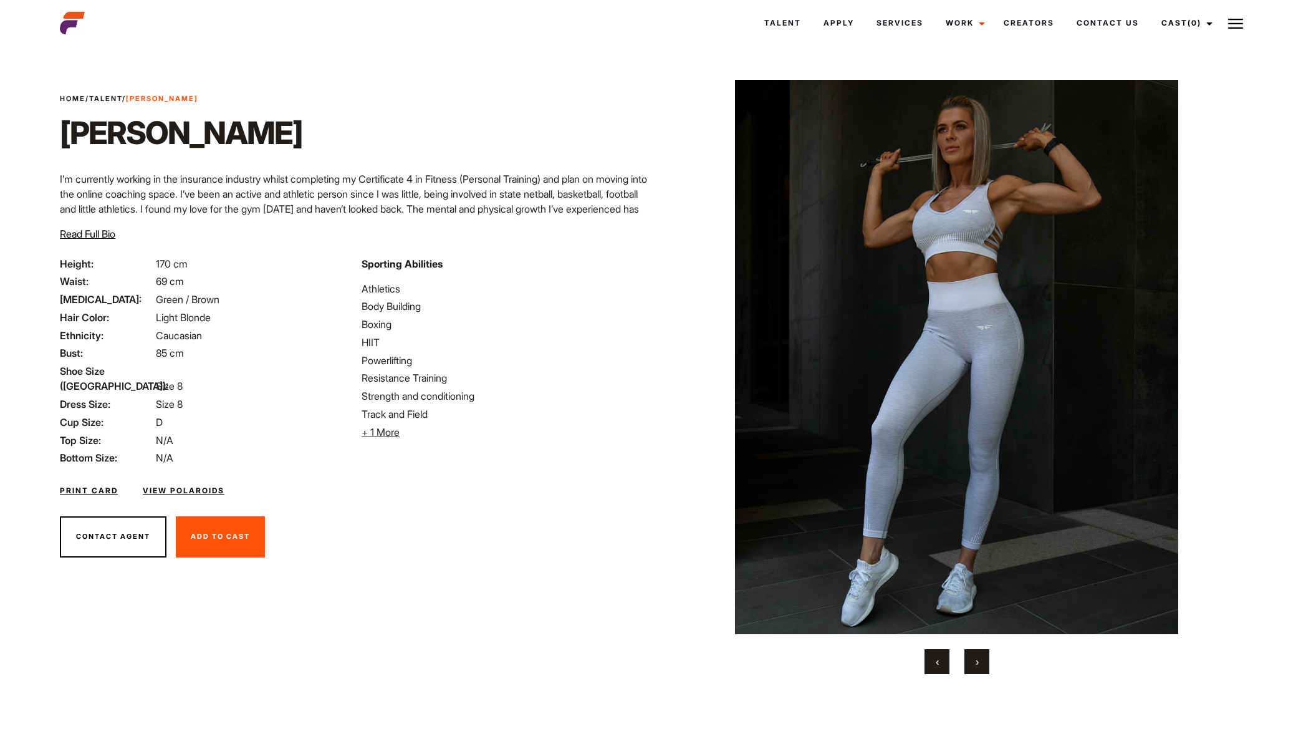
click at [979, 666] on button "›" at bounding box center [976, 661] width 25 height 25
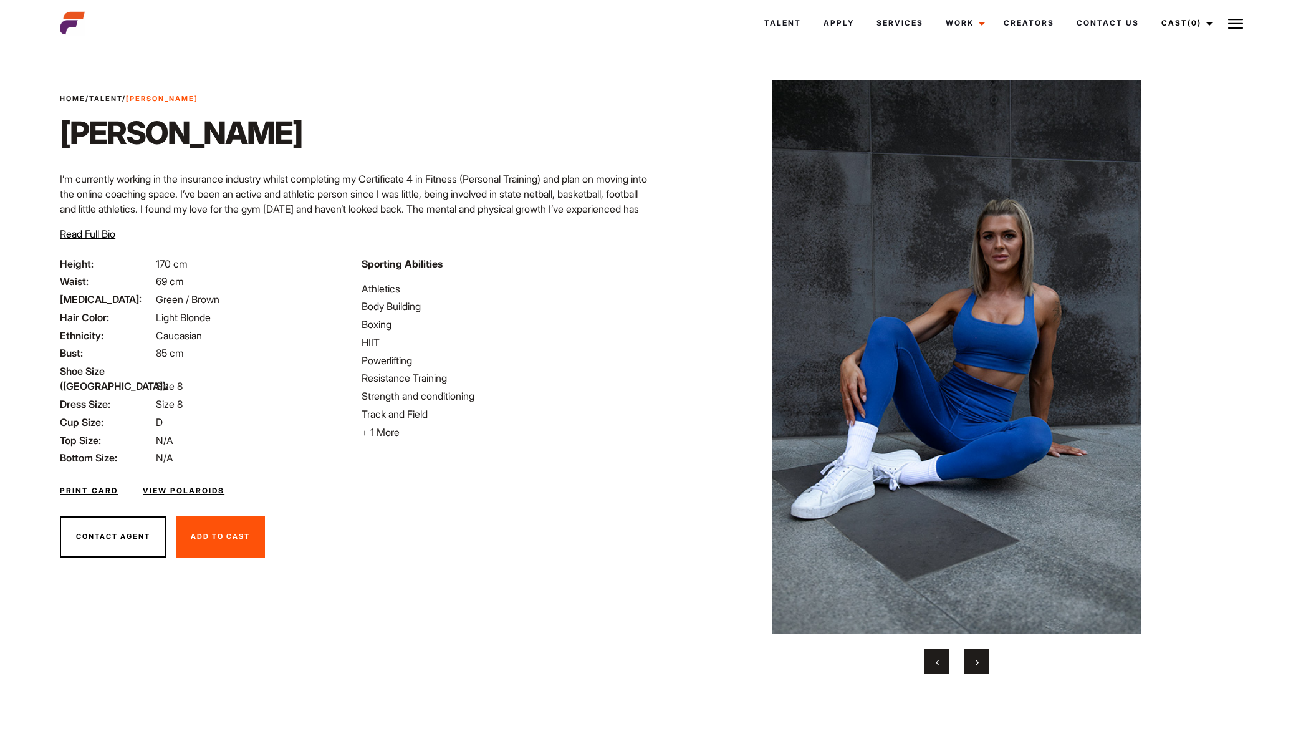
click at [977, 663] on span "›" at bounding box center [977, 661] width 3 height 12
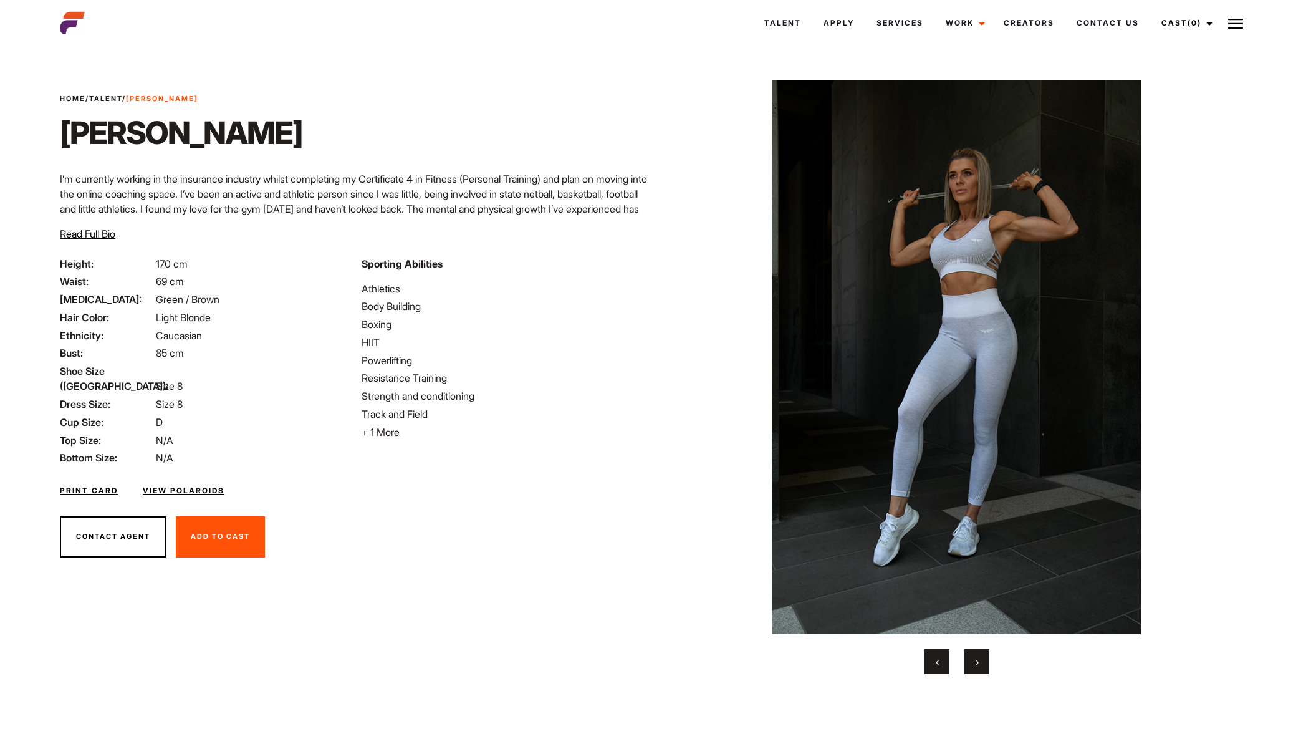
click at [980, 662] on button "›" at bounding box center [976, 661] width 25 height 25
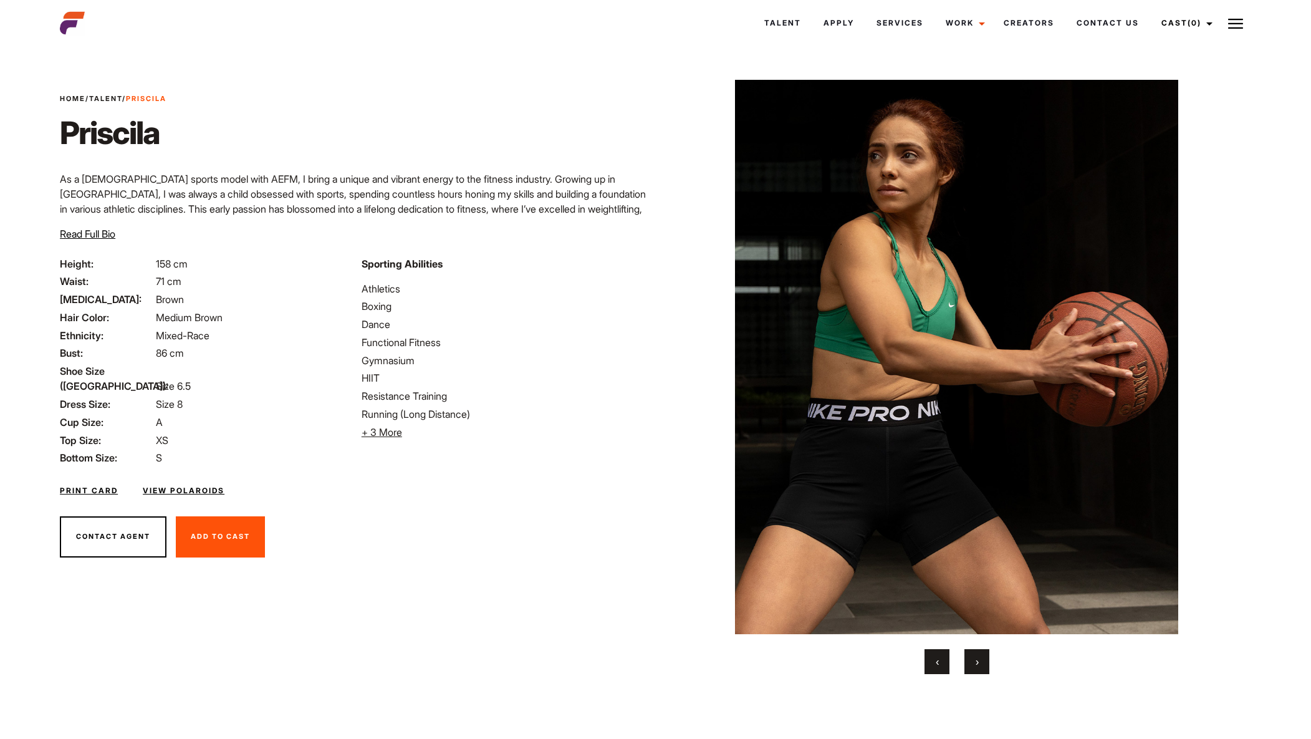
click at [974, 665] on button "›" at bounding box center [976, 661] width 25 height 25
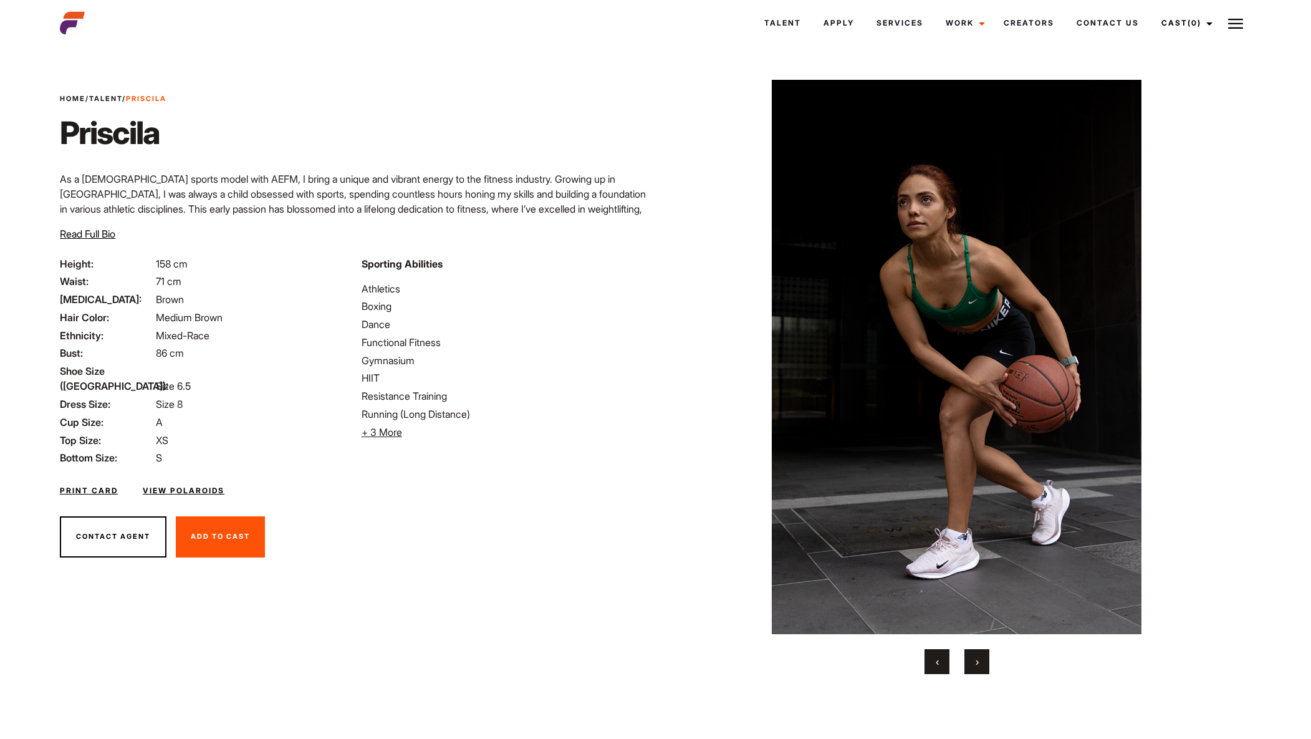
click at [976, 654] on button "›" at bounding box center [976, 661] width 25 height 25
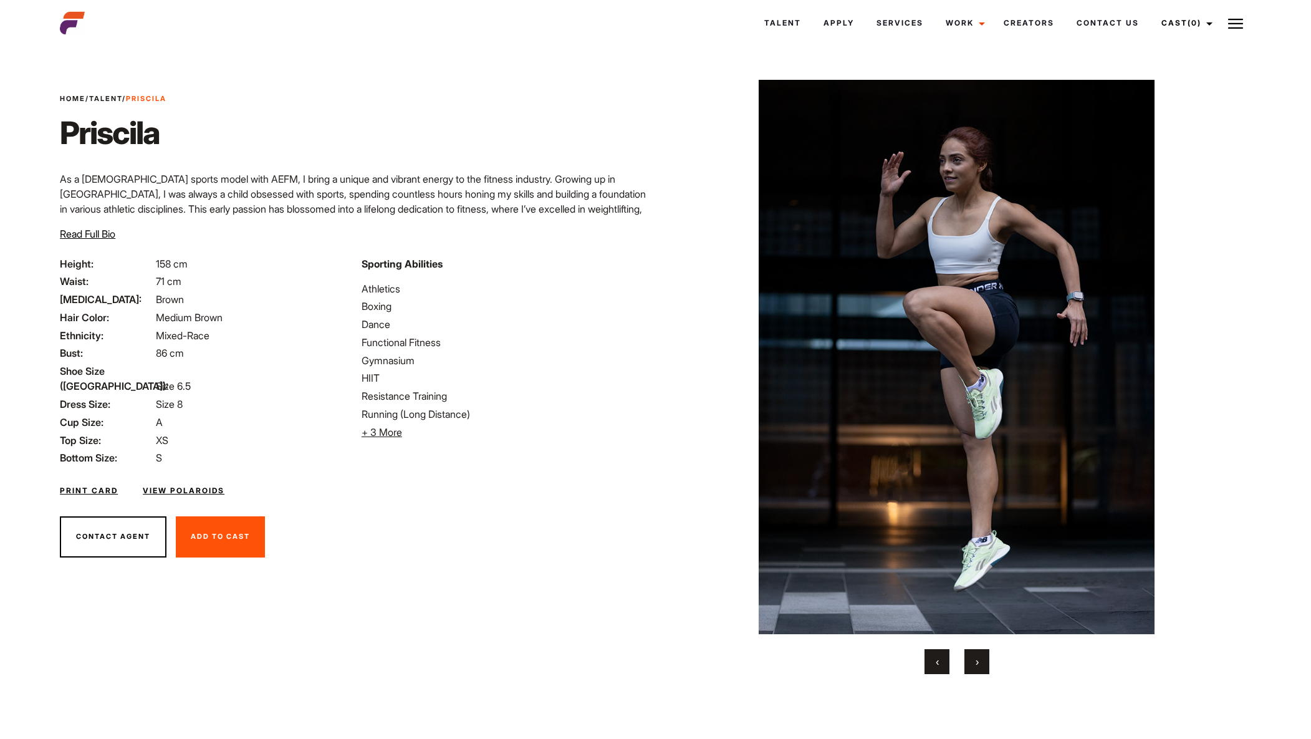
click at [981, 650] on button "›" at bounding box center [976, 661] width 25 height 25
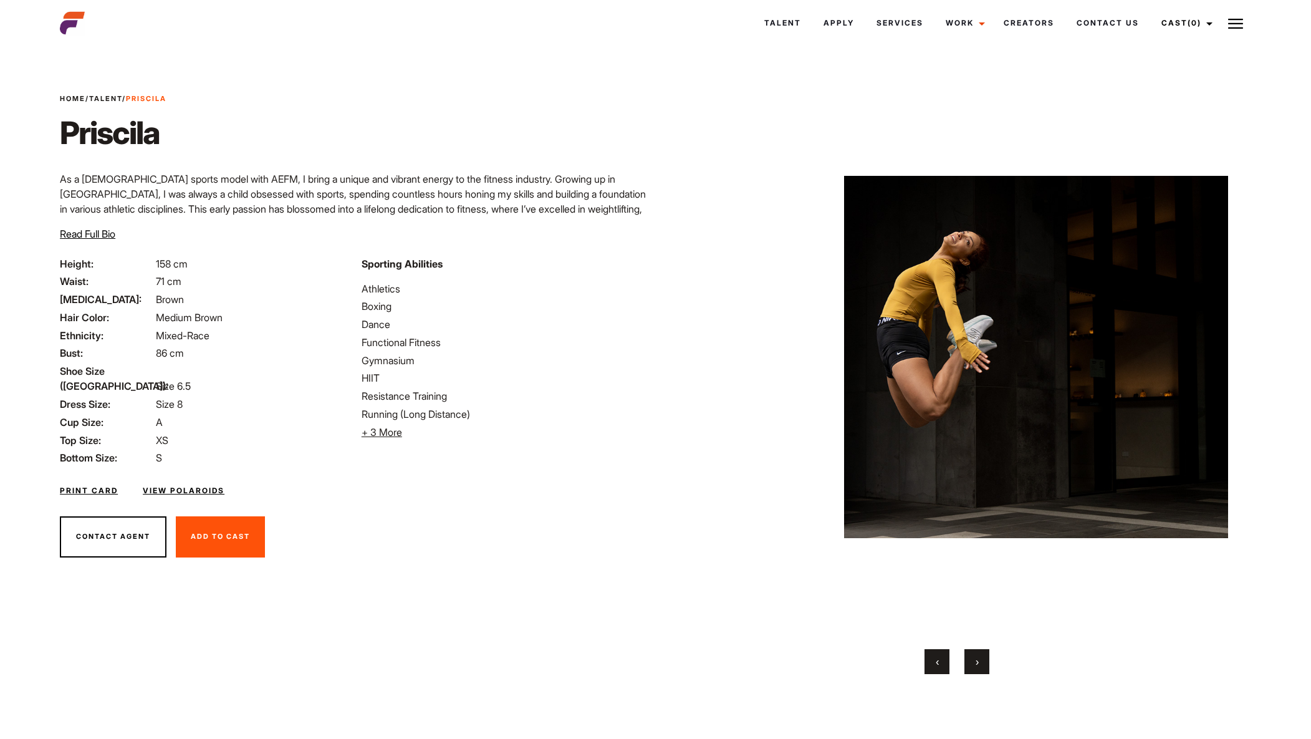
click at [981, 651] on button "›" at bounding box center [976, 661] width 25 height 25
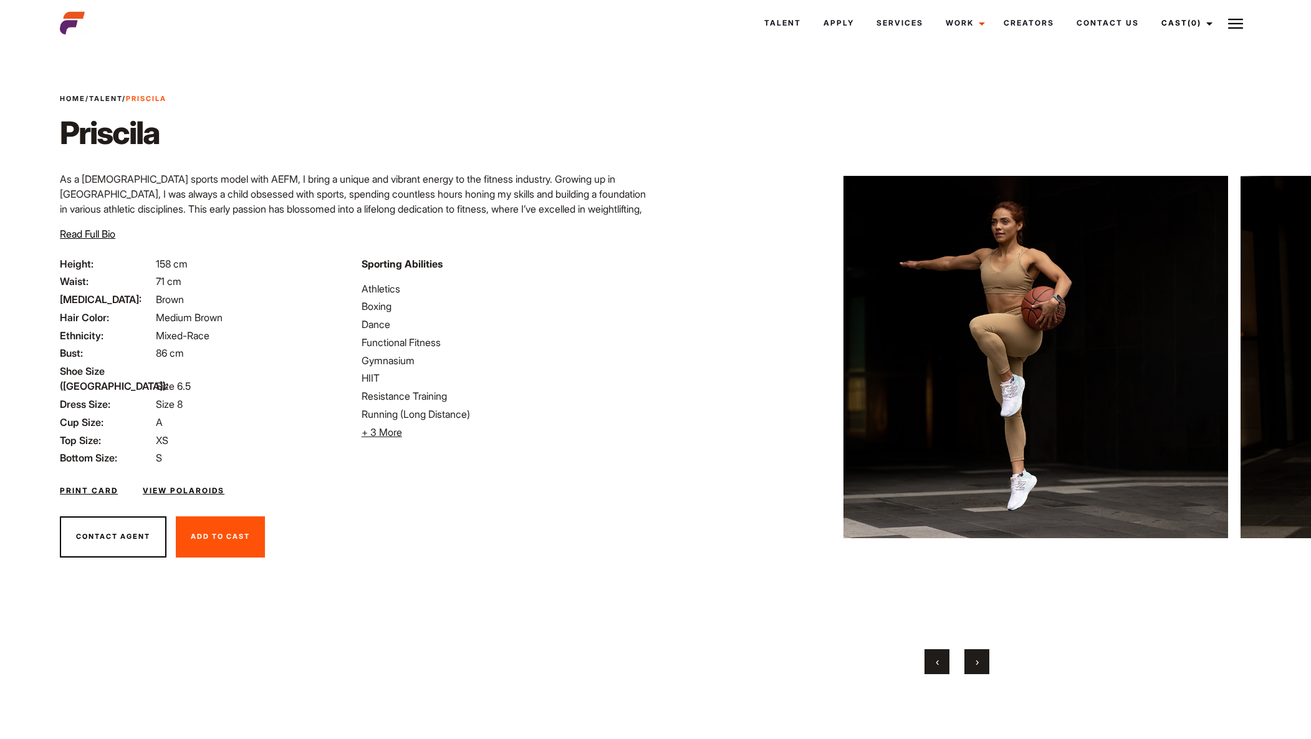
click at [982, 651] on button "›" at bounding box center [976, 661] width 25 height 25
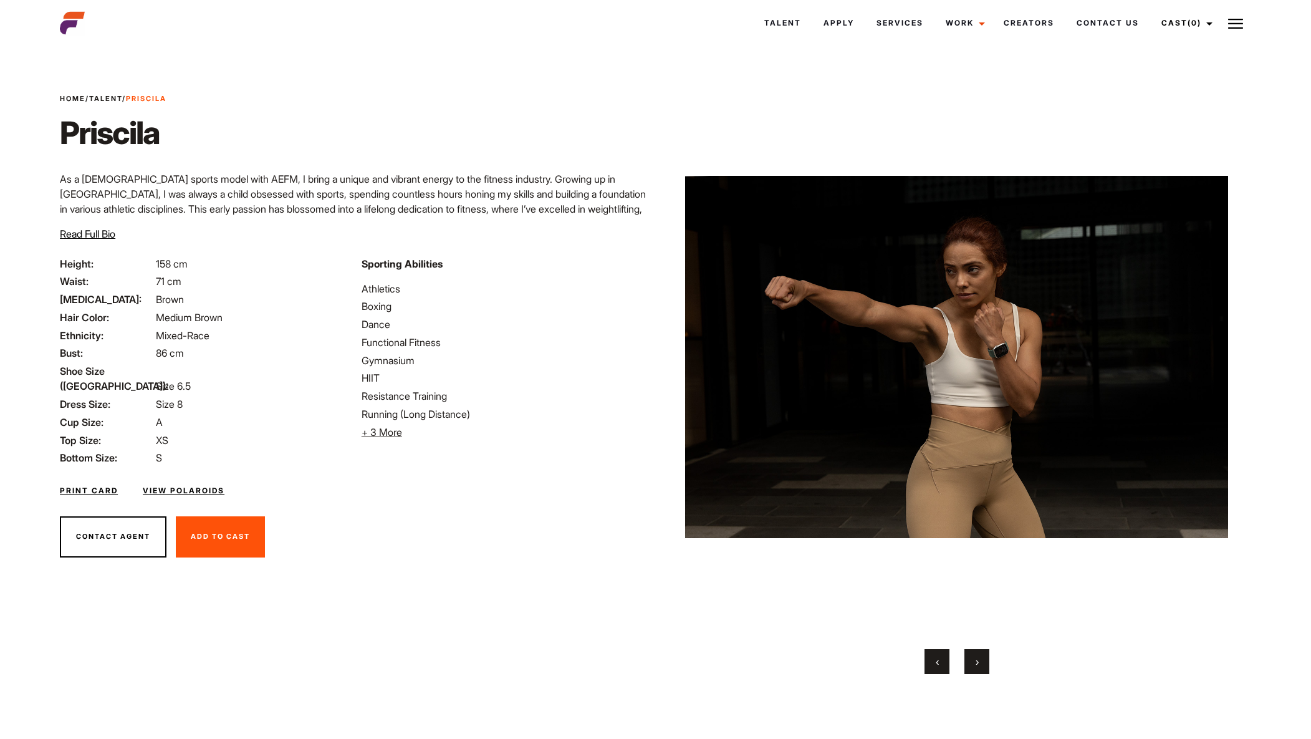
click at [981, 651] on button "›" at bounding box center [976, 661] width 25 height 25
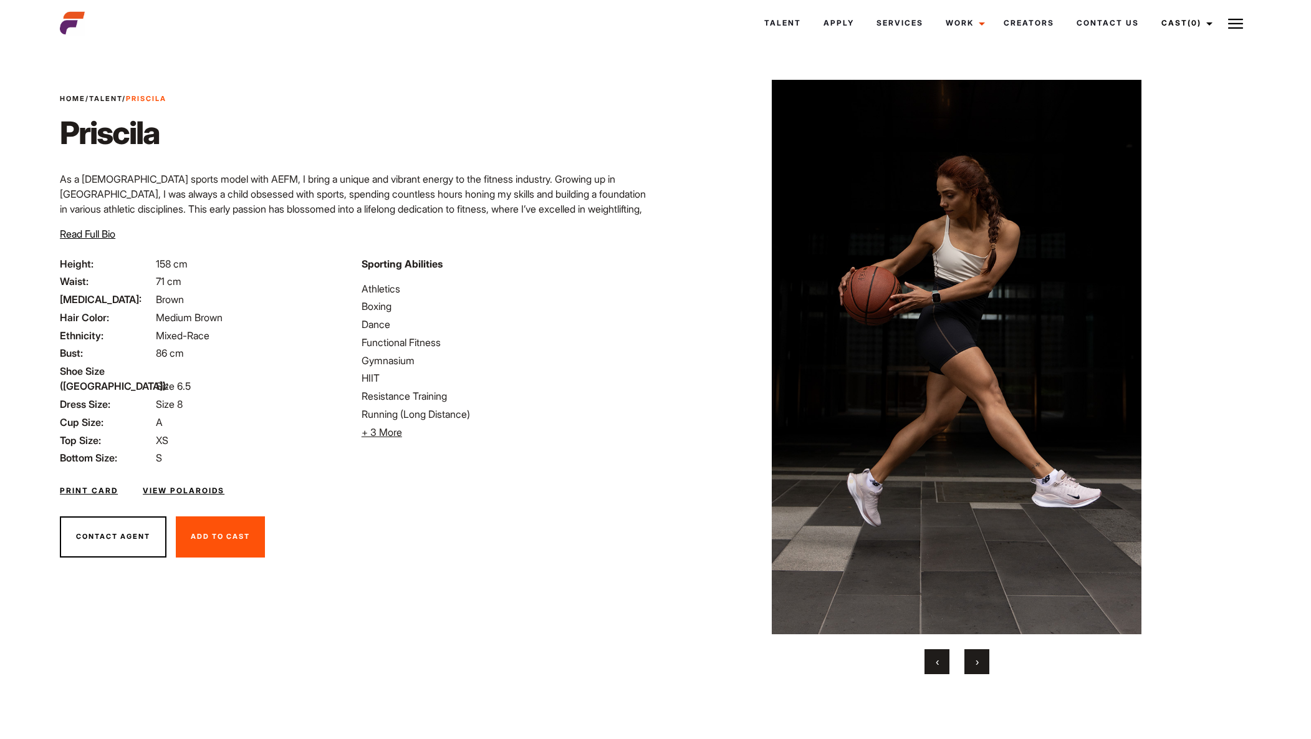
click at [976, 659] on span "›" at bounding box center [977, 661] width 3 height 12
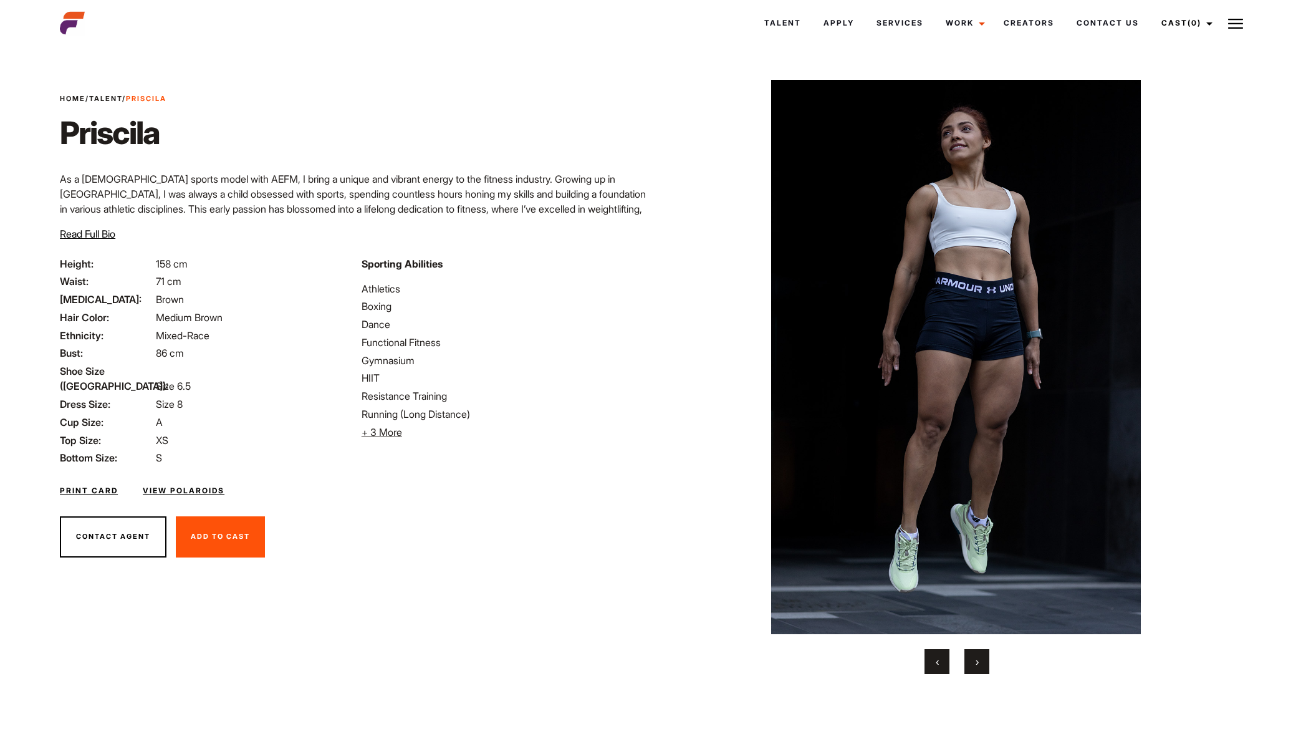
click at [976, 658] on span "›" at bounding box center [977, 661] width 3 height 12
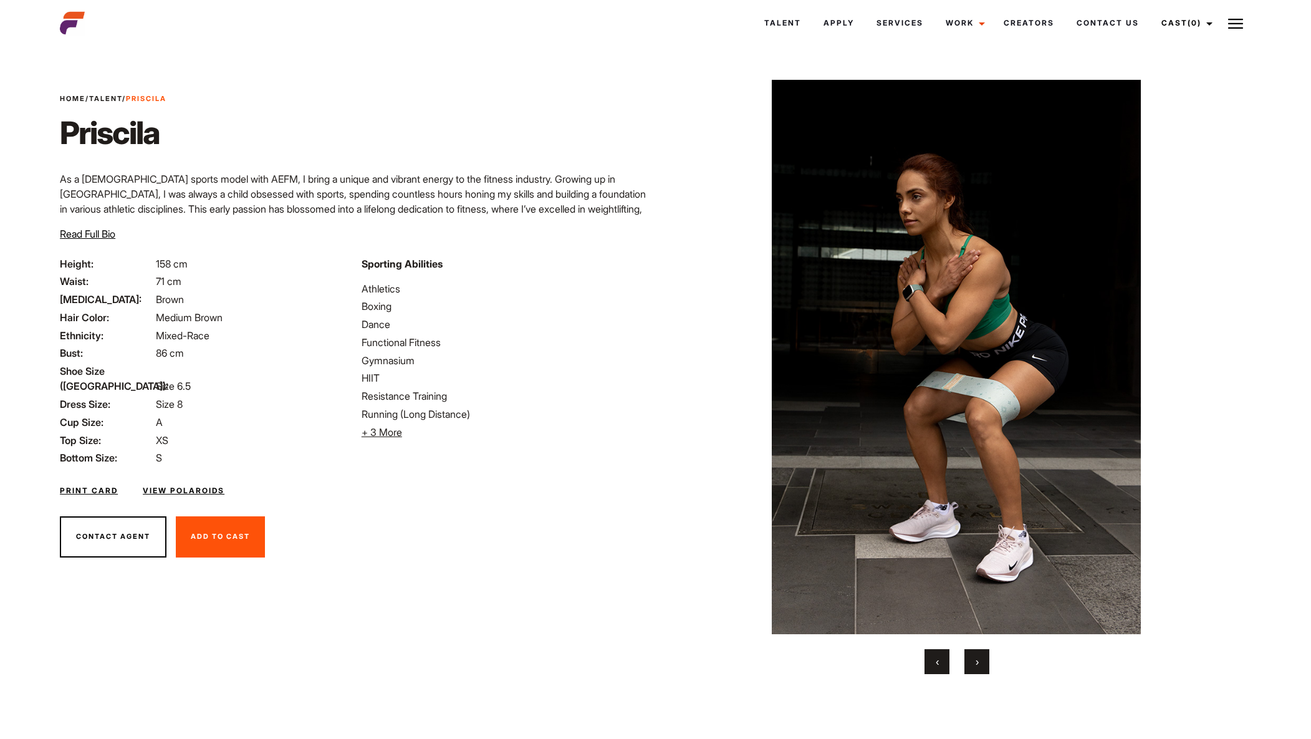
click at [972, 659] on button "›" at bounding box center [976, 661] width 25 height 25
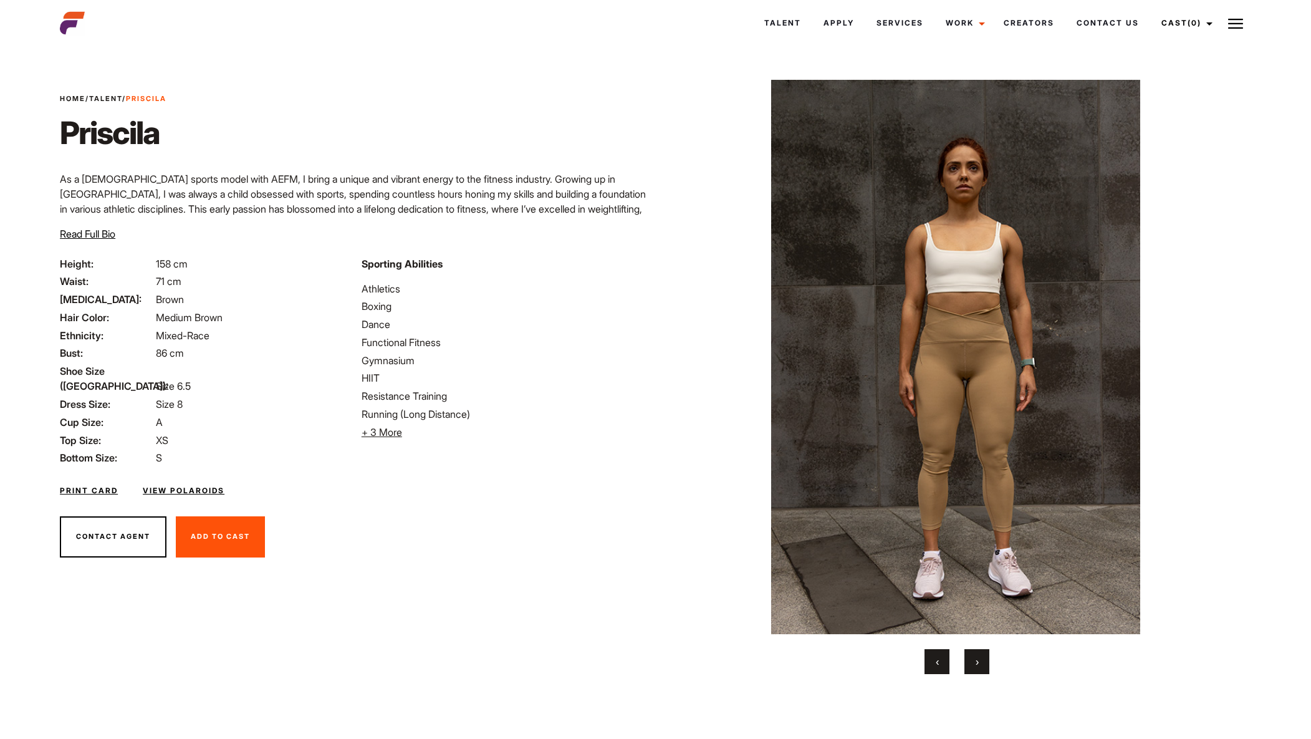
click at [976, 665] on span "›" at bounding box center [977, 661] width 3 height 12
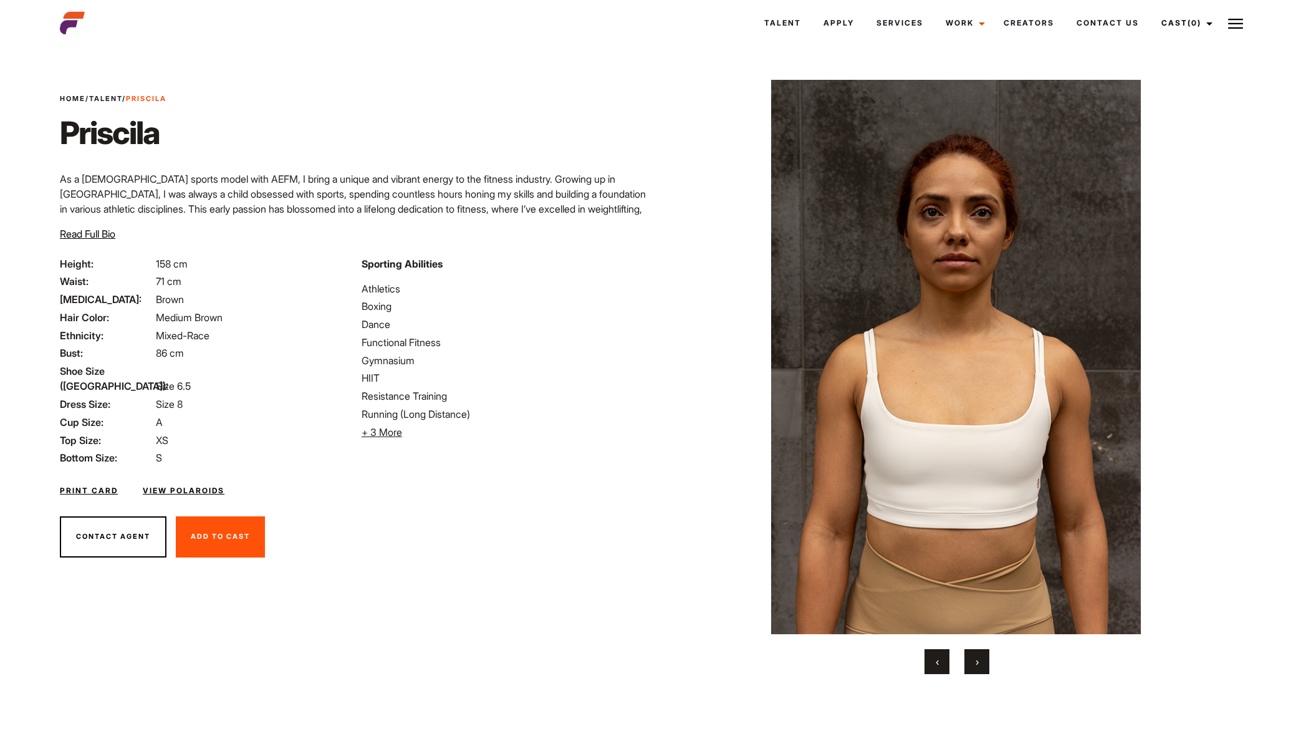
click at [978, 666] on span "›" at bounding box center [977, 661] width 3 height 12
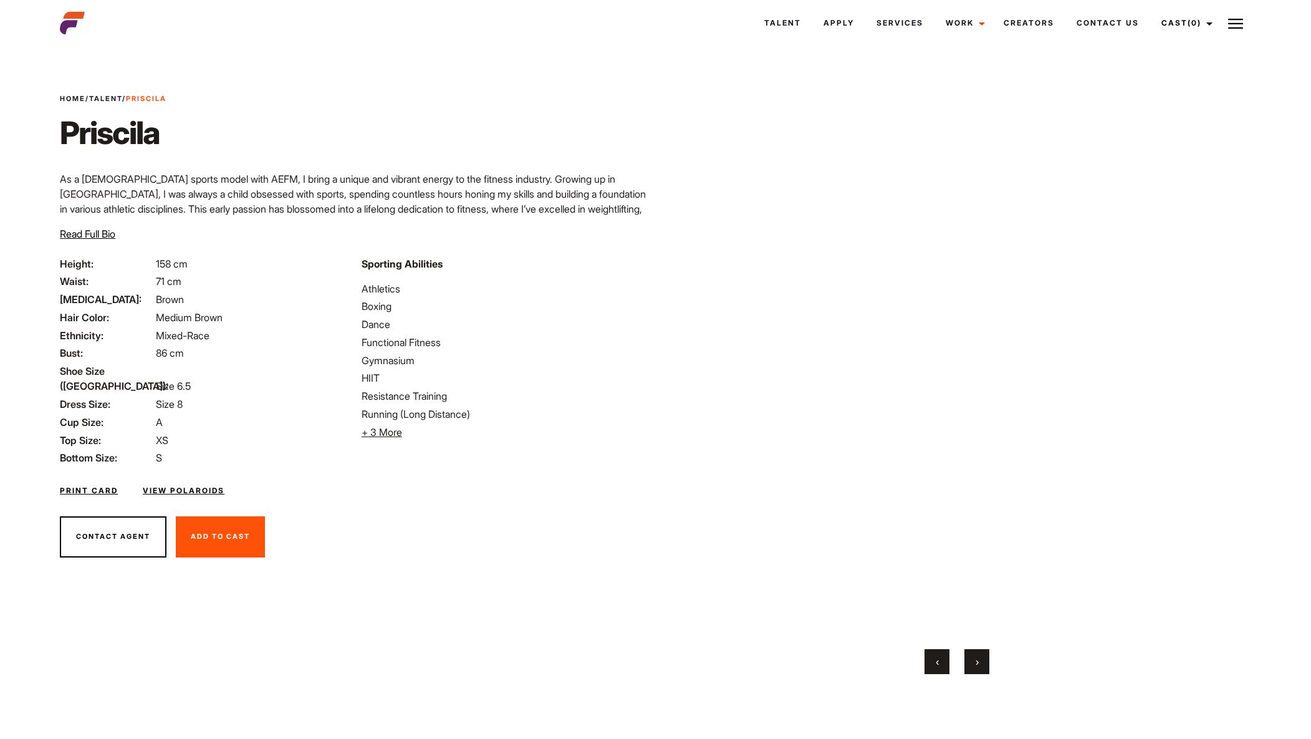
click at [973, 664] on button "›" at bounding box center [976, 661] width 25 height 25
drag, startPoint x: 977, startPoint y: 660, endPoint x: 964, endPoint y: 660, distance: 13.1
click at [976, 660] on span "›" at bounding box center [977, 661] width 3 height 12
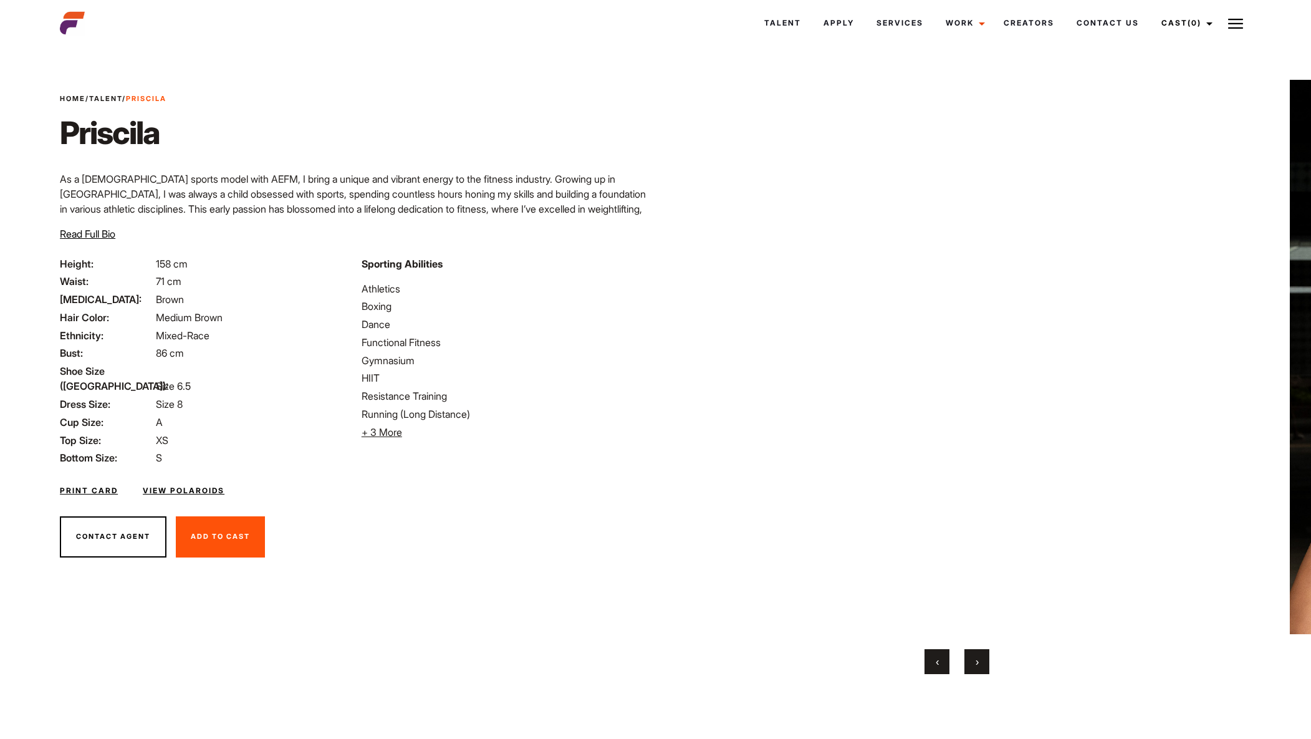
click at [976, 661] on span "›" at bounding box center [977, 661] width 3 height 12
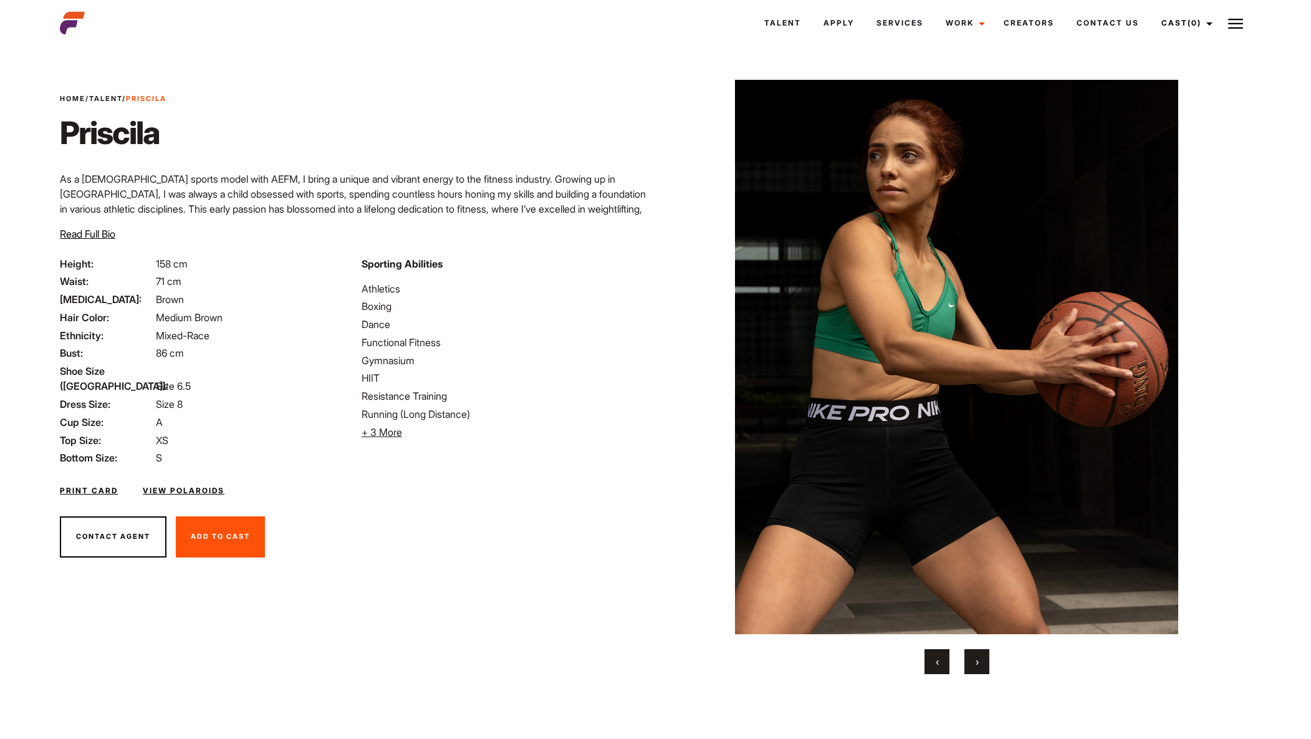
click at [974, 661] on button "›" at bounding box center [976, 661] width 25 height 25
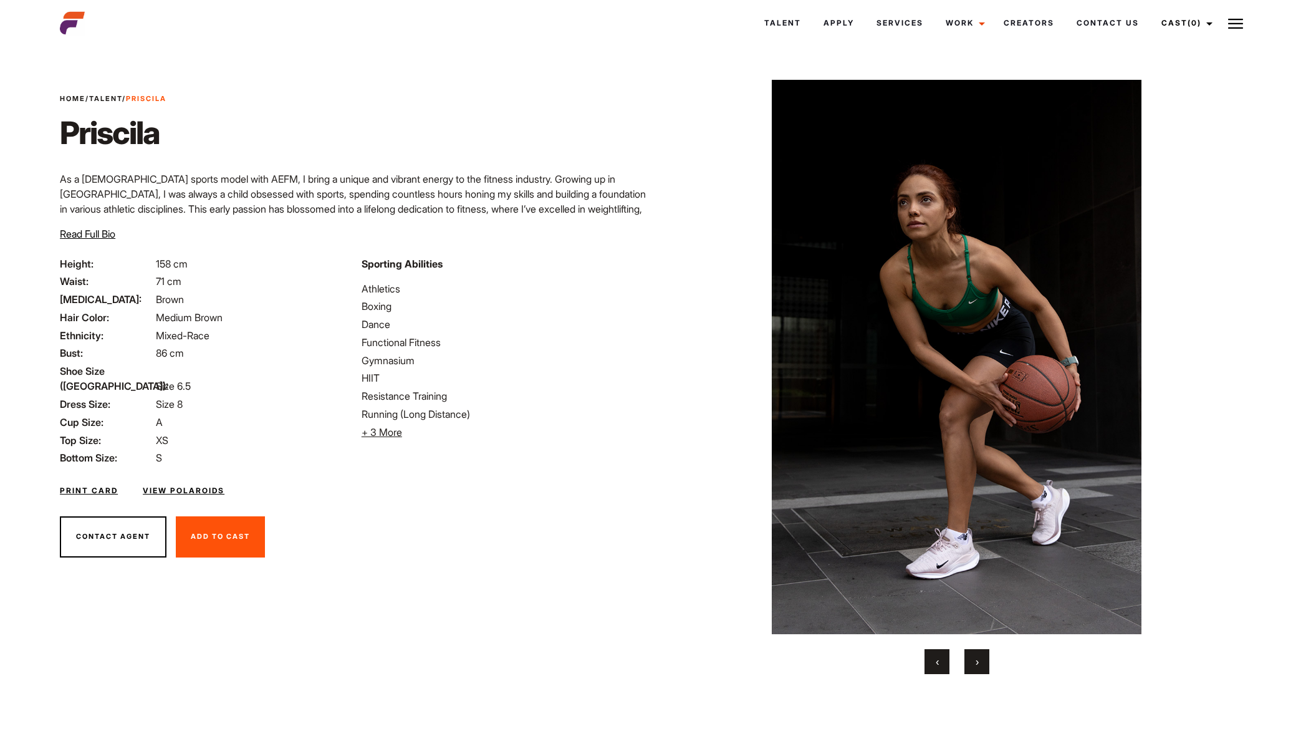
click at [976, 661] on span "›" at bounding box center [977, 661] width 3 height 12
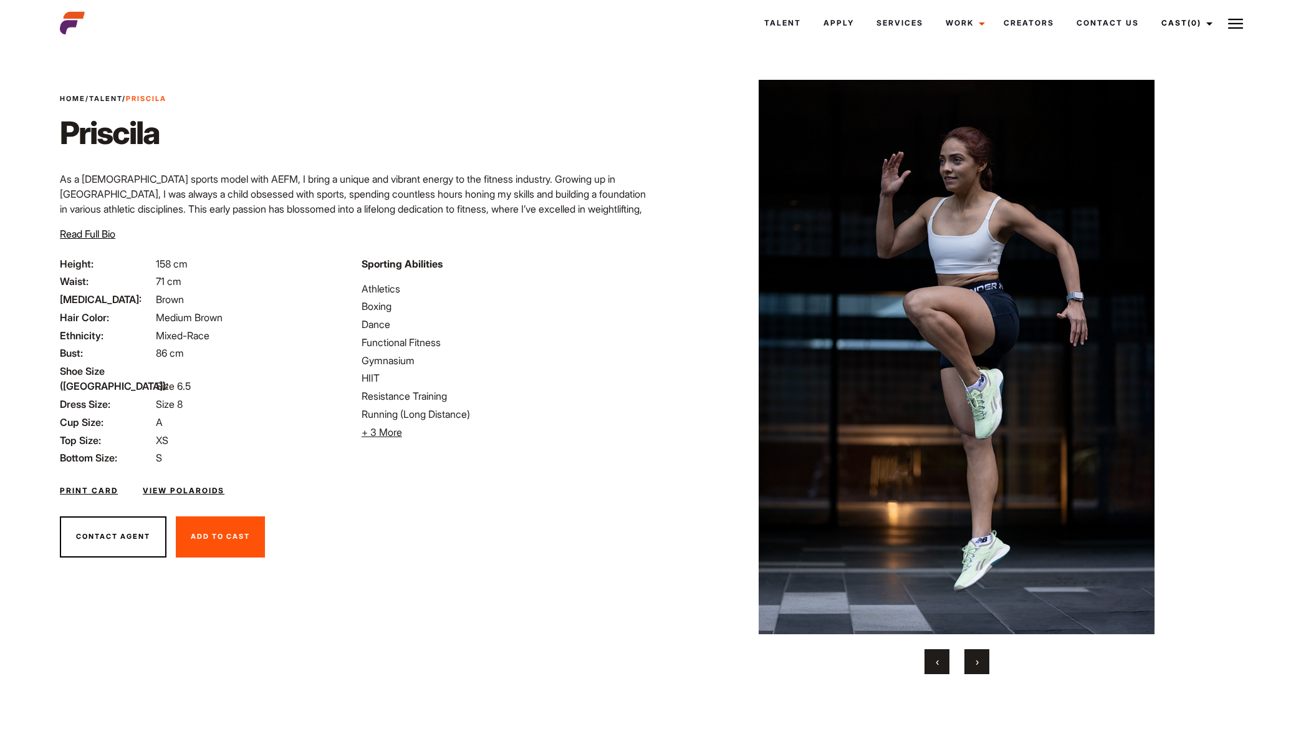
click at [976, 661] on span "›" at bounding box center [977, 661] width 3 height 12
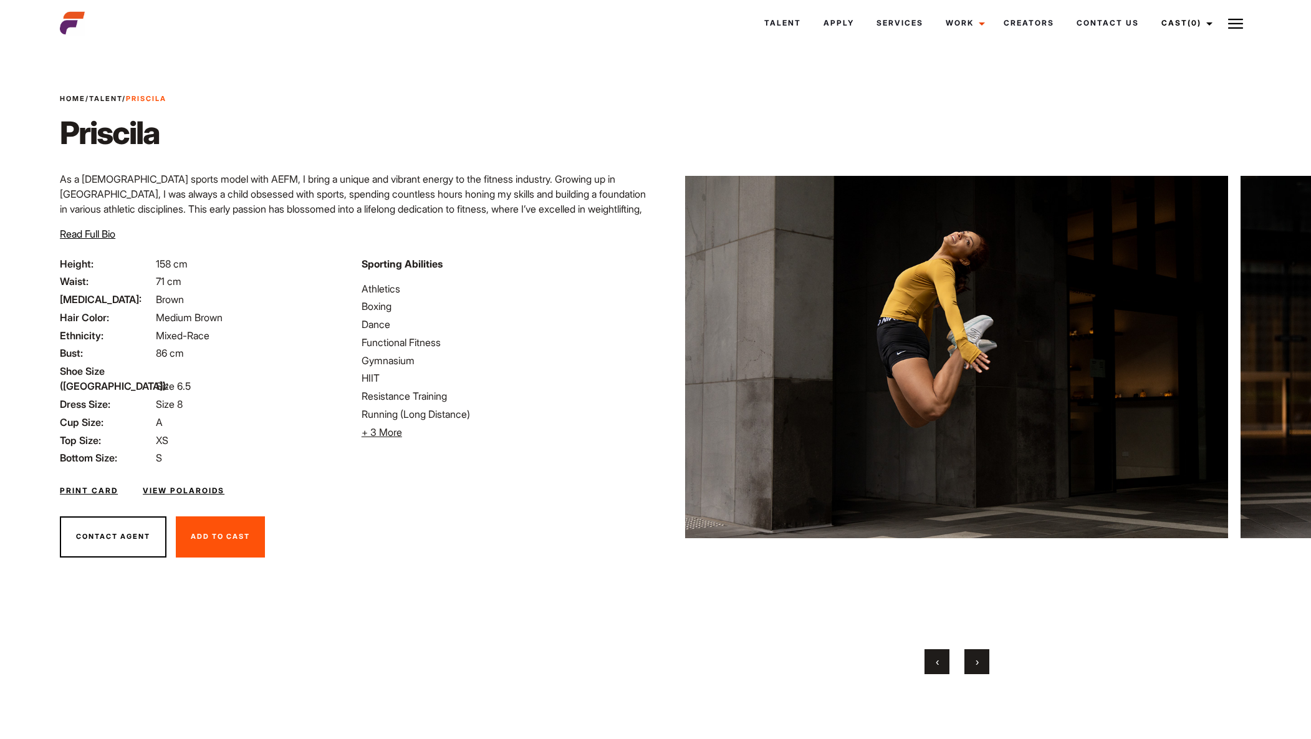
click at [977, 661] on span "›" at bounding box center [977, 661] width 3 height 12
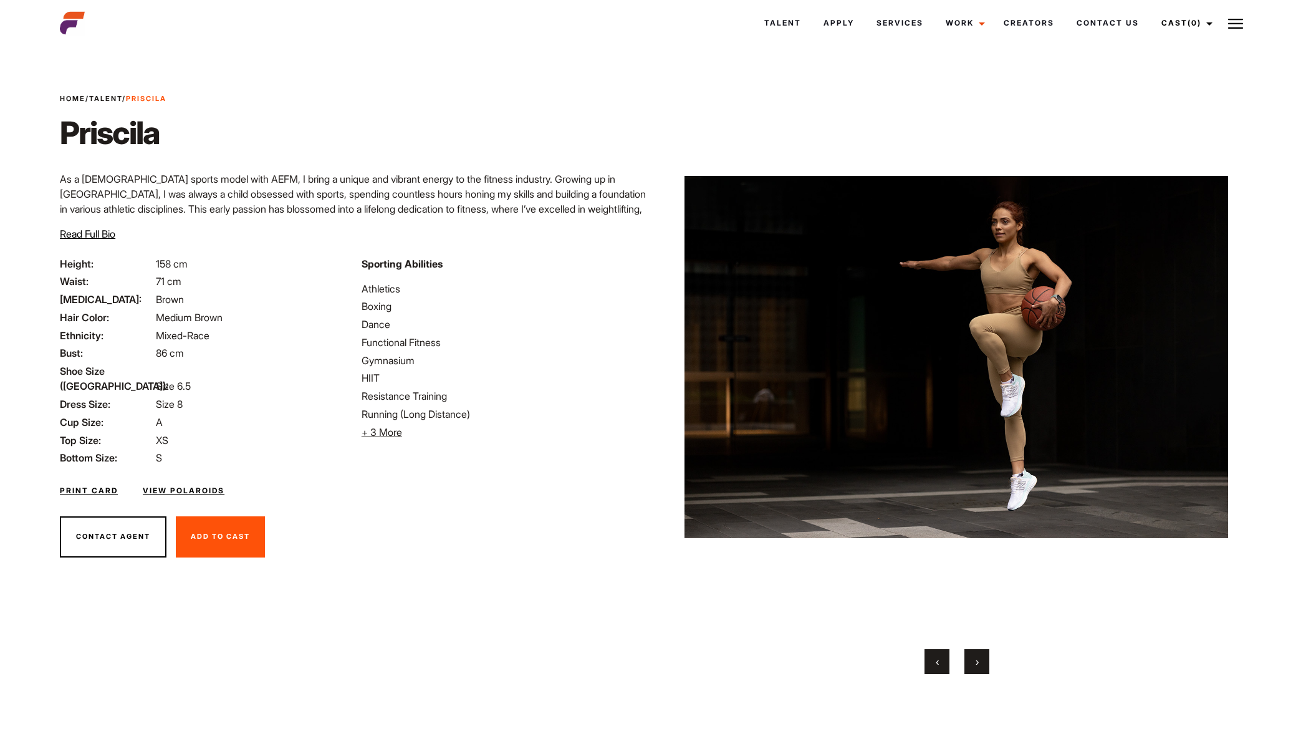
click at [976, 660] on span "›" at bounding box center [977, 661] width 3 height 12
